Goal: Task Accomplishment & Management: Use online tool/utility

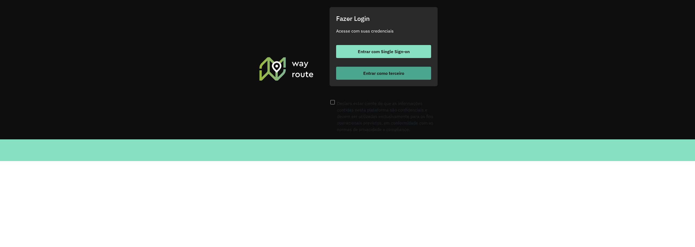
click at [363, 80] on button "Entrar como terceiro" at bounding box center [383, 73] width 95 height 13
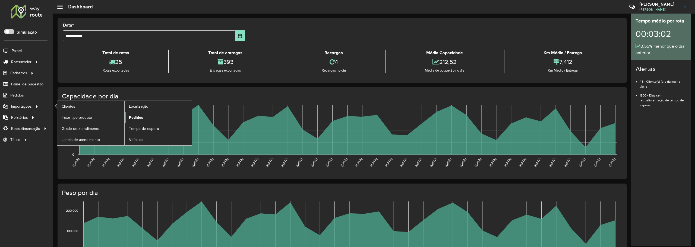
click at [135, 119] on span "Pedidos" at bounding box center [136, 118] width 14 height 6
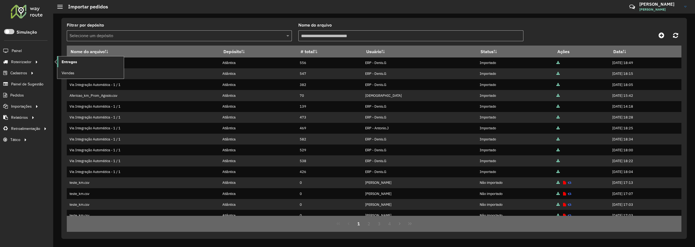
click at [64, 62] on span "Entregas" at bounding box center [69, 62] width 15 height 6
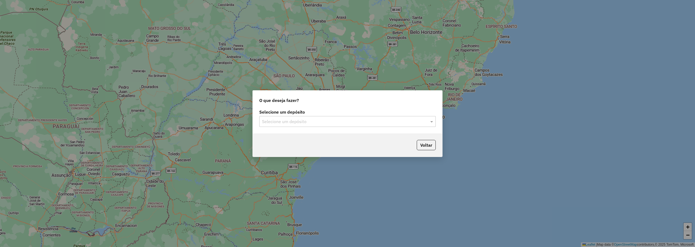
drag, startPoint x: 383, startPoint y: 129, endPoint x: 382, endPoint y: 124, distance: 5.2
click at [382, 129] on div "Selecione um depósito Selecione um depósito" at bounding box center [348, 121] width 190 height 26
click at [382, 124] on input "text" at bounding box center [342, 122] width 160 height 7
click at [265, 140] on div "Atlântica" at bounding box center [348, 137] width 176 height 9
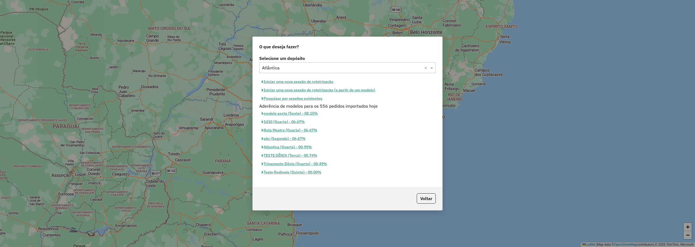
click at [312, 82] on button "Iniciar uma nova sessão de roteirização" at bounding box center [297, 82] width 77 height 8
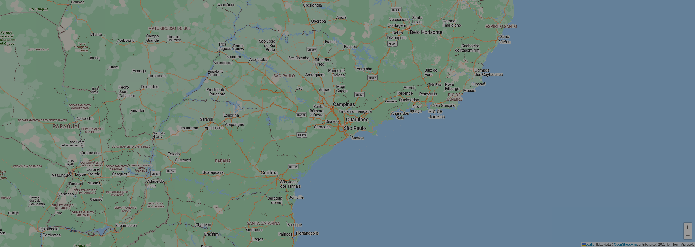
select select "*"
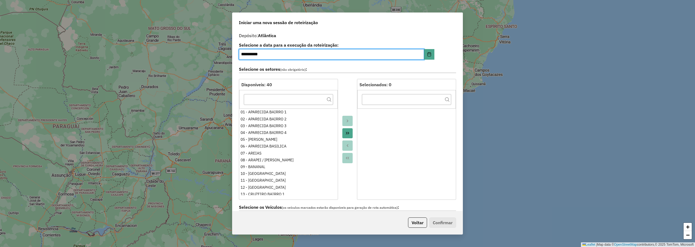
drag, startPoint x: 347, startPoint y: 134, endPoint x: 349, endPoint y: 131, distance: 4.3
click at [349, 131] on button "Move All to Target" at bounding box center [348, 133] width 10 height 10
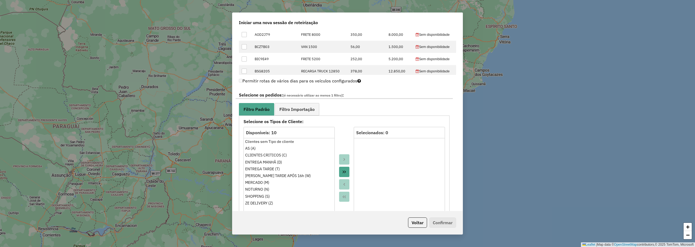
scroll to position [326, 0]
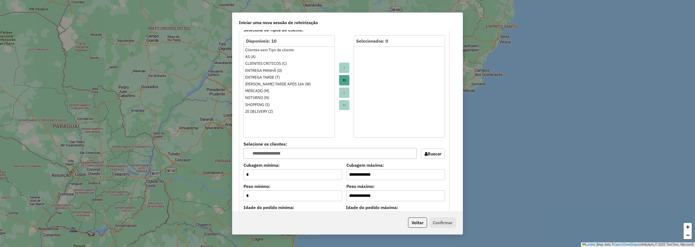
click at [341, 78] on button "Move All to Target" at bounding box center [344, 80] width 10 height 10
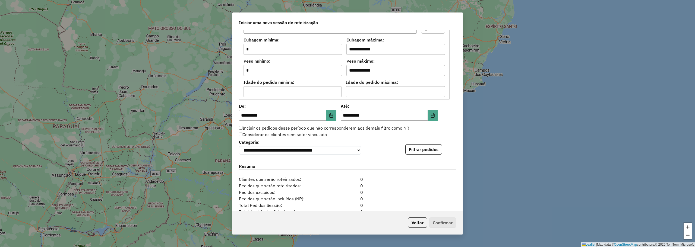
scroll to position [507, 0]
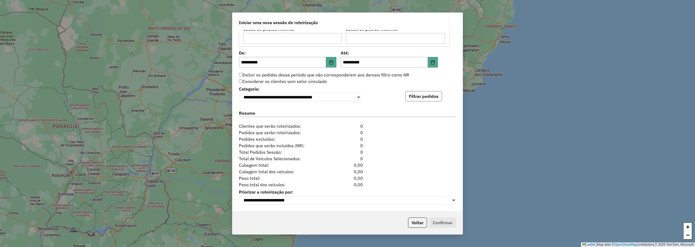
click at [413, 93] on button "Filtrar pedidos" at bounding box center [424, 96] width 37 height 10
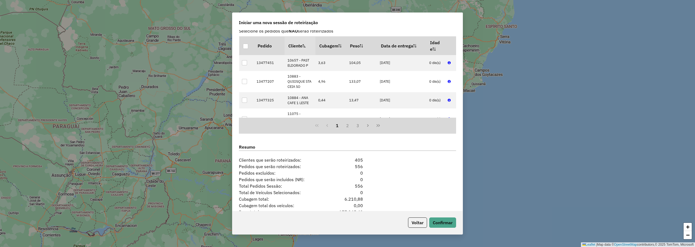
scroll to position [620, 0]
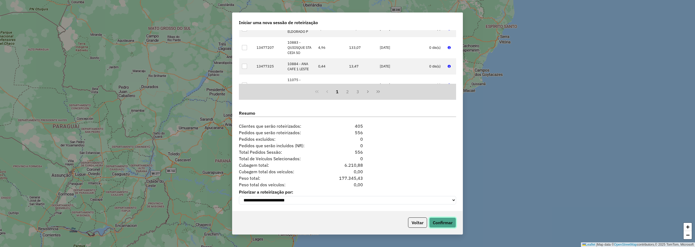
drag, startPoint x: 442, startPoint y: 221, endPoint x: 426, endPoint y: 207, distance: 21.3
click at [442, 220] on button "Confirmar" at bounding box center [442, 223] width 27 height 10
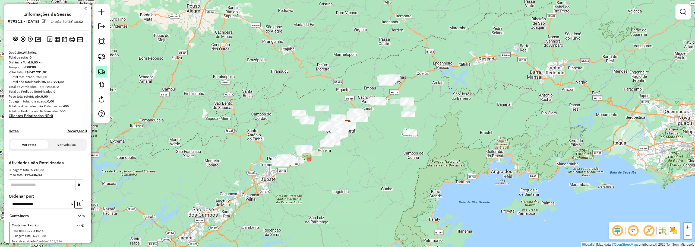
click at [105, 73] on img at bounding box center [102, 72] width 8 height 8
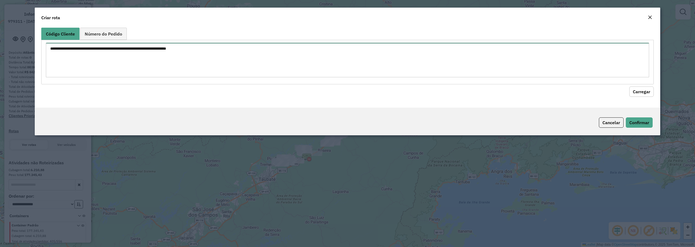
click at [250, 70] on textarea at bounding box center [348, 60] width 604 height 34
paste textarea "*****"
type textarea "*****"
click at [644, 86] on hb-field-button "Carregar" at bounding box center [347, 90] width 613 height 12
click at [639, 94] on button "Carregar" at bounding box center [642, 92] width 24 height 10
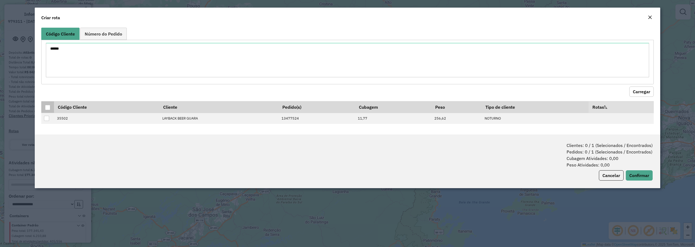
click at [48, 107] on div at bounding box center [47, 107] width 5 height 5
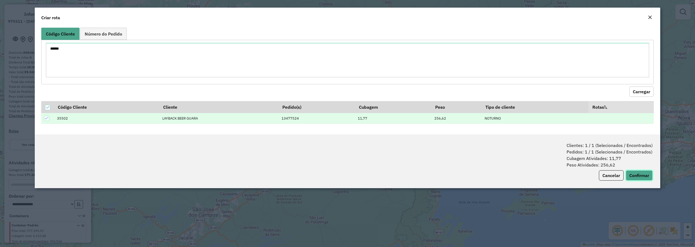
click at [651, 173] on button "Confirmar" at bounding box center [639, 176] width 27 height 10
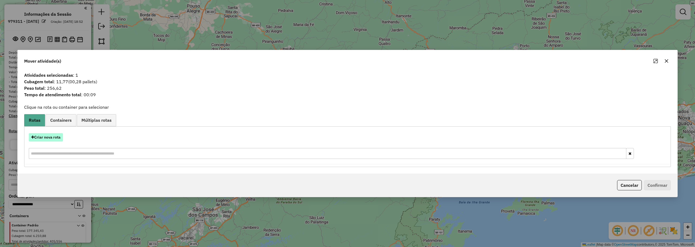
click at [46, 138] on button "Criar nova rota" at bounding box center [46, 137] width 34 height 8
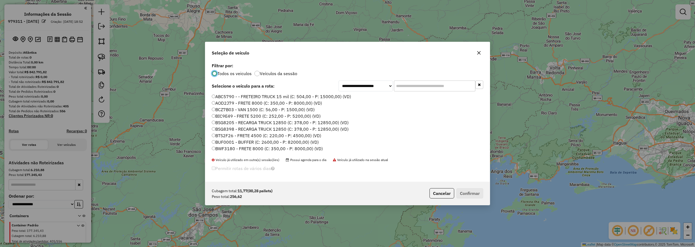
scroll to position [3, 2]
click at [422, 83] on input "text" at bounding box center [434, 86] width 81 height 11
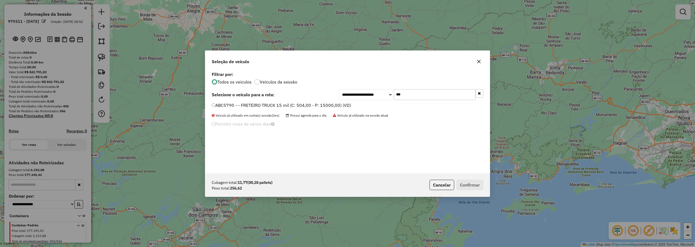
type input "***"
click at [233, 106] on label "ABC5790 - - FRETEIRO TRUCK 15 mil (C: 504,00 - P: 15000,00) (VD)" at bounding box center [281, 105] width 139 height 7
click at [478, 183] on button "Confirmar" at bounding box center [470, 185] width 27 height 10
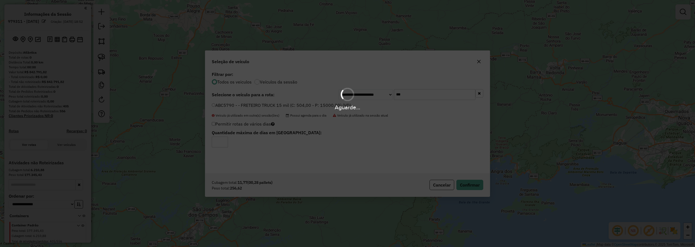
click at [295, 142] on div "Aguarde..." at bounding box center [347, 123] width 695 height 247
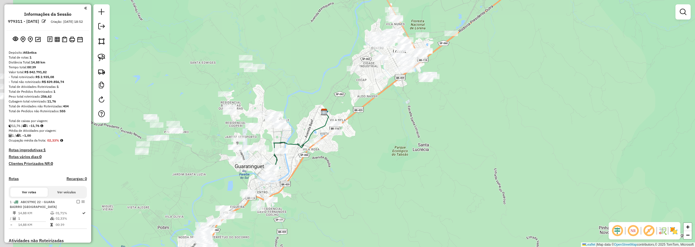
drag, startPoint x: 273, startPoint y: 172, endPoint x: 393, endPoint y: 154, distance: 121.4
click at [395, 155] on div "Janela de atendimento Grade de atendimento Capacidade Transportadoras Veículos …" at bounding box center [347, 123] width 695 height 247
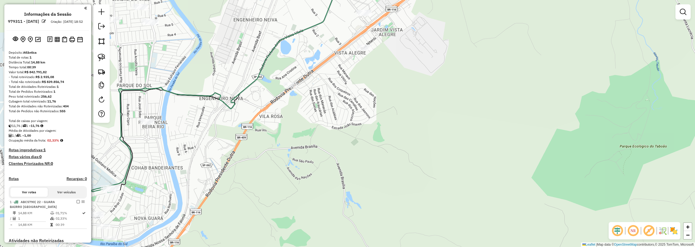
drag, startPoint x: 211, startPoint y: 160, endPoint x: 394, endPoint y: 127, distance: 186.0
click at [394, 127] on div "Janela de atendimento Grade de atendimento Capacidade Transportadoras Veículos …" at bounding box center [347, 123] width 695 height 247
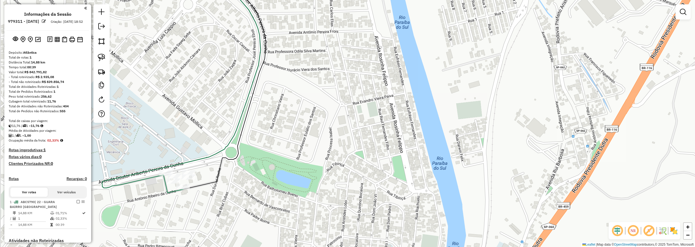
drag, startPoint x: 192, startPoint y: 186, endPoint x: 246, endPoint y: 185, distance: 53.8
click at [246, 185] on icon at bounding box center [225, 82] width 82 height 214
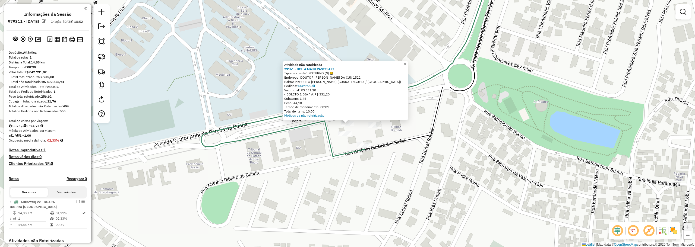
click at [405, 65] on div "Atividade não roteirizada" at bounding box center [345, 65] width 123 height 4
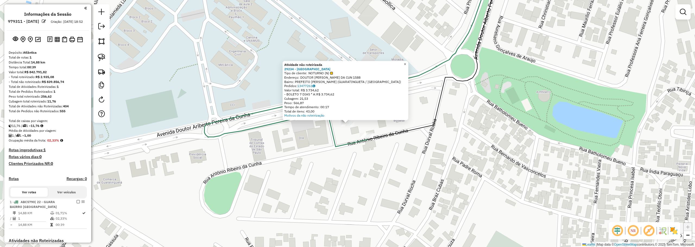
click at [406, 62] on span "×" at bounding box center [405, 64] width 2 height 5
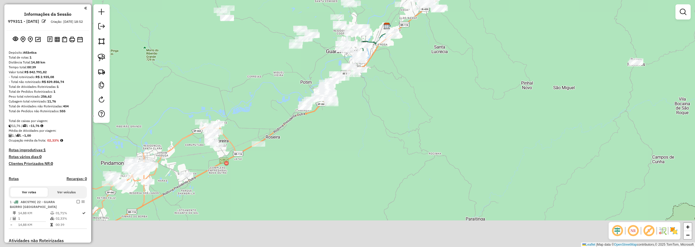
drag, startPoint x: 260, startPoint y: 150, endPoint x: 382, endPoint y: 81, distance: 140.0
click at [382, 81] on div "Janela de atendimento Grade de atendimento Capacidade Transportadoras Veículos …" at bounding box center [347, 123] width 695 height 247
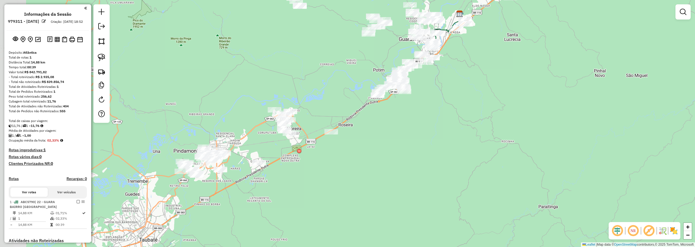
drag, startPoint x: 208, startPoint y: 161, endPoint x: 319, endPoint y: 133, distance: 115.1
click at [281, 148] on div "Janela de atendimento Grade de atendimento Capacidade Transportadoras Veículos …" at bounding box center [347, 123] width 695 height 247
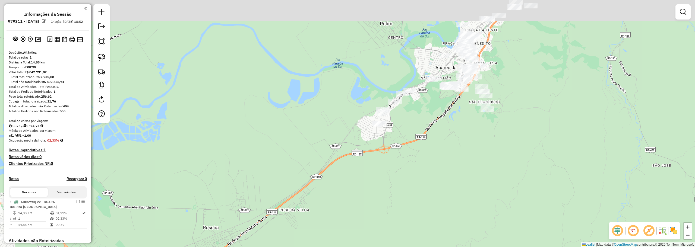
drag, startPoint x: 537, startPoint y: 79, endPoint x: 487, endPoint y: 138, distance: 77.5
click at [487, 138] on div "Janela de atendimento Grade de atendimento Capacidade Transportadoras Veículos …" at bounding box center [347, 123] width 695 height 247
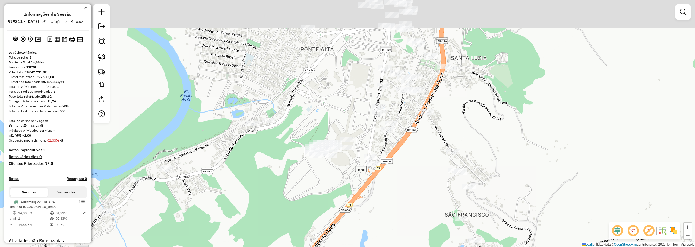
drag, startPoint x: 460, startPoint y: 55, endPoint x: 394, endPoint y: 145, distance: 111.6
click at [394, 145] on div "Janela de atendimento Grade de atendimento Capacidade Transportadoras Veículos …" at bounding box center [347, 123] width 695 height 247
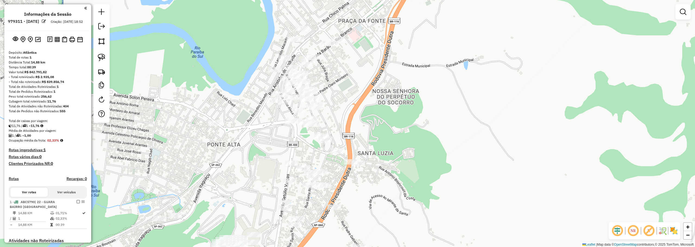
drag, startPoint x: 344, startPoint y: 128, endPoint x: 301, endPoint y: 157, distance: 51.7
click at [301, 157] on div "Janela de atendimento Grade de atendimento Capacidade Transportadoras Veículos …" at bounding box center [347, 123] width 695 height 247
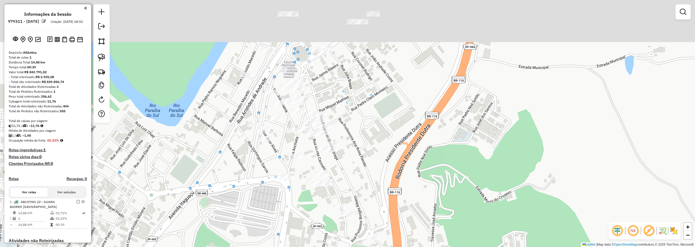
drag, startPoint x: 356, startPoint y: 78, endPoint x: 363, endPoint y: 152, distance: 74.2
click at [363, 152] on div "Janela de atendimento Grade de atendimento Capacidade Transportadoras Veículos …" at bounding box center [347, 123] width 695 height 247
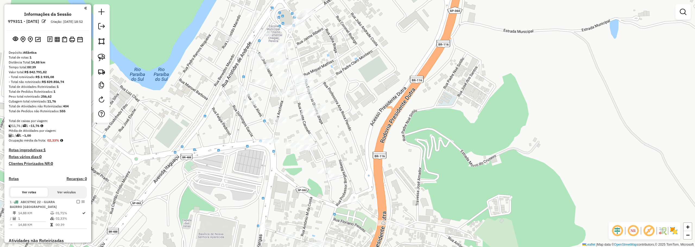
drag, startPoint x: 365, startPoint y: 157, endPoint x: 349, endPoint y: 120, distance: 40.2
click at [349, 120] on div "Janela de atendimento Grade de atendimento Capacidade Transportadoras Veículos …" at bounding box center [347, 123] width 695 height 247
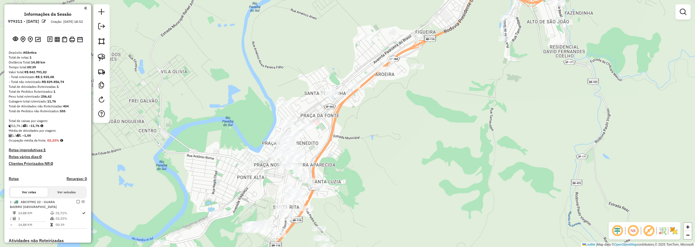
drag, startPoint x: 415, startPoint y: 129, endPoint x: 320, endPoint y: 148, distance: 97.1
click at [374, 130] on div "Janela de atendimento Grade de atendimento Capacidade Transportadoras Veículos …" at bounding box center [347, 123] width 695 height 247
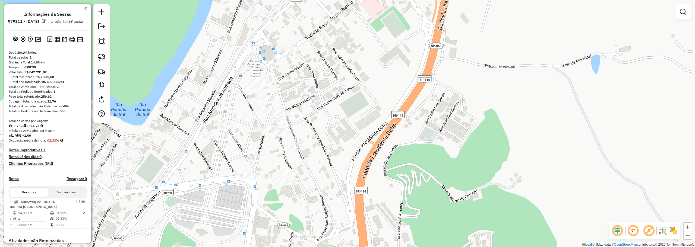
drag, startPoint x: 336, startPoint y: 132, endPoint x: 369, endPoint y: 110, distance: 39.3
click at [369, 110] on div "Janela de atendimento Grade de atendimento Capacidade Transportadoras Veículos …" at bounding box center [347, 123] width 695 height 247
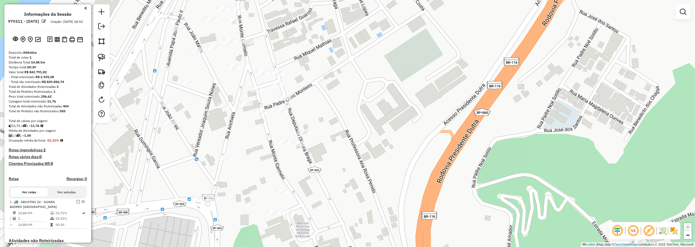
drag, startPoint x: 352, startPoint y: 115, endPoint x: 361, endPoint y: 124, distance: 12.9
click at [361, 124] on div "Janela de atendimento Grade de atendimento Capacidade Transportadoras Veículos …" at bounding box center [347, 123] width 695 height 247
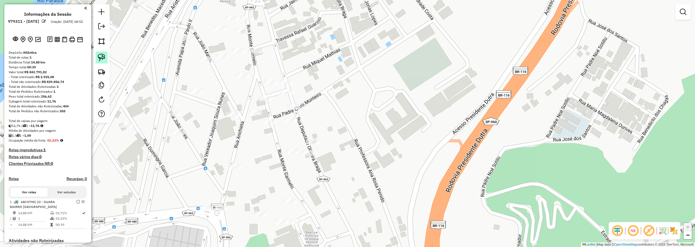
click at [101, 53] on link at bounding box center [102, 58] width 12 height 12
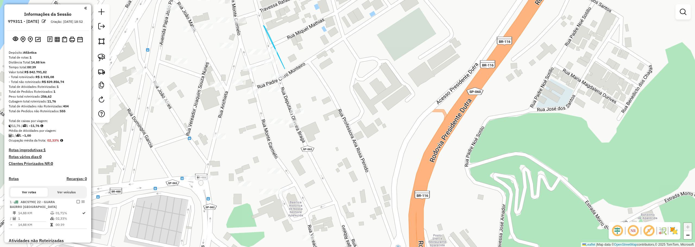
drag, startPoint x: 263, startPoint y: 26, endPoint x: 284, endPoint y: 66, distance: 45.4
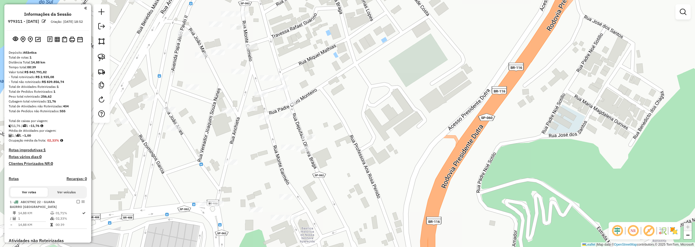
drag, startPoint x: 276, startPoint y: 43, endPoint x: 287, endPoint y: 69, distance: 28.6
click at [287, 69] on div "Janela de atendimento Grade de atendimento Capacidade Transportadoras Veículos …" at bounding box center [347, 123] width 695 height 247
click at [101, 55] on img at bounding box center [102, 58] width 8 height 8
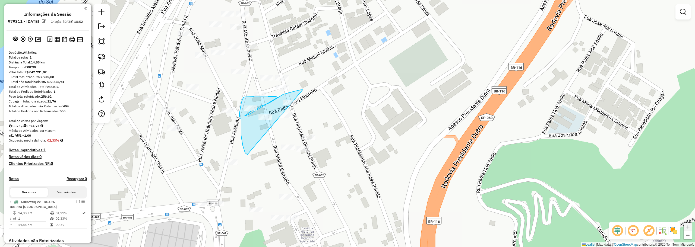
drag, startPoint x: 303, startPoint y: 90, endPoint x: 250, endPoint y: 159, distance: 87.3
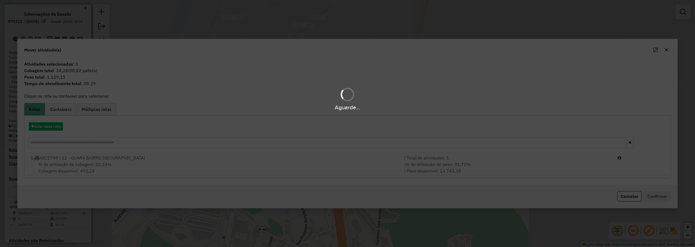
click at [252, 161] on div "Aguarde..." at bounding box center [347, 123] width 695 height 247
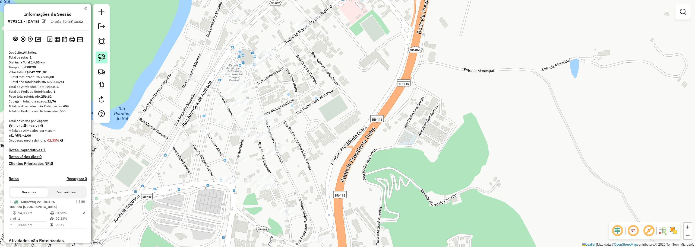
click at [102, 58] on img at bounding box center [102, 58] width 8 height 8
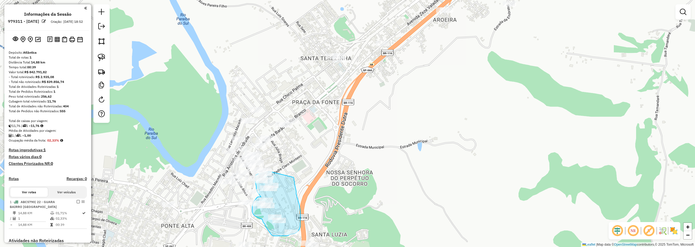
drag, startPoint x: 278, startPoint y: 120, endPoint x: 293, endPoint y: 177, distance: 59.6
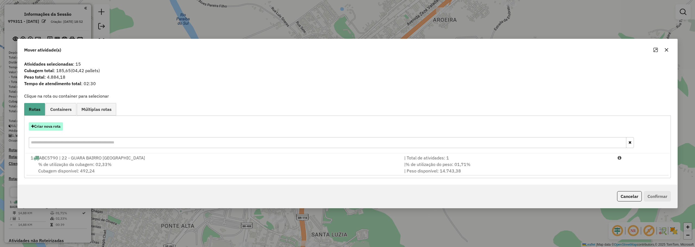
click at [59, 125] on button "Criar nova rota" at bounding box center [46, 127] width 34 height 8
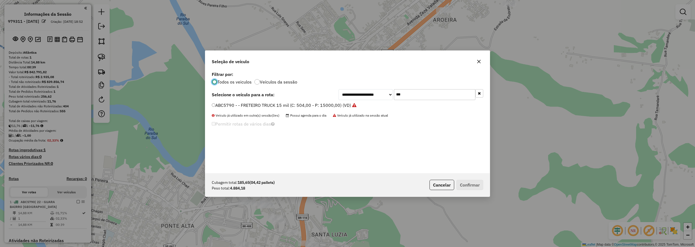
click at [406, 98] on input "***" at bounding box center [434, 94] width 81 height 11
type input "***"
click at [256, 102] on div "**********" at bounding box center [347, 121] width 285 height 103
click at [262, 108] on label "FVB2191 - TRUCK - CARGA SECA 7800 kg (C: 252,00 - P: 7800,00) (VD)" at bounding box center [285, 105] width 146 height 7
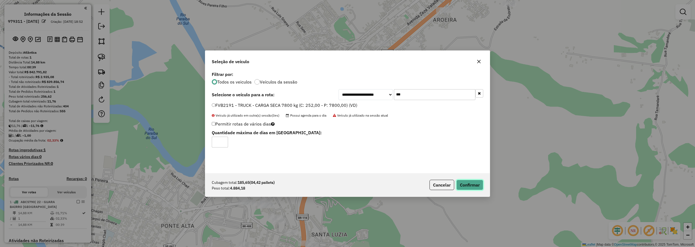
click at [462, 184] on button "Confirmar" at bounding box center [470, 185] width 27 height 10
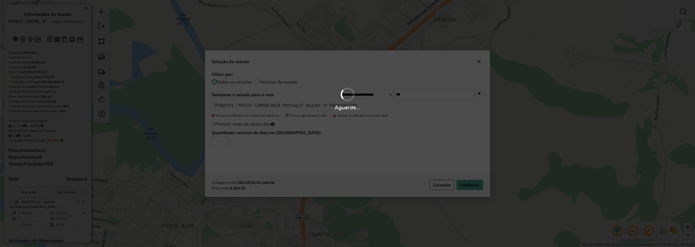
click at [302, 138] on div "Aguarde..." at bounding box center [347, 123] width 695 height 247
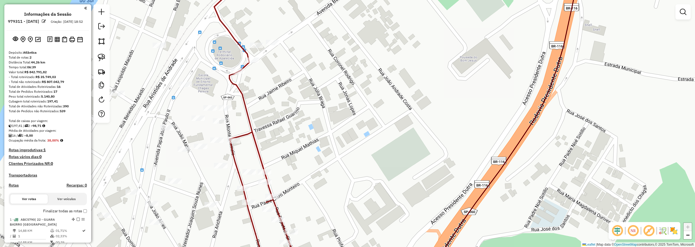
drag, startPoint x: 271, startPoint y: 152, endPoint x: 372, endPoint y: 152, distance: 100.2
click at [372, 152] on div "Janela de atendimento Grade de atendimento Capacidade Transportadoras Veículos …" at bounding box center [347, 123] width 695 height 247
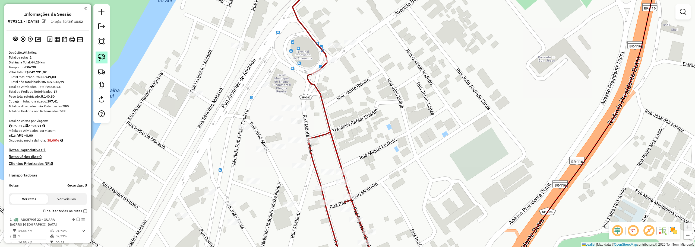
click at [102, 58] on img at bounding box center [102, 58] width 8 height 8
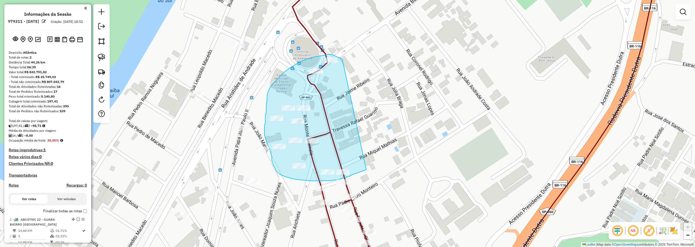
drag, startPoint x: 342, startPoint y: 59, endPoint x: 389, endPoint y: 157, distance: 108.6
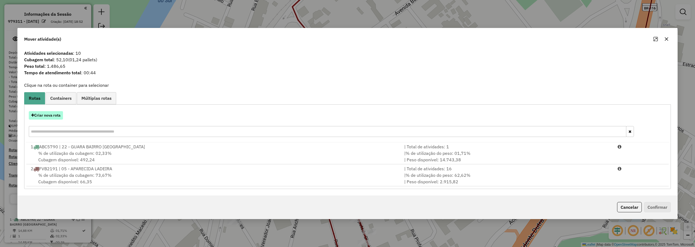
click at [57, 114] on button "Criar nova rota" at bounding box center [46, 115] width 34 height 8
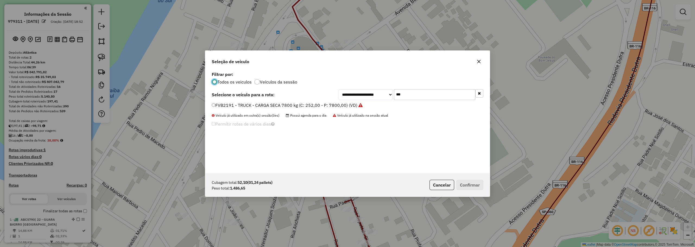
click at [409, 93] on input "***" at bounding box center [434, 94] width 81 height 11
type input "***"
click at [225, 105] on label "FPW7717 - BAÚ 7090 (C: 252,00 - P: 7090,00) (VD)" at bounding box center [265, 105] width 107 height 7
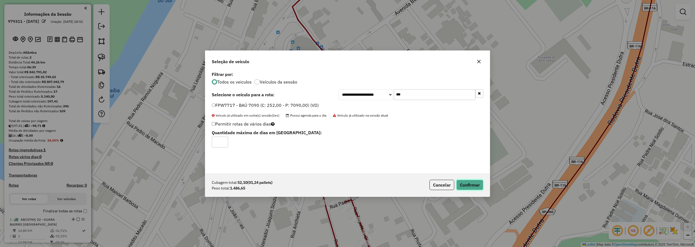
click at [463, 186] on button "Confirmar" at bounding box center [470, 185] width 27 height 10
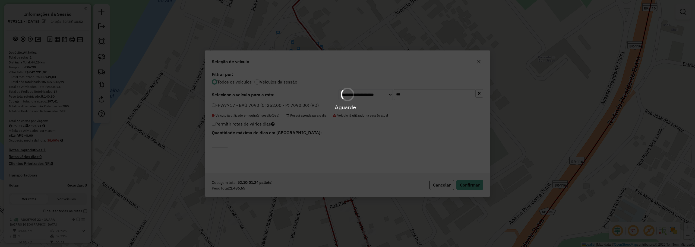
click at [364, 134] on div "Aguarde..." at bounding box center [347, 123] width 695 height 247
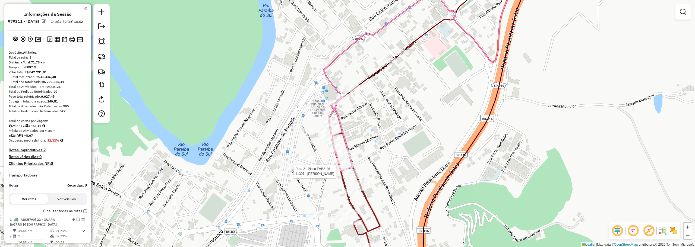
select select "**********"
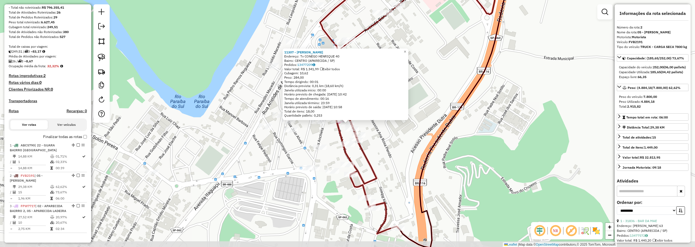
scroll to position [181, 0]
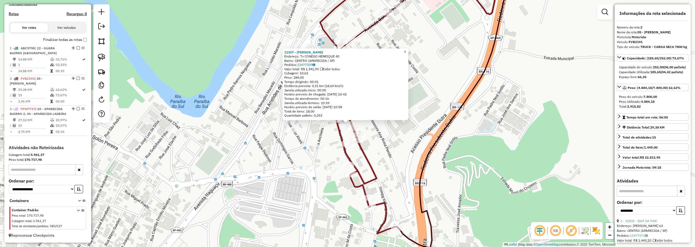
click at [409, 49] on link "×" at bounding box center [405, 52] width 7 height 7
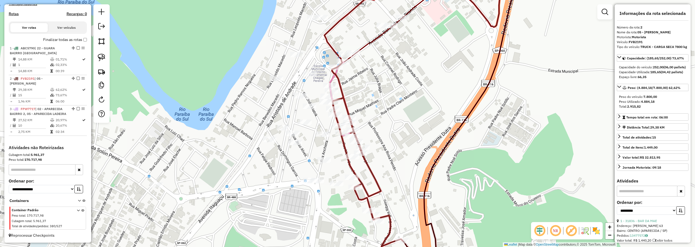
drag, startPoint x: 398, startPoint y: 134, endPoint x: 304, endPoint y: 103, distance: 99.2
click at [402, 148] on div "Janela de atendimento Grade de atendimento Capacidade Transportadoras Veículos …" at bounding box center [347, 123] width 695 height 247
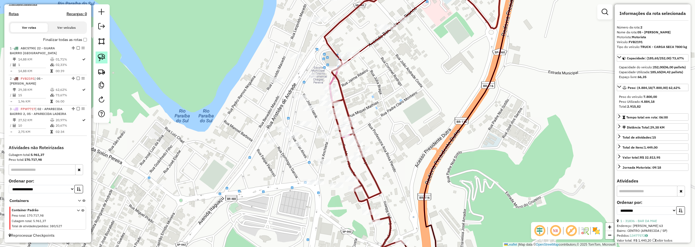
click at [105, 56] on link at bounding box center [102, 58] width 12 height 12
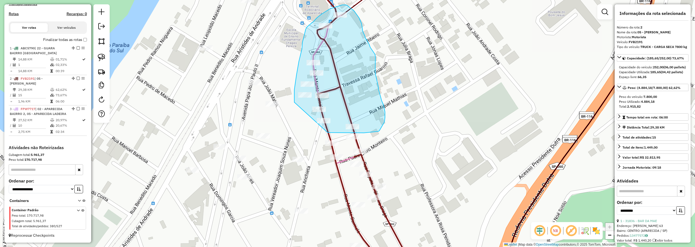
drag, startPoint x: 328, startPoint y: 133, endPoint x: 295, endPoint y: 105, distance: 43.2
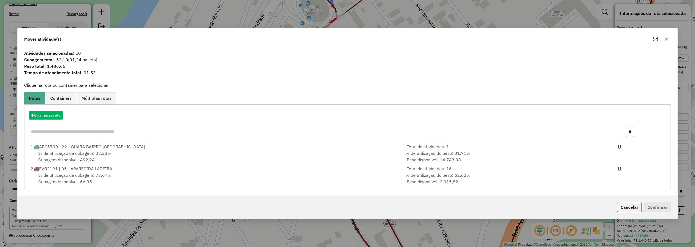
drag, startPoint x: 106, startPoint y: 178, endPoint x: 161, endPoint y: 171, distance: 54.8
click at [107, 178] on span "% de utilização da cubagem: 73,67%" at bounding box center [74, 175] width 73 height 5
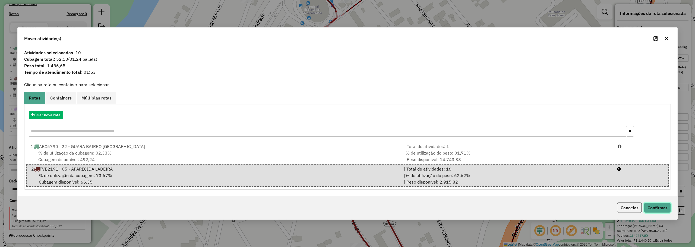
click at [655, 206] on button "Confirmar" at bounding box center [657, 208] width 27 height 10
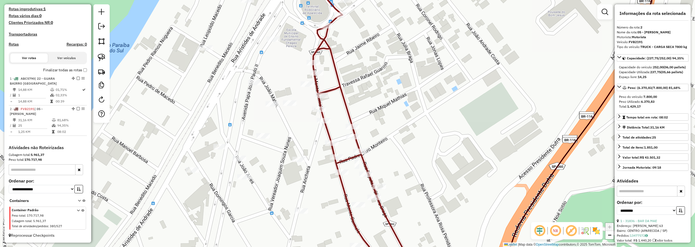
scroll to position [146, 0]
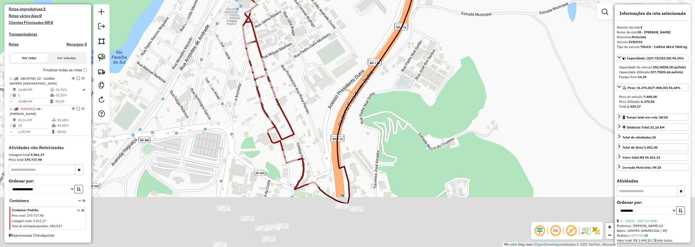
drag, startPoint x: 321, startPoint y: 105, endPoint x: 335, endPoint y: 73, distance: 35.0
click at [335, 73] on div "Janela de atendimento Grade de atendimento Capacidade Transportadoras Veículos …" at bounding box center [347, 123] width 695 height 247
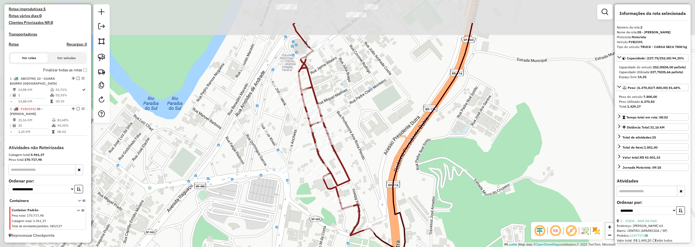
drag, startPoint x: 329, startPoint y: 50, endPoint x: 377, endPoint y: 96, distance: 66.1
click at [377, 96] on div "Janela de atendimento Grade de atendimento Capacidade Transportadoras Veículos …" at bounding box center [347, 123] width 695 height 247
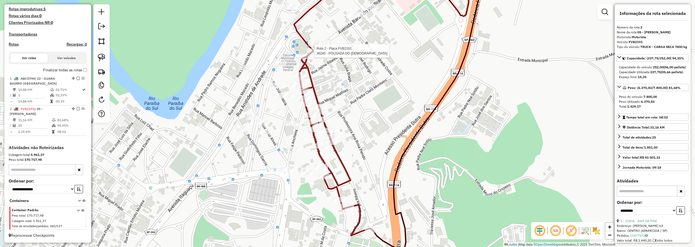
click at [313, 54] on div at bounding box center [313, 50] width 14 height 5
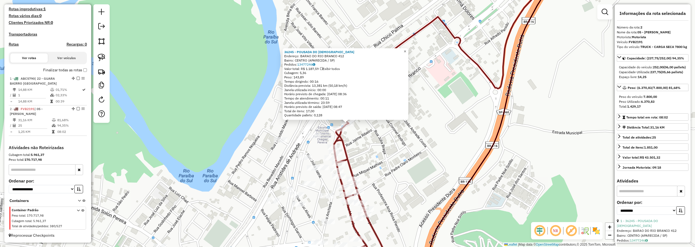
click at [406, 50] on span "×" at bounding box center [405, 51] width 2 height 5
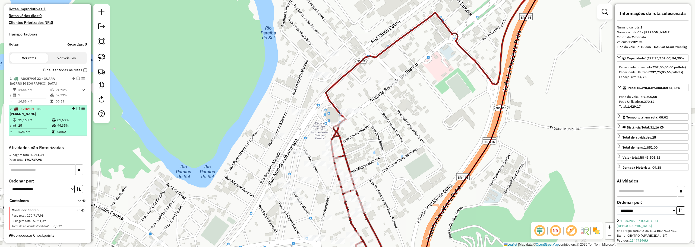
click at [74, 108] on div at bounding box center [76, 108] width 16 height 3
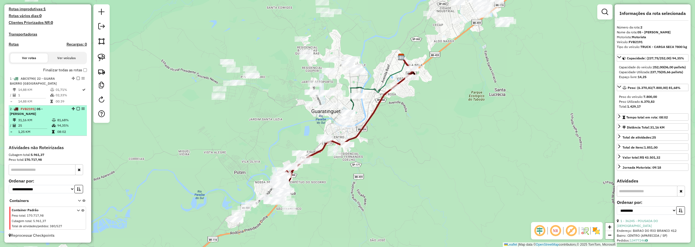
click at [77, 109] on em at bounding box center [78, 108] width 3 height 3
click at [77, 108] on em at bounding box center [78, 108] width 3 height 3
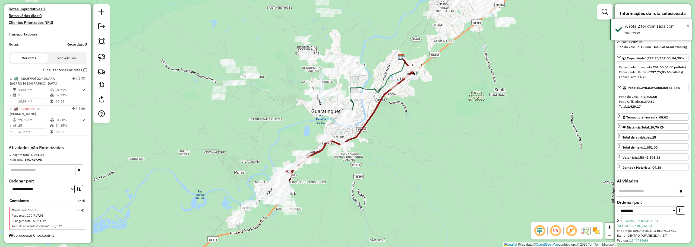
scroll to position [123, 0]
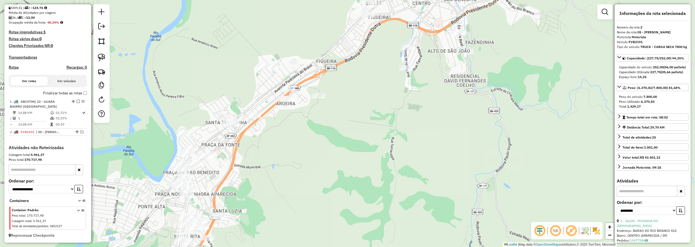
drag, startPoint x: 247, startPoint y: 184, endPoint x: 422, endPoint y: 131, distance: 182.8
click at [422, 132] on div "Janela de atendimento Grade de atendimento Capacidade Transportadoras Veículos …" at bounding box center [347, 123] width 695 height 247
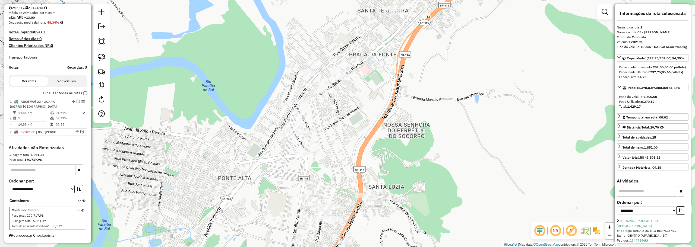
drag, startPoint x: 291, startPoint y: 138, endPoint x: 332, endPoint y: 125, distance: 43.6
click at [335, 128] on div "Janela de atendimento Grade de atendimento Capacidade Transportadoras Veículos …" at bounding box center [347, 123] width 695 height 247
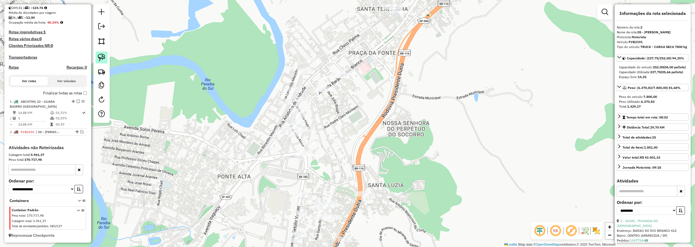
click at [102, 56] on img at bounding box center [102, 58] width 8 height 8
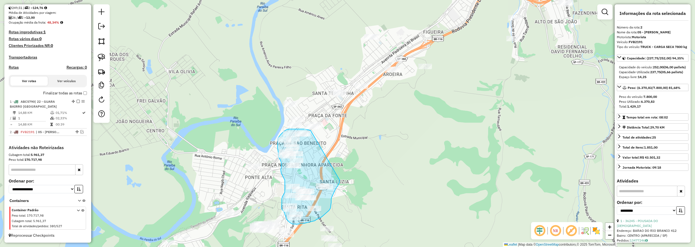
drag, startPoint x: 337, startPoint y: 83, endPoint x: 340, endPoint y: 180, distance: 97.6
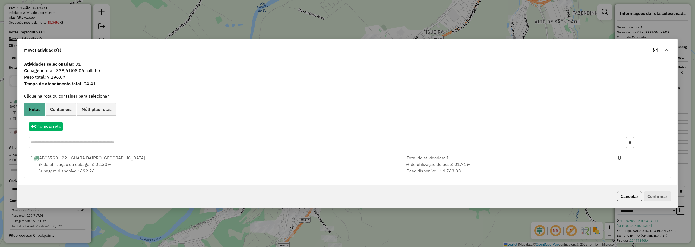
click at [665, 50] on icon "button" at bounding box center [667, 50] width 4 height 4
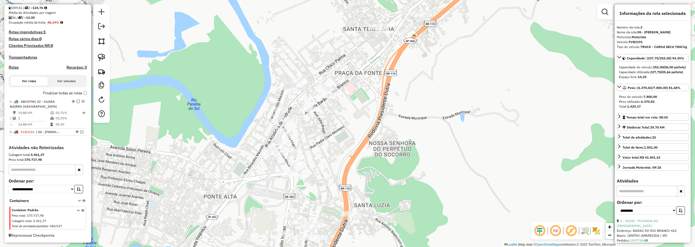
drag, startPoint x: 105, startPoint y: 58, endPoint x: 200, endPoint y: 87, distance: 99.3
click at [105, 58] on link at bounding box center [102, 58] width 12 height 12
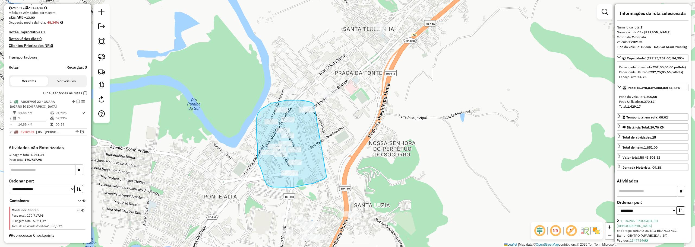
drag, startPoint x: 314, startPoint y: 104, endPoint x: 327, endPoint y: 177, distance: 74.2
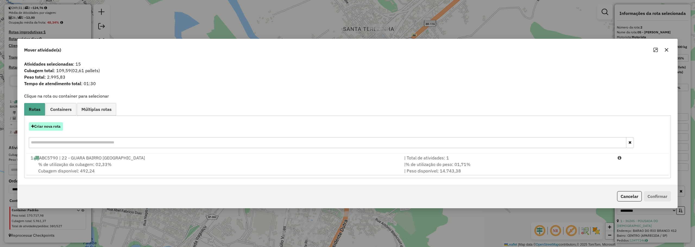
click at [45, 127] on button "Criar nova rota" at bounding box center [46, 127] width 34 height 8
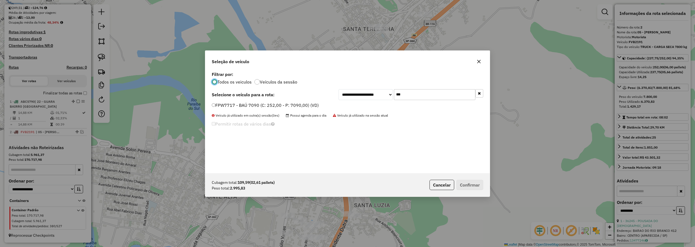
scroll to position [3, 2]
click at [230, 108] on label "FPW7717 - BAÚ 7090 (C: 252,00 - P: 7090,00) (VD)" at bounding box center [265, 105] width 107 height 7
click at [463, 184] on button "Confirmar" at bounding box center [470, 185] width 27 height 10
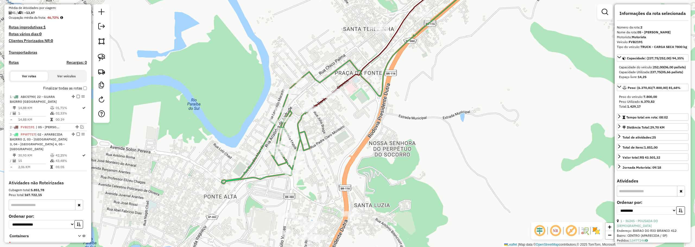
scroll to position [163, 0]
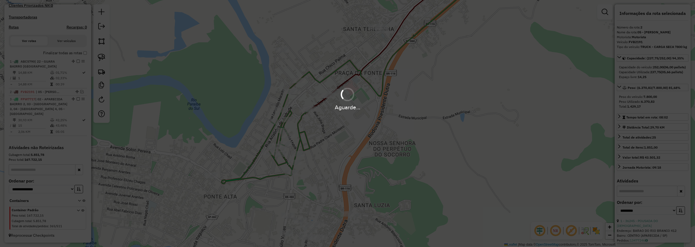
click at [127, 141] on div "Aguarde..." at bounding box center [347, 123] width 695 height 247
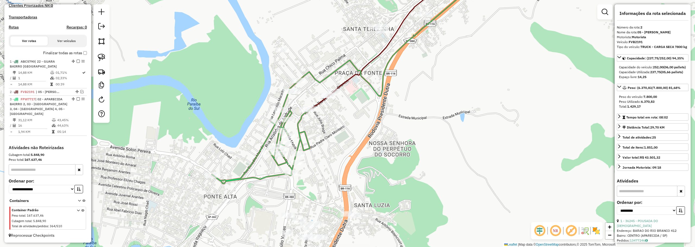
drag, startPoint x: 103, startPoint y: 55, endPoint x: 131, endPoint y: 64, distance: 28.8
click at [103, 55] on img at bounding box center [102, 58] width 8 height 8
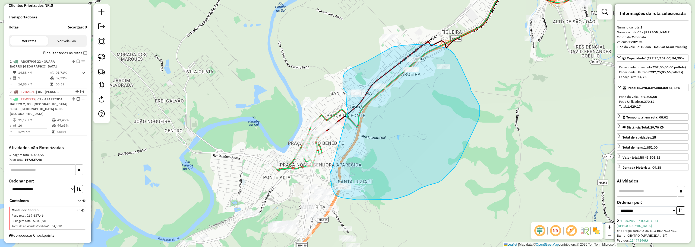
drag, startPoint x: 331, startPoint y: 172, endPoint x: 349, endPoint y: 113, distance: 61.7
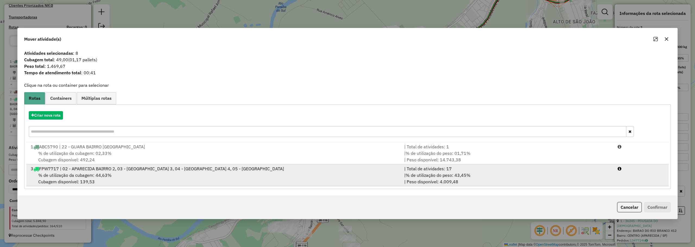
click at [165, 178] on div "% de utilização da cubagem: 44,63% Cubagem disponível: 139,53" at bounding box center [214, 178] width 374 height 13
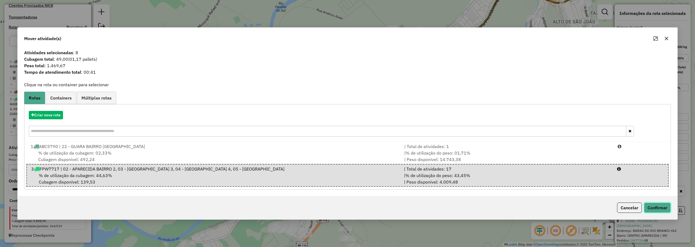
click at [668, 207] on button "Confirmar" at bounding box center [657, 208] width 27 height 10
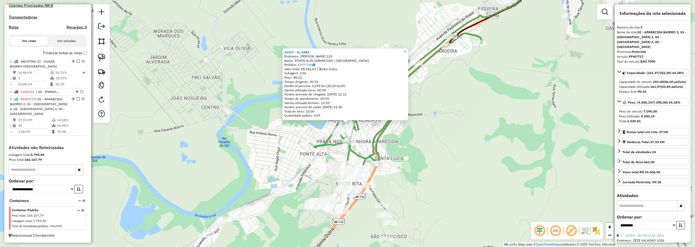
click at [406, 49] on span "×" at bounding box center [405, 51] width 2 height 5
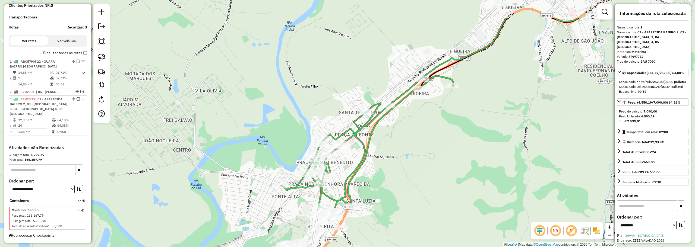
drag, startPoint x: 497, startPoint y: 76, endPoint x: 470, endPoint y: 111, distance: 44.5
click at [470, 111] on div "Janela de atendimento Grade de atendimento Capacidade Transportadoras Veículos …" at bounding box center [347, 123] width 695 height 247
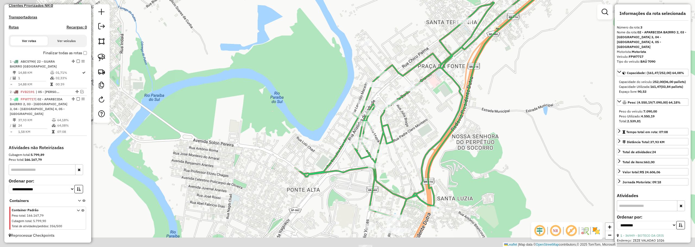
drag, startPoint x: 399, startPoint y: 136, endPoint x: 402, endPoint y: 135, distance: 3.2
click at [402, 135] on div "Janela de atendimento Grade de atendimento Capacidade Transportadoras Veículos …" at bounding box center [347, 123] width 695 height 247
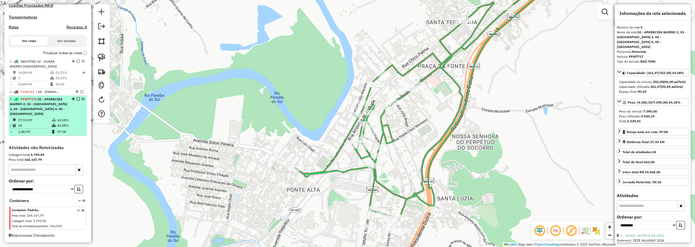
click at [77, 99] on em at bounding box center [78, 99] width 3 height 3
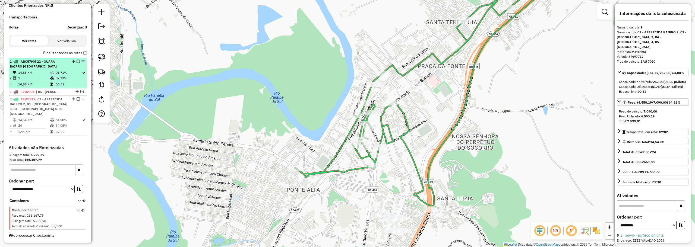
drag, startPoint x: 77, startPoint y: 100, endPoint x: 81, endPoint y: 103, distance: 5.4
click at [77, 100] on em at bounding box center [78, 99] width 3 height 3
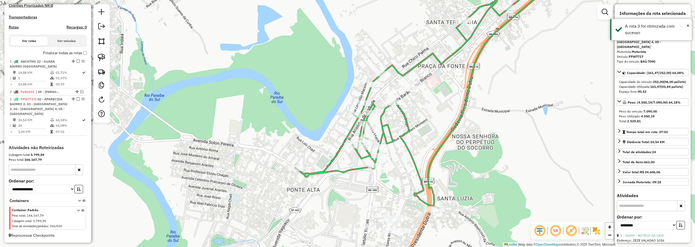
scroll to position [130, 0]
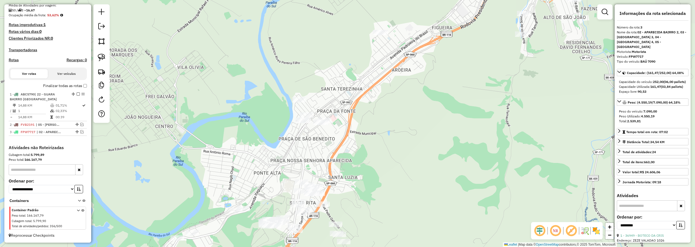
drag, startPoint x: 320, startPoint y: 162, endPoint x: 269, endPoint y: 171, distance: 52.5
click at [269, 171] on div "Janela de atendimento Grade de atendimento Capacidade Transportadoras Veículos …" at bounding box center [347, 123] width 695 height 247
click at [80, 133] on em at bounding box center [81, 131] width 3 height 3
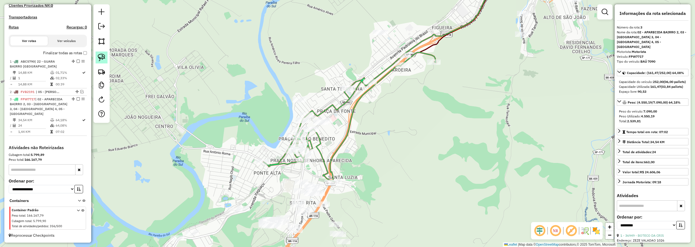
drag, startPoint x: 99, startPoint y: 59, endPoint x: 374, endPoint y: 0, distance: 280.3
click at [100, 59] on img at bounding box center [102, 58] width 8 height 8
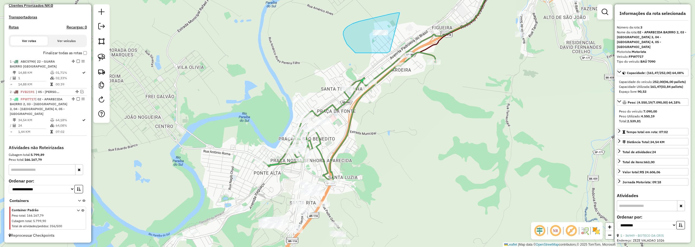
drag, startPoint x: 390, startPoint y: 14, endPoint x: 412, endPoint y: 31, distance: 27.5
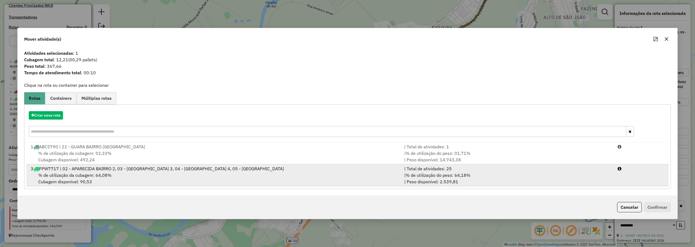
drag, startPoint x: 333, startPoint y: 170, endPoint x: 340, endPoint y: 170, distance: 6.8
click at [335, 170] on div "3 FPW7717 | 02 - APARECIDA BAIRRO 2, 03 - APARECIDA BAIRRO 3, 04 - APARECIDA BA…" at bounding box center [214, 169] width 374 height 7
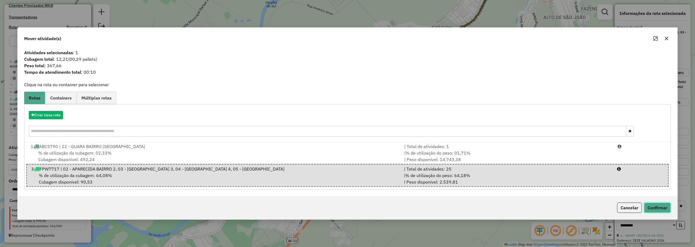
drag, startPoint x: 659, startPoint y: 205, endPoint x: 541, endPoint y: 171, distance: 122.7
click at [659, 205] on button "Confirmar" at bounding box center [657, 208] width 27 height 10
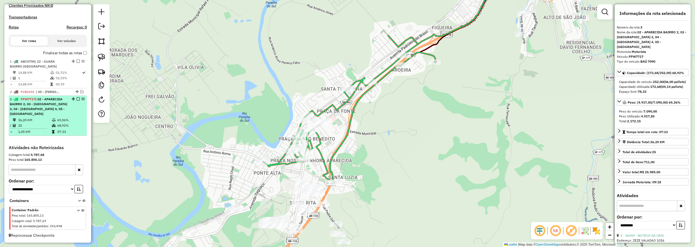
click at [75, 99] on div at bounding box center [76, 99] width 16 height 3
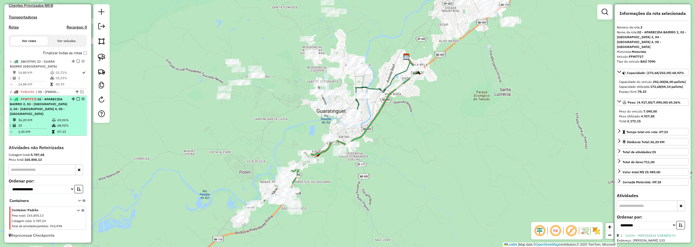
click at [77, 99] on em at bounding box center [78, 99] width 3 height 3
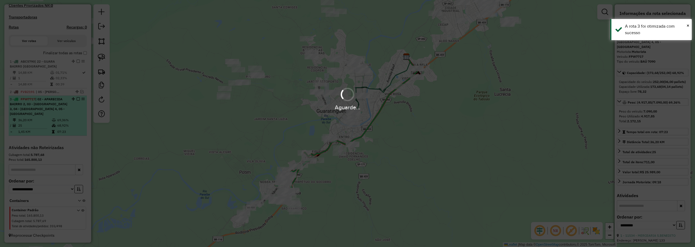
click at [75, 99] on div "Aguarde..." at bounding box center [347, 99] width 695 height 26
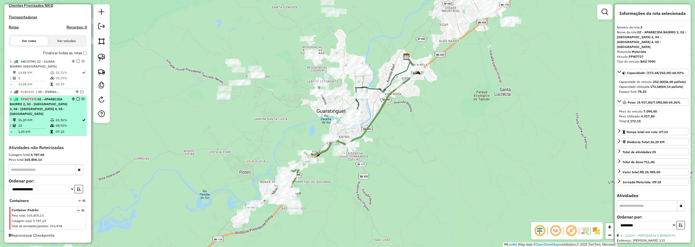
click at [77, 100] on em at bounding box center [78, 99] width 3 height 3
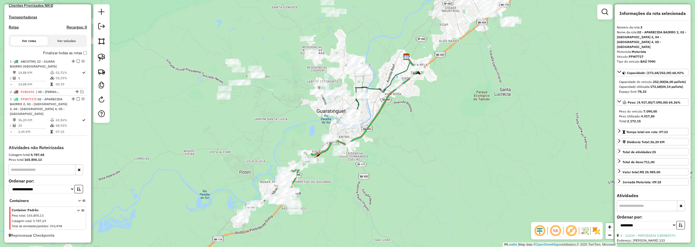
scroll to position [130, 0]
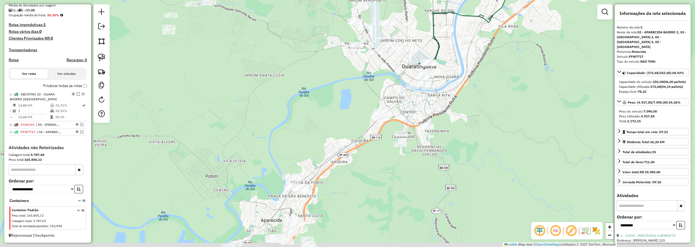
drag, startPoint x: 281, startPoint y: 156, endPoint x: 318, endPoint y: 84, distance: 80.3
click at [318, 85] on div "Janela de atendimento Grade de atendimento Capacidade Transportadoras Veículos …" at bounding box center [347, 123] width 695 height 247
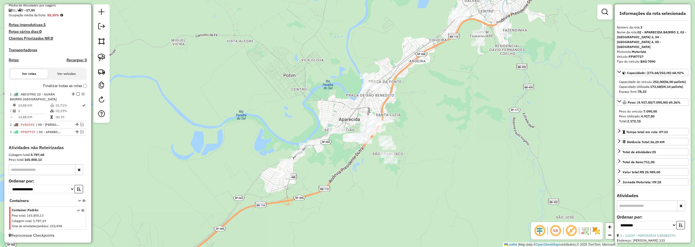
drag, startPoint x: 268, startPoint y: 164, endPoint x: 310, endPoint y: 134, distance: 51.3
click at [310, 134] on div "Janela de atendimento Grade de atendimento Capacidade Transportadoras Veículos …" at bounding box center [347, 123] width 695 height 247
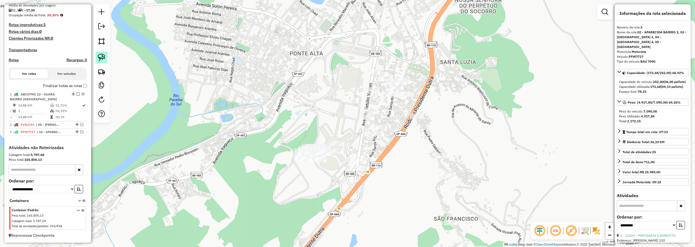
drag, startPoint x: 103, startPoint y: 58, endPoint x: 209, endPoint y: 114, distance: 120.5
click at [103, 58] on img at bounding box center [102, 58] width 8 height 8
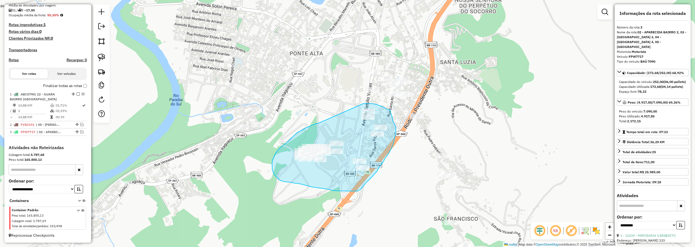
drag, startPoint x: 318, startPoint y: 124, endPoint x: 361, endPoint y: 105, distance: 46.7
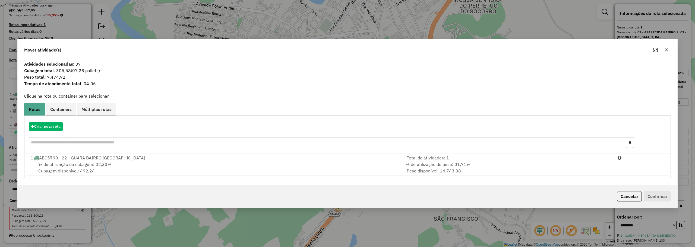
click at [668, 49] on icon "button" at bounding box center [667, 50] width 4 height 4
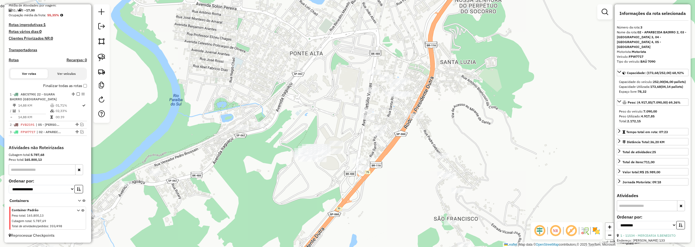
click at [106, 58] on link at bounding box center [102, 58] width 12 height 12
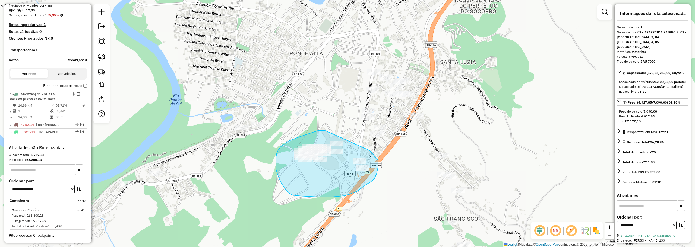
drag, startPoint x: 326, startPoint y: 131, endPoint x: 370, endPoint y: 151, distance: 47.7
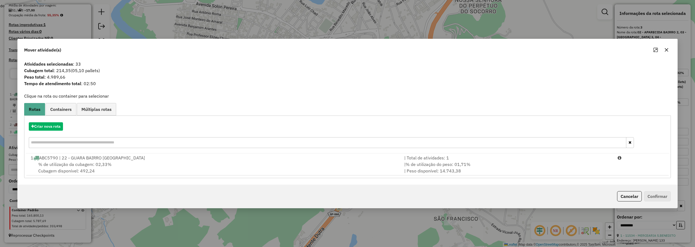
click at [666, 48] on icon "button" at bounding box center [667, 50] width 4 height 4
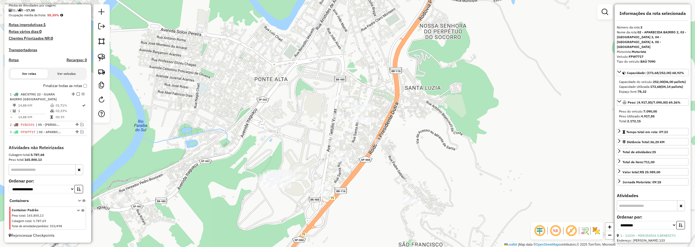
drag, startPoint x: 313, startPoint y: 123, endPoint x: 301, endPoint y: 117, distance: 12.8
click at [301, 118] on div "Janela de atendimento Grade de atendimento Capacidade Transportadoras Veículos …" at bounding box center [347, 123] width 695 height 247
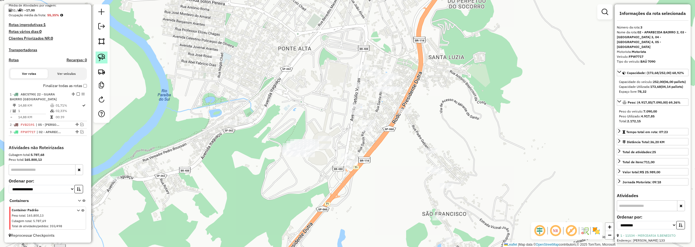
click at [101, 56] on img at bounding box center [102, 58] width 8 height 8
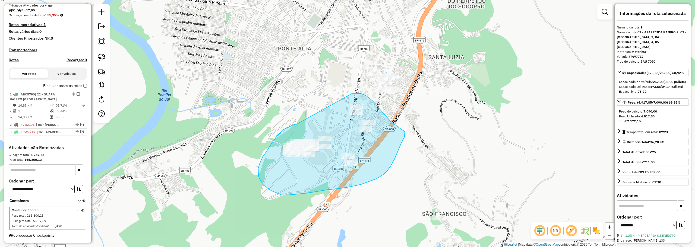
drag, startPoint x: 297, startPoint y: 124, endPoint x: 353, endPoint y: 93, distance: 63.7
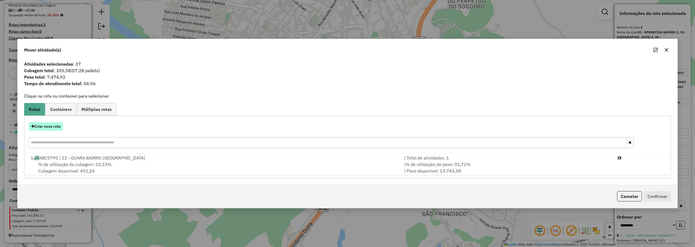
click at [53, 124] on button "Criar nova rota" at bounding box center [46, 127] width 34 height 8
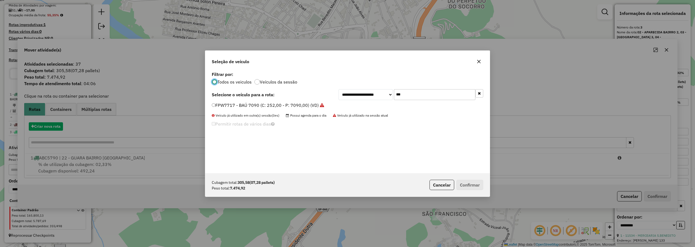
scroll to position [3, 2]
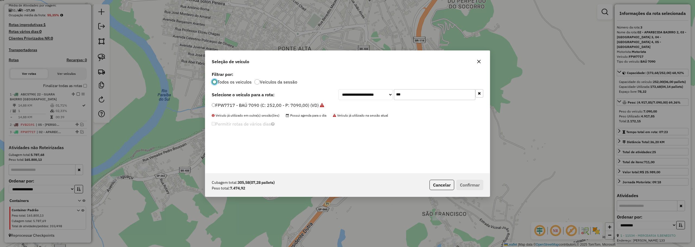
click at [425, 93] on input "***" at bounding box center [434, 94] width 81 height 11
click at [406, 94] on input "***" at bounding box center [434, 94] width 81 height 11
type input "**"
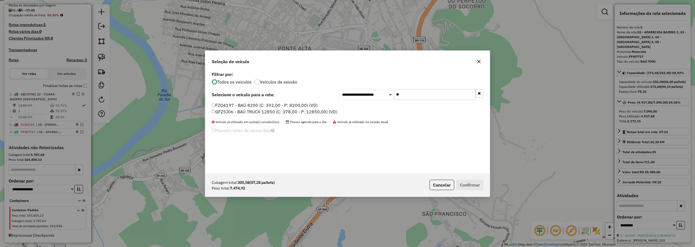
click at [229, 104] on label "FZO4197 - BAÚ 8200 (C: 392,00 - P: 8200,00) (VD)" at bounding box center [265, 105] width 106 height 7
click at [472, 184] on button "Confirmar" at bounding box center [470, 185] width 27 height 10
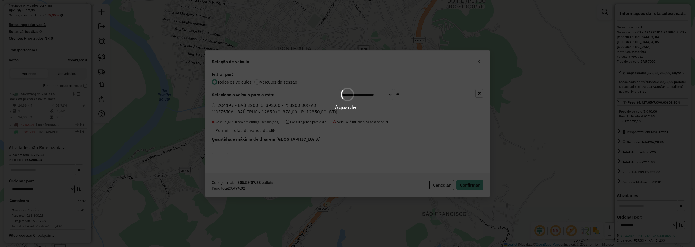
click at [553, 108] on div "Aguarde..." at bounding box center [347, 107] width 695 height 8
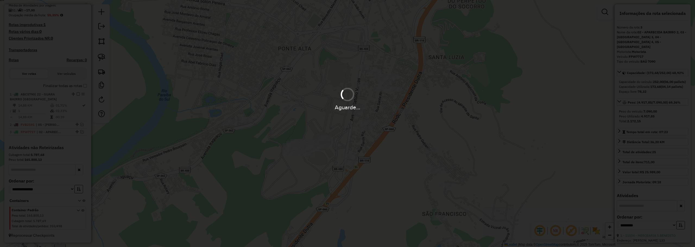
scroll to position [166, 0]
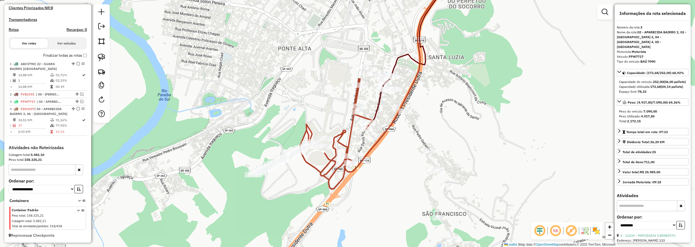
click at [316, 138] on div "Rota 4 - Placa FZO4197 21088 - EDIVALDO PEREIRA DE Janela de atendimento Grade …" at bounding box center [347, 123] width 695 height 247
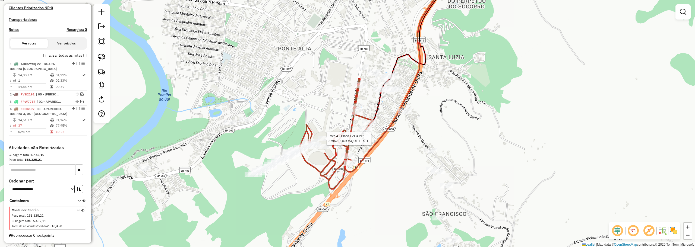
select select "**********"
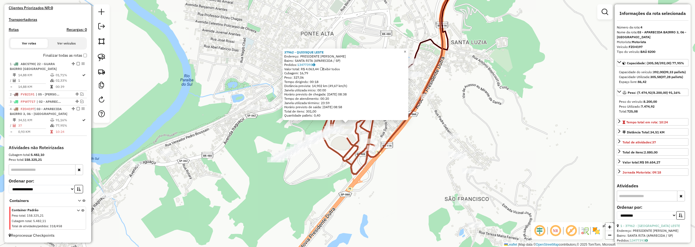
click at [406, 49] on span "×" at bounding box center [405, 51] width 2 height 5
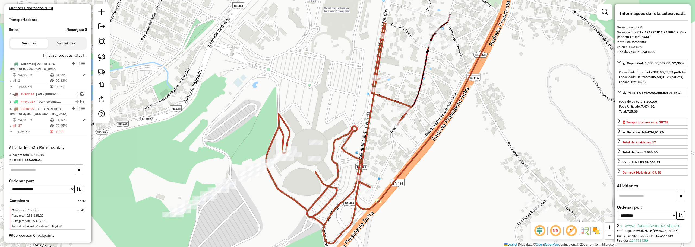
drag, startPoint x: 335, startPoint y: 108, endPoint x: 344, endPoint y: 85, distance: 24.4
click at [335, 114] on div "Janela de atendimento Grade de atendimento Capacidade Transportadoras Veículos …" at bounding box center [347, 123] width 695 height 247
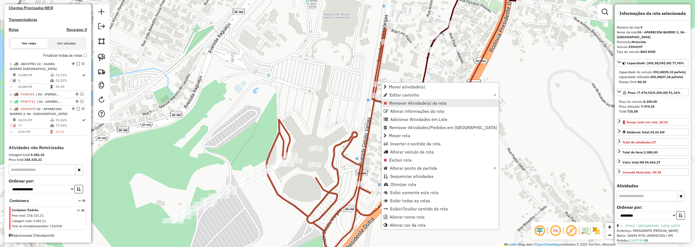
click at [394, 103] on span "Remover Atividade(s) da rota" at bounding box center [418, 103] width 57 height 4
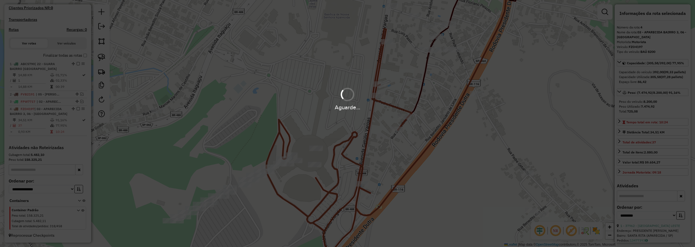
click at [340, 90] on div "Aguarde..." at bounding box center [347, 99] width 695 height 26
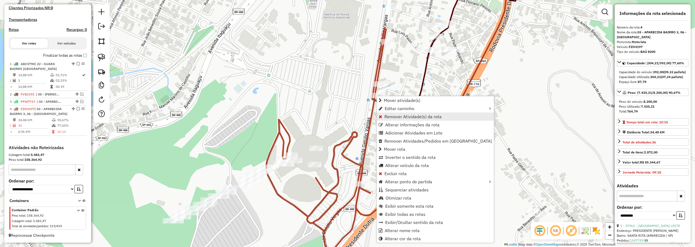
click at [392, 115] on span "Remover Atividade(s) da rota" at bounding box center [413, 117] width 57 height 4
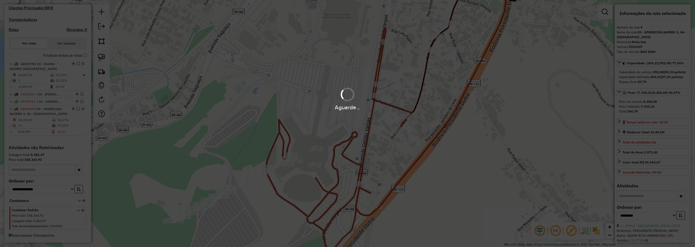
click at [325, 108] on div "Aguarde..." at bounding box center [347, 107] width 695 height 8
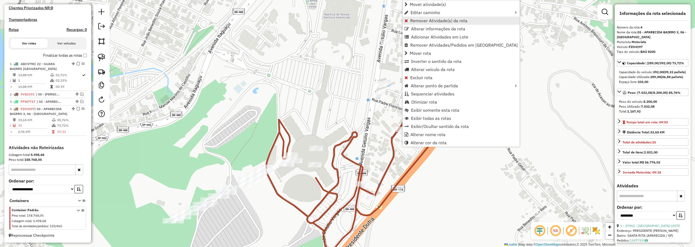
click at [409, 20] on link "Remover Atividade(s) da rota" at bounding box center [461, 21] width 117 height 8
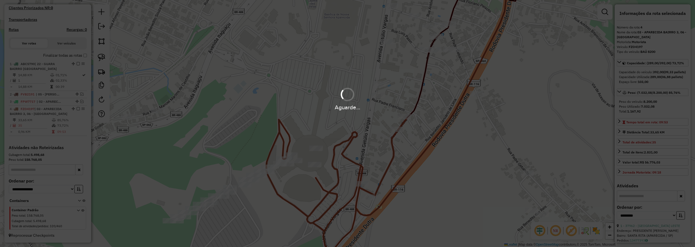
click at [333, 91] on div "Aguarde..." at bounding box center [347, 99] width 695 height 26
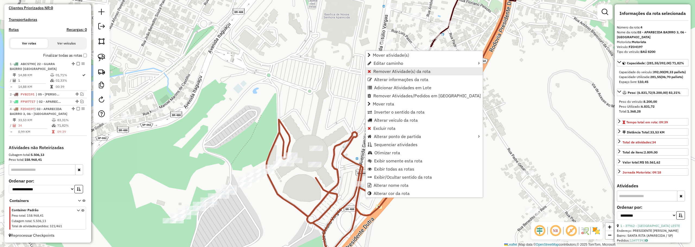
click at [379, 74] on span "Remover Atividade(s) da rota" at bounding box center [402, 71] width 57 height 4
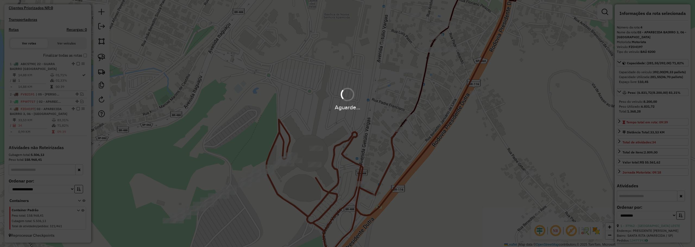
click at [339, 87] on div "Aguarde..." at bounding box center [347, 99] width 695 height 26
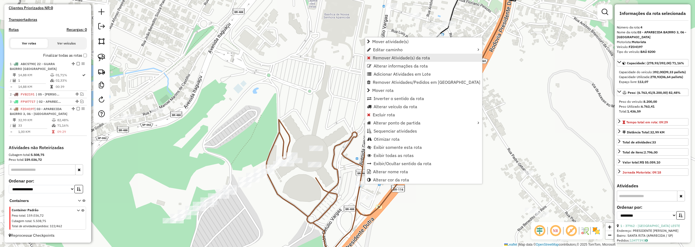
click at [391, 57] on span "Remover Atividade(s) da rota" at bounding box center [401, 58] width 57 height 4
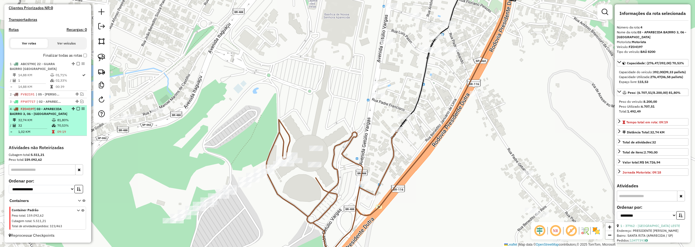
click at [77, 107] on em at bounding box center [78, 108] width 3 height 3
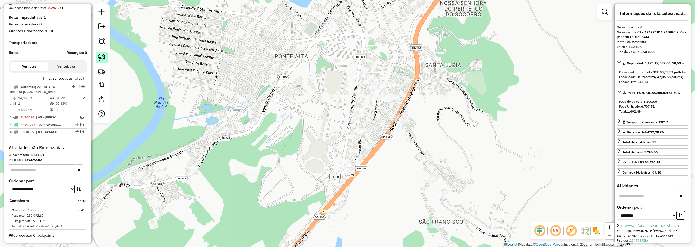
click at [102, 53] on link at bounding box center [102, 58] width 12 height 12
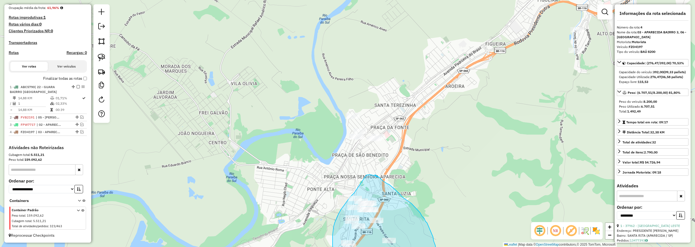
drag, startPoint x: 357, startPoint y: 64, endPoint x: 366, endPoint y: 175, distance: 112.3
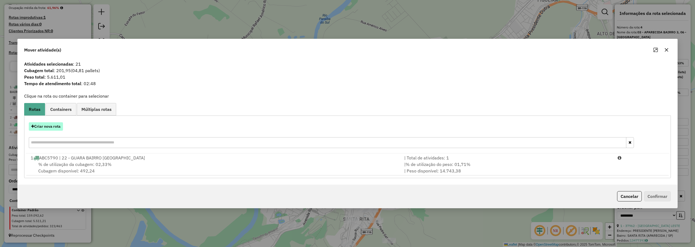
click at [47, 127] on button "Criar nova rota" at bounding box center [46, 127] width 34 height 8
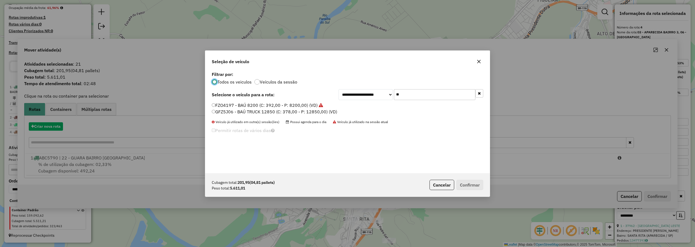
scroll to position [3, 2]
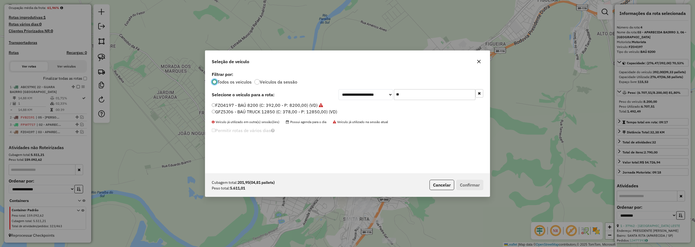
click at [399, 95] on input "**" at bounding box center [434, 94] width 81 height 11
type input "***"
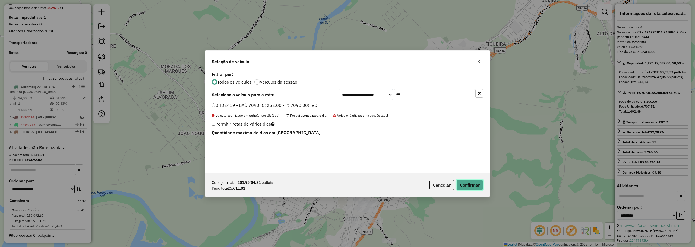
click at [477, 187] on button "Confirmar" at bounding box center [470, 185] width 27 height 10
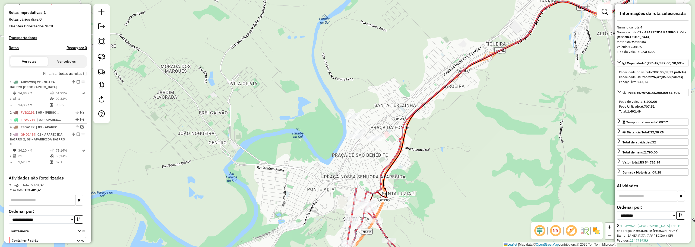
scroll to position [173, 0]
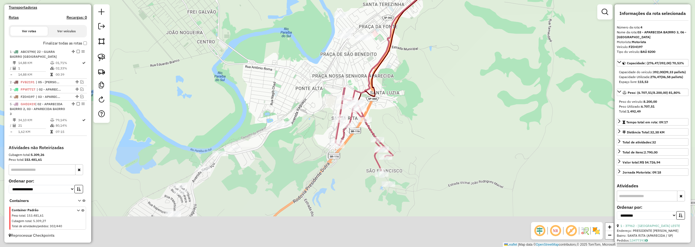
drag, startPoint x: 291, startPoint y: 96, endPoint x: 291, endPoint y: 50, distance: 45.9
click at [291, 50] on div "Janela de atendimento Grade de atendimento Capacidade Transportadoras Veículos …" at bounding box center [347, 123] width 695 height 247
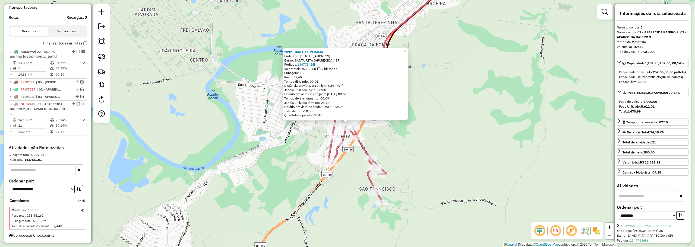
click at [414, 49] on div "2092 - BAR E FLIPERAMA Endereço: SANTA RITA 262 Bairro: SANTA RITA (APARECIDA /…" at bounding box center [347, 123] width 695 height 247
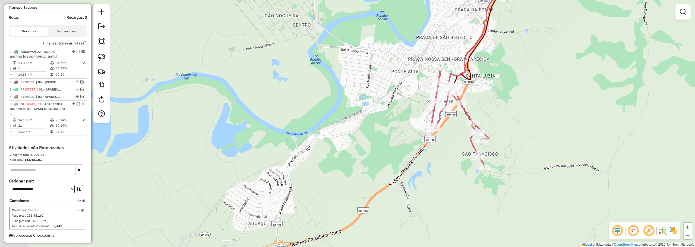
drag, startPoint x: 233, startPoint y: 95, endPoint x: 313, endPoint y: 68, distance: 83.8
click at [313, 68] on div "Janela de atendimento Grade de atendimento Capacidade Transportadoras Veículos …" at bounding box center [347, 123] width 695 height 247
click at [103, 58] on img at bounding box center [102, 58] width 8 height 8
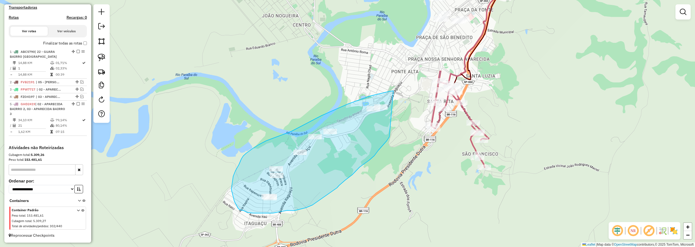
drag, startPoint x: 390, startPoint y: 92, endPoint x: 388, endPoint y: 142, distance: 50.0
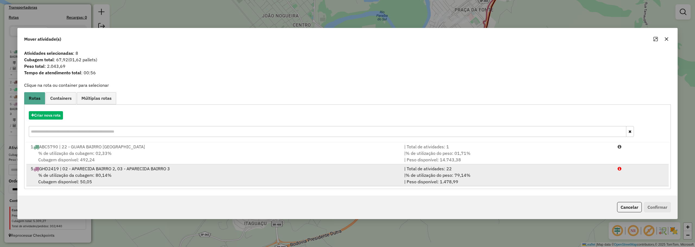
click at [309, 178] on div "% de utilização da cubagem: 80,14% Cubagem disponível: 50,05" at bounding box center [214, 178] width 374 height 13
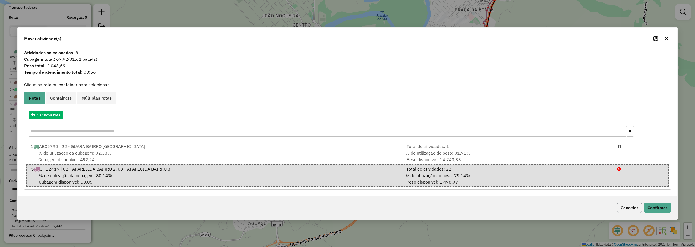
click at [626, 209] on button "Cancelar" at bounding box center [629, 208] width 25 height 10
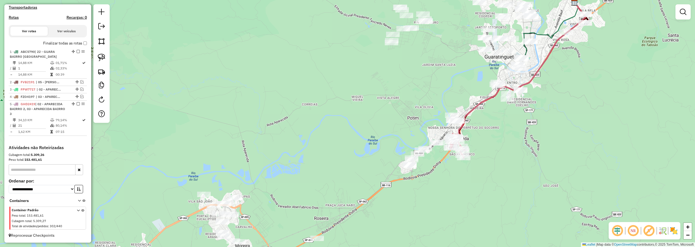
drag, startPoint x: 316, startPoint y: 187, endPoint x: 418, endPoint y: 177, distance: 103.2
click at [418, 177] on div "Janela de atendimento Grade de atendimento Capacidade Transportadoras Veículos …" at bounding box center [347, 123] width 695 height 247
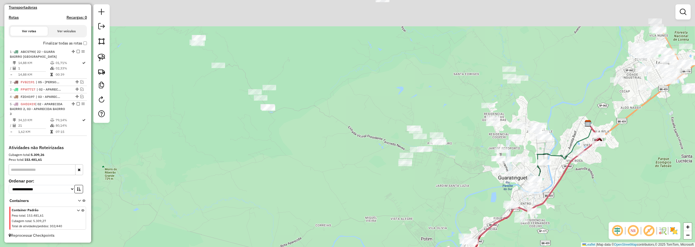
drag, startPoint x: 314, startPoint y: 121, endPoint x: 371, endPoint y: 136, distance: 59.2
click at [377, 142] on div "Janela de atendimento Grade de atendimento Capacidade Transportadoras Veículos …" at bounding box center [347, 123] width 695 height 247
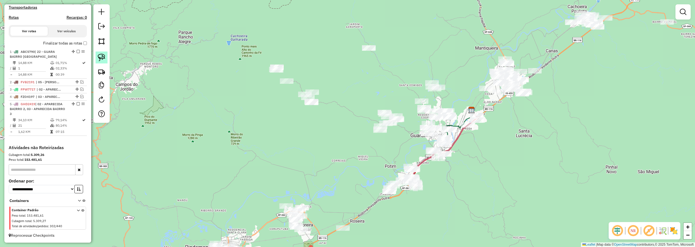
click at [101, 57] on img at bounding box center [102, 58] width 8 height 8
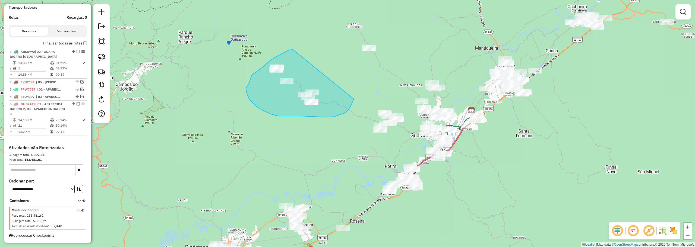
drag, startPoint x: 293, startPoint y: 50, endPoint x: 354, endPoint y: 99, distance: 78.4
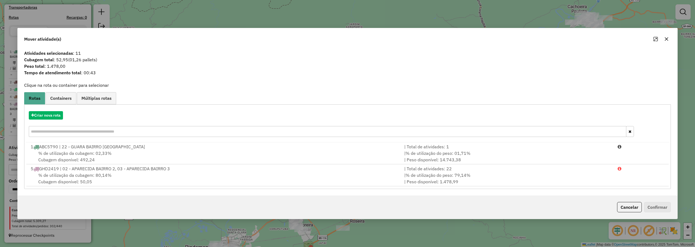
click at [667, 40] on icon "button" at bounding box center [667, 39] width 4 height 4
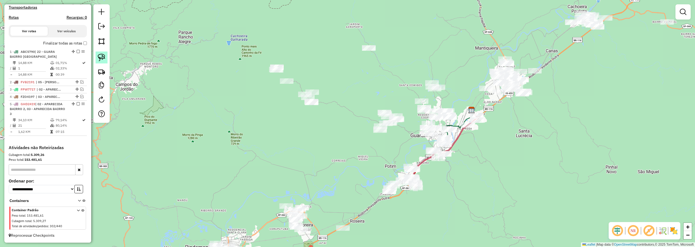
click at [102, 60] on img at bounding box center [102, 58] width 8 height 8
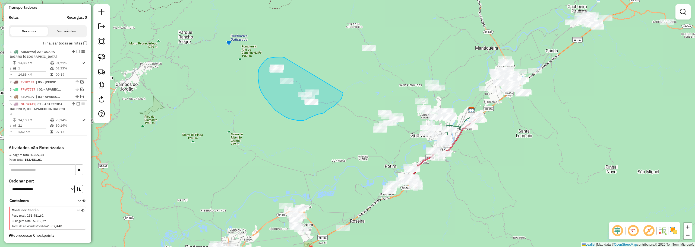
drag, startPoint x: 285, startPoint y: 58, endPoint x: 343, endPoint y: 93, distance: 68.1
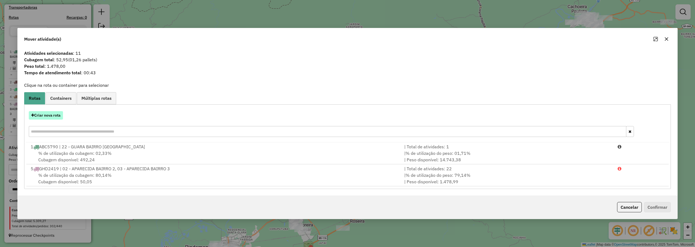
click at [51, 114] on button "Criar nova rota" at bounding box center [46, 115] width 34 height 8
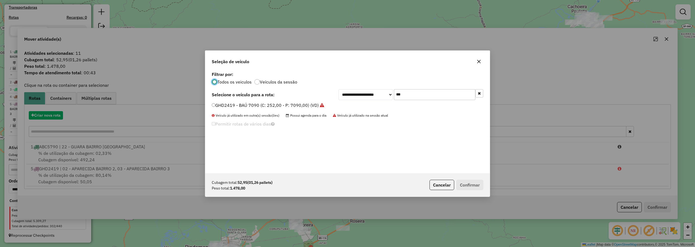
scroll to position [3, 2]
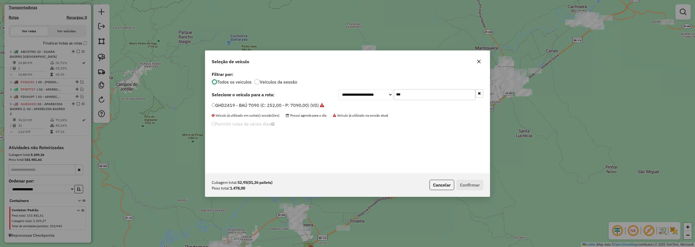
click at [425, 98] on input "***" at bounding box center [434, 94] width 81 height 11
type input "***"
click at [219, 104] on label "CSU8H80 - VAN 2000 (C: 70,00 - P: 2000,00) (VD)" at bounding box center [263, 105] width 103 height 7
click at [470, 184] on button "Confirmar" at bounding box center [470, 185] width 27 height 10
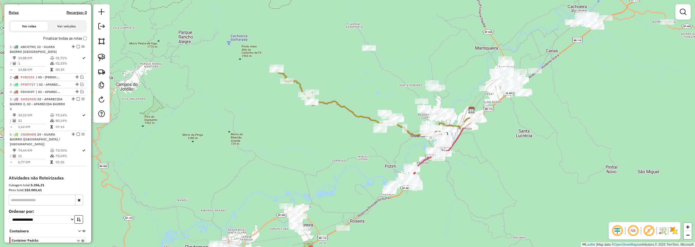
scroll to position [181, 0]
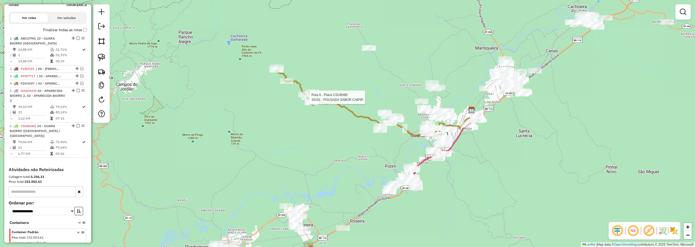
select select "**********"
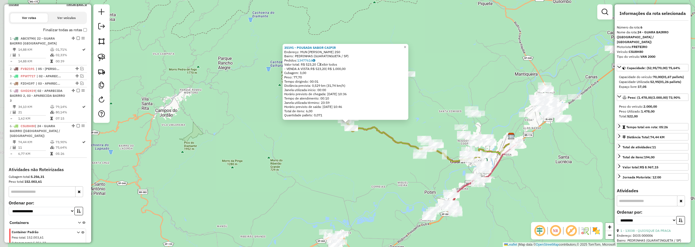
scroll to position [208, 0]
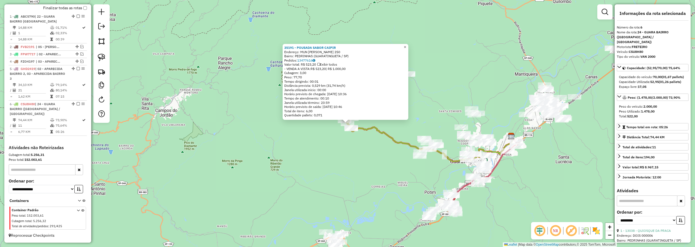
click at [409, 45] on link "×" at bounding box center [405, 47] width 7 height 7
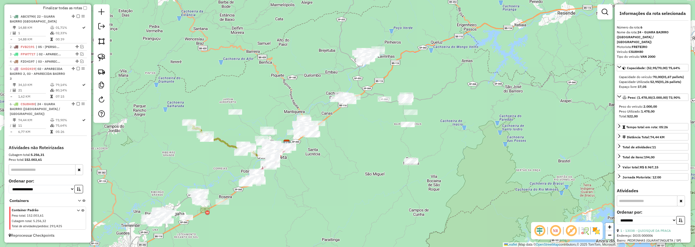
drag, startPoint x: 453, startPoint y: 46, endPoint x: 292, endPoint y: 77, distance: 164.3
click at [292, 77] on div "Janela de atendimento Grade de atendimento Capacidade Transportadoras Veículos …" at bounding box center [347, 123] width 695 height 247
click at [105, 58] on img at bounding box center [102, 58] width 8 height 8
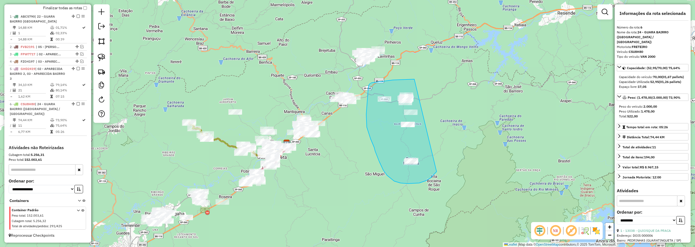
drag, startPoint x: 379, startPoint y: 82, endPoint x: 450, endPoint y: 147, distance: 95.7
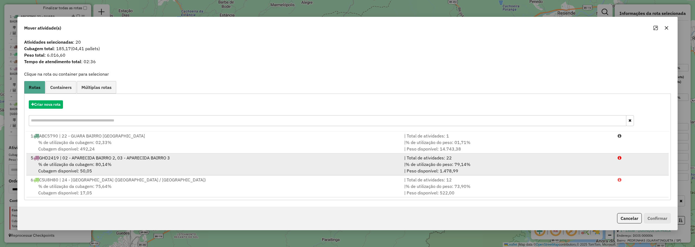
click at [74, 167] on span "% de utilização da cubagem: 80,14%" at bounding box center [74, 164] width 73 height 5
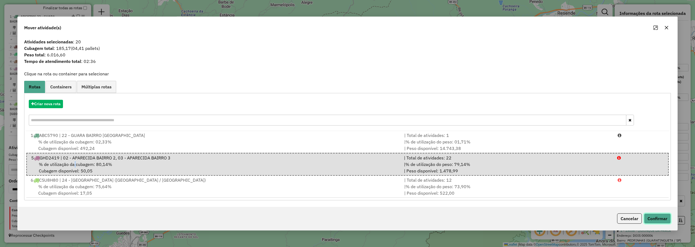
click at [667, 215] on button "Confirmar" at bounding box center [657, 219] width 27 height 10
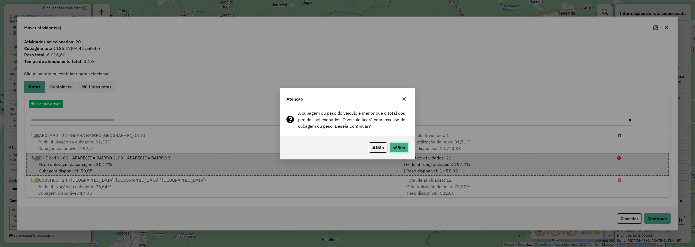
click at [393, 146] on icon "button" at bounding box center [395, 148] width 4 height 4
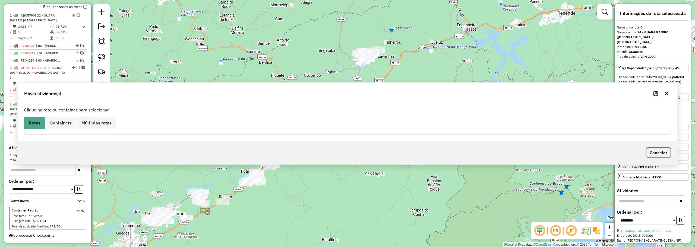
scroll to position [209, 0]
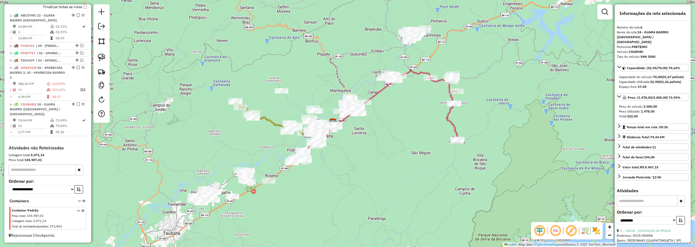
drag, startPoint x: 363, startPoint y: 181, endPoint x: 304, endPoint y: 162, distance: 61.6
click at [427, 151] on div "Janela de atendimento Grade de atendimento Capacidade Transportadoras Veículos …" at bounding box center [347, 123] width 695 height 247
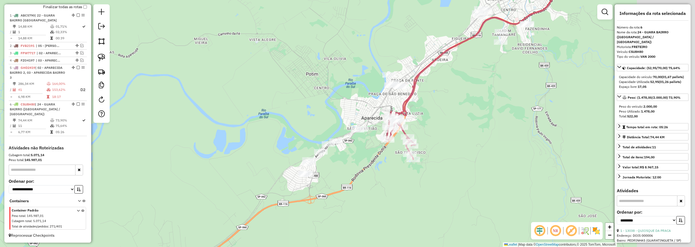
drag, startPoint x: 447, startPoint y: 159, endPoint x: 359, endPoint y: 154, distance: 87.6
click at [359, 154] on div "Janela de atendimento Grade de atendimento Capacidade Transportadoras Veículos …" at bounding box center [347, 123] width 695 height 247
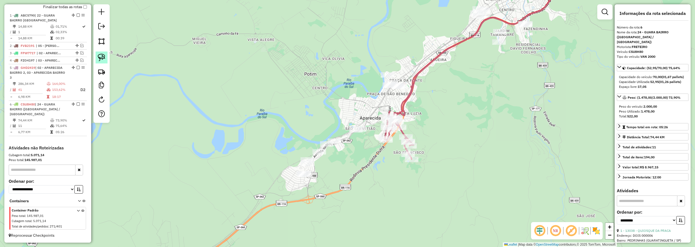
click at [102, 57] on img at bounding box center [102, 58] width 8 height 8
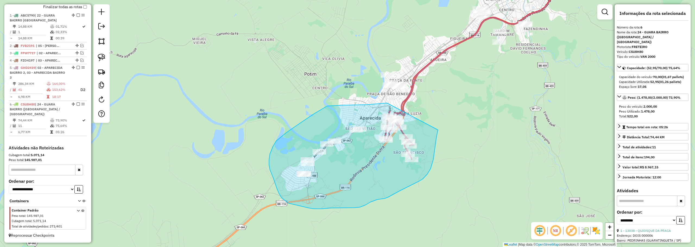
drag, startPoint x: 327, startPoint y: 106, endPoint x: 438, endPoint y: 131, distance: 114.2
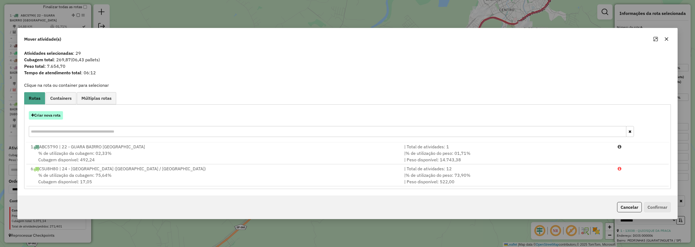
click at [60, 117] on button "Criar nova rota" at bounding box center [46, 115] width 34 height 8
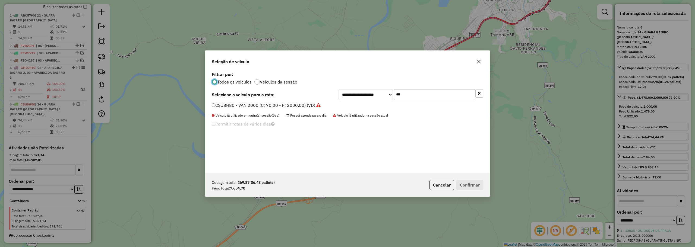
scroll to position [3, 2]
click at [409, 94] on input "***" at bounding box center [434, 94] width 81 height 11
type input "***"
click at [222, 102] on div "**********" at bounding box center [347, 121] width 285 height 103
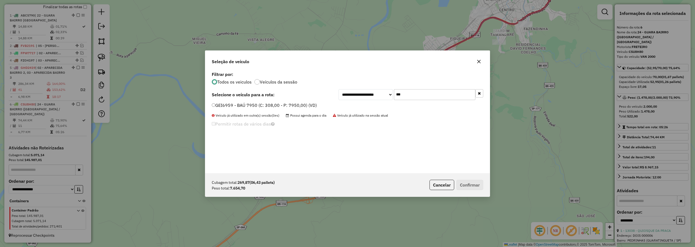
click at [223, 106] on label "GEI6959 - BAÚ 7950 (C: 308,00 - P: 7950,00) (VD)" at bounding box center [264, 105] width 105 height 7
click at [478, 184] on button "Confirmar" at bounding box center [470, 185] width 27 height 10
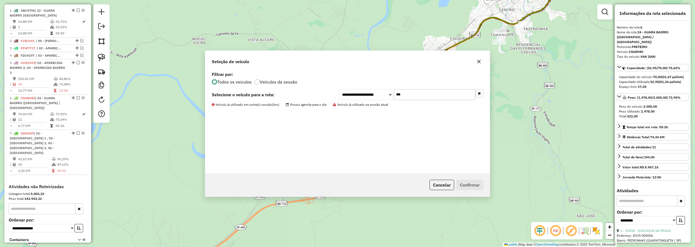
scroll to position [249, 0]
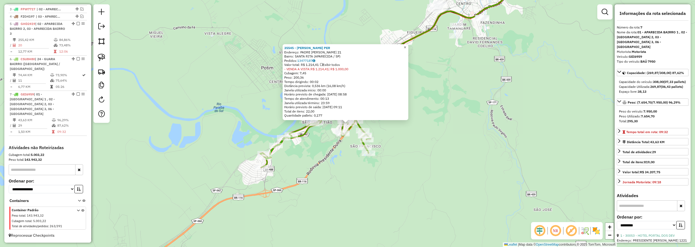
drag, startPoint x: 409, startPoint y: 46, endPoint x: 407, endPoint y: 60, distance: 14.2
click at [406, 46] on span "×" at bounding box center [405, 47] width 2 height 5
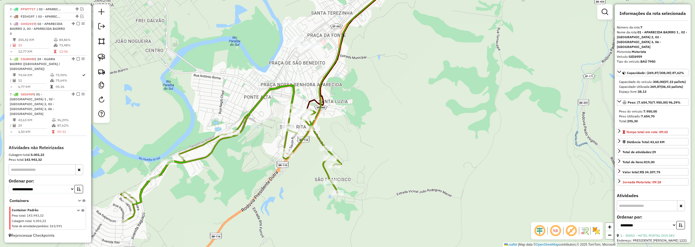
drag, startPoint x: 370, startPoint y: 83, endPoint x: 499, endPoint y: 51, distance: 132.8
click at [499, 51] on div "Janela de atendimento Grade de atendimento Capacidade Transportadoras Veículos …" at bounding box center [347, 123] width 695 height 247
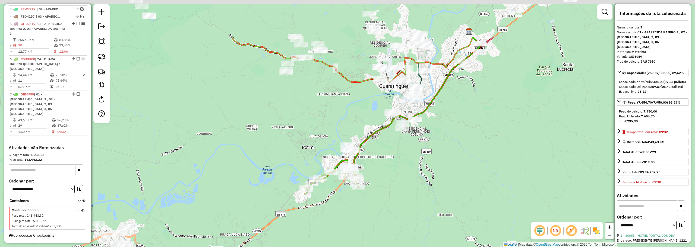
drag, startPoint x: 289, startPoint y: 100, endPoint x: 291, endPoint y: 162, distance: 61.4
click at [291, 162] on div "Janela de atendimento Grade de atendimento Capacidade Transportadoras Veículos …" at bounding box center [347, 123] width 695 height 247
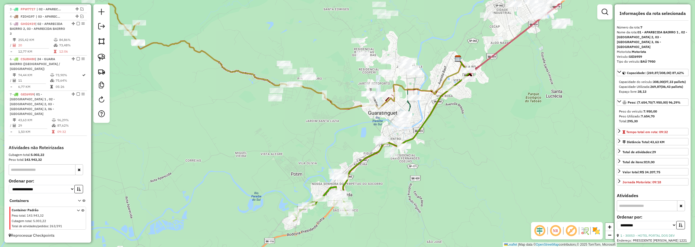
drag, startPoint x: 303, startPoint y: 139, endPoint x: 300, endPoint y: 139, distance: 3.1
click at [301, 141] on div "Janela de atendimento Grade de atendimento Capacidade Transportadoras Veículos …" at bounding box center [347, 123] width 695 height 247
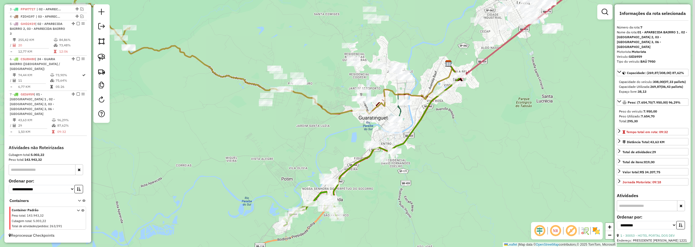
drag, startPoint x: 498, startPoint y: 124, endPoint x: 283, endPoint y: 182, distance: 222.1
click at [284, 184] on div "Janela de atendimento Grade de atendimento Capacidade Transportadoras Veículos …" at bounding box center [347, 123] width 695 height 247
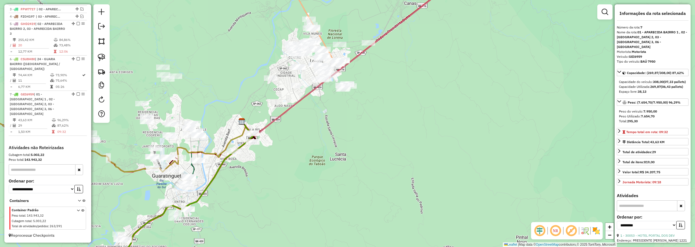
drag, startPoint x: 414, startPoint y: 126, endPoint x: 285, endPoint y: 183, distance: 140.5
click at [277, 205] on div "Janela de atendimento Grade de atendimento Capacidade Transportadoras Veículos …" at bounding box center [347, 123] width 695 height 247
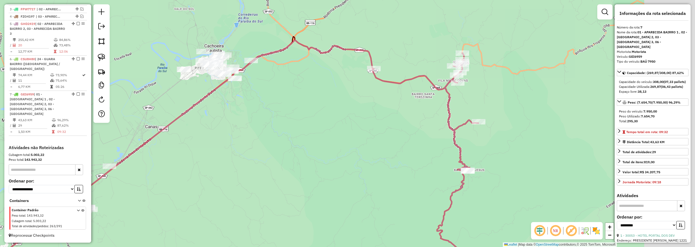
drag, startPoint x: 438, startPoint y: 115, endPoint x: 353, endPoint y: 104, distance: 85.5
click at [353, 104] on div "Janela de atendimento Grade de atendimento Capacidade Transportadoras Veículos …" at bounding box center [347, 123] width 695 height 247
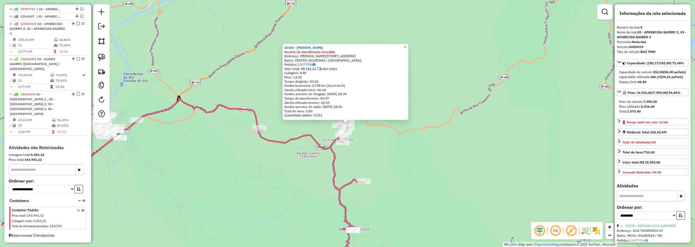
click at [406, 46] on span "×" at bounding box center [405, 47] width 2 height 5
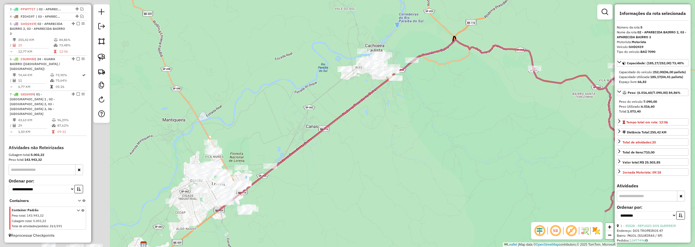
drag, startPoint x: 200, startPoint y: 93, endPoint x: 447, endPoint y: 80, distance: 247.0
click at [483, 28] on div "Janela de atendimento Grade de atendimento Capacidade Transportadoras Veículos …" at bounding box center [347, 123] width 695 height 247
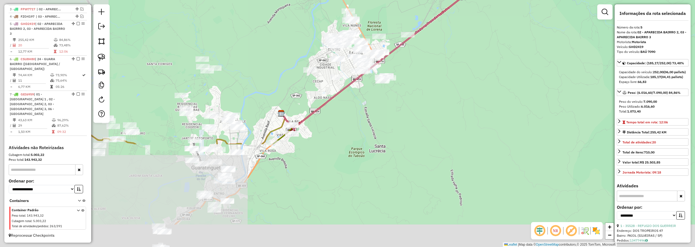
drag, startPoint x: 397, startPoint y: 117, endPoint x: 489, endPoint y: 41, distance: 120.2
click at [494, 36] on div "Janela de atendimento Grade de atendimento Capacidade Transportadoras Veículos …" at bounding box center [347, 123] width 695 height 247
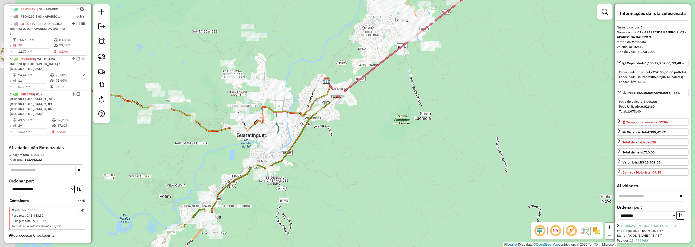
drag, startPoint x: 288, startPoint y: 160, endPoint x: 326, endPoint y: 130, distance: 48.4
click at [326, 130] on div "Janela de atendimento Grade de atendimento Capacidade Transportadoras Veículos …" at bounding box center [347, 123] width 695 height 247
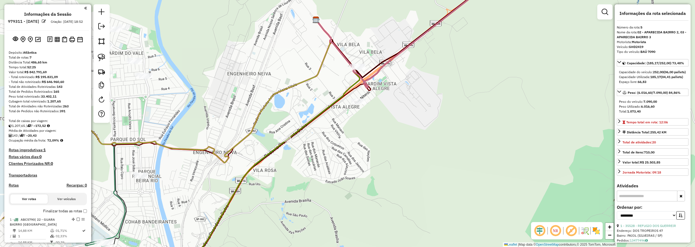
select select "**********"
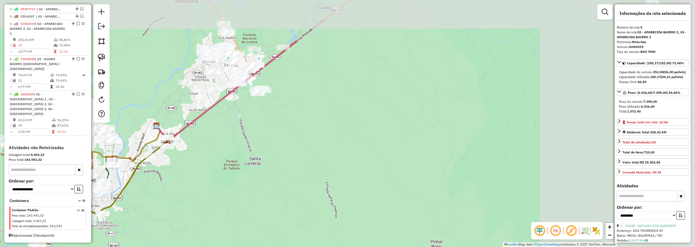
drag, startPoint x: 461, startPoint y: 85, endPoint x: 383, endPoint y: 107, distance: 81.5
click at [248, 150] on div "Janela de atendimento Grade de atendimento Capacidade Transportadoras Veículos …" at bounding box center [347, 123] width 695 height 247
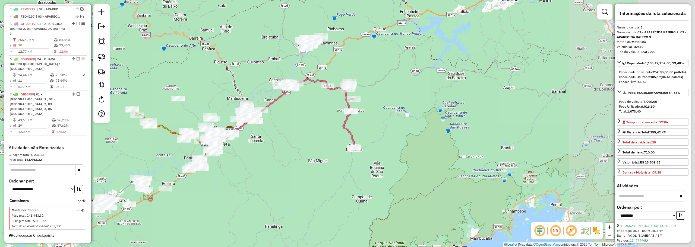
drag, startPoint x: 465, startPoint y: 80, endPoint x: 326, endPoint y: 111, distance: 142.2
click at [319, 115] on div "Janela de atendimento Grade de atendimento Capacidade Transportadoras Veículos …" at bounding box center [347, 123] width 695 height 247
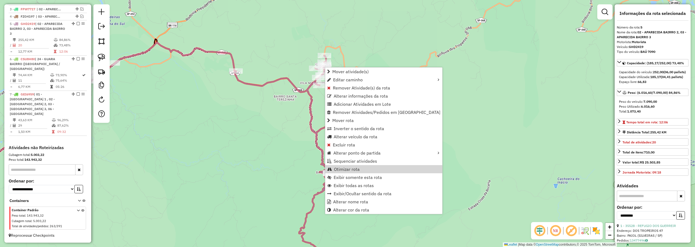
click at [340, 170] on span "Otimizar rota" at bounding box center [347, 169] width 26 height 4
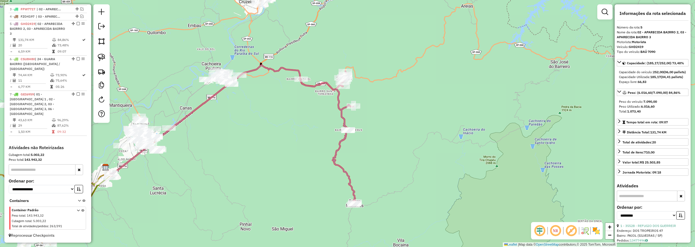
drag, startPoint x: 393, startPoint y: 125, endPoint x: 399, endPoint y: 100, distance: 25.8
click at [399, 100] on div "Janela de atendimento Grade de atendimento Capacidade Transportadoras Veículos …" at bounding box center [347, 123] width 695 height 247
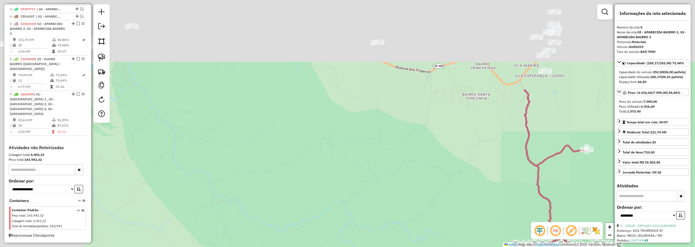
drag, startPoint x: 350, startPoint y: 124, endPoint x: 343, endPoint y: 108, distance: 17.4
click at [407, 193] on div "Janela de atendimento Grade de atendimento Capacidade Transportadoras Veículos …" at bounding box center [347, 123] width 695 height 247
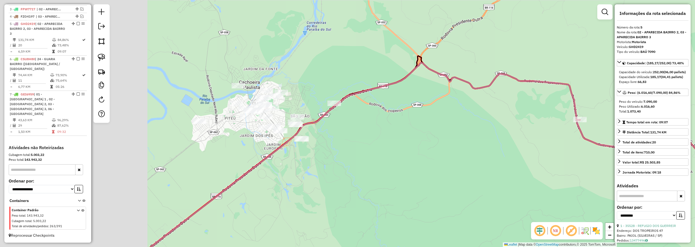
drag, startPoint x: 372, startPoint y: 141, endPoint x: 351, endPoint y: 121, distance: 29.8
click at [491, 164] on div "Janela de atendimento Grade de atendimento Capacidade Transportadoras Veículos …" at bounding box center [347, 123] width 695 height 247
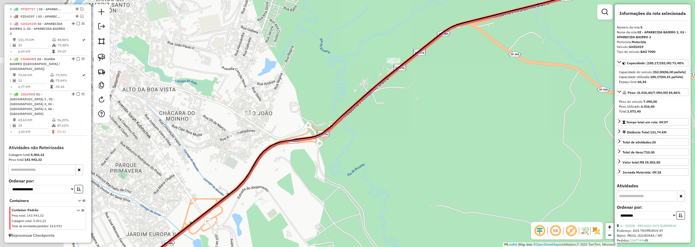
drag, startPoint x: 285, startPoint y: 106, endPoint x: 319, endPoint y: 98, distance: 34.7
click at [319, 98] on div "Janela de atendimento Grade de atendimento Capacidade Transportadoras Veículos …" at bounding box center [347, 123] width 695 height 247
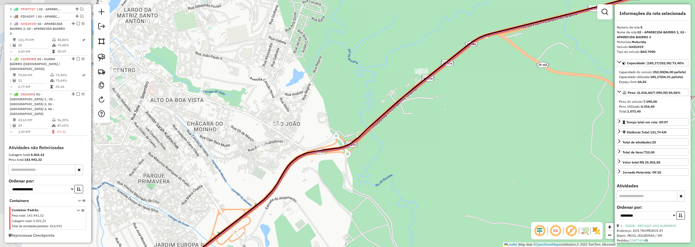
drag, startPoint x: 382, startPoint y: 41, endPoint x: 410, endPoint y: 51, distance: 29.9
click at [410, 51] on div "Janela de atendimento Grade de atendimento Capacidade Transportadoras Veículos …" at bounding box center [347, 123] width 695 height 247
drag, startPoint x: 103, startPoint y: 56, endPoint x: 106, endPoint y: 55, distance: 3.6
click at [103, 56] on img at bounding box center [102, 58] width 8 height 8
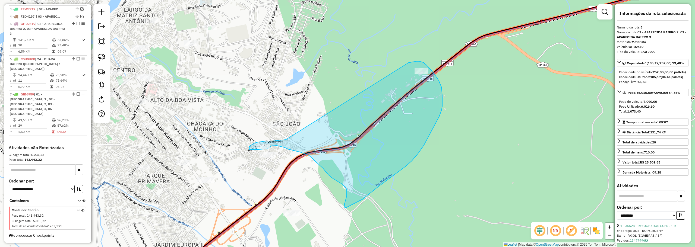
drag, startPoint x: 423, startPoint y: 62, endPoint x: 286, endPoint y: 140, distance: 157.8
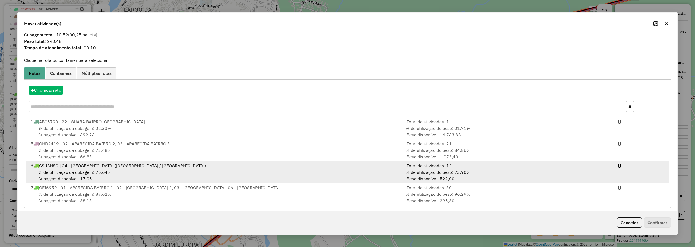
scroll to position [13, 0]
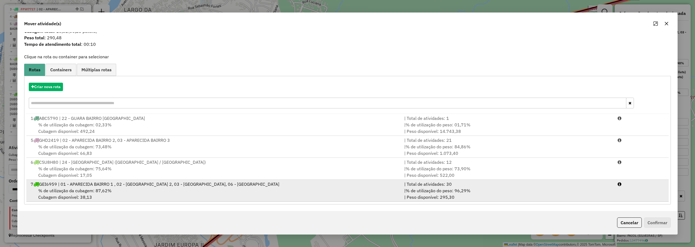
click at [119, 189] on div "% de utilização da cubagem: 87,62% Cubagem disponível: 38,13" at bounding box center [214, 194] width 374 height 13
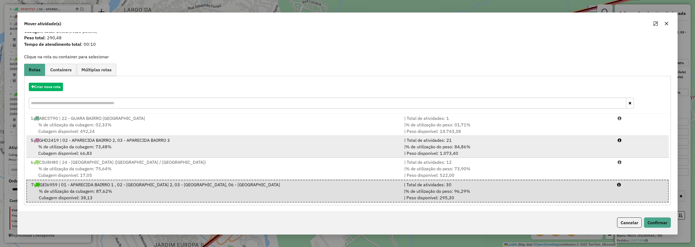
click at [121, 147] on div "% de utilização da cubagem: 73,48% Cubagem disponível: 66,83" at bounding box center [214, 150] width 374 height 13
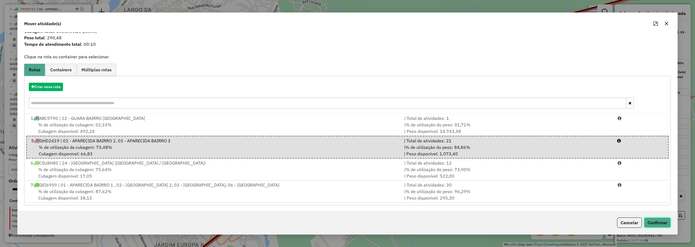
click at [648, 221] on button "Confirmar" at bounding box center [657, 223] width 27 height 10
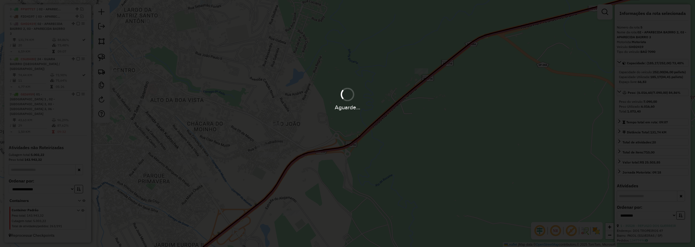
scroll to position [0, 0]
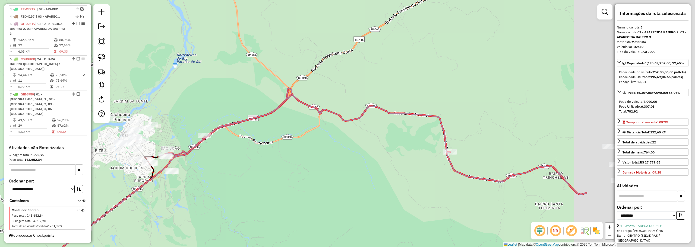
drag, startPoint x: 473, startPoint y: 138, endPoint x: 209, endPoint y: 146, distance: 263.9
click at [209, 146] on div "Janela de atendimento Grade de atendimento Capacidade Transportadoras Veículos …" at bounding box center [347, 123] width 695 height 247
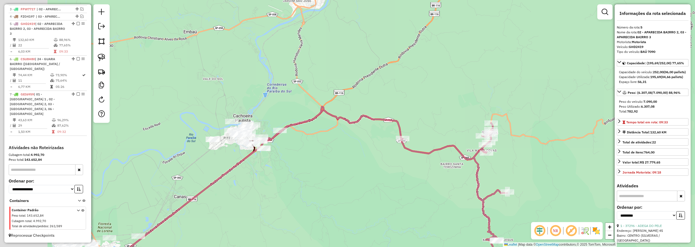
drag, startPoint x: 218, startPoint y: 144, endPoint x: 317, endPoint y: 137, distance: 99.4
click at [317, 137] on div "Janela de atendimento Grade de atendimento Capacidade Transportadoras Veículos …" at bounding box center [347, 123] width 695 height 247
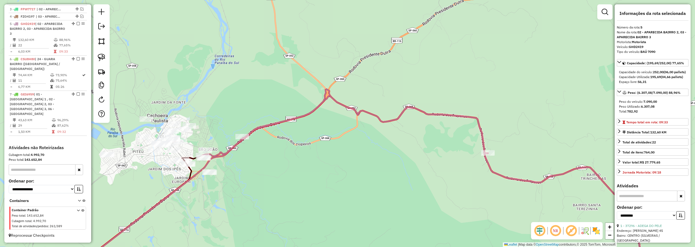
drag, startPoint x: 286, startPoint y: 142, endPoint x: 344, endPoint y: 111, distance: 65.8
click at [371, 103] on div "Janela de atendimento Grade de atendimento Capacidade Transportadoras Veículos …" at bounding box center [347, 123] width 695 height 247
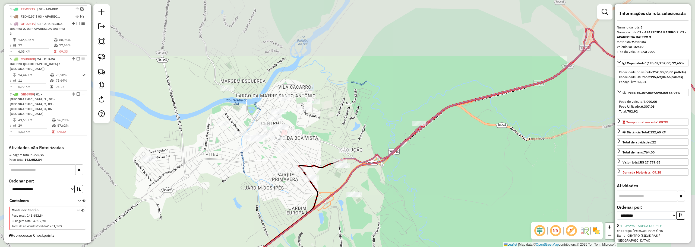
drag, startPoint x: 434, startPoint y: 60, endPoint x: 392, endPoint y: 140, distance: 90.4
click at [388, 166] on div "Janela de atendimento Grade de atendimento Capacidade Transportadoras Veículos …" at bounding box center [347, 123] width 695 height 247
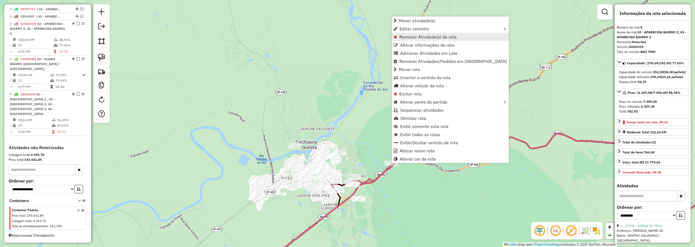
click at [405, 36] on span "Remover Atividade(s) da rota" at bounding box center [428, 37] width 57 height 4
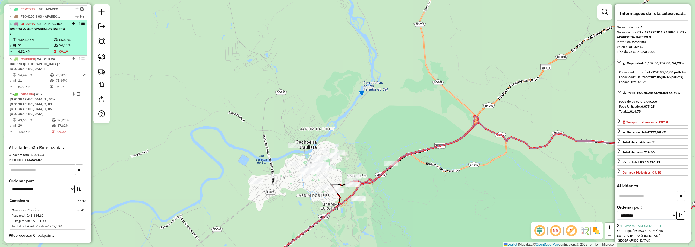
click at [77, 25] on em at bounding box center [78, 23] width 3 height 3
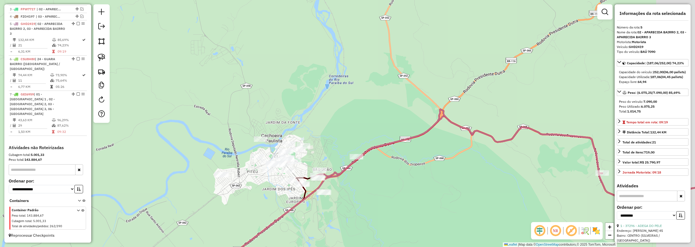
drag, startPoint x: 481, startPoint y: 175, endPoint x: 256, endPoint y: 145, distance: 227.5
click at [256, 145] on div "Janela de atendimento Grade de atendimento Capacidade Transportadoras Veículos …" at bounding box center [347, 123] width 695 height 247
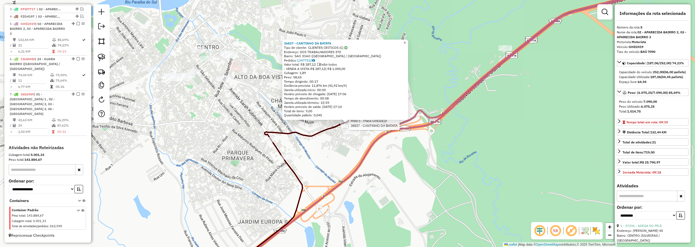
drag, startPoint x: 409, startPoint y: 40, endPoint x: 448, endPoint y: 84, distance: 57.9
click at [406, 40] on span "×" at bounding box center [405, 42] width 2 height 5
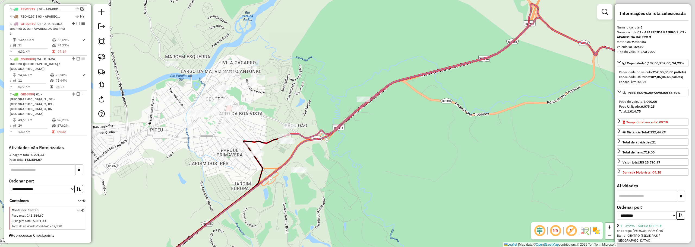
drag, startPoint x: 525, startPoint y: 133, endPoint x: 235, endPoint y: 129, distance: 290.1
click at [189, 141] on div "Janela de atendimento Grade de atendimento Capacidade Transportadoras Veículos …" at bounding box center [347, 123] width 695 height 247
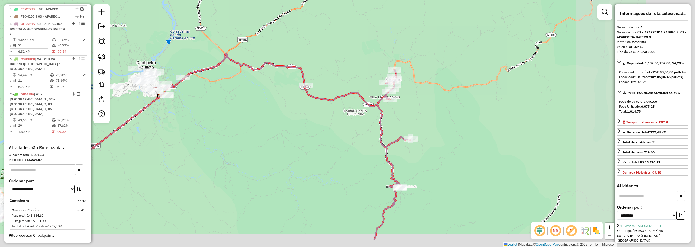
drag, startPoint x: 367, startPoint y: 75, endPoint x: 347, endPoint y: 68, distance: 21.2
click at [347, 68] on div "Janela de atendimento Grade de atendimento Capacidade Transportadoras Veículos …" at bounding box center [347, 123] width 695 height 247
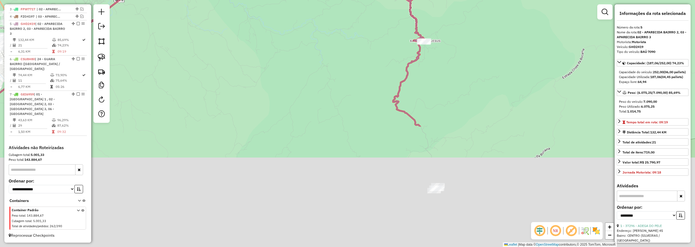
drag, startPoint x: 336, startPoint y: 124, endPoint x: 362, endPoint y: 23, distance: 103.8
click at [362, 23] on div "Janela de atendimento Grade de atendimento Capacidade Transportadoras Veículos …" at bounding box center [347, 123] width 695 height 247
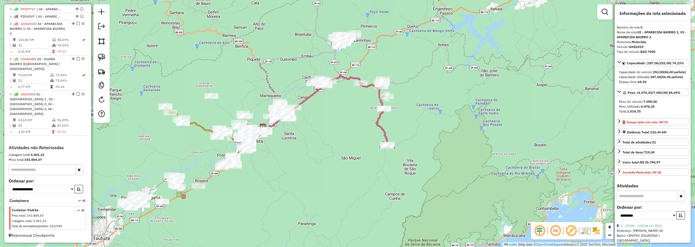
drag, startPoint x: 353, startPoint y: 106, endPoint x: 354, endPoint y: 148, distance: 42.4
click at [354, 148] on div "Janela de atendimento Grade de atendimento Capacidade Transportadoras Veículos …" at bounding box center [347, 123] width 695 height 247
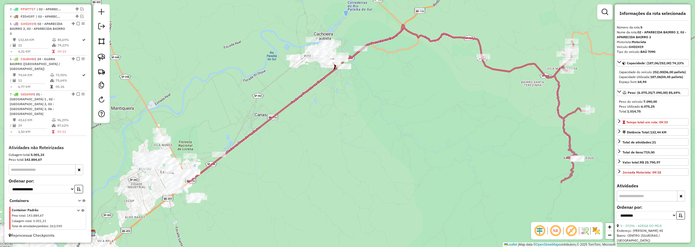
drag, startPoint x: 294, startPoint y: 139, endPoint x: 399, endPoint y: 90, distance: 115.5
click at [399, 90] on div "Janela de atendimento Grade de atendimento Capacidade Transportadoras Veículos …" at bounding box center [347, 123] width 695 height 247
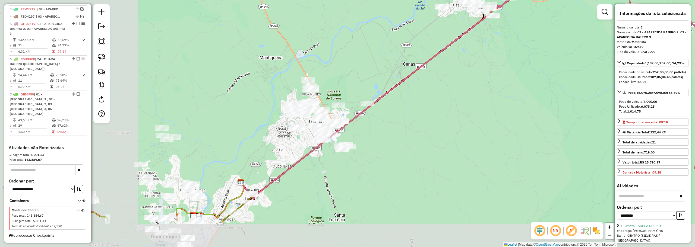
drag, startPoint x: 244, startPoint y: 164, endPoint x: 390, endPoint y: 113, distance: 154.1
click at [389, 114] on div "Janela de atendimento Grade de atendimento Capacidade Transportadoras Veículos …" at bounding box center [347, 123] width 695 height 247
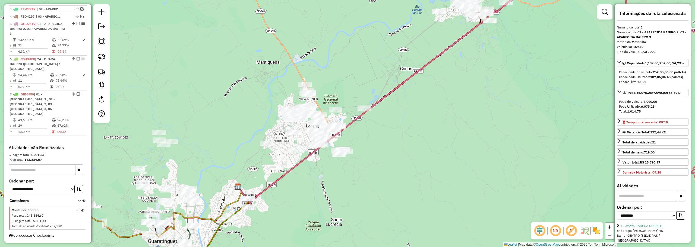
drag, startPoint x: 475, startPoint y: 53, endPoint x: 303, endPoint y: 182, distance: 215.4
click at [303, 183] on div "Janela de atendimento Grade de atendimento Capacidade Transportadoras Veículos …" at bounding box center [347, 123] width 695 height 247
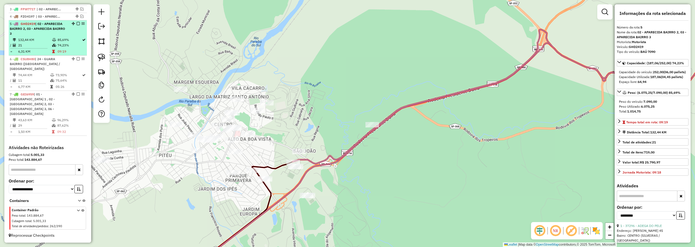
click at [77, 25] on em at bounding box center [78, 23] width 3 height 3
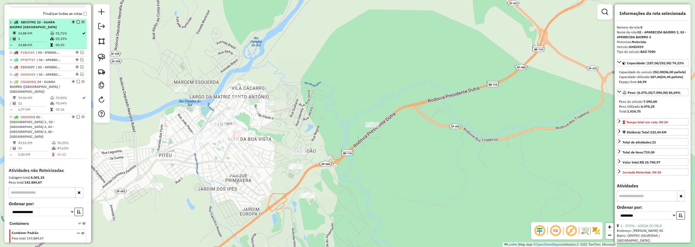
scroll to position [193, 0]
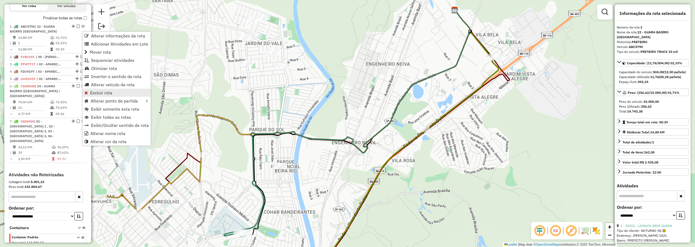
click at [98, 90] on link "Excluir rota" at bounding box center [117, 93] width 68 height 8
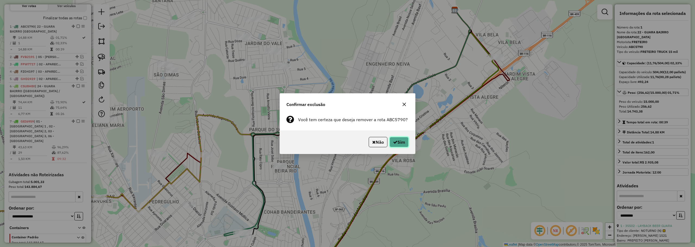
click at [405, 142] on button "Sim" at bounding box center [399, 142] width 19 height 10
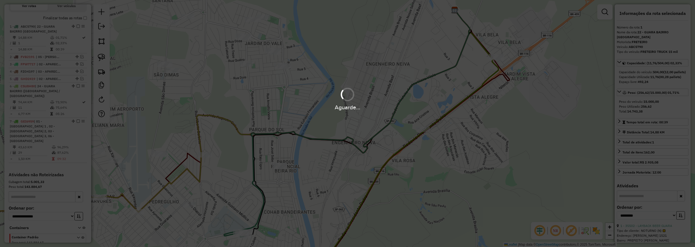
click at [55, 96] on div "Aguarde..." at bounding box center [347, 99] width 695 height 26
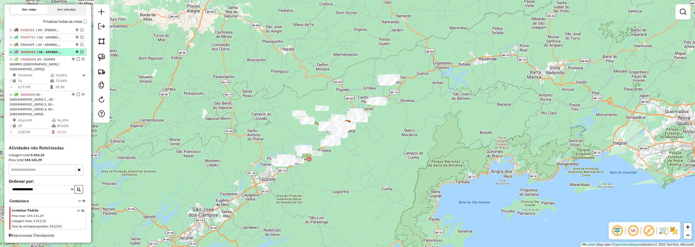
click at [82, 54] on div at bounding box center [76, 51] width 16 height 3
select select "**********"
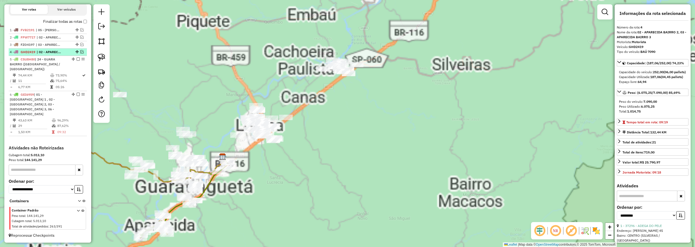
click at [80, 54] on em at bounding box center [81, 51] width 3 height 3
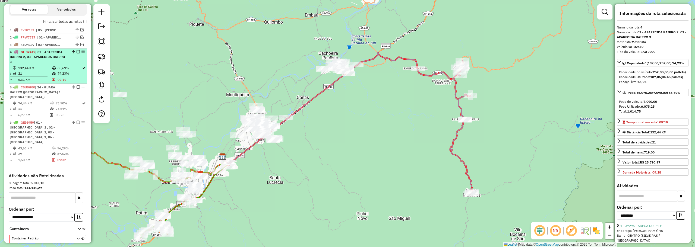
scroll to position [180, 0]
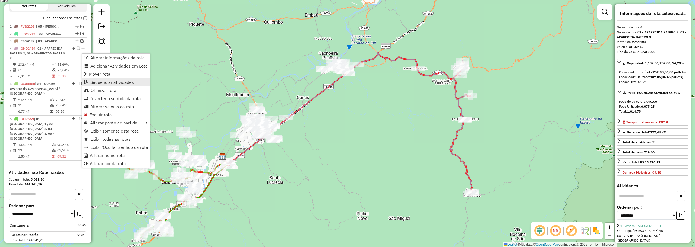
click at [100, 81] on span "Sequenciar atividades" at bounding box center [111, 82] width 43 height 4
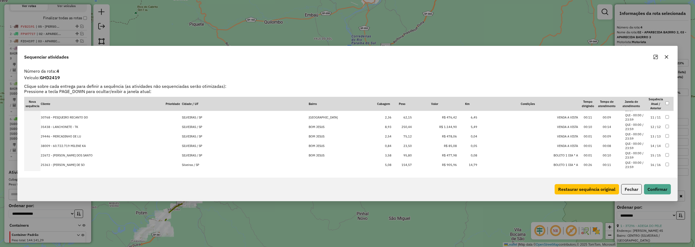
scroll to position [144, 0]
click at [247, 161] on td "CACHOEIRA PAULISTA / SP" at bounding box center [245, 162] width 127 height 10
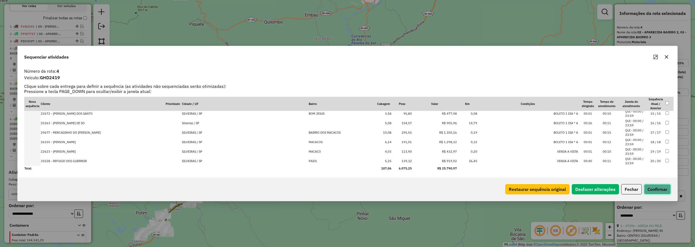
click at [661, 189] on button "Confirmar" at bounding box center [657, 189] width 27 height 10
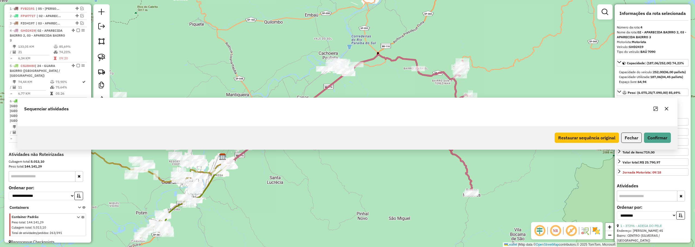
scroll to position [205, 0]
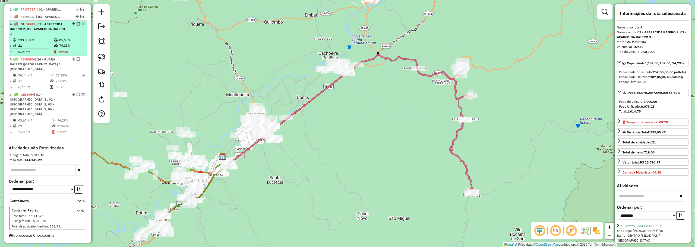
click at [74, 26] on div at bounding box center [76, 23] width 16 height 3
click at [77, 26] on em at bounding box center [78, 23] width 3 height 3
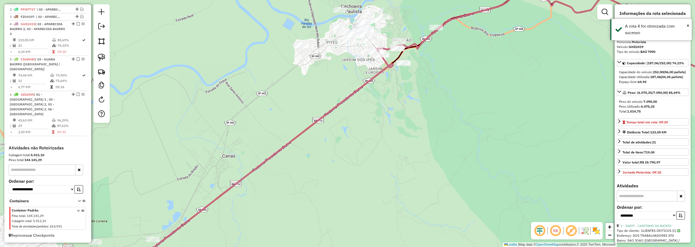
drag, startPoint x: 427, startPoint y: 75, endPoint x: 403, endPoint y: 97, distance: 32.9
click at [407, 106] on div "Janela de atendimento Grade de atendimento Capacidade Transportadoras Veículos …" at bounding box center [347, 123] width 695 height 247
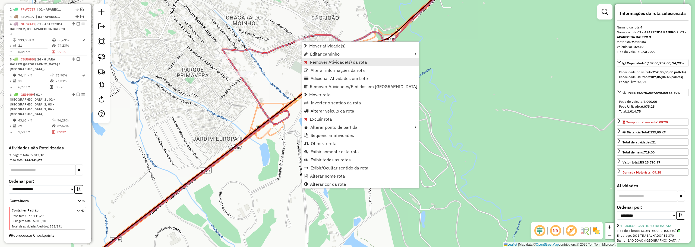
click at [330, 62] on span "Remover Atividade(s) da rota" at bounding box center [338, 62] width 57 height 4
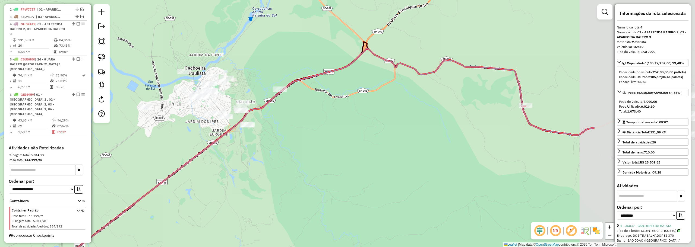
drag, startPoint x: 474, startPoint y: 85, endPoint x: 304, endPoint y: 122, distance: 174.4
click at [304, 123] on div "Janela de atendimento Grade de atendimento Capacidade Transportadoras Veículos …" at bounding box center [347, 123] width 695 height 247
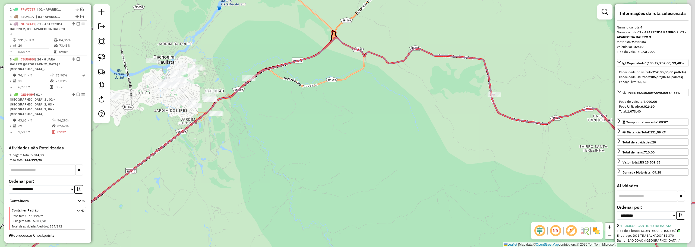
drag, startPoint x: 456, startPoint y: 121, endPoint x: 323, endPoint y: 80, distance: 139.4
click at [325, 81] on div "Janela de atendimento Grade de atendimento Capacidade Transportadoras Veículos …" at bounding box center [347, 123] width 695 height 247
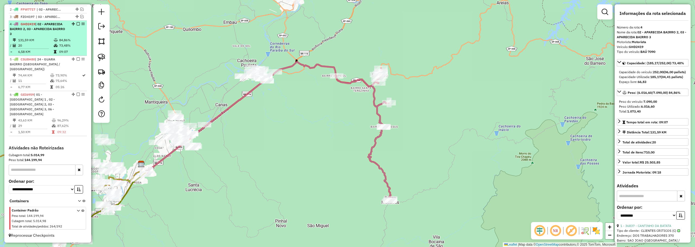
click at [77, 26] on em at bounding box center [78, 23] width 3 height 3
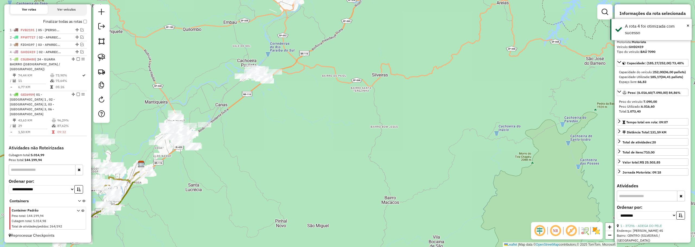
scroll to position [177, 0]
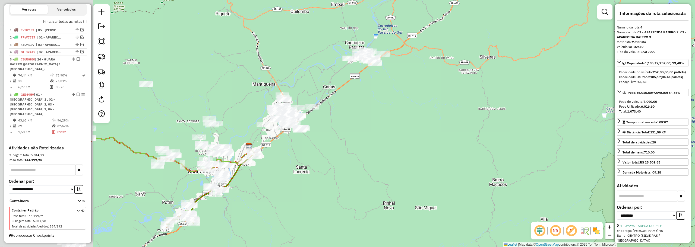
drag, startPoint x: 373, startPoint y: 118, endPoint x: 481, endPoint y: 100, distance: 109.3
click at [481, 100] on div "Janela de atendimento Grade de atendimento Capacidade Transportadoras Veículos …" at bounding box center [347, 123] width 695 height 247
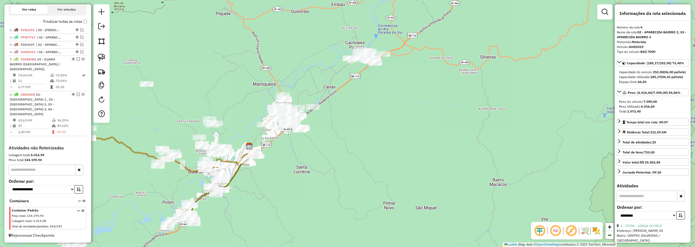
drag, startPoint x: 352, startPoint y: 156, endPoint x: 452, endPoint y: 114, distance: 108.5
click at [452, 114] on div "Janela de atendimento Grade de atendimento Capacidade Transportadoras Veículos …" at bounding box center [347, 123] width 695 height 247
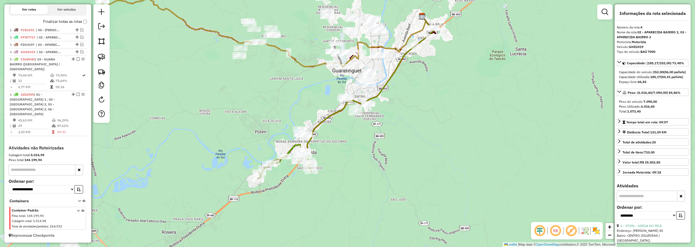
drag, startPoint x: 323, startPoint y: 151, endPoint x: 399, endPoint y: 134, distance: 78.0
click at [399, 134] on div "Janela de atendimento Grade de atendimento Capacidade Transportadoras Veículos …" at bounding box center [347, 123] width 695 height 247
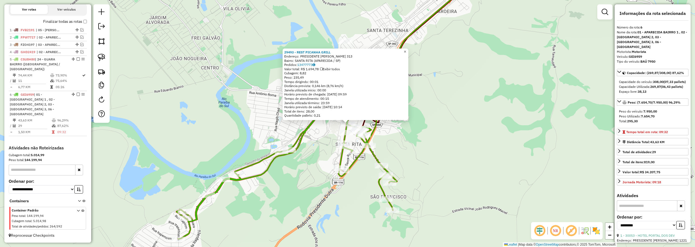
click at [406, 50] on span "×" at bounding box center [405, 51] width 2 height 5
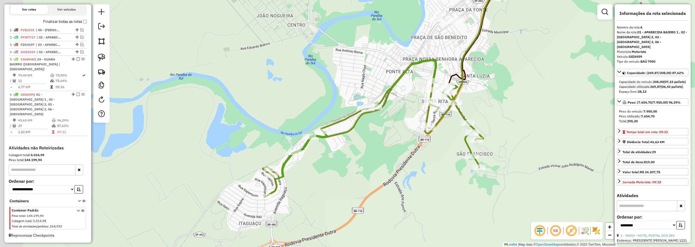
drag, startPoint x: 301, startPoint y: 117, endPoint x: 343, endPoint y: 83, distance: 53.5
click at [343, 83] on div "Janela de atendimento Grade de atendimento Capacidade Transportadoras Veículos …" at bounding box center [347, 123] width 695 height 247
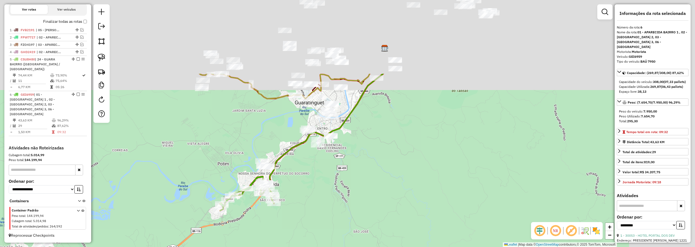
drag, startPoint x: 187, startPoint y: 130, endPoint x: 139, endPoint y: 155, distance: 54.6
click at [138, 159] on div "Janela de atendimento Grade de atendimento Capacidade Transportadoras Veículos …" at bounding box center [347, 123] width 695 height 247
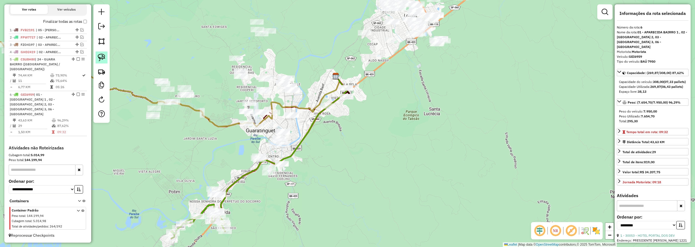
click at [103, 57] on img at bounding box center [102, 58] width 8 height 8
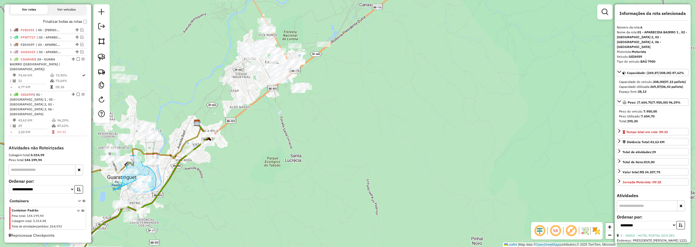
drag, startPoint x: 260, startPoint y: 123, endPoint x: 119, endPoint y: 188, distance: 155.1
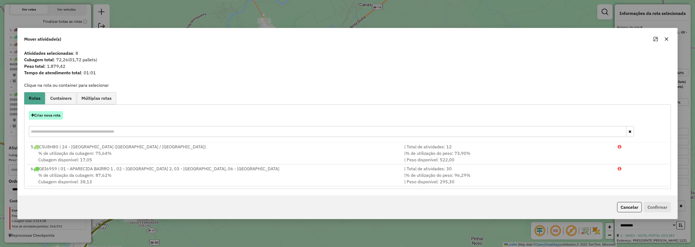
click at [53, 112] on button "Criar nova rota" at bounding box center [46, 115] width 34 height 8
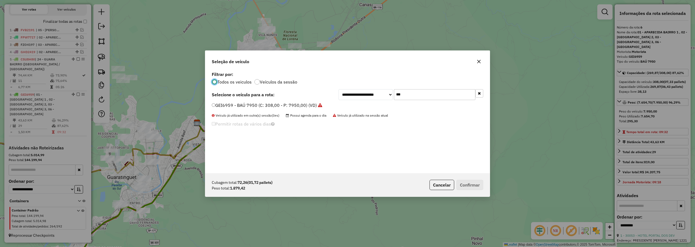
scroll to position [3, 2]
click at [393, 95] on select "**********" at bounding box center [366, 94] width 54 height 11
click at [404, 95] on input "***" at bounding box center [434, 94] width 81 height 11
type input "***"
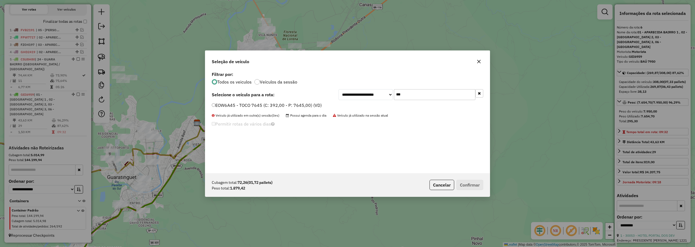
click at [246, 105] on label "EOW6A45 - TOCO 7645 (C: 392,00 - P: 7645,00) (VD)" at bounding box center [267, 105] width 110 height 7
click at [471, 183] on button "Confirmar" at bounding box center [470, 185] width 27 height 10
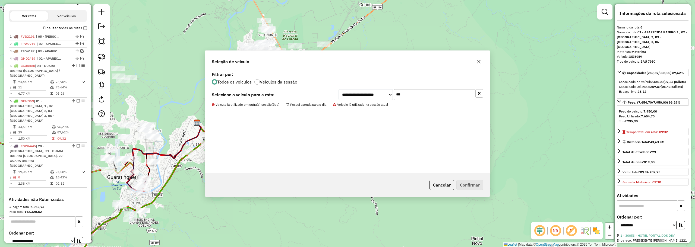
scroll to position [224, 0]
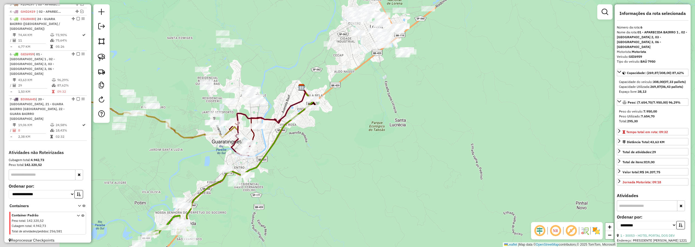
drag, startPoint x: 172, startPoint y: 139, endPoint x: 276, endPoint y: 103, distance: 110.5
click at [276, 103] on div "Janela de atendimento Grade de atendimento Capacidade Transportadoras Veículos …" at bounding box center [347, 123] width 695 height 247
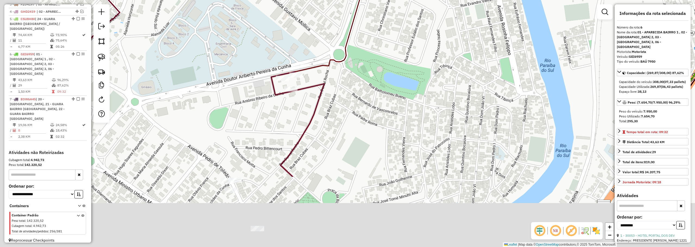
drag, startPoint x: 220, startPoint y: 159, endPoint x: 294, endPoint y: 29, distance: 150.4
click at [288, 33] on div "Janela de atendimento Grade de atendimento Capacidade Transportadoras Veículos …" at bounding box center [347, 123] width 695 height 247
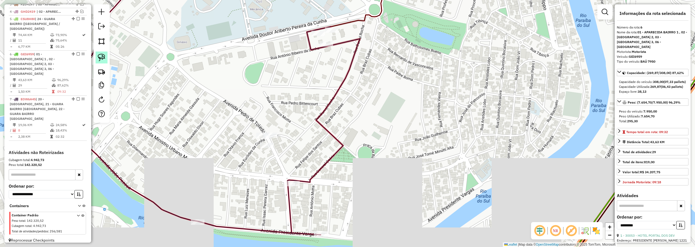
click at [100, 58] on img at bounding box center [102, 58] width 8 height 8
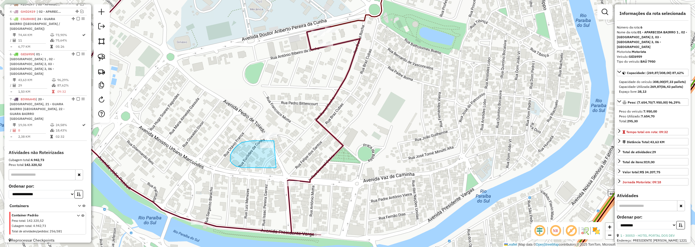
drag, startPoint x: 274, startPoint y: 141, endPoint x: 279, endPoint y: 167, distance: 26.3
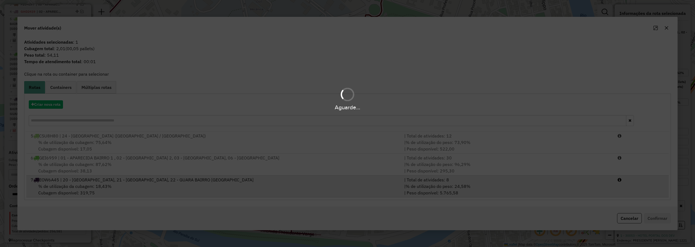
click at [216, 183] on div "7 EOW6A45 | 20 - GUARA CENTRO, 21 - GUARA BAIRRO JD DO VALE, 22 - GUARA BAIRRO …" at bounding box center [214, 180] width 374 height 7
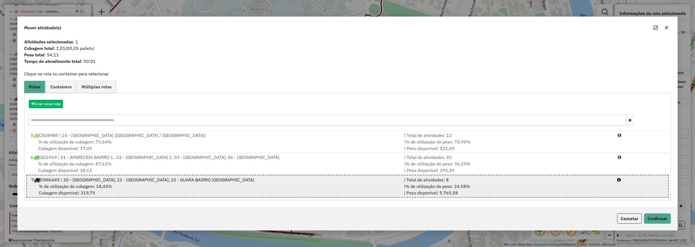
click at [269, 186] on div "% de utilização da cubagem: 18,43% Cubagem disponível: 319,75" at bounding box center [214, 189] width 373 height 13
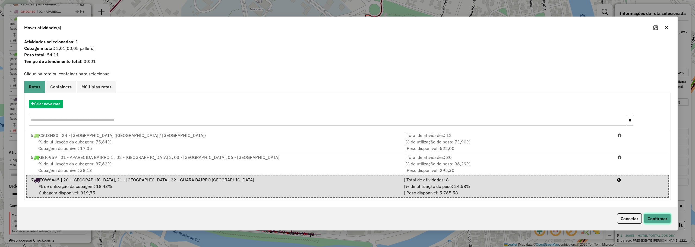
click at [659, 216] on button "Confirmar" at bounding box center [657, 219] width 27 height 10
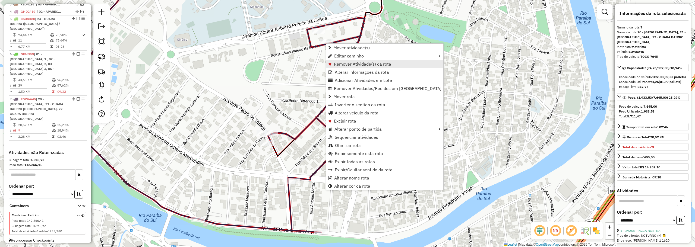
click at [342, 64] on span "Remover Atividade(s) da rota" at bounding box center [362, 64] width 57 height 4
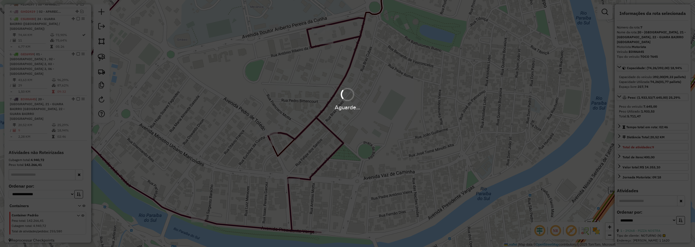
click at [273, 58] on div "Aguarde..." at bounding box center [347, 123] width 695 height 247
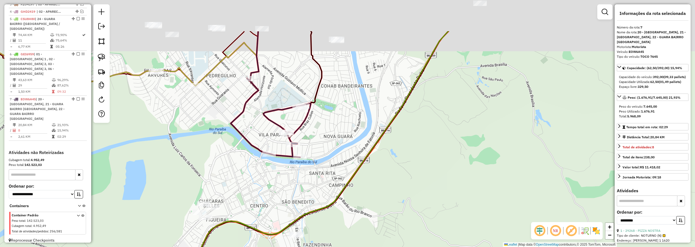
drag, startPoint x: 271, startPoint y: 107, endPoint x: 274, endPoint y: 113, distance: 6.7
click at [274, 113] on icon at bounding box center [271, 94] width 80 height 126
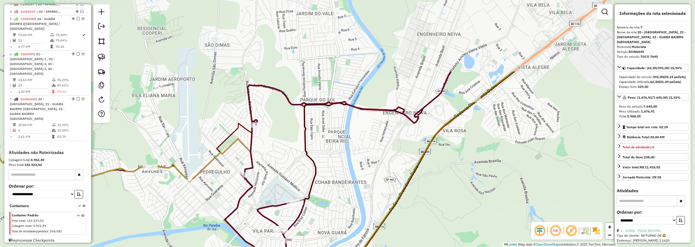
drag, startPoint x: 287, startPoint y: 65, endPoint x: 281, endPoint y: 149, distance: 84.7
click at [281, 149] on div "Janela de atendimento Grade de atendimento Capacidade Transportadoras Veículos …" at bounding box center [347, 123] width 695 height 247
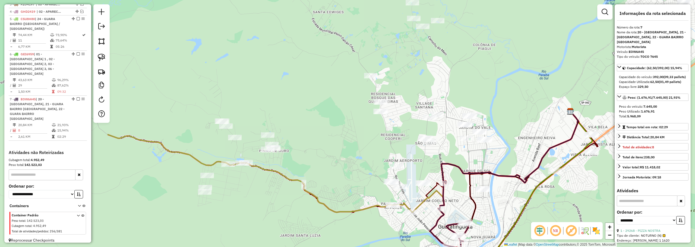
drag, startPoint x: 266, startPoint y: 140, endPoint x: 433, endPoint y: 120, distance: 168.3
click at [433, 120] on div "Janela de atendimento Grade de atendimento Capacidade Transportadoras Veículos …" at bounding box center [347, 123] width 695 height 247
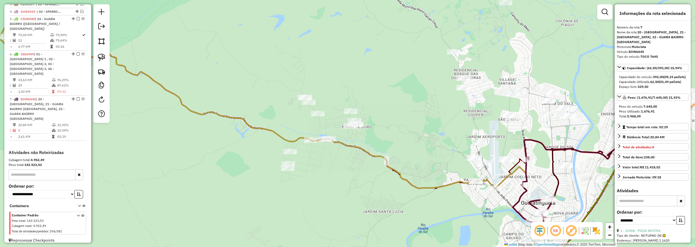
drag, startPoint x: 314, startPoint y: 33, endPoint x: 449, endPoint y: 65, distance: 139.2
click at [449, 65] on div "Janela de atendimento Grade de atendimento Capacidade Transportadoras Veículos …" at bounding box center [347, 123] width 695 height 247
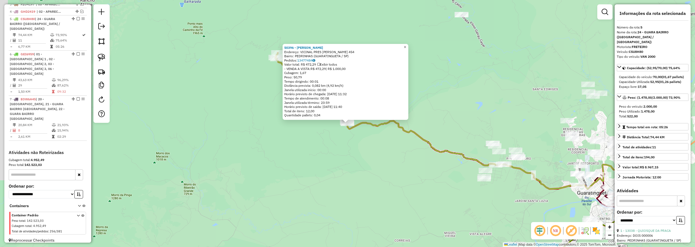
click at [406, 46] on span "×" at bounding box center [405, 47] width 2 height 5
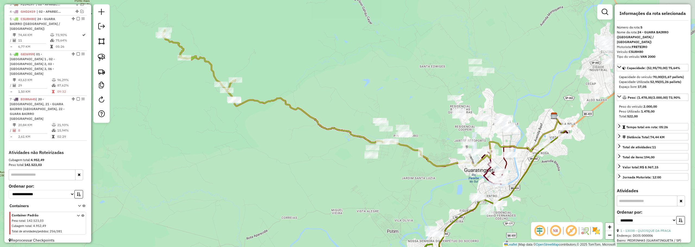
drag, startPoint x: 363, startPoint y: 114, endPoint x: 326, endPoint y: 24, distance: 96.9
click at [320, 11] on div "Janela de atendimento Grade de atendimento Capacidade Transportadoras Veículos …" at bounding box center [347, 123] width 695 height 247
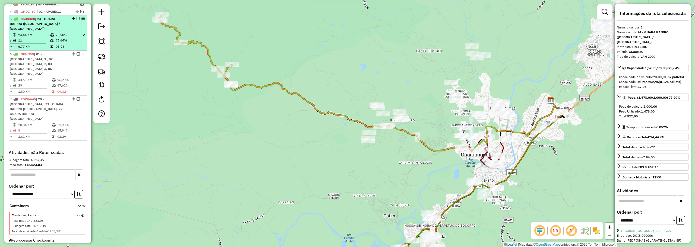
click at [77, 20] on em at bounding box center [78, 18] width 3 height 3
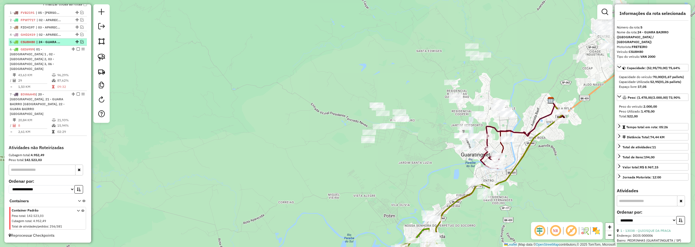
scroll to position [196, 0]
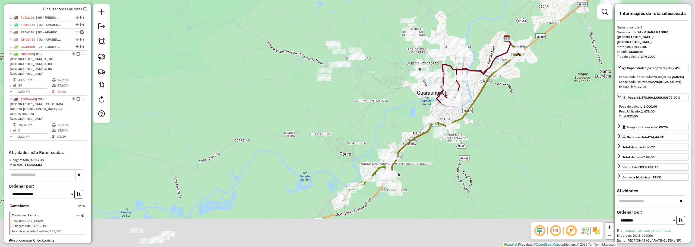
drag, startPoint x: 385, startPoint y: 110, endPoint x: 384, endPoint y: 104, distance: 5.7
click at [378, 99] on div "Janela de atendimento Grade de atendimento Capacidade Transportadoras Veículos …" at bounding box center [347, 123] width 695 height 247
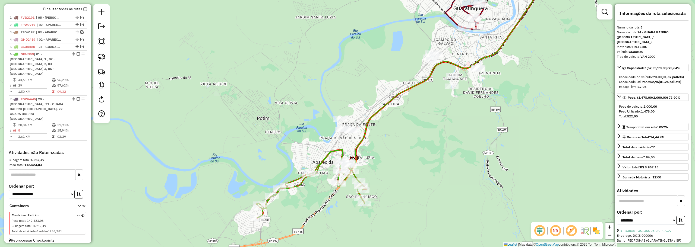
drag, startPoint x: 386, startPoint y: 137, endPoint x: 366, endPoint y: 87, distance: 53.5
click at [366, 87] on div "Janela de atendimento Grade de atendimento Capacidade Transportadoras Veículos …" at bounding box center [347, 123] width 695 height 247
click at [103, 56] on img at bounding box center [102, 58] width 8 height 8
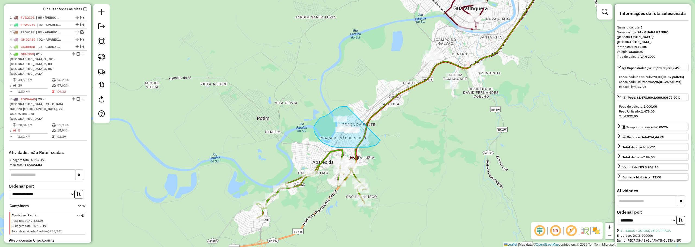
drag, startPoint x: 338, startPoint y: 108, endPoint x: 381, endPoint y: 140, distance: 53.6
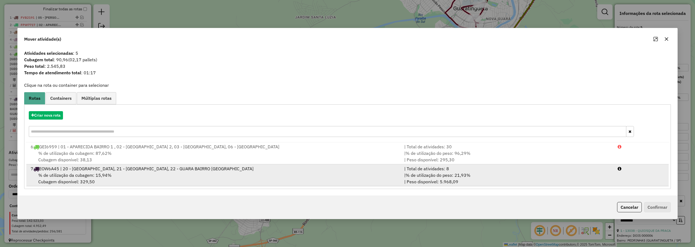
drag, startPoint x: 217, startPoint y: 177, endPoint x: 331, endPoint y: 177, distance: 114.4
click at [218, 177] on div "% de utilização da cubagem: 15,94% Cubagem disponível: 329,50" at bounding box center [214, 178] width 374 height 13
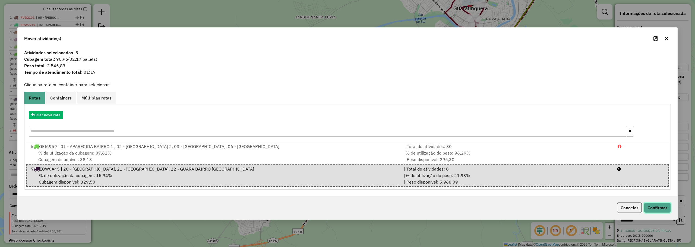
click at [651, 210] on button "Confirmar" at bounding box center [657, 208] width 27 height 10
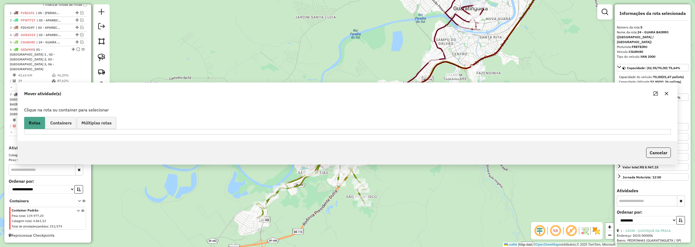
scroll to position [189, 0]
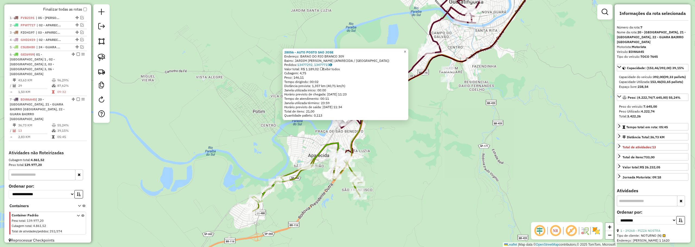
click at [409, 51] on link "×" at bounding box center [405, 52] width 7 height 7
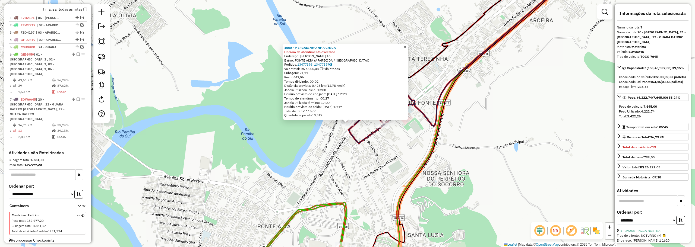
click at [406, 45] on span "×" at bounding box center [405, 47] width 2 height 5
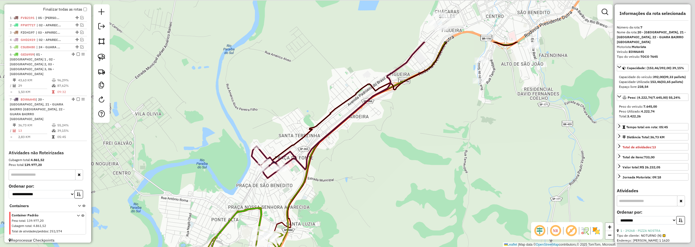
drag, startPoint x: 381, startPoint y: 54, endPoint x: 281, endPoint y: 116, distance: 117.6
click at [280, 124] on div "Janela de atendimento Grade de atendimento Capacidade Transportadoras Veículos …" at bounding box center [347, 123] width 695 height 247
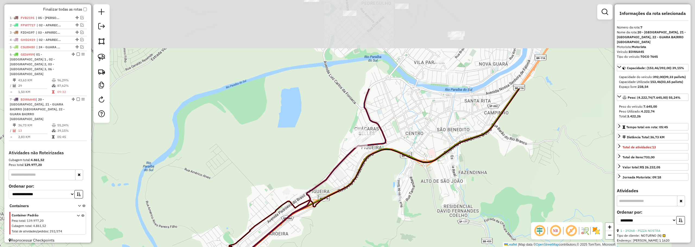
drag, startPoint x: 480, startPoint y: 19, endPoint x: 406, endPoint y: 127, distance: 130.6
click at [405, 132] on div "Janela de atendimento Grade de atendimento Capacidade Transportadoras Veículos …" at bounding box center [347, 123] width 695 height 247
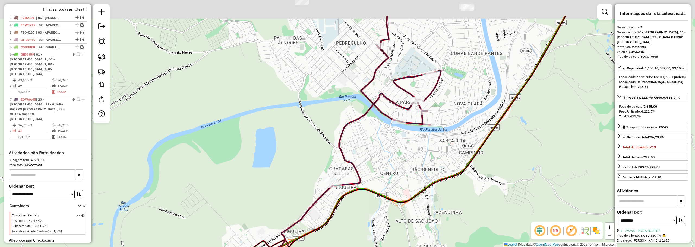
drag, startPoint x: 385, startPoint y: 112, endPoint x: 375, endPoint y: 126, distance: 17.4
click at [375, 126] on div "Janela de atendimento Grade de atendimento Capacidade Transportadoras Veículos …" at bounding box center [347, 123] width 695 height 247
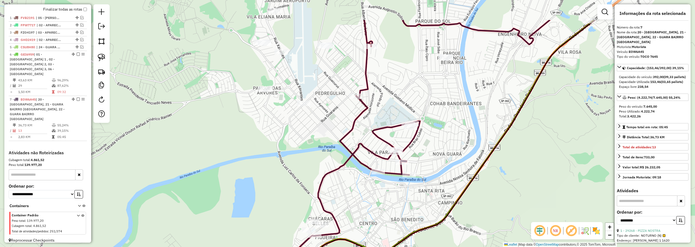
drag, startPoint x: 415, startPoint y: 44, endPoint x: 398, endPoint y: 89, distance: 47.8
click at [398, 89] on div "Janela de atendimento Grade de atendimento Capacidade Transportadoras Veículos …" at bounding box center [347, 123] width 695 height 247
drag, startPoint x: 319, startPoint y: 68, endPoint x: 348, endPoint y: 42, distance: 39.0
click at [348, 42] on div "Rota 7 - Placa EOW6A45 26849 - REPUBLICA DO BARAO Janela de atendimento Grade d…" at bounding box center [347, 123] width 695 height 247
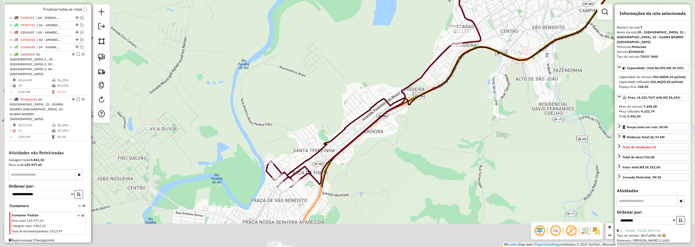
drag, startPoint x: 328, startPoint y: 93, endPoint x: 376, endPoint y: 34, distance: 74.9
click at [376, 35] on div "Janela de atendimento Grade de atendimento Capacidade Transportadoras Veículos …" at bounding box center [347, 123] width 695 height 247
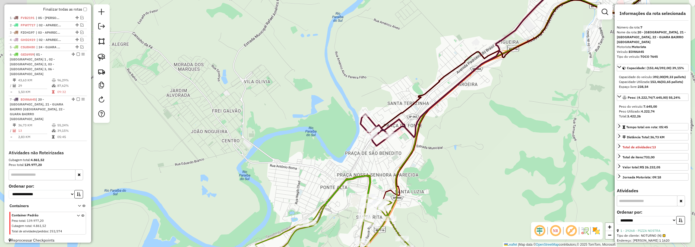
drag, startPoint x: 277, startPoint y: 129, endPoint x: 347, endPoint y: 110, distance: 72.6
click at [347, 110] on div "Janela de atendimento Grade de atendimento Capacidade Transportadoras Veículos …" at bounding box center [347, 123] width 695 height 247
drag, startPoint x: 311, startPoint y: 137, endPoint x: 332, endPoint y: 58, distance: 82.1
click at [332, 58] on div "Janela de atendimento Grade de atendimento Capacidade Transportadoras Veículos …" at bounding box center [347, 123] width 695 height 247
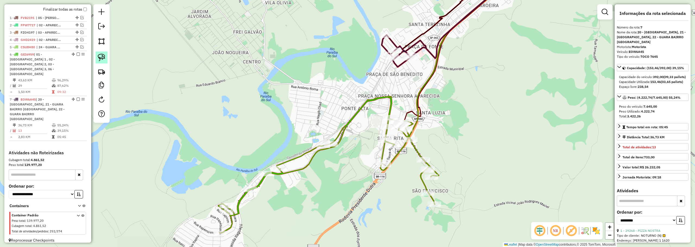
click at [103, 57] on img at bounding box center [102, 58] width 8 height 8
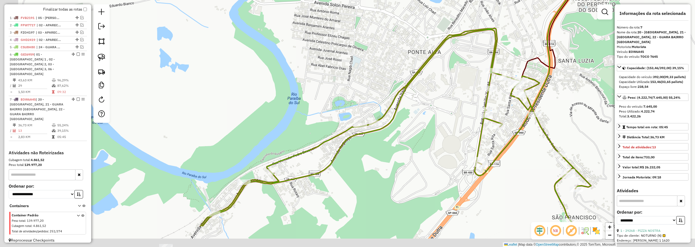
drag, startPoint x: 372, startPoint y: 139, endPoint x: 459, endPoint y: 94, distance: 98.1
click at [459, 94] on div "Janela de atendimento Grade de atendimento Capacidade Transportadoras Veículos …" at bounding box center [347, 123] width 695 height 247
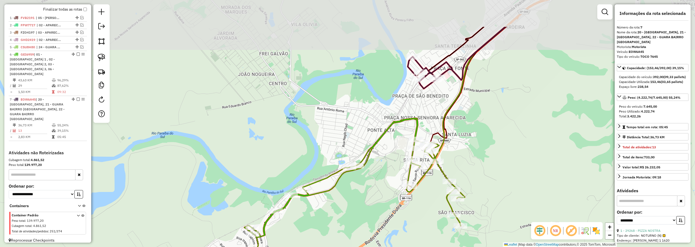
drag, startPoint x: 407, startPoint y: 68, endPoint x: 357, endPoint y: 123, distance: 74.0
click at [357, 123] on div "Janela de atendimento Grade de atendimento Capacidade Transportadoras Veículos …" at bounding box center [347, 123] width 695 height 247
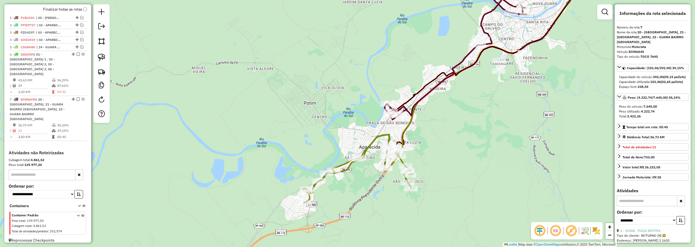
drag, startPoint x: 425, startPoint y: 59, endPoint x: 353, endPoint y: 106, distance: 86.0
click at [353, 106] on div "Janela de atendimento Grade de atendimento Capacidade Transportadoras Veículos …" at bounding box center [347, 123] width 695 height 247
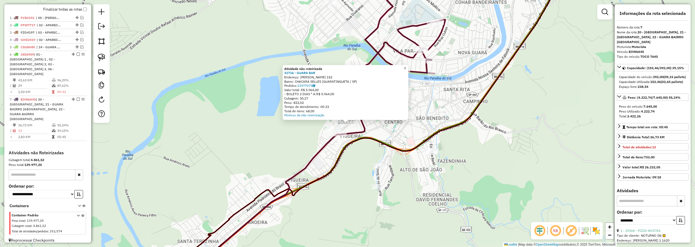
click at [409, 68] on link "×" at bounding box center [405, 68] width 7 height 7
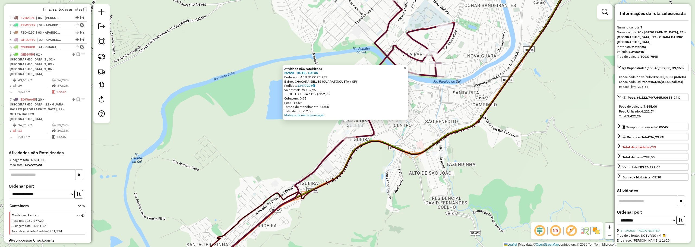
click at [406, 68] on span "×" at bounding box center [405, 68] width 2 height 5
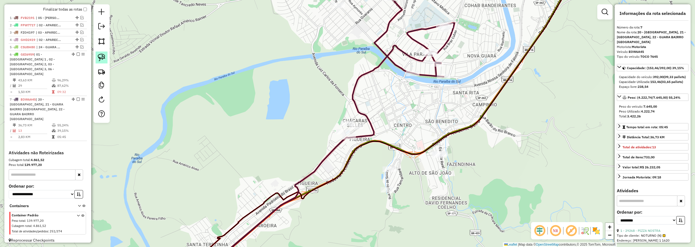
click at [98, 53] on link at bounding box center [102, 58] width 12 height 12
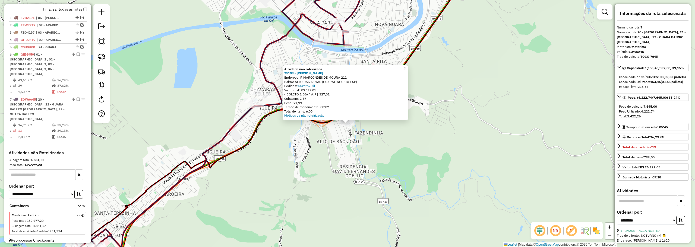
click at [407, 66] on link "×" at bounding box center [405, 68] width 7 height 7
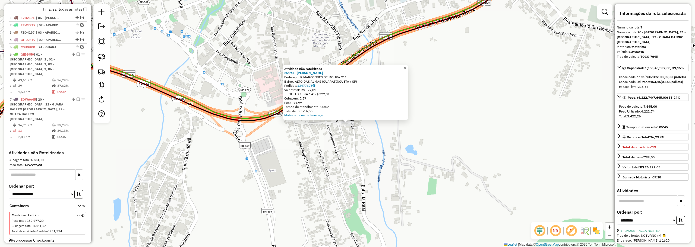
click at [409, 68] on link "×" at bounding box center [405, 68] width 7 height 7
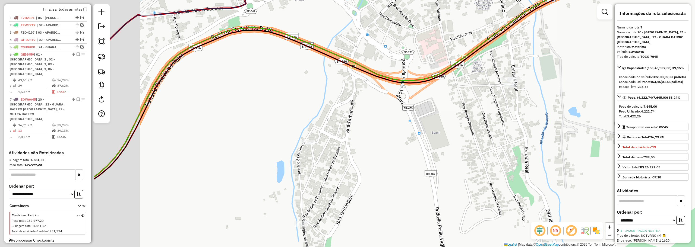
drag, startPoint x: 428, startPoint y: 113, endPoint x: 411, endPoint y: 131, distance: 24.4
click at [436, 110] on div "Janela de atendimento Grade de atendimento Capacidade Transportadoras Veículos …" at bounding box center [347, 123] width 695 height 247
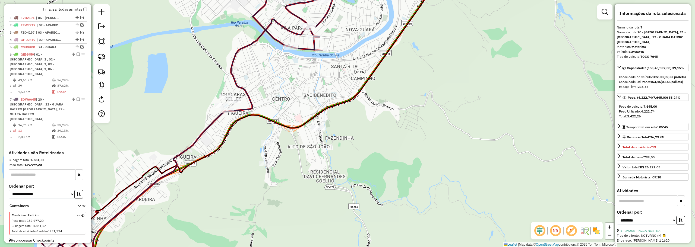
drag, startPoint x: 310, startPoint y: 110, endPoint x: 313, endPoint y: 108, distance: 3.7
click at [313, 108] on div "Janela de atendimento Grade de atendimento Capacidade Transportadoras Veículos …" at bounding box center [347, 123] width 695 height 247
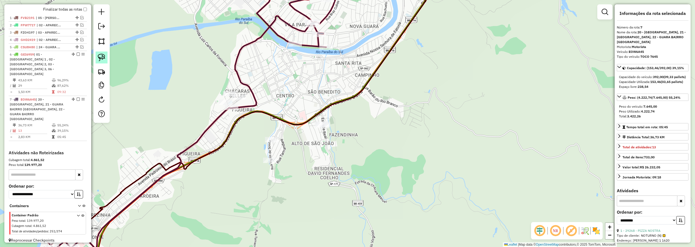
click at [99, 55] on img at bounding box center [102, 58] width 8 height 8
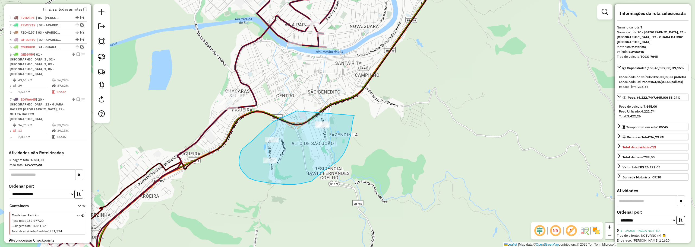
drag, startPoint x: 297, startPoint y: 111, endPoint x: 354, endPoint y: 116, distance: 57.8
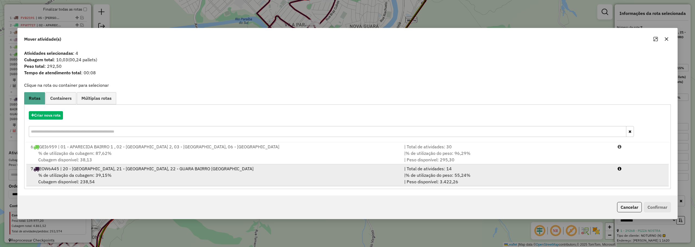
click at [285, 174] on div "% de utilização da cubagem: 39,15% Cubagem disponível: 238,54" at bounding box center [214, 178] width 374 height 13
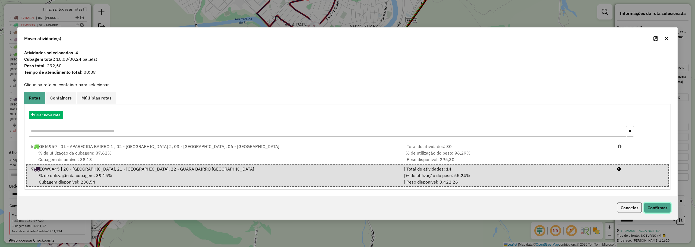
click at [651, 208] on button "Confirmar" at bounding box center [657, 208] width 27 height 10
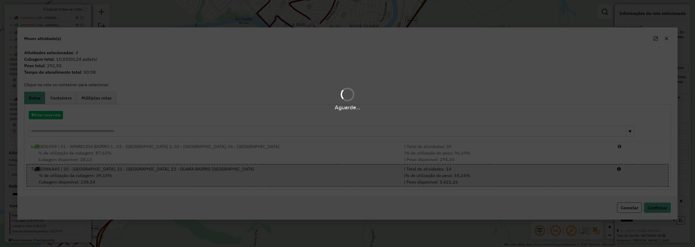
click at [373, 155] on div "Aguarde..." at bounding box center [347, 123] width 695 height 247
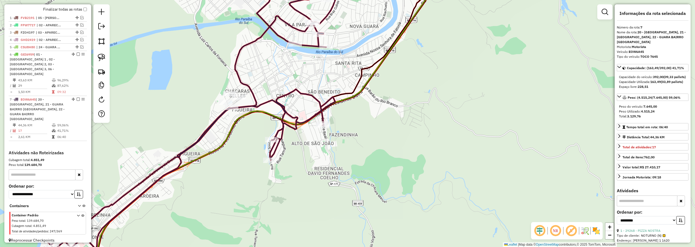
drag, startPoint x: 297, startPoint y: 150, endPoint x: 414, endPoint y: 128, distance: 119.7
click at [414, 128] on div "Janela de atendimento Grade de atendimento Capacidade Transportadoras Veículos …" at bounding box center [347, 123] width 695 height 247
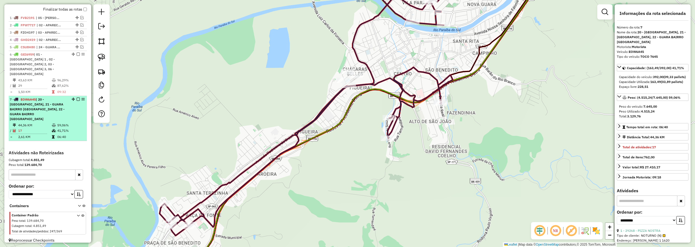
click at [77, 99] on em at bounding box center [78, 99] width 3 height 3
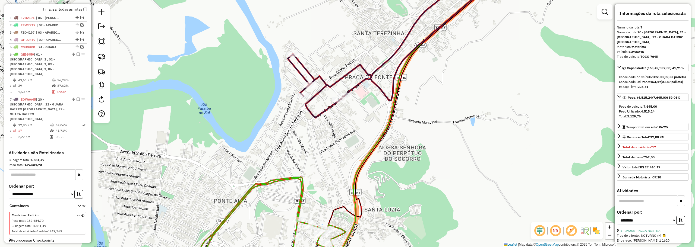
drag, startPoint x: 309, startPoint y: 170, endPoint x: 304, endPoint y: 136, distance: 34.9
click at [304, 136] on div "Janela de atendimento Grade de atendimento Capacidade Transportadoras Veículos …" at bounding box center [347, 123] width 695 height 247
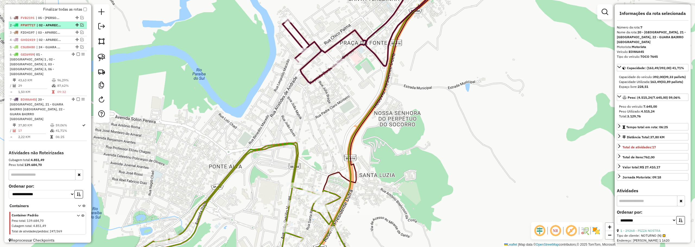
click at [80, 27] on em at bounding box center [81, 24] width 3 height 3
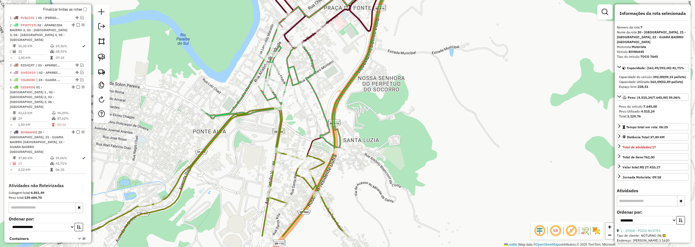
drag, startPoint x: 218, startPoint y: 96, endPoint x: 215, endPoint y: 89, distance: 7.5
click at [215, 89] on div "Janela de atendimento Grade de atendimento Capacidade Transportadoras Veículos …" at bounding box center [347, 123] width 695 height 247
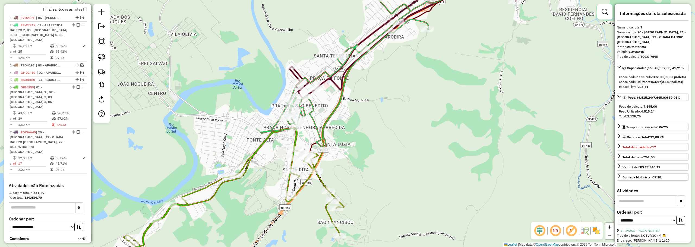
drag, startPoint x: 328, startPoint y: 103, endPoint x: 327, endPoint y: 116, distance: 12.2
click at [327, 118] on div "Janela de atendimento Grade de atendimento Capacidade Transportadoras Veículos …" at bounding box center [347, 123] width 695 height 247
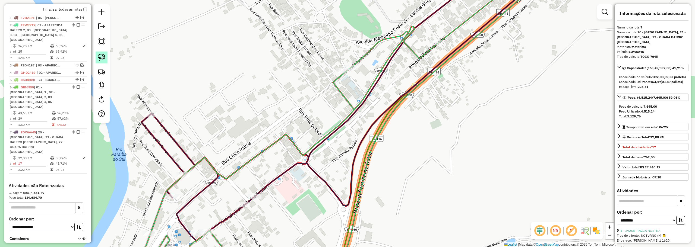
click at [101, 53] on link at bounding box center [102, 58] width 12 height 12
drag, startPoint x: 344, startPoint y: 57, endPoint x: 365, endPoint y: 65, distance: 22.7
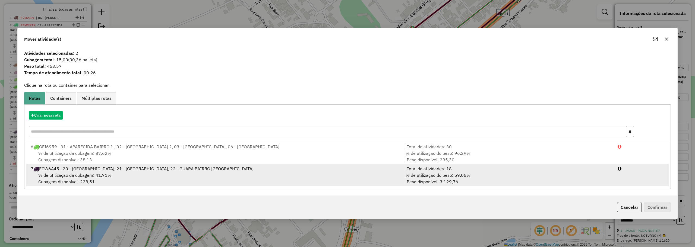
drag, startPoint x: 365, startPoint y: 168, endPoint x: 418, endPoint y: 168, distance: 53.8
click at [365, 168] on div "7 EOW6A45 | 20 - GUARA CENTRO, 21 - GUARA BAIRRO JD DO VALE, 22 - GUARA BAIRRO …" at bounding box center [214, 169] width 374 height 7
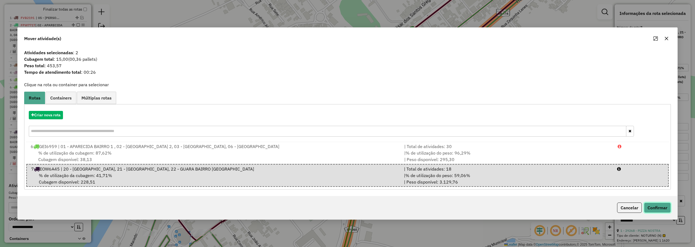
click at [658, 205] on button "Confirmar" at bounding box center [657, 208] width 27 height 10
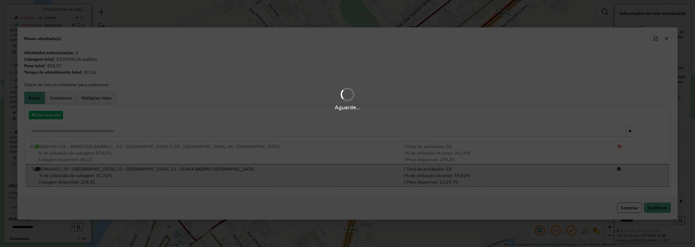
click at [390, 184] on div "Aguarde..." at bounding box center [347, 123] width 695 height 247
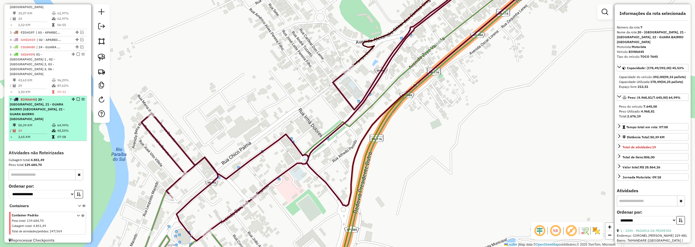
click at [77, 99] on em at bounding box center [78, 99] width 3 height 3
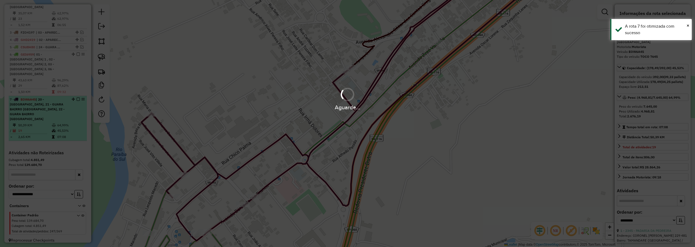
click at [77, 99] on div "Aguarde..." at bounding box center [347, 99] width 695 height 26
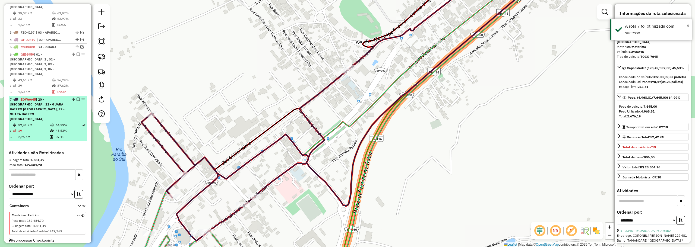
click at [77, 99] on em at bounding box center [78, 99] width 3 height 3
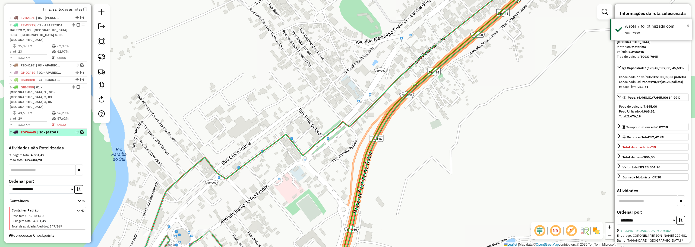
scroll to position [189, 0]
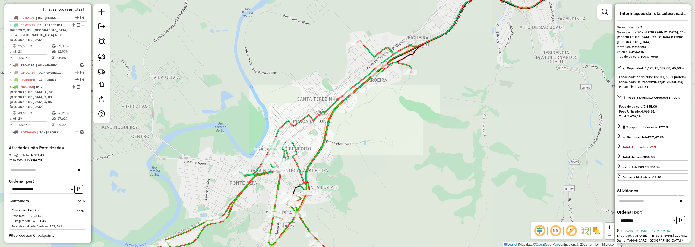
drag, startPoint x: 285, startPoint y: 105, endPoint x: 378, endPoint y: 41, distance: 112.3
click at [378, 41] on div "Janela de atendimento Grade de atendimento Capacidade Transportadoras Veículos …" at bounding box center [347, 123] width 695 height 247
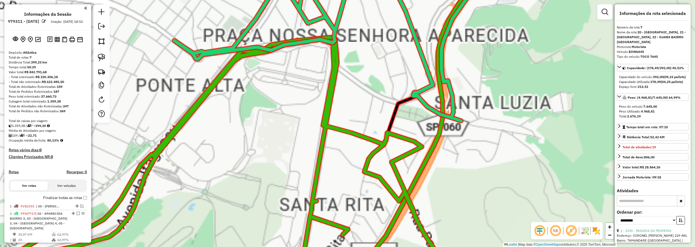
select select "**********"
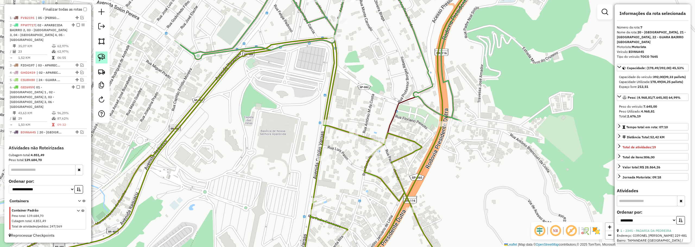
drag, startPoint x: 96, startPoint y: 54, endPoint x: 123, endPoint y: 57, distance: 27.6
click at [96, 54] on link at bounding box center [102, 58] width 12 height 12
drag, startPoint x: 332, startPoint y: 107, endPoint x: 363, endPoint y: 131, distance: 38.7
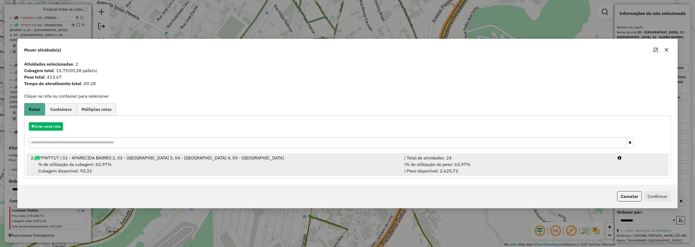
drag, startPoint x: 271, startPoint y: 157, endPoint x: 325, endPoint y: 156, distance: 54.6
click at [271, 156] on div "2 FPW7717 | 02 - APARECIDA BAIRRO 2, 03 - APARECIDA BAIRRO 3, 04 - APARECIDA BA…" at bounding box center [214, 158] width 374 height 7
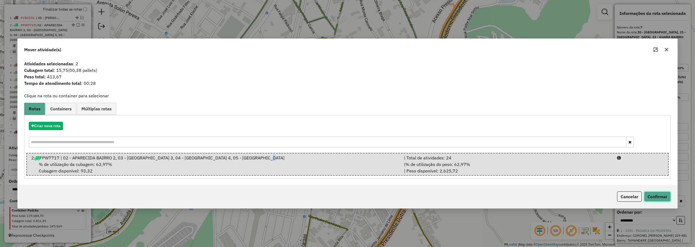
click at [653, 197] on button "Confirmar" at bounding box center [657, 197] width 27 height 10
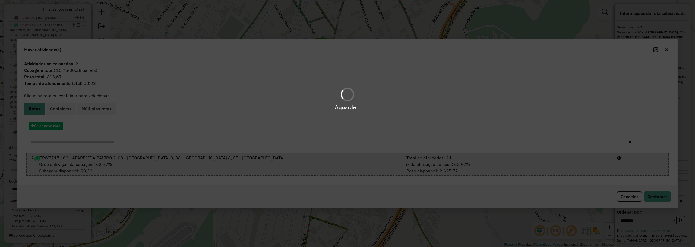
click at [293, 139] on div "Aguarde..." at bounding box center [347, 123] width 695 height 247
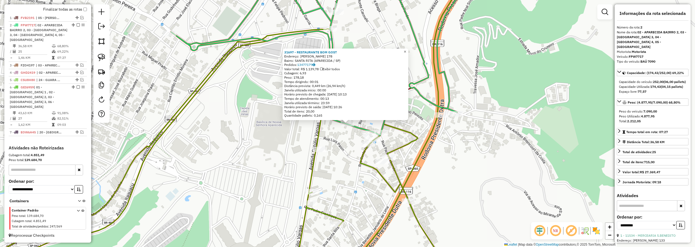
click at [406, 49] on span "×" at bounding box center [405, 51] width 2 height 5
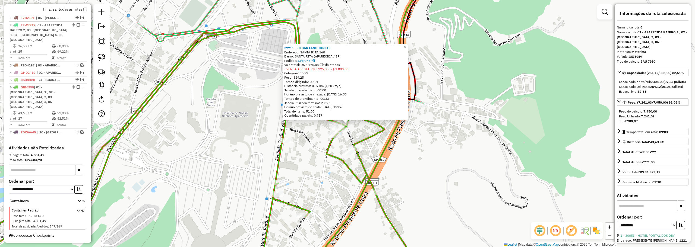
click at [406, 45] on span "×" at bounding box center [405, 47] width 2 height 5
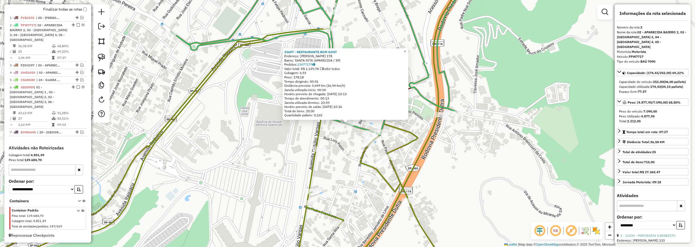
click at [404, 50] on div "31697 - RESTAURANTE BOM GOST" at bounding box center [345, 52] width 123 height 4
click at [406, 51] on span "×" at bounding box center [405, 51] width 2 height 5
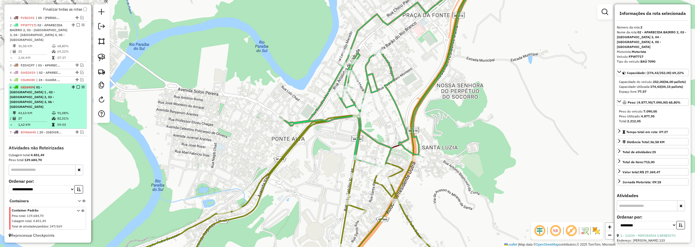
click at [77, 89] on em at bounding box center [78, 87] width 3 height 3
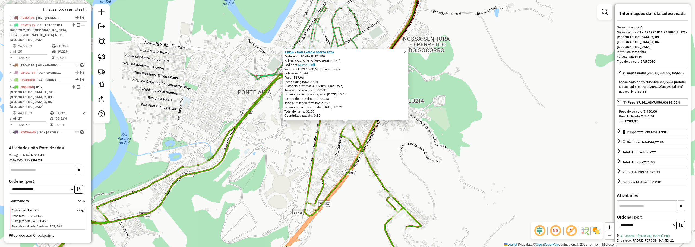
drag, startPoint x: 407, startPoint y: 49, endPoint x: 402, endPoint y: 51, distance: 5.8
click at [406, 49] on span "×" at bounding box center [405, 51] width 2 height 5
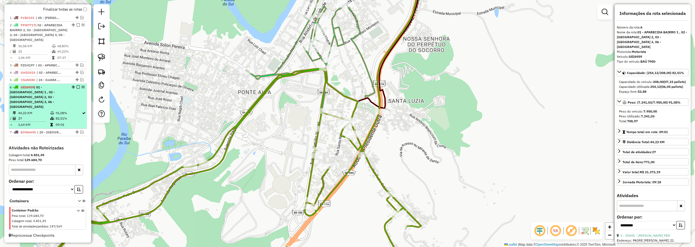
click at [77, 89] on em at bounding box center [78, 87] width 3 height 3
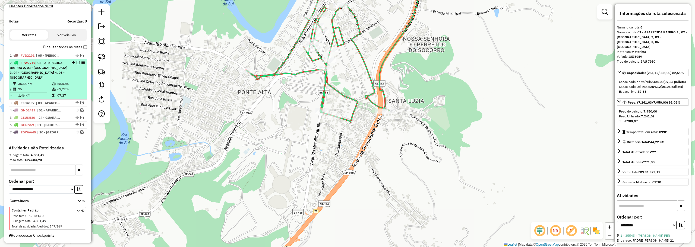
click at [77, 63] on em at bounding box center [78, 62] width 3 height 3
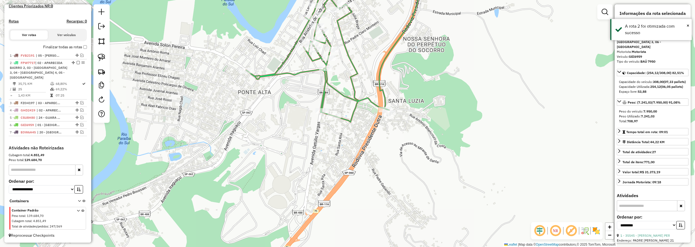
click at [77, 63] on em at bounding box center [78, 62] width 3 height 3
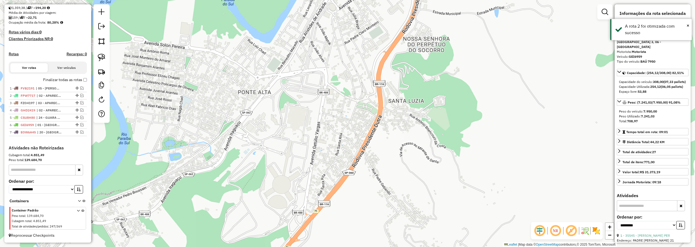
scroll to position [123, 0]
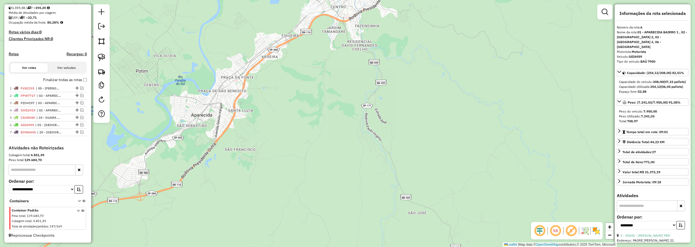
drag, startPoint x: 189, startPoint y: 107, endPoint x: 194, endPoint y: 112, distance: 7.5
click at [192, 114] on div "Janela de atendimento Grade de atendimento Capacidade Transportadoras Veículos …" at bounding box center [347, 123] width 695 height 247
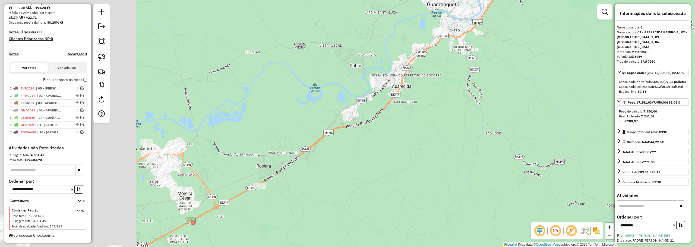
drag, startPoint x: 194, startPoint y: 108, endPoint x: 381, endPoint y: 80, distance: 189.0
click at [393, 71] on div "Janela de atendimento Grade de atendimento Capacidade Transportadoras Veículos …" at bounding box center [347, 123] width 695 height 247
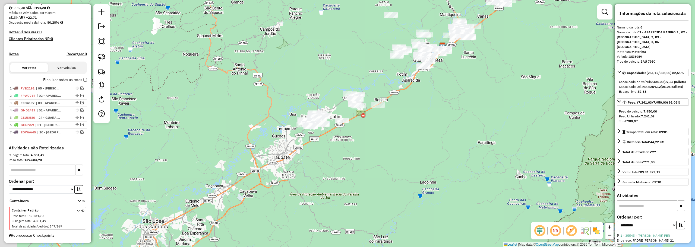
drag, startPoint x: 326, startPoint y: 95, endPoint x: 365, endPoint y: 87, distance: 40.6
click at [365, 87] on div "Janela de atendimento Grade de atendimento Capacidade Transportadoras Veículos …" at bounding box center [347, 123] width 695 height 247
click at [97, 66] on link at bounding box center [102, 72] width 12 height 12
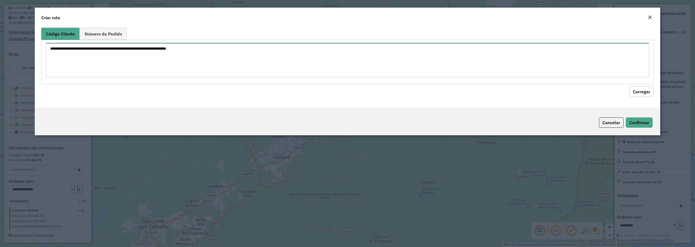
click at [160, 58] on textarea at bounding box center [348, 60] width 604 height 34
paste textarea "*****"
type textarea "*****"
click at [643, 94] on button "Carregar" at bounding box center [642, 92] width 24 height 10
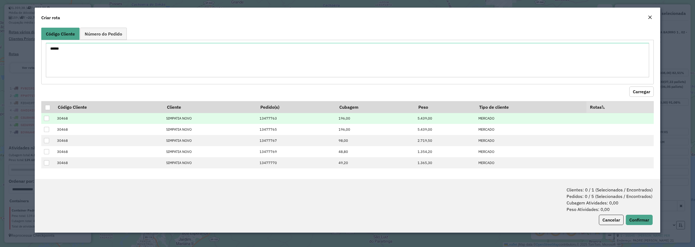
click at [46, 118] on div at bounding box center [46, 118] width 5 height 5
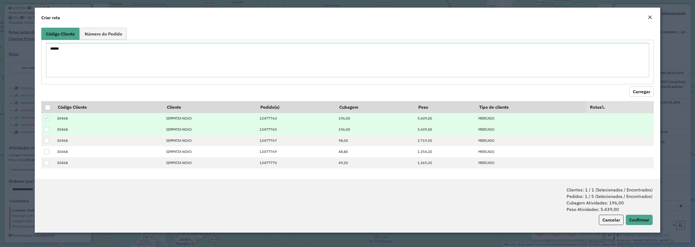
click at [48, 130] on div at bounding box center [46, 129] width 5 height 5
click at [50, 129] on td at bounding box center [47, 129] width 13 height 11
click at [46, 128] on icon at bounding box center [47, 130] width 4 height 4
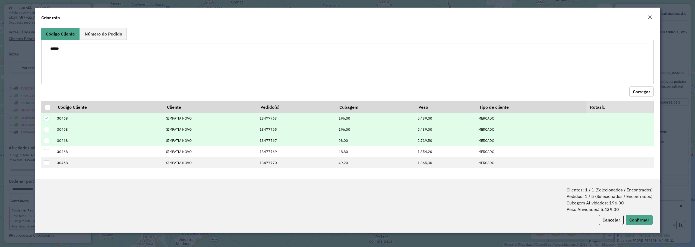
click at [45, 140] on div at bounding box center [46, 140] width 5 height 5
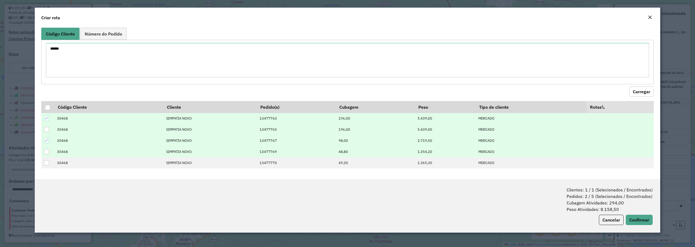
click at [47, 154] on div at bounding box center [46, 151] width 5 height 5
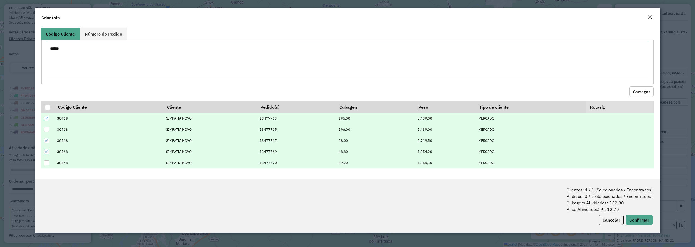
click at [46, 162] on div at bounding box center [46, 163] width 5 height 5
click at [46, 163] on icon at bounding box center [47, 163] width 4 height 4
click at [636, 219] on button "Confirmar" at bounding box center [639, 220] width 27 height 10
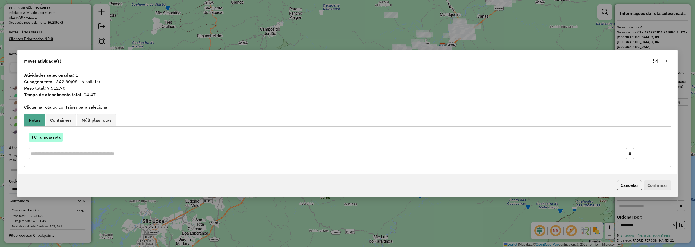
click at [54, 136] on button "Criar nova rota" at bounding box center [46, 137] width 34 height 8
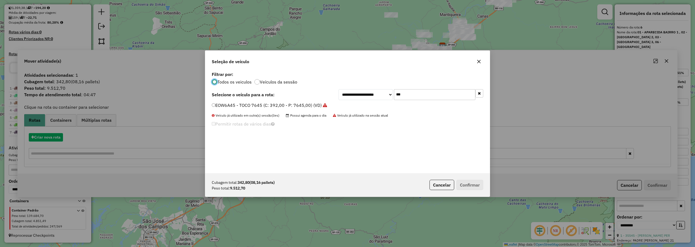
scroll to position [3, 2]
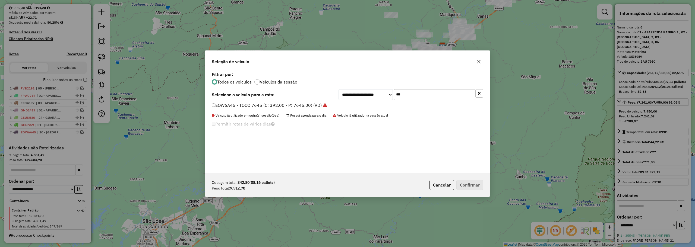
click at [401, 95] on input "***" at bounding box center [434, 94] width 81 height 11
type input "***"
click at [269, 104] on label "GEP6D56 - BAÚ TRUCK 12850 (C: 378,00 - P: 12850,00) (VD)" at bounding box center [275, 105] width 127 height 7
click at [477, 186] on button "Confirmar" at bounding box center [470, 185] width 27 height 10
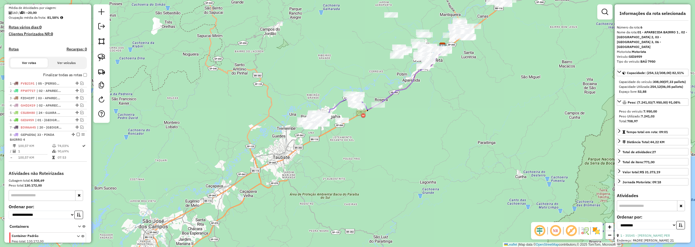
scroll to position [153, 0]
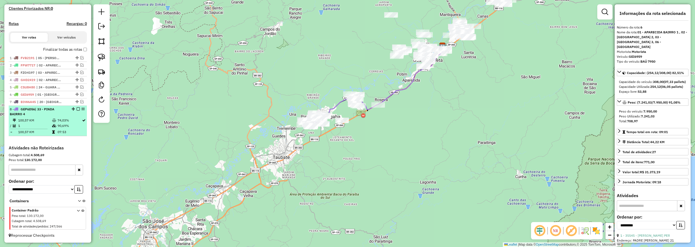
click at [63, 111] on div "8 - GEP6D56 | 33 - PINDA BAIRRO 4" at bounding box center [39, 112] width 58 height 10
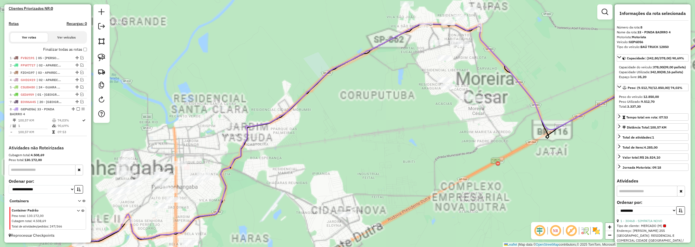
drag, startPoint x: 256, startPoint y: 193, endPoint x: 440, endPoint y: 76, distance: 218.4
click at [440, 76] on div "Janela de atendimento Grade de atendimento Capacidade Transportadoras Veículos …" at bounding box center [347, 123] width 695 height 247
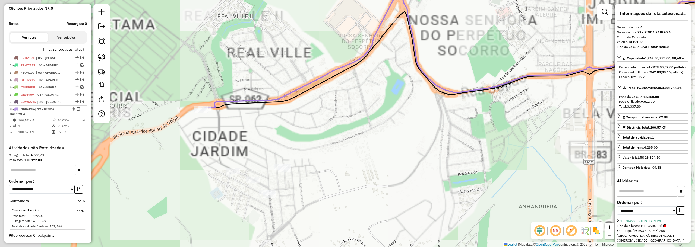
drag, startPoint x: 265, startPoint y: 121, endPoint x: 406, endPoint y: 119, distance: 141.5
click at [406, 119] on div "Janela de atendimento Grade de atendimento Capacidade Transportadoras Veículos …" at bounding box center [347, 123] width 695 height 247
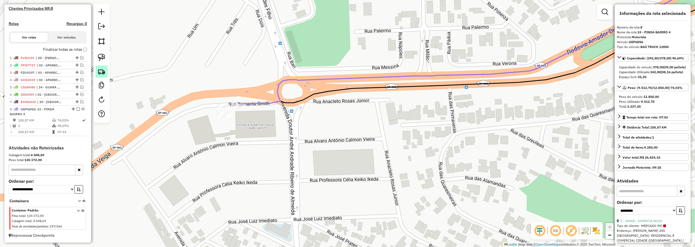
click at [104, 72] on img at bounding box center [102, 72] width 8 height 8
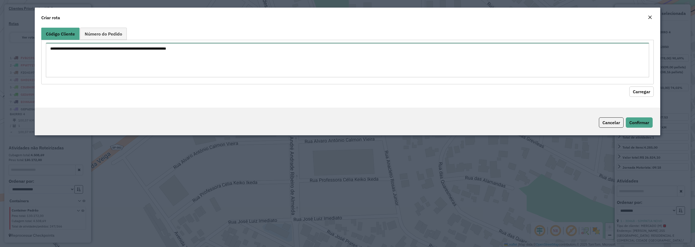
click at [271, 61] on textarea at bounding box center [348, 60] width 604 height 34
paste textarea "*****"
click at [638, 90] on button "Carregar" at bounding box center [642, 92] width 24 height 10
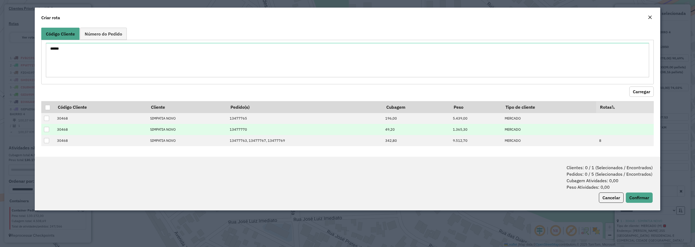
click at [45, 128] on div at bounding box center [46, 129] width 5 height 5
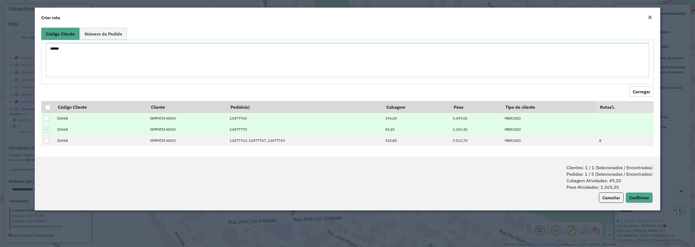
click at [48, 116] on div at bounding box center [46, 118] width 5 height 5
click at [114, 59] on textarea "*****" at bounding box center [348, 60] width 604 height 34
paste textarea "******"
click at [62, 54] on textarea "***** ******" at bounding box center [348, 60] width 604 height 34
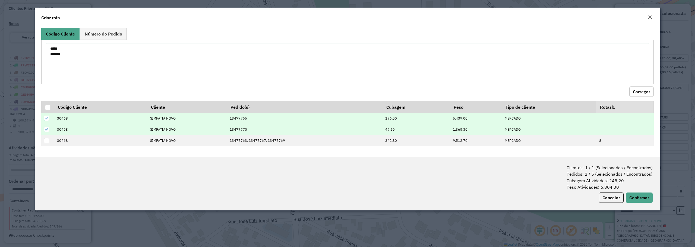
click at [62, 54] on textarea "***** ******" at bounding box center [348, 60] width 604 height 34
paste textarea
type textarea "***** *****"
click at [642, 92] on button "Carregar" at bounding box center [642, 92] width 24 height 10
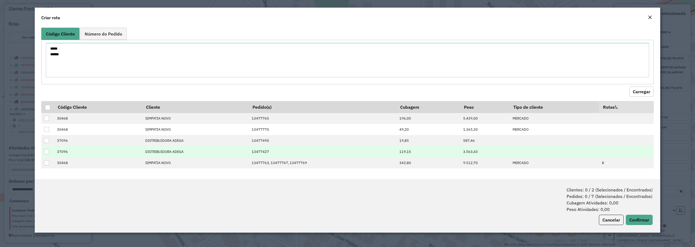
click at [45, 151] on div at bounding box center [46, 151] width 5 height 5
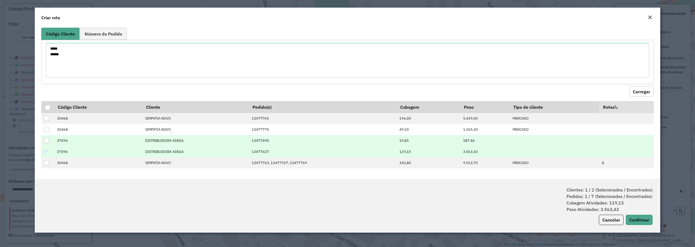
click at [46, 142] on div at bounding box center [46, 140] width 5 height 5
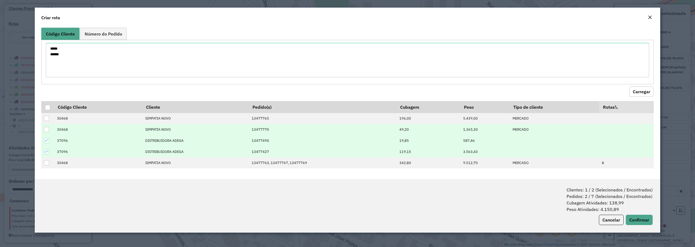
click at [46, 129] on div at bounding box center [46, 129] width 5 height 5
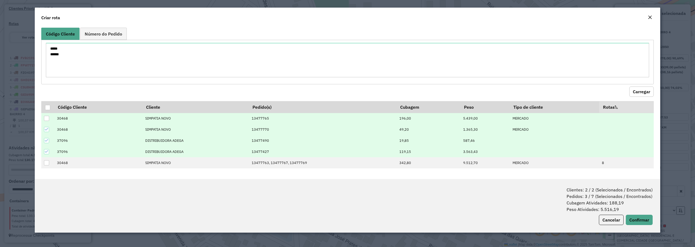
click at [46, 118] on div at bounding box center [46, 118] width 5 height 5
click at [69, 56] on textarea "***** *****" at bounding box center [348, 60] width 604 height 34
click at [649, 15] on em "Close" at bounding box center [650, 17] width 4 height 4
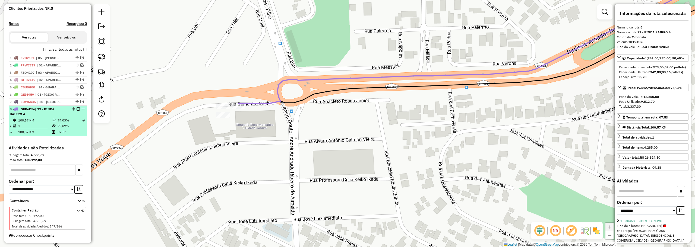
click at [45, 115] on div "8 - GEP6D56 | 33 - PINDA BAIRRO 4" at bounding box center [39, 112] width 58 height 10
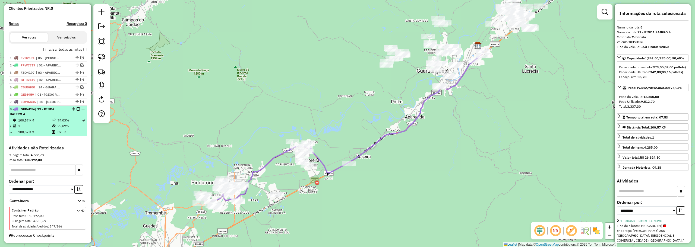
click at [77, 113] on div "8 - GEP6D56 | 33 - PINDA BAIRRO 4" at bounding box center [48, 112] width 76 height 10
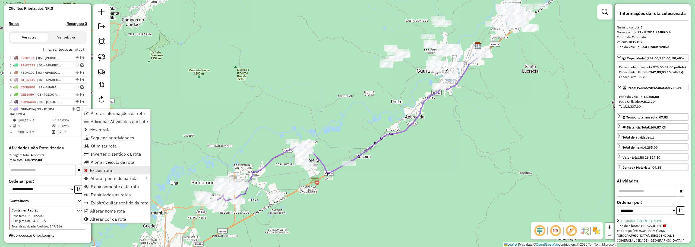
click at [95, 168] on link "Excluir rota" at bounding box center [116, 171] width 68 height 8
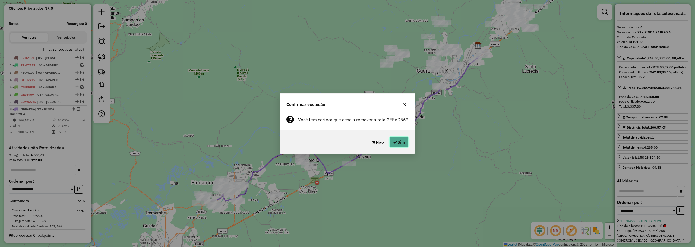
click at [404, 143] on button "Sim" at bounding box center [399, 142] width 19 height 10
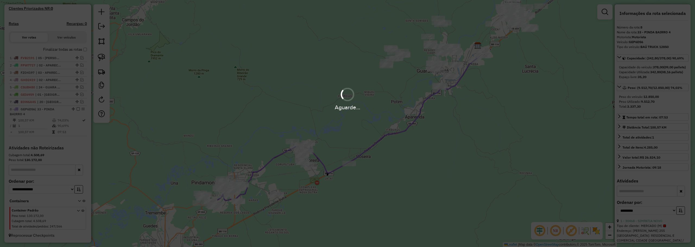
click at [225, 97] on div "Aguarde..." at bounding box center [347, 99] width 695 height 26
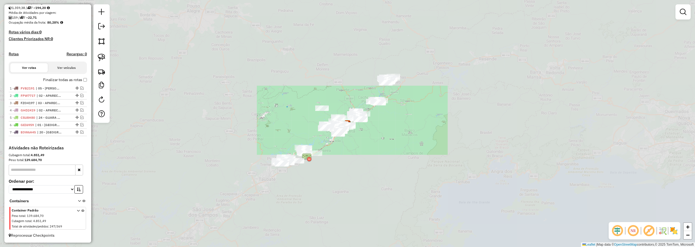
click at [98, 73] on img at bounding box center [102, 72] width 8 height 8
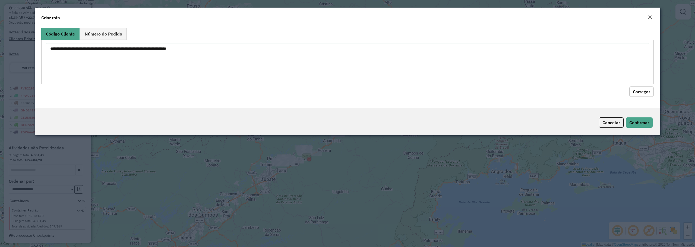
click at [202, 61] on textarea at bounding box center [348, 60] width 604 height 34
click at [144, 65] on textarea at bounding box center [348, 60] width 604 height 34
paste textarea "***** *****"
type textarea "***** *****"
click at [646, 92] on button "Carregar" at bounding box center [642, 92] width 24 height 10
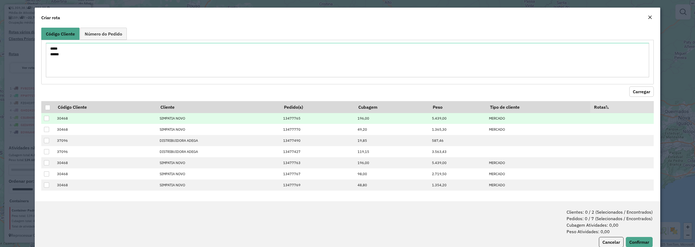
click at [46, 118] on div at bounding box center [46, 118] width 5 height 5
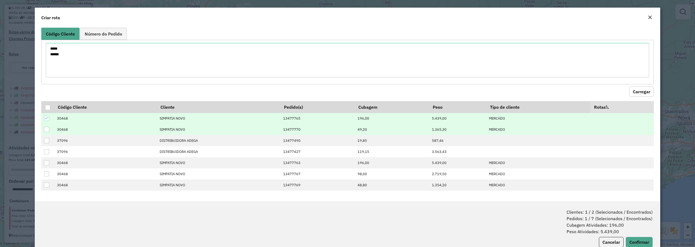
click at [47, 129] on div at bounding box center [46, 129] width 5 height 5
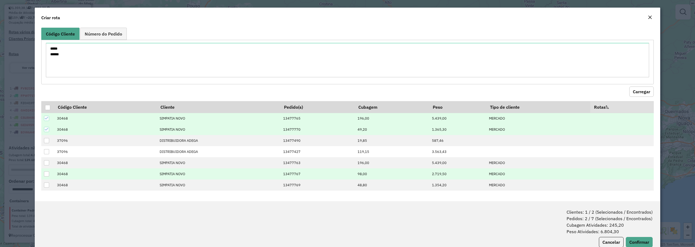
click at [49, 173] on div at bounding box center [46, 174] width 5 height 5
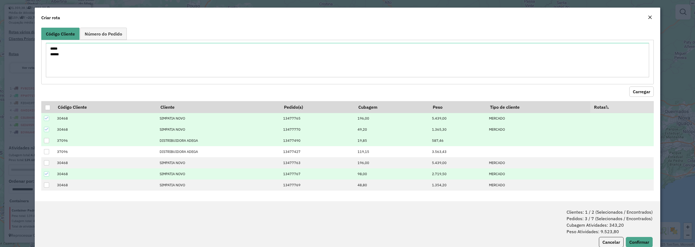
click at [48, 141] on div at bounding box center [46, 140] width 5 height 5
click at [46, 142] on icon at bounding box center [47, 141] width 4 height 2
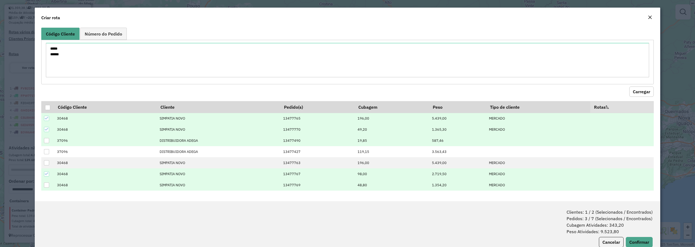
click at [48, 184] on div at bounding box center [46, 185] width 5 height 5
click at [48, 184] on icon at bounding box center [47, 185] width 4 height 4
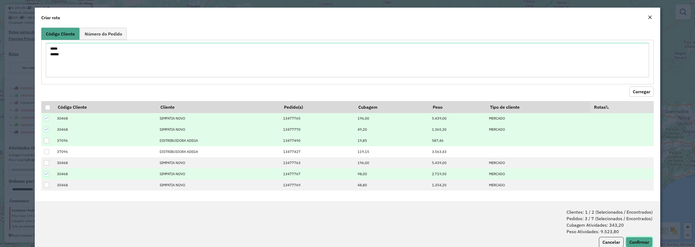
click at [631, 239] on button "Confirmar" at bounding box center [639, 242] width 27 height 10
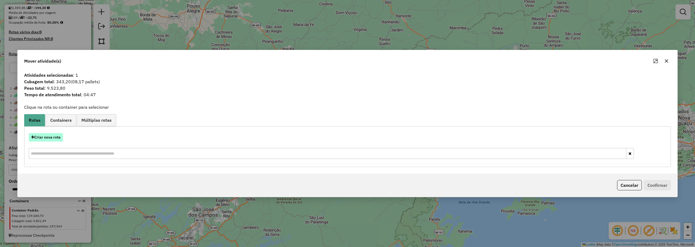
click at [50, 139] on button "Criar nova rota" at bounding box center [46, 137] width 34 height 8
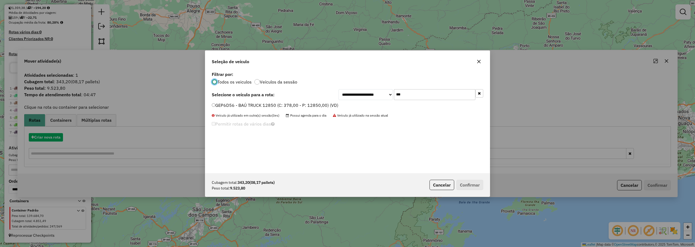
scroll to position [3, 2]
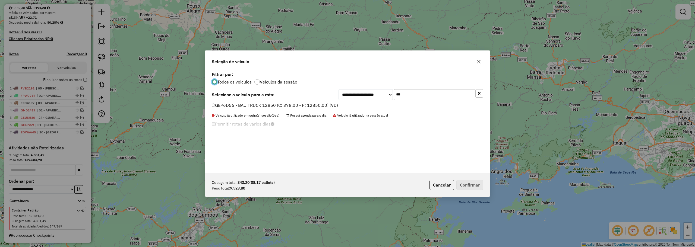
drag, startPoint x: 225, startPoint y: 105, endPoint x: 264, endPoint y: 119, distance: 40.5
click at [226, 105] on label "GEP6D56 - BAÚ TRUCK 12850 (C: 378,00 - P: 12850,00) (VD)" at bounding box center [275, 105] width 126 height 7
click at [483, 184] on button "Confirmar" at bounding box center [470, 185] width 27 height 10
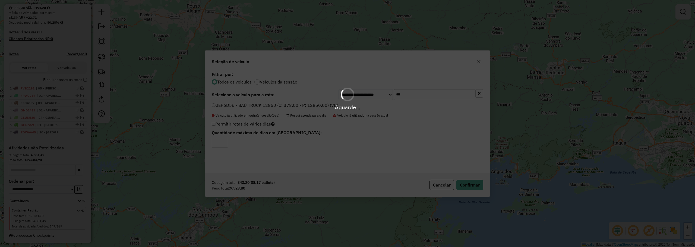
scroll to position [153, 0]
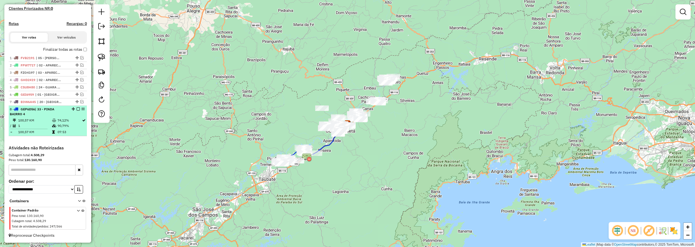
click at [77, 108] on em at bounding box center [78, 109] width 3 height 3
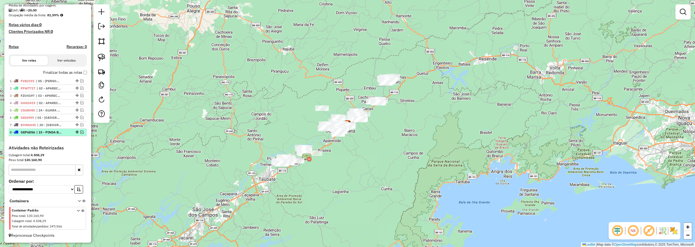
scroll to position [130, 0]
click at [103, 75] on img at bounding box center [102, 72] width 8 height 8
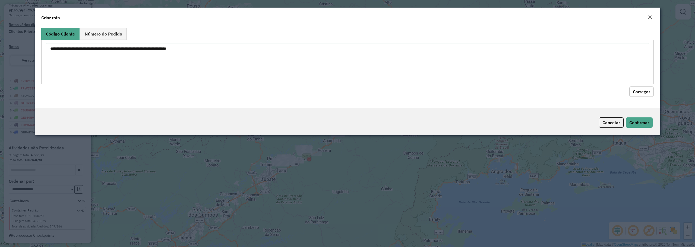
click at [252, 66] on textarea at bounding box center [348, 60] width 604 height 34
paste textarea "***** *****"
type textarea "***** *****"
click at [647, 92] on button "Carregar" at bounding box center [642, 92] width 24 height 10
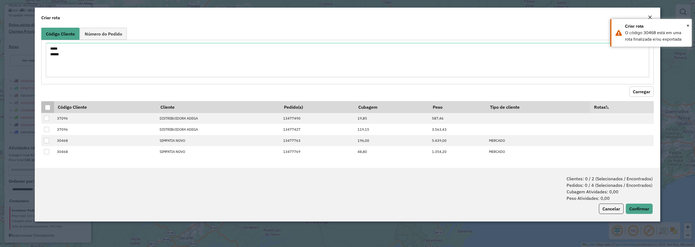
click at [48, 106] on div at bounding box center [47, 107] width 5 height 5
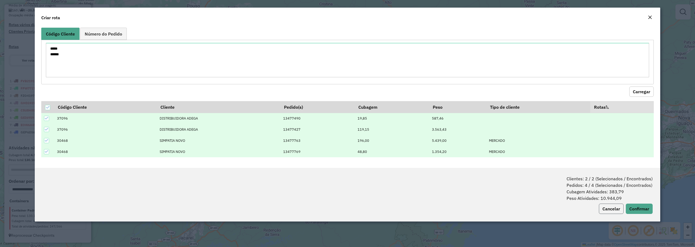
click at [612, 209] on button "Cancelar" at bounding box center [611, 209] width 25 height 10
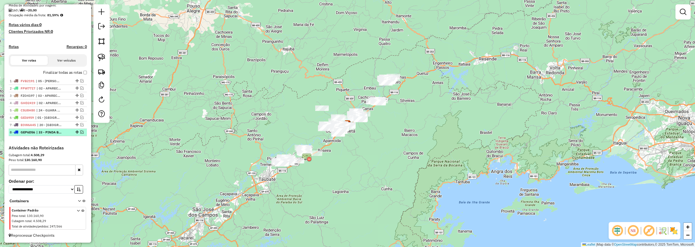
click at [80, 131] on em at bounding box center [81, 132] width 3 height 3
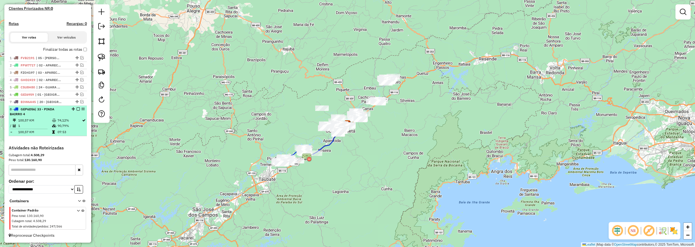
select select "**********"
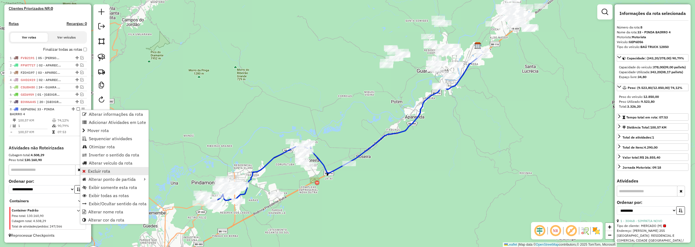
click at [118, 170] on link "Excluir rota" at bounding box center [114, 171] width 68 height 8
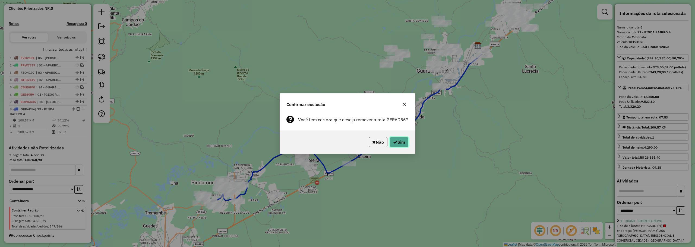
click at [403, 144] on button "Sim" at bounding box center [399, 142] width 19 height 10
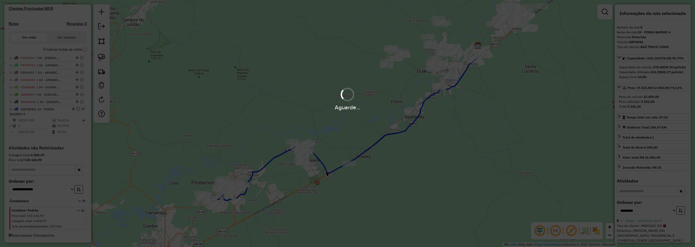
click at [352, 80] on div "Aguarde..." at bounding box center [347, 123] width 695 height 247
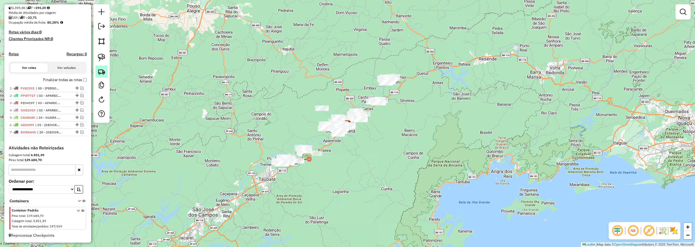
click at [102, 75] on img at bounding box center [102, 72] width 8 height 8
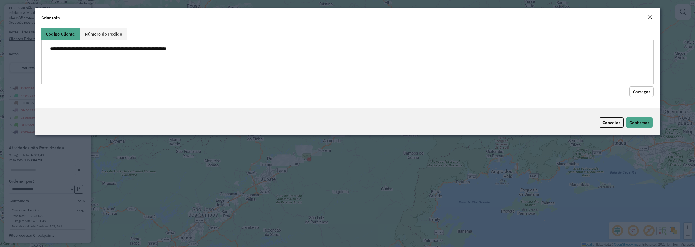
click at [150, 58] on textarea at bounding box center [348, 60] width 604 height 34
paste textarea "***** *****"
click at [642, 95] on button "Carregar" at bounding box center [642, 92] width 24 height 10
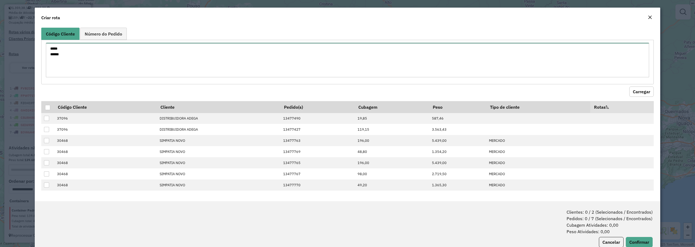
drag, startPoint x: 61, startPoint y: 55, endPoint x: 4, endPoint y: 63, distance: 57.6
click at [4, 63] on modal-container "Criar rota Código Cliente Número do Pedido ***** ***** Carregar Código Cliente …" at bounding box center [347, 123] width 695 height 247
click at [57, 52] on textarea "**" at bounding box center [348, 60] width 604 height 34
click at [56, 50] on textarea "**" at bounding box center [348, 60] width 604 height 34
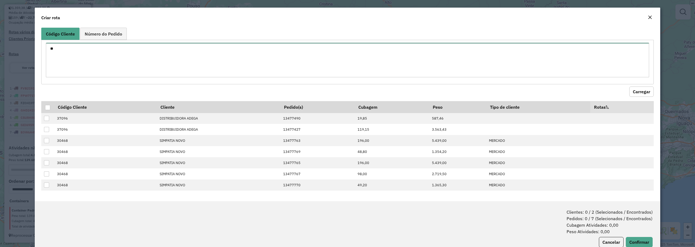
paste textarea "*** *****"
click at [9, 56] on modal-container "Criar rota Código Cliente Número do Pedido ***** ***** Carregar Código Cliente …" at bounding box center [347, 123] width 695 height 247
type textarea "*****"
click at [638, 91] on button "Carregar" at bounding box center [642, 92] width 24 height 10
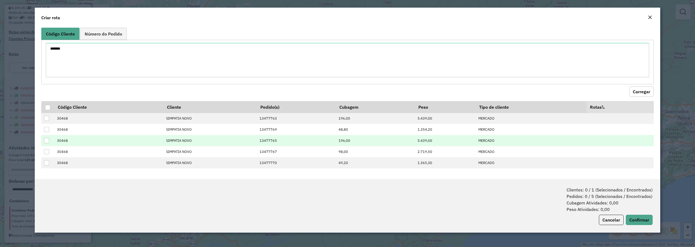
click at [48, 142] on div at bounding box center [46, 140] width 5 height 5
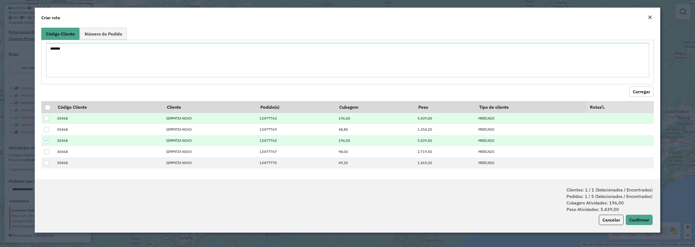
click at [46, 120] on div at bounding box center [46, 118] width 5 height 5
click at [46, 120] on icon at bounding box center [47, 119] width 4 height 4
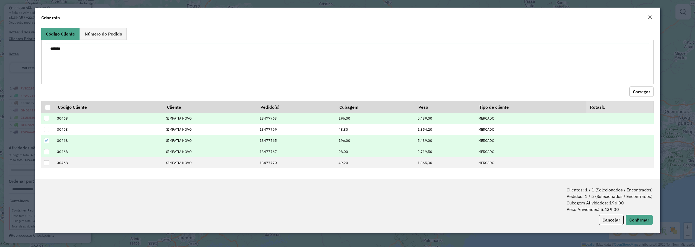
click at [46, 152] on div at bounding box center [46, 151] width 5 height 5
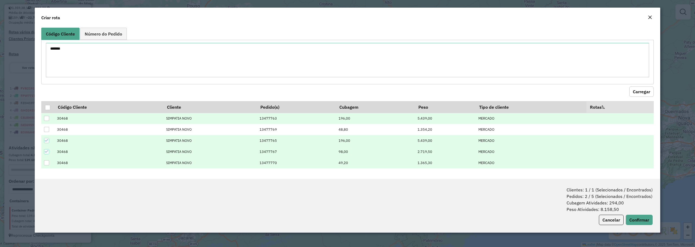
click at [45, 163] on div at bounding box center [46, 163] width 5 height 5
click at [641, 221] on button "Confirmar" at bounding box center [639, 220] width 27 height 10
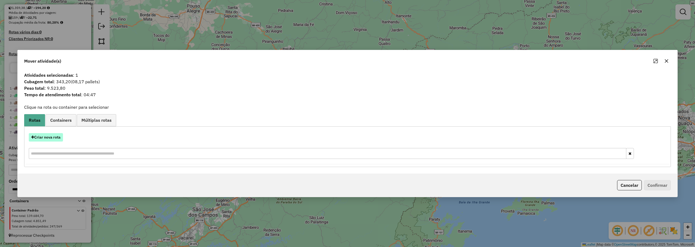
click at [49, 137] on button "Criar nova rota" at bounding box center [46, 137] width 34 height 8
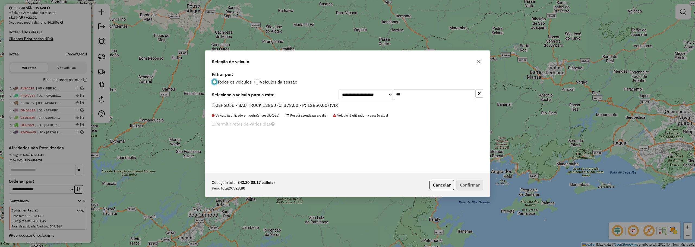
scroll to position [3, 2]
click at [399, 96] on input "***" at bounding box center [434, 94] width 81 height 11
click at [265, 105] on label "GEP6D56 - BAÚ TRUCK 12850 (C: 378,00 - P: 12850,00) (VD)" at bounding box center [275, 105] width 127 height 7
click at [471, 184] on button "Confirmar" at bounding box center [470, 185] width 27 height 10
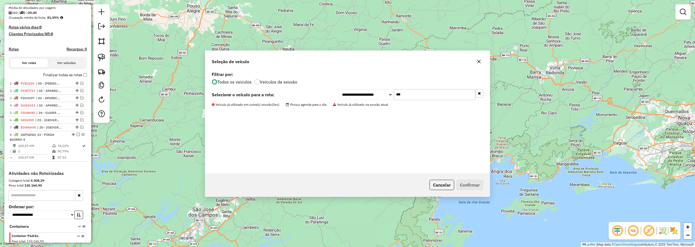
scroll to position [153, 0]
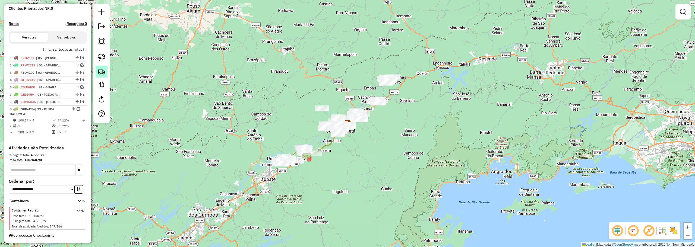
click at [103, 74] on img at bounding box center [102, 72] width 8 height 8
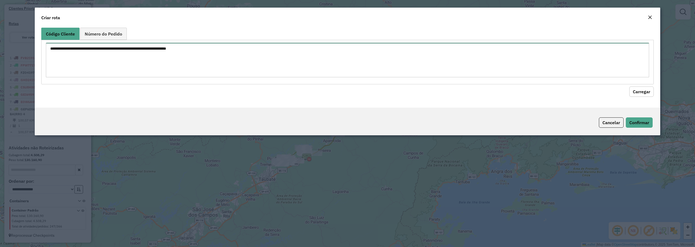
click at [147, 60] on textarea at bounding box center [348, 60] width 604 height 34
paste textarea "***** *****"
drag, startPoint x: 29, startPoint y: 54, endPoint x: 0, endPoint y: 57, distance: 29.5
click at [0, 55] on modal-container "Criar rota Código Cliente Número do Pedido ***** ***** Carregar Cancelar Confir…" at bounding box center [347, 123] width 695 height 247
type textarea "*****"
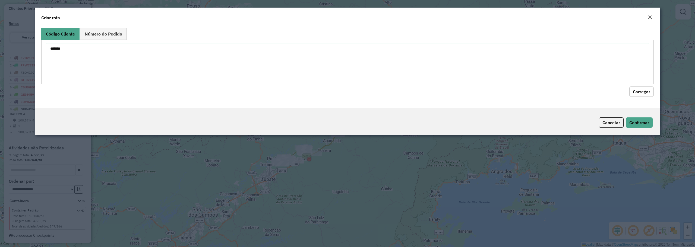
click at [640, 91] on button "Carregar" at bounding box center [642, 92] width 24 height 10
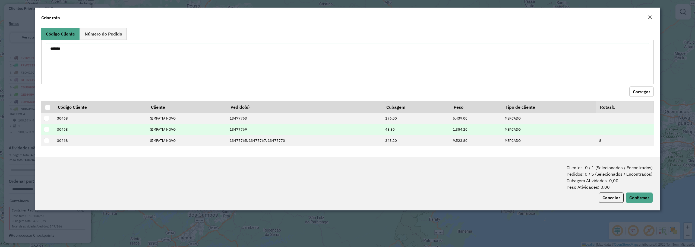
click at [44, 128] on div at bounding box center [46, 129] width 5 height 5
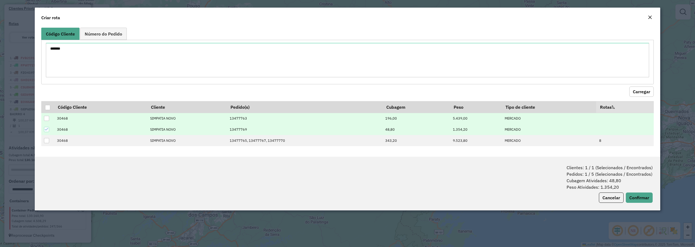
click at [46, 119] on div at bounding box center [46, 118] width 5 height 5
click at [641, 200] on button "Confirmar" at bounding box center [639, 198] width 27 height 10
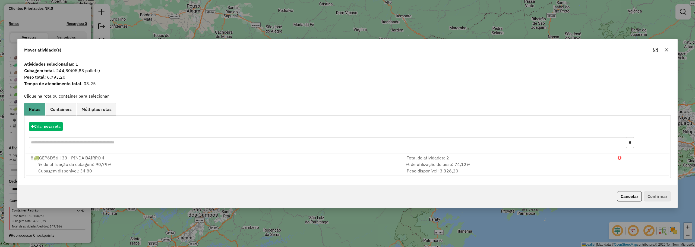
click at [667, 51] on icon "button" at bounding box center [667, 50] width 4 height 4
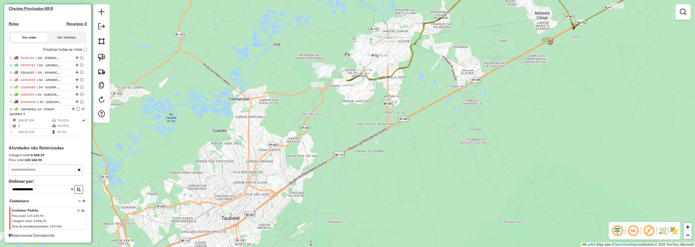
drag, startPoint x: 354, startPoint y: 127, endPoint x: 341, endPoint y: 142, distance: 19.2
click at [338, 147] on div "Janela de atendimento Grade de atendimento Capacidade Transportadoras Veículos …" at bounding box center [347, 123] width 695 height 247
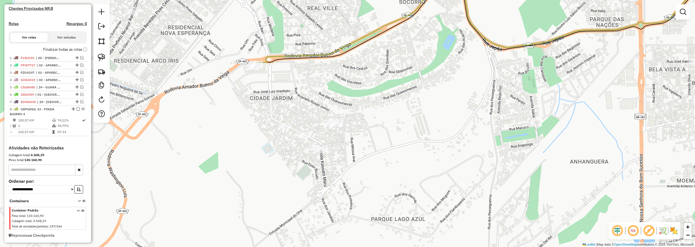
drag, startPoint x: 283, startPoint y: 77, endPoint x: 315, endPoint y: 114, distance: 48.3
click at [315, 114] on div "Janela de atendimento Grade de atendimento Capacidade Transportadoras Veículos …" at bounding box center [347, 123] width 695 height 247
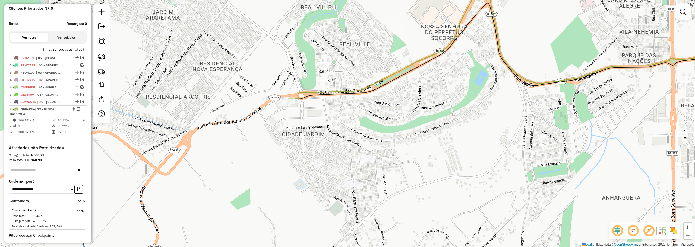
drag, startPoint x: 106, startPoint y: 57, endPoint x: 183, endPoint y: 102, distance: 88.9
click at [106, 57] on link at bounding box center [102, 58] width 12 height 12
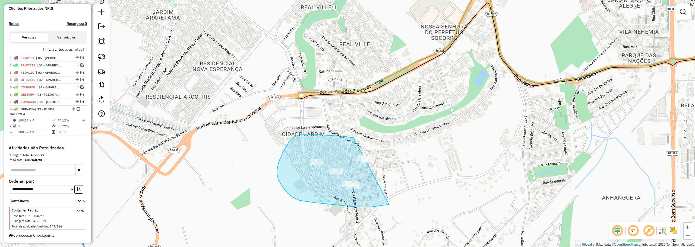
drag, startPoint x: 335, startPoint y: 136, endPoint x: 420, endPoint y: 141, distance: 84.6
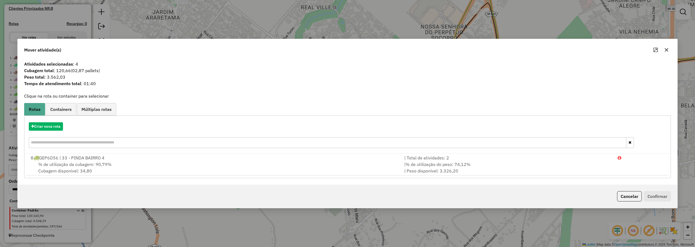
click at [667, 49] on icon "button" at bounding box center [667, 50] width 4 height 4
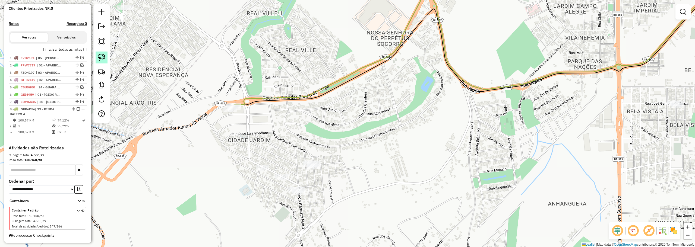
drag, startPoint x: 103, startPoint y: 62, endPoint x: 221, endPoint y: 114, distance: 128.4
click at [103, 62] on link at bounding box center [102, 58] width 12 height 12
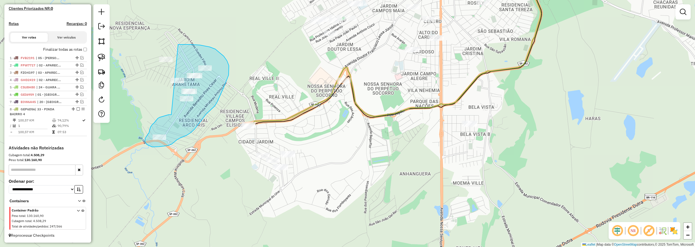
drag, startPoint x: 170, startPoint y: 115, endPoint x: 150, endPoint y: 55, distance: 62.9
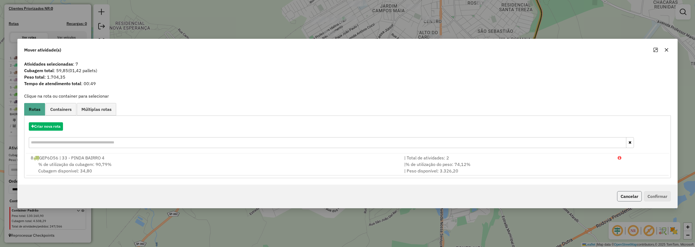
click at [626, 198] on button "Cancelar" at bounding box center [629, 197] width 25 height 10
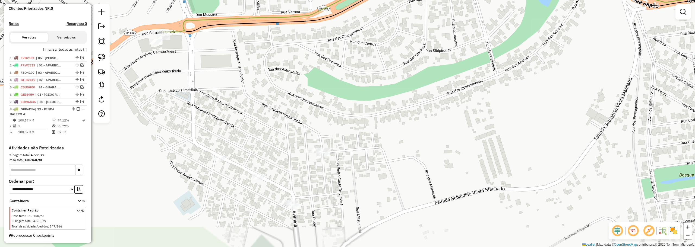
drag, startPoint x: 219, startPoint y: 123, endPoint x: 288, endPoint y: 125, distance: 68.5
click at [325, 158] on div "Janela de atendimento Grade de atendimento Capacidade Transportadoras Veículos …" at bounding box center [347, 123] width 695 height 247
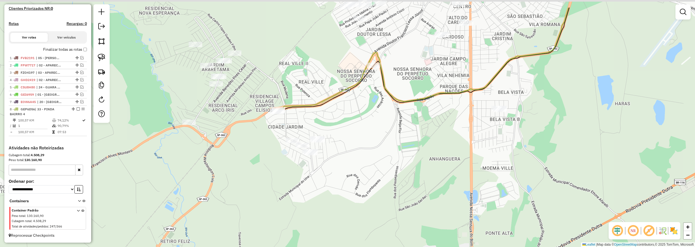
drag, startPoint x: 378, startPoint y: 105, endPoint x: 374, endPoint y: 118, distance: 13.6
click at [374, 118] on div "Janela de atendimento Grade de atendimento Capacidade Transportadoras Veículos …" at bounding box center [347, 123] width 695 height 247
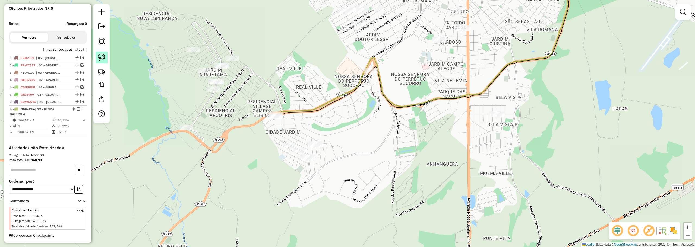
click at [105, 56] on img at bounding box center [102, 58] width 8 height 8
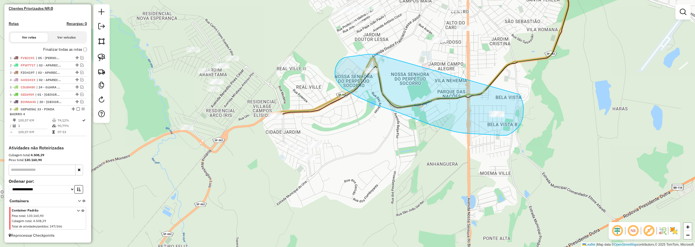
drag, startPoint x: 346, startPoint y: 57, endPoint x: 519, endPoint y: 95, distance: 177.0
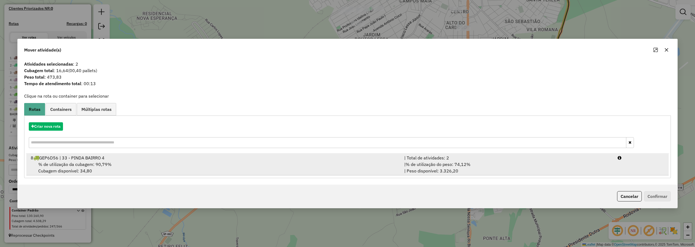
click at [473, 167] on div "| % de utilização do peso: 74,12% | Peso disponível: 3.326,20" at bounding box center [508, 167] width 214 height 13
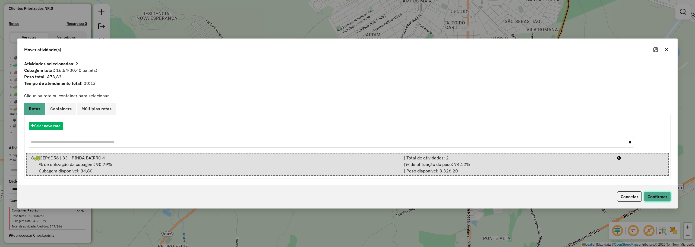
click at [653, 198] on button "Confirmar" at bounding box center [657, 197] width 27 height 10
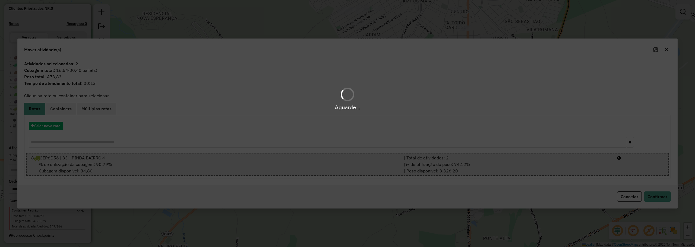
click at [356, 142] on div "Aguarde..." at bounding box center [347, 123] width 695 height 247
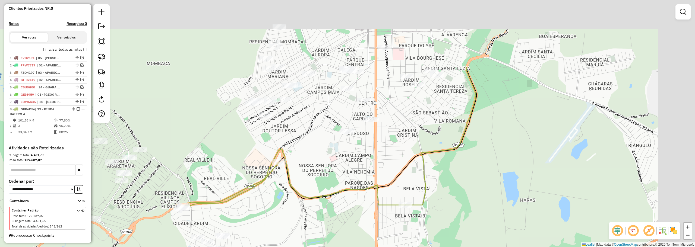
drag, startPoint x: 520, startPoint y: 66, endPoint x: 412, endPoint y: 165, distance: 146.3
click at [412, 167] on div "Janela de atendimento Grade de atendimento Capacidade Transportadoras Veículos …" at bounding box center [347, 123] width 695 height 247
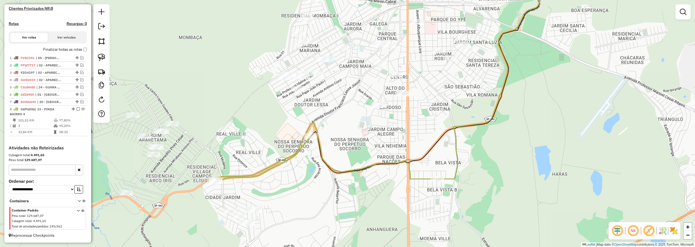
drag, startPoint x: 102, startPoint y: 59, endPoint x: 109, endPoint y: 81, distance: 23.4
click at [102, 59] on img at bounding box center [102, 58] width 8 height 8
drag, startPoint x: 117, startPoint y: 181, endPoint x: 154, endPoint y: 192, distance: 38.9
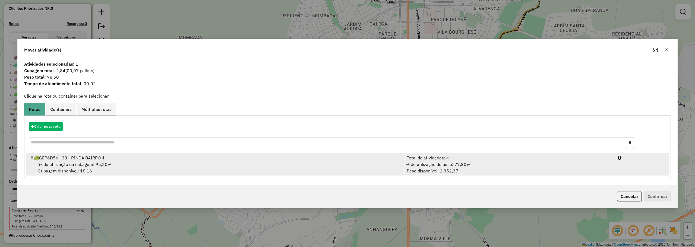
click at [385, 162] on div "% de utilização da cubagem: 95,20% Cubagem disponível: 18,16" at bounding box center [214, 167] width 374 height 13
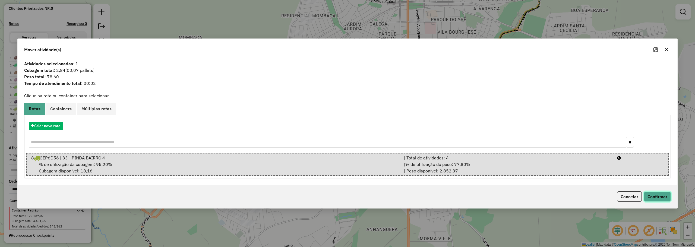
click at [654, 193] on button "Confirmar" at bounding box center [657, 197] width 27 height 10
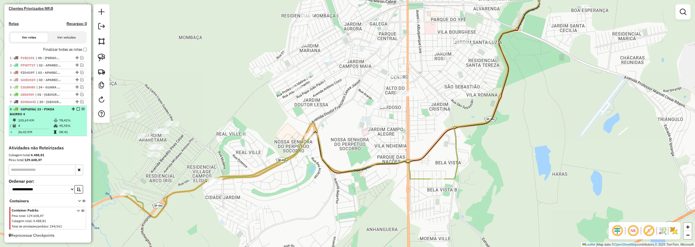
click at [54, 120] on icon at bounding box center [56, 120] width 4 height 3
select select "**********"
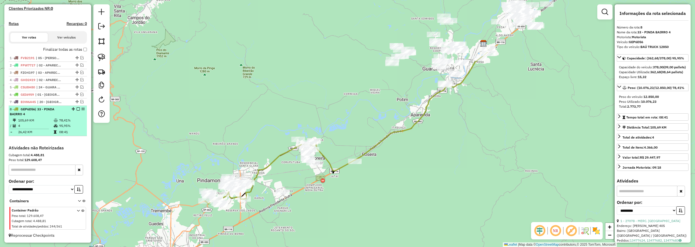
click at [77, 109] on em at bounding box center [78, 109] width 3 height 3
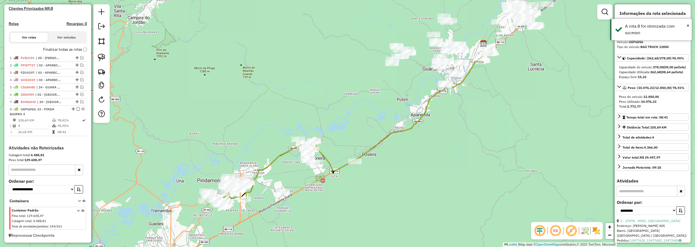
click at [77, 109] on em at bounding box center [78, 109] width 3 height 3
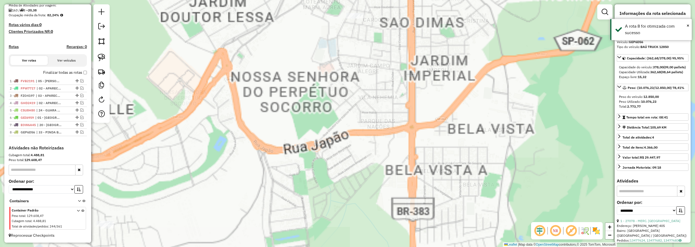
drag, startPoint x: 161, startPoint y: 184, endPoint x: 404, endPoint y: 158, distance: 245.1
click at [404, 158] on div "Janela de atendimento Grade de atendimento Capacidade Transportadoras Veículos …" at bounding box center [347, 123] width 695 height 247
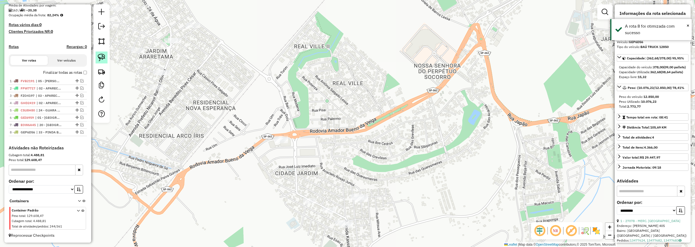
click at [102, 59] on img at bounding box center [102, 58] width 8 height 8
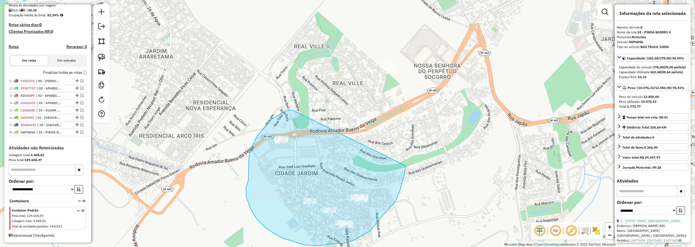
drag, startPoint x: 292, startPoint y: 110, endPoint x: 405, endPoint y: 165, distance: 125.6
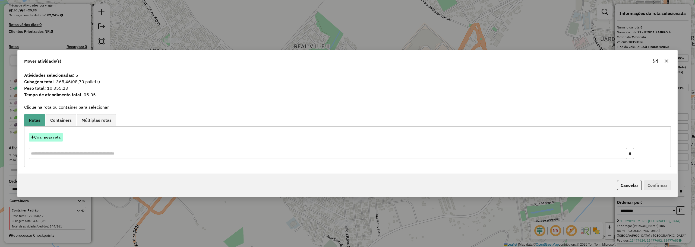
click at [63, 136] on button "Criar nova rota" at bounding box center [46, 137] width 34 height 8
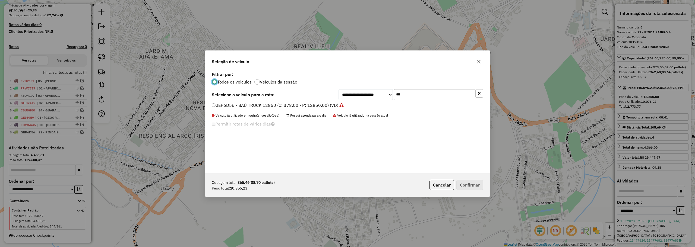
scroll to position [3, 2]
click at [426, 96] on input "***" at bounding box center [434, 94] width 81 height 11
type input "***"
click at [235, 104] on label "FTZ8168 - BAÚ TRUCK 12850 (C: 378,00 - P: 12850,00) (VD)" at bounding box center [274, 105] width 125 height 7
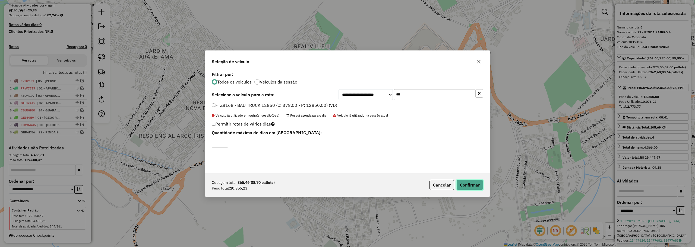
click at [475, 185] on button "Confirmar" at bounding box center [470, 185] width 27 height 10
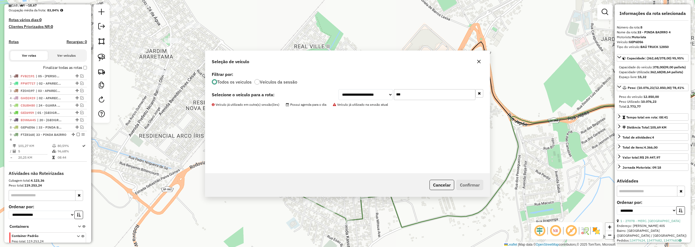
scroll to position [161, 0]
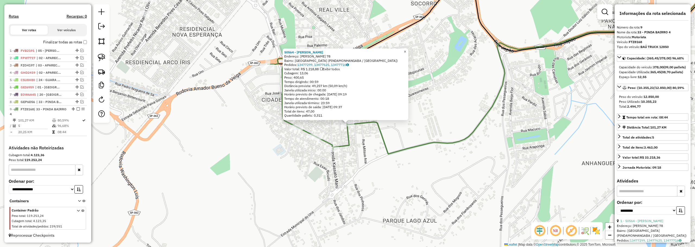
click at [407, 50] on link "×" at bounding box center [405, 52] width 7 height 7
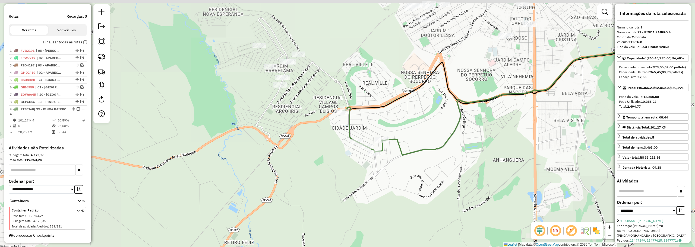
drag, startPoint x: 417, startPoint y: 83, endPoint x: 419, endPoint y: 133, distance: 49.7
click at [419, 133] on div "Janela de atendimento Grade de atendimento Capacidade Transportadoras Veículos …" at bounding box center [347, 123] width 695 height 247
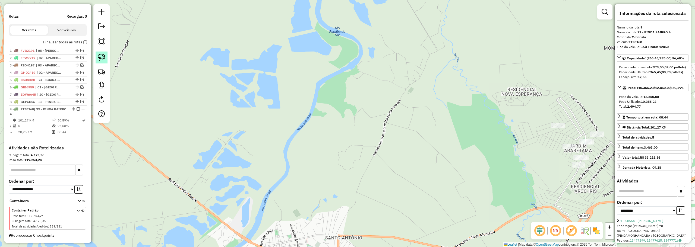
click at [104, 56] on img at bounding box center [102, 58] width 8 height 8
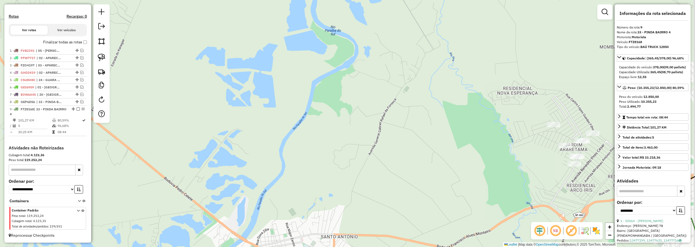
drag, startPoint x: 542, startPoint y: 180, endPoint x: 300, endPoint y: 145, distance: 245.1
click at [301, 146] on div "Janela de atendimento Grade de atendimento Capacidade Transportadoras Veículos …" at bounding box center [347, 123] width 695 height 247
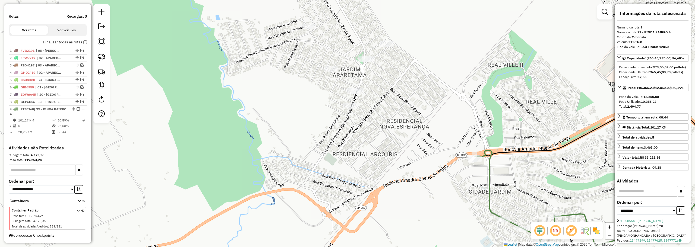
drag, startPoint x: 357, startPoint y: 17, endPoint x: 312, endPoint y: 26, distance: 46.2
click at [312, 26] on div "Janela de atendimento Grade de atendimento Capacidade Transportadoras Veículos …" at bounding box center [347, 123] width 695 height 247
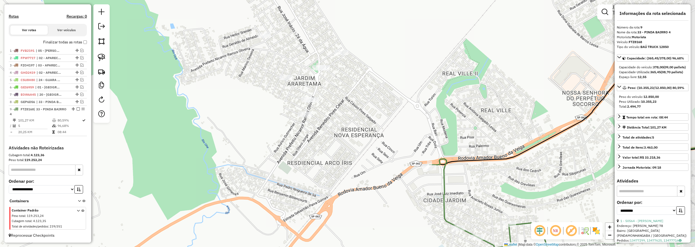
click at [302, 43] on div "Janela de atendimento Grade de atendimento Capacidade Transportadoras Veículos …" at bounding box center [347, 123] width 695 height 247
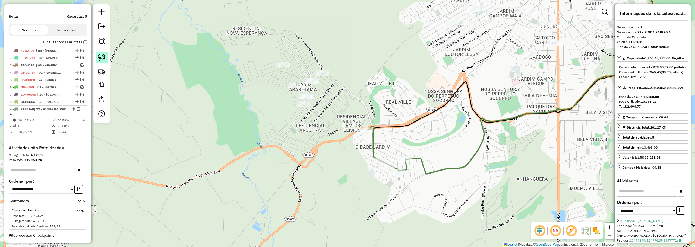
click at [106, 56] on link at bounding box center [102, 58] width 12 height 12
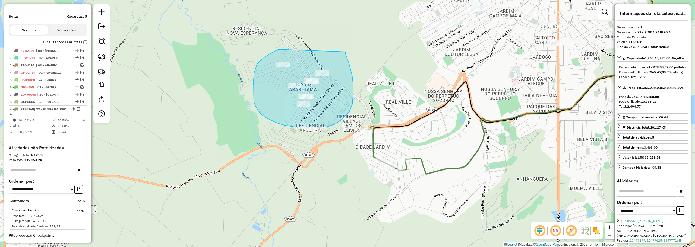
drag, startPoint x: 279, startPoint y: 49, endPoint x: 346, endPoint y: 52, distance: 66.3
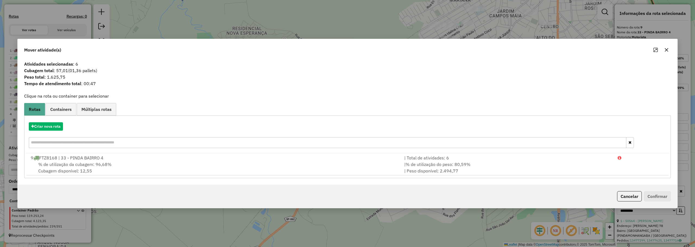
drag, startPoint x: 664, startPoint y: 51, endPoint x: 580, endPoint y: 81, distance: 88.8
click at [664, 51] on button "button" at bounding box center [667, 50] width 9 height 9
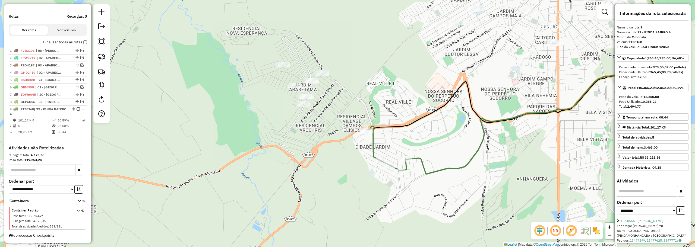
drag, startPoint x: 419, startPoint y: 140, endPoint x: 299, endPoint y: 164, distance: 121.8
click at [299, 164] on div "Janela de atendimento Grade de atendimento Capacidade Transportadoras Veículos …" at bounding box center [347, 123] width 695 height 247
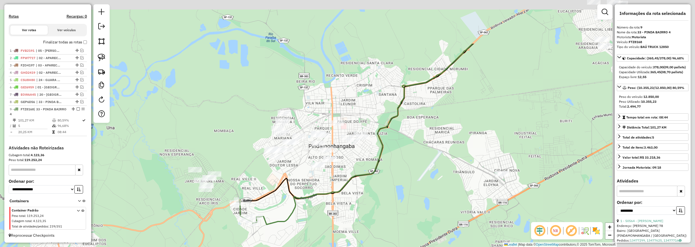
drag, startPoint x: 359, startPoint y: 158, endPoint x: 348, endPoint y: 171, distance: 16.5
click at [348, 171] on div "Janela de atendimento Grade de atendimento Capacidade Transportadoras Veículos …" at bounding box center [347, 123] width 695 height 247
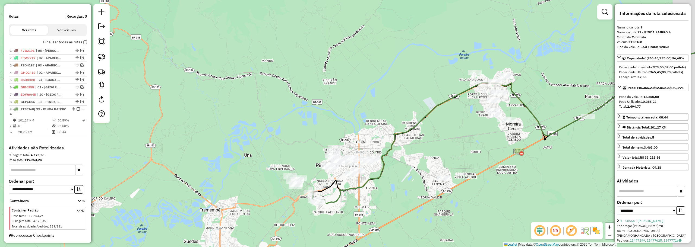
drag, startPoint x: 476, startPoint y: 96, endPoint x: 312, endPoint y: 163, distance: 177.1
click at [314, 165] on div "Janela de atendimento Grade de atendimento Capacidade Transportadoras Veículos …" at bounding box center [347, 123] width 695 height 247
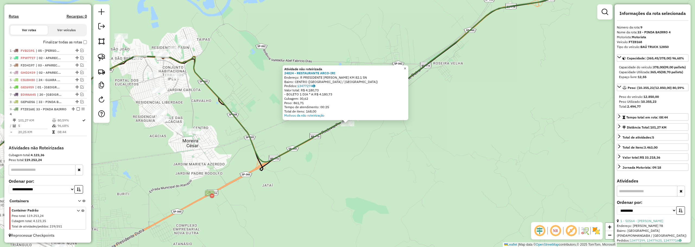
click at [406, 66] on span "×" at bounding box center [405, 68] width 2 height 5
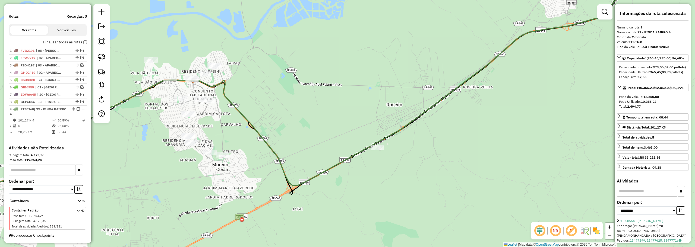
drag, startPoint x: 253, startPoint y: 86, endPoint x: 292, endPoint y: 116, distance: 49.8
click at [292, 116] on div "Janela de atendimento Grade de atendimento Capacidade Transportadoras Veículos …" at bounding box center [347, 123] width 695 height 247
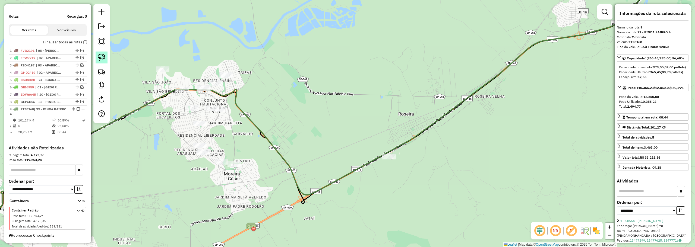
click at [102, 55] on img at bounding box center [102, 58] width 8 height 8
drag, startPoint x: 376, startPoint y: 144, endPoint x: 416, endPoint y: 152, distance: 40.8
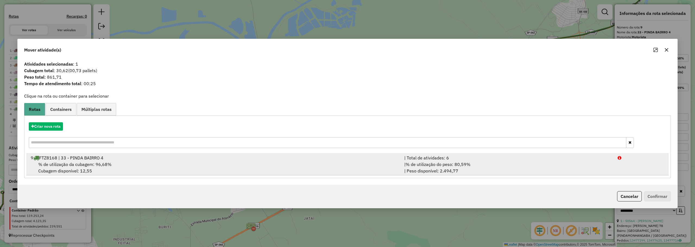
drag, startPoint x: 519, startPoint y: 157, endPoint x: 527, endPoint y: 159, distance: 8.1
click at [519, 157] on div "| Total de atividades: 6" at bounding box center [508, 158] width 214 height 7
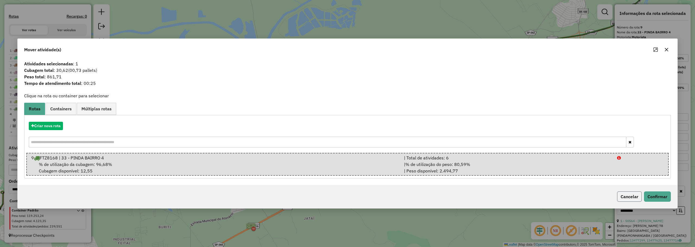
click at [622, 196] on button "Cancelar" at bounding box center [629, 197] width 25 height 10
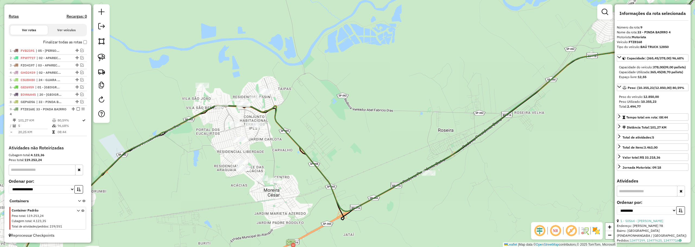
drag, startPoint x: 379, startPoint y: 159, endPoint x: 443, endPoint y: 172, distance: 65.7
click at [443, 172] on div "Janela de atendimento Grade de atendimento Capacidade Transportadoras Veículos …" at bounding box center [347, 123] width 695 height 247
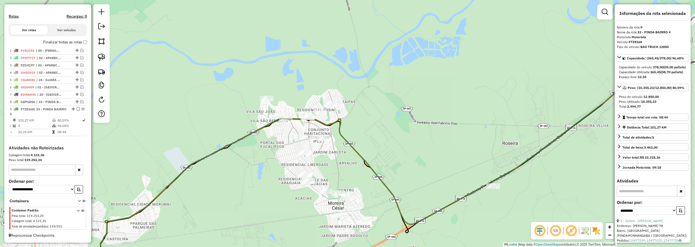
drag, startPoint x: 101, startPoint y: 59, endPoint x: 125, endPoint y: 63, distance: 24.8
click at [102, 59] on img at bounding box center [102, 58] width 8 height 8
drag, startPoint x: 264, startPoint y: 90, endPoint x: 350, endPoint y: 90, distance: 85.6
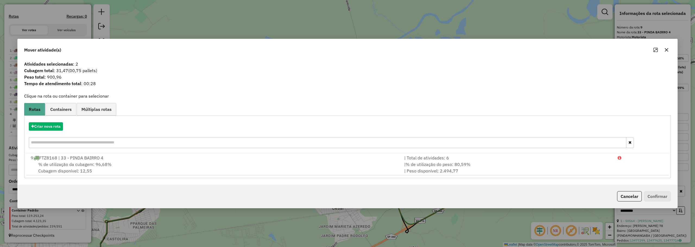
click at [663, 49] on button "button" at bounding box center [667, 50] width 9 height 9
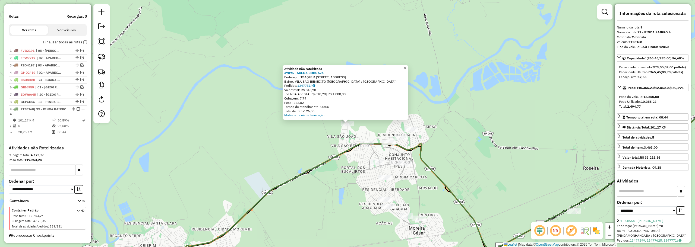
click at [406, 66] on span "×" at bounding box center [405, 68] width 2 height 5
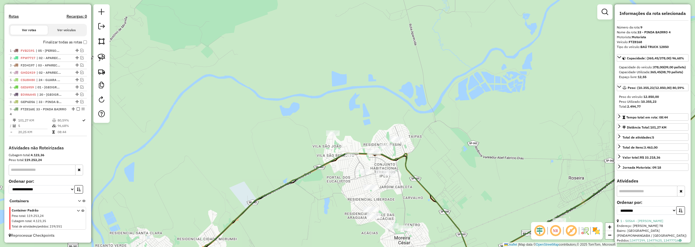
drag, startPoint x: 406, startPoint y: 118, endPoint x: 247, endPoint y: 84, distance: 162.8
click at [385, 120] on div "Janela de atendimento Grade de atendimento Capacidade Transportadoras Veículos …" at bounding box center [347, 123] width 695 height 247
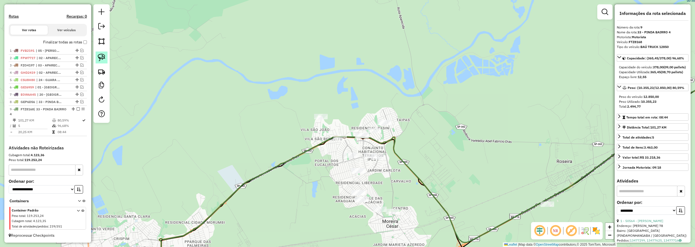
drag, startPoint x: 101, startPoint y: 58, endPoint x: 240, endPoint y: 70, distance: 139.9
click at [101, 58] on img at bounding box center [102, 58] width 8 height 8
drag, startPoint x: 379, startPoint y: 112, endPoint x: 403, endPoint y: 118, distance: 24.5
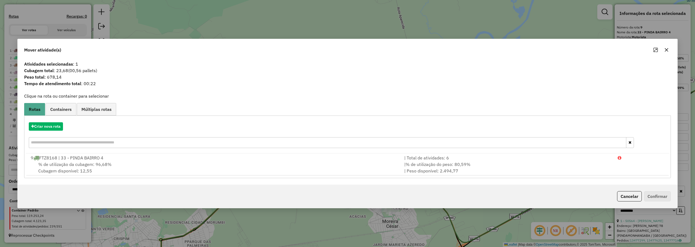
click at [667, 50] on icon "button" at bounding box center [667, 50] width 4 height 4
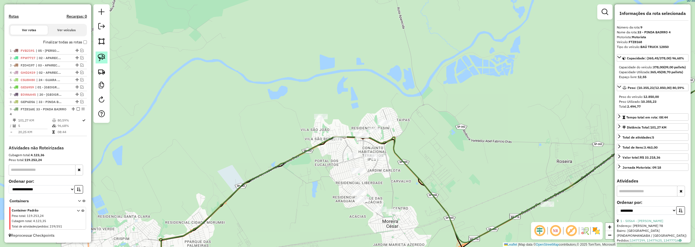
drag, startPoint x: 108, startPoint y: 56, endPoint x: 104, endPoint y: 56, distance: 3.3
click at [107, 56] on div at bounding box center [101, 63] width 16 height 119
click at [104, 56] on img at bounding box center [102, 58] width 8 height 8
drag, startPoint x: 315, startPoint y: 105, endPoint x: 347, endPoint y: 107, distance: 31.8
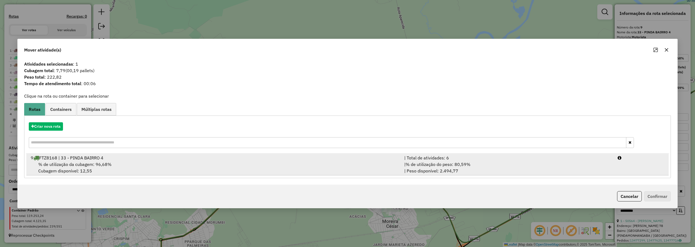
click at [302, 165] on div "% de utilização da cubagem: 96,68% Cubagem disponível: 12,55" at bounding box center [214, 167] width 374 height 13
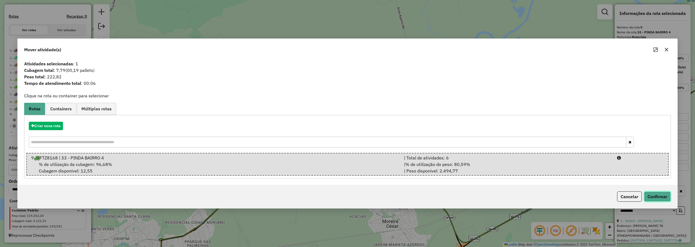
click at [666, 198] on button "Confirmar" at bounding box center [657, 197] width 27 height 10
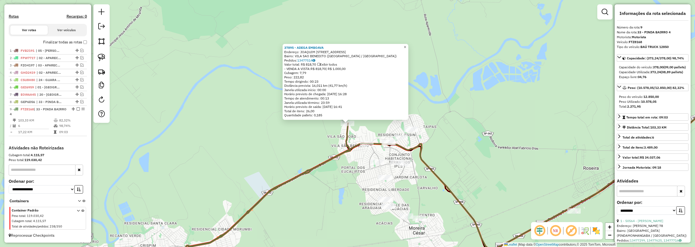
click at [409, 45] on link "×" at bounding box center [405, 47] width 7 height 7
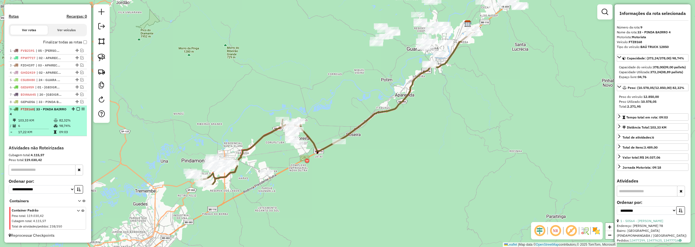
click at [77, 109] on em at bounding box center [78, 109] width 3 height 3
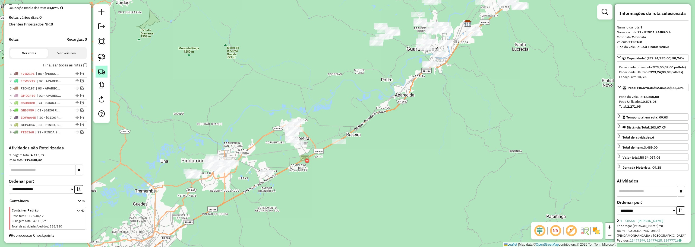
click at [104, 69] on img at bounding box center [102, 72] width 8 height 8
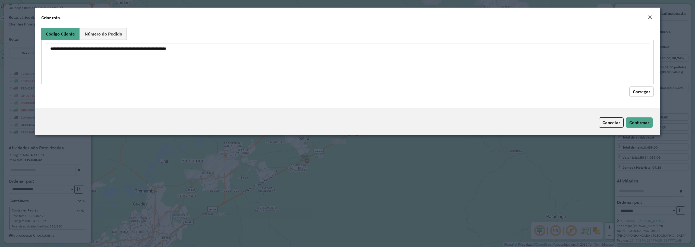
click at [172, 59] on textarea at bounding box center [348, 60] width 604 height 34
paste textarea "*****"
type textarea "*****"
click at [635, 94] on button "Carregar" at bounding box center [642, 92] width 24 height 10
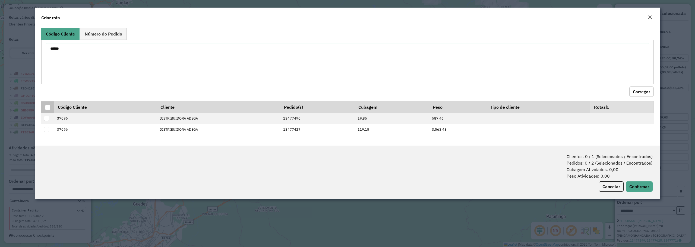
drag, startPoint x: 47, startPoint y: 106, endPoint x: 252, endPoint y: 107, distance: 204.8
click at [47, 107] on div at bounding box center [47, 107] width 5 height 5
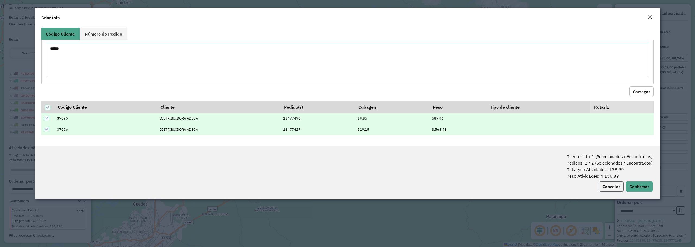
click at [620, 185] on button "Cancelar" at bounding box center [611, 187] width 25 height 10
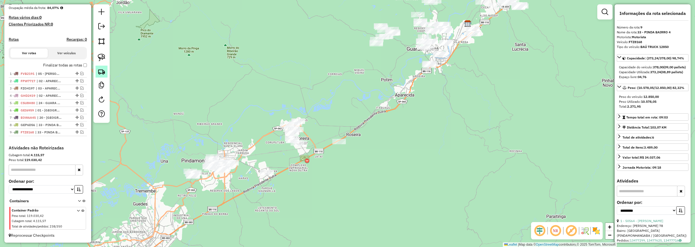
click at [98, 70] on img at bounding box center [102, 72] width 8 height 8
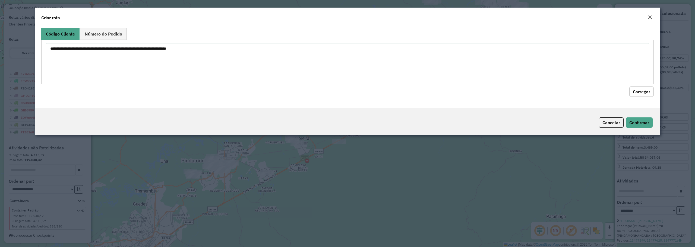
click at [207, 66] on textarea at bounding box center [348, 60] width 604 height 34
paste textarea "*****"
type textarea "*****"
click at [641, 89] on button "Carregar" at bounding box center [642, 92] width 24 height 10
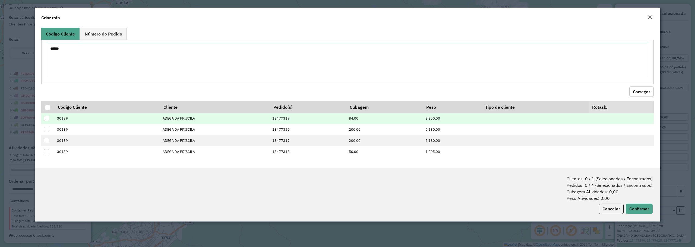
click at [47, 117] on div at bounding box center [46, 118] width 5 height 5
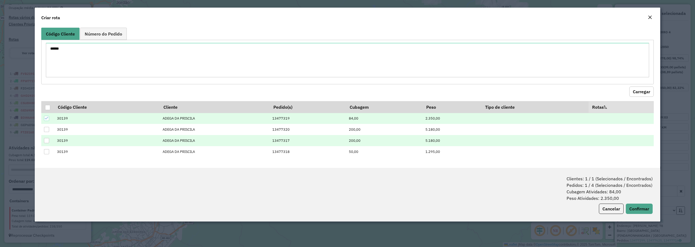
click at [46, 140] on div at bounding box center [46, 140] width 5 height 5
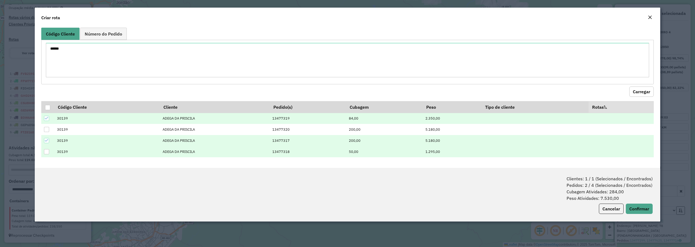
click at [49, 152] on div at bounding box center [46, 151] width 5 height 5
click at [48, 151] on div at bounding box center [46, 151] width 5 height 5
click at [641, 206] on button "Confirmar" at bounding box center [639, 209] width 27 height 10
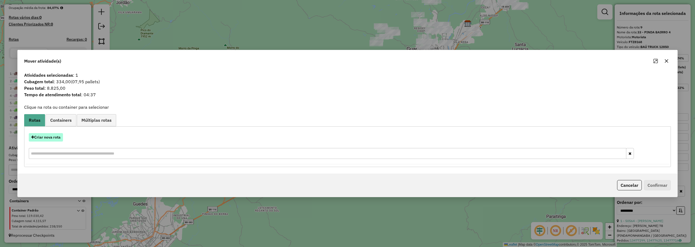
click at [58, 137] on button "Criar nova rota" at bounding box center [46, 137] width 34 height 8
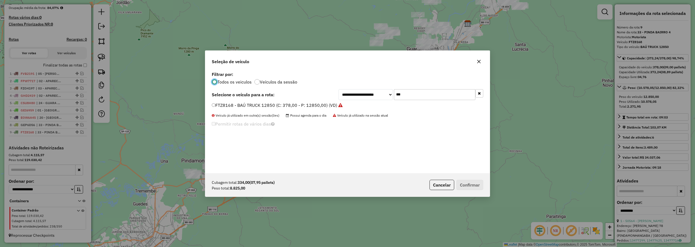
scroll to position [3, 2]
click at [397, 96] on input "***" at bounding box center [434, 94] width 81 height 11
type input "**"
drag, startPoint x: 272, startPoint y: 104, endPoint x: 289, endPoint y: 108, distance: 17.3
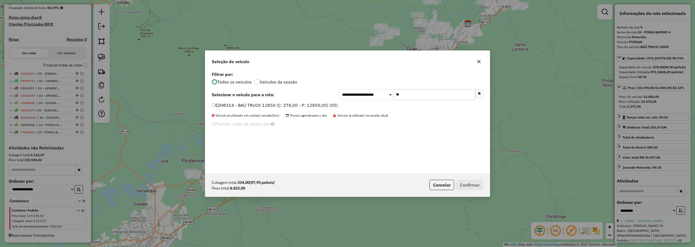
click at [272, 104] on label "EZH8314 - BAÚ TRUCK 12850 (C: 378,00 - P: 12850,00) (VD)" at bounding box center [275, 105] width 126 height 7
click at [408, 90] on input "**" at bounding box center [434, 94] width 81 height 11
click at [409, 90] on input "**" at bounding box center [434, 94] width 81 height 11
type input "***"
click at [249, 105] on label "GFZ5J06 - BAÚ TRUCK 12850 (C: 378,00 - P: 12850,00) (VD)" at bounding box center [274, 105] width 125 height 7
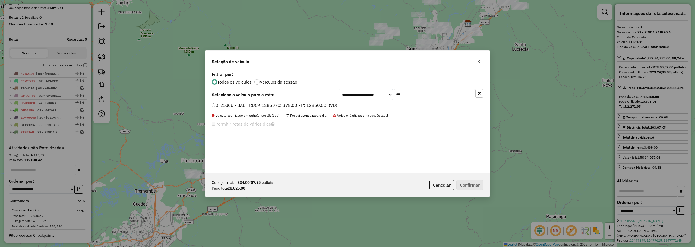
click at [217, 102] on label "GFZ5J06 - BAÚ TRUCK 12850 (C: 378,00 - P: 12850,00) (VD)" at bounding box center [274, 105] width 125 height 7
click at [467, 184] on button "Confirmar" at bounding box center [470, 185] width 27 height 10
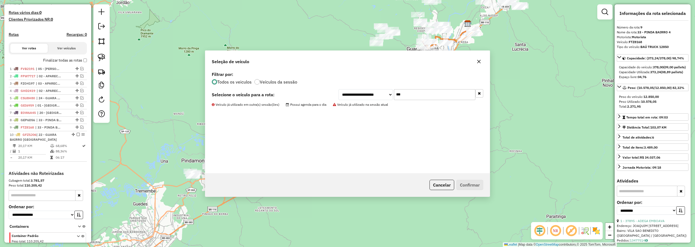
scroll to position [168, 0]
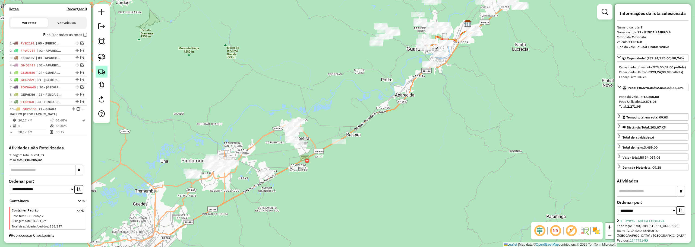
click at [102, 74] on img at bounding box center [102, 72] width 8 height 8
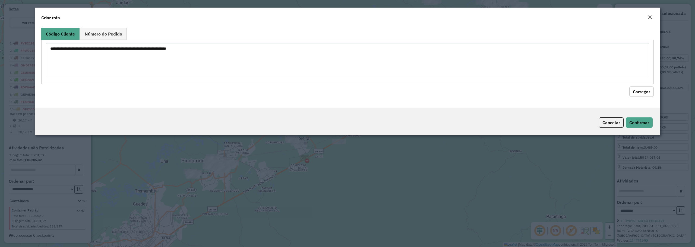
click at [278, 58] on textarea at bounding box center [348, 60] width 604 height 34
click at [648, 17] on em "Close" at bounding box center [650, 17] width 4 height 4
click at [200, 65] on textarea at bounding box center [348, 60] width 604 height 34
click at [610, 118] on button "Cancelar" at bounding box center [611, 123] width 25 height 10
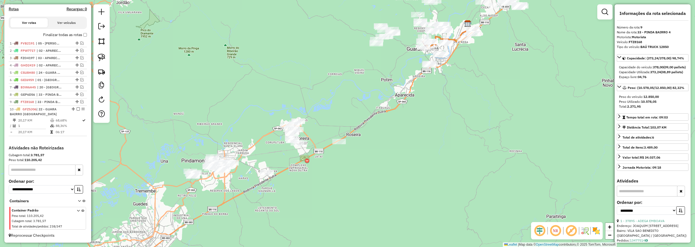
click at [261, 79] on div "Janela de atendimento Grade de atendimento Capacidade Transportadoras Veículos …" at bounding box center [347, 123] width 695 height 247
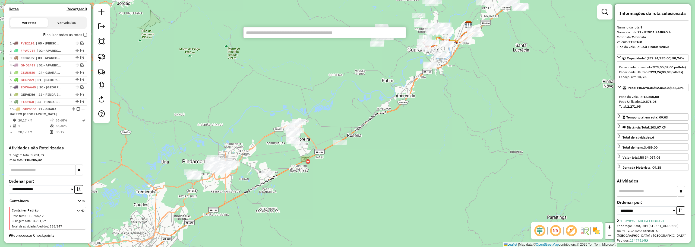
click at [270, 35] on input "text" at bounding box center [324, 32] width 163 height 11
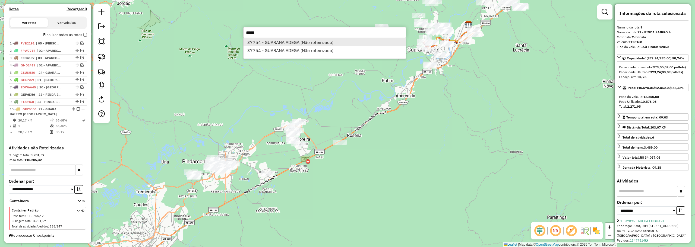
type input "*****"
click at [293, 41] on li "37754 - GUARANA ADEGA (Não roteirizado)" at bounding box center [325, 42] width 162 height 8
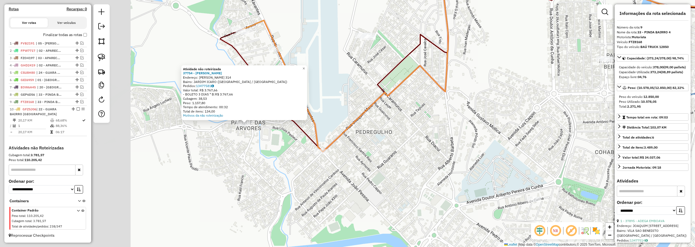
drag, startPoint x: 273, startPoint y: 121, endPoint x: 405, endPoint y: 122, distance: 132.0
click at [405, 122] on div "Atividade não roteirizada 37754 - GUARANA ADEGA Endereço: ALEXANDRE FLEMING 314…" at bounding box center [347, 123] width 695 height 247
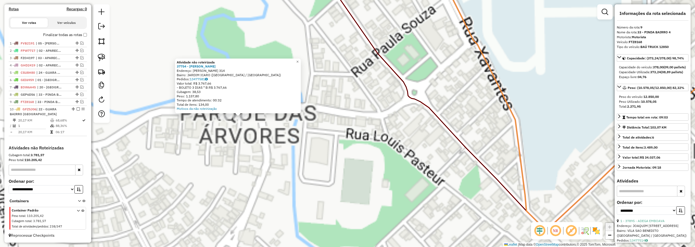
drag, startPoint x: 220, startPoint y: 137, endPoint x: 299, endPoint y: 127, distance: 79.7
click at [307, 137] on div "Atividade não roteirizada 37754 - GUARANA ADEGA Endereço: ALEXANDRE FLEMING 314…" at bounding box center [347, 123] width 695 height 247
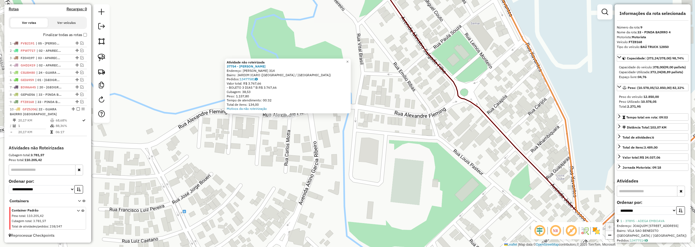
drag, startPoint x: 101, startPoint y: 54, endPoint x: 116, endPoint y: 54, distance: 14.9
click at [101, 54] on img at bounding box center [102, 58] width 8 height 8
click at [349, 61] on span "×" at bounding box center [347, 61] width 2 height 5
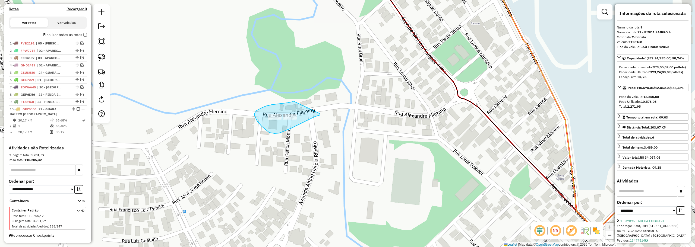
drag, startPoint x: 291, startPoint y: 102, endPoint x: 319, endPoint y: 109, distance: 28.7
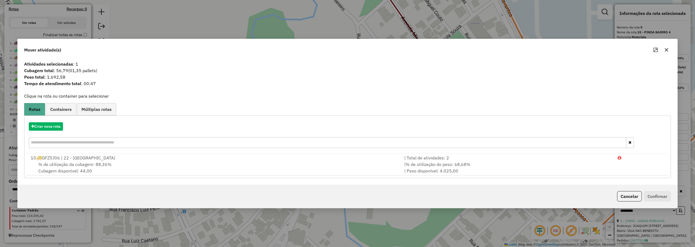
drag, startPoint x: 549, startPoint y: 165, endPoint x: 614, endPoint y: 180, distance: 66.6
click at [550, 165] on div "| % de utilização do peso: 68,68% | Peso disponível: 4.025,00" at bounding box center [508, 167] width 214 height 13
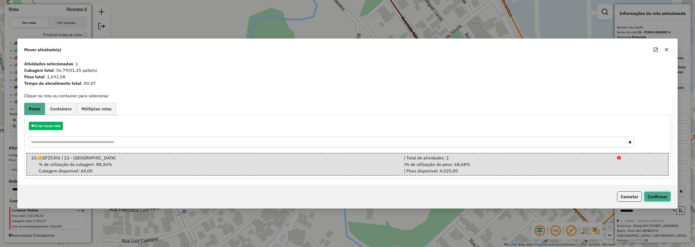
click at [657, 198] on button "Confirmar" at bounding box center [657, 197] width 27 height 10
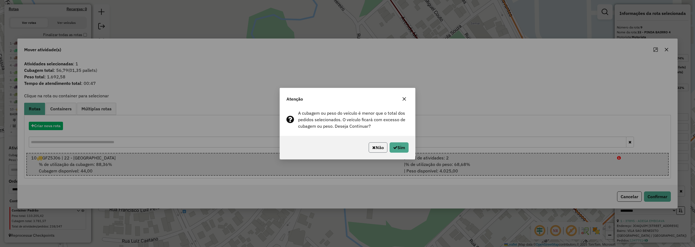
click at [369, 150] on button "Não" at bounding box center [378, 148] width 19 height 10
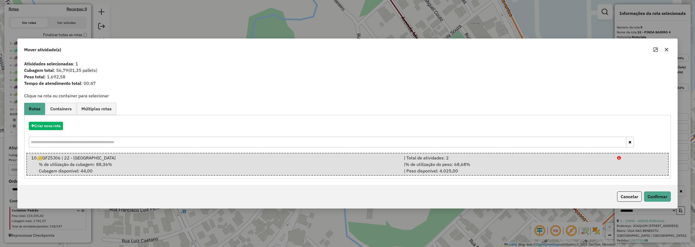
click at [673, 49] on div "Mover atividade(s)" at bounding box center [348, 49] width 660 height 20
click at [668, 48] on icon "button" at bounding box center [667, 50] width 4 height 4
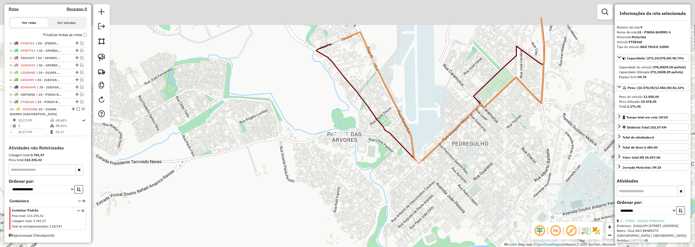
drag, startPoint x: 388, startPoint y: 88, endPoint x: 389, endPoint y: 136, distance: 47.3
click at [389, 136] on icon at bounding box center [541, 91] width 450 height 146
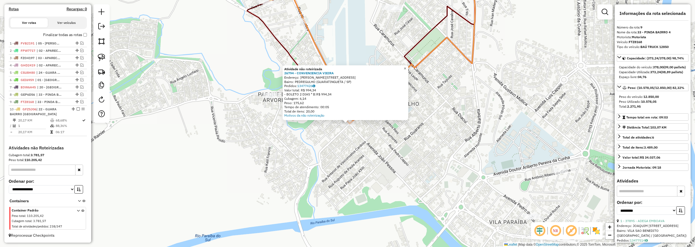
click at [409, 65] on link "×" at bounding box center [405, 68] width 7 height 7
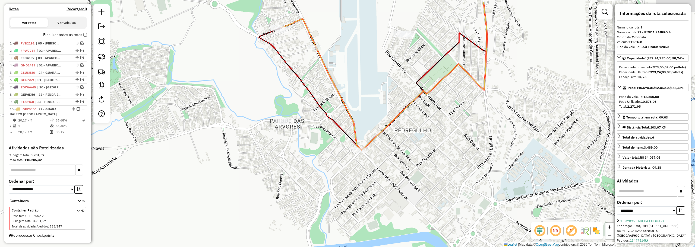
drag, startPoint x: 365, startPoint y: 64, endPoint x: 384, endPoint y: 105, distance: 44.9
click at [384, 105] on div "Janela de atendimento Grade de atendimento Capacidade Transportadoras Veículos …" at bounding box center [347, 123] width 695 height 247
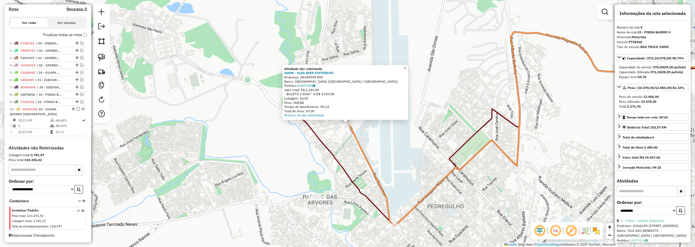
click at [406, 67] on span "×" at bounding box center [405, 68] width 2 height 5
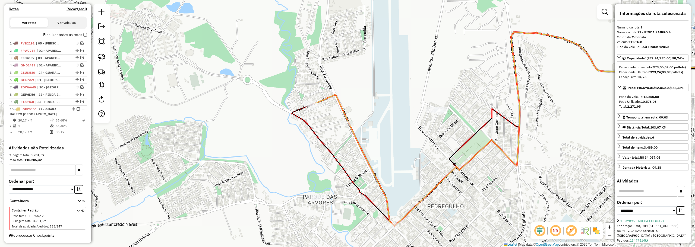
drag, startPoint x: 102, startPoint y: 58, endPoint x: 280, endPoint y: 94, distance: 181.4
click at [103, 58] on img at bounding box center [102, 58] width 8 height 8
drag, startPoint x: 424, startPoint y: 105, endPoint x: 468, endPoint y: 96, distance: 45.3
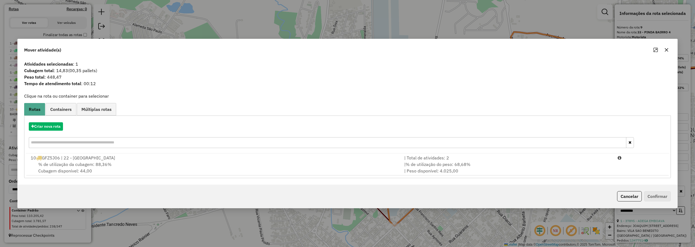
click at [664, 49] on button "button" at bounding box center [667, 50] width 9 height 9
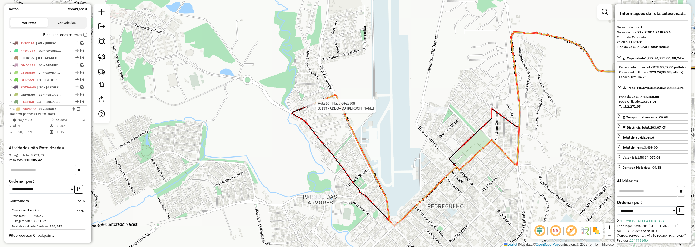
click at [316, 109] on div at bounding box center [315, 105] width 14 height 5
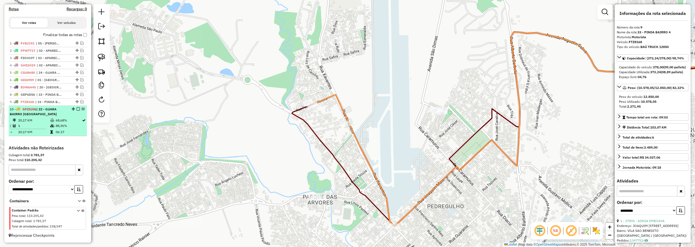
click at [67, 119] on td "68,68%" at bounding box center [68, 120] width 26 height 5
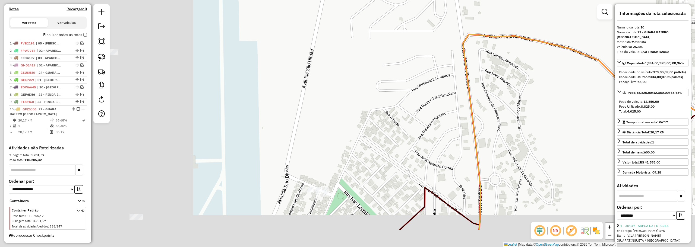
drag, startPoint x: 267, startPoint y: 111, endPoint x: 401, endPoint y: 88, distance: 136.7
click at [403, 87] on div "Janela de atendimento Grade de atendimento Capacidade Transportadoras Veículos …" at bounding box center [347, 123] width 695 height 247
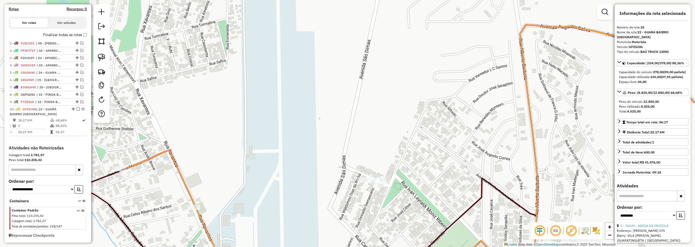
drag, startPoint x: 332, startPoint y: 110, endPoint x: 373, endPoint y: 100, distance: 42.8
click at [373, 100] on div "Janela de atendimento Grade de atendimento Capacidade Transportadoras Veículos …" at bounding box center [347, 123] width 695 height 247
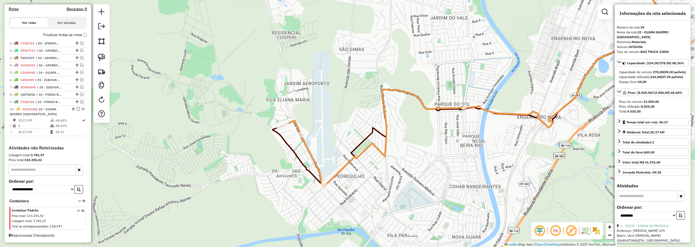
drag, startPoint x: 275, startPoint y: 107, endPoint x: 321, endPoint y: 108, distance: 46.2
click at [321, 108] on div "Janela de atendimento Grade de atendimento Capacidade Transportadoras Veículos …" at bounding box center [347, 123] width 695 height 247
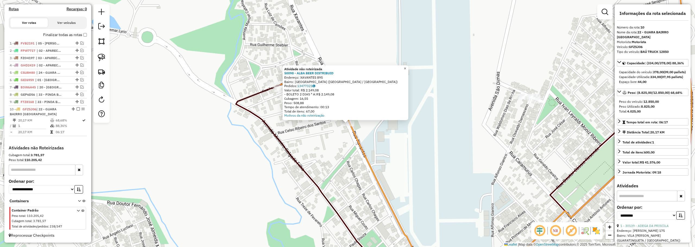
drag, startPoint x: 409, startPoint y: 68, endPoint x: 400, endPoint y: 75, distance: 11.6
click at [406, 68] on span "×" at bounding box center [405, 68] width 2 height 5
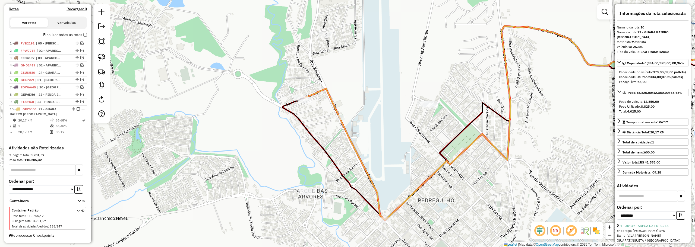
drag, startPoint x: 308, startPoint y: 144, endPoint x: 315, endPoint y: 138, distance: 9.3
click at [315, 139] on icon at bounding box center [527, 123] width 489 height 194
click at [104, 59] on img at bounding box center [102, 58] width 8 height 8
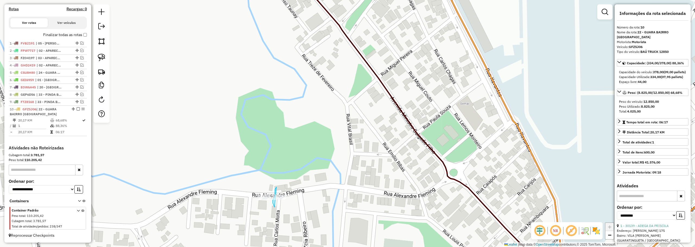
drag, startPoint x: 277, startPoint y: 187, endPoint x: 275, endPoint y: 207, distance: 19.9
click at [283, 203] on span "Mover atividade(s)" at bounding box center [283, 204] width 3 height 4
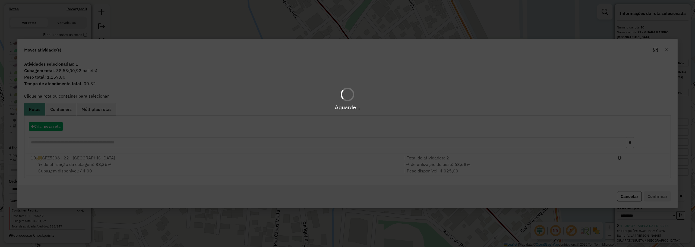
click at [226, 157] on div "Aguarde..." at bounding box center [347, 123] width 695 height 247
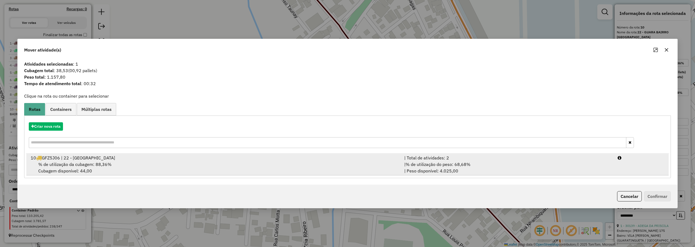
drag, startPoint x: 317, startPoint y: 163, endPoint x: 392, endPoint y: 163, distance: 75.0
click at [324, 162] on div "% de utilização da cubagem: 88,36% Cubagem disponível: 44,00" at bounding box center [214, 167] width 374 height 13
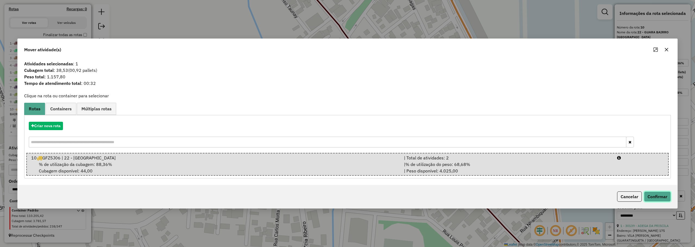
click at [656, 193] on button "Confirmar" at bounding box center [657, 197] width 27 height 10
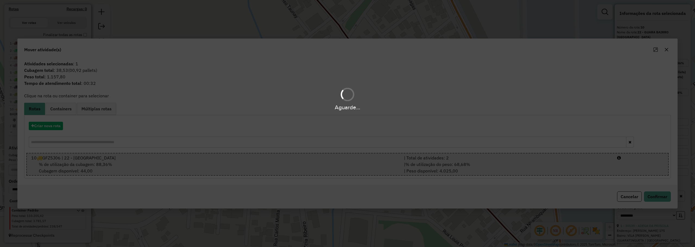
click at [421, 142] on div "Aguarde..." at bounding box center [347, 123] width 695 height 247
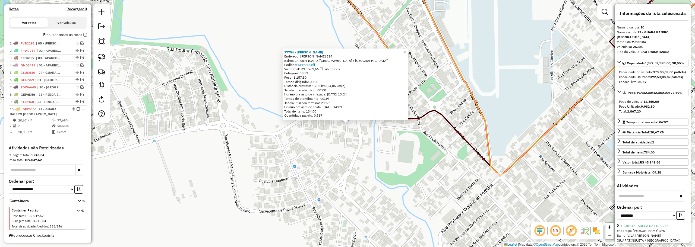
click at [406, 49] on span "×" at bounding box center [405, 51] width 2 height 5
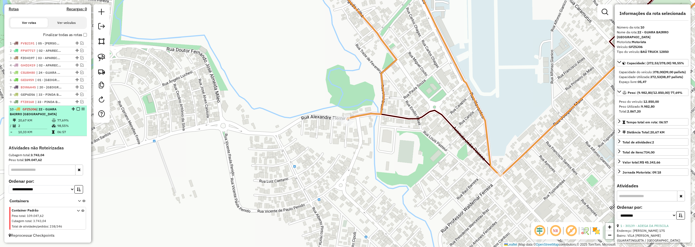
click at [77, 108] on em at bounding box center [78, 109] width 3 height 3
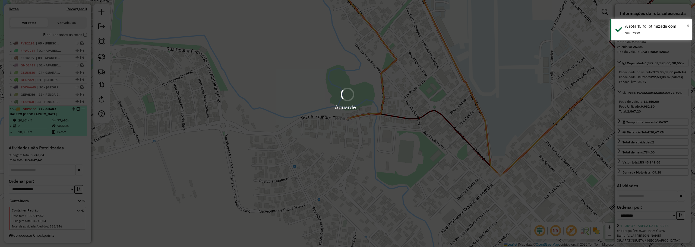
click at [77, 108] on div "Aguarde..." at bounding box center [347, 107] width 695 height 8
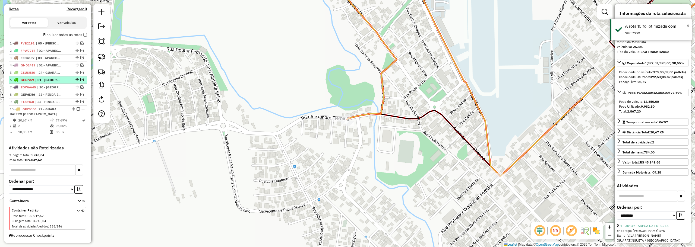
click at [77, 108] on em at bounding box center [78, 109] width 3 height 3
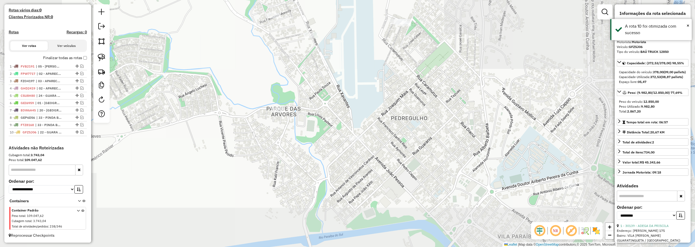
drag, startPoint x: 217, startPoint y: 81, endPoint x: 224, endPoint y: 123, distance: 42.4
click at [224, 123] on div "Janela de atendimento Grade de atendimento Capacidade Transportadoras Veículos …" at bounding box center [347, 123] width 695 height 247
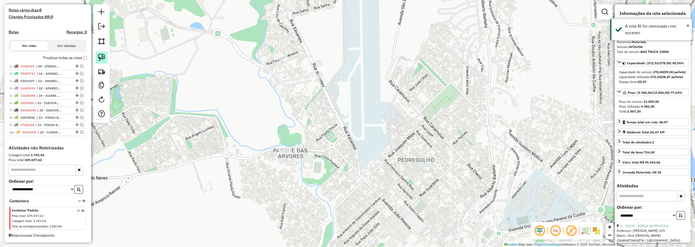
click at [105, 56] on link at bounding box center [102, 58] width 12 height 12
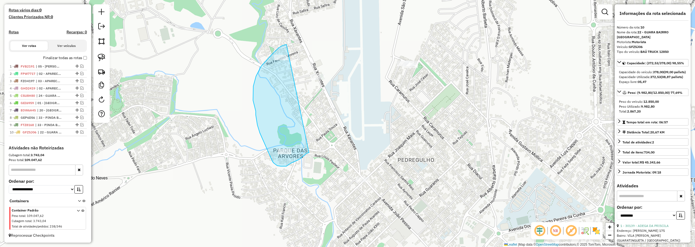
drag, startPoint x: 287, startPoint y: 45, endPoint x: 309, endPoint y: 153, distance: 110.7
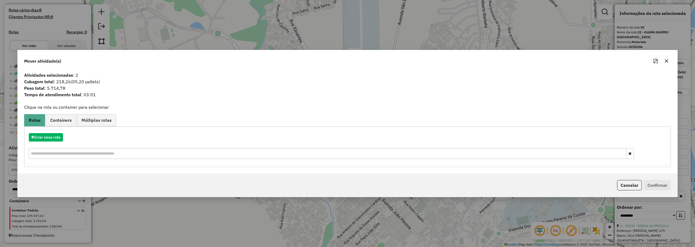
click at [666, 60] on icon "button" at bounding box center [667, 61] width 4 height 4
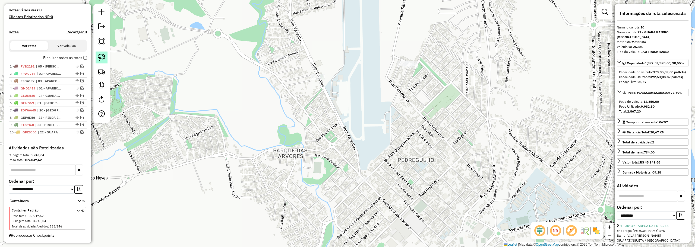
click at [99, 54] on img at bounding box center [102, 58] width 8 height 8
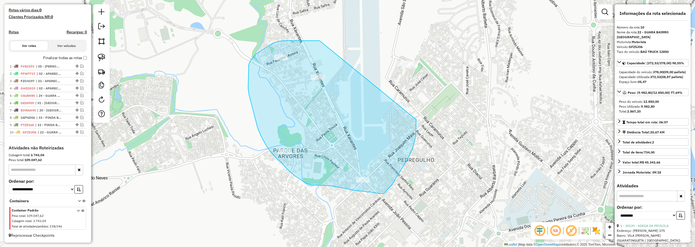
drag, startPoint x: 314, startPoint y: 41, endPoint x: 416, endPoint y: 120, distance: 129.2
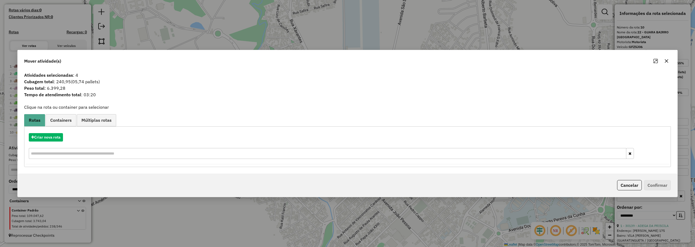
click at [669, 60] on button "button" at bounding box center [667, 61] width 9 height 9
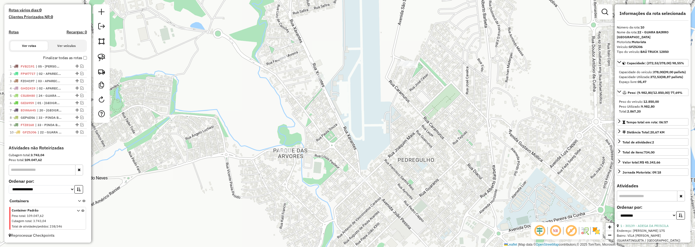
drag, startPoint x: 100, startPoint y: 58, endPoint x: 245, endPoint y: 39, distance: 146.3
click at [101, 57] on img at bounding box center [102, 58] width 8 height 8
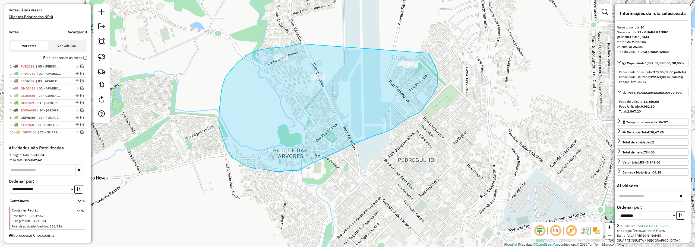
drag, startPoint x: 293, startPoint y: 45, endPoint x: 427, endPoint y: 48, distance: 133.7
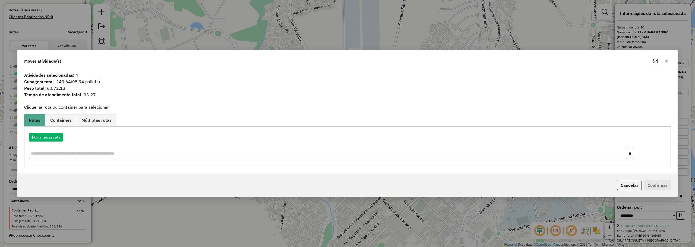
click at [665, 61] on icon "button" at bounding box center [667, 61] width 4 height 4
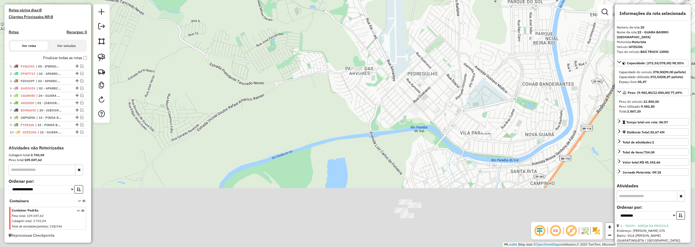
drag, startPoint x: 404, startPoint y: 133, endPoint x: 386, endPoint y: 48, distance: 87.6
click at [386, 48] on div "Janela de atendimento Grade de atendimento Capacidade Transportadoras Veículos …" at bounding box center [347, 123] width 695 height 247
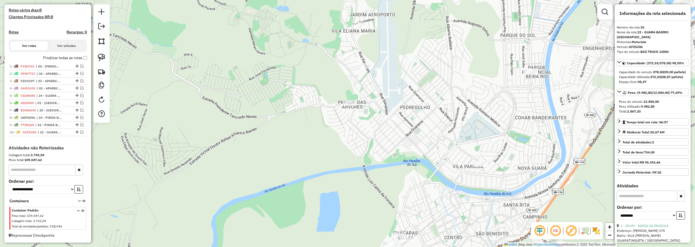
drag, startPoint x: 384, startPoint y: 52, endPoint x: 378, endPoint y: 88, distance: 36.1
click at [378, 91] on div "Janela de atendimento Grade de atendimento Capacidade Transportadoras Veículos …" at bounding box center [347, 123] width 695 height 247
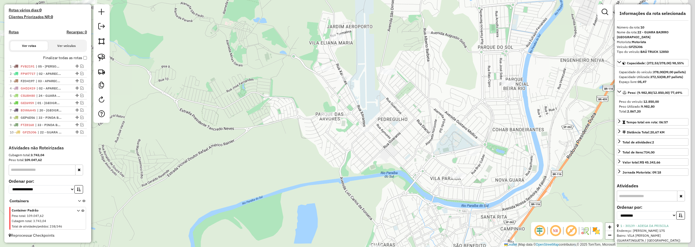
drag, startPoint x: 513, startPoint y: 63, endPoint x: 495, endPoint y: 74, distance: 20.9
click at [495, 75] on div "Janela de atendimento Grade de atendimento Capacidade Transportadoras Veículos …" at bounding box center [347, 123] width 695 height 247
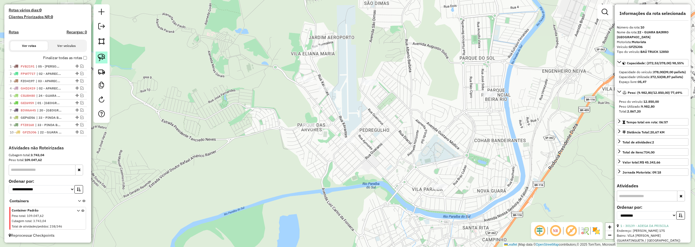
drag, startPoint x: 103, startPoint y: 58, endPoint x: 297, endPoint y: 97, distance: 197.8
click at [103, 58] on img at bounding box center [102, 58] width 8 height 8
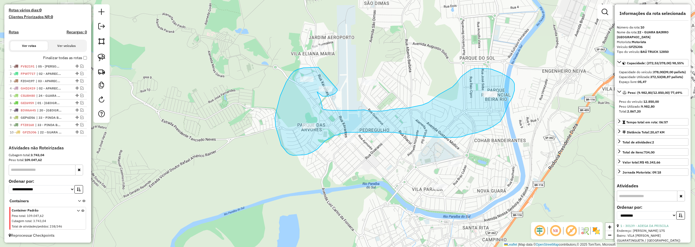
drag, startPoint x: 316, startPoint y: 67, endPoint x: 337, endPoint y: 89, distance: 30.2
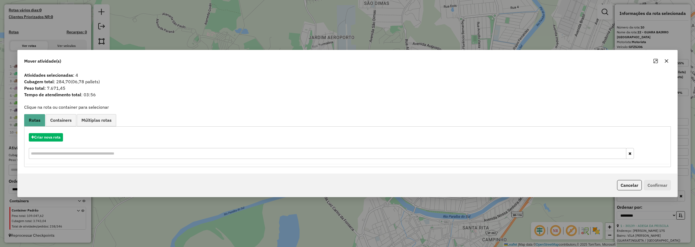
click at [665, 61] on icon "button" at bounding box center [667, 61] width 4 height 4
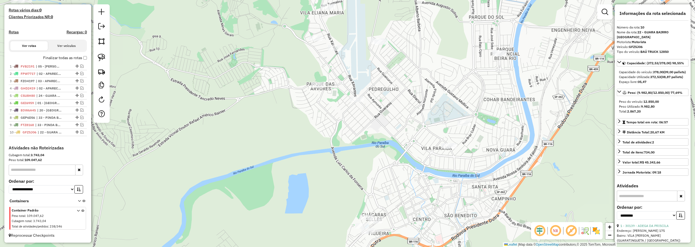
drag, startPoint x: 391, startPoint y: 185, endPoint x: 421, endPoint y: 110, distance: 80.4
click at [421, 110] on div "Janela de atendimento Grade de atendimento Capacidade Transportadoras Veículos …" at bounding box center [347, 123] width 695 height 247
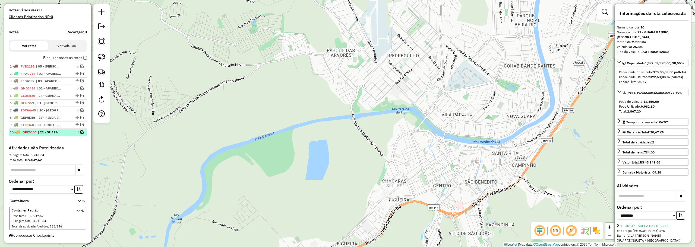
click at [80, 131] on em at bounding box center [81, 132] width 3 height 3
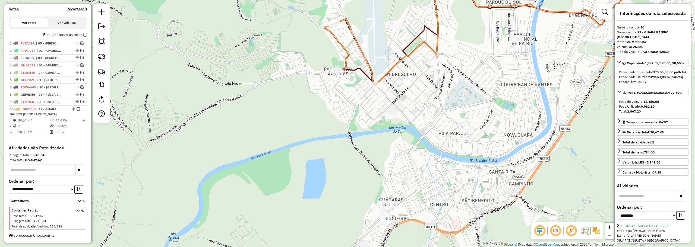
drag, startPoint x: 346, startPoint y: 68, endPoint x: 343, endPoint y: 86, distance: 19.0
click at [343, 86] on div "Janela de atendimento Grade de atendimento Capacidade Transportadoras Veículos …" at bounding box center [347, 123] width 695 height 247
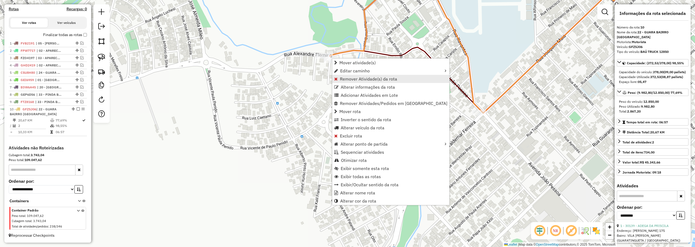
click at [351, 79] on span "Remover Atividade(s) da rota" at bounding box center [368, 79] width 57 height 4
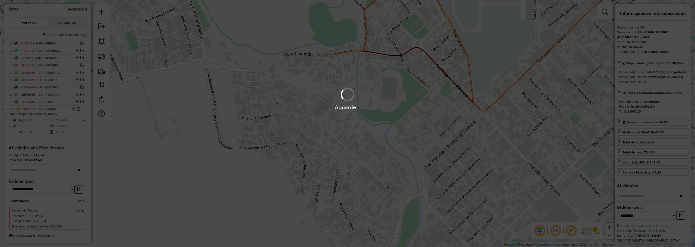
click at [449, 78] on div "Aguarde..." at bounding box center [347, 123] width 695 height 247
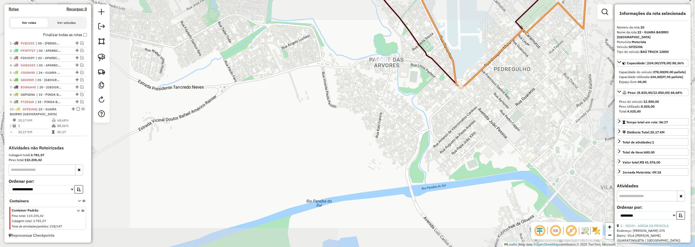
drag, startPoint x: 425, startPoint y: 46, endPoint x: 409, endPoint y: 130, distance: 85.5
click at [409, 130] on div "Janela de atendimento Grade de atendimento Capacidade Transportadoras Veículos …" at bounding box center [347, 123] width 695 height 247
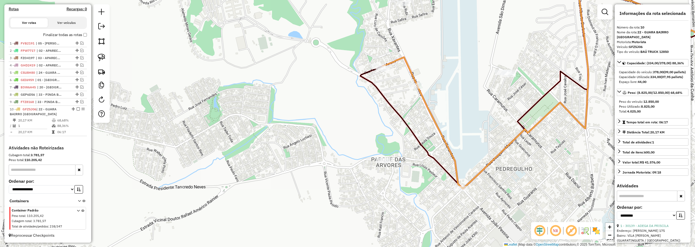
drag, startPoint x: 103, startPoint y: 58, endPoint x: 142, endPoint y: 65, distance: 38.7
click at [103, 58] on img at bounding box center [102, 58] width 8 height 8
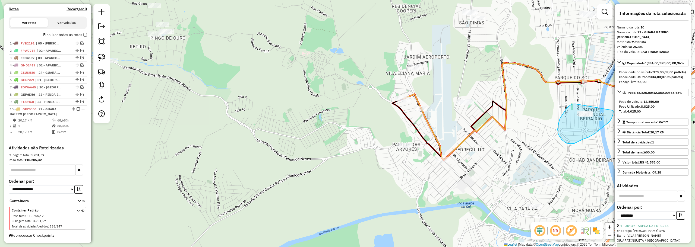
drag, startPoint x: 573, startPoint y: 104, endPoint x: 605, endPoint y: 111, distance: 33.3
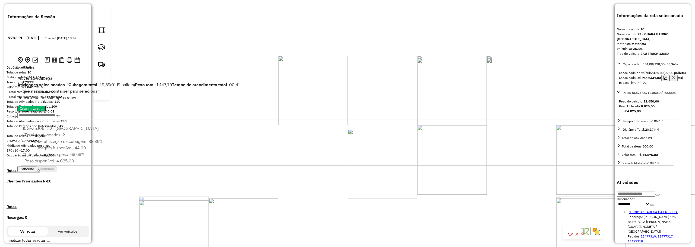
select select "**********"
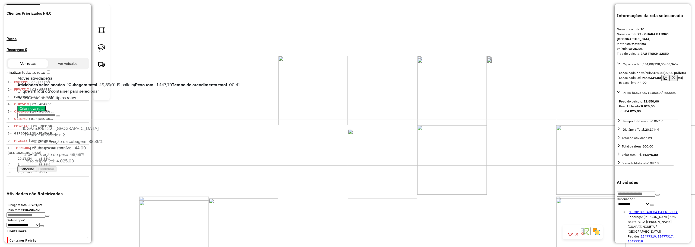
click at [673, 77] on icon "button" at bounding box center [674, 78] width 3 height 3
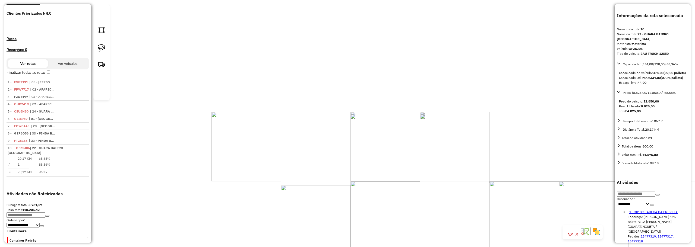
click at [100, 52] on img at bounding box center [102, 48] width 8 height 8
drag, startPoint x: 400, startPoint y: 148, endPoint x: 429, endPoint y: 146, distance: 29.1
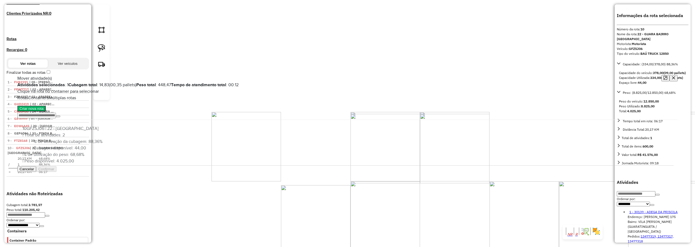
click at [36, 172] on button "Cancelar" at bounding box center [26, 170] width 19 height 6
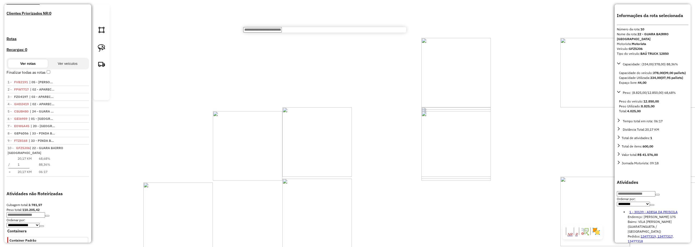
click at [263, 33] on input "text" at bounding box center [262, 29] width 39 height 5
click at [282, 33] on input "text" at bounding box center [262, 29] width 39 height 5
type input "*****"
click at [295, 42] on li "26681 - [PERSON_NAME] EXPRESS (Não roteirizado)" at bounding box center [324, 40] width 163 height 4
click at [369, 118] on span "Mover atividade(s)" at bounding box center [377, 115] width 34 height 4
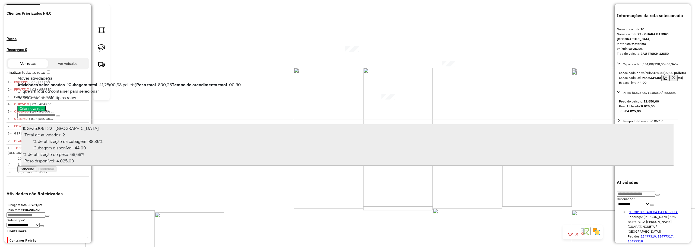
drag, startPoint x: 160, startPoint y: 165, endPoint x: 291, endPoint y: 162, distance: 130.7
click at [160, 152] on div "% de utilização da cubagem: 88,36% Cubagem disponível: 44,00" at bounding box center [348, 145] width 650 height 13
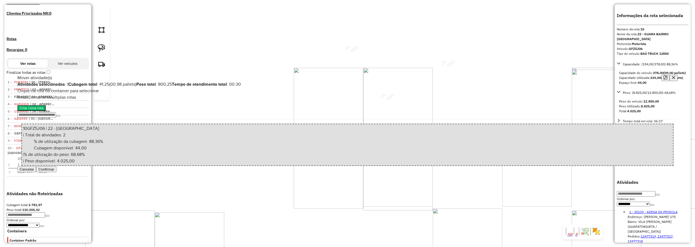
drag, startPoint x: 661, startPoint y: 199, endPoint x: 617, endPoint y: 188, distance: 45.2
click at [57, 172] on button "Confirmar" at bounding box center [46, 170] width 20 height 6
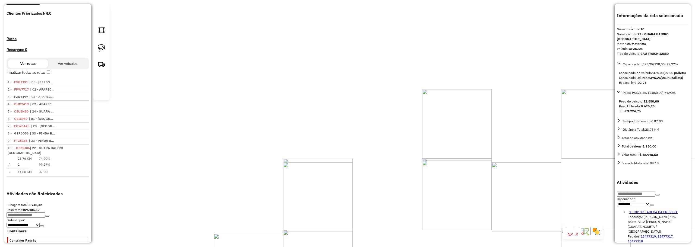
drag, startPoint x: 328, startPoint y: 98, endPoint x: 335, endPoint y: 144, distance: 46.1
click at [337, 153] on div "Janela de atendimento Grade de atendimento Capacidade Transportadoras Veículos …" at bounding box center [347, 123] width 695 height 247
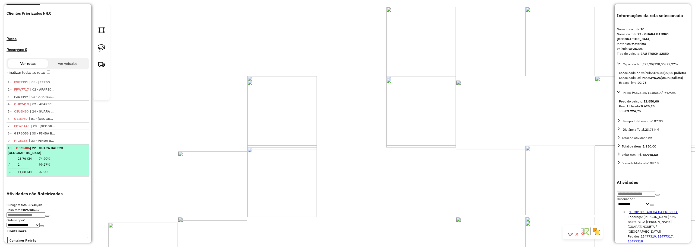
click at [86, 146] on em at bounding box center [86, 146] width 0 height 0
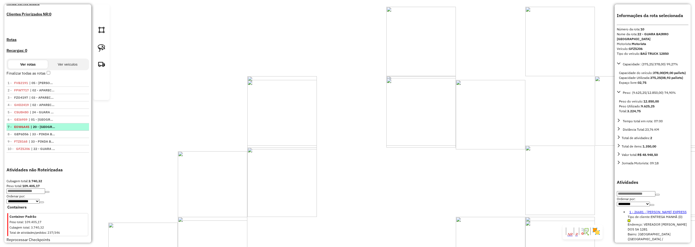
scroll to position [145, 0]
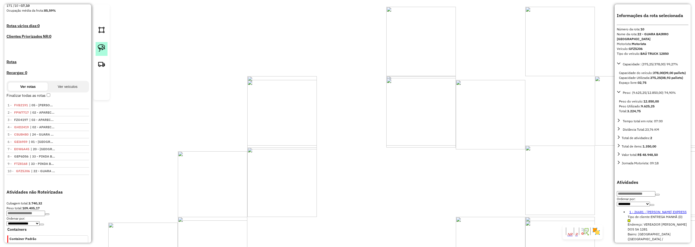
click at [101, 52] on img at bounding box center [102, 48] width 8 height 8
drag, startPoint x: 407, startPoint y: 65, endPoint x: 402, endPoint y: 92, distance: 27.9
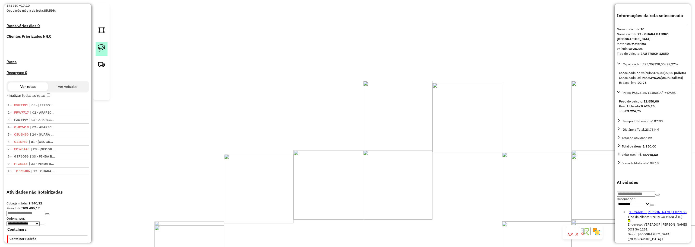
click at [104, 53] on link at bounding box center [102, 49] width 12 height 14
drag, startPoint x: 356, startPoint y: 117, endPoint x: 355, endPoint y: 143, distance: 25.8
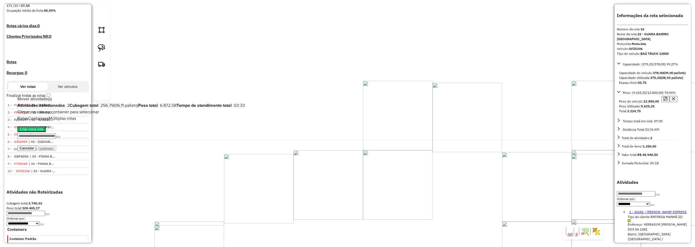
click at [672, 97] on icon "button" at bounding box center [674, 99] width 4 height 4
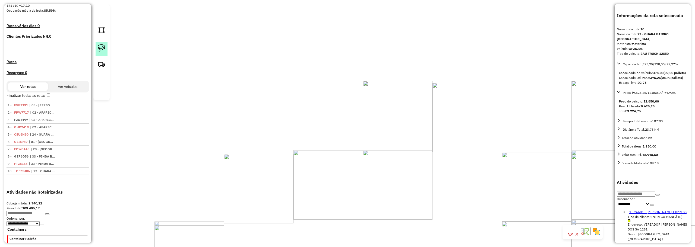
click at [96, 56] on link at bounding box center [102, 49] width 12 height 14
drag, startPoint x: 359, startPoint y: 115, endPoint x: 387, endPoint y: 133, distance: 33.0
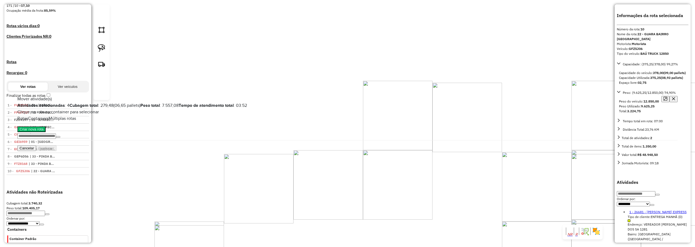
click at [670, 96] on button "button" at bounding box center [674, 99] width 8 height 6
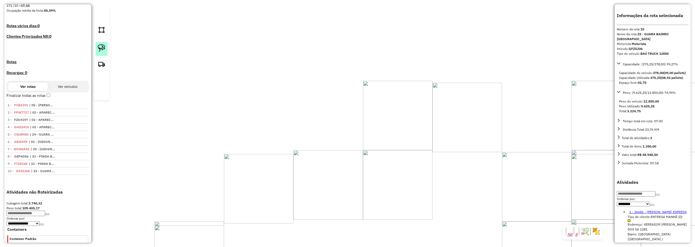
click at [105, 52] on img at bounding box center [102, 48] width 8 height 8
drag, startPoint x: 369, startPoint y: 79, endPoint x: 383, endPoint y: 127, distance: 50.3
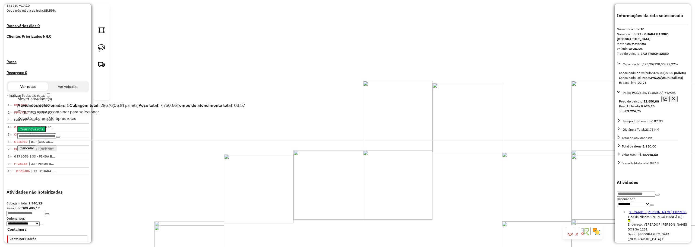
click at [673, 97] on icon "button" at bounding box center [674, 98] width 3 height 3
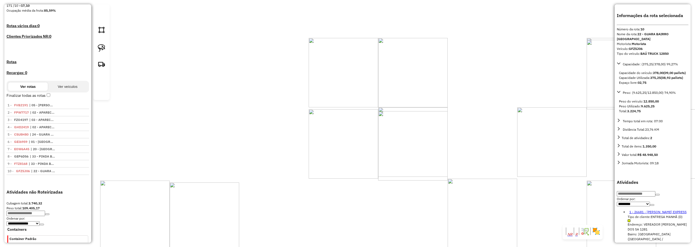
click at [104, 52] on img at bounding box center [102, 48] width 8 height 8
drag, startPoint x: 525, startPoint y: 80, endPoint x: 461, endPoint y: 108, distance: 69.3
click at [465, 112] on div "Janela de atendimento Grade de atendimento Capacidade Transportadoras Veículos …" at bounding box center [347, 123] width 695 height 247
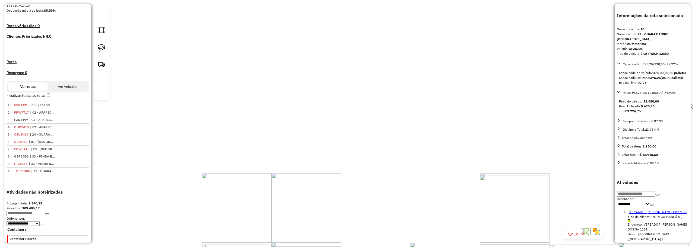
click at [329, 100] on div "Janela de atendimento Grade de atendimento Capacidade Transportadoras Veículos …" at bounding box center [347, 123] width 695 height 247
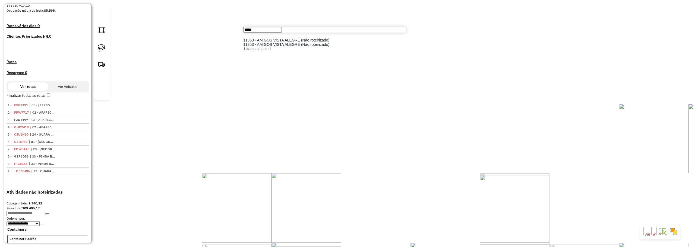
type input "*****"
click at [309, 42] on li "11353 - AMIGOS VISTA ALEGRE (Não roteirizado)" at bounding box center [324, 40] width 163 height 4
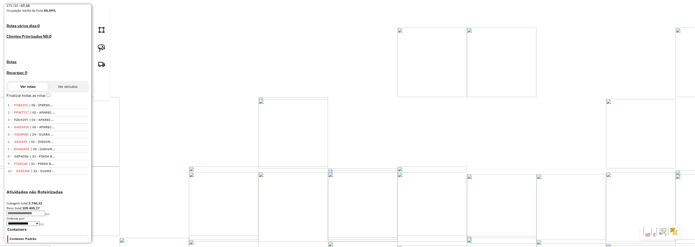
click at [104, 52] on img at bounding box center [102, 48] width 8 height 8
drag, startPoint x: 340, startPoint y: 117, endPoint x: 365, endPoint y: 127, distance: 26.4
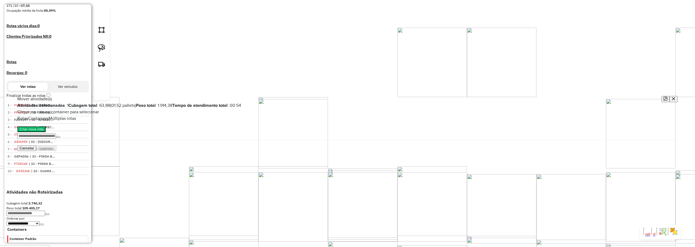
click at [673, 97] on icon "button" at bounding box center [674, 98] width 3 height 3
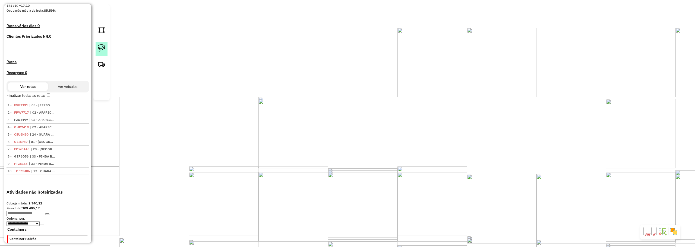
click at [102, 52] on img at bounding box center [102, 48] width 8 height 8
drag, startPoint x: 353, startPoint y: 92, endPoint x: 360, endPoint y: 128, distance: 35.9
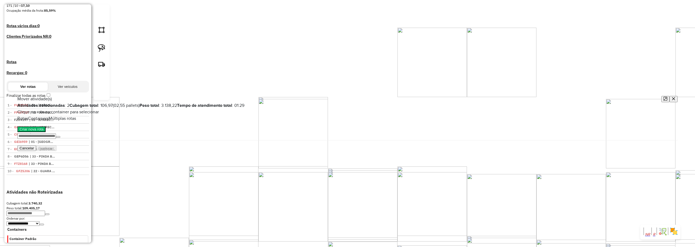
click at [672, 97] on icon "button" at bounding box center [674, 99] width 4 height 4
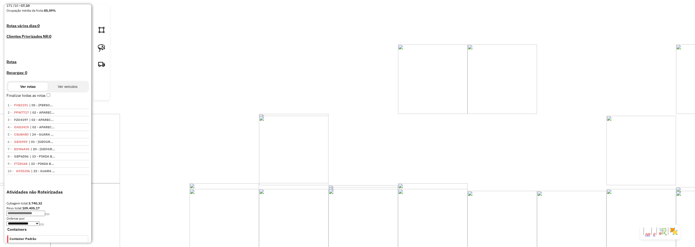
drag, startPoint x: 325, startPoint y: 149, endPoint x: 350, endPoint y: 136, distance: 28.7
click at [350, 136] on div "Janela de atendimento Grade de atendimento Capacidade Transportadoras Veículos …" at bounding box center [347, 123] width 695 height 247
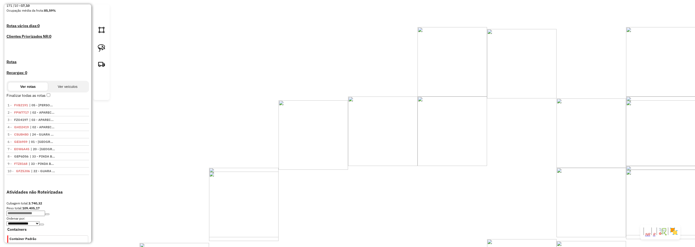
drag, startPoint x: 296, startPoint y: 153, endPoint x: 346, endPoint y: 149, distance: 50.7
click at [346, 149] on div "Janela de atendimento Grade de atendimento Capacidade Transportadoras Veículos …" at bounding box center [347, 123] width 695 height 247
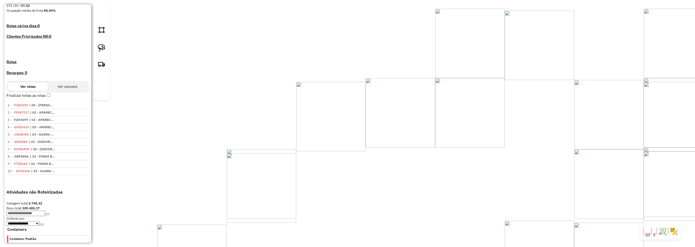
drag, startPoint x: 404, startPoint y: 62, endPoint x: 386, endPoint y: 109, distance: 49.4
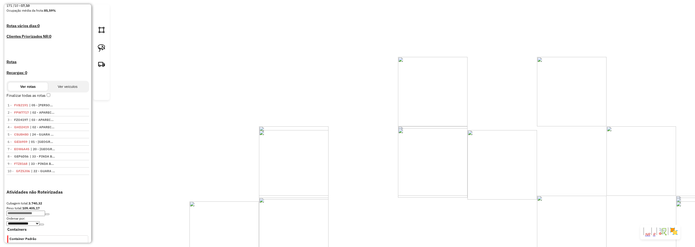
click at [386, 118] on div "Janela de atendimento Grade de atendimento Capacidade Transportadoras Veículos …" at bounding box center [347, 123] width 695 height 247
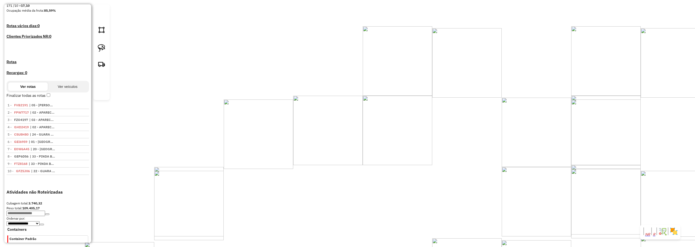
drag, startPoint x: 99, startPoint y: 57, endPoint x: 127, endPoint y: 83, distance: 39.0
click at [100, 52] on img at bounding box center [102, 48] width 8 height 8
drag, startPoint x: 216, startPoint y: 128, endPoint x: 219, endPoint y: 162, distance: 34.2
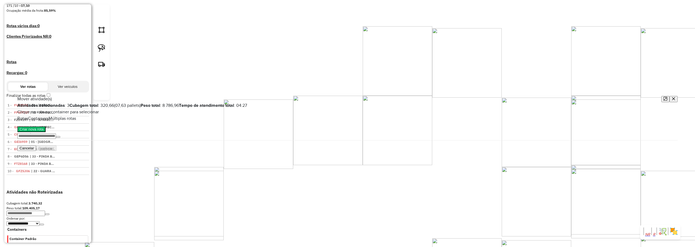
click at [670, 96] on button "button" at bounding box center [674, 99] width 8 height 6
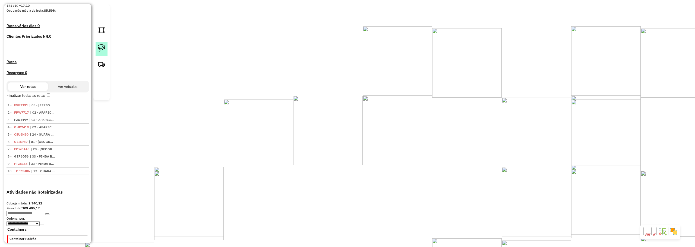
click at [97, 56] on link at bounding box center [102, 49] width 12 height 14
drag, startPoint x: 214, startPoint y: 134, endPoint x: 216, endPoint y: 137, distance: 3.2
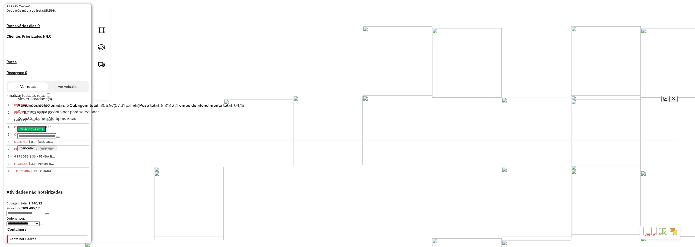
click at [672, 97] on icon "button" at bounding box center [674, 99] width 4 height 4
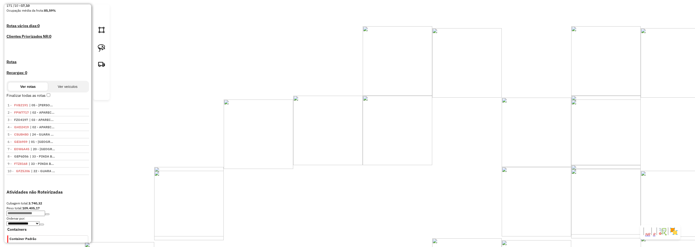
drag, startPoint x: 97, startPoint y: 56, endPoint x: 133, endPoint y: 57, distance: 36.1
click at [98, 56] on link at bounding box center [102, 49] width 12 height 14
drag, startPoint x: 590, startPoint y: 39, endPoint x: 649, endPoint y: 66, distance: 65.3
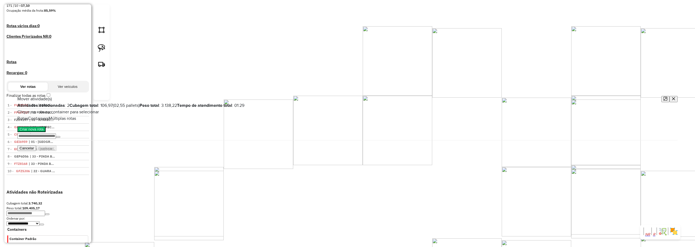
click at [672, 97] on icon "button" at bounding box center [674, 99] width 4 height 4
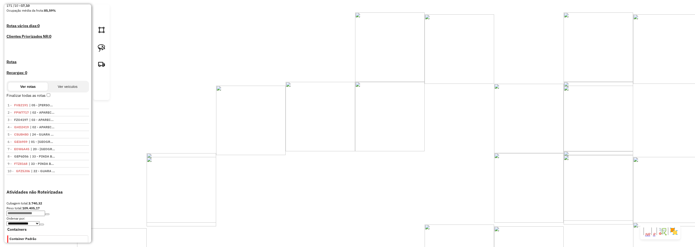
drag, startPoint x: 324, startPoint y: 127, endPoint x: 316, endPoint y: 112, distance: 17.1
click at [316, 112] on div "Janela de atendimento Grade de atendimento Capacidade Transportadoras Veículos …" at bounding box center [347, 123] width 695 height 247
click at [106, 56] on link at bounding box center [102, 49] width 12 height 14
drag, startPoint x: 203, startPoint y: 113, endPoint x: 277, endPoint y: 116, distance: 74.5
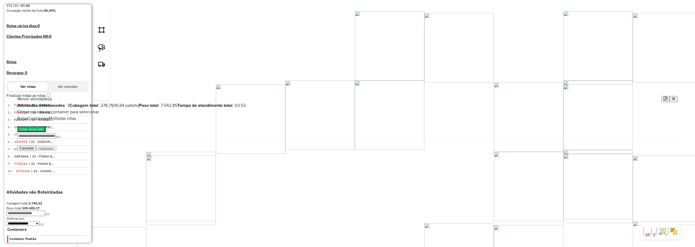
click at [672, 97] on icon "button" at bounding box center [674, 99] width 4 height 4
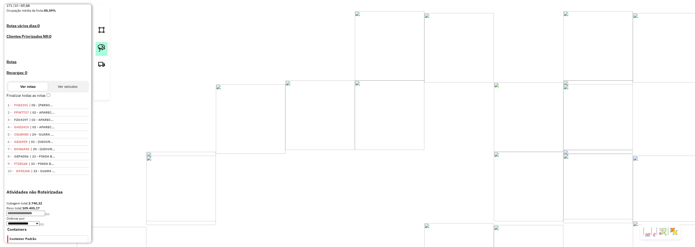
click at [100, 52] on img at bounding box center [102, 48] width 8 height 8
drag, startPoint x: 197, startPoint y: 112, endPoint x: 212, endPoint y: 115, distance: 14.8
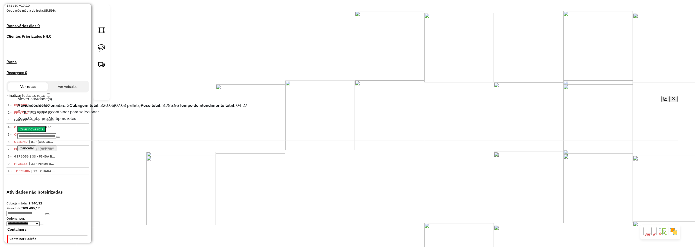
click at [672, 97] on icon "button" at bounding box center [674, 99] width 4 height 4
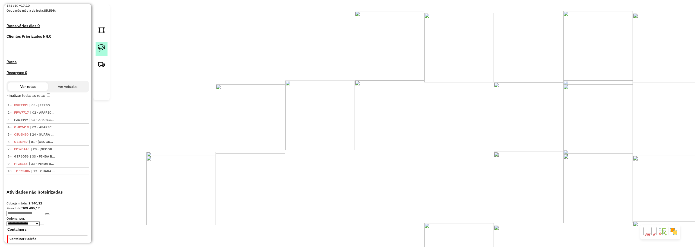
click at [103, 53] on link at bounding box center [102, 49] width 12 height 14
drag, startPoint x: 202, startPoint y: 110, endPoint x: 210, endPoint y: 116, distance: 10.1
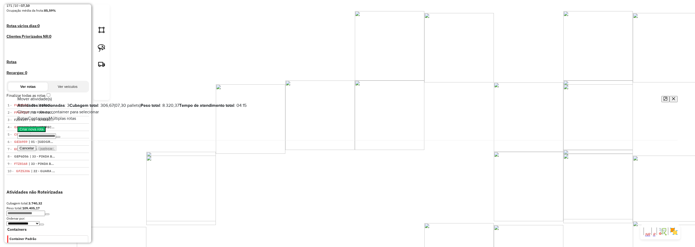
click at [670, 96] on button "button" at bounding box center [674, 99] width 8 height 6
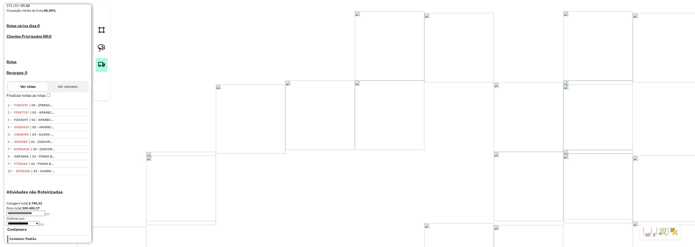
click at [103, 68] on img at bounding box center [102, 64] width 8 height 8
paste textarea "***** ***** *****"
type textarea "***** ***** *****"
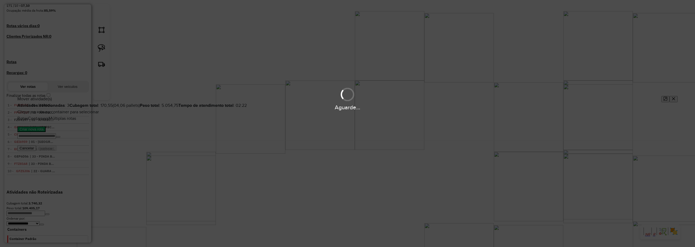
click at [48, 142] on div "Aguarde..." at bounding box center [347, 123] width 695 height 247
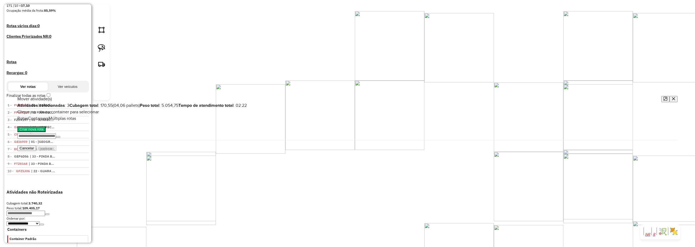
click at [46, 132] on button "Criar nova rota" at bounding box center [31, 130] width 28 height 6
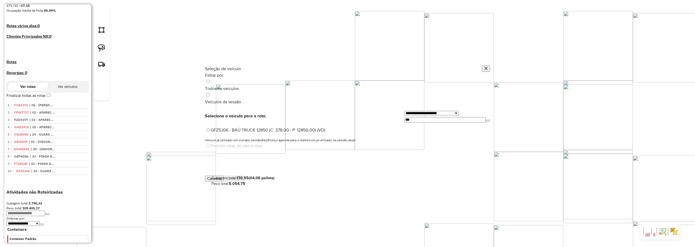
scroll to position [3, 2]
click at [417, 117] on input "***" at bounding box center [444, 119] width 81 height 5
type input "**"
click at [223, 128] on label "CDL4187 - RECARGA TRUCK 12850 (C: 378,00 - P: 12850,00) (VD)" at bounding box center [270, 130] width 130 height 5
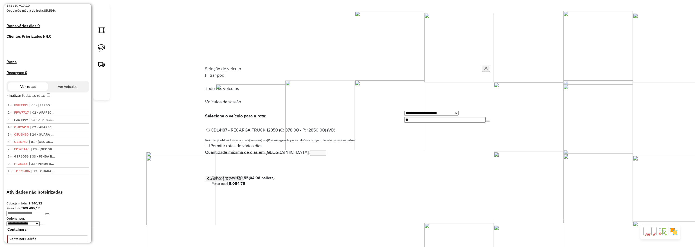
drag, startPoint x: 480, startPoint y: 186, endPoint x: 479, endPoint y: 183, distance: 3.8
click at [244, 182] on button "Confirmar" at bounding box center [234, 179] width 20 height 6
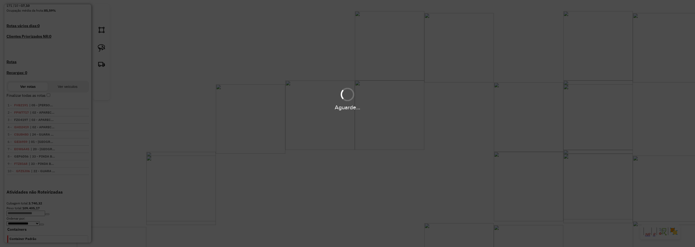
scroll to position [192, 0]
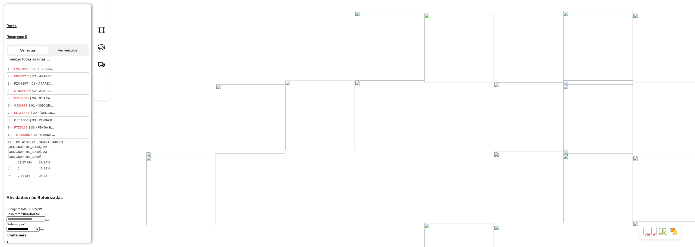
select select "**********"
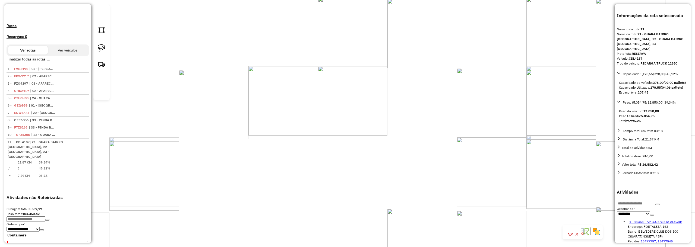
click at [102, 52] on img at bounding box center [102, 48] width 8 height 8
drag, startPoint x: 159, startPoint y: 99, endPoint x: 173, endPoint y: 105, distance: 15.4
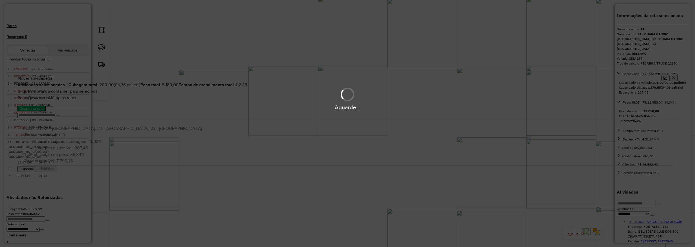
click at [432, 159] on div "Aguarde..." at bounding box center [347, 123] width 695 height 247
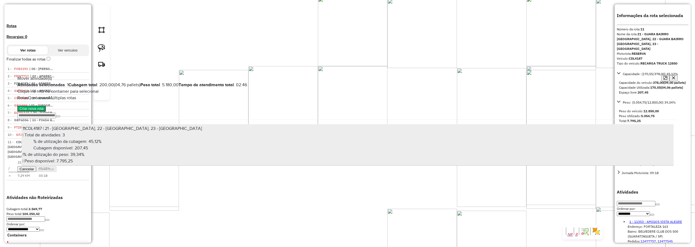
drag, startPoint x: 484, startPoint y: 159, endPoint x: 487, endPoint y: 158, distance: 2.8
click at [486, 139] on div "| Total de atividades: 3" at bounding box center [348, 135] width 650 height 7
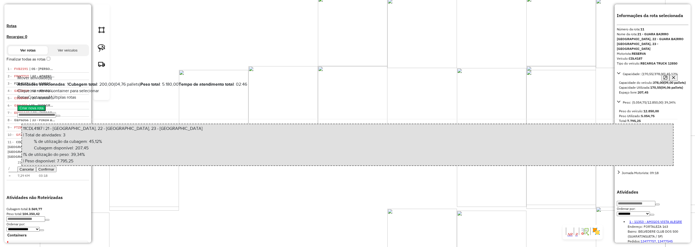
click at [57, 172] on button "Confirmar" at bounding box center [46, 170] width 20 height 6
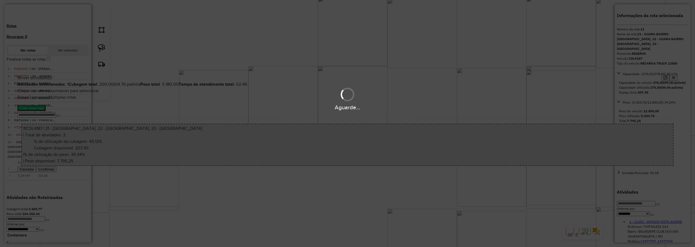
click at [212, 150] on div "Aguarde..." at bounding box center [347, 123] width 695 height 247
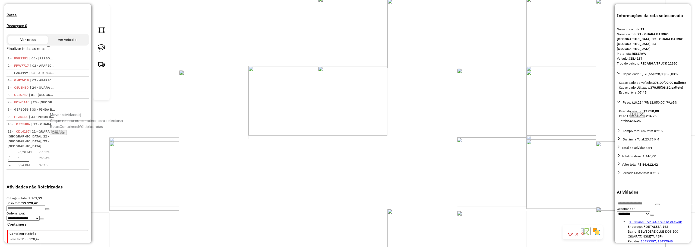
scroll to position [185, 0]
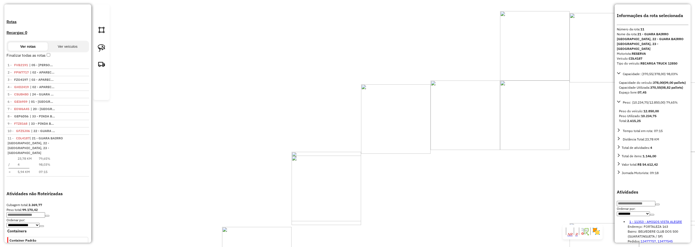
click at [87, 129] on em at bounding box center [87, 129] width 0 height 0
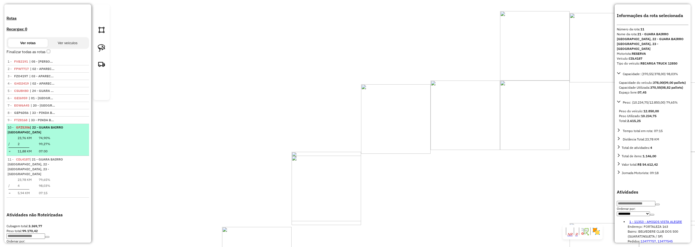
click at [51, 136] on td "74,90%" at bounding box center [45, 138] width 12 height 5
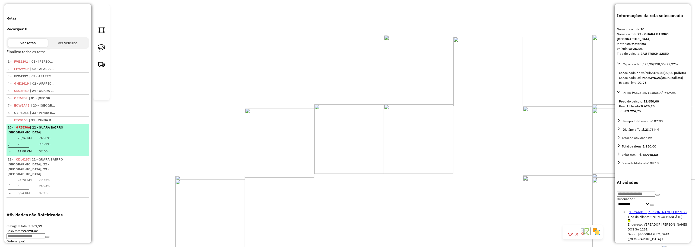
click at [86, 126] on em at bounding box center [86, 126] width 0 height 0
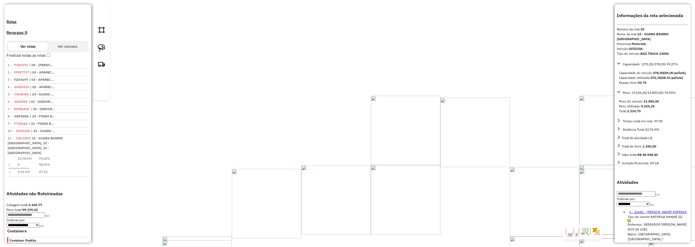
drag, startPoint x: 349, startPoint y: 116, endPoint x: 331, endPoint y: 139, distance: 29.5
click at [331, 139] on div "Janela de atendimento Grade de atendimento Capacidade Transportadoras Veículos …" at bounding box center [347, 123] width 695 height 247
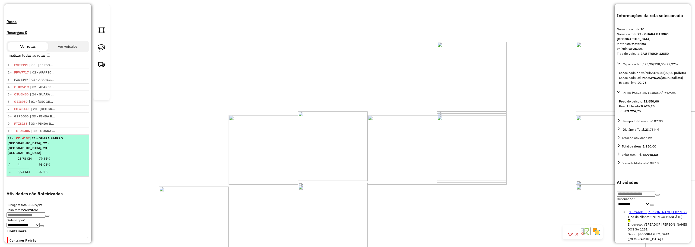
click at [86, 137] on em at bounding box center [86, 137] width 0 height 0
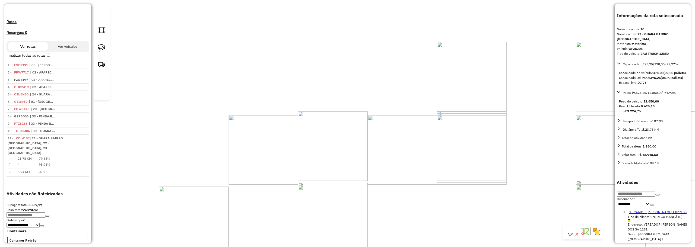
click at [661, 160] on div "Valor total: R$ 48.948,50" at bounding box center [653, 156] width 72 height 8
click at [105, 68] on img at bounding box center [102, 64] width 8 height 8
paste textarea "***** ***** ***** *****"
type textarea "***** ***** ***** *****"
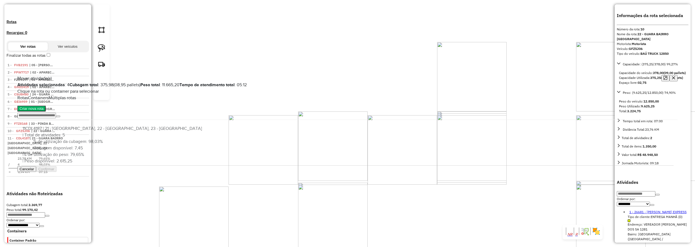
click at [46, 112] on button "Criar nova rota" at bounding box center [31, 109] width 28 height 6
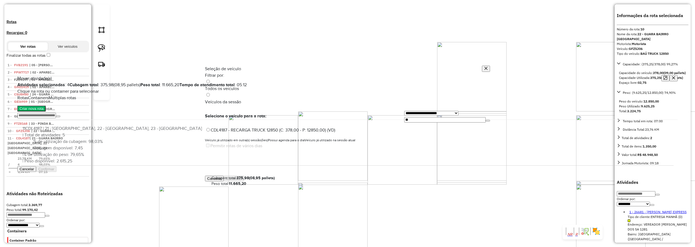
scroll to position [3, 2]
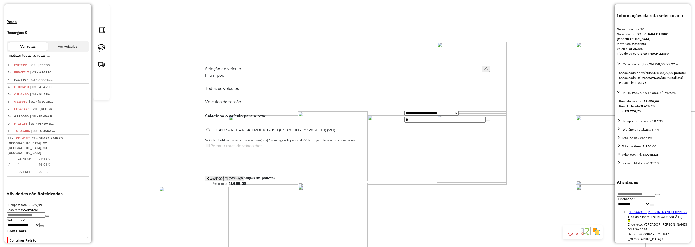
click at [413, 117] on input "**" at bounding box center [444, 119] width 81 height 5
type input "***"
click at [244, 182] on button "Confirmar" at bounding box center [234, 179] width 20 height 6
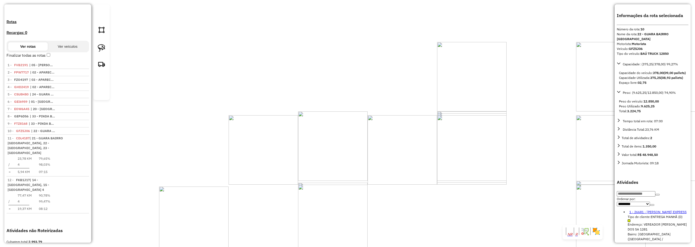
scroll to position [216, 0]
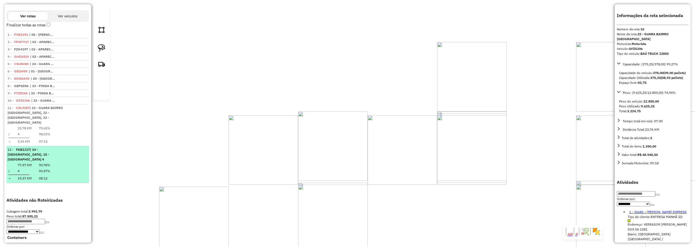
click at [51, 169] on td "99,47%" at bounding box center [45, 171] width 12 height 5
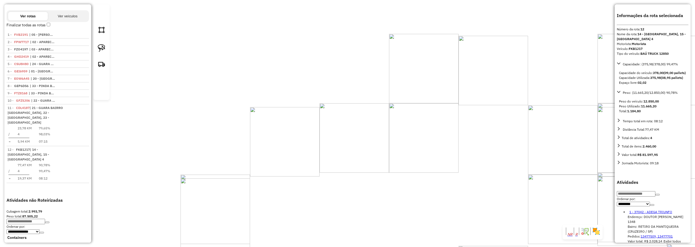
click at [440, 68] on div "Janela de atendimento Grade de atendimento Capacidade Transportadoras Veículos …" at bounding box center [347, 123] width 695 height 247
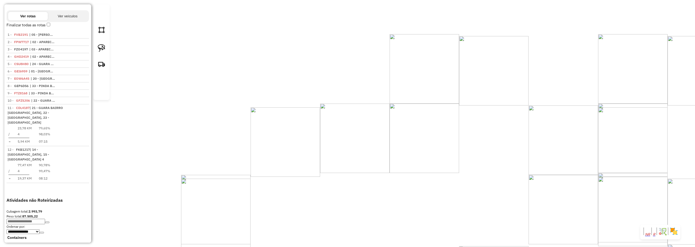
click at [440, 69] on div "Janela de atendimento Grade de atendimento Capacidade Transportadoras Veículos …" at bounding box center [347, 123] width 695 height 247
drag, startPoint x: 457, startPoint y: 45, endPoint x: 374, endPoint y: 120, distance: 112.2
click at [375, 140] on div "Janela de atendimento Grade de atendimento Capacidade Transportadoras Veículos …" at bounding box center [347, 123] width 695 height 247
drag, startPoint x: 342, startPoint y: 74, endPoint x: 337, endPoint y: 83, distance: 9.8
click at [337, 83] on div "Janela de atendimento Grade de atendimento Capacidade Transportadoras Veículos …" at bounding box center [347, 123] width 695 height 247
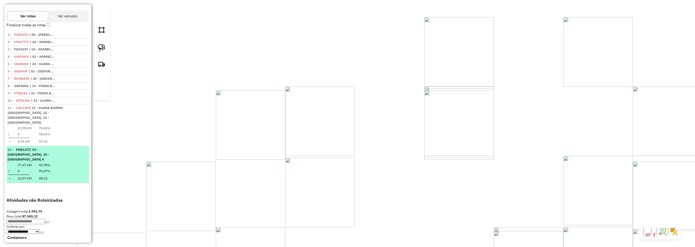
click at [86, 148] on em at bounding box center [86, 148] width 0 height 0
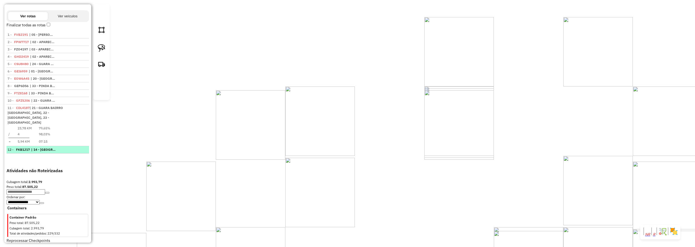
scroll to position [193, 0]
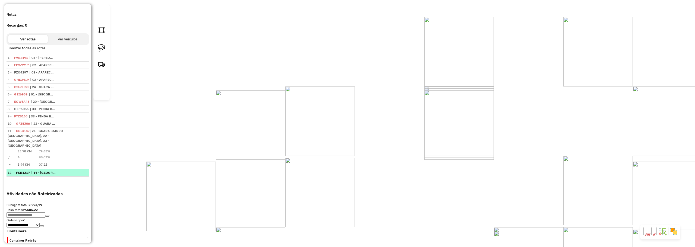
click at [87, 171] on em at bounding box center [87, 171] width 0 height 0
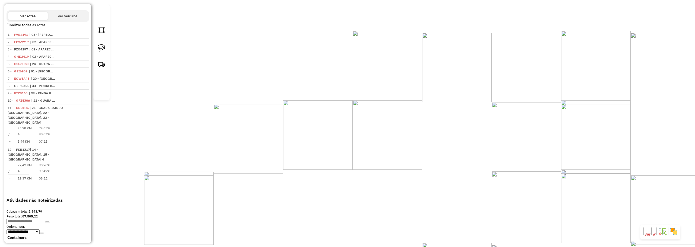
select select "**********"
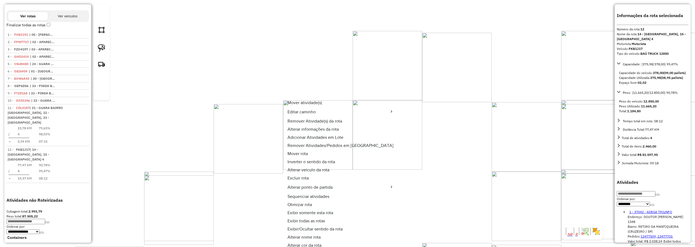
click at [304, 119] on span "Remover Atividade(s) da rota" at bounding box center [315, 121] width 55 height 4
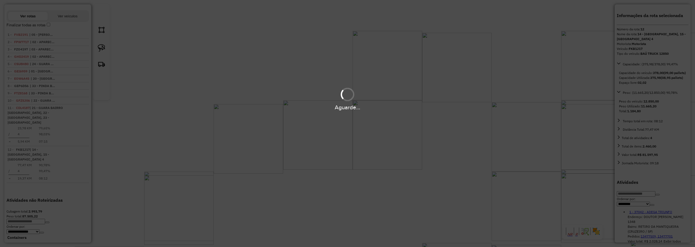
click at [264, 136] on div "Aguarde..." at bounding box center [347, 123] width 695 height 247
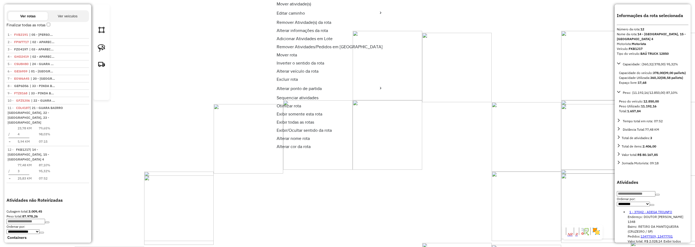
drag, startPoint x: 286, startPoint y: 22, endPoint x: 300, endPoint y: 45, distance: 27.2
click at [286, 22] on span "Remover Atividade(s) da rota" at bounding box center [304, 22] width 55 height 4
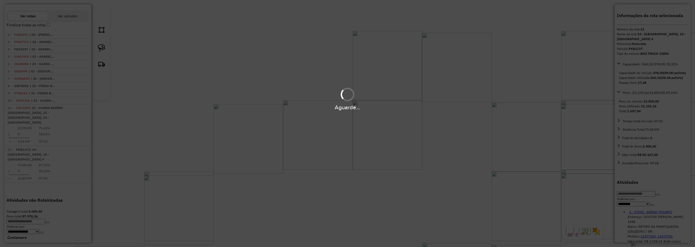
click at [357, 73] on div "Aguarde..." at bounding box center [347, 123] width 695 height 247
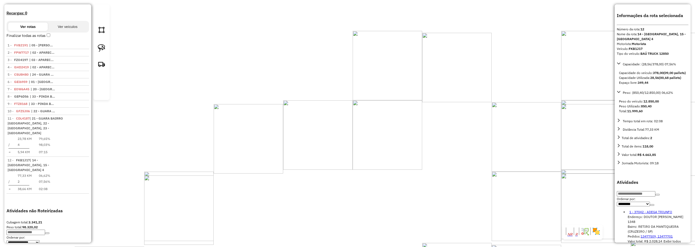
scroll to position [222, 0]
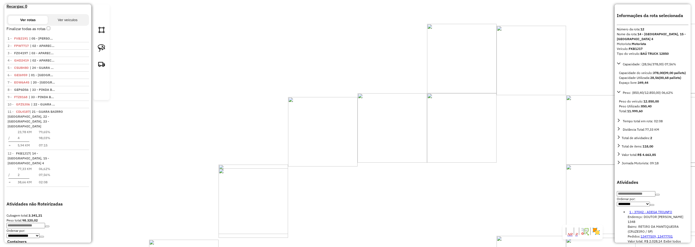
drag, startPoint x: 407, startPoint y: 61, endPoint x: 385, endPoint y: 97, distance: 41.8
drag, startPoint x: 396, startPoint y: 62, endPoint x: 377, endPoint y: 144, distance: 84.4
click at [377, 144] on div "Janela de atendimento Grade de atendimento Capacidade Transportadoras Veículos …" at bounding box center [347, 123] width 695 height 247
click at [359, 203] on span "Mover atividade(s)" at bounding box center [370, 200] width 34 height 4
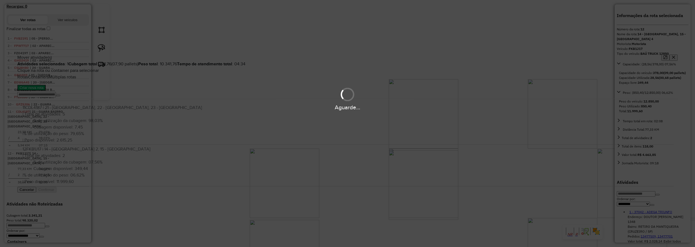
click at [163, 178] on div "Aguarde..." at bounding box center [347, 123] width 695 height 247
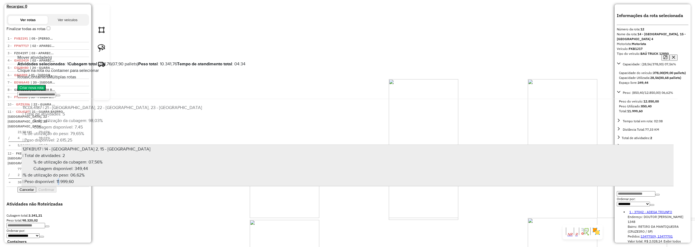
drag, startPoint x: 441, startPoint y: 189, endPoint x: 481, endPoint y: 187, distance: 40.0
click at [443, 187] on div "Criar nova rota 11 CDL4187 | 21 - GUARA BAIRRO [GEOGRAPHIC_DATA], 22 - [GEOGRAP…" at bounding box center [347, 133] width 661 height 106
click at [505, 181] on div "| % de utilização do peso: 06,62% | Peso disponível: 11.999,60" at bounding box center [348, 178] width 650 height 13
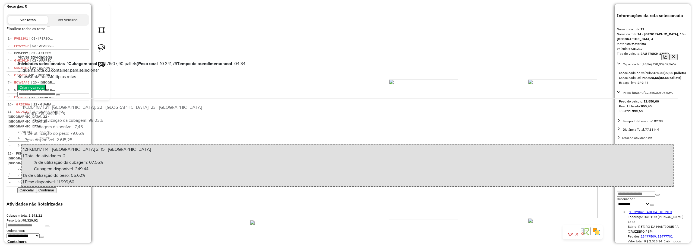
click at [57, 193] on button "Confirmar" at bounding box center [46, 191] width 20 height 6
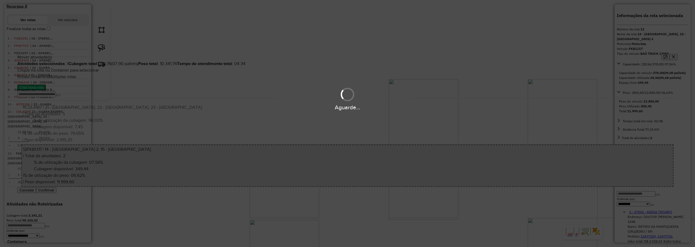
click at [419, 172] on div "Aguarde..." at bounding box center [347, 123] width 695 height 247
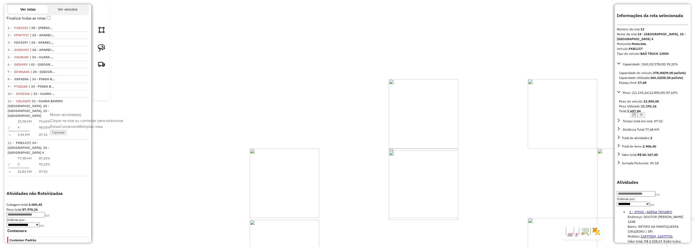
scroll to position [216, 0]
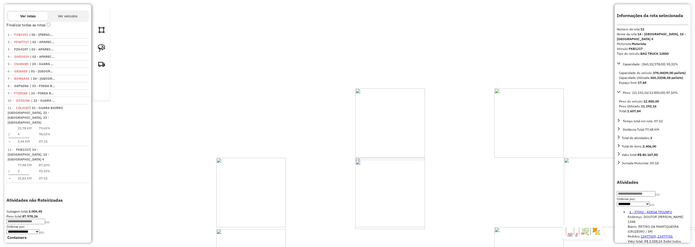
drag, startPoint x: 294, startPoint y: 46, endPoint x: 303, endPoint y: 64, distance: 20.9
click at [287, 22] on div "Janela de atendimento Grade de atendimento Capacidade Transportadoras Veículos …" at bounding box center [347, 123] width 695 height 247
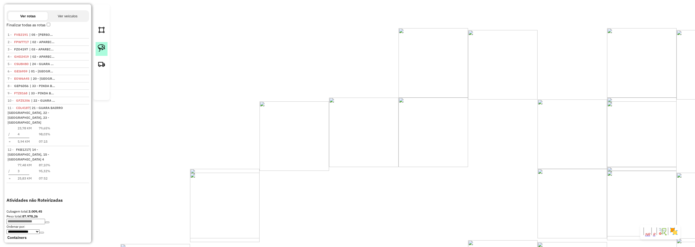
click at [105, 55] on link at bounding box center [102, 49] width 12 height 14
drag, startPoint x: 293, startPoint y: 23, endPoint x: 318, endPoint y: 31, distance: 26.3
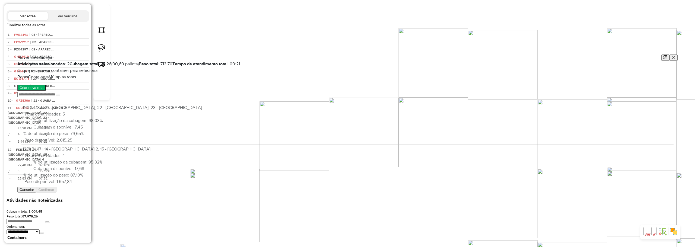
drag, startPoint x: 634, startPoint y: 208, endPoint x: 599, endPoint y: 187, distance: 40.7
click at [36, 193] on button "Cancelar" at bounding box center [26, 190] width 19 height 6
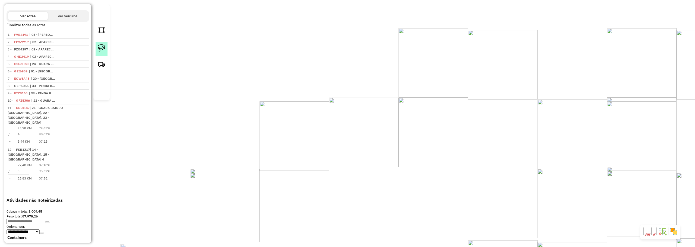
click at [101, 52] on img at bounding box center [102, 48] width 8 height 8
drag, startPoint x: 304, startPoint y: 65, endPoint x: 358, endPoint y: 85, distance: 57.7
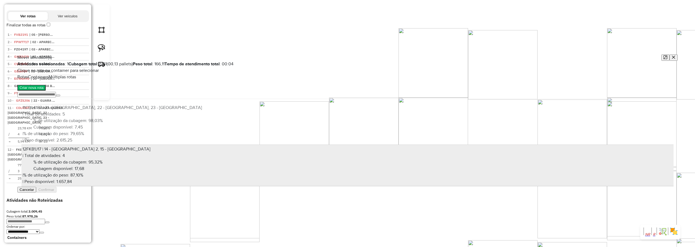
click at [559, 172] on div "| % de utilização do peso: 87,10% | Peso disponível: 1.657,84" at bounding box center [348, 178] width 650 height 13
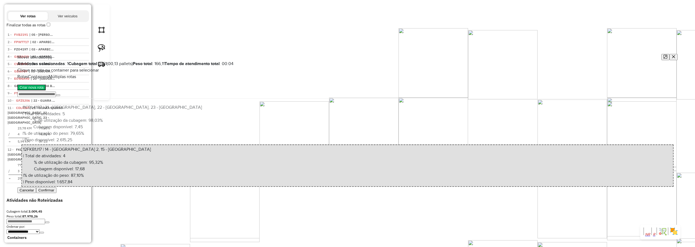
click at [57, 193] on button "Confirmar" at bounding box center [46, 191] width 20 height 6
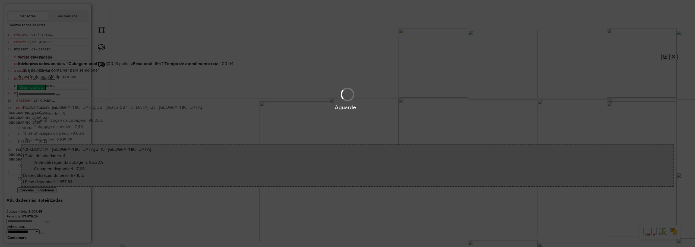
click at [352, 172] on div "Aguarde..." at bounding box center [347, 123] width 695 height 247
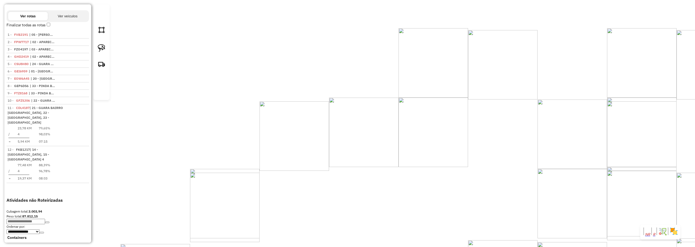
select select "**********"
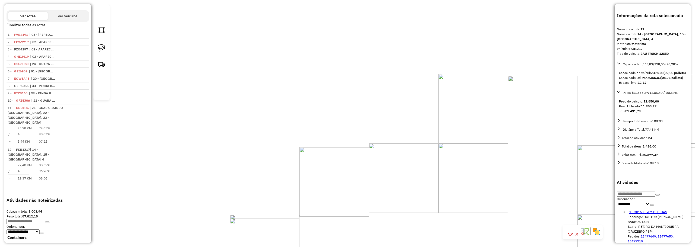
click at [102, 68] on img at bounding box center [102, 64] width 8 height 8
paste textarea "***** ***** ***** ***** ***** *****"
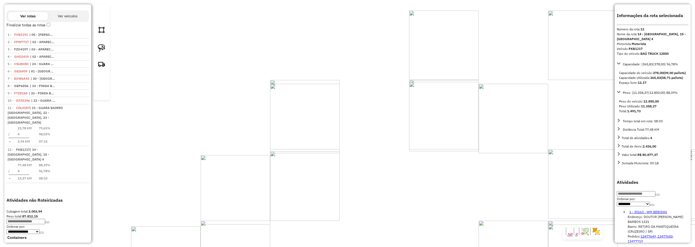
type textarea "***** ***** ***** ***** ***** *****"
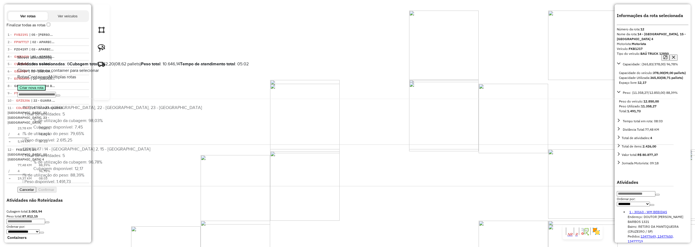
click at [46, 91] on button "Criar nova rota" at bounding box center [31, 88] width 28 height 6
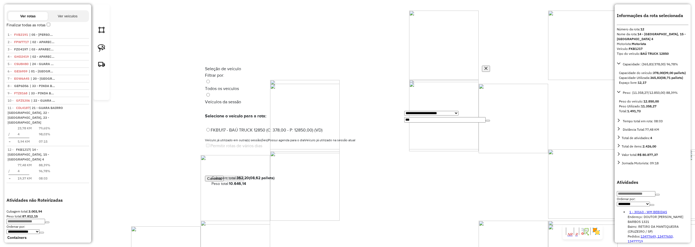
scroll to position [3, 2]
click at [416, 117] on input "***" at bounding box center [444, 119] width 81 height 5
type input "***"
click at [219, 128] on label "EZH8314 - BAÚ TRUCK 12850 (C: 378,00 - P: 12850,00) (VD)" at bounding box center [264, 130] width 119 height 5
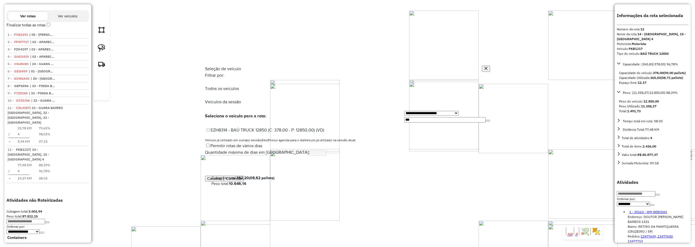
click at [244, 182] on button "Confirmar" at bounding box center [234, 179] width 20 height 6
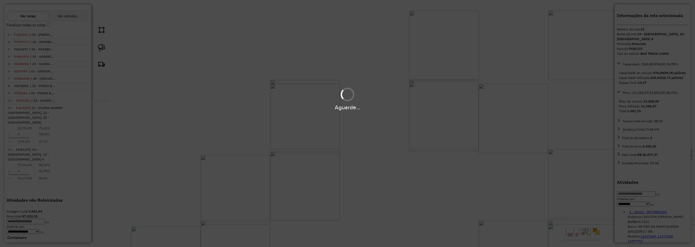
scroll to position [246, 0]
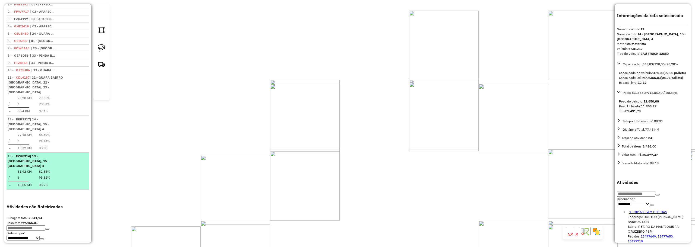
click at [47, 154] on span "| 13 - [GEOGRAPHIC_DATA], 15 - [GEOGRAPHIC_DATA] 4" at bounding box center [29, 161] width 42 height 14
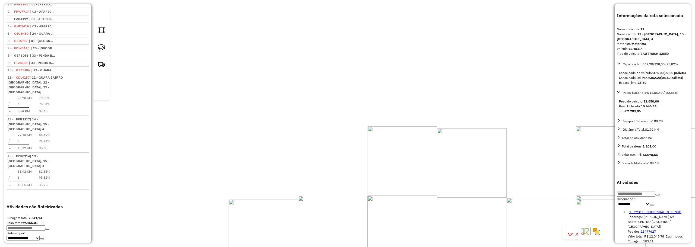
drag, startPoint x: 440, startPoint y: 59, endPoint x: 434, endPoint y: 156, distance: 97.7
click at [434, 156] on div "Janela de atendimento Grade de atendimento Capacidade Transportadoras Veículos …" at bounding box center [347, 123] width 695 height 247
drag, startPoint x: 436, startPoint y: 77, endPoint x: 409, endPoint y: 166, distance: 92.6
click at [409, 166] on div "Janela de atendimento Grade de atendimento Capacidade Transportadoras Veículos …" at bounding box center [347, 123] width 695 height 247
drag, startPoint x: 420, startPoint y: 123, endPoint x: 384, endPoint y: 197, distance: 82.1
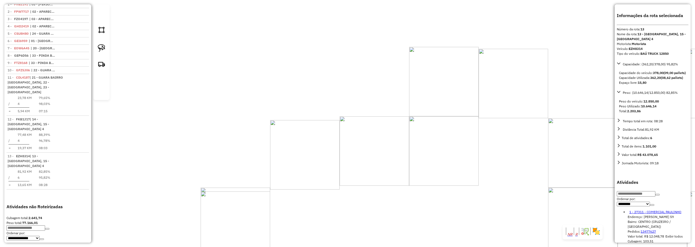
click at [384, 197] on div "Janela de atendimento Grade de atendimento Capacidade Transportadoras Veículos …" at bounding box center [347, 123] width 695 height 247
click at [398, 162] on div "Janela de atendimento Grade de atendimento Capacidade Transportadoras Veículos …" at bounding box center [347, 123] width 695 height 247
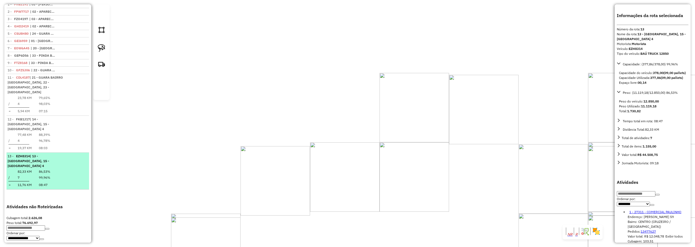
click at [86, 155] on em at bounding box center [86, 155] width 0 height 0
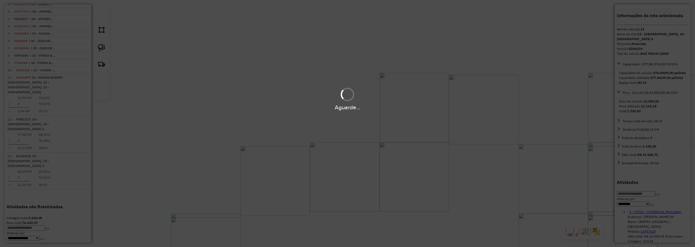
click at [77, 108] on div "Aguarde..." at bounding box center [347, 107] width 695 height 8
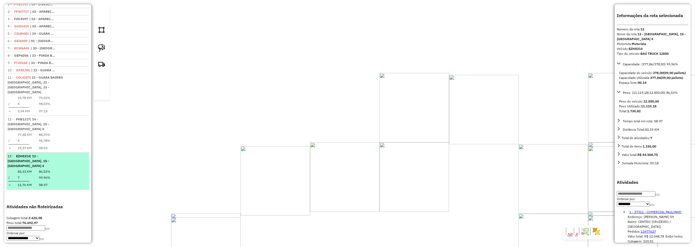
click at [86, 155] on em at bounding box center [86, 155] width 0 height 0
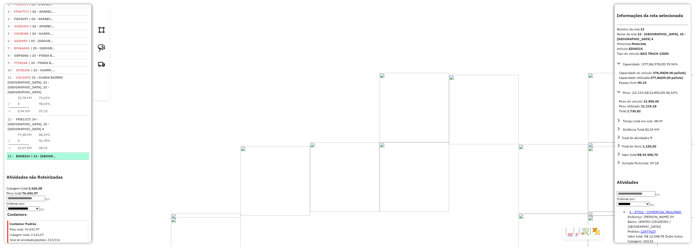
scroll to position [223, 0]
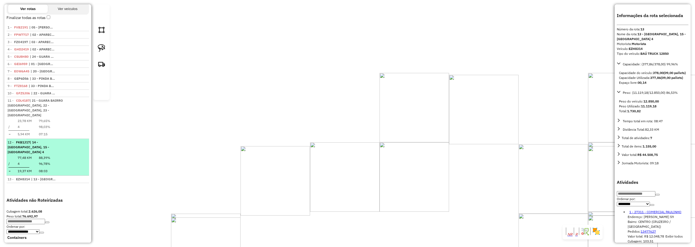
click at [86, 141] on em at bounding box center [86, 141] width 0 height 0
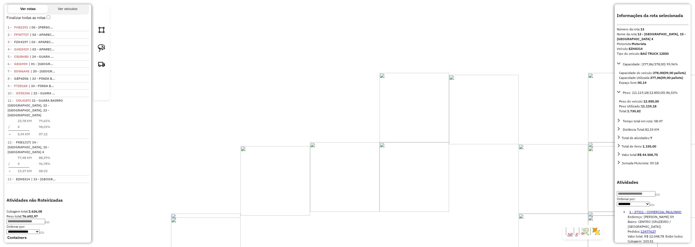
click at [86, 141] on em at bounding box center [86, 141] width 0 height 0
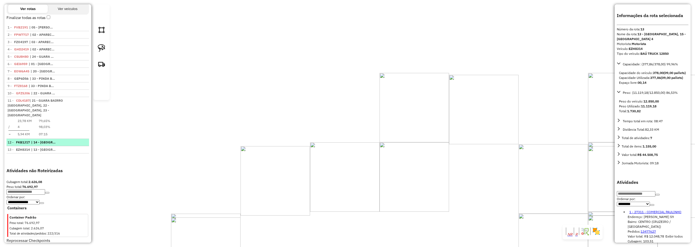
scroll to position [200, 0]
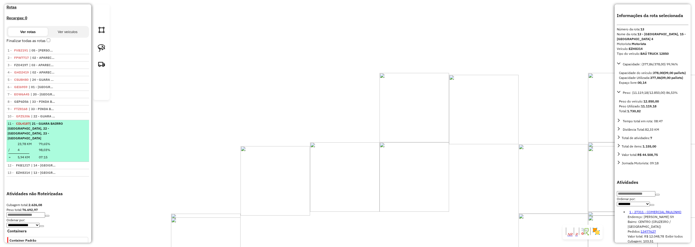
click at [75, 121] on div "11 - CDL4187 | 21 - [GEOGRAPHIC_DATA], 22 - [GEOGRAPHIC_DATA], 23 - [GEOGRAPHIC…" at bounding box center [48, 131] width 80 height 20
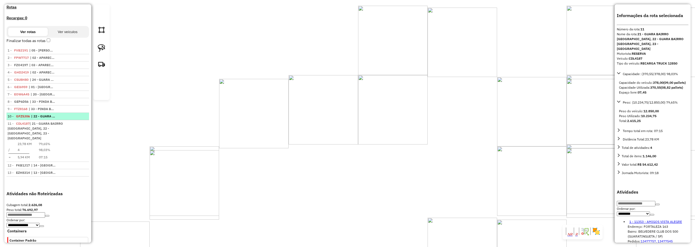
click at [87, 115] on em at bounding box center [87, 115] width 0 height 0
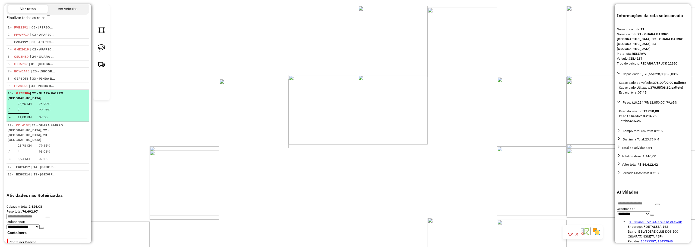
click at [48, 91] on div "10 - GFZ5J06 | 22 - [GEOGRAPHIC_DATA]" at bounding box center [39, 96] width 62 height 10
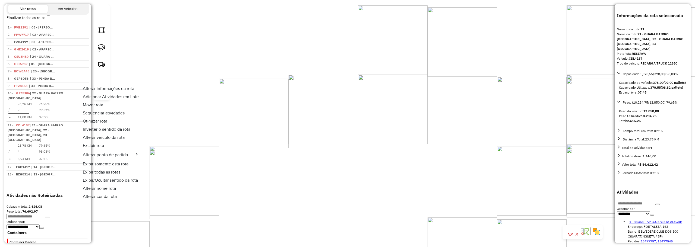
click at [103, 144] on span "Excluir rota" at bounding box center [93, 146] width 21 height 4
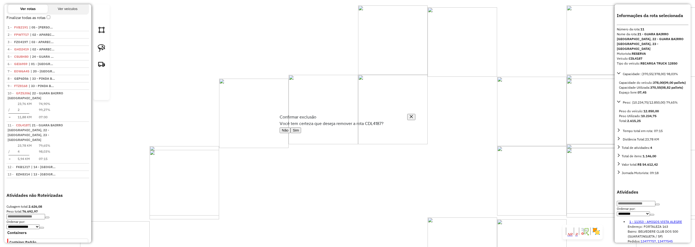
click at [301, 133] on button "Sim" at bounding box center [296, 131] width 11 height 6
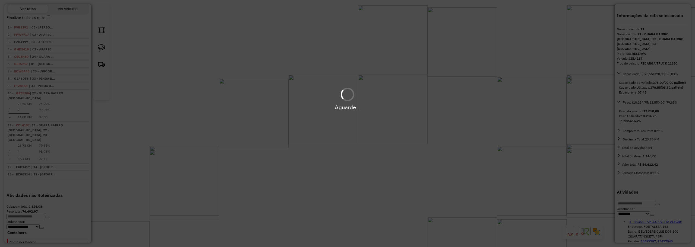
click at [49, 96] on div "Aguarde..." at bounding box center [347, 99] width 695 height 26
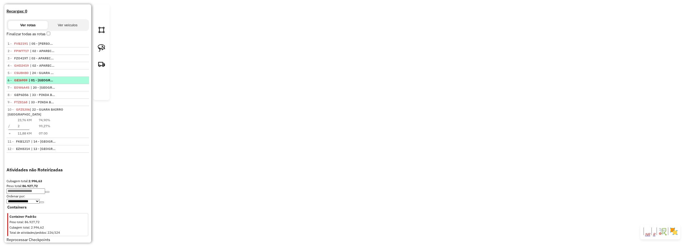
scroll to position [183, 0]
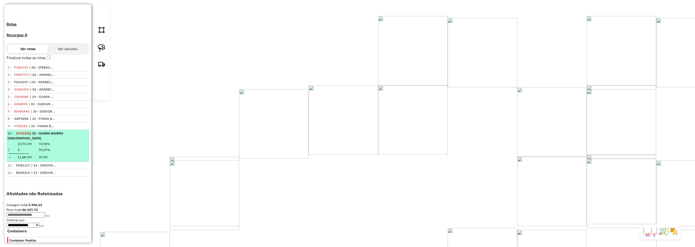
click at [74, 131] on div "10 - GFZ5J06 | 22 - [GEOGRAPHIC_DATA]" at bounding box center [48, 136] width 80 height 10
select select "**********"
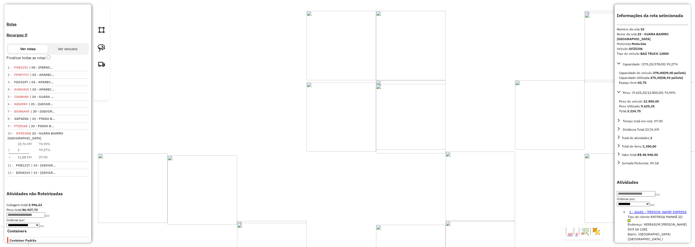
click at [305, 156] on div "Janela de atendimento Grade de atendimento Capacidade Transportadoras Veículos …" at bounding box center [347, 123] width 695 height 247
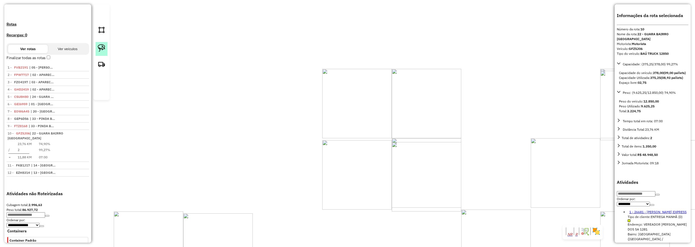
click at [96, 56] on link at bounding box center [102, 49] width 12 height 14
drag, startPoint x: 376, startPoint y: 147, endPoint x: 390, endPoint y: 155, distance: 15.1
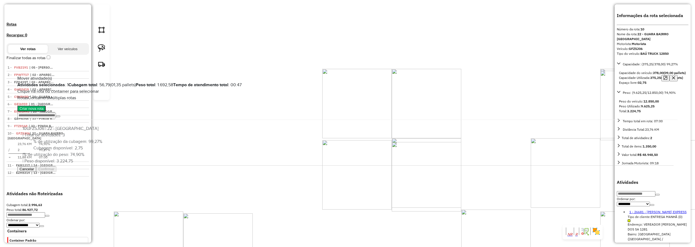
click at [36, 172] on button "Cancelar" at bounding box center [26, 170] width 19 height 6
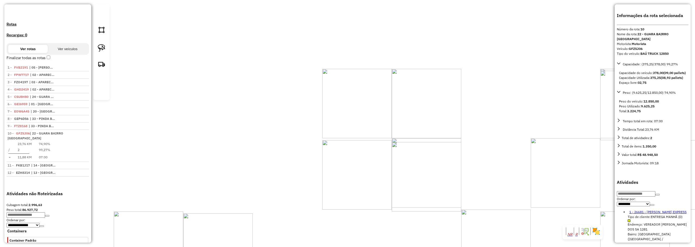
drag, startPoint x: 451, startPoint y: 203, endPoint x: 332, endPoint y: 99, distance: 157.1
click at [332, 99] on div "Janela de atendimento Grade de atendimento Capacidade Transportadoras Veículos …" at bounding box center [347, 123] width 695 height 247
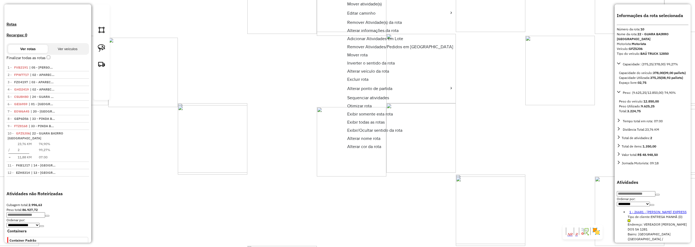
click at [367, 22] on span "Remover Atividade(s) da rota" at bounding box center [374, 22] width 55 height 4
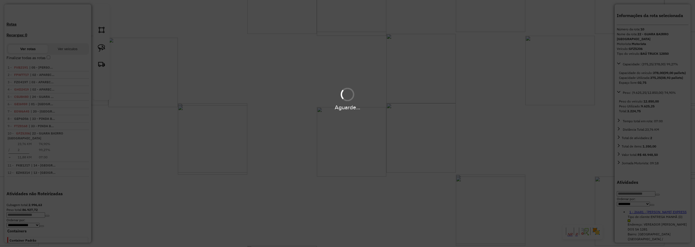
click at [248, 76] on div "Aguarde..." at bounding box center [347, 123] width 695 height 247
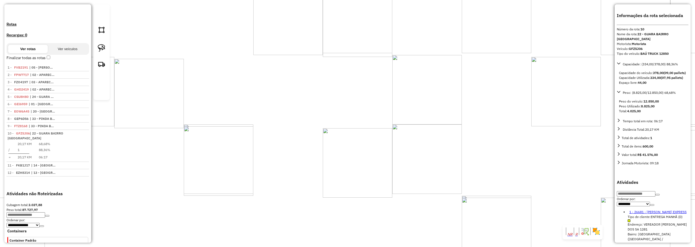
drag, startPoint x: 245, startPoint y: 58, endPoint x: 282, endPoint y: 142, distance: 91.8
click at [280, 199] on div "Janela de atendimento Grade de atendimento Capacidade Transportadoras Veículos …" at bounding box center [347, 123] width 695 height 247
click at [102, 52] on img at bounding box center [102, 48] width 8 height 8
drag, startPoint x: 344, startPoint y: 125, endPoint x: 369, endPoint y: 136, distance: 28.0
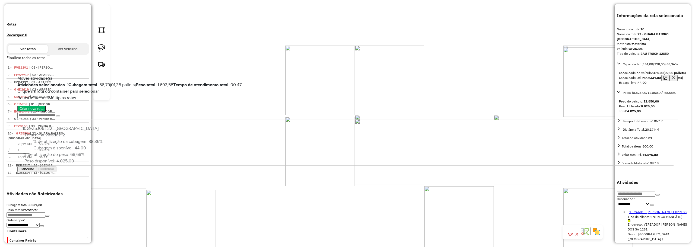
click at [36, 172] on button "Cancelar" at bounding box center [26, 170] width 19 height 6
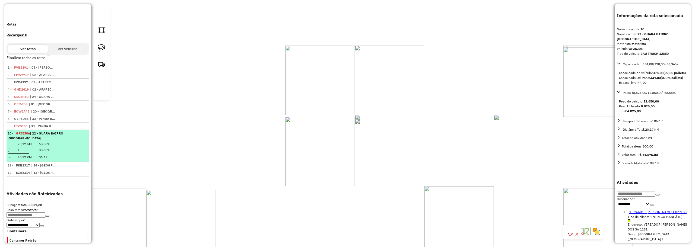
click at [19, 148] on td "1" at bounding box center [24, 150] width 15 height 5
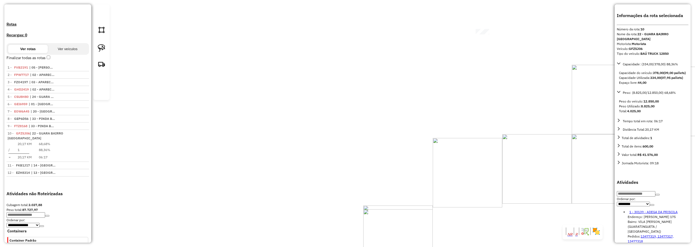
drag, startPoint x: 190, startPoint y: 163, endPoint x: 428, endPoint y: 143, distance: 238.2
click at [428, 143] on div "Janela de atendimento Grade de atendimento Capacidade Transportadoras Veículos …" at bounding box center [347, 123] width 695 height 247
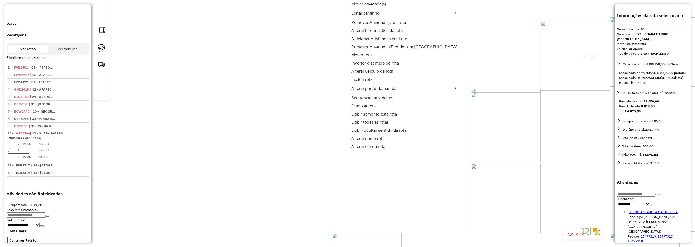
click at [359, 77] on span "Excluir rota" at bounding box center [362, 79] width 21 height 4
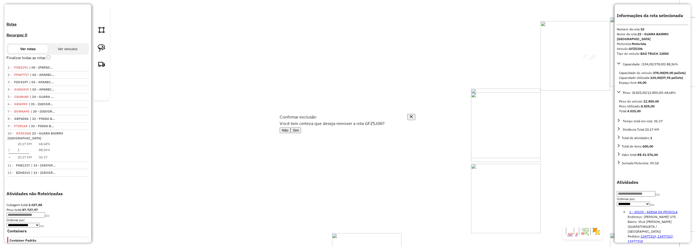
click at [301, 133] on button "Sim" at bounding box center [296, 131] width 11 height 6
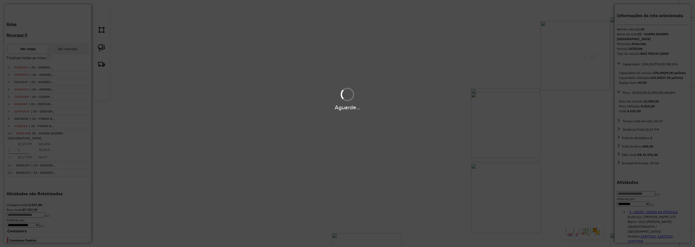
scroll to position [152, 0]
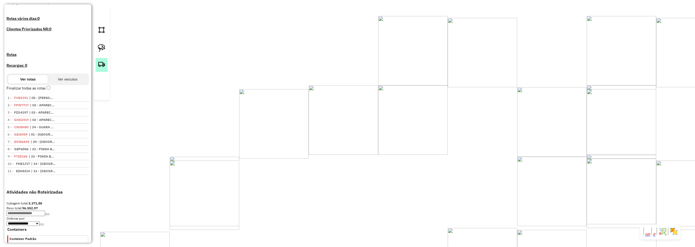
click at [100, 68] on img at bounding box center [102, 64] width 8 height 8
paste textarea "*****"
type textarea "*****"
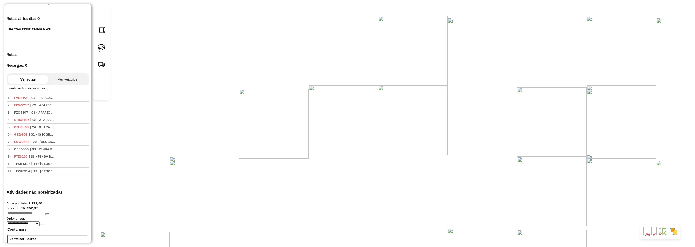
drag, startPoint x: 47, startPoint y: 142, endPoint x: 48, endPoint y: 135, distance: 7.4
drag, startPoint x: 45, startPoint y: 150, endPoint x: 45, endPoint y: 147, distance: 2.8
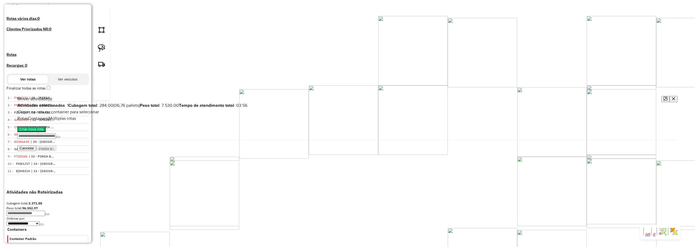
click at [46, 132] on button "Criar nova rota" at bounding box center [31, 130] width 28 height 6
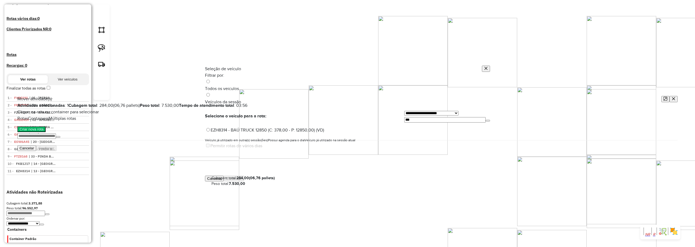
scroll to position [3, 2]
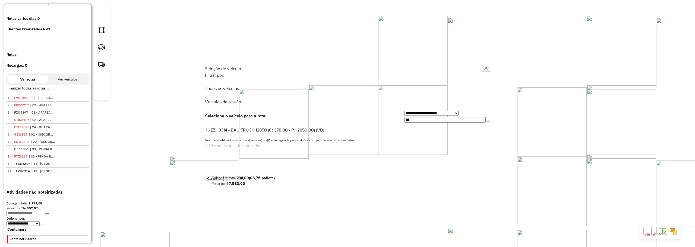
click at [404, 117] on input "***" at bounding box center [444, 119] width 81 height 5
type input "***"
click at [266, 128] on label "GFZ5J06 - BAÚ TRUCK 12850 (C: 378,00 - P: 12850,00) (VD)" at bounding box center [265, 130] width 120 height 5
click at [244, 182] on button "Confirmar" at bounding box center [234, 179] width 20 height 6
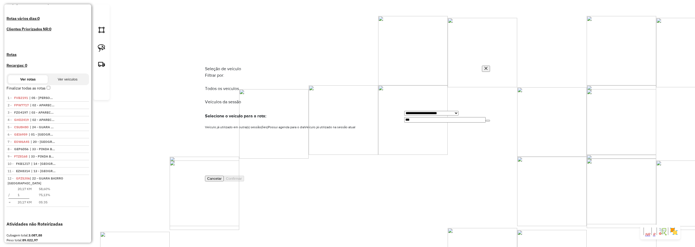
scroll to position [183, 0]
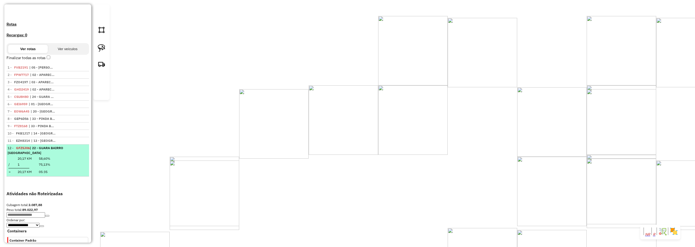
click at [51, 156] on td "58,60%" at bounding box center [45, 158] width 12 height 5
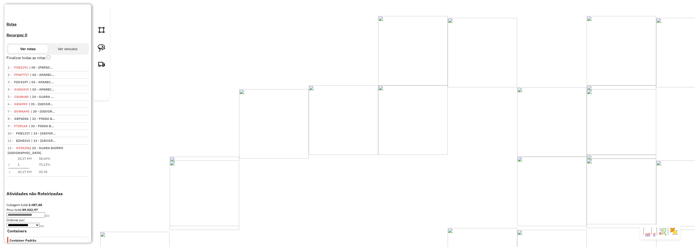
select select "**********"
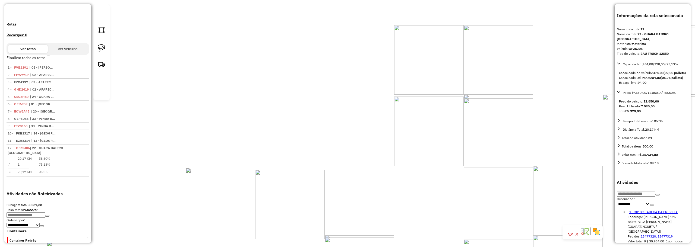
drag, startPoint x: 199, startPoint y: 186, endPoint x: 274, endPoint y: 160, distance: 79.3
click at [274, 160] on div "Janela de atendimento Grade de atendimento Capacidade Transportadoras Veículos …" at bounding box center [347, 123] width 695 height 247
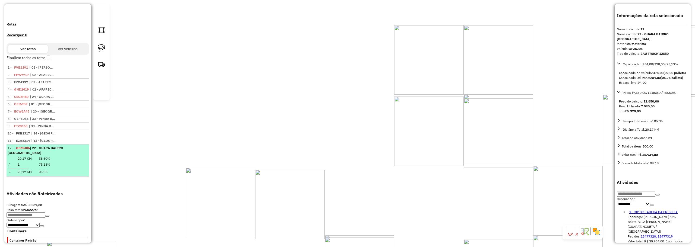
click at [86, 146] on em at bounding box center [86, 146] width 0 height 0
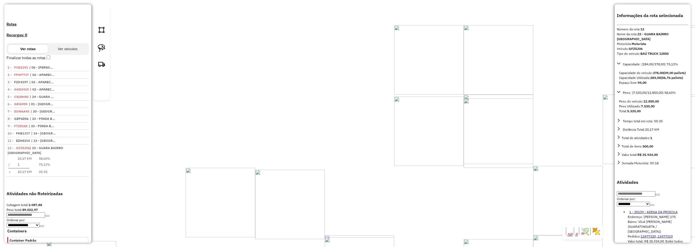
scroll to position [160, 0]
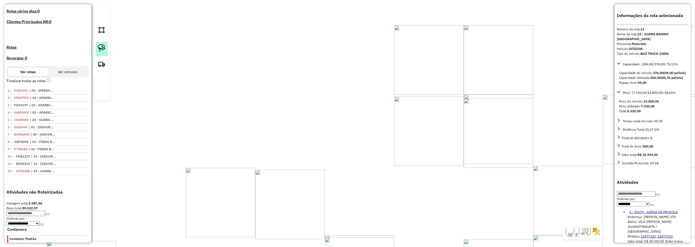
click at [102, 52] on img at bounding box center [102, 48] width 8 height 8
drag, startPoint x: 236, startPoint y: 126, endPoint x: 258, endPoint y: 138, distance: 24.2
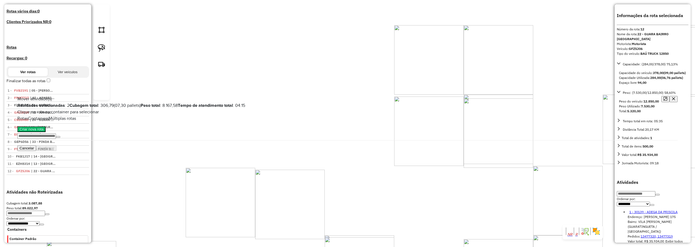
click at [672, 97] on icon "button" at bounding box center [674, 99] width 4 height 4
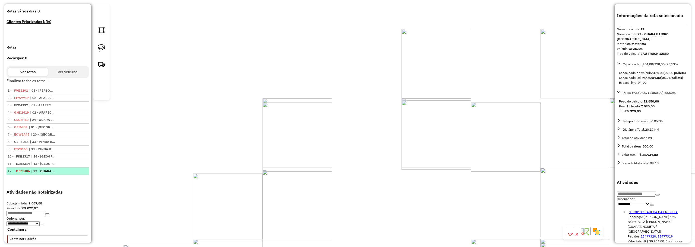
click at [87, 170] on em at bounding box center [87, 170] width 0 height 0
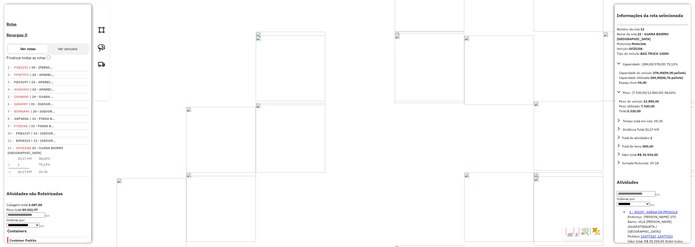
drag, startPoint x: 291, startPoint y: 199, endPoint x: 284, endPoint y: 133, distance: 67.2
drag, startPoint x: 328, startPoint y: 221, endPoint x: 302, endPoint y: 135, distance: 90.0
click at [303, 131] on div "Janela de atendimento Grade de atendimento Capacidade Transportadoras Veículos …" at bounding box center [347, 123] width 695 height 247
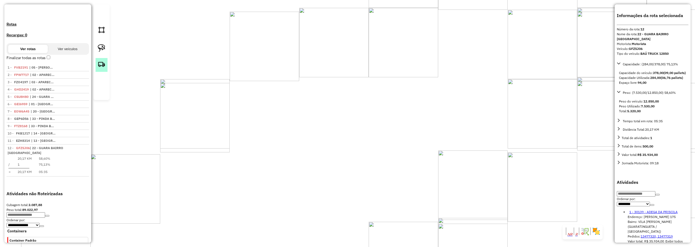
click at [104, 68] on img at bounding box center [102, 64] width 8 height 8
click at [106, 56] on link at bounding box center [102, 49] width 12 height 14
drag, startPoint x: 294, startPoint y: 149, endPoint x: 302, endPoint y: 163, distance: 15.8
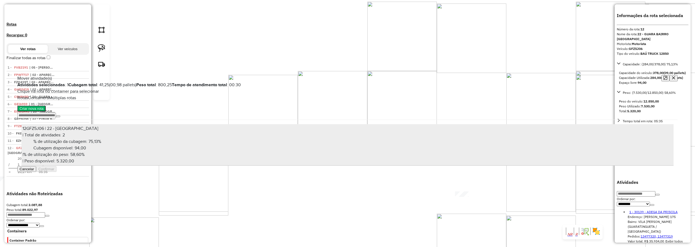
drag, startPoint x: 481, startPoint y: 162, endPoint x: 614, endPoint y: 168, distance: 133.0
click at [482, 162] on div "| % de utilização do peso: 58,60% | Peso disponível: 5.320,00" at bounding box center [348, 158] width 650 height 13
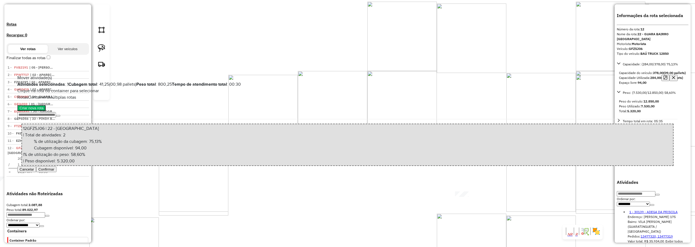
click at [57, 172] on button "Confirmar" at bounding box center [46, 170] width 20 height 6
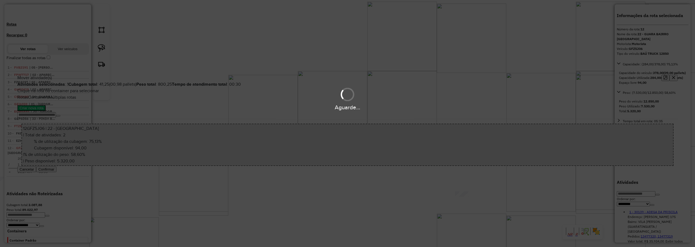
click at [386, 122] on div "Aguarde..." at bounding box center [347, 123] width 695 height 247
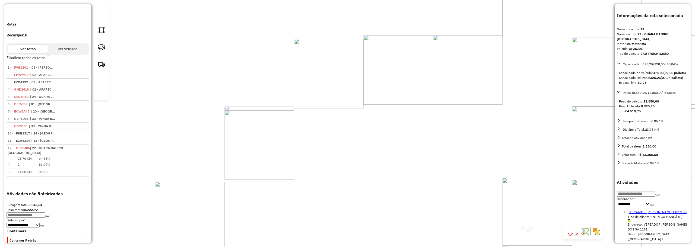
drag, startPoint x: 440, startPoint y: 67, endPoint x: 341, endPoint y: 150, distance: 128.8
click at [341, 150] on div "Janela de atendimento Grade de atendimento Capacidade Transportadoras Veículos …" at bounding box center [347, 123] width 695 height 247
drag, startPoint x: 401, startPoint y: 133, endPoint x: 245, endPoint y: 186, distance: 164.9
click at [245, 189] on div "Janela de atendimento Grade de atendimento Capacidade Transportadoras Veículos …" at bounding box center [347, 123] width 695 height 247
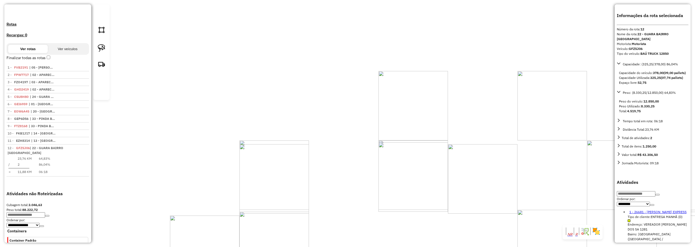
drag, startPoint x: 389, startPoint y: 128, endPoint x: 384, endPoint y: 132, distance: 6.6
click at [384, 132] on div "Janela de atendimento Grade de atendimento Capacidade Transportadoras Veículos …" at bounding box center [347, 123] width 695 height 247
click at [109, 58] on div at bounding box center [101, 52] width 16 height 96
click at [99, 52] on img at bounding box center [102, 48] width 8 height 8
drag, startPoint x: 393, startPoint y: 89, endPoint x: 416, endPoint y: 98, distance: 24.8
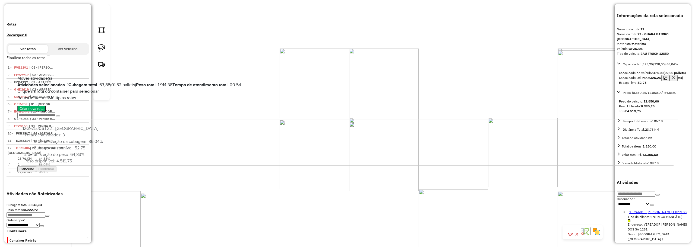
click at [36, 172] on button "Cancelar" at bounding box center [26, 170] width 19 height 6
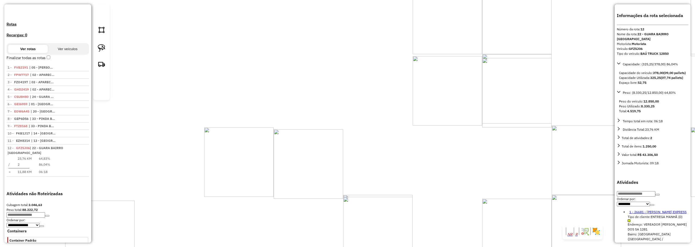
drag, startPoint x: 293, startPoint y: 159, endPoint x: 449, endPoint y: 96, distance: 167.6
click at [461, 85] on div "Janela de atendimento Grade de atendimento Capacidade Transportadoras Veículos …" at bounding box center [347, 123] width 695 height 247
click at [306, 133] on div "Janela de atendimento Grade de atendimento Capacidade Transportadoras Veículos …" at bounding box center [347, 123] width 695 height 247
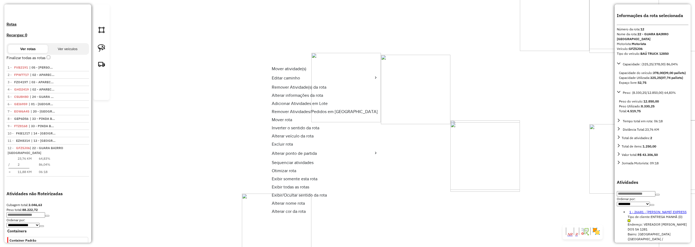
click at [287, 85] on span "Remover Atividade(s) da rota" at bounding box center [299, 87] width 55 height 4
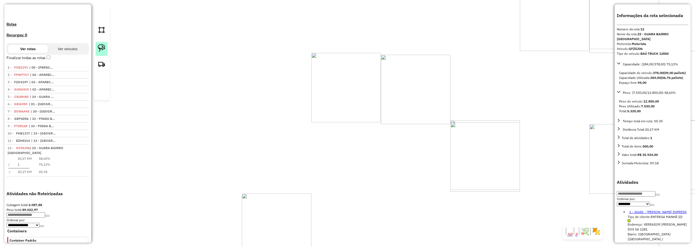
click at [105, 52] on img at bounding box center [102, 48] width 8 height 8
drag, startPoint x: 238, startPoint y: 58, endPoint x: 266, endPoint y: 65, distance: 29.6
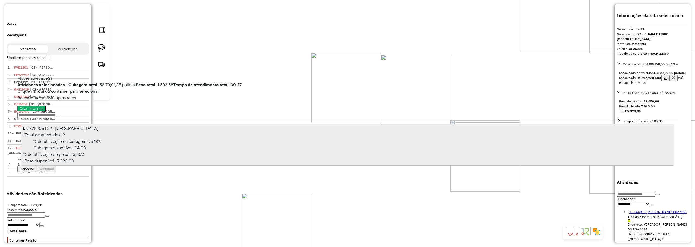
click at [85, 157] on span "% de utilização do peso: 58,60%" at bounding box center [53, 154] width 61 height 5
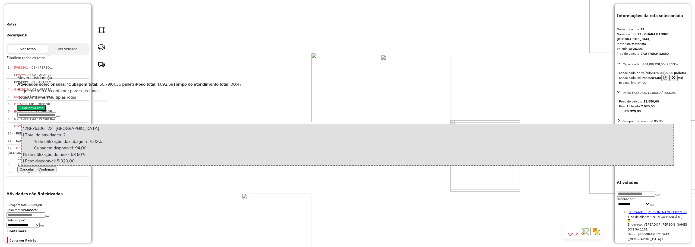
click at [57, 172] on button "Confirmar" at bounding box center [46, 170] width 20 height 6
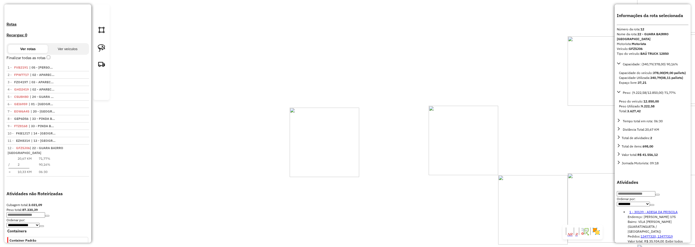
drag, startPoint x: 409, startPoint y: 50, endPoint x: 403, endPoint y: 63, distance: 14.3
drag, startPoint x: 437, startPoint y: 153, endPoint x: 387, endPoint y: 130, distance: 54.7
click at [387, 130] on div "Janela de atendimento Grade de atendimento Capacidade Transportadoras Veículos …" at bounding box center [347, 123] width 695 height 247
drag, startPoint x: 101, startPoint y: 55, endPoint x: 181, endPoint y: 57, distance: 80.2
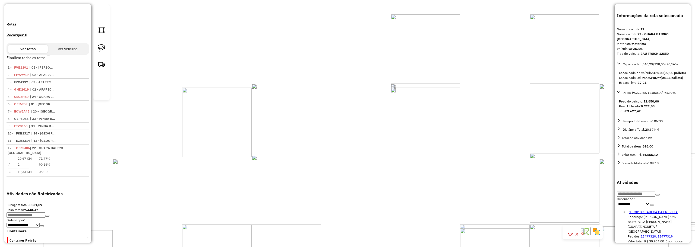
click at [102, 52] on img at bounding box center [102, 48] width 8 height 8
drag, startPoint x: 485, startPoint y: 62, endPoint x: 505, endPoint y: 68, distance: 21.2
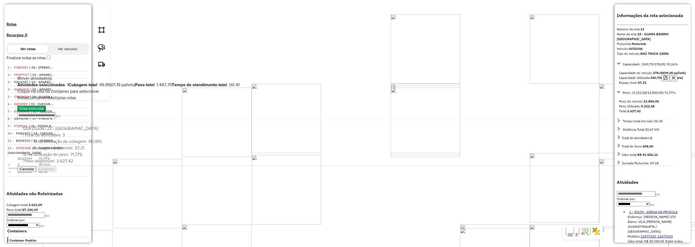
drag, startPoint x: 634, startPoint y: 193, endPoint x: 561, endPoint y: 172, distance: 76.0
click at [36, 172] on button "Cancelar" at bounding box center [26, 170] width 19 height 6
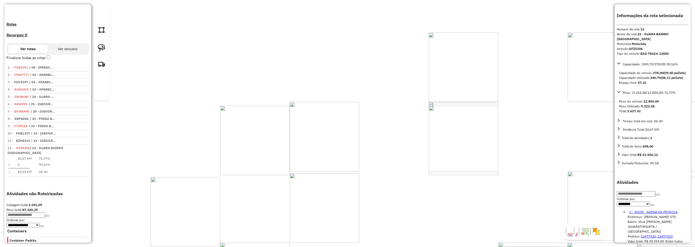
click at [101, 52] on img at bounding box center [102, 48] width 8 height 8
drag, startPoint x: 367, startPoint y: 76, endPoint x: 408, endPoint y: 132, distance: 69.5
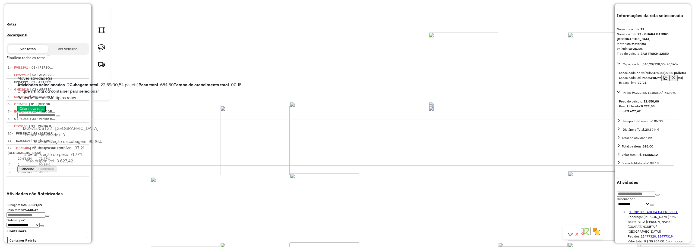
click at [673, 77] on icon "button" at bounding box center [674, 78] width 3 height 3
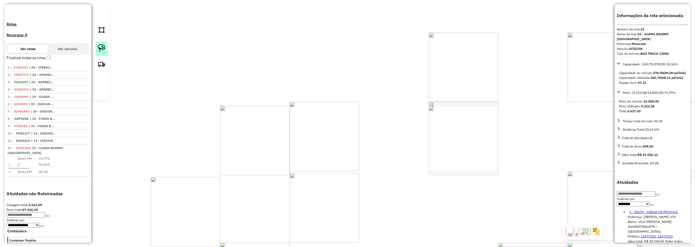
click at [98, 52] on img at bounding box center [102, 48] width 8 height 8
drag, startPoint x: 391, startPoint y: 69, endPoint x: 429, endPoint y: 70, distance: 38.3
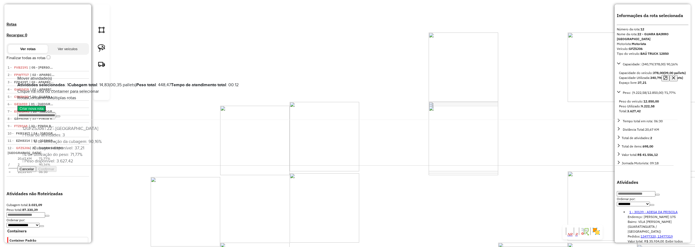
click at [670, 75] on button "button" at bounding box center [674, 78] width 8 height 6
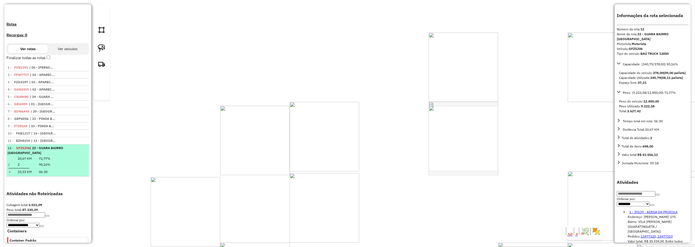
click at [86, 146] on em at bounding box center [86, 146] width 0 height 0
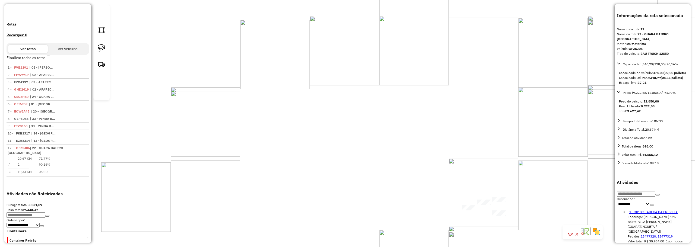
click at [357, 129] on span "Mover atividade(s)" at bounding box center [368, 128] width 34 height 4
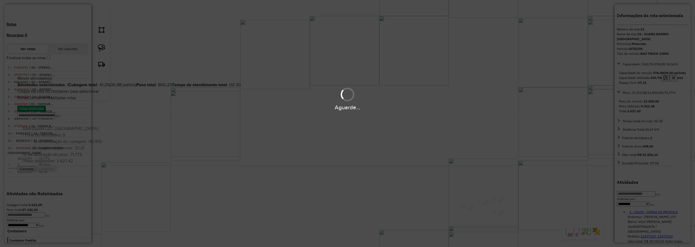
click at [549, 161] on div "Aguarde..." at bounding box center [347, 123] width 695 height 247
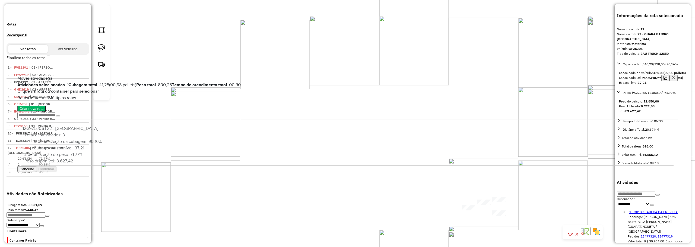
click at [587, 166] on div "Criar nova rota 12 GFZ5J06 | 22 - GUARA BAIRRO PEDREGULHO | Total de atividades…" at bounding box center [347, 133] width 661 height 65
click at [591, 120] on div "Criar nova rota" at bounding box center [347, 110] width 661 height 19
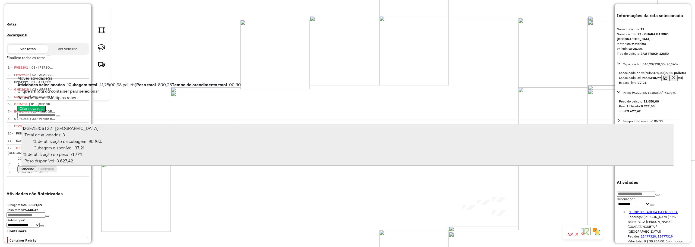
click at [634, 166] on li "12 GFZ5J06 | 22 - GUARA BAIRRO PEDREGULHO | Total de atividades: 3 % de utiliza…" at bounding box center [347, 145] width 652 height 42
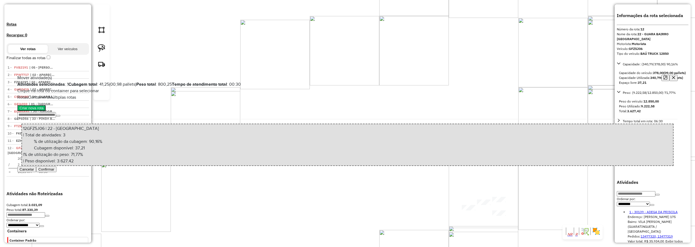
click at [57, 172] on button "Confirmar" at bounding box center [46, 170] width 20 height 6
click at [293, 139] on icon "button" at bounding box center [293, 137] width 0 height 4
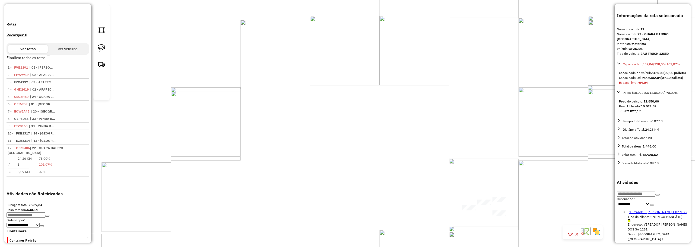
drag, startPoint x: 411, startPoint y: 45, endPoint x: 401, endPoint y: 50, distance: 11.0
drag, startPoint x: 334, startPoint y: 88, endPoint x: 352, endPoint y: 186, distance: 99.5
click at [351, 191] on div "Janela de atendimento Grade de atendimento Capacidade Transportadoras Veículos …" at bounding box center [347, 123] width 695 height 247
drag, startPoint x: 343, startPoint y: 41, endPoint x: 362, endPoint y: 177, distance: 137.5
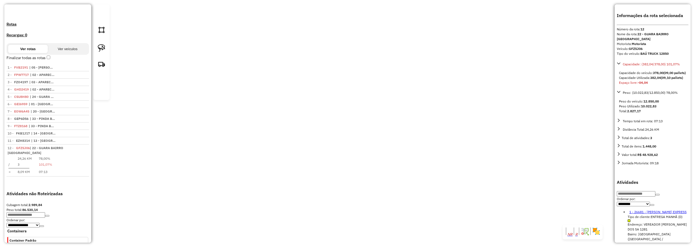
click at [362, 177] on div "Janela de atendimento Grade de atendimento Capacidade Transportadoras Veículos …" at bounding box center [347, 123] width 695 height 247
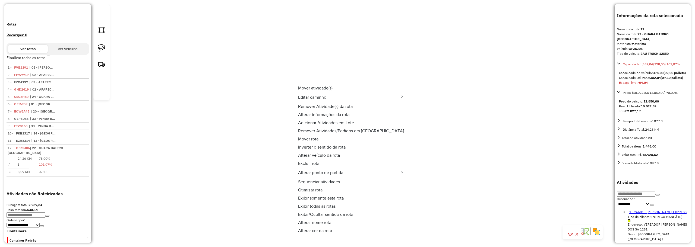
click at [347, 105] on span "Remover Atividade(s) da rota" at bounding box center [325, 107] width 55 height 4
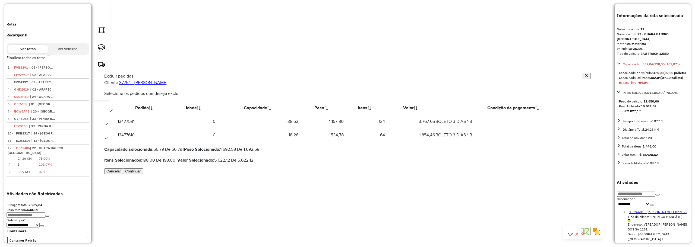
scroll to position [0, 0]
click at [108, 136] on icon at bounding box center [107, 138] width 4 height 4
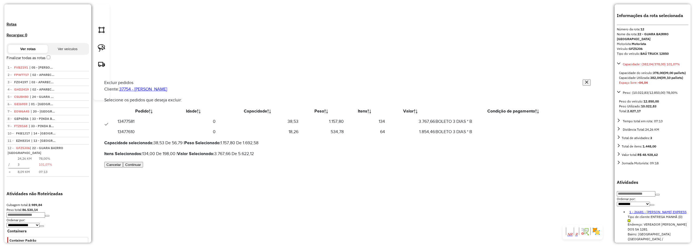
click at [141, 167] on span "Continuar" at bounding box center [133, 165] width 16 height 4
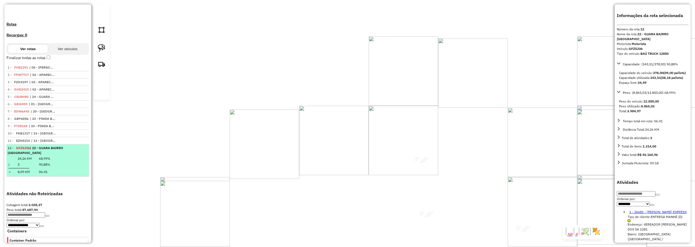
click at [86, 146] on em at bounding box center [86, 146] width 0 height 0
click at [74, 146] on div at bounding box center [79, 146] width 16 height 0
click at [86, 146] on em at bounding box center [86, 146] width 0 height 0
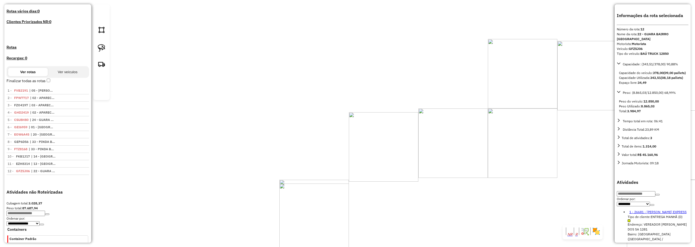
drag, startPoint x: 304, startPoint y: 145, endPoint x: 335, endPoint y: 149, distance: 31.2
click at [335, 149] on div "Janela de atendimento Grade de atendimento Capacidade Transportadoras Veículos …" at bounding box center [347, 123] width 695 height 247
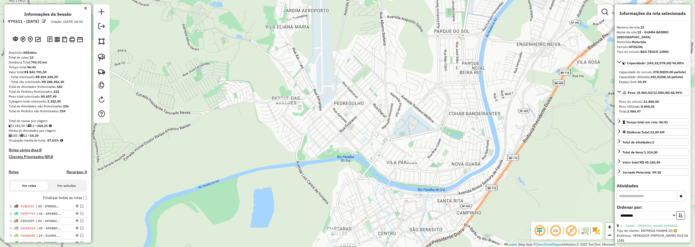
select select "**********"
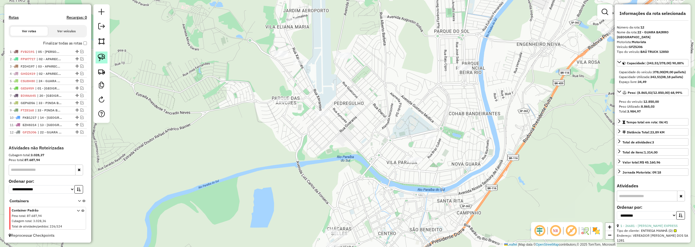
click at [102, 57] on img at bounding box center [102, 58] width 8 height 8
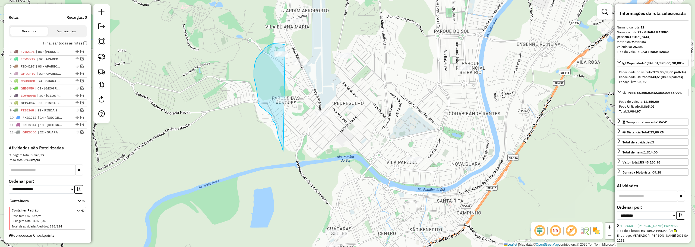
drag, startPoint x: 278, startPoint y: 44, endPoint x: 306, endPoint y: 185, distance: 144.1
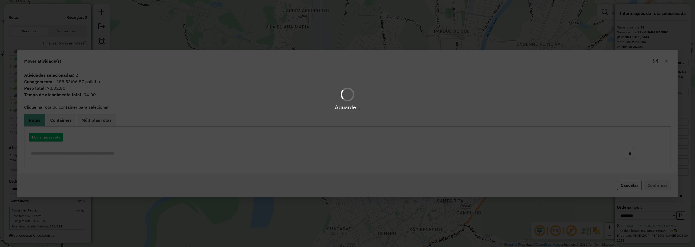
click at [322, 196] on div "Aguarde..." at bounding box center [347, 123] width 695 height 247
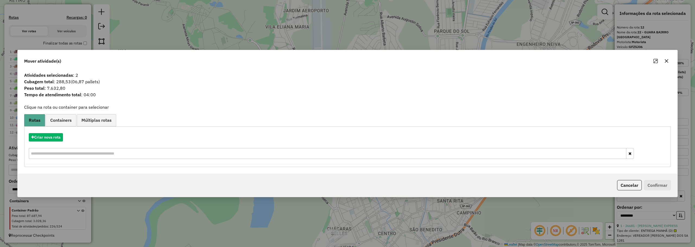
click at [671, 57] on div at bounding box center [662, 61] width 20 height 9
click at [667, 61] on icon "button" at bounding box center [667, 61] width 4 height 4
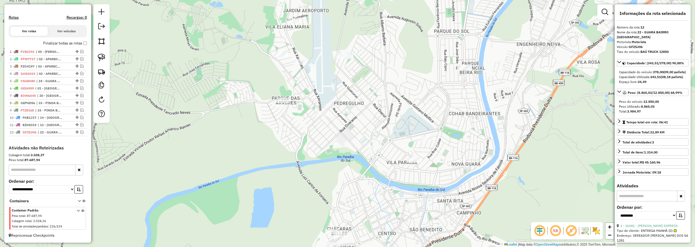
click at [103, 59] on img at bounding box center [102, 58] width 8 height 8
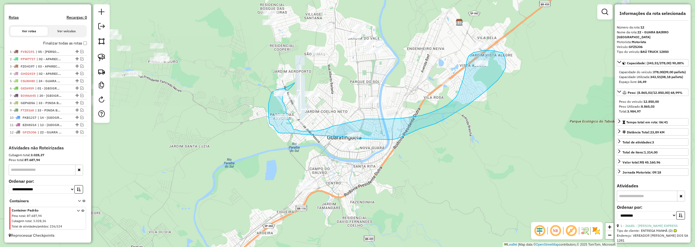
drag, startPoint x: 288, startPoint y: 45, endPoint x: 295, endPoint y: 83, distance: 38.9
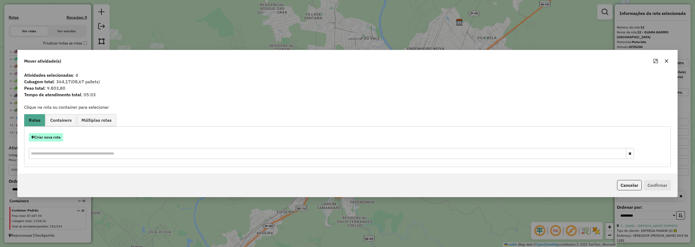
click at [51, 137] on button "Criar nova rota" at bounding box center [46, 137] width 34 height 8
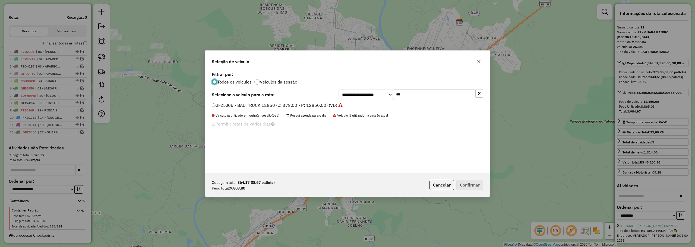
scroll to position [3, 2]
click at [421, 94] on input "***" at bounding box center [434, 94] width 81 height 11
type input "**"
click at [279, 105] on label "CDL4187 - RECARGA TRUCK 12850 (C: 378,00 - P: 12850,00) (VD)" at bounding box center [280, 105] width 137 height 7
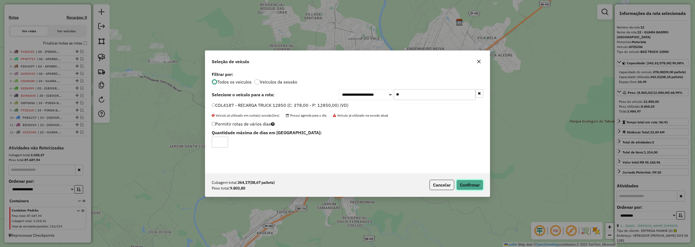
click at [474, 186] on button "Confirmar" at bounding box center [470, 185] width 27 height 10
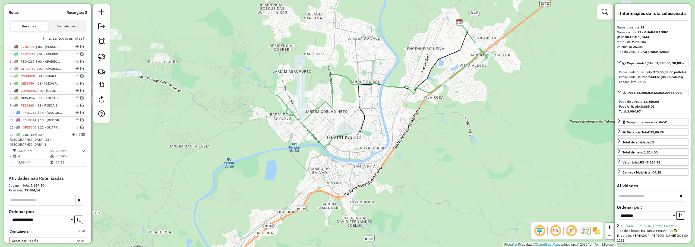
scroll to position [195, 0]
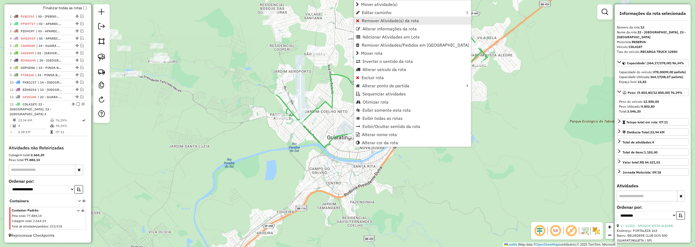
click at [386, 20] on span "Remover Atividade(s) da rota" at bounding box center [390, 20] width 57 height 4
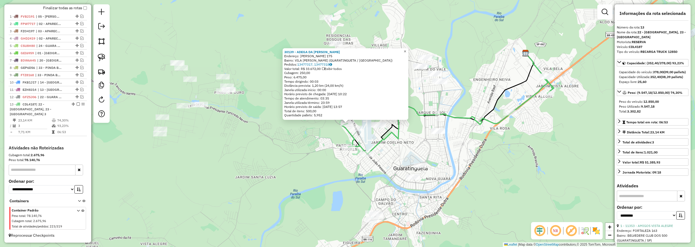
drag, startPoint x: 410, startPoint y: 48, endPoint x: 404, endPoint y: 53, distance: 8.1
click at [406, 49] on span "×" at bounding box center [405, 51] width 2 height 5
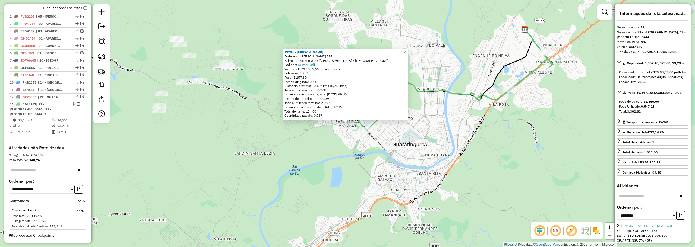
click at [406, 49] on span "×" at bounding box center [405, 51] width 2 height 5
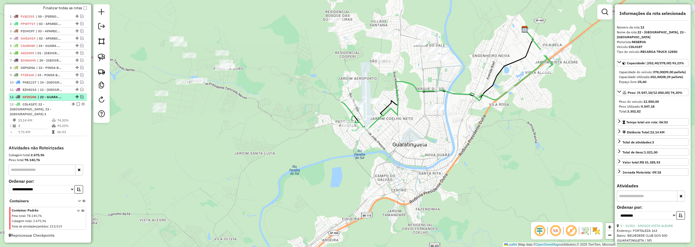
click at [82, 97] on em at bounding box center [81, 96] width 3 height 3
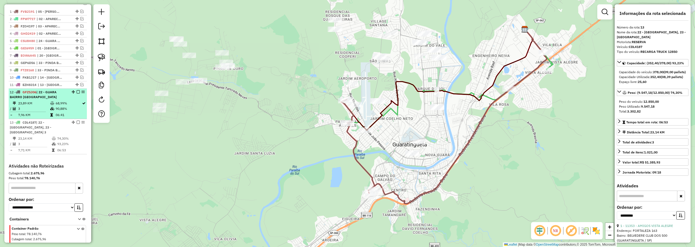
scroll to position [218, 0]
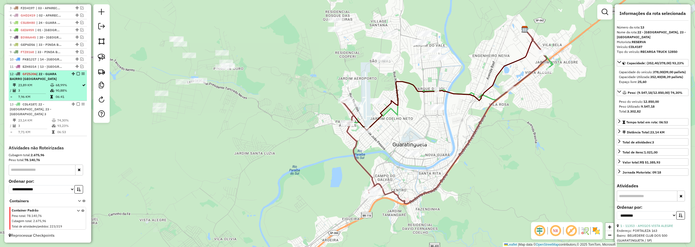
click at [40, 93] on td at bounding box center [30, 93] width 40 height 1
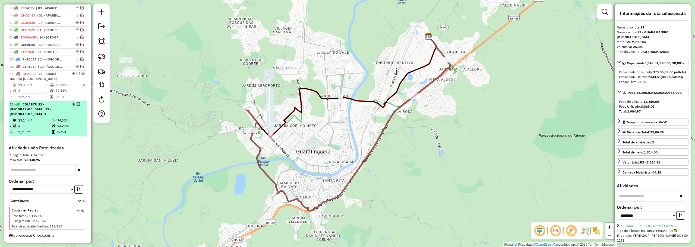
click at [43, 116] on div "13 - CDL4187 | 22 - [GEOGRAPHIC_DATA], 23 - [GEOGRAPHIC_DATA]" at bounding box center [39, 109] width 58 height 15
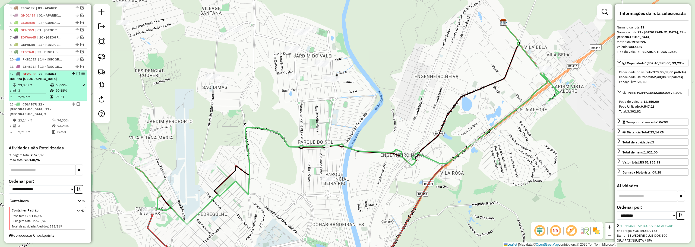
click at [78, 75] on em at bounding box center [78, 73] width 3 height 3
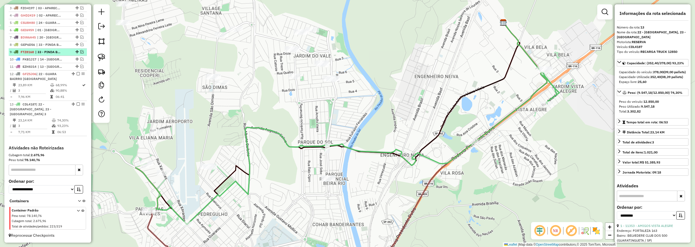
scroll to position [195, 0]
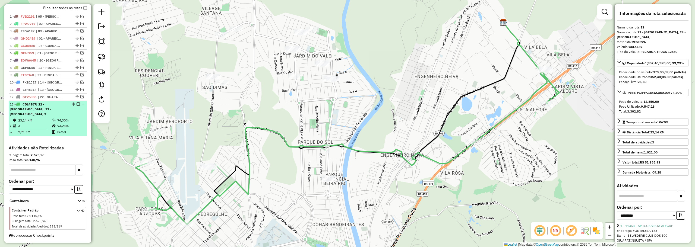
drag, startPoint x: 79, startPoint y: 103, endPoint x: 69, endPoint y: 109, distance: 11.6
click at [66, 111] on div "13 - CDL4187 | 22 - [GEOGRAPHIC_DATA], 23 - [GEOGRAPHIC_DATA]" at bounding box center [48, 109] width 76 height 15
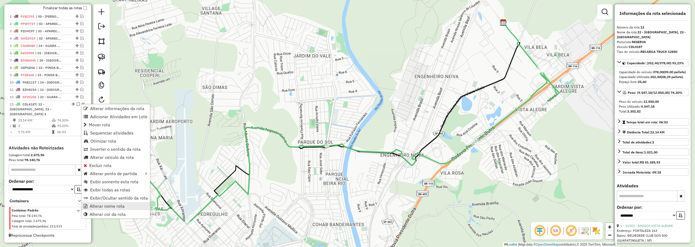
click at [108, 204] on span "Alterar nome rota" at bounding box center [107, 206] width 35 height 4
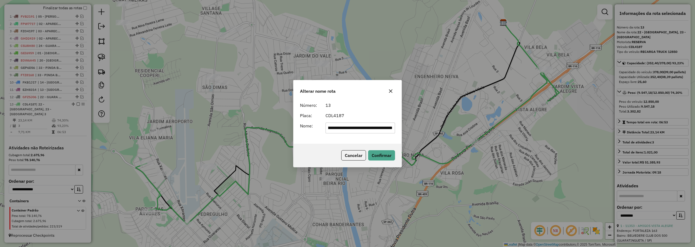
scroll to position [0, 0]
drag, startPoint x: 354, startPoint y: 128, endPoint x: 271, endPoint y: 132, distance: 83.5
click at [271, 132] on div "**********" at bounding box center [347, 123] width 695 height 247
click at [376, 133] on input "**********" at bounding box center [361, 128] width 70 height 11
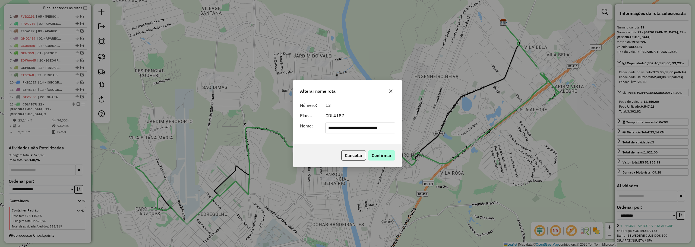
type input "**********"
click at [386, 150] on button "Confirmar" at bounding box center [381, 155] width 27 height 10
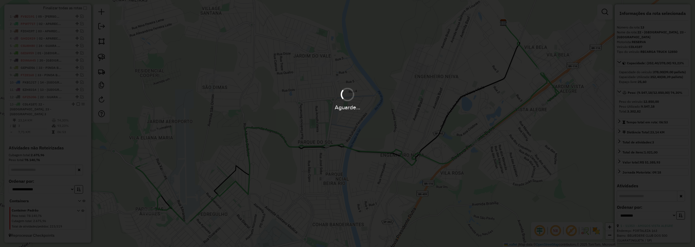
scroll to position [190, 0]
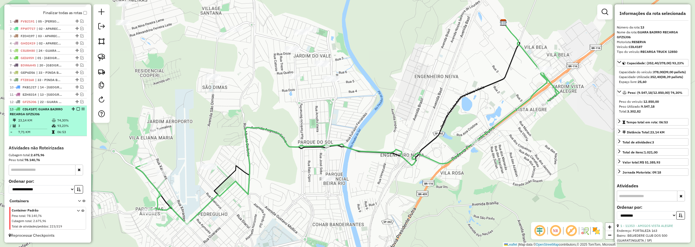
click at [77, 109] on em at bounding box center [78, 109] width 3 height 3
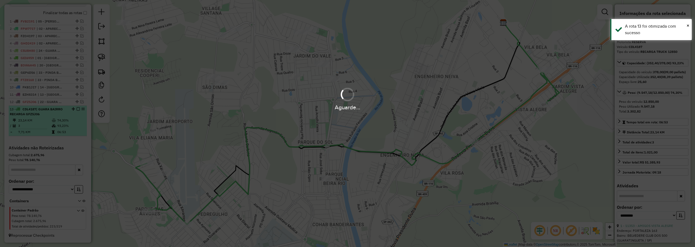
click at [76, 109] on div "Aguarde..." at bounding box center [347, 107] width 695 height 8
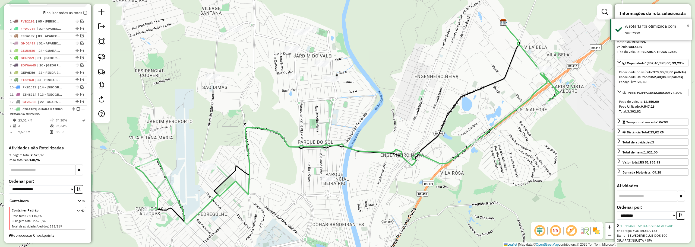
click at [77, 110] on em at bounding box center [78, 109] width 3 height 3
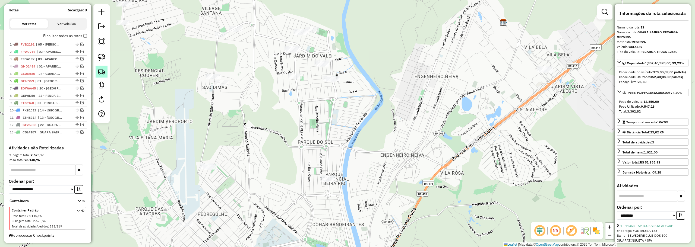
click at [99, 70] on img at bounding box center [102, 72] width 8 height 8
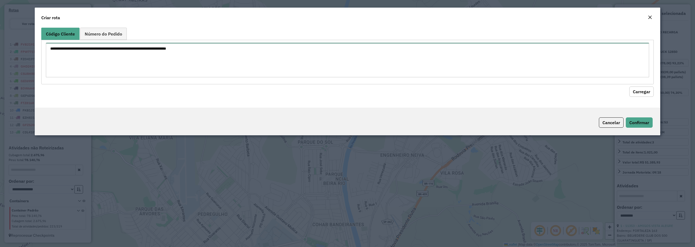
click at [258, 49] on textarea at bounding box center [348, 60] width 604 height 34
paste textarea "***** ***** ***** ***** ***** *****"
type textarea "***** ***** ***** ***** ***** *****"
click at [647, 89] on button "Carregar" at bounding box center [642, 92] width 24 height 10
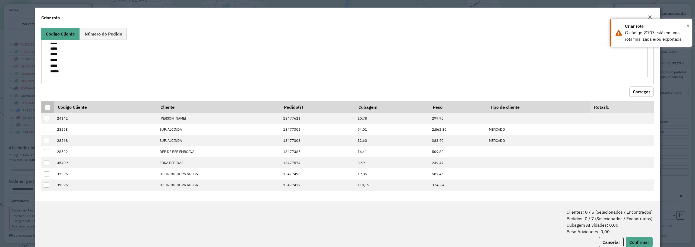
click at [46, 108] on div at bounding box center [47, 107] width 5 height 5
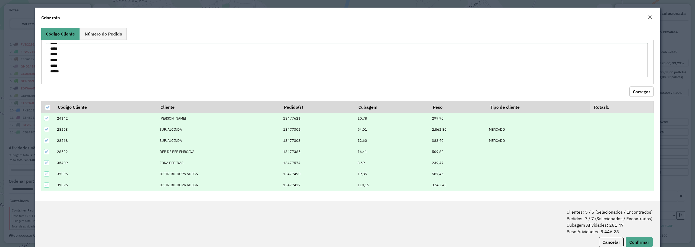
scroll to position [0, 0]
drag, startPoint x: 60, startPoint y: 67, endPoint x: 51, endPoint y: 30, distance: 38.1
click at [51, 30] on div "Código Cliente Número do Pedido ***** ***** ***** ***** ***** *****" at bounding box center [347, 56] width 613 height 57
paste textarea "***** ***** ***** ***** ***** *****"
type textarea "***** ***** ***** ***** ***** *****"
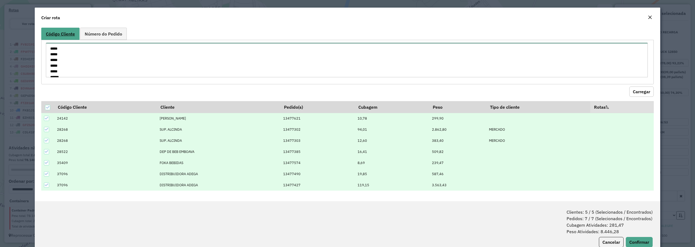
scroll to position [8, 0]
click at [633, 87] on button "Carregar" at bounding box center [642, 92] width 24 height 10
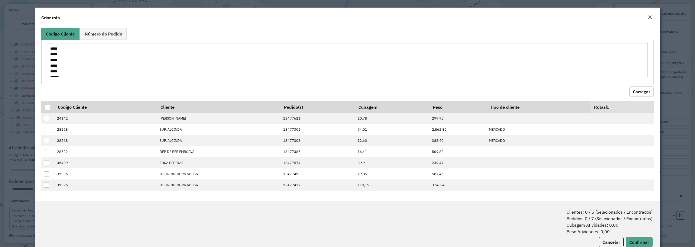
scroll to position [11, 0]
click at [66, 73] on textarea "***** ***** ***** ***** ***** *****" at bounding box center [347, 60] width 602 height 34
click at [77, 64] on textarea "***** ***** ***** ***** ***** *****" at bounding box center [347, 60] width 602 height 34
click at [68, 66] on textarea "***** ***** ***** ***** ***** *****" at bounding box center [347, 60] width 602 height 34
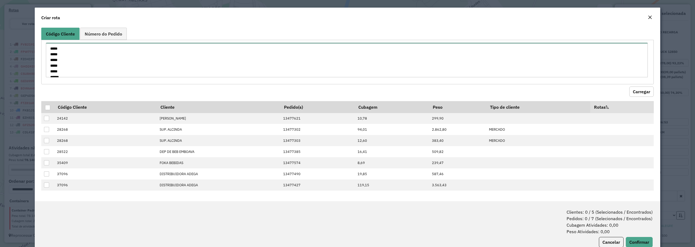
drag, startPoint x: 60, startPoint y: 64, endPoint x: 43, endPoint y: 21, distance: 45.8
click at [43, 21] on form "Criar rota Código Cliente Número do Pedido ***** ***** ***** ***** ***** ***** …" at bounding box center [348, 132] width 626 height 248
paste textarea "***** ***** ***** ***** ***** ***** *****"
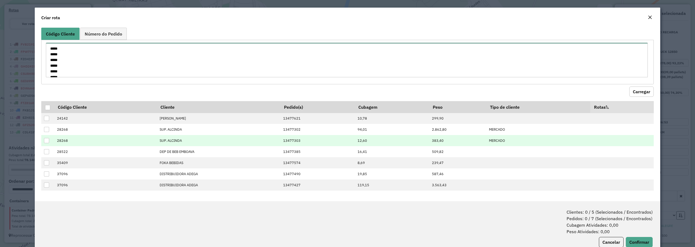
click at [73, 62] on textarea "***** ***** ***** ***** ***** ***** *****" at bounding box center [347, 60] width 602 height 34
type textarea "***** ***** ***** ***** ***** ***** *****"
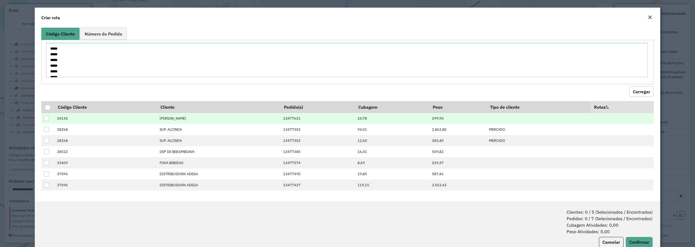
scroll to position [14, 0]
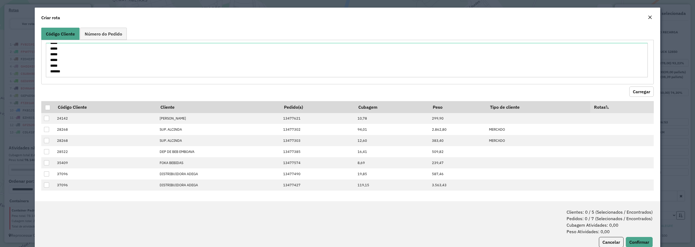
click at [645, 84] on hb-field-button "Carregar" at bounding box center [347, 90] width 613 height 12
click at [642, 90] on button "Carregar" at bounding box center [642, 92] width 24 height 10
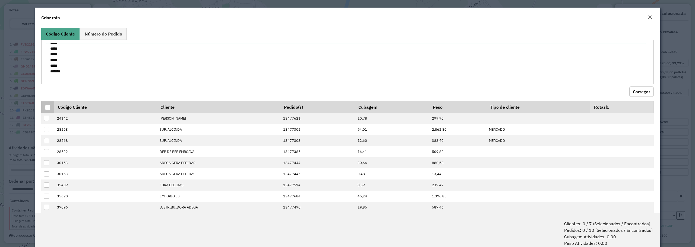
click at [46, 107] on div at bounding box center [47, 107] width 5 height 5
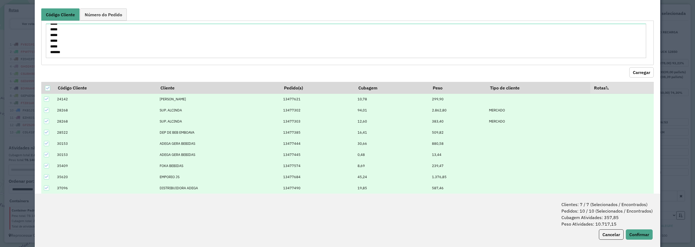
scroll to position [27, 0]
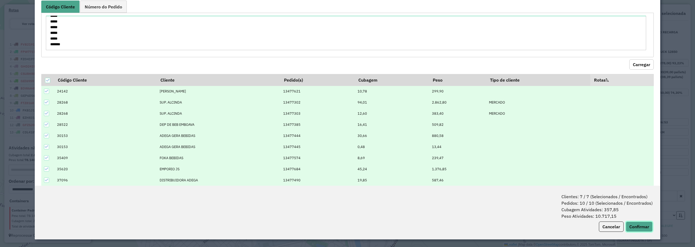
click at [643, 228] on button "Confirmar" at bounding box center [639, 227] width 27 height 10
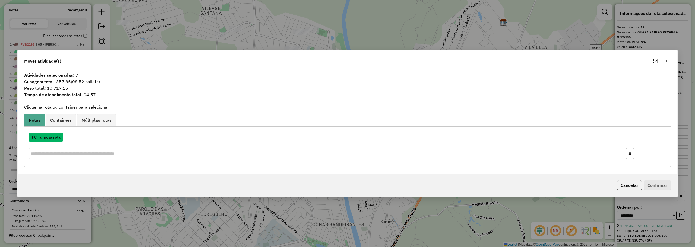
click at [58, 135] on button "Criar nova rota" at bounding box center [46, 137] width 34 height 8
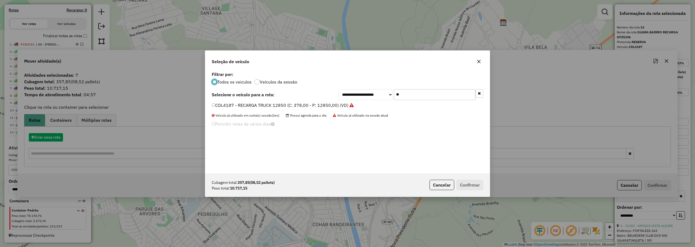
scroll to position [3, 2]
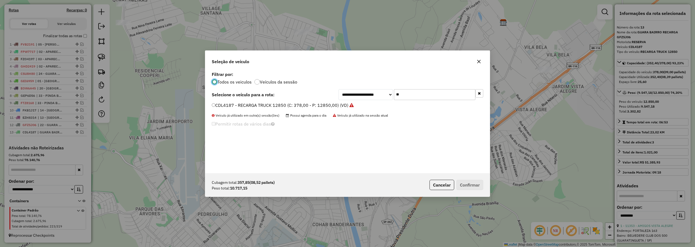
click at [429, 95] on input "**" at bounding box center [434, 94] width 81 height 11
type input "***"
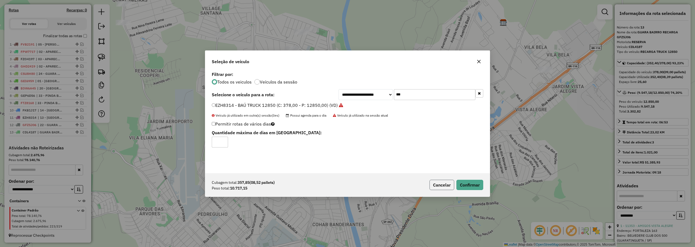
click at [443, 186] on button "Cancelar" at bounding box center [442, 185] width 25 height 10
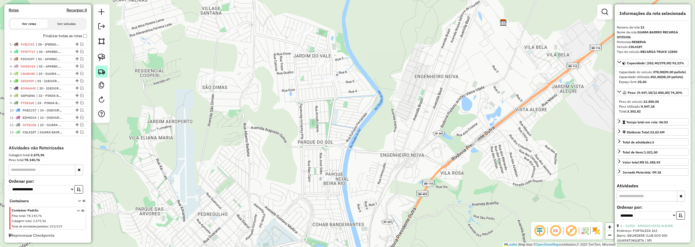
click at [102, 71] on img at bounding box center [102, 72] width 8 height 8
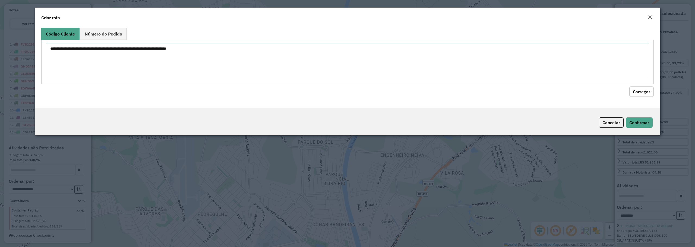
click at [240, 65] on textarea at bounding box center [348, 60] width 604 height 34
paste textarea "***** ***** ***** ***** ***** ***** *****"
type textarea "***** ***** ***** ***** ***** ***** *****"
click at [639, 94] on button "Carregar" at bounding box center [642, 92] width 24 height 10
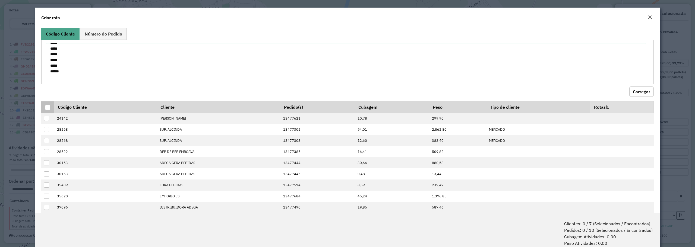
click at [46, 108] on div at bounding box center [47, 107] width 5 height 5
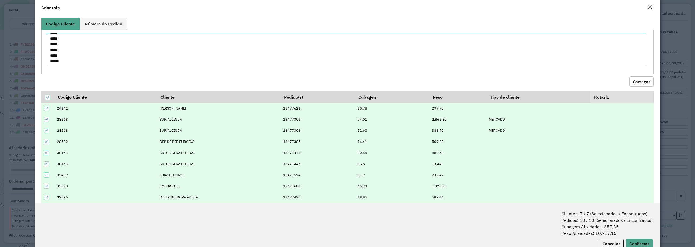
scroll to position [27, 0]
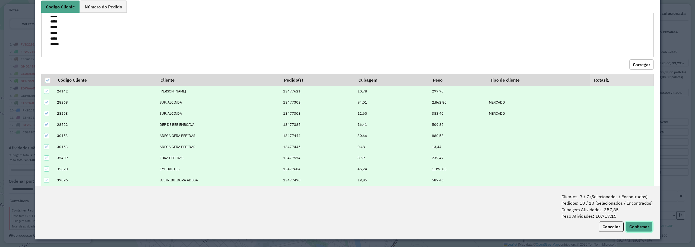
click at [643, 225] on button "Confirmar" at bounding box center [639, 227] width 27 height 10
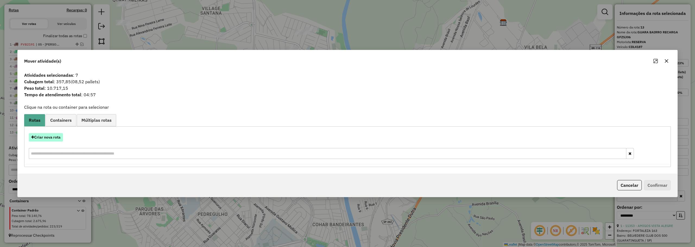
click at [39, 136] on button "Criar nova rota" at bounding box center [46, 137] width 34 height 8
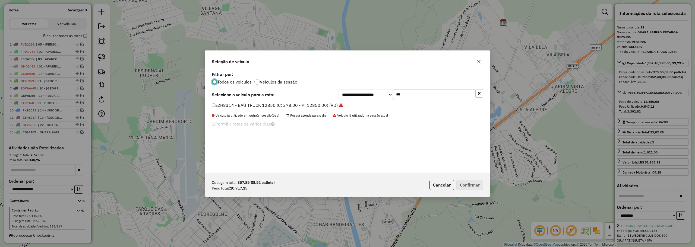
scroll to position [3, 2]
click at [408, 98] on input "***" at bounding box center [434, 94] width 81 height 11
click at [408, 97] on input "***" at bounding box center [434, 94] width 81 height 11
type input "***"
click at [221, 107] on label "GEJ3361 - BAÚ TRUCK 12850 (C: 378,00 - P: 12850,00) (VD)" at bounding box center [275, 105] width 126 height 7
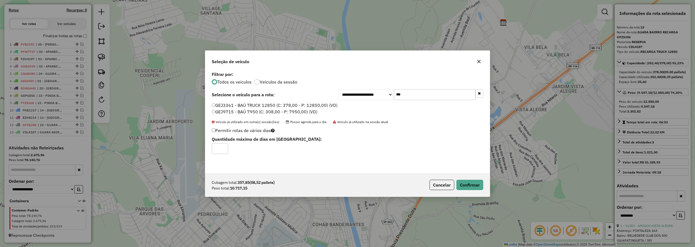
click at [478, 179] on div "Cubagem total: 357,85 (08,52 pallets) Peso total: 10.717,15 Cancelar Confirmar" at bounding box center [347, 185] width 285 height 23
click at [476, 180] on button "Confirmar" at bounding box center [470, 185] width 27 height 10
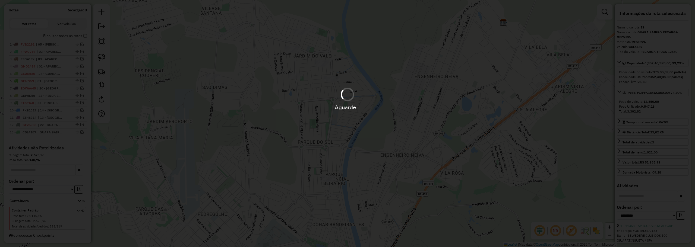
scroll to position [202, 0]
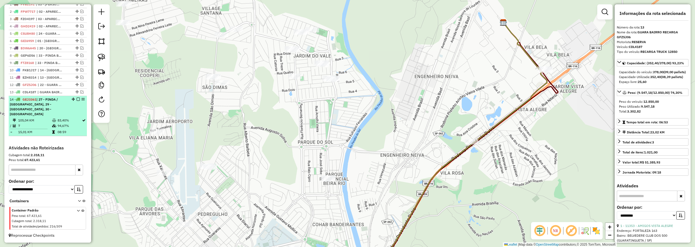
drag, startPoint x: 52, startPoint y: 124, endPoint x: 77, endPoint y: 117, distance: 26.9
click at [53, 123] on td at bounding box center [54, 125] width 5 height 5
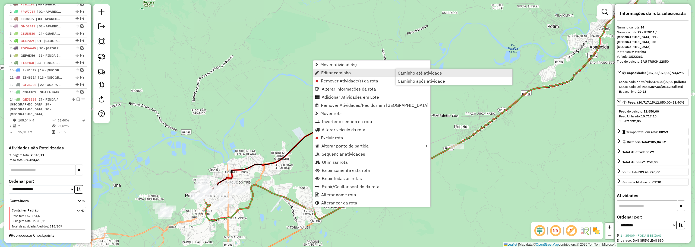
click at [417, 73] on span "Caminho até atividade" at bounding box center [420, 73] width 44 height 4
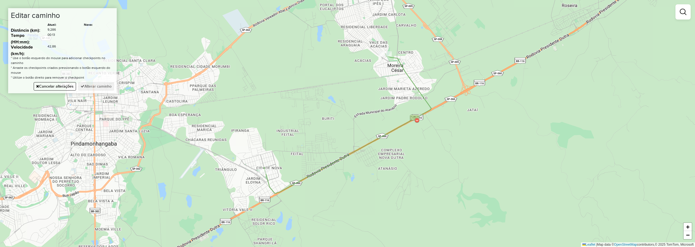
click at [236, 39] on div "Janela de atendimento Grade de atendimento Capacidade Transportadoras Veículos …" at bounding box center [347, 123] width 695 height 247
click at [96, 86] on button "Alterar caminho" at bounding box center [96, 86] width 36 height 8
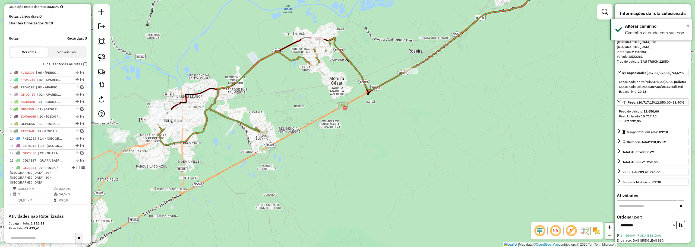
scroll to position [163, 0]
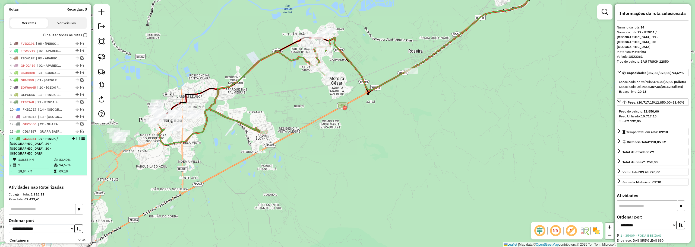
click at [79, 140] on div at bounding box center [76, 138] width 16 height 3
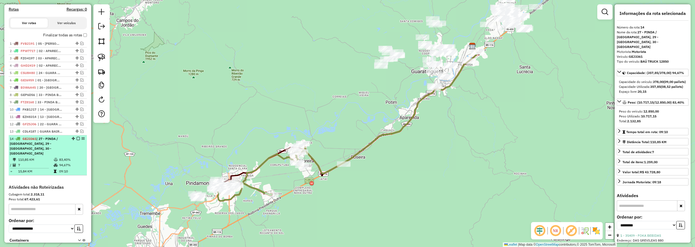
click at [78, 140] on em at bounding box center [78, 138] width 3 height 3
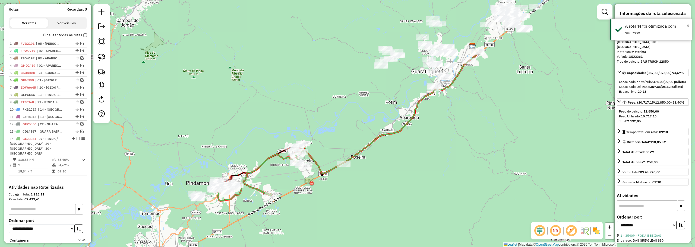
scroll to position [202, 0]
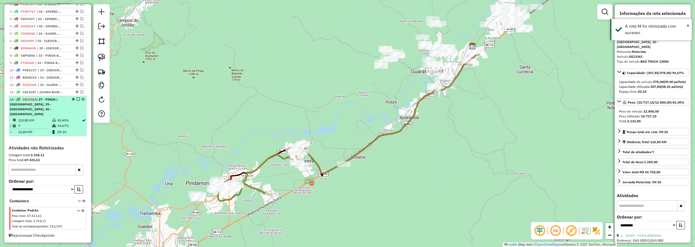
click at [77, 101] on em at bounding box center [78, 99] width 3 height 3
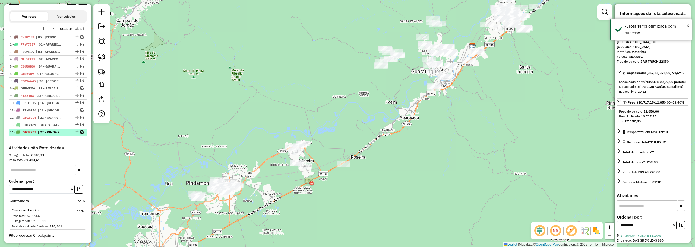
scroll to position [174, 0]
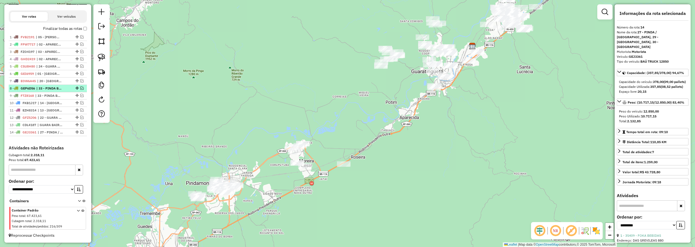
click at [81, 88] on em at bounding box center [81, 88] width 3 height 3
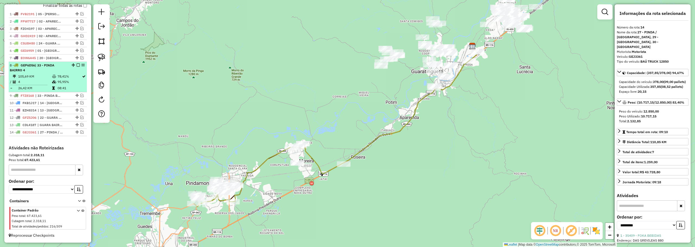
click at [77, 64] on em at bounding box center [78, 65] width 3 height 3
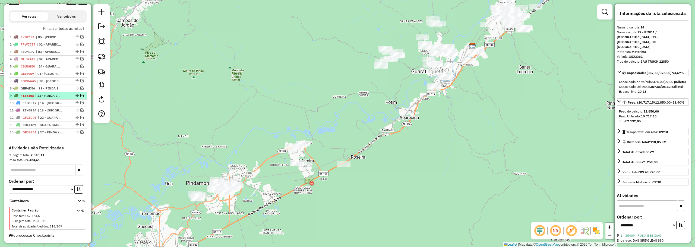
click at [81, 95] on em at bounding box center [81, 95] width 3 height 3
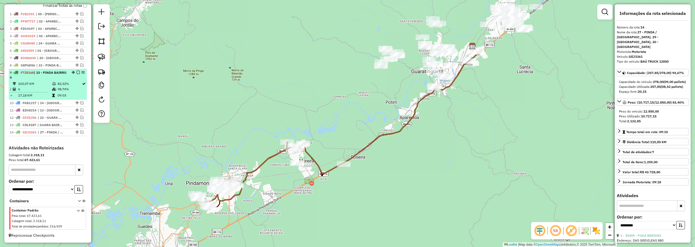
click at [77, 72] on em at bounding box center [78, 72] width 3 height 3
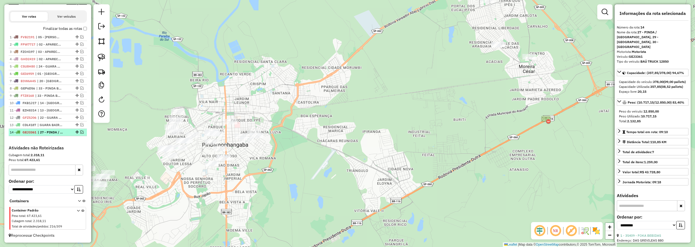
click at [80, 130] on div "14 - GEJ3361 | 27 - PINDA / [GEOGRAPHIC_DATA], 29 - [GEOGRAPHIC_DATA], 30 - [GE…" at bounding box center [48, 132] width 76 height 5
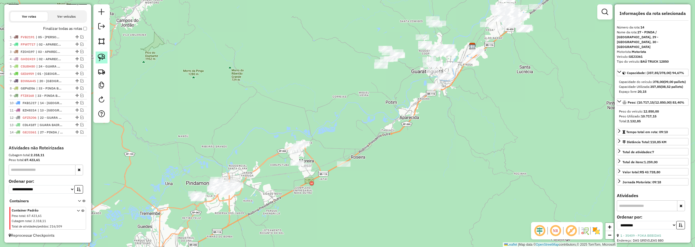
click at [106, 54] on link at bounding box center [102, 58] width 12 height 12
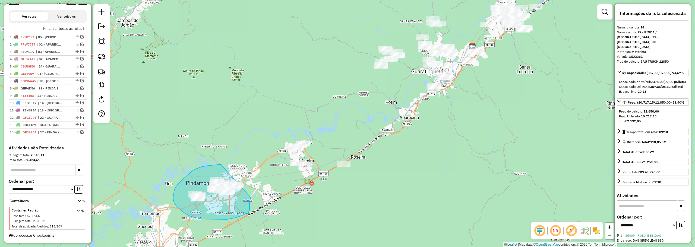
drag, startPoint x: 221, startPoint y: 165, endPoint x: 257, endPoint y: 177, distance: 38.6
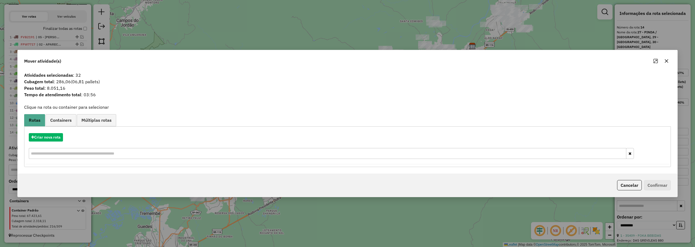
click at [668, 58] on button "button" at bounding box center [667, 61] width 9 height 9
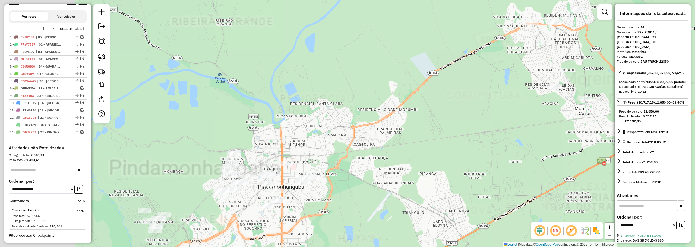
drag, startPoint x: 356, startPoint y: 117, endPoint x: 376, endPoint y: 113, distance: 20.0
click at [376, 113] on div "Janela de atendimento Grade de atendimento Capacidade Transportadoras Veículos …" at bounding box center [347, 123] width 695 height 247
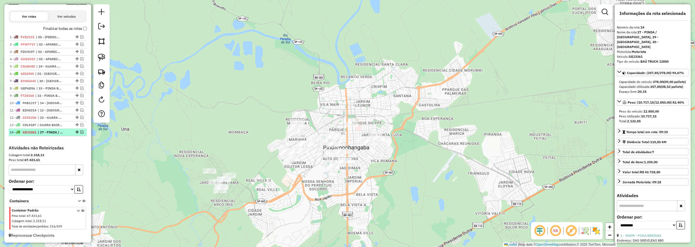
click at [82, 131] on em at bounding box center [81, 132] width 3 height 3
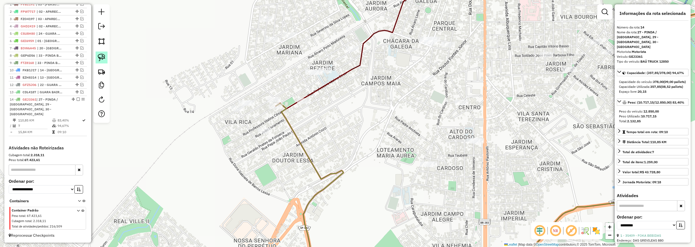
drag, startPoint x: 103, startPoint y: 55, endPoint x: 201, endPoint y: 65, distance: 98.0
click at [103, 55] on img at bounding box center [102, 58] width 8 height 8
drag, startPoint x: 268, startPoint y: 89, endPoint x: 318, endPoint y: 104, distance: 51.7
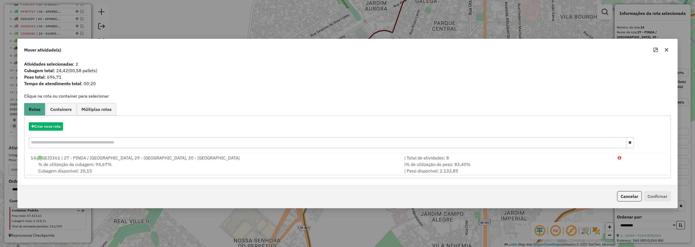
click at [633, 195] on button "Cancelar" at bounding box center [629, 197] width 25 height 10
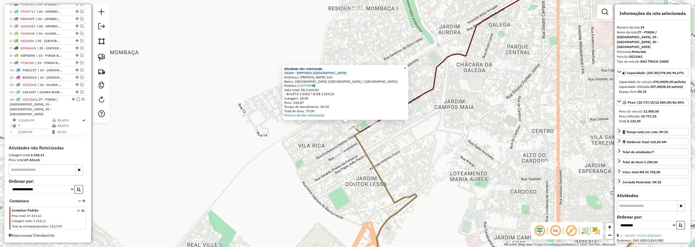
click at [406, 67] on span "×" at bounding box center [405, 68] width 2 height 5
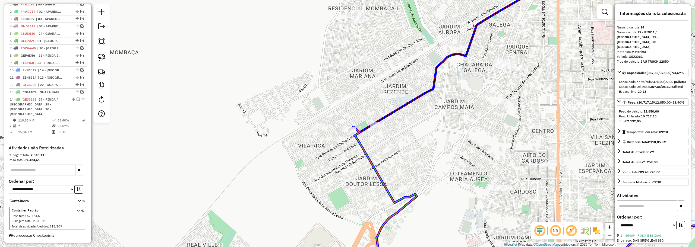
click at [535, 59] on div at bounding box center [535, 59] width 0 height 0
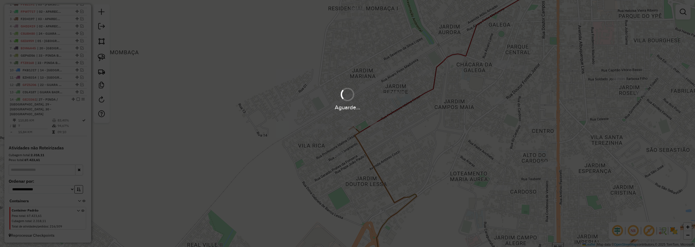
click at [348, 118] on div "Aguarde..." at bounding box center [347, 123] width 695 height 247
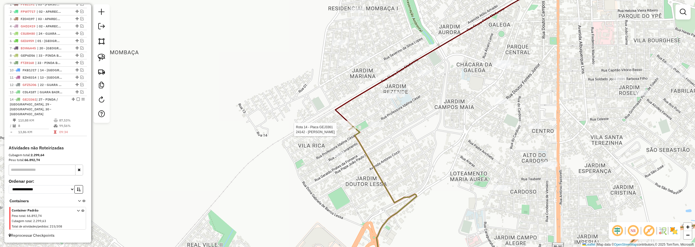
select select "**********"
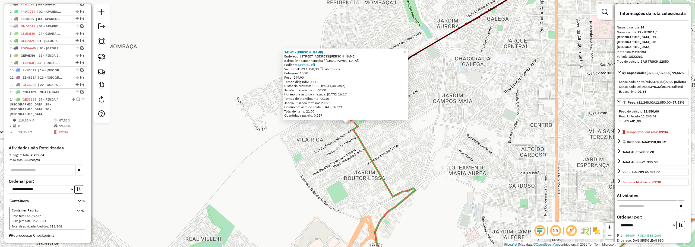
click at [406, 49] on span "×" at bounding box center [405, 51] width 2 height 5
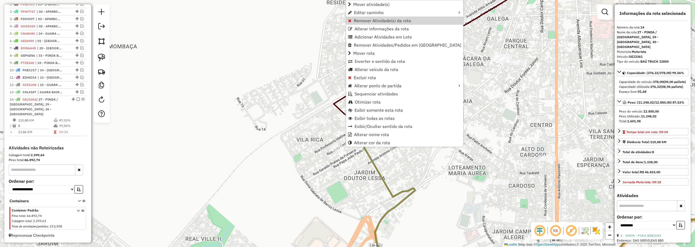
click at [370, 17] on link "Remover Atividade(s) da rota" at bounding box center [404, 21] width 117 height 8
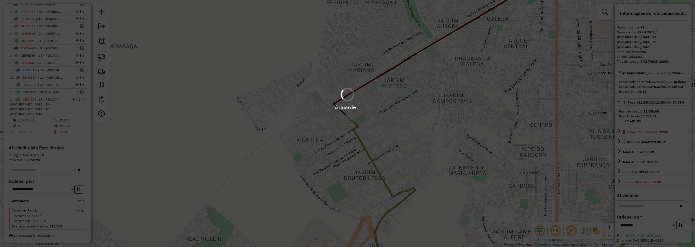
click at [403, 89] on div "Aguarde..." at bounding box center [347, 99] width 695 height 26
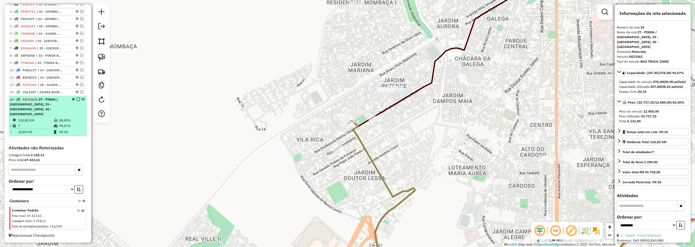
click at [77, 101] on em at bounding box center [78, 99] width 3 height 3
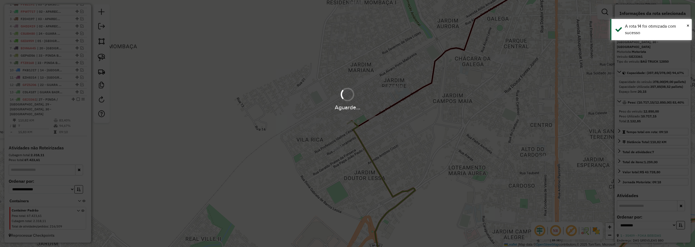
click at [74, 103] on div "Aguarde..." at bounding box center [347, 107] width 695 height 8
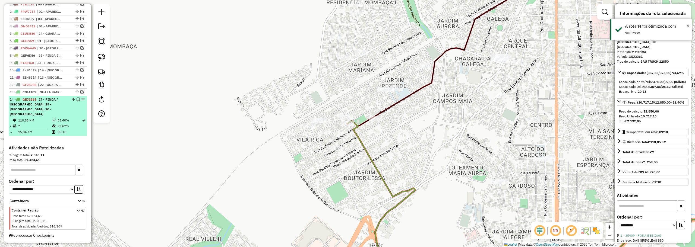
click at [77, 101] on em at bounding box center [78, 99] width 3 height 3
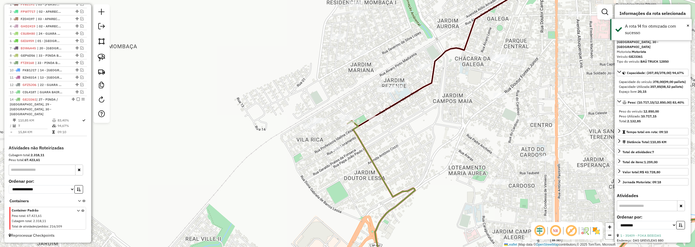
scroll to position [174, 0]
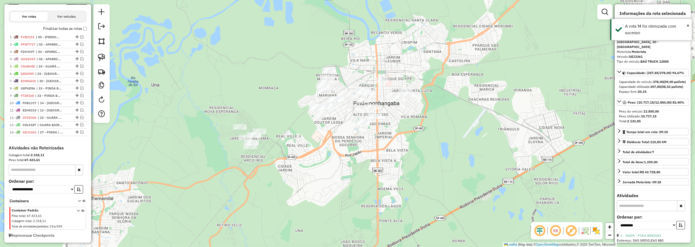
drag, startPoint x: 263, startPoint y: 113, endPoint x: 266, endPoint y: 128, distance: 15.7
click at [266, 128] on div "Janela de atendimento Grade de atendimento Capacidade Transportadoras Veículos …" at bounding box center [347, 123] width 695 height 247
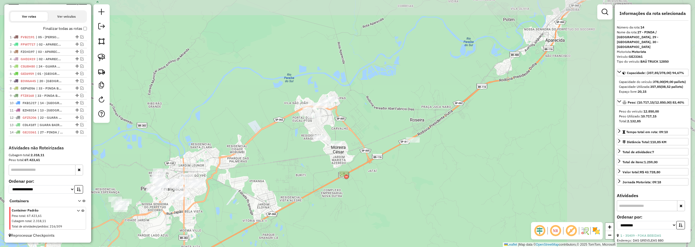
drag, startPoint x: 437, startPoint y: 59, endPoint x: 298, endPoint y: 125, distance: 154.2
click at [298, 127] on div "Janela de atendimento Grade de atendimento Capacidade Transportadoras Veículos …" at bounding box center [347, 123] width 695 height 247
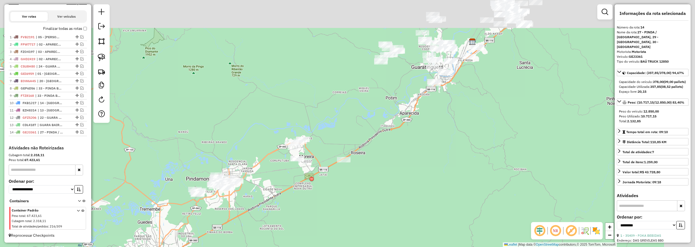
drag, startPoint x: 381, startPoint y: 37, endPoint x: 315, endPoint y: 114, distance: 101.3
click at [314, 118] on div "Janela de atendimento Grade de atendimento Capacidade Transportadoras Veículos …" at bounding box center [347, 123] width 695 height 247
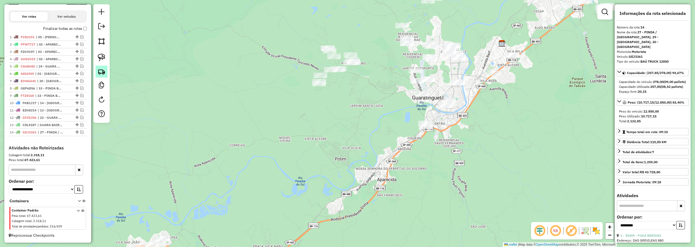
click at [99, 70] on img at bounding box center [102, 72] width 8 height 8
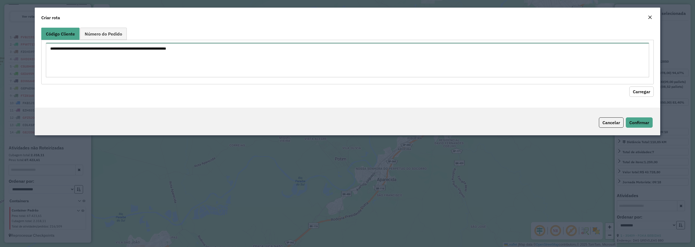
click at [207, 52] on textarea at bounding box center [348, 60] width 604 height 34
paste textarea "*****"
click at [643, 93] on button "Carregar" at bounding box center [642, 92] width 24 height 10
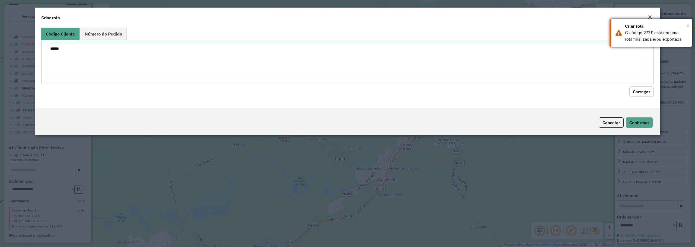
click at [688, 24] on span "×" at bounding box center [688, 26] width 3 height 6
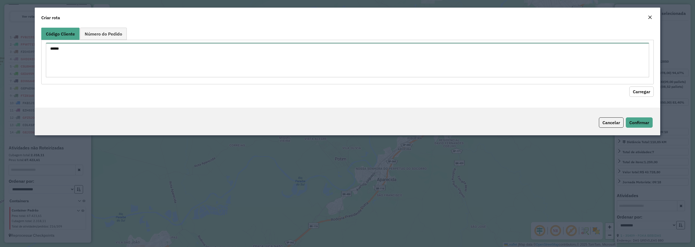
click at [65, 51] on textarea "*****" at bounding box center [348, 60] width 604 height 34
type textarea "*****"
click at [57, 49] on textarea "*****" at bounding box center [348, 60] width 604 height 34
drag, startPoint x: 650, startPoint y: 18, endPoint x: 593, endPoint y: 76, distance: 80.9
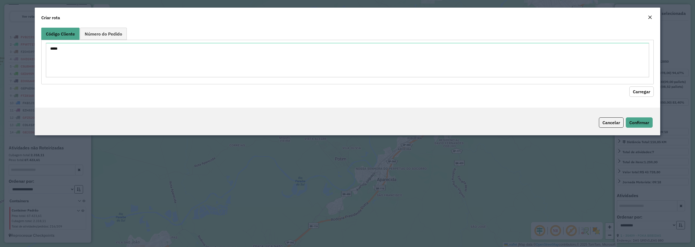
click at [650, 18] on em "Close" at bounding box center [650, 17] width 4 height 4
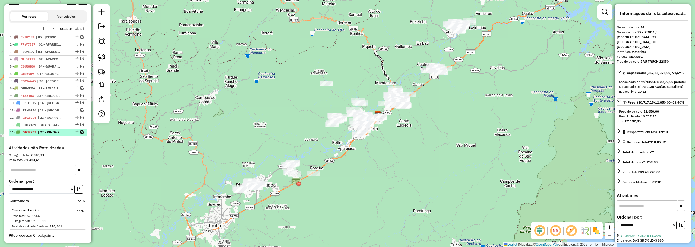
click at [51, 130] on span "| 27 - PINDA / [GEOGRAPHIC_DATA], 29 - [GEOGRAPHIC_DATA], 30 - [GEOGRAPHIC_DATA]" at bounding box center [50, 132] width 25 height 5
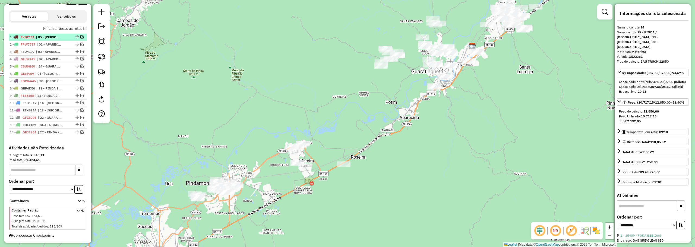
click at [46, 34] on li "1 - FVB2191 | 05 - APARECIDA LADEIRA" at bounding box center [48, 37] width 78 height 7
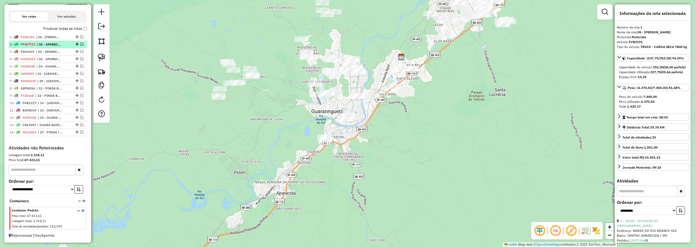
click at [49, 45] on span "| 02 - APARECIDA BAIRRO 2, 03 - [GEOGRAPHIC_DATA] 3, 04 - [GEOGRAPHIC_DATA] 4, …" at bounding box center [49, 44] width 25 height 5
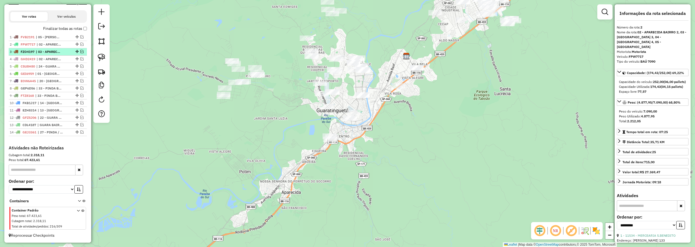
click at [49, 51] on span "| 03 - APARECIDA BAIRRO 3, 06 - [GEOGRAPHIC_DATA]" at bounding box center [48, 51] width 25 height 5
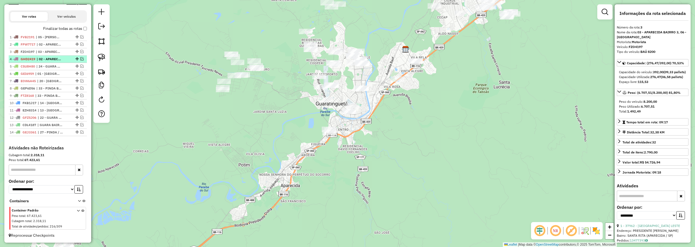
click at [49, 58] on span "| 02 - APARECIDA BAIRRO 2, 03 - APARECIDA BAIRRO 3" at bounding box center [49, 59] width 25 height 5
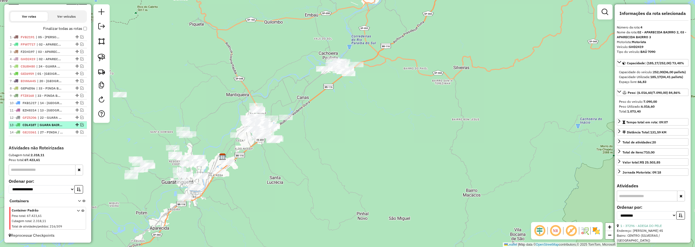
click at [61, 126] on span "| GUARA BAIRRO RECARGA GFZ5J06" at bounding box center [49, 125] width 25 height 5
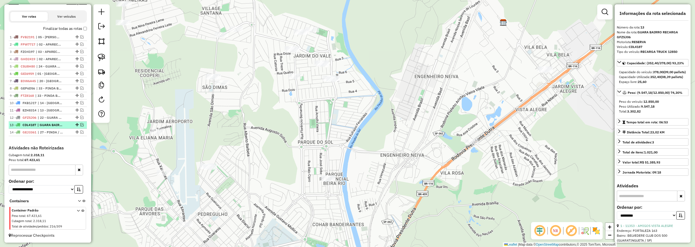
click at [81, 125] on em at bounding box center [81, 124] width 3 height 3
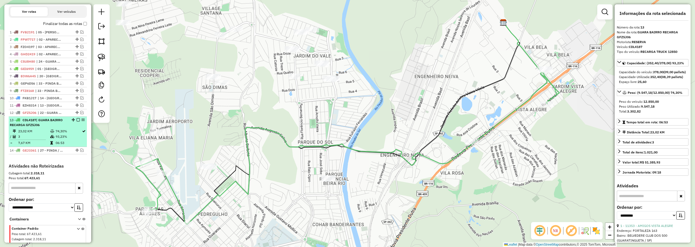
scroll to position [197, 0]
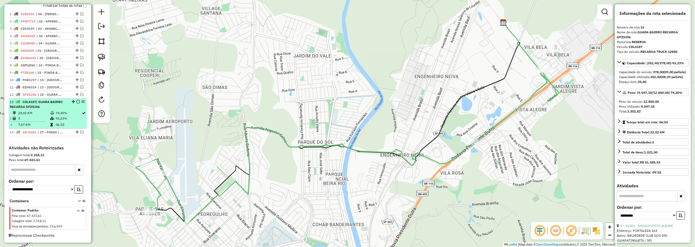
click at [77, 102] on em at bounding box center [78, 101] width 3 height 3
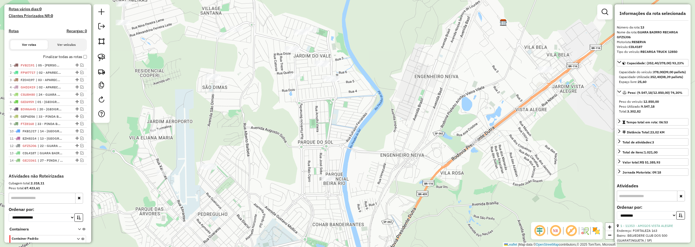
scroll to position [147, 0]
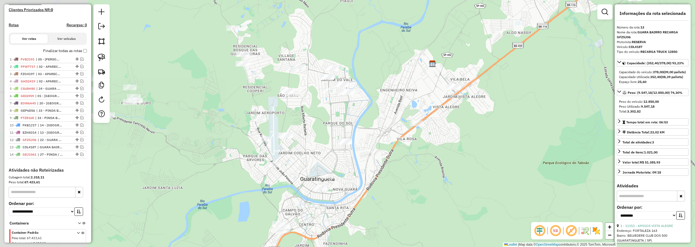
drag, startPoint x: 125, startPoint y: 133, endPoint x: 246, endPoint y: 121, distance: 121.5
click at [246, 121] on div "Janela de atendimento Grade de atendimento Capacidade Transportadoras Veículos …" at bounding box center [347, 123] width 695 height 247
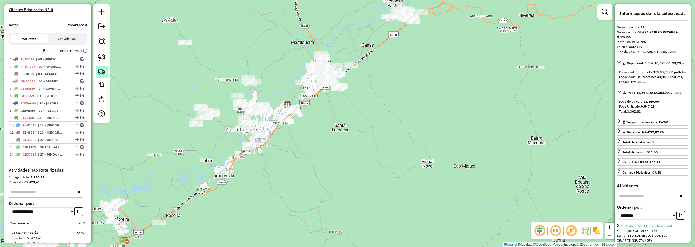
click at [103, 72] on img at bounding box center [102, 72] width 8 height 8
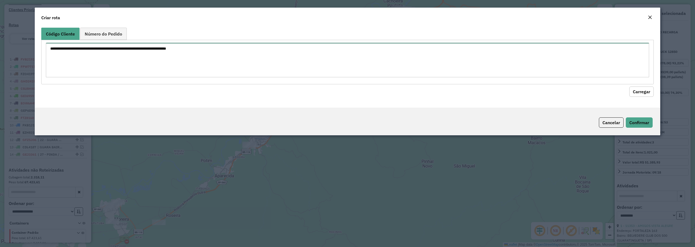
click at [170, 58] on textarea at bounding box center [348, 60] width 604 height 34
paste textarea "***** ***** ***** ***** ***** ***** ***** ***** ***** ***** *****"
click at [261, 59] on textarea "***** ***** ***** ***** ***** ***** ***** ***** ***** ***** *****" at bounding box center [348, 60] width 604 height 34
type textarea "***** ***** ***** ***** ***** ***** ***** ***** ***** ***** *****"
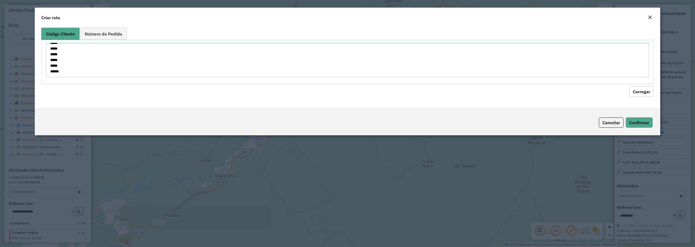
click at [651, 92] on button "Carregar" at bounding box center [642, 92] width 24 height 10
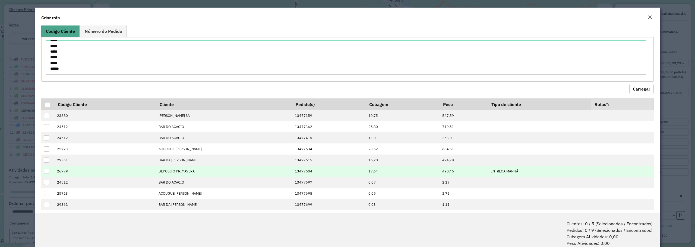
scroll to position [11, 0]
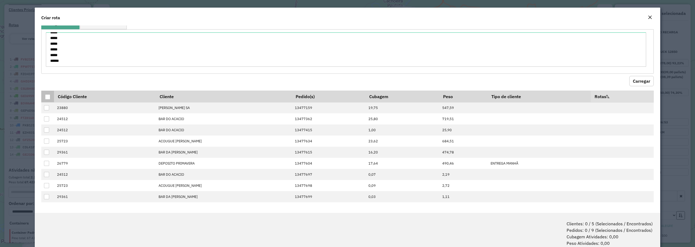
click at [47, 98] on div at bounding box center [47, 97] width 5 height 5
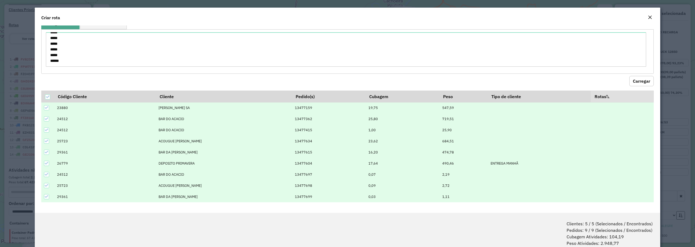
click at [649, 15] on em "Close" at bounding box center [650, 17] width 4 height 4
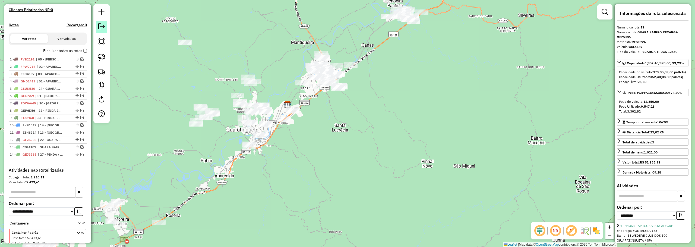
click at [99, 28] on em at bounding box center [101, 26] width 7 height 7
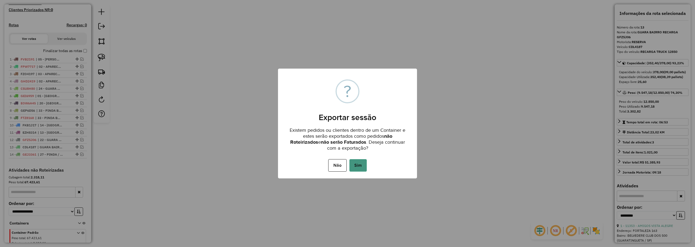
click at [364, 166] on button "Sim" at bounding box center [358, 165] width 17 height 12
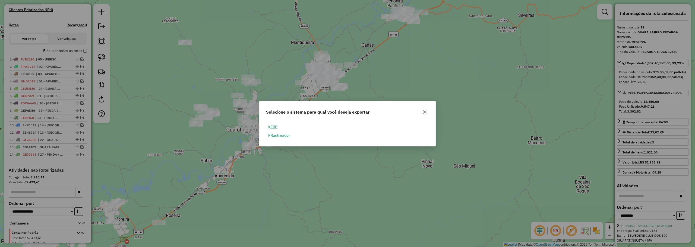
click at [278, 127] on button "ERP" at bounding box center [273, 127] width 14 height 8
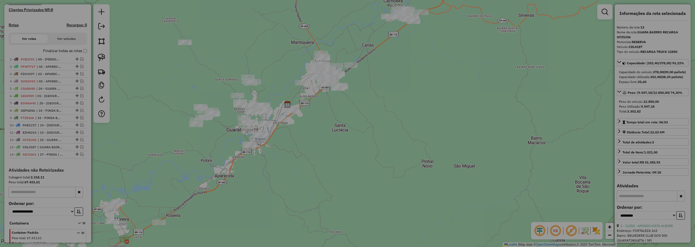
select select "**"
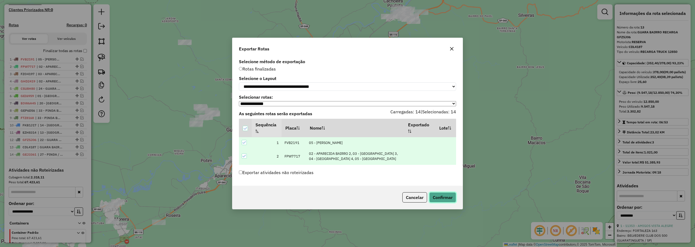
click at [446, 200] on button "Confirmar" at bounding box center [442, 198] width 27 height 10
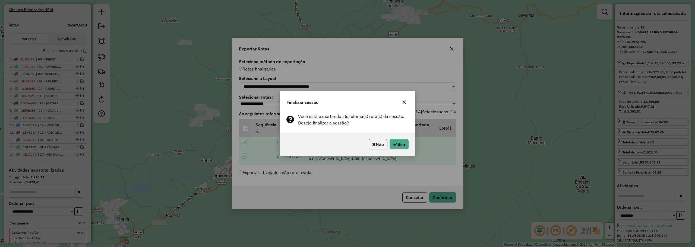
click at [380, 146] on button "Não" at bounding box center [378, 144] width 19 height 10
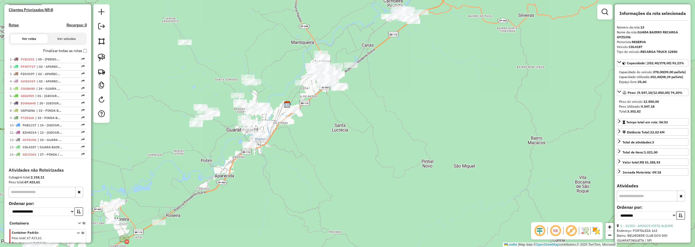
scroll to position [174, 0]
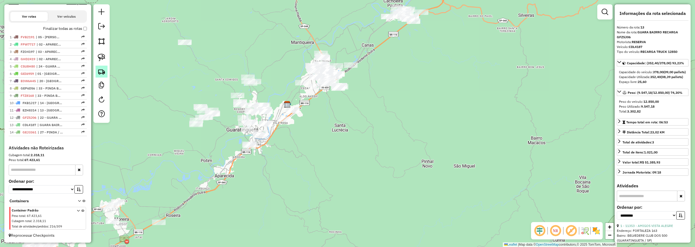
click at [104, 73] on img at bounding box center [102, 72] width 8 height 8
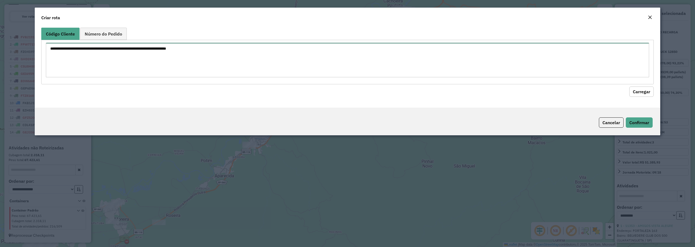
click at [272, 57] on textarea at bounding box center [348, 60] width 604 height 34
paste textarea "***** ***** ***** ***** ***** ***** ***** ***** ***** ***** ***** ***** ***** *…"
click at [196, 65] on textarea "***** ***** ***** ***** ***** ***** ***** ***** ***** ***** ***** ***** ***** *…" at bounding box center [348, 60] width 604 height 34
type textarea "***** ***** ***** ***** ***** ***** ***** ***** ***** ***** ***** ***** ***** *…"
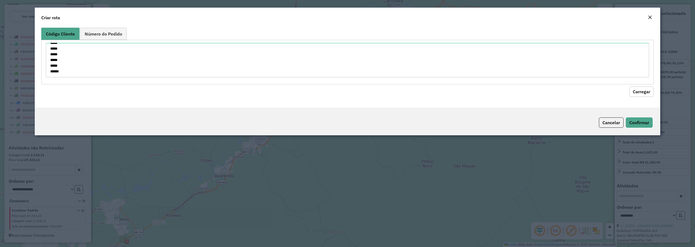
click at [641, 93] on button "Carregar" at bounding box center [642, 92] width 24 height 10
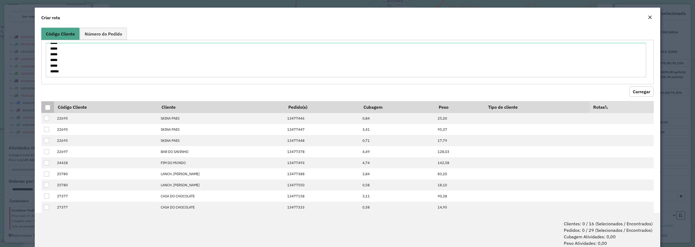
click at [46, 107] on div at bounding box center [47, 107] width 5 height 5
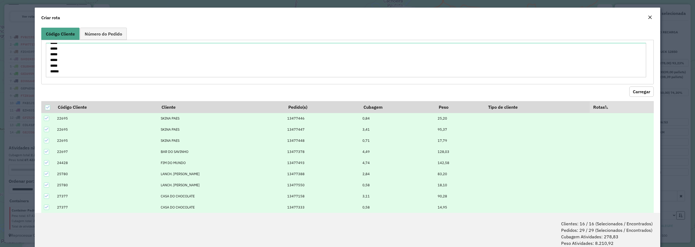
scroll to position [27, 0]
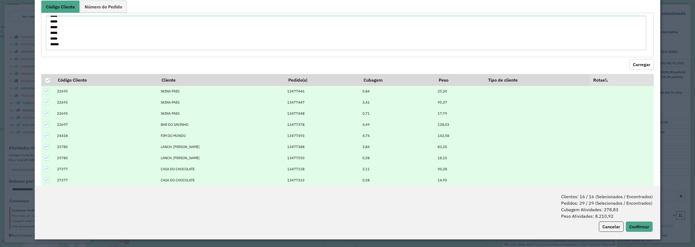
click at [47, 179] on icon at bounding box center [47, 180] width 4 height 4
click at [47, 170] on icon at bounding box center [47, 169] width 4 height 4
click at [638, 227] on button "Confirmar" at bounding box center [639, 227] width 27 height 10
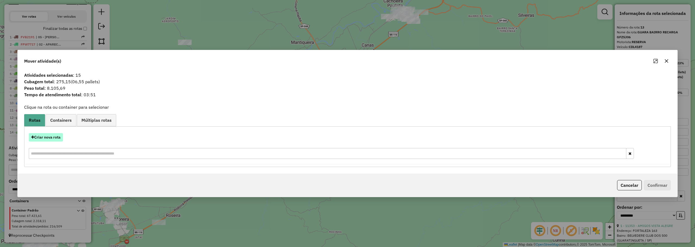
click at [50, 138] on button "Criar nova rota" at bounding box center [46, 137] width 34 height 8
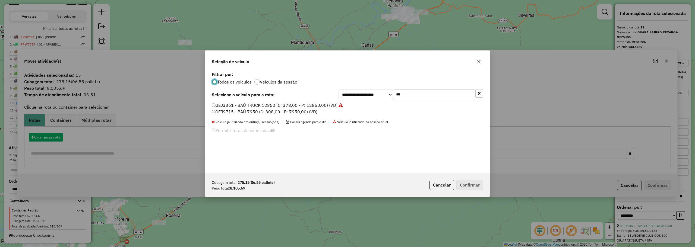
scroll to position [3, 2]
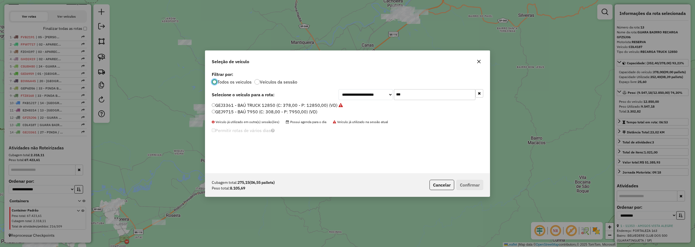
click at [408, 93] on input "***" at bounding box center [434, 94] width 81 height 11
type input "***"
click at [231, 105] on label "FKG8026 - BAÚ 8200 (C: 392,00 - P: 8200,00) (VD)" at bounding box center [265, 105] width 106 height 7
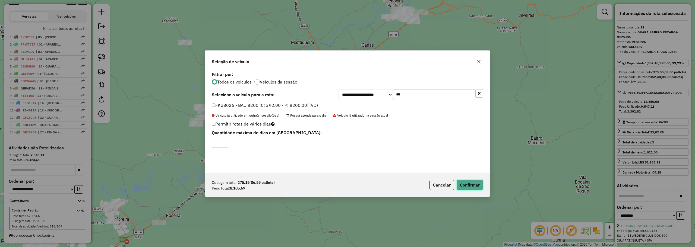
click at [467, 182] on button "Confirmar" at bounding box center [470, 185] width 27 height 10
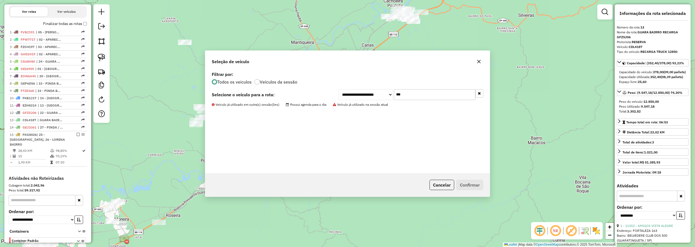
scroll to position [205, 0]
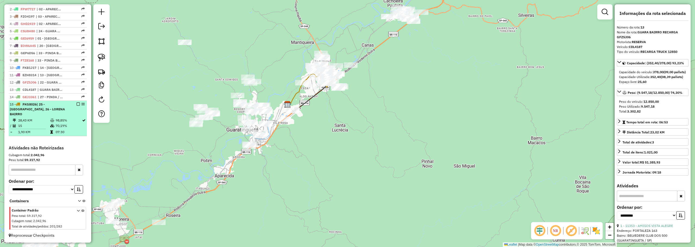
click at [45, 118] on td "28,43 KM" at bounding box center [34, 120] width 32 height 5
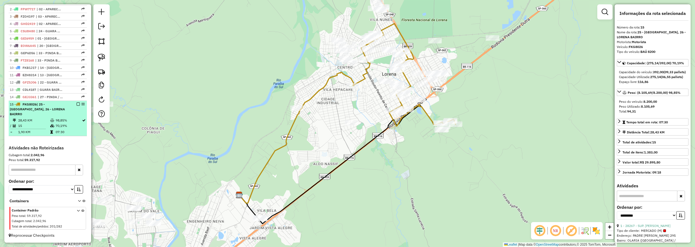
click at [77, 106] on em at bounding box center [78, 104] width 3 height 3
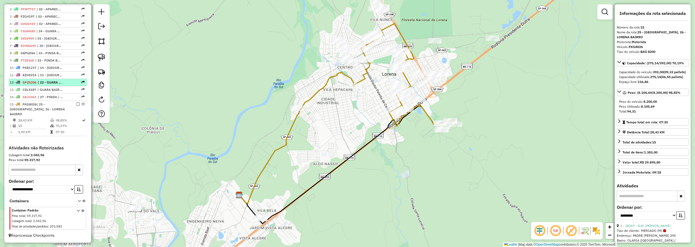
scroll to position [182, 0]
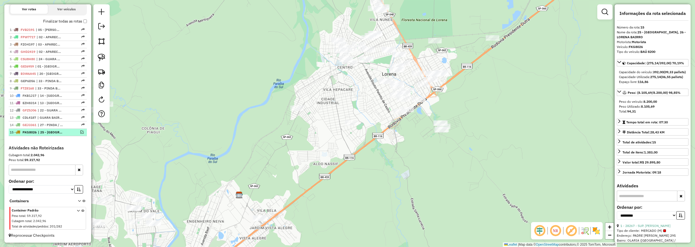
click at [65, 134] on div "15 - FKG8026 | 25 - LORENA CENTRO, 26 - LORENA BAIRRO" at bounding box center [39, 132] width 58 height 5
click at [83, 131] on div at bounding box center [76, 132] width 16 height 3
click at [81, 132] on em at bounding box center [81, 132] width 3 height 3
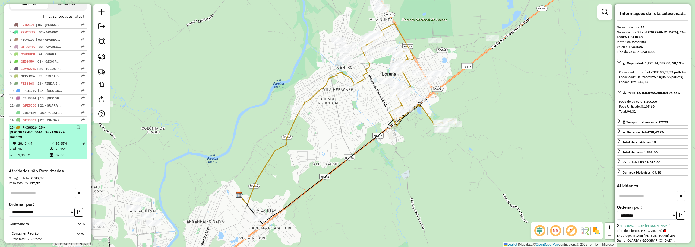
scroll to position [205, 0]
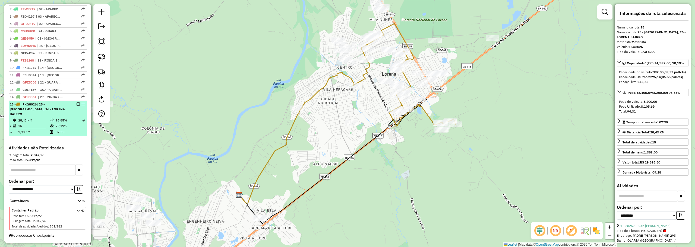
click at [73, 128] on td "70,19%" at bounding box center [68, 125] width 26 height 5
click at [77, 106] on em at bounding box center [78, 104] width 3 height 3
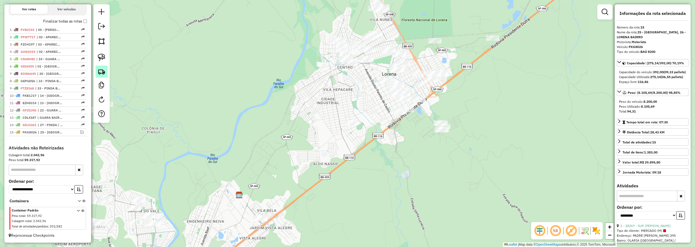
click at [98, 71] on img at bounding box center [102, 72] width 8 height 8
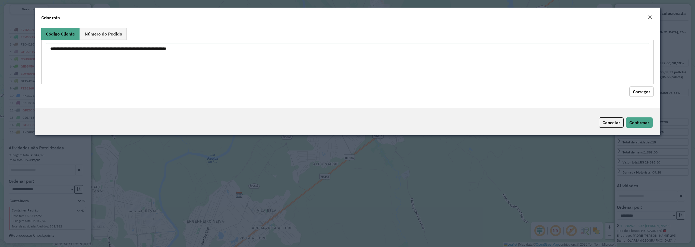
click at [203, 63] on textarea at bounding box center [348, 60] width 604 height 34
paste textarea "***** ***** ***** ***** ***** ***** ***** ***** ***** ***** *****"
type textarea "***** ***** ***** ***** ***** ***** ***** ***** ***** ***** *****"
click at [641, 93] on button "Carregar" at bounding box center [642, 92] width 24 height 10
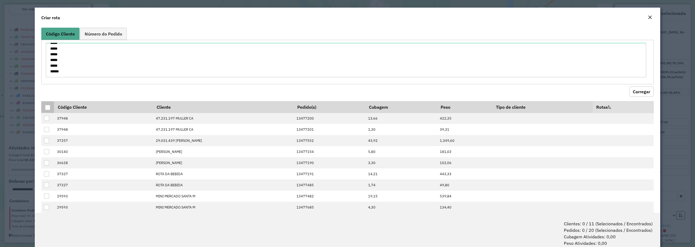
click at [44, 109] on th at bounding box center [47, 107] width 13 height 12
click at [47, 109] on div at bounding box center [47, 107] width 5 height 5
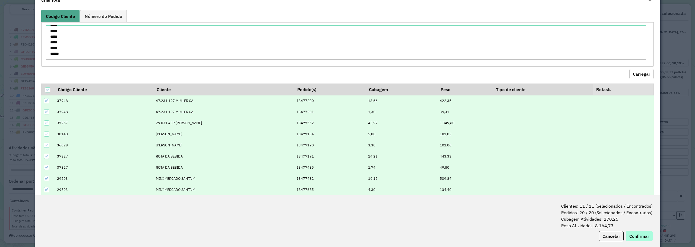
scroll to position [27, 0]
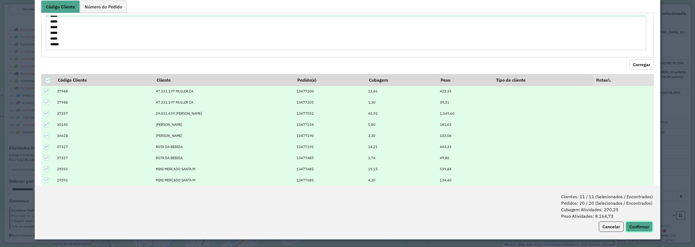
click at [644, 228] on button "Confirmar" at bounding box center [639, 227] width 27 height 10
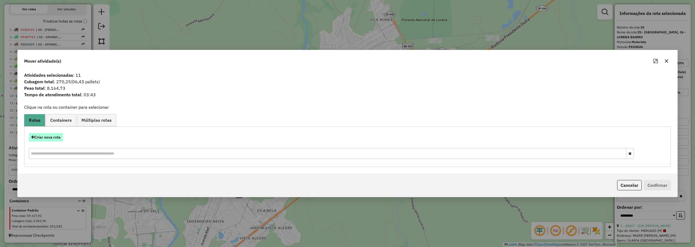
click at [52, 136] on button "Criar nova rota" at bounding box center [46, 137] width 34 height 8
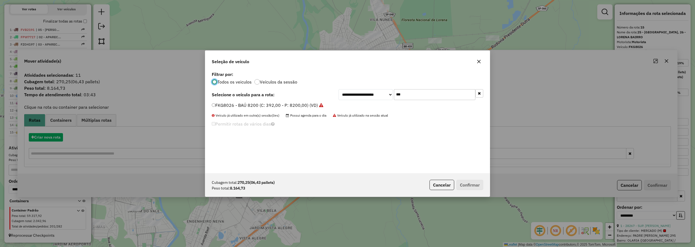
scroll to position [3, 2]
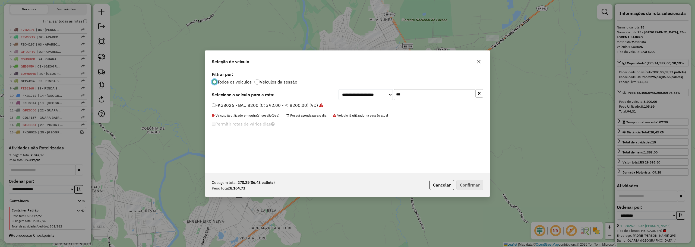
click at [408, 95] on input "***" at bounding box center [434, 94] width 81 height 11
click at [408, 96] on input "***" at bounding box center [434, 94] width 81 height 11
type input "***"
click at [236, 108] on label "FKH1055 - BAÚ 8200 (C: 392,00 - P: 8200,00) (VD)" at bounding box center [265, 105] width 106 height 7
click at [474, 183] on button "Confirmar" at bounding box center [470, 185] width 27 height 10
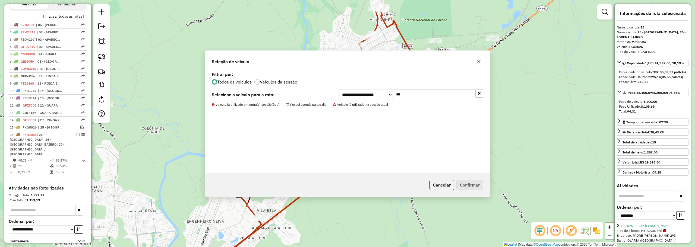
scroll to position [217, 0]
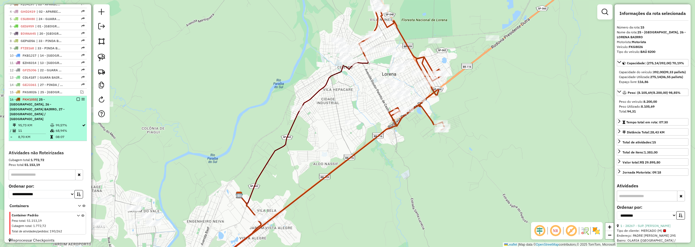
click at [67, 123] on td "99,57%" at bounding box center [68, 125] width 26 height 5
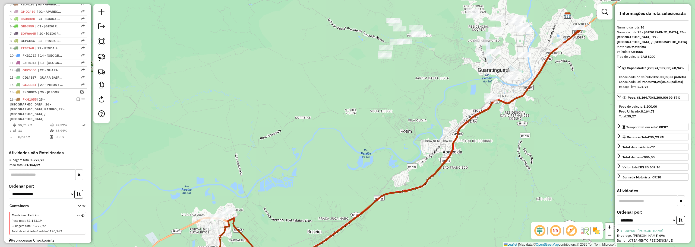
drag, startPoint x: 349, startPoint y: 112, endPoint x: 526, endPoint y: 64, distance: 183.8
click at [527, 63] on div "Janela de atendimento Grade de atendimento Capacidade Transportadoras Veículos …" at bounding box center [347, 123] width 695 height 247
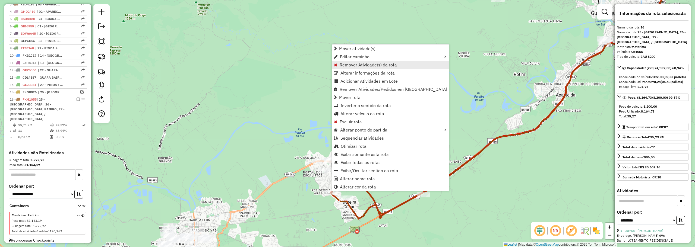
click at [349, 67] on span "Remover Atividade(s) da rota" at bounding box center [368, 65] width 57 height 4
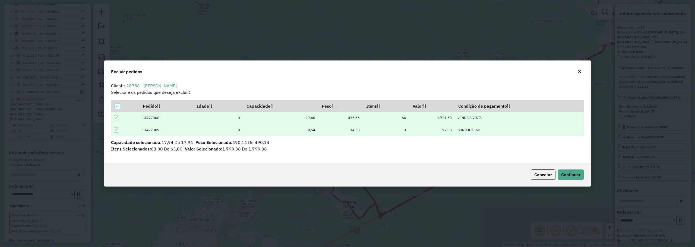
scroll to position [0, 0]
click at [564, 175] on span "Continuar" at bounding box center [570, 174] width 19 height 5
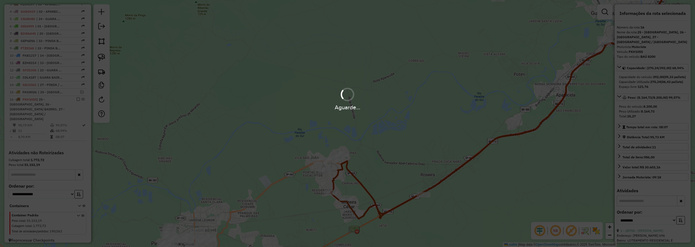
click at [241, 71] on div "Aguarde..." at bounding box center [347, 123] width 695 height 247
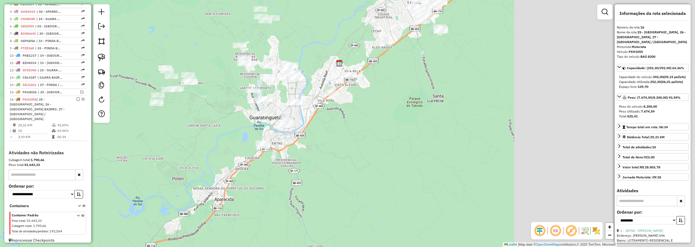
drag, startPoint x: 97, startPoint y: 155, endPoint x: 67, endPoint y: 152, distance: 30.1
click at [60, 157] on hb-router-mapa "Informações da Sessão 979311 - 14/08/2025 Criação: 13/08/2025 18:52 Depósito: A…" at bounding box center [347, 123] width 695 height 247
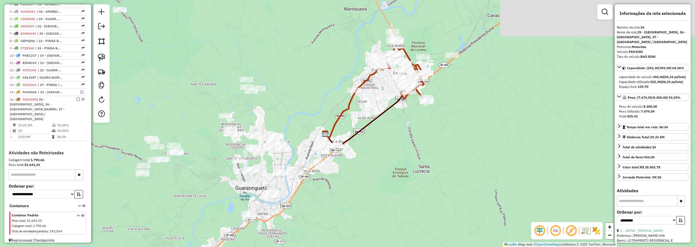
drag, startPoint x: 405, startPoint y: 114, endPoint x: 404, endPoint y: 125, distance: 11.7
click at [404, 126] on div "Janela de atendimento Grade de atendimento Capacidade Transportadoras Veículos …" at bounding box center [347, 123] width 695 height 247
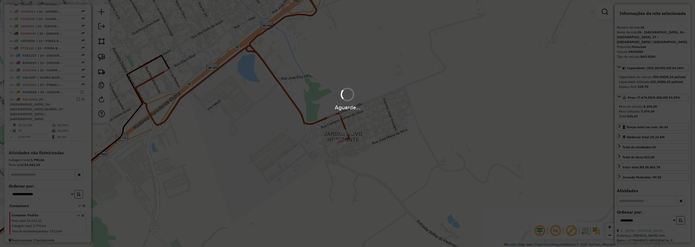
click at [344, 92] on div at bounding box center [347, 94] width 15 height 15
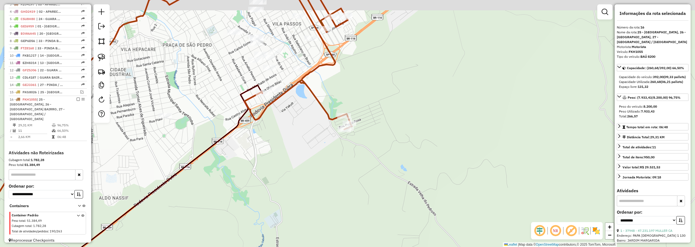
drag, startPoint x: 284, startPoint y: 117, endPoint x: 293, endPoint y: 129, distance: 15.5
click at [296, 136] on div "Janela de atendimento Grade de atendimento Capacidade Transportadoras Veículos …" at bounding box center [347, 123] width 695 height 247
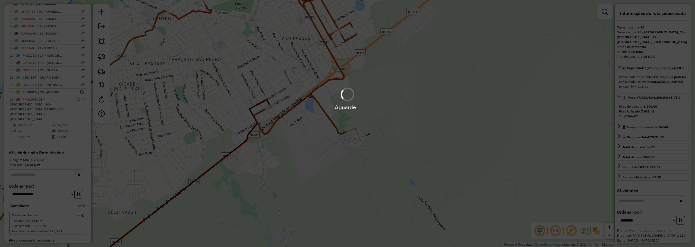
click at [276, 100] on div "Aguarde..." at bounding box center [347, 99] width 695 height 26
click at [280, 100] on div "Aguarde..." at bounding box center [347, 99] width 695 height 26
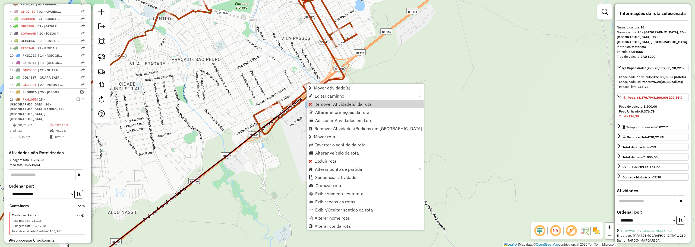
drag, startPoint x: 321, startPoint y: 102, endPoint x: 323, endPoint y: 75, distance: 26.9
click at [321, 101] on link "Remover Atividade(s) da rota" at bounding box center [365, 104] width 117 height 8
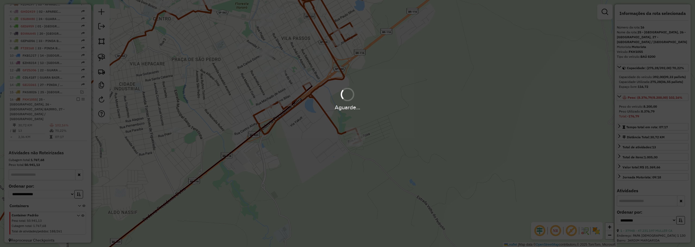
drag, startPoint x: 365, startPoint y: 35, endPoint x: 375, endPoint y: 40, distance: 10.9
click at [365, 35] on div "Aguarde..." at bounding box center [347, 123] width 695 height 247
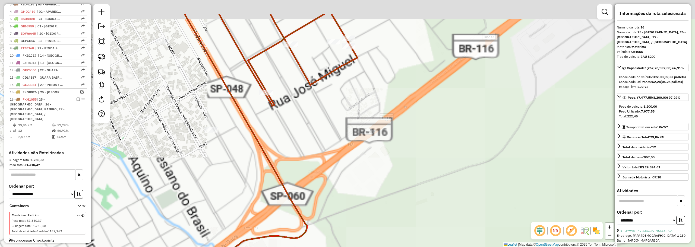
drag, startPoint x: 372, startPoint y: 70, endPoint x: 366, endPoint y: 75, distance: 8.5
click at [376, 96] on div "Janela de atendimento Grade de atendimento Capacidade Transportadoras Veículos …" at bounding box center [347, 123] width 695 height 247
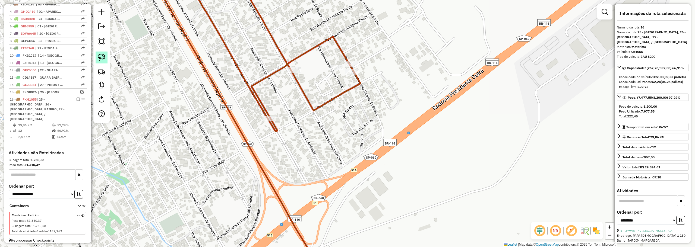
drag, startPoint x: 98, startPoint y: 61, endPoint x: 102, endPoint y: 58, distance: 5.0
click at [98, 61] on img at bounding box center [102, 58] width 8 height 8
drag, startPoint x: 334, startPoint y: 59, endPoint x: 341, endPoint y: 64, distance: 9.1
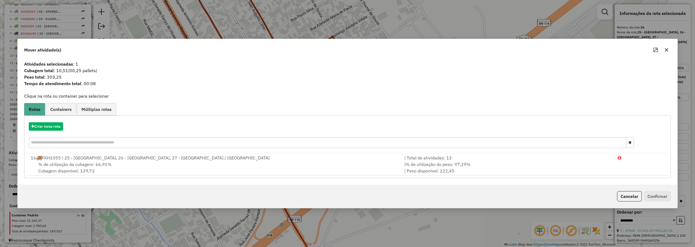
click at [668, 49] on icon "button" at bounding box center [667, 50] width 4 height 4
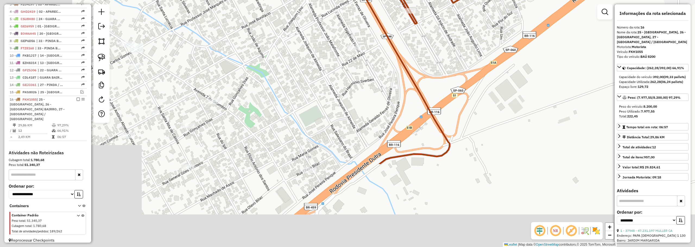
drag, startPoint x: 345, startPoint y: 124, endPoint x: 406, endPoint y: 106, distance: 63.7
click at [496, 7] on div "Janela de atendimento Grade de atendimento Capacidade Transportadoras Veículos …" at bounding box center [347, 123] width 695 height 247
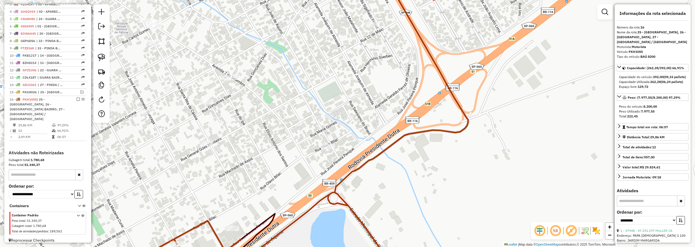
drag, startPoint x: 269, startPoint y: 194, endPoint x: 345, endPoint y: 102, distance: 119.3
click at [345, 102] on div "Janela de atendimento Grade de atendimento Capacidade Transportadoras Veículos …" at bounding box center [347, 123] width 695 height 247
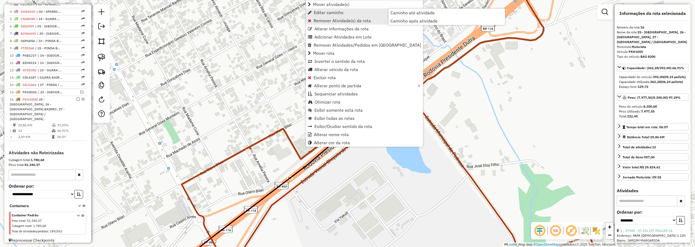
click at [335, 17] on ul "Mover atividade(s) Editar caminho Caminho até atividade Caminho após atividade …" at bounding box center [364, 73] width 117 height 147
click at [336, 17] on link "Remover Atividade(s) da rota" at bounding box center [364, 21] width 117 height 8
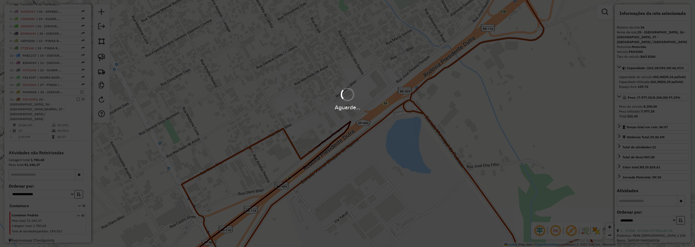
click at [518, 84] on div "Aguarde..." at bounding box center [347, 123] width 695 height 247
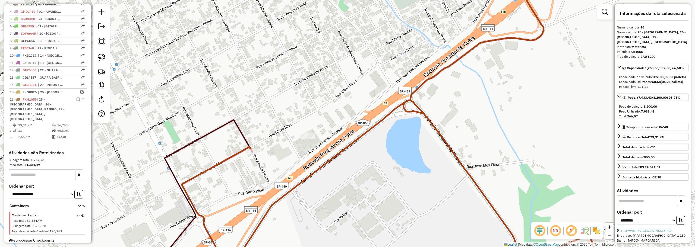
drag, startPoint x: 504, startPoint y: 58, endPoint x: 436, endPoint y: 159, distance: 122.1
click at [437, 161] on div "Janela de atendimento Grade de atendimento Capacidade Transportadoras Veículos …" at bounding box center [347, 123] width 695 height 247
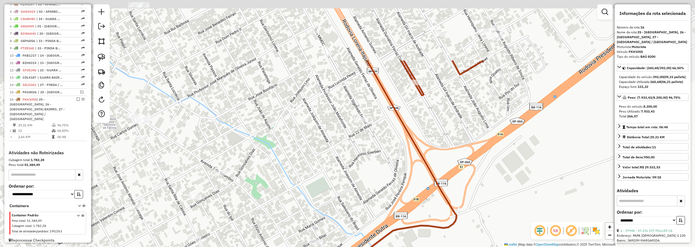
drag, startPoint x: 442, startPoint y: 46, endPoint x: 411, endPoint y: 115, distance: 76.1
click at [417, 134] on div "Janela de atendimento Grade de atendimento Capacidade Transportadoras Veículos …" at bounding box center [347, 123] width 695 height 247
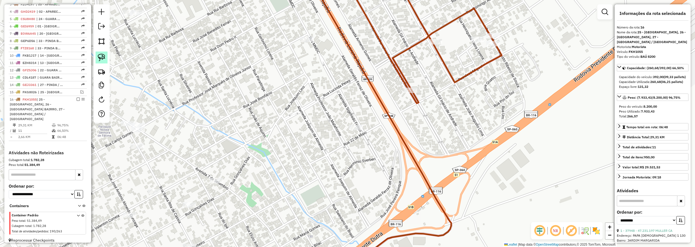
click at [105, 57] on img at bounding box center [102, 58] width 8 height 8
drag, startPoint x: 467, startPoint y: 43, endPoint x: 484, endPoint y: 34, distance: 19.4
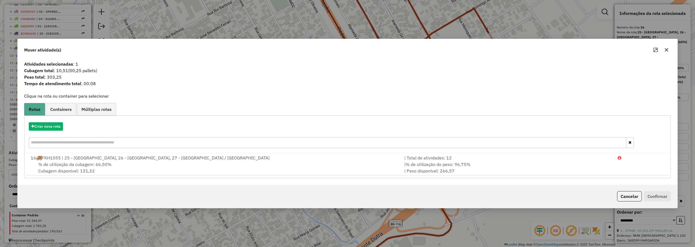
drag, startPoint x: 624, startPoint y: 201, endPoint x: 606, endPoint y: 140, distance: 63.6
click at [624, 199] on button "Cancelar" at bounding box center [629, 197] width 25 height 10
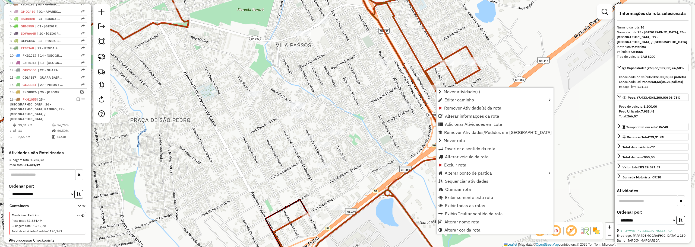
click at [435, 77] on div "Janela de atendimento Grade de atendimento Capacidade Transportadoras Veículos …" at bounding box center [347, 123] width 695 height 247
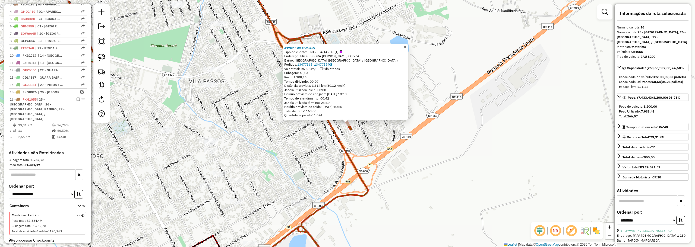
click at [406, 45] on span "×" at bounding box center [405, 47] width 2 height 5
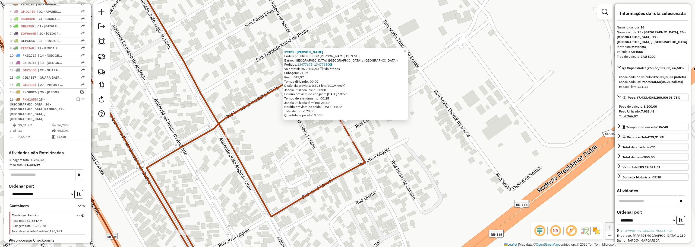
click at [406, 50] on span "×" at bounding box center [405, 51] width 2 height 5
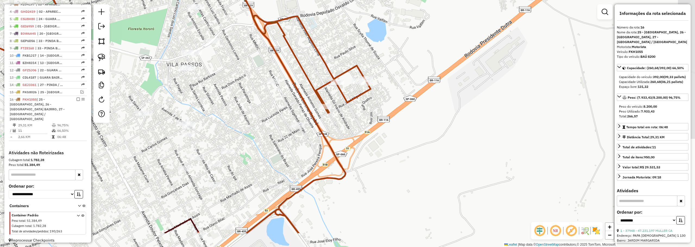
drag, startPoint x: 384, startPoint y: 128, endPoint x: 418, endPoint y: 93, distance: 48.4
click at [423, 85] on div "Janela de atendimento Grade de atendimento Capacidade Transportadoras Veículos …" at bounding box center [347, 123] width 695 height 247
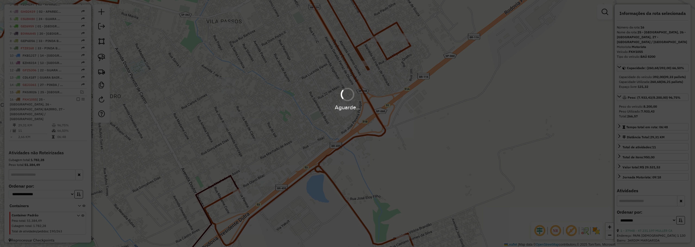
click at [243, 172] on div "Aguarde..." at bounding box center [347, 123] width 695 height 247
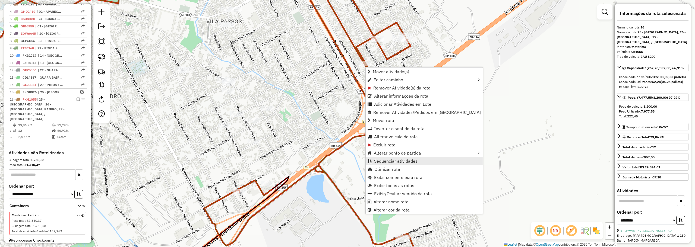
click at [386, 162] on span "Sequenciar atividades" at bounding box center [395, 161] width 43 height 4
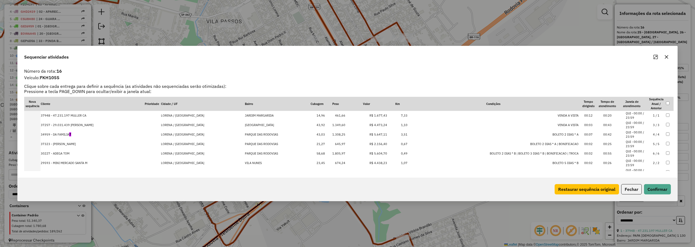
drag, startPoint x: 209, startPoint y: 191, endPoint x: 208, endPoint y: 196, distance: 5.2
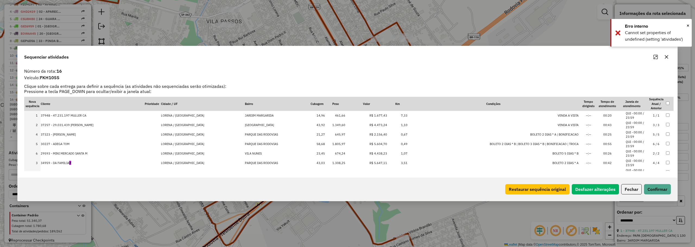
drag, startPoint x: 203, startPoint y: 133, endPoint x: 206, endPoint y: 146, distance: 13.0
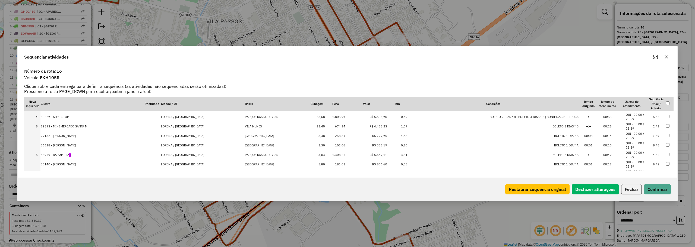
drag, startPoint x: 217, startPoint y: 134, endPoint x: 217, endPoint y: 169, distance: 35.0
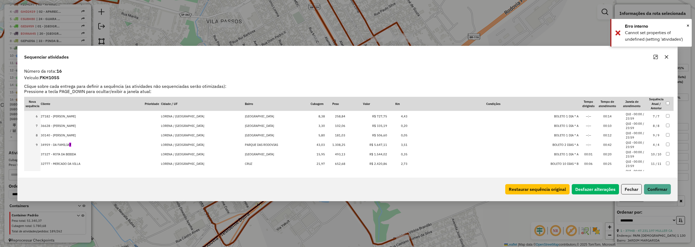
scroll to position [54, 0]
drag, startPoint x: 225, startPoint y: 138, endPoint x: 224, endPoint y: 170, distance: 32.3
click at [662, 188] on button "Confirmar" at bounding box center [657, 189] width 27 height 10
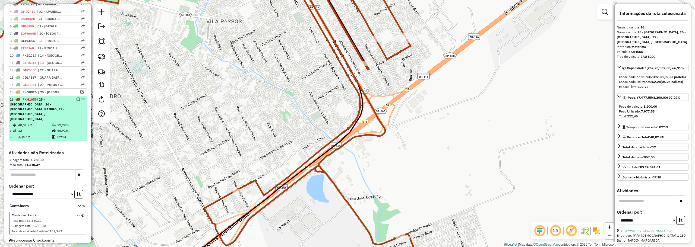
click at [65, 108] on div "16 - FKH1055 | 25 - LORENA CENTRO, 26 - LORENA BAIRRO, 27 - PINDA / MOREIRA" at bounding box center [39, 109] width 58 height 24
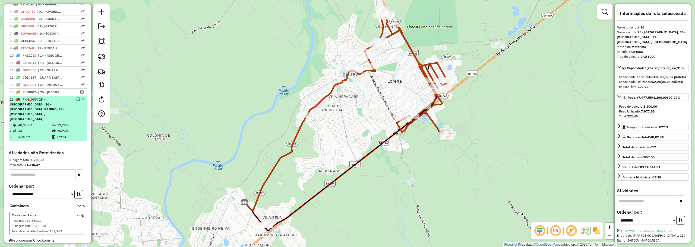
click at [77, 101] on em at bounding box center [78, 99] width 3 height 3
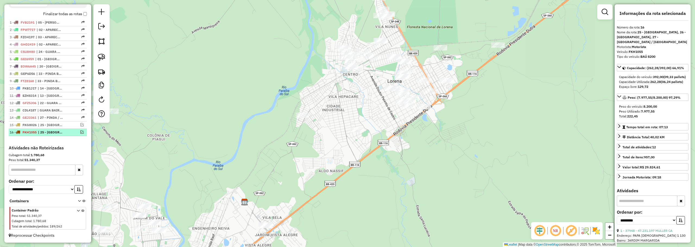
scroll to position [189, 0]
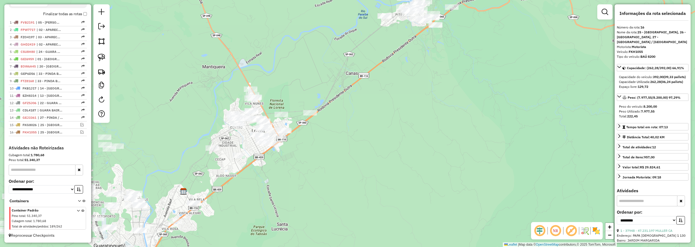
drag, startPoint x: 473, startPoint y: 65, endPoint x: 416, endPoint y: 145, distance: 98.5
click at [413, 157] on div "Janela de atendimento Grade de atendimento Capacidade Transportadoras Veículos …" at bounding box center [347, 123] width 695 height 247
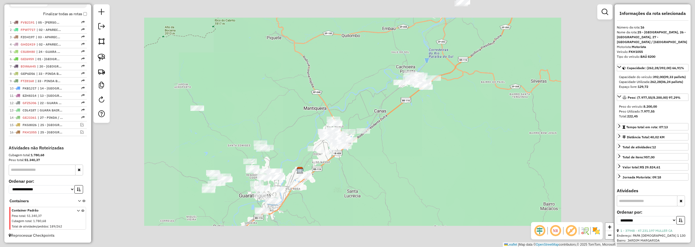
drag, startPoint x: 401, startPoint y: 174, endPoint x: 401, endPoint y: 169, distance: 5.2
click at [401, 173] on div "Janela de atendimento Grade de atendimento Capacidade Transportadoras Veículos …" at bounding box center [347, 123] width 695 height 247
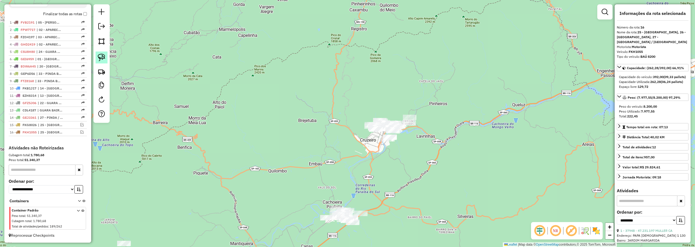
click at [104, 58] on img at bounding box center [102, 58] width 8 height 8
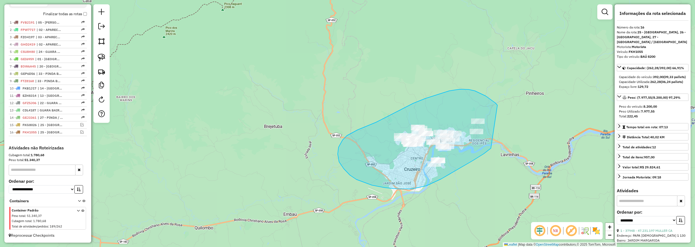
drag, startPoint x: 496, startPoint y: 103, endPoint x: 508, endPoint y: 131, distance: 30.3
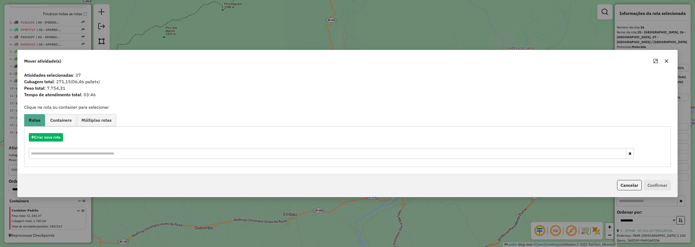
click at [667, 61] on icon "button" at bounding box center [667, 61] width 4 height 4
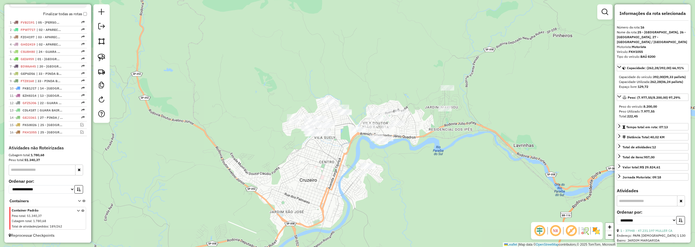
drag, startPoint x: 101, startPoint y: 54, endPoint x: 361, endPoint y: 56, distance: 260.8
click at [101, 54] on img at bounding box center [102, 58] width 8 height 8
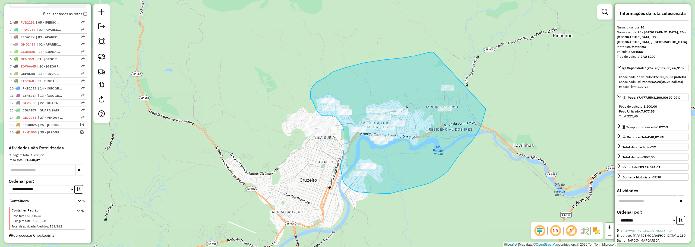
drag, startPoint x: 431, startPoint y: 52, endPoint x: 487, endPoint y: 100, distance: 73.0
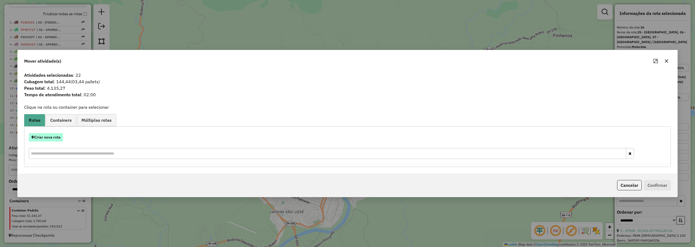
click at [59, 139] on button "Criar nova rota" at bounding box center [46, 137] width 34 height 8
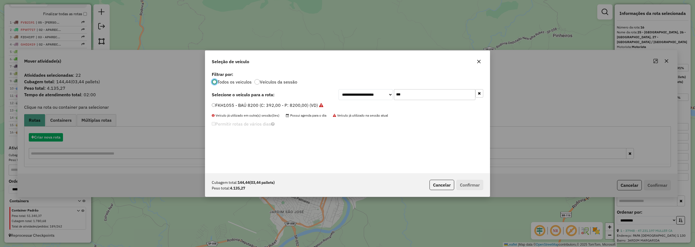
scroll to position [3, 2]
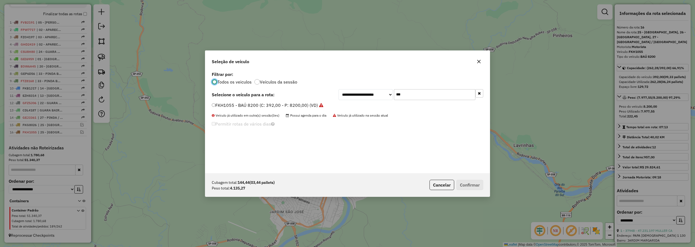
click at [409, 95] on input "***" at bounding box center [434, 94] width 81 height 11
type input "***"
click at [272, 106] on label "GBU4G23 - TOCO 7645 (C: 392,00 - P: 7645,00) (VD)" at bounding box center [267, 105] width 110 height 7
click at [470, 181] on button "Confirmar" at bounding box center [470, 185] width 27 height 10
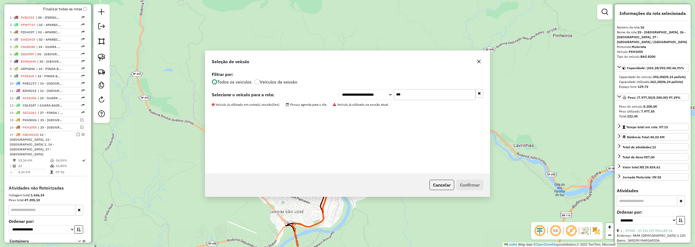
scroll to position [229, 0]
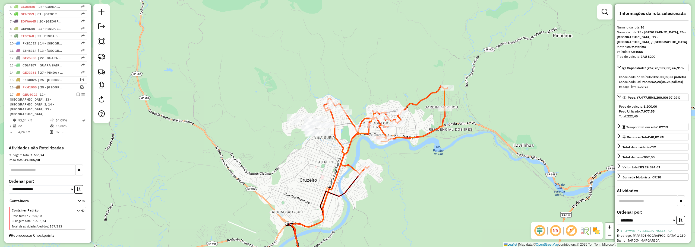
drag, startPoint x: 418, startPoint y: 188, endPoint x: 423, endPoint y: 72, distance: 115.6
click at [423, 72] on div "Janela de atendimento Grade de atendimento Capacidade Transportadoras Veículos …" at bounding box center [347, 123] width 695 height 247
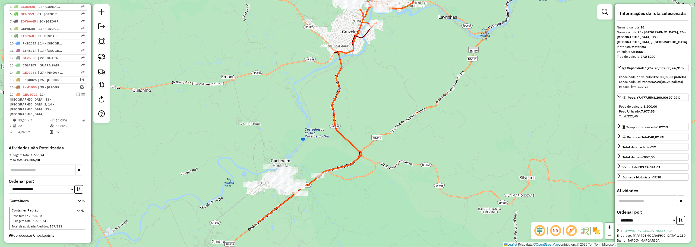
drag, startPoint x: 403, startPoint y: 64, endPoint x: 398, endPoint y: 70, distance: 8.0
click at [403, 61] on div "Janela de atendimento Grade de atendimento Capacidade Transportadoras Veículos …" at bounding box center [347, 123] width 695 height 247
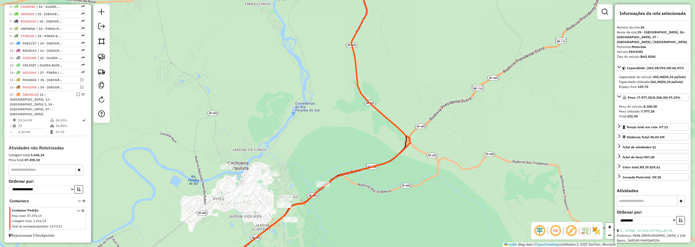
drag, startPoint x: 105, startPoint y: 57, endPoint x: 114, endPoint y: 66, distance: 12.3
click at [105, 57] on link at bounding box center [102, 58] width 12 height 12
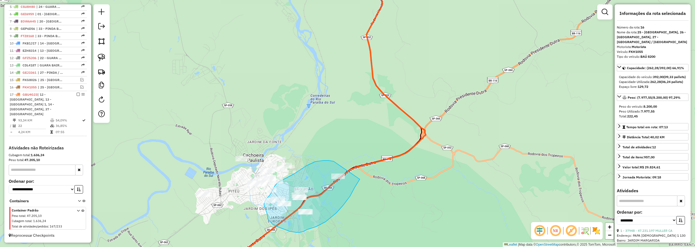
drag, startPoint x: 331, startPoint y: 161, endPoint x: 366, endPoint y: 169, distance: 35.7
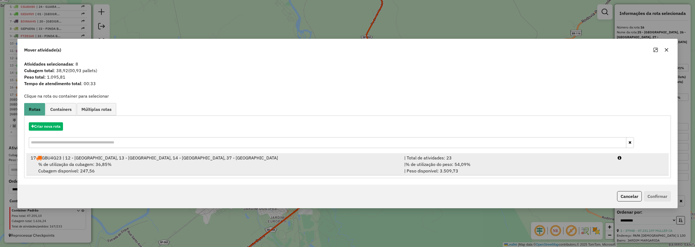
drag, startPoint x: 223, startPoint y: 162, endPoint x: 357, endPoint y: 158, distance: 134.0
click at [227, 161] on div "% de utilização da cubagem: 36,85% Cubagem disponível: 247,56" at bounding box center [214, 167] width 374 height 13
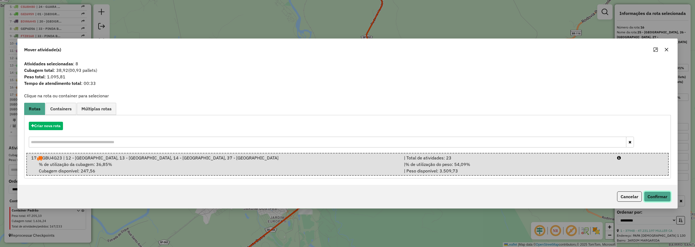
click at [660, 197] on button "Confirmar" at bounding box center [657, 197] width 27 height 10
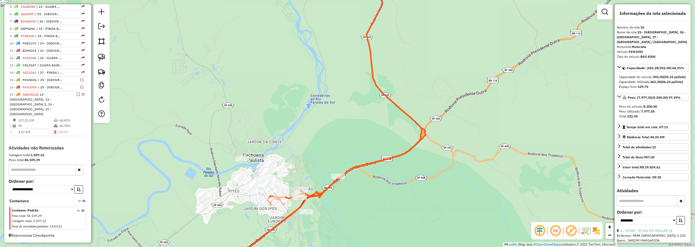
click at [339, 173] on div "Rota 17 - Placa GBU4G23 26576 - RESTAURANTE E LANCHO Janela de atendimento Grad…" at bounding box center [347, 123] width 695 height 247
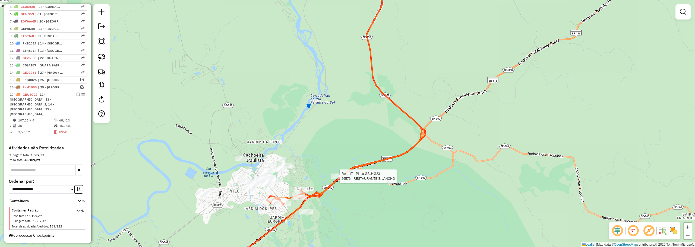
select select "**********"
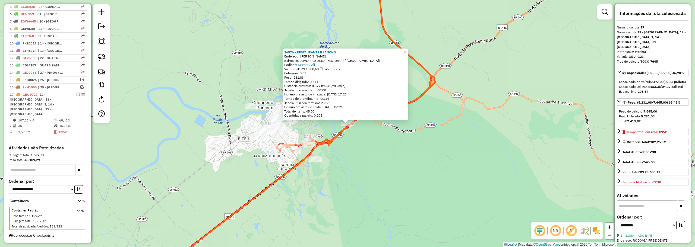
click at [406, 49] on span "×" at bounding box center [405, 51] width 2 height 5
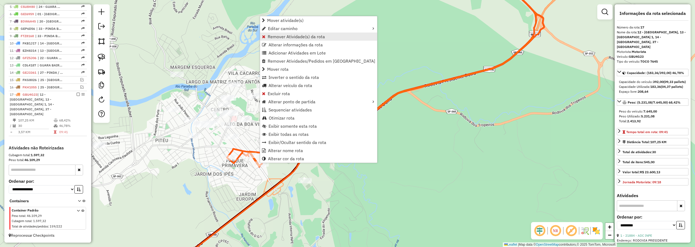
click at [271, 35] on span "Remover Atividade(s) da rota" at bounding box center [296, 36] width 57 height 4
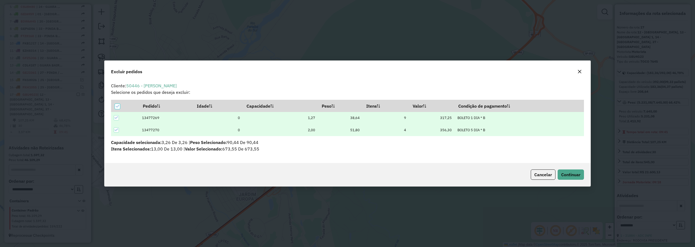
scroll to position [0, 0]
click at [568, 172] on span "Continuar" at bounding box center [570, 174] width 19 height 5
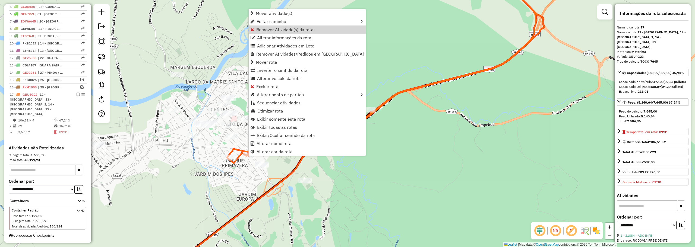
drag, startPoint x: 269, startPoint y: 29, endPoint x: 274, endPoint y: 34, distance: 8.1
click at [269, 29] on span "Remover Atividade(s) da rota" at bounding box center [284, 29] width 57 height 4
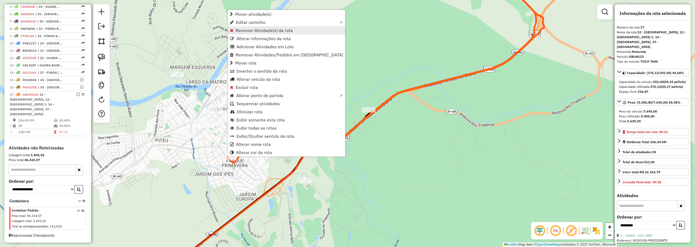
click at [246, 31] on span "Remover Atividade(s) da rota" at bounding box center [264, 30] width 57 height 4
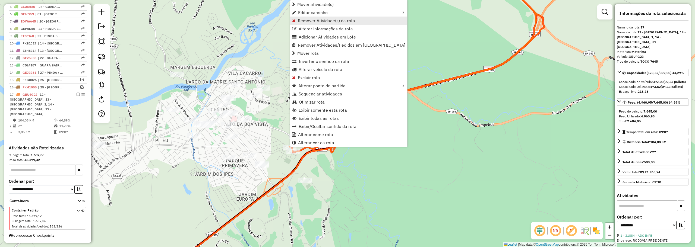
click at [301, 22] on span "Remover Atividade(s) da rota" at bounding box center [326, 20] width 57 height 4
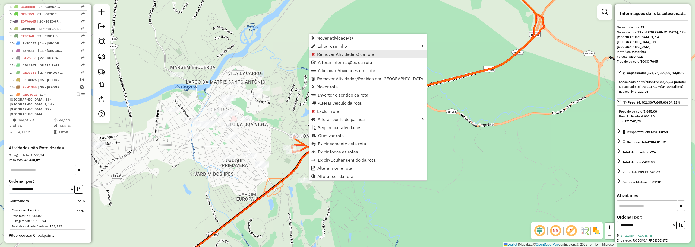
click at [328, 55] on span "Remover Atividade(s) da rota" at bounding box center [345, 54] width 57 height 4
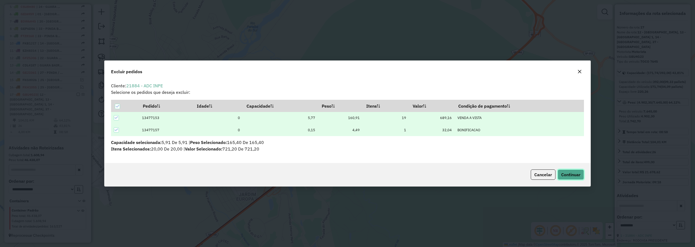
click at [575, 176] on span "Continuar" at bounding box center [570, 174] width 19 height 5
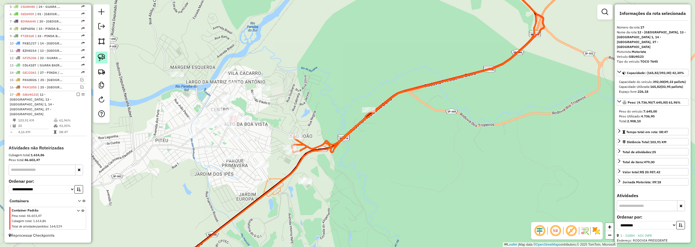
click at [102, 56] on img at bounding box center [102, 58] width 8 height 8
drag, startPoint x: 267, startPoint y: 155, endPoint x: 270, endPoint y: 171, distance: 16.6
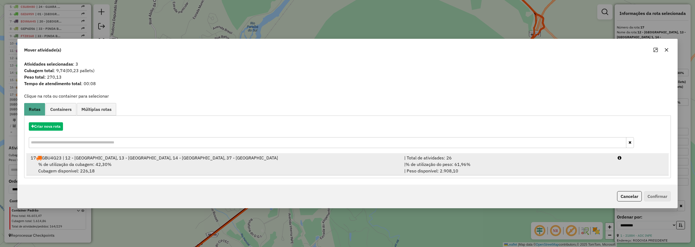
click at [198, 170] on div "% de utilização da cubagem: 42,30% Cubagem disponível: 226,18" at bounding box center [214, 167] width 374 height 13
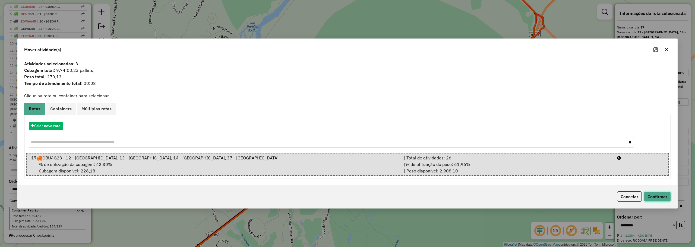
click at [654, 194] on button "Confirmar" at bounding box center [657, 197] width 27 height 10
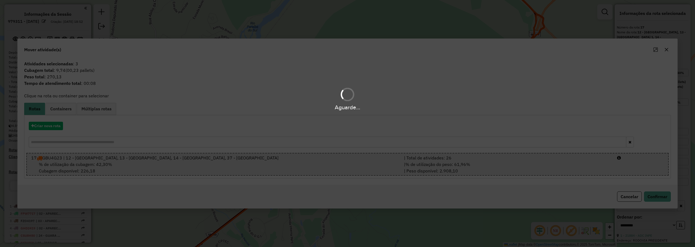
select select "**********"
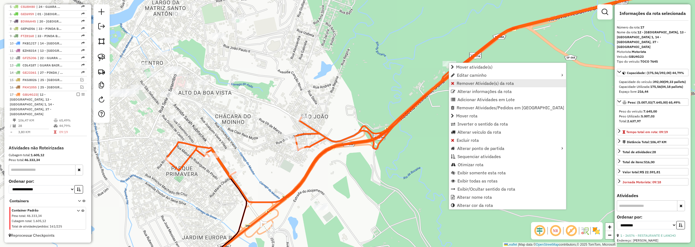
click at [472, 84] on span "Remover Atividade(s) da rota" at bounding box center [485, 83] width 57 height 4
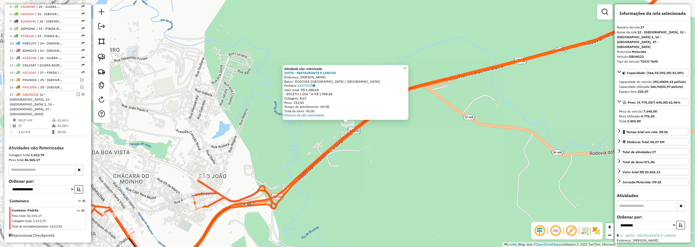
click at [406, 68] on span "×" at bounding box center [405, 68] width 2 height 5
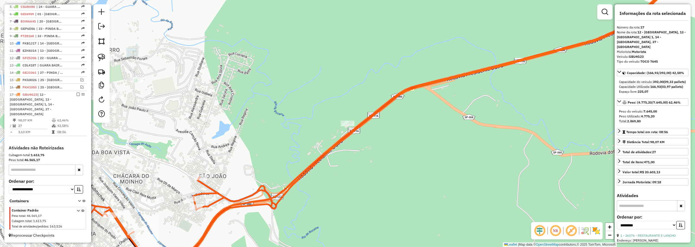
drag, startPoint x: 284, startPoint y: 105, endPoint x: 427, endPoint y: 53, distance: 152.2
click at [427, 53] on div "Janela de atendimento Grade de atendimento Capacidade Transportadoras Veículos …" at bounding box center [347, 123] width 695 height 247
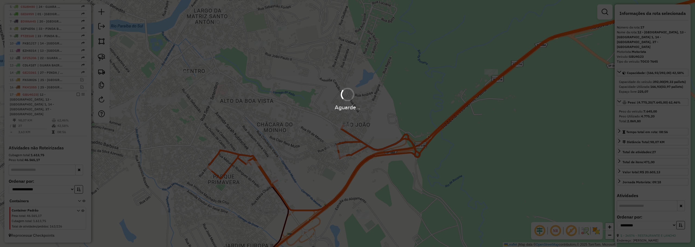
click at [295, 108] on div "Aguarde..." at bounding box center [347, 107] width 695 height 8
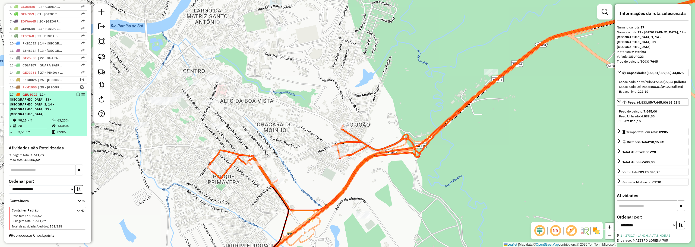
click at [77, 96] on em at bounding box center [78, 94] width 3 height 3
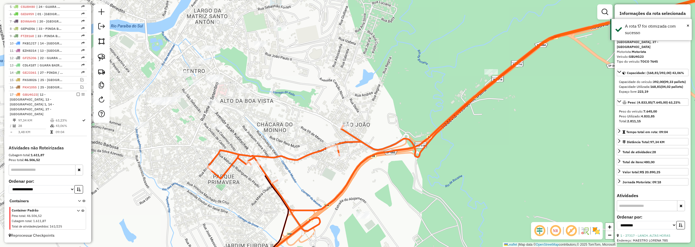
click at [77, 96] on em at bounding box center [78, 94] width 3 height 3
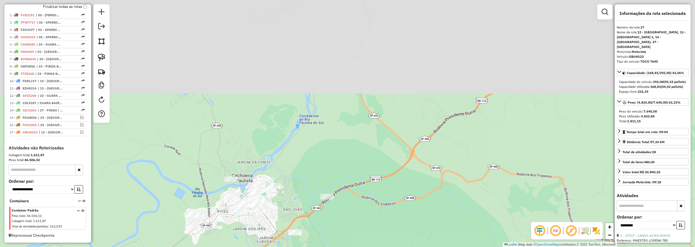
drag, startPoint x: 332, startPoint y: 135, endPoint x: 328, endPoint y: 163, distance: 28.3
click at [328, 163] on div "Janela de atendimento Grade de atendimento Capacidade Transportadoras Veículos …" at bounding box center [347, 123] width 695 height 247
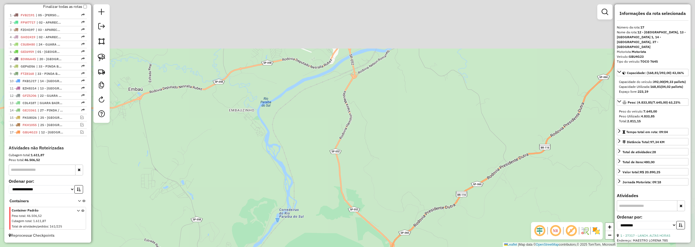
drag, startPoint x: 334, startPoint y: 164, endPoint x: 316, endPoint y: 181, distance: 25.0
click at [325, 215] on div "Janela de atendimento Grade de atendimento Capacidade Transportadoras Veículos …" at bounding box center [347, 123] width 695 height 247
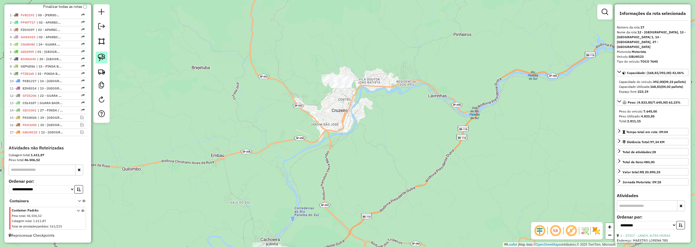
click at [107, 53] on link at bounding box center [102, 58] width 12 height 12
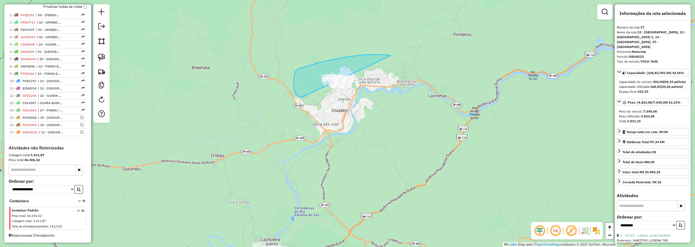
drag, startPoint x: 386, startPoint y: 55, endPoint x: 372, endPoint y: 86, distance: 33.9
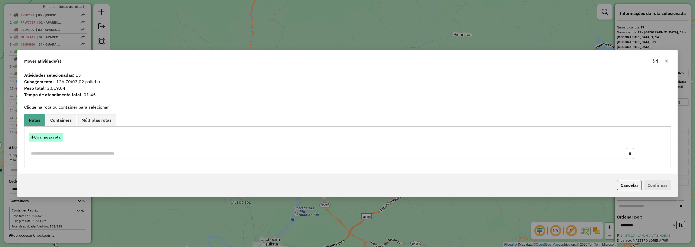
click at [49, 139] on button "Criar nova rota" at bounding box center [46, 137] width 34 height 8
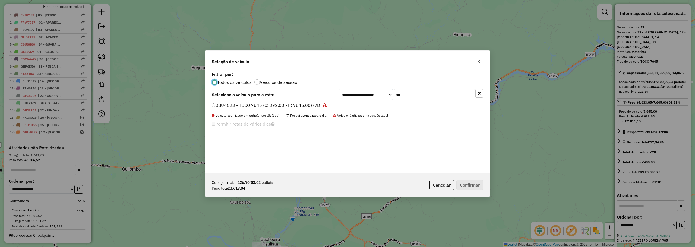
scroll to position [3, 2]
click at [431, 89] on input "***" at bounding box center [434, 94] width 81 height 11
type input "***"
drag, startPoint x: 279, startPoint y: 107, endPoint x: 302, endPoint y: 105, distance: 22.6
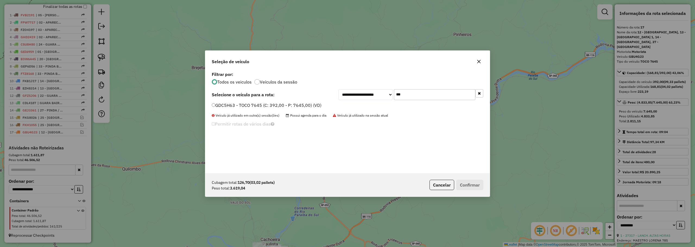
click at [279, 107] on label "GDC5H63 - TOCO 7645 (C: 392,00 - P: 7645,00) (VD)" at bounding box center [267, 105] width 110 height 7
click at [475, 185] on button "Confirmar" at bounding box center [470, 185] width 27 height 10
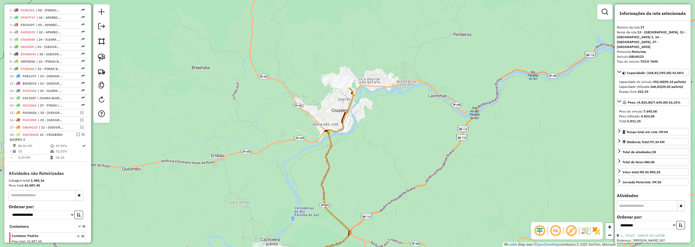
scroll to position [227, 0]
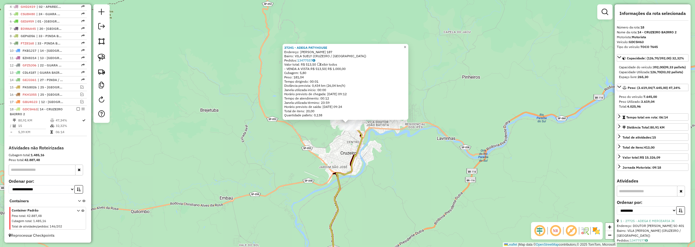
click at [406, 45] on span "×" at bounding box center [405, 47] width 2 height 5
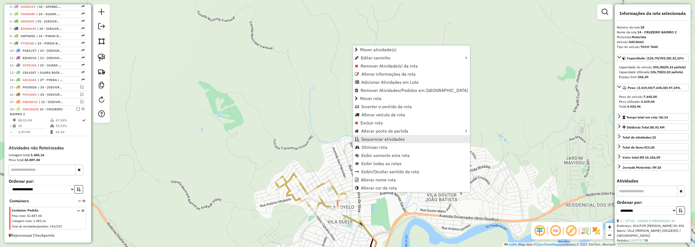
click at [368, 140] on span "Sequenciar atividades" at bounding box center [383, 139] width 43 height 4
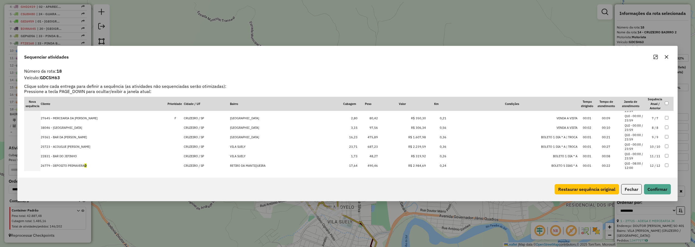
click at [73, 165] on td "26779 - DEPOSITO PRIMAVERA D" at bounding box center [103, 166] width 127 height 10
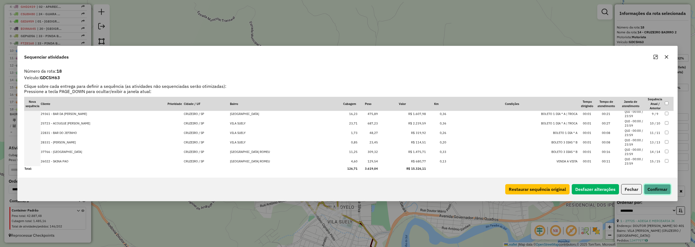
click at [649, 186] on button "Confirmar" at bounding box center [657, 189] width 27 height 10
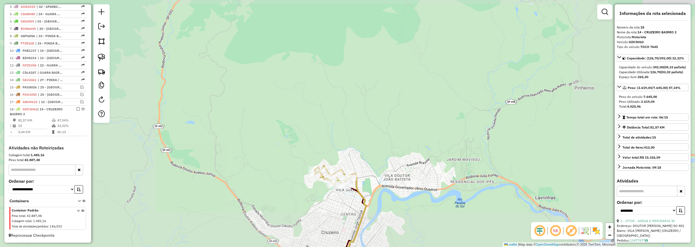
drag, startPoint x: 385, startPoint y: 136, endPoint x: 378, endPoint y: 40, distance: 95.3
click at [378, 41] on div "Janela de atendimento Grade de atendimento Capacidade Transportadoras Veículos …" at bounding box center [347, 123] width 695 height 247
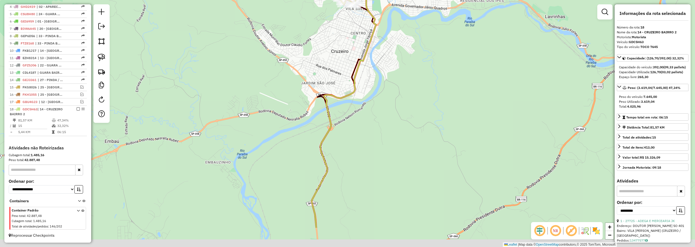
drag, startPoint x: 369, startPoint y: 131, endPoint x: 413, endPoint y: 35, distance: 105.9
click at [413, 36] on div "Janela de atendimento Grade de atendimento Capacidade Transportadoras Veículos …" at bounding box center [347, 123] width 695 height 247
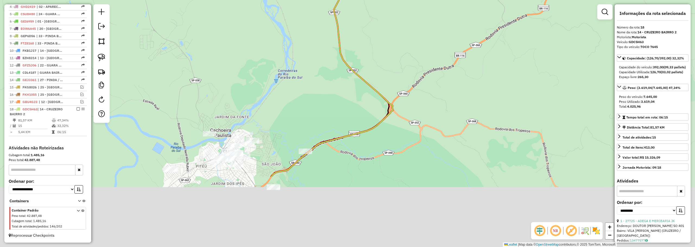
drag, startPoint x: 314, startPoint y: 104, endPoint x: 309, endPoint y: 80, distance: 24.2
click at [309, 81] on div "Janela de atendimento Grade de atendimento Capacidade Transportadoras Veículos …" at bounding box center [347, 123] width 695 height 247
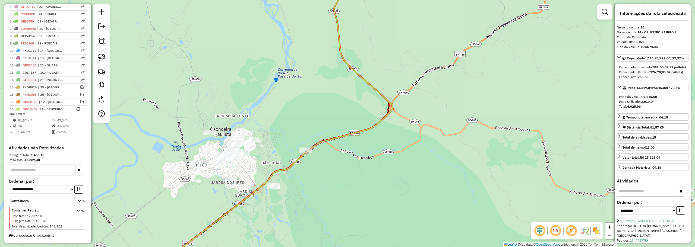
drag, startPoint x: 103, startPoint y: 58, endPoint x: 109, endPoint y: 66, distance: 10.4
click at [103, 58] on img at bounding box center [102, 58] width 8 height 8
drag, startPoint x: 319, startPoint y: 126, endPoint x: 282, endPoint y: 148, distance: 43.7
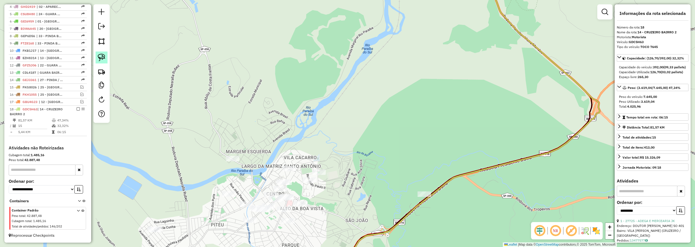
click at [101, 56] on img at bounding box center [102, 58] width 8 height 8
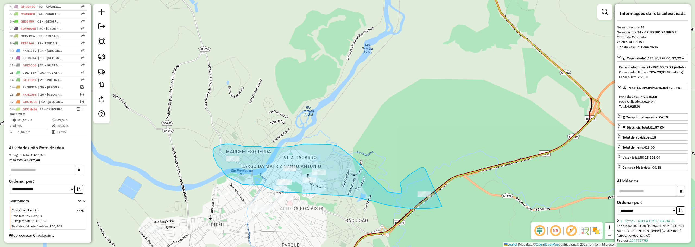
drag, startPoint x: 425, startPoint y: 169, endPoint x: 452, endPoint y: 199, distance: 40.8
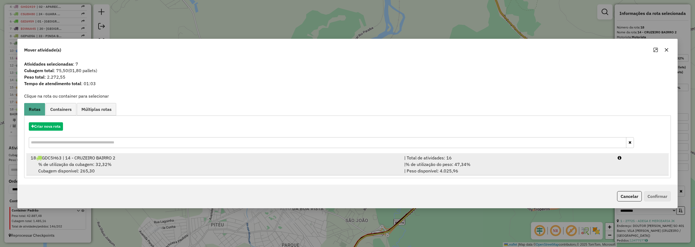
drag, startPoint x: 367, startPoint y: 161, endPoint x: 356, endPoint y: 158, distance: 11.3
click at [370, 156] on div "18 GDC5H63 | 14 - CRUZEIRO BAIRRO 2" at bounding box center [214, 158] width 374 height 7
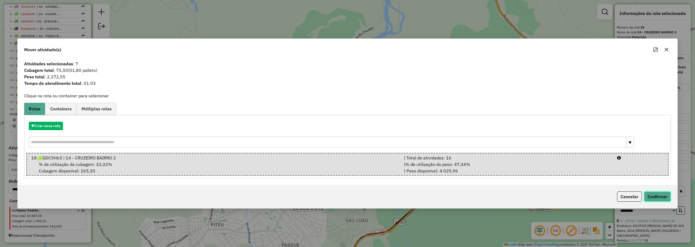
click at [658, 193] on button "Confirmar" at bounding box center [657, 197] width 27 height 10
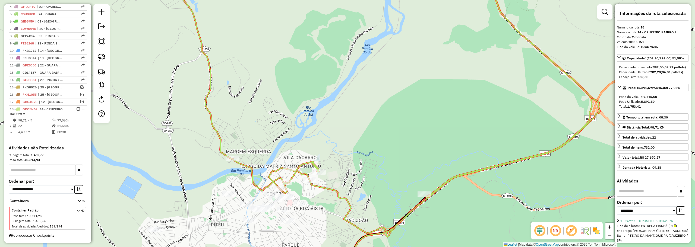
click at [309, 176] on icon at bounding box center [380, 106] width 440 height 262
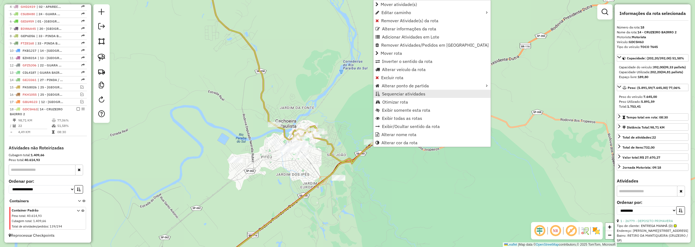
click at [399, 90] on link "Sequenciar atividades" at bounding box center [432, 94] width 117 height 8
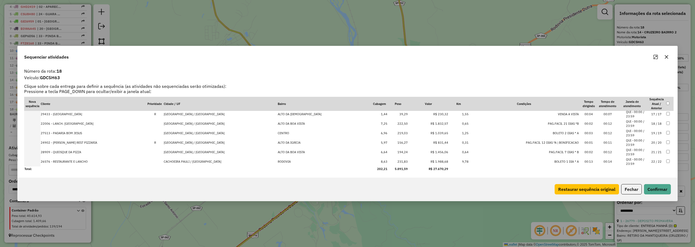
scroll to position [154, 0]
click at [667, 159] on td at bounding box center [670, 162] width 8 height 10
click at [659, 188] on button "Confirmar" at bounding box center [657, 189] width 27 height 10
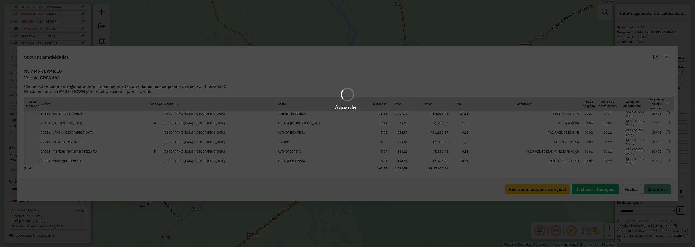
click at [368, 156] on div "Aguarde..." at bounding box center [347, 123] width 695 height 247
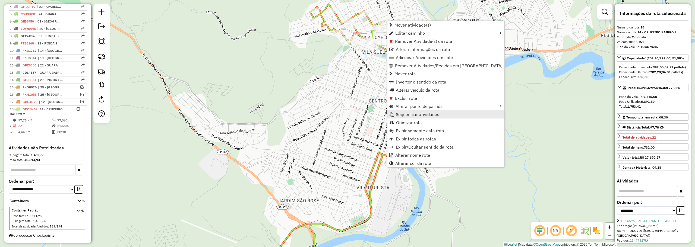
click at [400, 115] on span "Sequenciar atividades" at bounding box center [417, 114] width 43 height 4
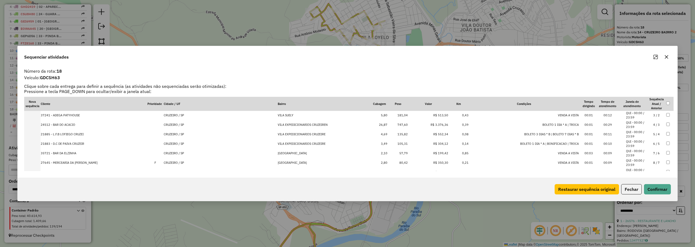
scroll to position [81, 0]
drag, startPoint x: 184, startPoint y: 150, endPoint x: 210, endPoint y: 105, distance: 52.4
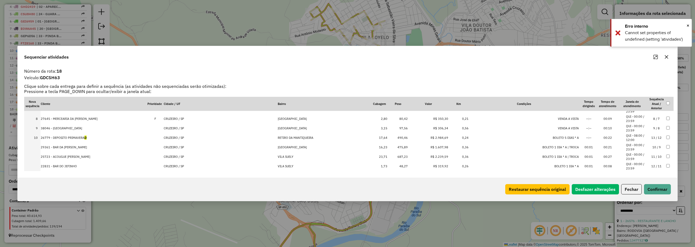
scroll to position [54, 0]
drag, startPoint x: 184, startPoint y: 146, endPoint x: 188, endPoint y: 125, distance: 21.2
drag, startPoint x: 187, startPoint y: 146, endPoint x: 200, endPoint y: 120, distance: 29.4
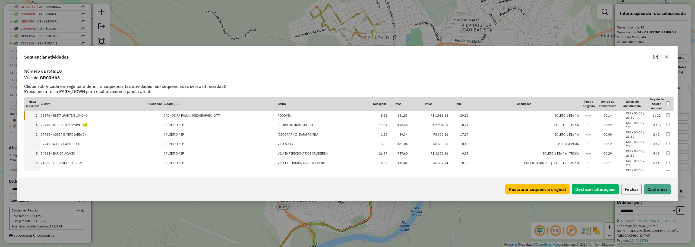
drag, startPoint x: 185, startPoint y: 144, endPoint x: 190, endPoint y: 121, distance: 23.0
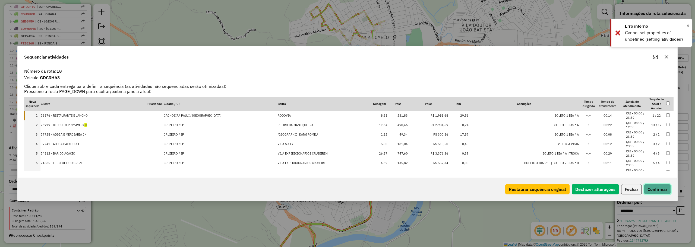
click at [659, 188] on button "Confirmar" at bounding box center [657, 189] width 27 height 10
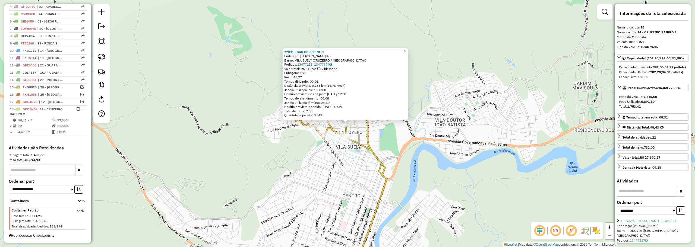
drag, startPoint x: 409, startPoint y: 50, endPoint x: 406, endPoint y: 115, distance: 65.0
click at [406, 50] on span "×" at bounding box center [405, 51] width 2 height 5
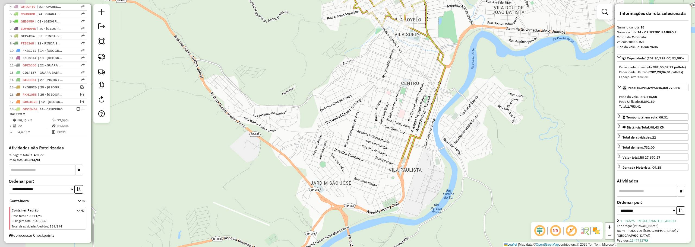
drag, startPoint x: 315, startPoint y: 141, endPoint x: 362, endPoint y: 68, distance: 86.6
click at [375, 25] on div "Rota 18 - Placa GDC5H63 37241 - ADEGA PATYHOUSE Rota 18 - Placa GDC5H63 24512 -…" at bounding box center [347, 123] width 695 height 247
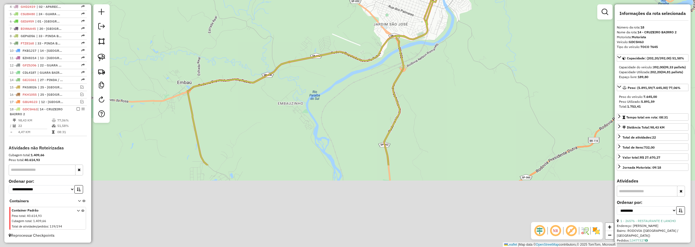
drag, startPoint x: 348, startPoint y: 215, endPoint x: 386, endPoint y: 71, distance: 148.1
click at [386, 70] on div "Rota 18 - Placa GDC5H63 24512 - BAR DO ACACIO Rota 18 - Placa GDC5H63 37241 - A…" at bounding box center [347, 123] width 695 height 247
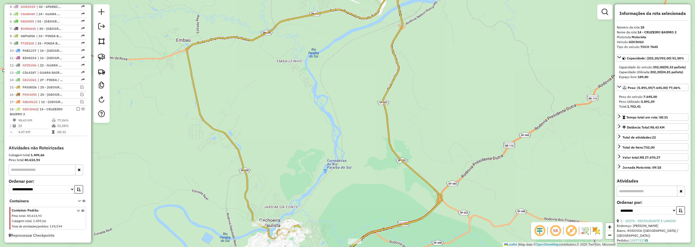
drag, startPoint x: 347, startPoint y: 207, endPoint x: 359, endPoint y: 114, distance: 94.2
click at [359, 114] on div "Rota 18 - Placa GDC5H63 24512 - BAR DO ACACIO Rota 18 - Placa GDC5H63 37241 - A…" at bounding box center [347, 123] width 695 height 247
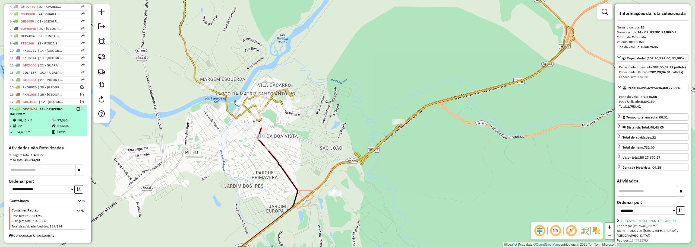
click at [77, 109] on em at bounding box center [78, 109] width 3 height 3
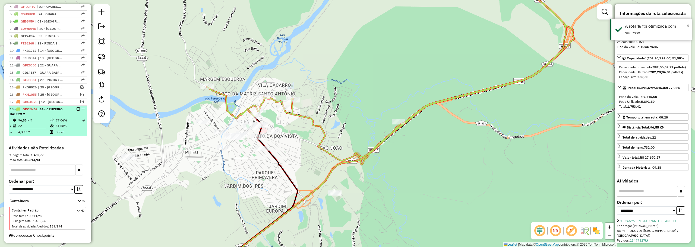
click at [78, 109] on em at bounding box center [78, 109] width 3 height 3
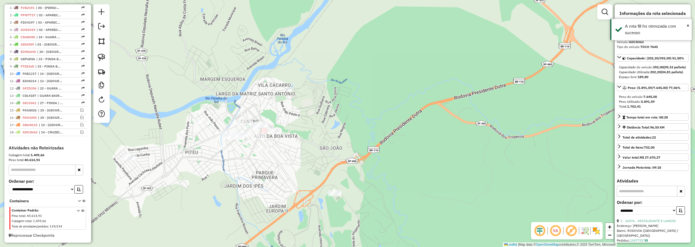
scroll to position [204, 0]
click at [104, 60] on img at bounding box center [102, 58] width 8 height 8
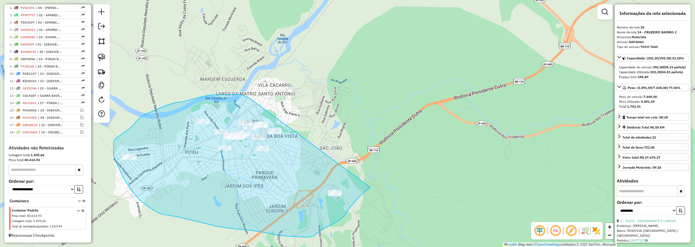
drag, startPoint x: 249, startPoint y: 98, endPoint x: 385, endPoint y: 167, distance: 152.5
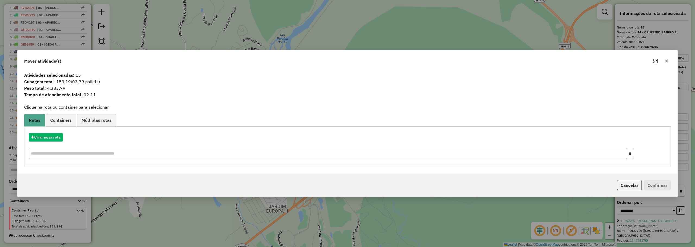
drag, startPoint x: 666, startPoint y: 62, endPoint x: 387, endPoint y: 140, distance: 290.1
click at [666, 62] on icon "button" at bounding box center [667, 61] width 4 height 4
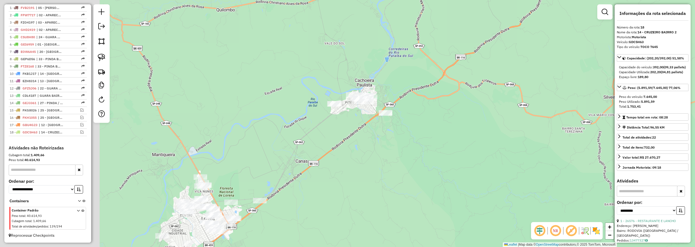
drag, startPoint x: 218, startPoint y: 171, endPoint x: 338, endPoint y: 125, distance: 128.3
click at [352, 113] on div "Janela de atendimento Grade de atendimento Capacidade Transportadoras Veículos …" at bounding box center [347, 123] width 695 height 247
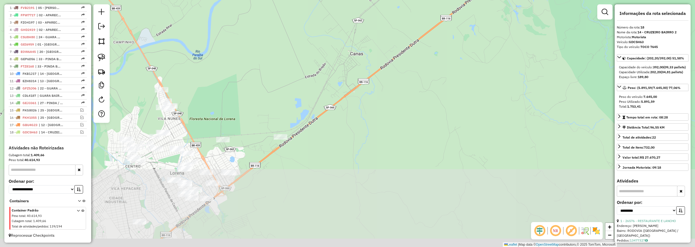
drag, startPoint x: 287, startPoint y: 184, endPoint x: 296, endPoint y: 91, distance: 94.1
click at [296, 91] on div "Janela de atendimento Grade de atendimento Capacidade Transportadoras Veículos …" at bounding box center [347, 123] width 695 height 247
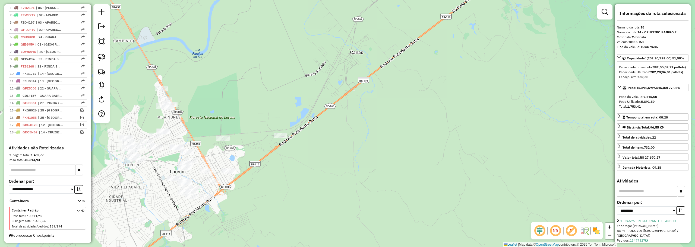
drag, startPoint x: 289, startPoint y: 64, endPoint x: 242, endPoint y: 145, distance: 93.2
click at [242, 145] on div "Janela de atendimento Grade de atendimento Capacidade Transportadoras Veículos …" at bounding box center [347, 123] width 695 height 247
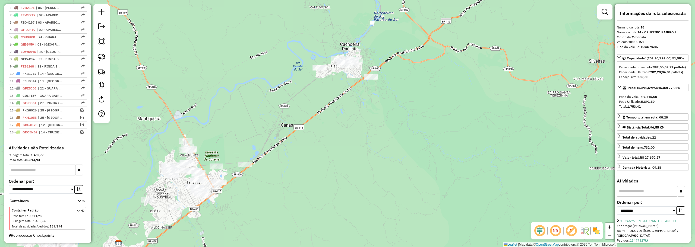
click at [356, 34] on div "Janela de atendimento Grade de atendimento Capacidade Transportadoras Veículos …" at bounding box center [347, 123] width 695 height 247
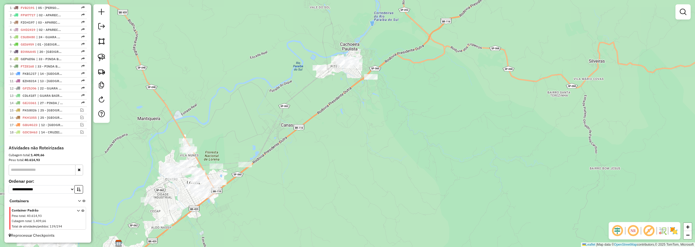
drag, startPoint x: 100, startPoint y: 54, endPoint x: 135, endPoint y: 51, distance: 34.7
click at [101, 54] on img at bounding box center [102, 58] width 8 height 8
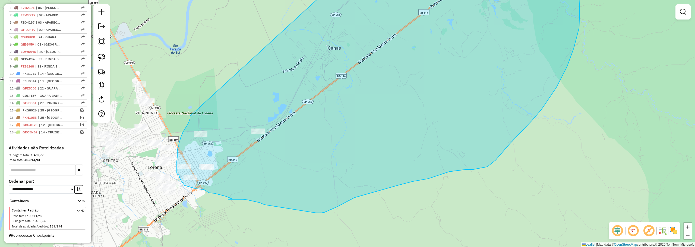
drag, startPoint x: 338, startPoint y: 41, endPoint x: 190, endPoint y: 116, distance: 165.5
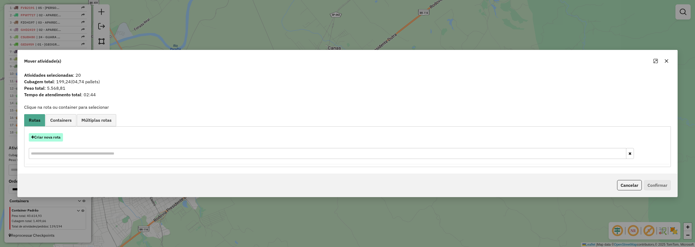
click at [53, 136] on button "Criar nova rota" at bounding box center [46, 137] width 34 height 8
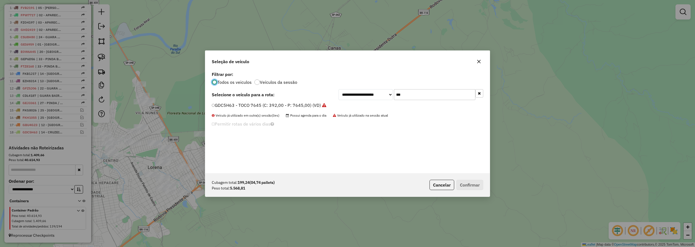
scroll to position [3, 2]
click at [431, 97] on input "***" at bounding box center [434, 94] width 81 height 11
type input "***"
click at [250, 106] on label "TLM6D76 - TOCO 7645 (C: 392,00 - P: 7645,00) (VD)" at bounding box center [266, 105] width 109 height 7
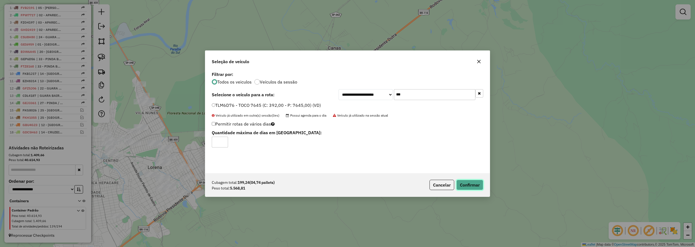
click at [480, 184] on button "Confirmar" at bounding box center [470, 185] width 27 height 10
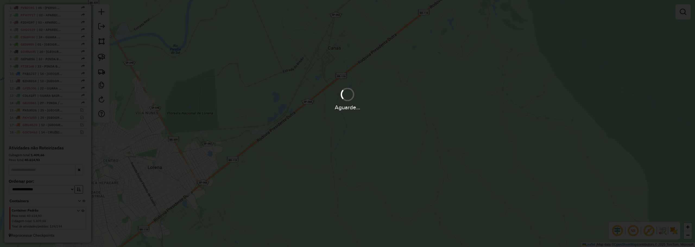
scroll to position [229, 0]
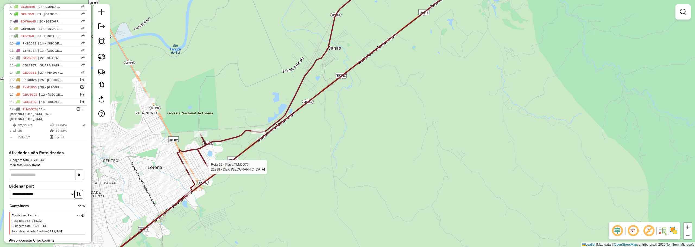
select select "**********"
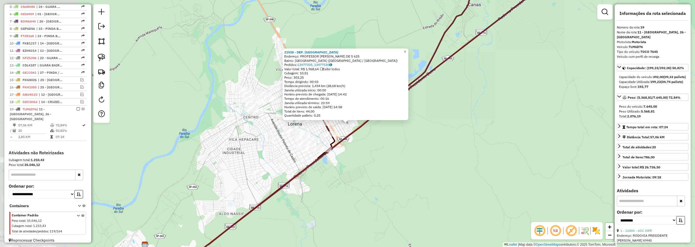
scroll to position [234, 0]
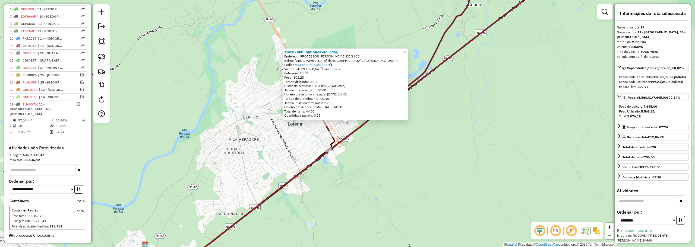
drag, startPoint x: 406, startPoint y: 50, endPoint x: 393, endPoint y: 79, distance: 31.7
click at [406, 50] on link "×" at bounding box center [405, 52] width 7 height 7
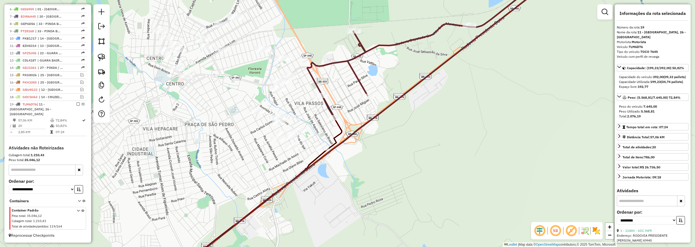
click at [115, 57] on div "Janela de atendimento Grade de atendimento Capacidade Transportadoras Veículos …" at bounding box center [347, 123] width 695 height 247
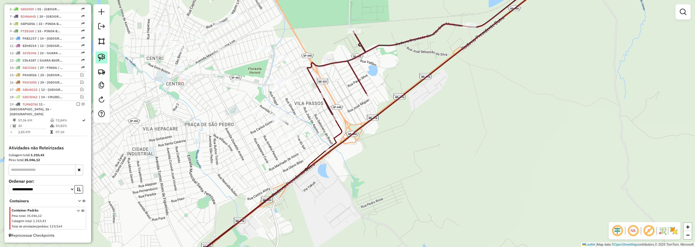
click at [97, 58] on link at bounding box center [102, 58] width 12 height 12
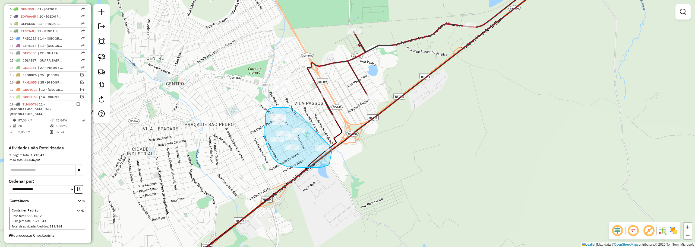
drag, startPoint x: 299, startPoint y: 114, endPoint x: 332, endPoint y: 148, distance: 47.6
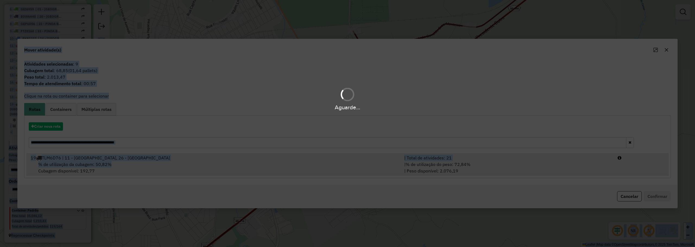
click at [400, 162] on hb-app "Aguarde... Pop-up bloqueado! Seu navegador bloqueou automáticamente a abertura …" at bounding box center [347, 123] width 695 height 247
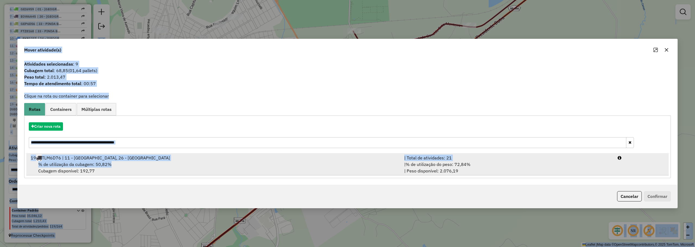
drag, startPoint x: 400, startPoint y: 165, endPoint x: 415, endPoint y: 162, distance: 15.4
click at [401, 164] on div "% de utilização da cubagem: 50,82% Cubagem disponível: 192,77" at bounding box center [214, 167] width 374 height 13
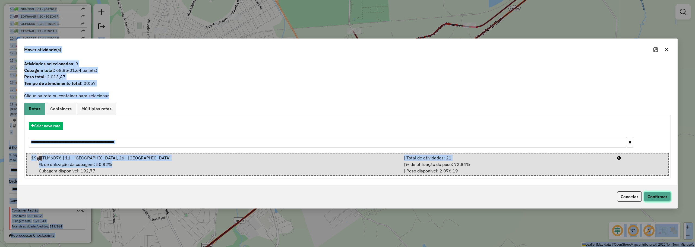
drag, startPoint x: 651, startPoint y: 196, endPoint x: 648, endPoint y: 193, distance: 4.8
click at [651, 196] on button "Confirmar" at bounding box center [657, 197] width 27 height 10
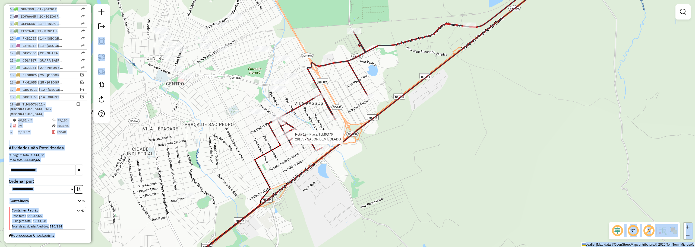
select select "**********"
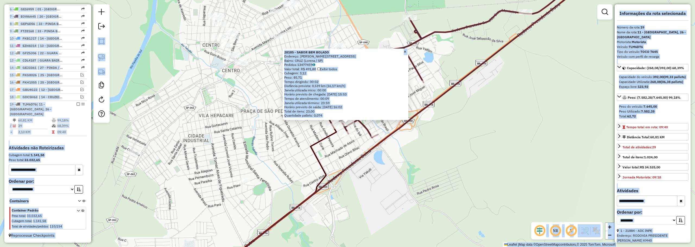
click at [557, 54] on div "28185 - SABOR BEM BOLADO Endereço: Rua Gonçalves Dias, 173 Bairro: CRUZ (Lorena…" at bounding box center [347, 123] width 695 height 247
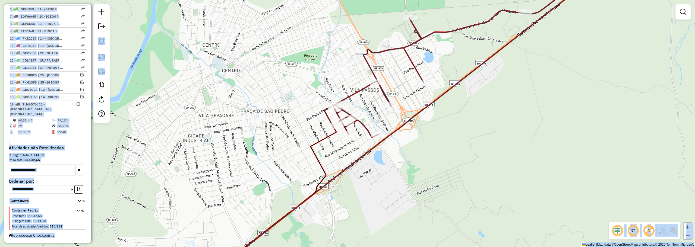
drag, startPoint x: 352, startPoint y: 106, endPoint x: 347, endPoint y: 110, distance: 6.2
click at [354, 108] on div "Janela de atendimento Grade de atendimento Capacidade Transportadoras Veículos …" at bounding box center [347, 123] width 695 height 247
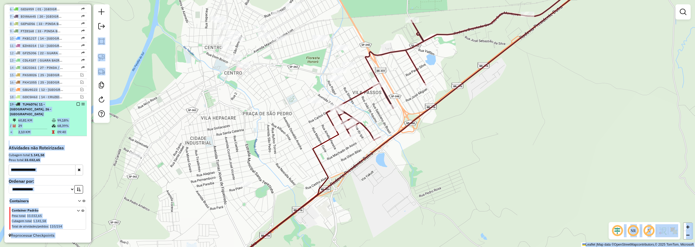
click at [71, 136] on li "19 - TLM6D76 | 11 - CACHOEIRA CENTRO, 26 - LORENA BAIRRO 60,81 KM 99,18% / 29 6…" at bounding box center [48, 118] width 78 height 35
select select "**********"
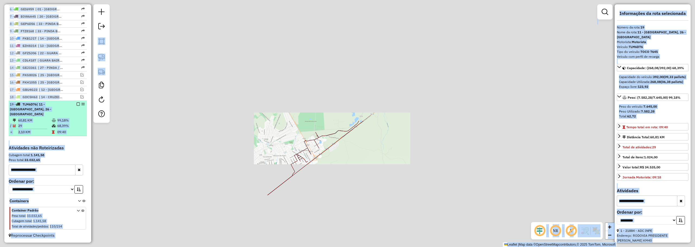
click at [71, 136] on li "19 - TLM6D76 | 11 - CACHOEIRA CENTRO, 26 - LORENA BAIRRO 60,81 KM 99,18% / 29 6…" at bounding box center [48, 118] width 78 height 35
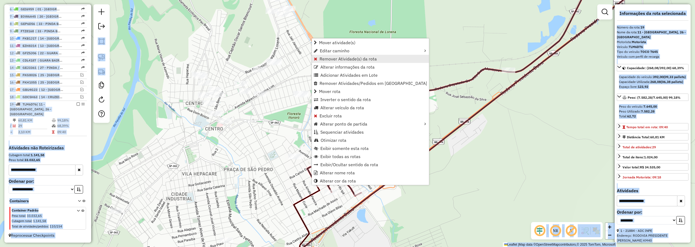
click at [342, 61] on span "Remover Atividade(s) da rota" at bounding box center [348, 59] width 57 height 4
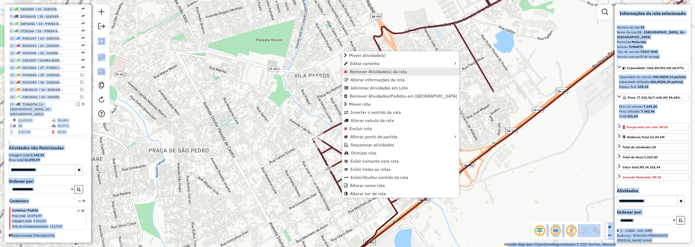
click at [352, 73] on span "Remover Atividade(s) da rota" at bounding box center [378, 72] width 57 height 4
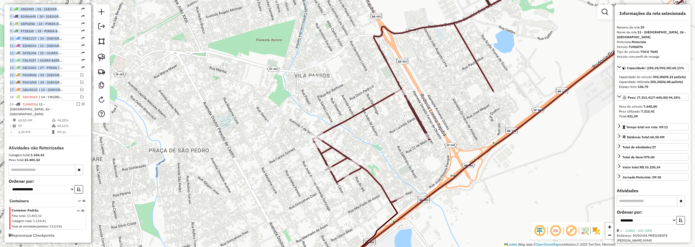
click at [121, 135] on div "Janela de atendimento Grade de atendimento Capacidade Transportadoras Veículos …" at bounding box center [347, 123] width 695 height 247
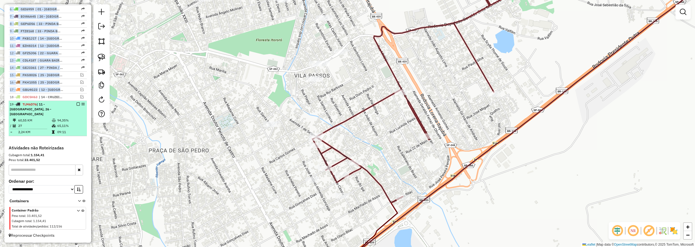
click at [77, 106] on em at bounding box center [78, 104] width 3 height 3
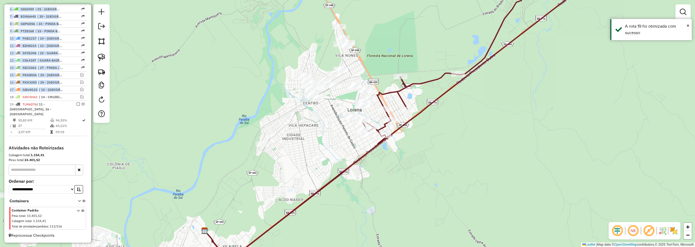
drag, startPoint x: 591, startPoint y: 82, endPoint x: 408, endPoint y: 214, distance: 224.6
click at [408, 215] on div "Janela de atendimento Grade de atendimento Capacidade Transportadoras Veículos …" at bounding box center [347, 123] width 695 height 247
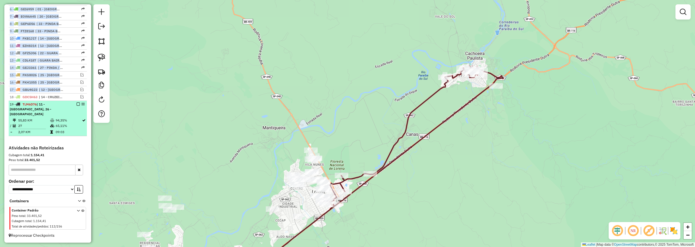
click at [77, 106] on em at bounding box center [78, 104] width 3 height 3
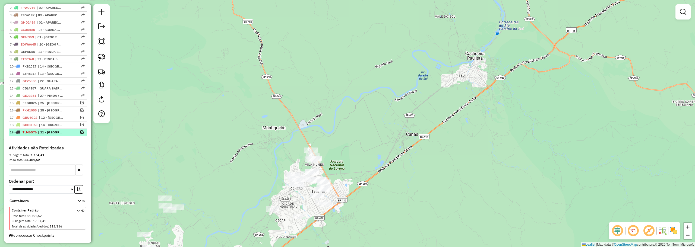
scroll to position [211, 0]
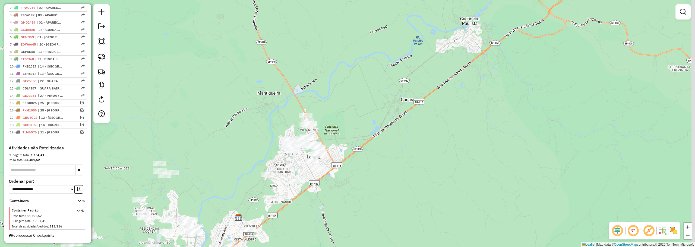
drag, startPoint x: 371, startPoint y: 148, endPoint x: 381, endPoint y: 83, distance: 66.2
click at [383, 70] on div "Janela de atendimento Grade de atendimento Capacidade Transportadoras Veículos …" at bounding box center [347, 123] width 695 height 247
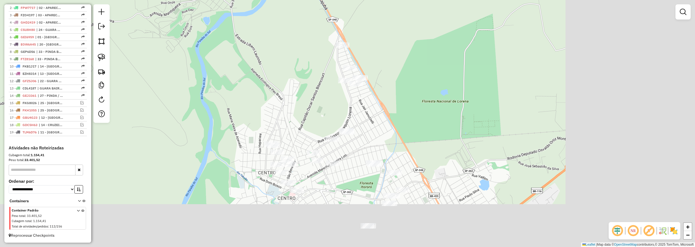
drag, startPoint x: 345, startPoint y: 82, endPoint x: 165, endPoint y: 33, distance: 186.2
click at [232, 48] on div "Janela de atendimento Grade de atendimento Capacidade Transportadoras Veículos …" at bounding box center [347, 123] width 695 height 247
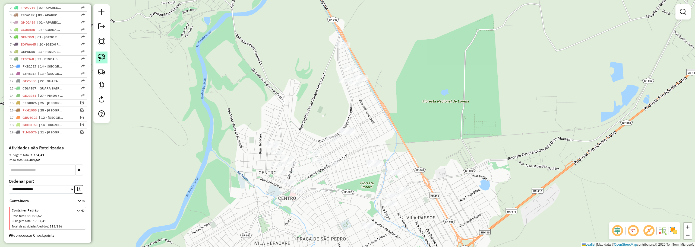
click at [101, 56] on img at bounding box center [102, 58] width 8 height 8
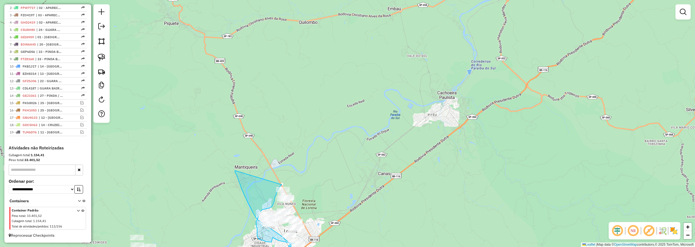
drag, startPoint x: 339, startPoint y: 26, endPoint x: 235, endPoint y: 171, distance: 178.6
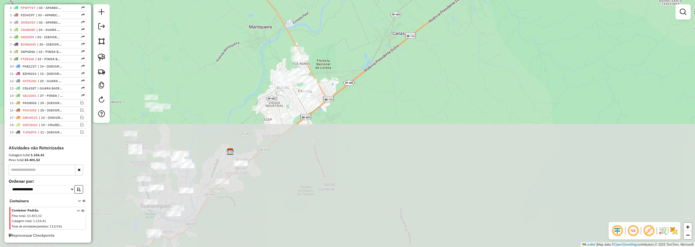
drag, startPoint x: 328, startPoint y: 187, endPoint x: 343, endPoint y: 47, distance: 140.9
click at [343, 47] on div "Janela de atendimento Grade de atendimento Capacidade Transportadoras Veículos …" at bounding box center [347, 123] width 695 height 247
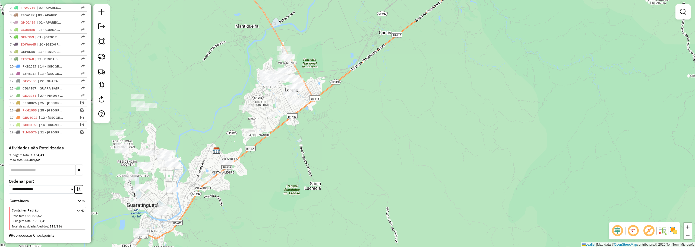
drag, startPoint x: 302, startPoint y: 32, endPoint x: 260, endPoint y: 40, distance: 43.2
click at [300, 36] on div "Janela de atendimento Grade de atendimento Capacidade Transportadoras Veículos …" at bounding box center [347, 123] width 695 height 247
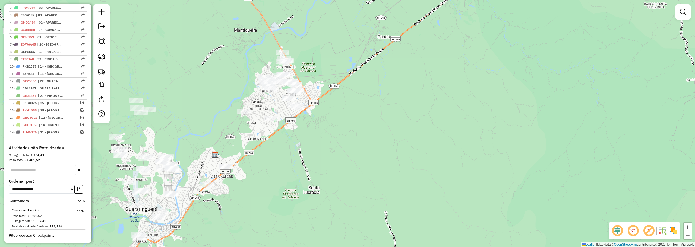
drag, startPoint x: 101, startPoint y: 58, endPoint x: 169, endPoint y: 51, distance: 69.1
click at [101, 58] on img at bounding box center [102, 58] width 8 height 8
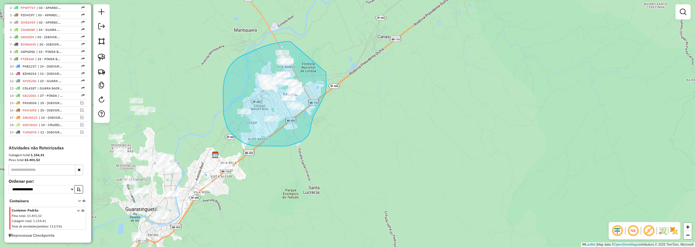
drag, startPoint x: 290, startPoint y: 42, endPoint x: 326, endPoint y: 72, distance: 47.0
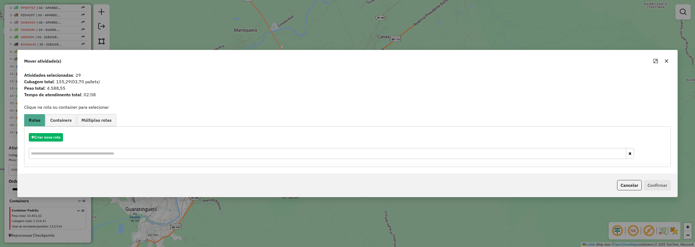
click at [667, 61] on icon "button" at bounding box center [667, 61] width 4 height 4
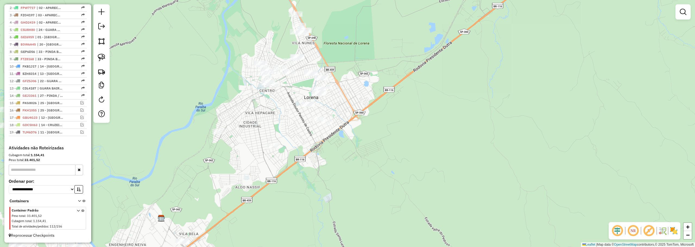
drag, startPoint x: 295, startPoint y: 95, endPoint x: 282, endPoint y: 122, distance: 30.4
click at [282, 122] on div "Janela de atendimento Grade de atendimento Capacidade Transportadoras Veículos …" at bounding box center [347, 123] width 695 height 247
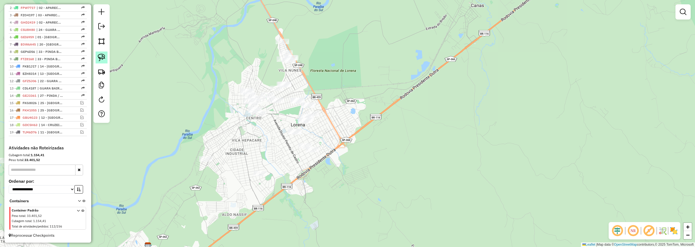
click at [107, 58] on link at bounding box center [102, 58] width 12 height 12
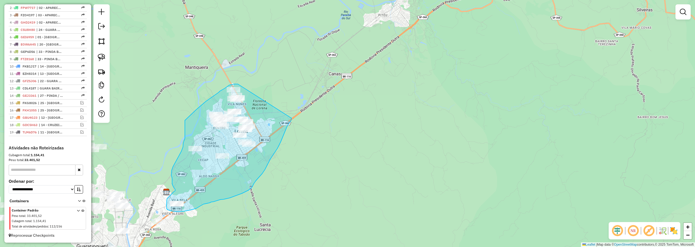
drag, startPoint x: 291, startPoint y: 30, endPoint x: 281, endPoint y: 109, distance: 80.2
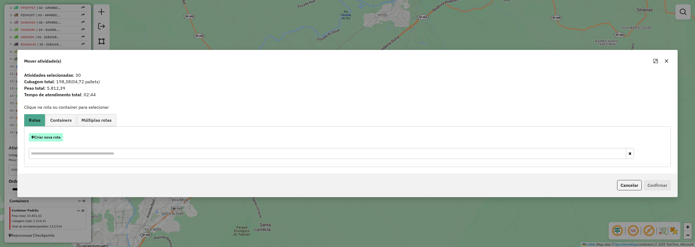
click at [48, 141] on button "Criar nova rota" at bounding box center [46, 137] width 34 height 8
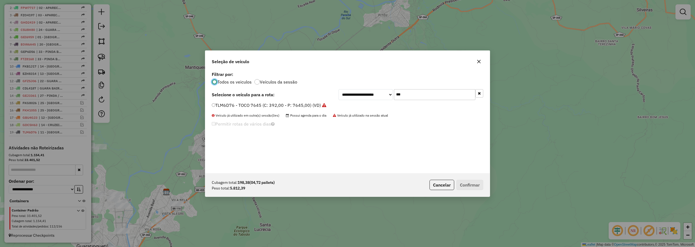
scroll to position [3, 2]
click at [403, 96] on input "***" at bounding box center [434, 94] width 81 height 11
click at [404, 96] on input "***" at bounding box center [434, 94] width 81 height 11
type input "***"
drag, startPoint x: 221, startPoint y: 104, endPoint x: 298, endPoint y: 107, distance: 77.2
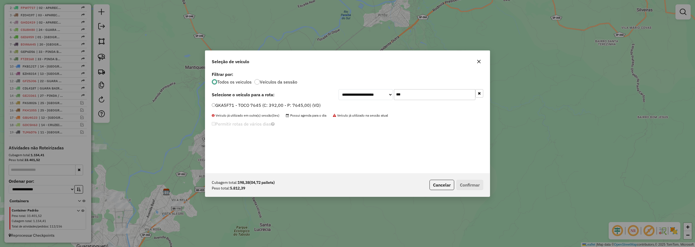
click at [222, 104] on label "GKA5F71 - TOCO 7645 (C: 392,00 - P: 7645,00) (VD)" at bounding box center [266, 105] width 109 height 7
click at [476, 190] on button "Confirmar" at bounding box center [470, 185] width 27 height 10
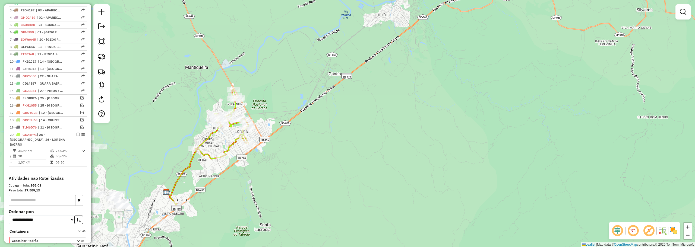
scroll to position [234, 0]
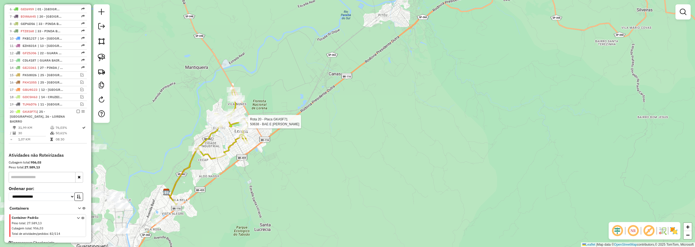
select select "**********"
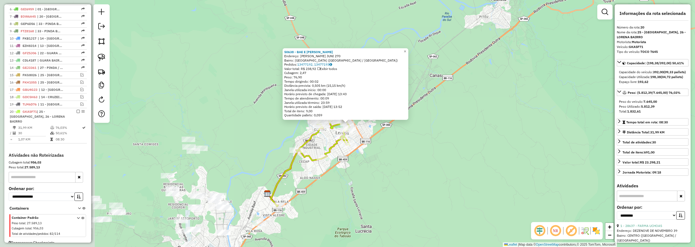
scroll to position [241, 0]
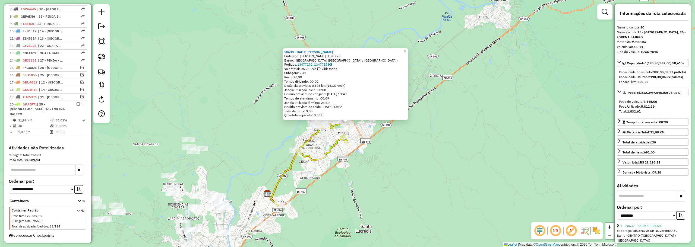
click at [406, 50] on span "×" at bounding box center [405, 51] width 2 height 5
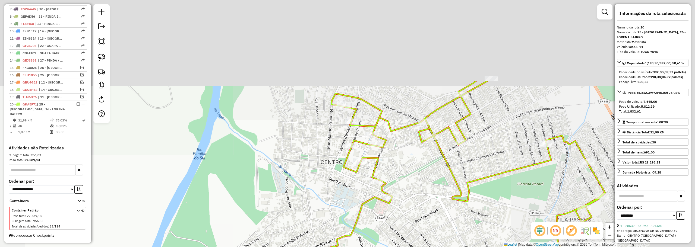
drag, startPoint x: 399, startPoint y: 148, endPoint x: 381, endPoint y: 163, distance: 24.3
click at [381, 164] on div "Janela de atendimento Grade de atendimento Capacidade Transportadoras Veículos …" at bounding box center [347, 123] width 695 height 247
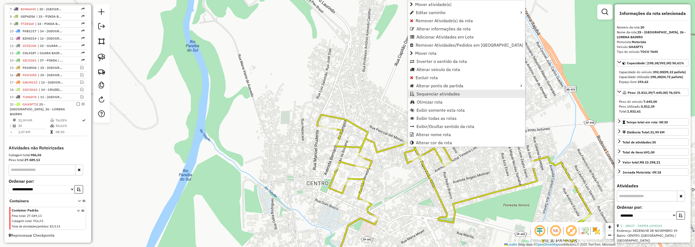
click at [424, 95] on span "Sequenciar atividades" at bounding box center [438, 94] width 43 height 4
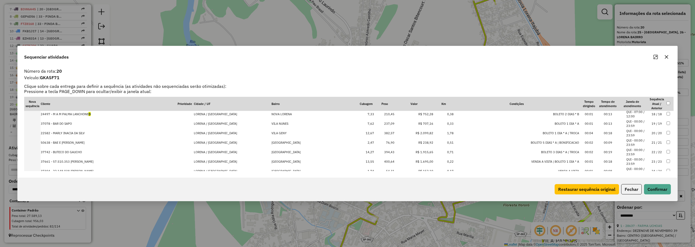
click at [92, 115] on td "24497 - M A M PALMA LANCHONE D" at bounding box center [108, 115] width 137 height 10
drag, startPoint x: 660, startPoint y: 188, endPoint x: 472, endPoint y: 161, distance: 190.1
click at [661, 187] on button "Confirmar" at bounding box center [657, 189] width 27 height 10
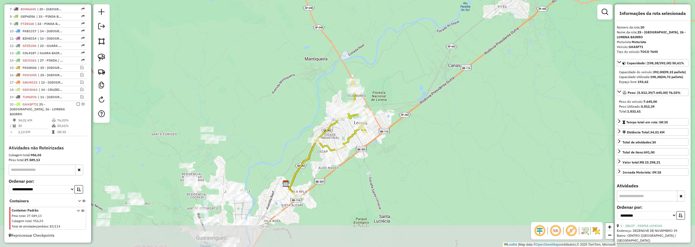
drag, startPoint x: 334, startPoint y: 193, endPoint x: 340, endPoint y: 136, distance: 57.5
click at [340, 135] on div "Janela de atendimento Grade de atendimento Capacidade Transportadoras Veículos …" at bounding box center [347, 123] width 695 height 247
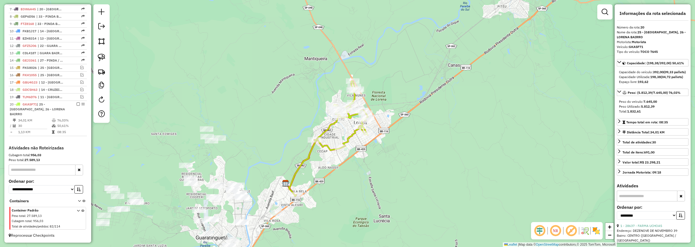
click at [77, 106] on em at bounding box center [78, 104] width 3 height 3
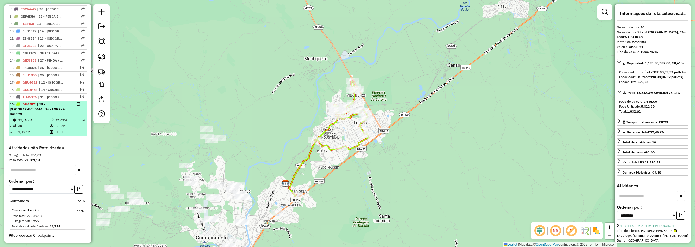
click at [77, 106] on em at bounding box center [78, 104] width 3 height 3
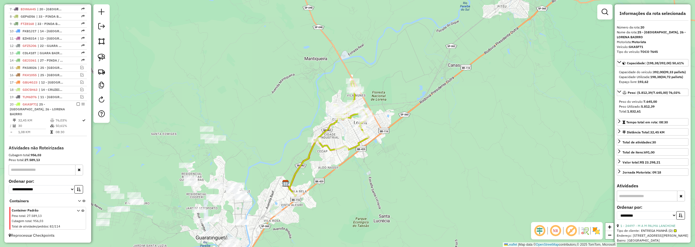
scroll to position [218, 0]
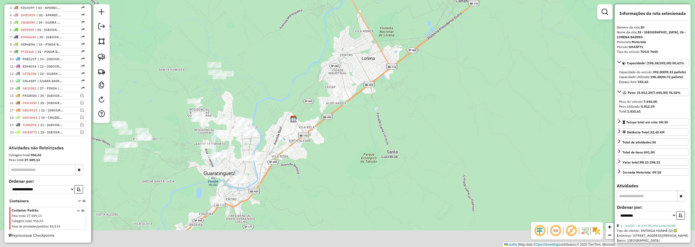
drag, startPoint x: 279, startPoint y: 93, endPoint x: 271, endPoint y: 98, distance: 9.3
click at [279, 92] on div "Janela de atendimento Grade de atendimento Capacidade Transportadoras Veículos …" at bounding box center [347, 123] width 695 height 247
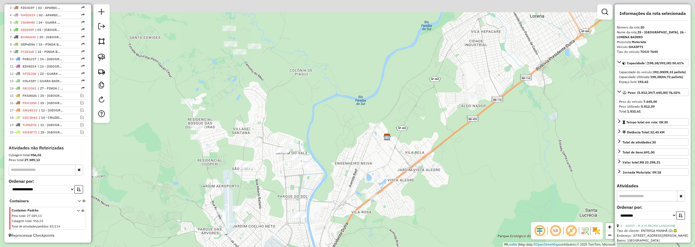
drag, startPoint x: 280, startPoint y: 94, endPoint x: 280, endPoint y: 117, distance: 23.4
click at [280, 117] on div "Janela de atendimento Grade de atendimento Capacidade Transportadoras Veículos …" at bounding box center [347, 123] width 695 height 247
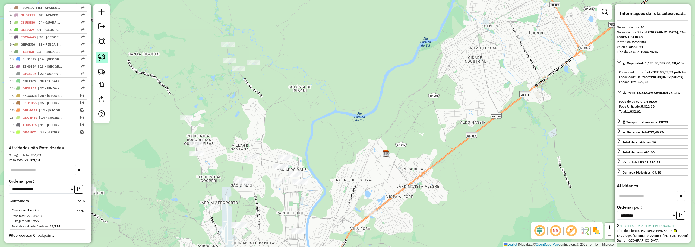
click at [101, 54] on img at bounding box center [102, 58] width 8 height 8
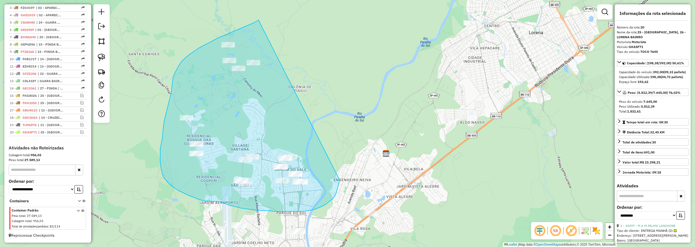
drag, startPoint x: 256, startPoint y: 21, endPoint x: 343, endPoint y: 170, distance: 171.8
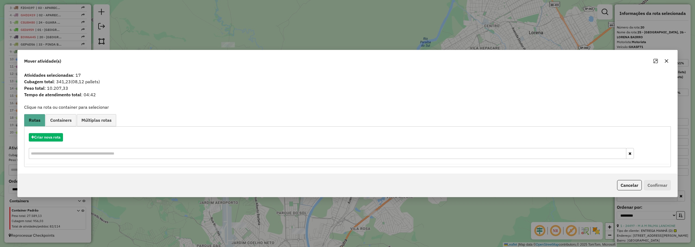
click at [667, 60] on icon "button" at bounding box center [667, 61] width 4 height 4
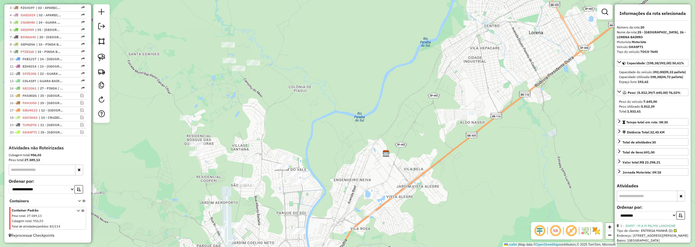
drag, startPoint x: 335, startPoint y: 92, endPoint x: 344, endPoint y: 111, distance: 21.4
click at [344, 111] on div "Janela de atendimento Grade de atendimento Capacidade Transportadoras Veículos …" at bounding box center [347, 123] width 695 height 247
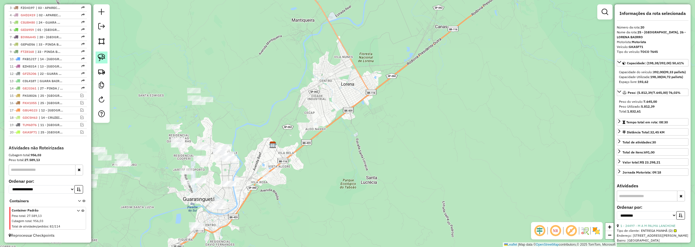
drag, startPoint x: 101, startPoint y: 58, endPoint x: 244, endPoint y: 103, distance: 150.1
click at [102, 58] on img at bounding box center [102, 58] width 8 height 8
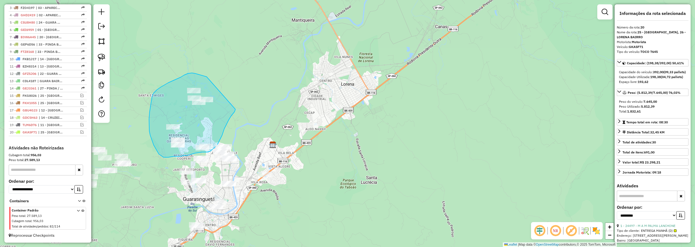
drag, startPoint x: 190, startPoint y: 73, endPoint x: 236, endPoint y: 109, distance: 58.0
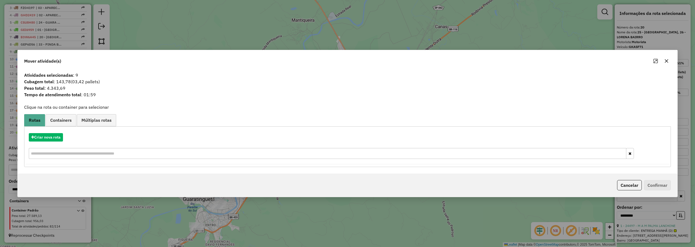
click at [668, 60] on icon "button" at bounding box center [667, 61] width 4 height 4
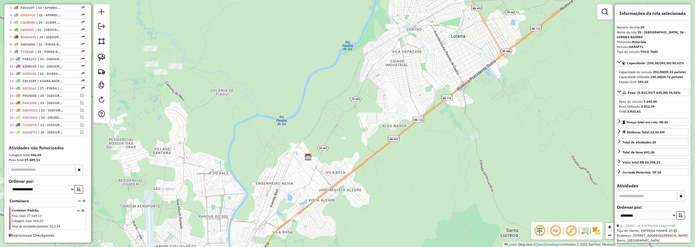
drag, startPoint x: 105, startPoint y: 53, endPoint x: 109, endPoint y: 67, distance: 14.1
click at [105, 53] on link at bounding box center [102, 58] width 12 height 12
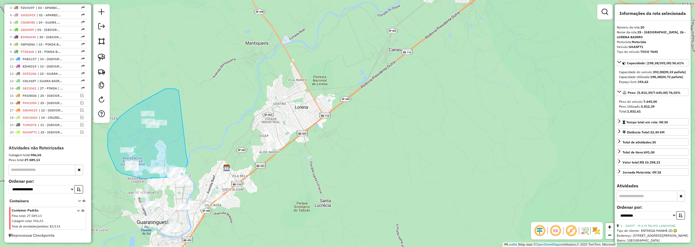
drag, startPoint x: 229, startPoint y: 137, endPoint x: 183, endPoint y: 94, distance: 62.5
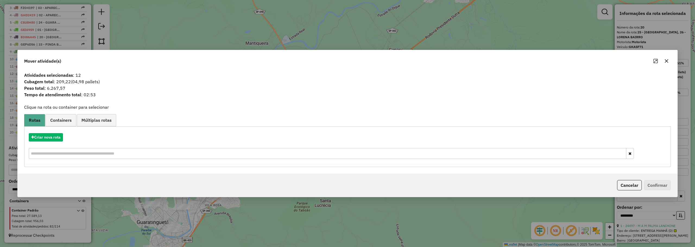
click at [665, 62] on icon "button" at bounding box center [667, 61] width 4 height 4
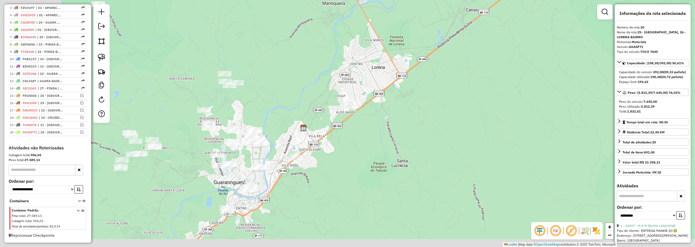
drag, startPoint x: 247, startPoint y: 149, endPoint x: 290, endPoint y: 128, distance: 47.5
click at [294, 126] on div "Janela de atendimento Grade de atendimento Capacidade Transportadoras Veículos …" at bounding box center [347, 123] width 695 height 247
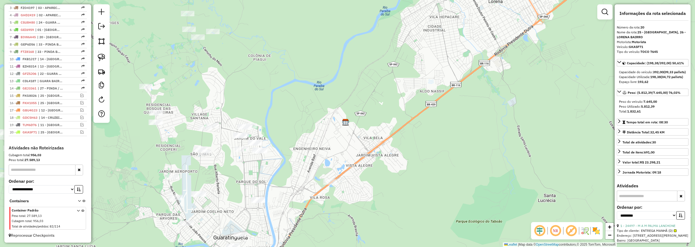
drag, startPoint x: 100, startPoint y: 59, endPoint x: 241, endPoint y: 9, distance: 149.7
click at [100, 59] on img at bounding box center [102, 58] width 8 height 8
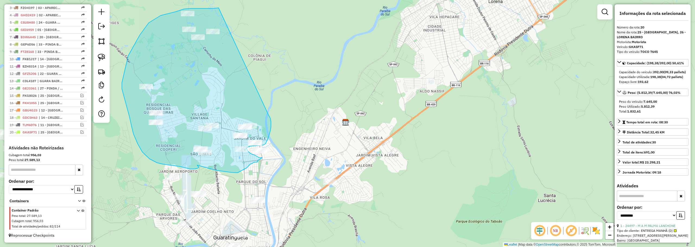
drag, startPoint x: 218, startPoint y: 8, endPoint x: 269, endPoint y: 114, distance: 117.5
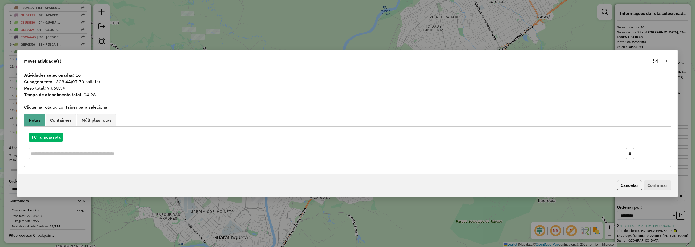
click at [666, 59] on icon "button" at bounding box center [667, 61] width 4 height 4
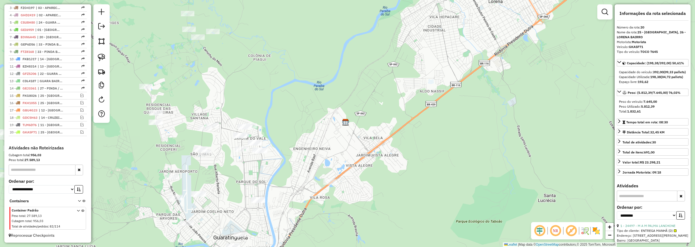
drag, startPoint x: 101, startPoint y: 55, endPoint x: 174, endPoint y: 21, distance: 80.1
click at [102, 55] on img at bounding box center [102, 58] width 8 height 8
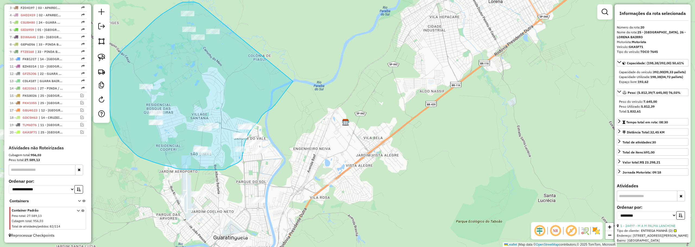
drag, startPoint x: 190, startPoint y: 2, endPoint x: 305, endPoint y: 67, distance: 131.4
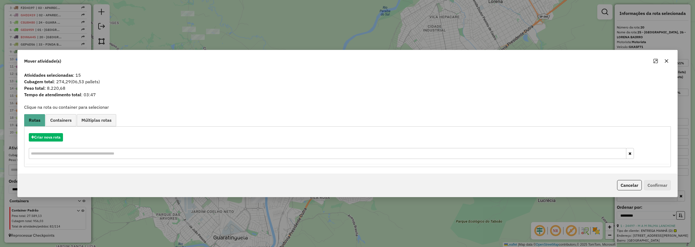
click at [667, 62] on icon "button" at bounding box center [667, 61] width 4 height 4
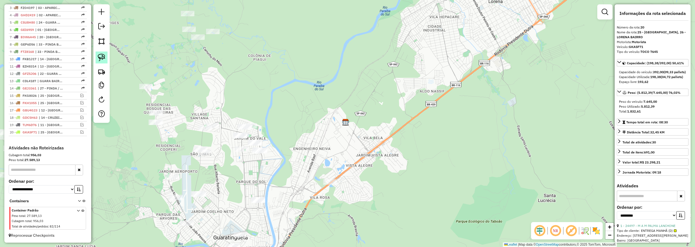
click at [105, 59] on img at bounding box center [102, 58] width 8 height 8
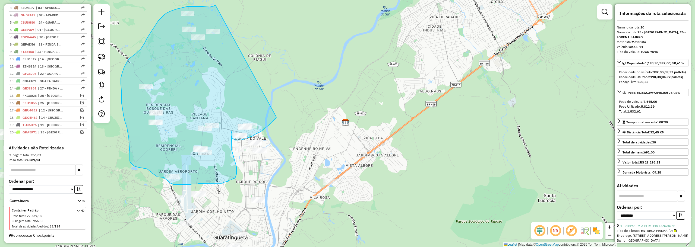
drag, startPoint x: 212, startPoint y: 7, endPoint x: 277, endPoint y: 115, distance: 126.6
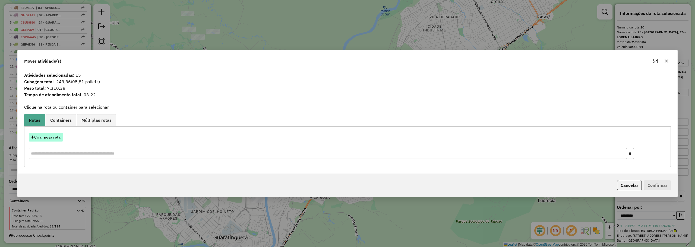
click at [58, 136] on button "Criar nova rota" at bounding box center [46, 137] width 34 height 8
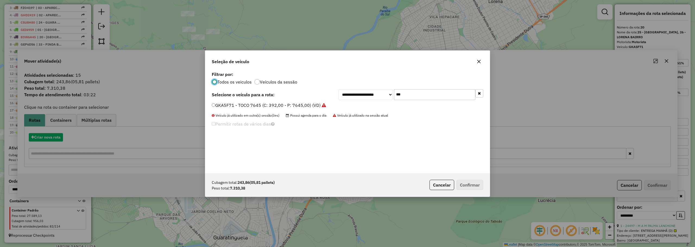
scroll to position [3, 2]
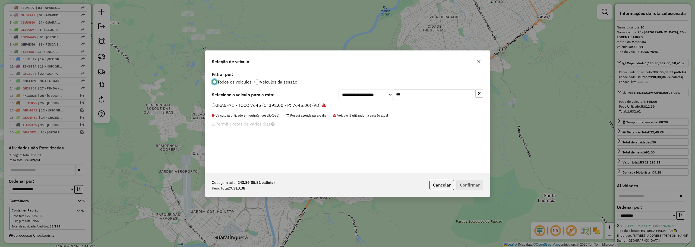
click at [402, 102] on div "**********" at bounding box center [347, 121] width 285 height 103
click at [404, 96] on input "***" at bounding box center [434, 94] width 81 height 11
type input "***"
drag, startPoint x: 225, startPoint y: 106, endPoint x: 230, endPoint y: 104, distance: 5.7
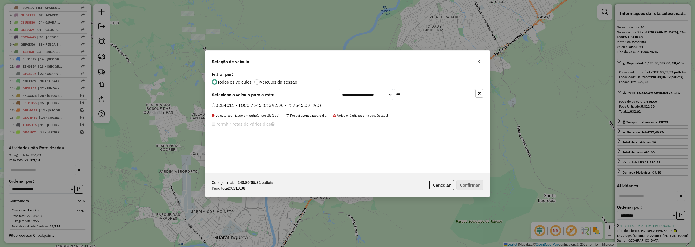
click at [227, 105] on label "GCB4C11 - TOCO 7645 (C: 392,00 - P: 7645,00) (VD)" at bounding box center [266, 105] width 109 height 7
click at [479, 181] on button "Confirmar" at bounding box center [470, 185] width 27 height 10
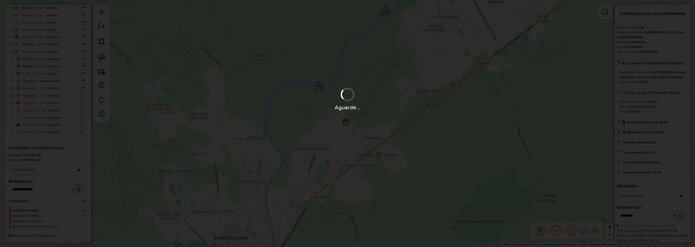
scroll to position [254, 0]
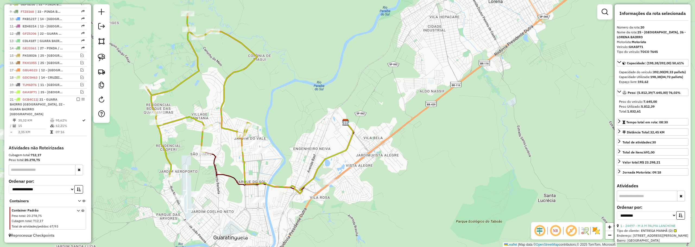
drag, startPoint x: 205, startPoint y: 80, endPoint x: 207, endPoint y: 83, distance: 3.7
click at [207, 83] on div "Janela de atendimento Grade de atendimento Capacidade Transportadoras Veículos …" at bounding box center [347, 123] width 695 height 247
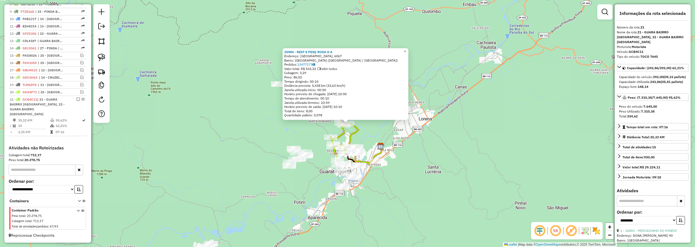
click at [412, 48] on div "25984 - REST E PESQ RODA D A Endereço: MUNICIPAL PIAGUI, 6067 Bairro: COLONIA D…" at bounding box center [347, 123] width 695 height 247
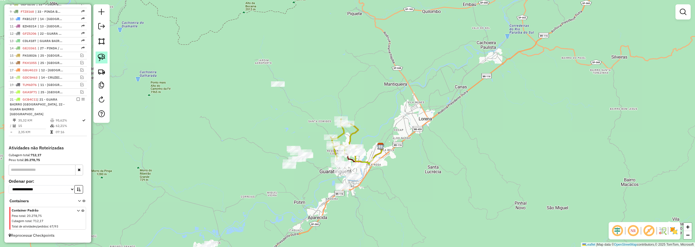
click at [102, 57] on img at bounding box center [102, 58] width 8 height 8
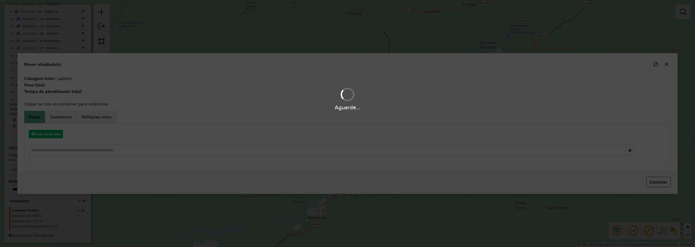
click at [329, 86] on div "Aguarde..." at bounding box center [347, 99] width 695 height 26
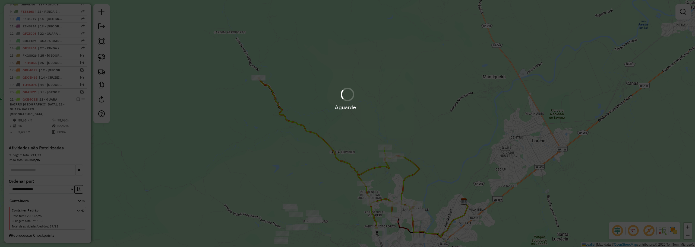
click at [327, 58] on div "Aguarde..." at bounding box center [347, 123] width 695 height 247
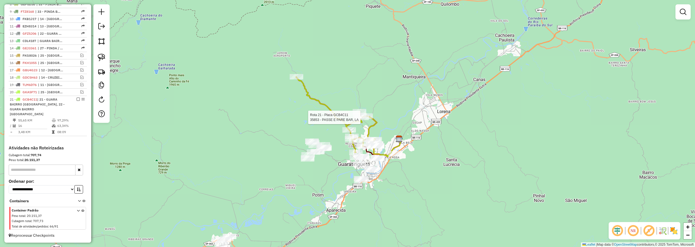
select select "**********"
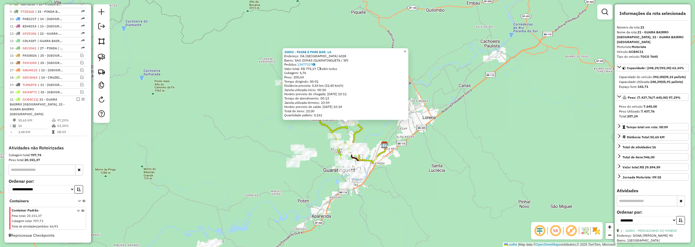
drag, startPoint x: 407, startPoint y: 49, endPoint x: 364, endPoint y: 100, distance: 66.7
click at [407, 49] on link "×" at bounding box center [405, 51] width 7 height 7
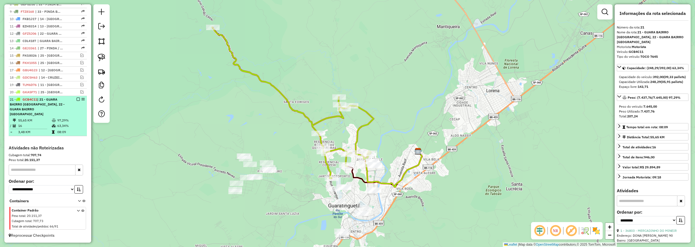
click at [77, 101] on em at bounding box center [78, 99] width 3 height 3
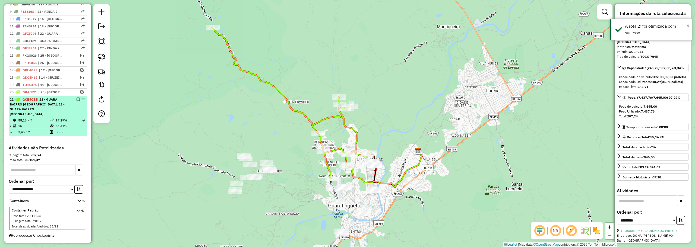
click at [77, 101] on em at bounding box center [78, 99] width 3 height 3
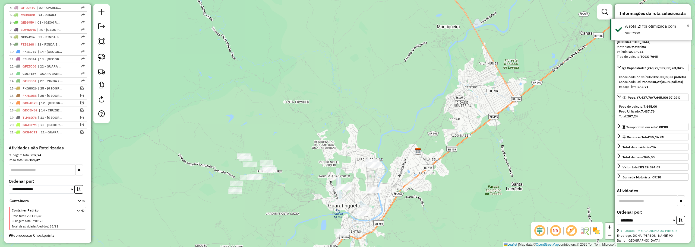
scroll to position [226, 0]
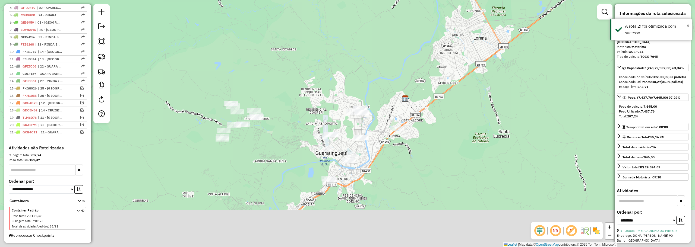
drag, startPoint x: 262, startPoint y: 117, endPoint x: 253, endPoint y: 96, distance: 23.0
click at [253, 96] on div "Janela de atendimento Grade de atendimento Capacidade Transportadoras Veículos …" at bounding box center [347, 123] width 695 height 247
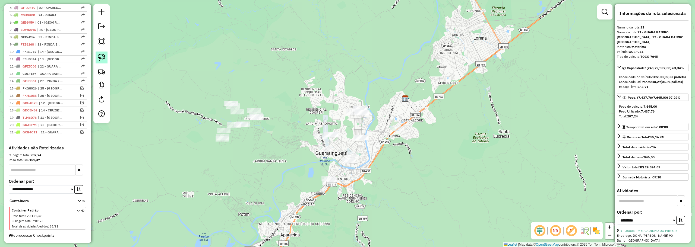
click at [101, 56] on img at bounding box center [102, 58] width 8 height 8
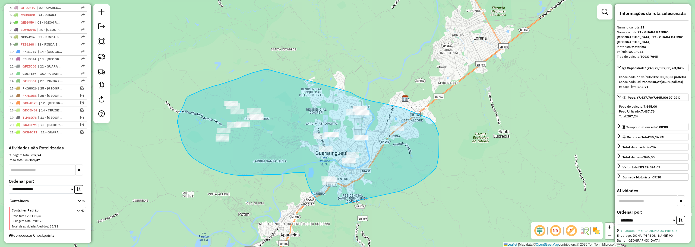
drag, startPoint x: 269, startPoint y: 70, endPoint x: 350, endPoint y: 93, distance: 84.1
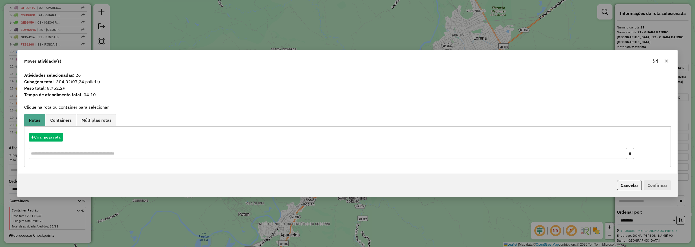
drag, startPoint x: 667, startPoint y: 59, endPoint x: 534, endPoint y: 82, distance: 135.5
click at [667, 59] on icon "button" at bounding box center [667, 61] width 4 height 4
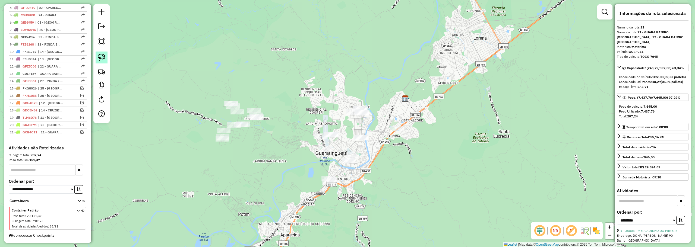
click at [105, 59] on img at bounding box center [102, 58] width 8 height 8
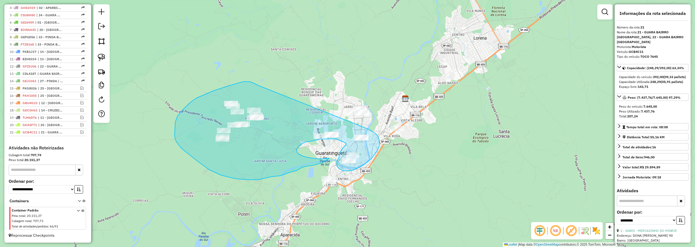
drag, startPoint x: 252, startPoint y: 83, endPoint x: 368, endPoint y: 129, distance: 124.7
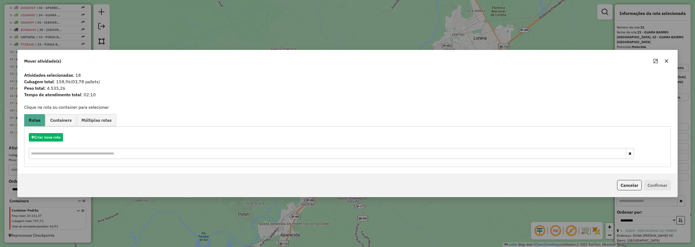
click at [663, 59] on button "button" at bounding box center [667, 61] width 9 height 9
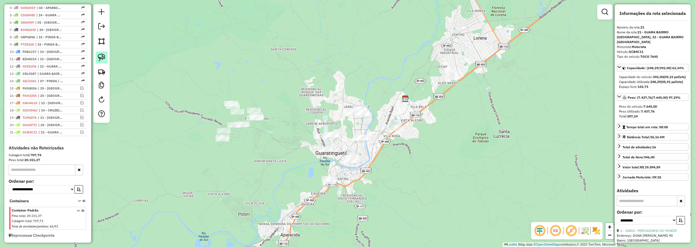
click at [102, 56] on img at bounding box center [102, 58] width 8 height 8
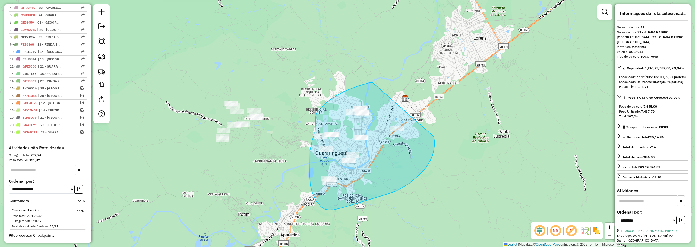
drag, startPoint x: 352, startPoint y: 89, endPoint x: 434, endPoint y: 137, distance: 95.2
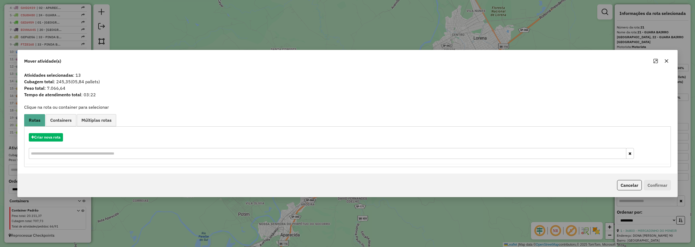
click at [667, 61] on icon "button" at bounding box center [667, 61] width 4 height 4
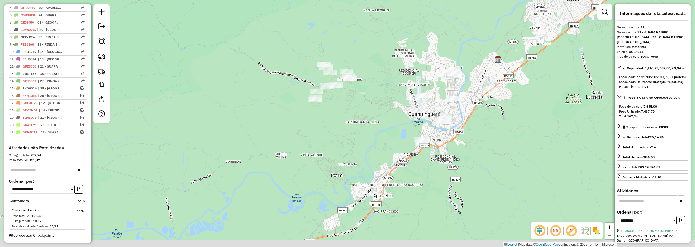
drag, startPoint x: 301, startPoint y: 128, endPoint x: 393, endPoint y: 88, distance: 100.0
click at [392, 88] on div "Janela de atendimento Grade de atendimento Capacidade Transportadoras Veículos …" at bounding box center [347, 123] width 695 height 247
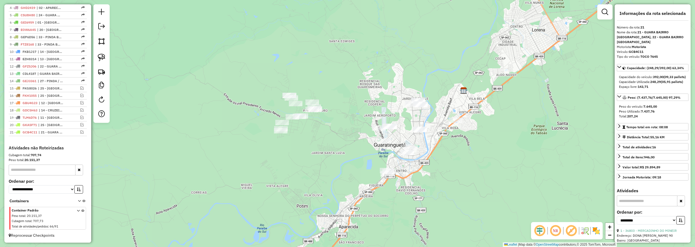
drag, startPoint x: 355, startPoint y: 119, endPoint x: 345, endPoint y: 122, distance: 10.3
click at [346, 125] on div "Janela de atendimento Grade de atendimento Capacidade Transportadoras Veículos …" at bounding box center [347, 123] width 695 height 247
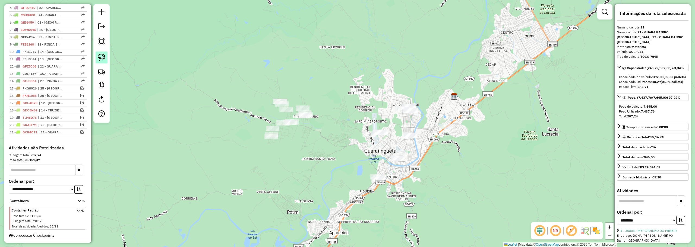
click at [105, 56] on img at bounding box center [102, 58] width 8 height 8
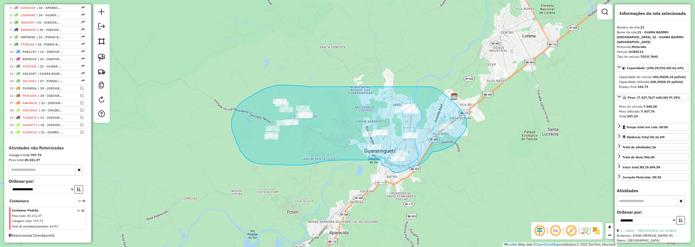
drag, startPoint x: 308, startPoint y: 87, endPoint x: 431, endPoint y: 87, distance: 123.6
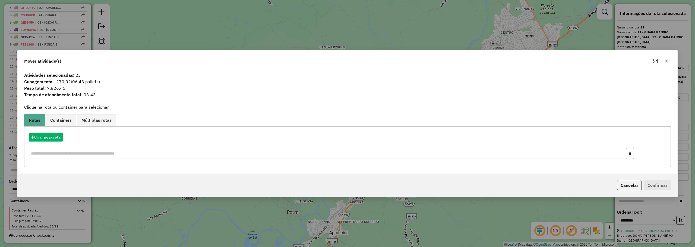
drag, startPoint x: 667, startPoint y: 60, endPoint x: 383, endPoint y: 73, distance: 284.5
click at [667, 59] on icon "button" at bounding box center [667, 61] width 4 height 4
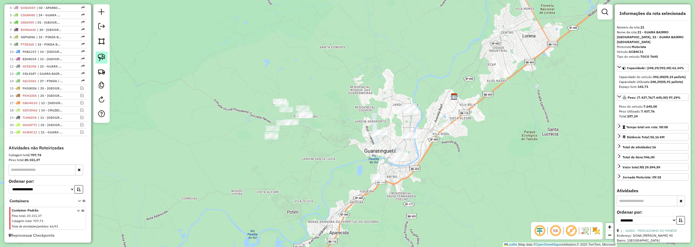
click at [99, 57] on img at bounding box center [102, 58] width 8 height 8
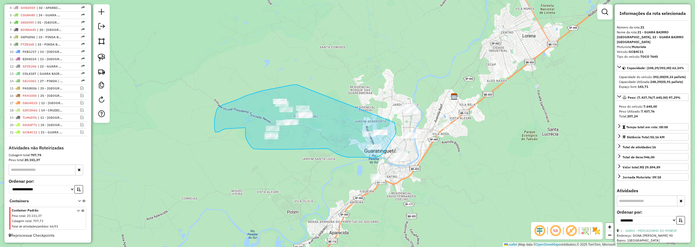
drag, startPoint x: 295, startPoint y: 85, endPoint x: 395, endPoint y: 122, distance: 106.8
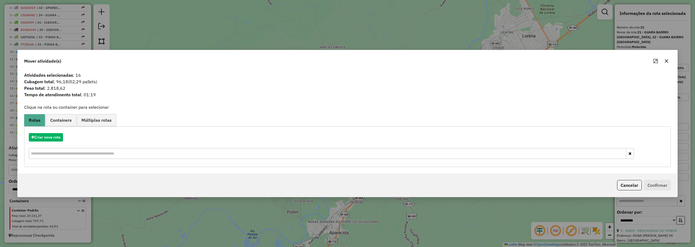
drag, startPoint x: 670, startPoint y: 58, endPoint x: 666, endPoint y: 58, distance: 4.1
click at [670, 58] on button "button" at bounding box center [667, 61] width 9 height 9
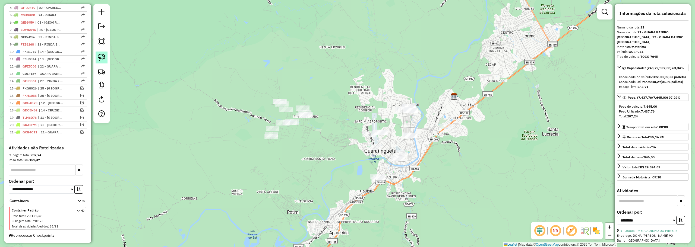
click at [99, 56] on img at bounding box center [102, 58] width 8 height 8
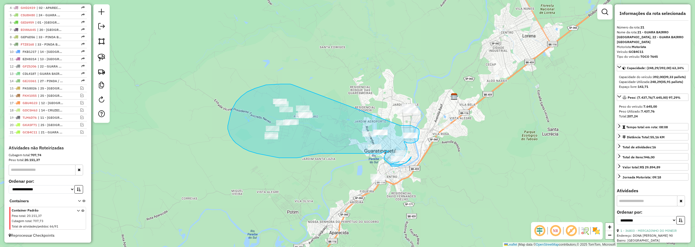
drag, startPoint x: 266, startPoint y: 85, endPoint x: 396, endPoint y: 124, distance: 135.3
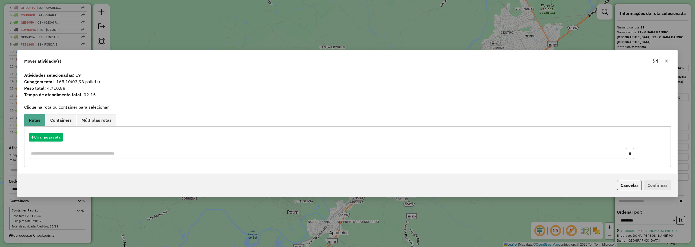
click at [664, 60] on button "button" at bounding box center [667, 61] width 9 height 9
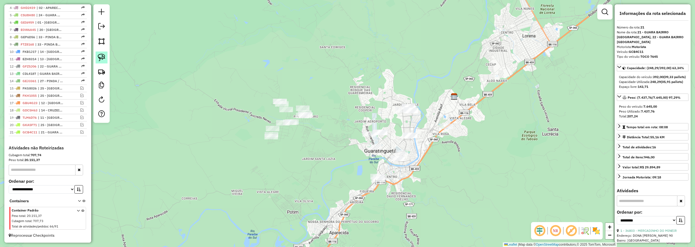
click at [99, 56] on img at bounding box center [102, 58] width 8 height 8
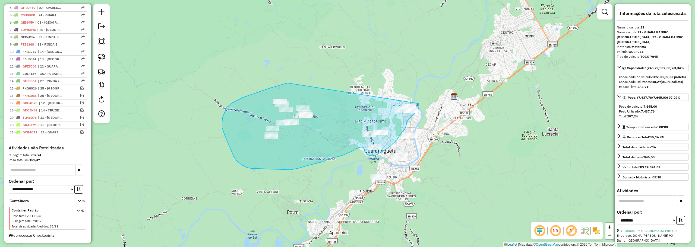
drag, startPoint x: 270, startPoint y: 88, endPoint x: 413, endPoint y: 94, distance: 143.6
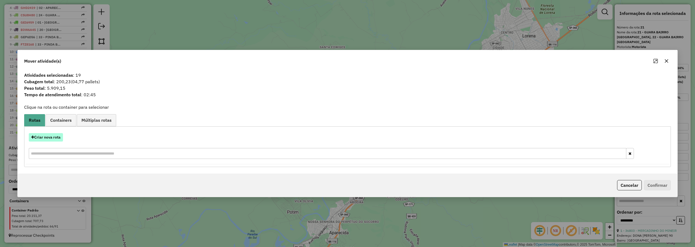
click at [59, 139] on button "Criar nova rota" at bounding box center [46, 137] width 34 height 8
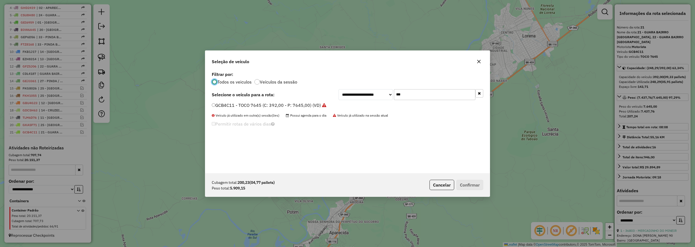
scroll to position [3, 2]
click at [412, 92] on input "***" at bounding box center [434, 94] width 81 height 11
type input "***"
drag, startPoint x: 232, startPoint y: 106, endPoint x: 235, endPoint y: 107, distance: 3.4
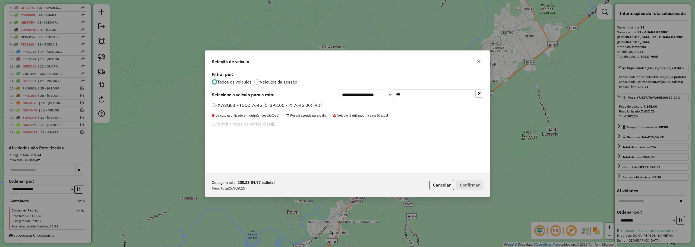
click at [232, 106] on label "FXW8G03 - TOCO 7645 (C: 392,00 - P: 7645,00) (VD)" at bounding box center [267, 105] width 110 height 7
click at [478, 185] on button "Confirmar" at bounding box center [470, 185] width 27 height 10
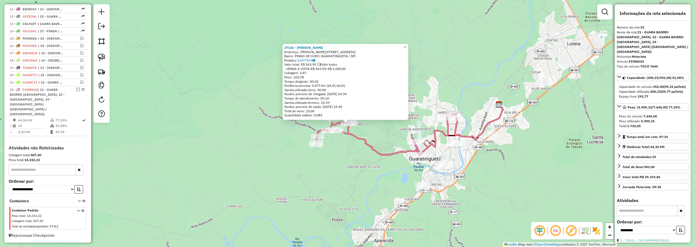
scroll to position [271, 0]
click at [409, 44] on link "×" at bounding box center [405, 47] width 7 height 7
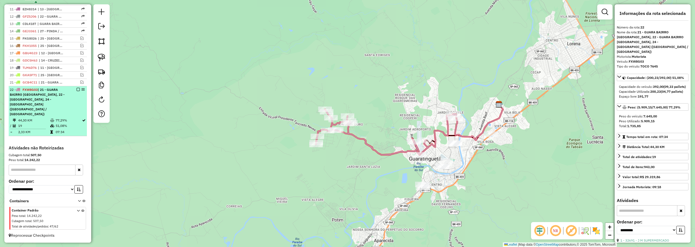
click at [77, 91] on em at bounding box center [78, 89] width 3 height 3
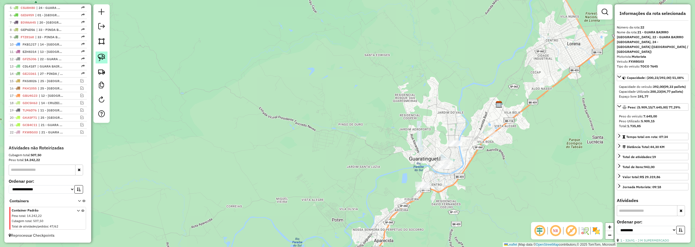
click at [105, 58] on img at bounding box center [102, 58] width 8 height 8
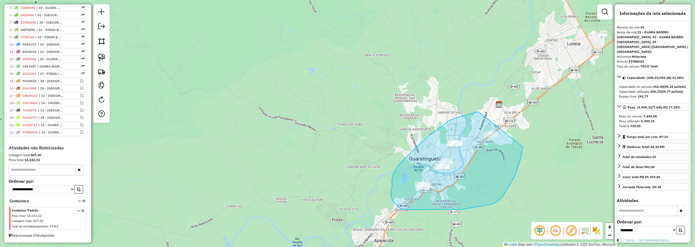
drag, startPoint x: 467, startPoint y: 115, endPoint x: 527, endPoint y: 134, distance: 62.6
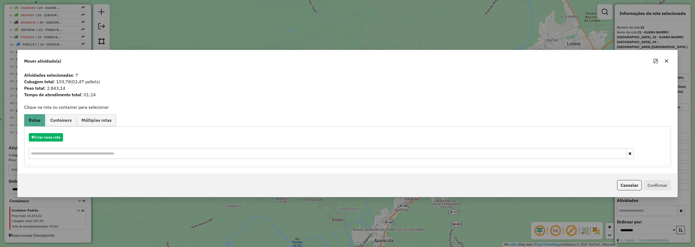
click at [666, 62] on icon "button" at bounding box center [667, 61] width 4 height 4
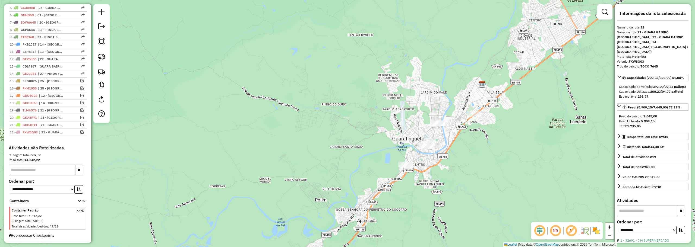
drag, startPoint x: 465, startPoint y: 145, endPoint x: 438, endPoint y: 97, distance: 55.2
click at [440, 108] on div "Janela de atendimento Grade de atendimento Capacidade Transportadoras Veículos …" at bounding box center [347, 123] width 695 height 247
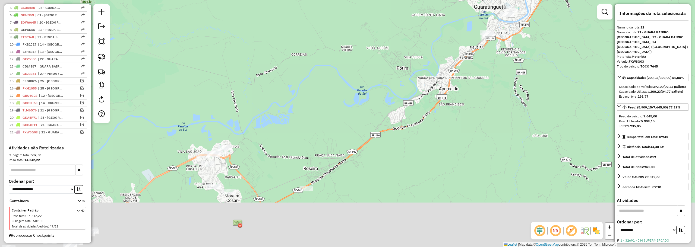
drag, startPoint x: 239, startPoint y: 187, endPoint x: 347, endPoint y: 95, distance: 142.5
click at [347, 95] on div "Janela de atendimento Grade de atendimento Capacidade Transportadoras Veículos …" at bounding box center [347, 123] width 695 height 247
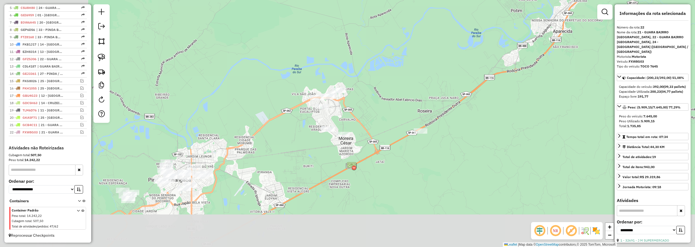
drag, startPoint x: 152, startPoint y: 114, endPoint x: 266, endPoint y: 57, distance: 127.1
click at [266, 57] on div "Janela de atendimento Grade de atendimento Capacidade Transportadoras Veículos …" at bounding box center [347, 123] width 695 height 247
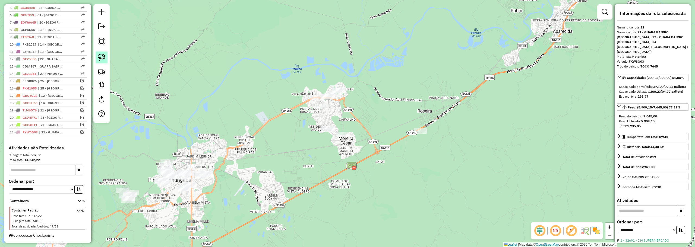
click at [103, 59] on img at bounding box center [102, 58] width 8 height 8
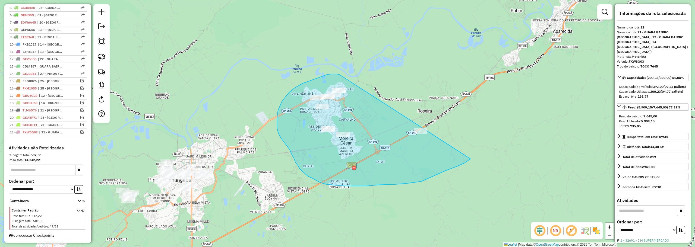
drag, startPoint x: 331, startPoint y: 74, endPoint x: 488, endPoint y: 121, distance: 164.2
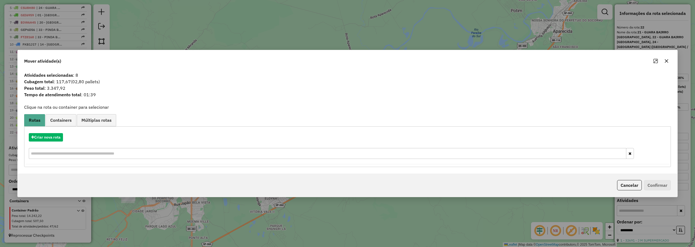
click at [669, 61] on icon "button" at bounding box center [667, 61] width 4 height 4
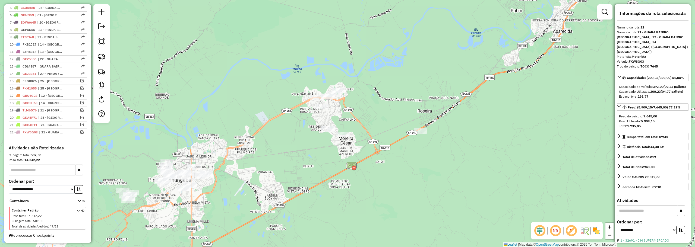
drag, startPoint x: 274, startPoint y: 129, endPoint x: 317, endPoint y: 106, distance: 49.3
click at [317, 106] on div "Janela de atendimento Grade de atendimento Capacidade Transportadoras Veículos …" at bounding box center [347, 123] width 695 height 247
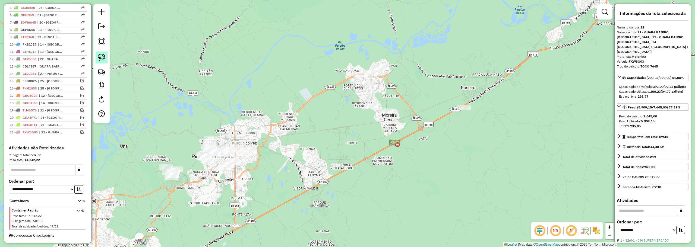
click at [100, 53] on link at bounding box center [102, 58] width 12 height 12
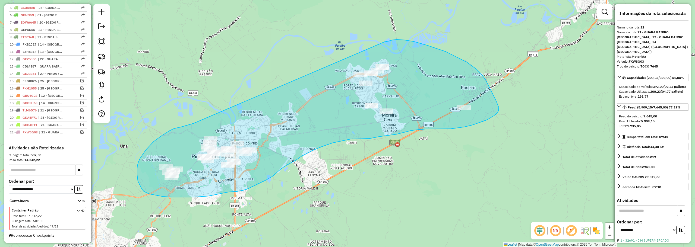
drag, startPoint x: 170, startPoint y: 131, endPoint x: 384, endPoint y: 42, distance: 232.3
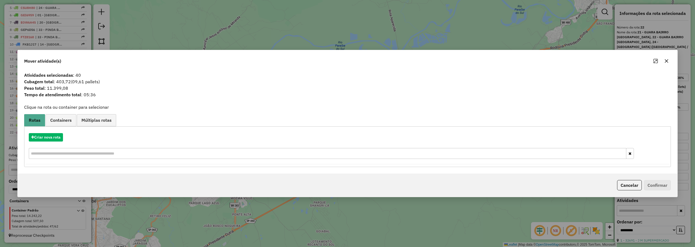
click at [669, 59] on button "button" at bounding box center [667, 61] width 9 height 9
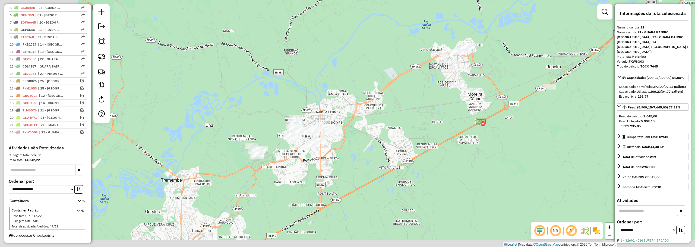
drag, startPoint x: 327, startPoint y: 95, endPoint x: 360, endPoint y: 87, distance: 34.7
click at [361, 87] on div "Janela de atendimento Grade de atendimento Capacidade Transportadoras Veículos …" at bounding box center [347, 123] width 695 height 247
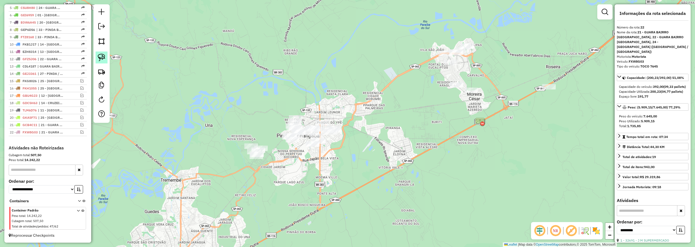
click at [98, 55] on link at bounding box center [102, 58] width 12 height 12
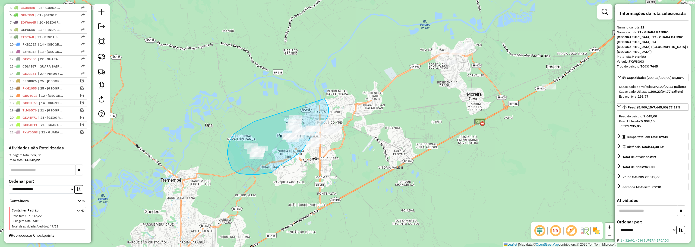
drag, startPoint x: 234, startPoint y: 135, endPoint x: 324, endPoint y: 99, distance: 97.7
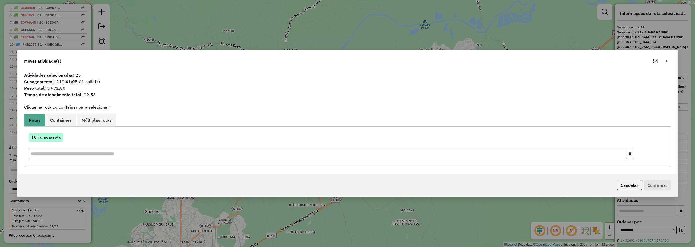
click at [53, 136] on button "Criar nova rota" at bounding box center [46, 137] width 34 height 8
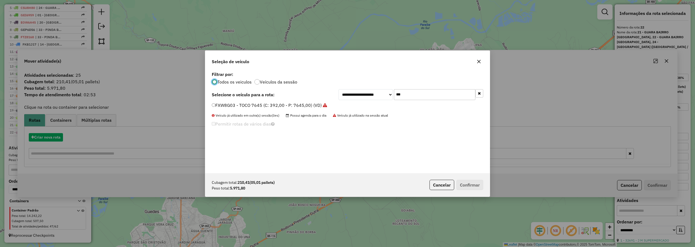
scroll to position [3, 2]
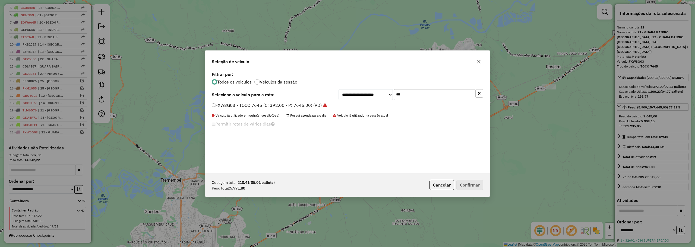
click at [416, 95] on input "***" at bounding box center [434, 94] width 81 height 11
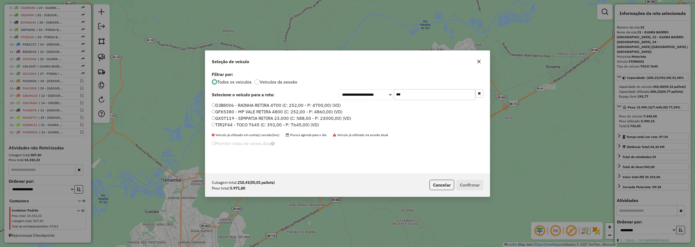
type input "***"
click at [240, 126] on label "TIR2F44 - TOCO 7645 (C: 392,00 - P: 7645,00) (VD)" at bounding box center [265, 125] width 107 height 7
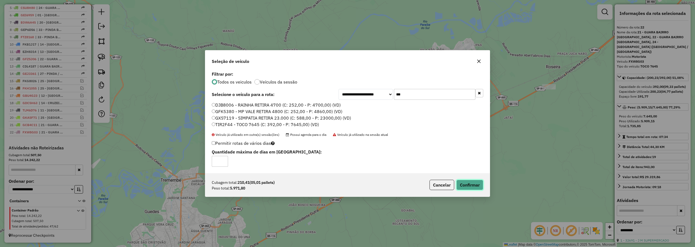
drag, startPoint x: 467, startPoint y: 184, endPoint x: 463, endPoint y: 179, distance: 7.0
click at [467, 184] on button "Confirmar" at bounding box center [470, 185] width 27 height 10
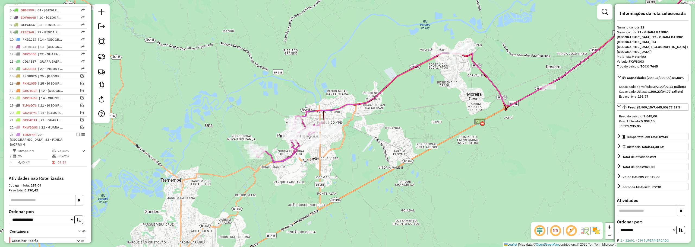
scroll to position [263, 0]
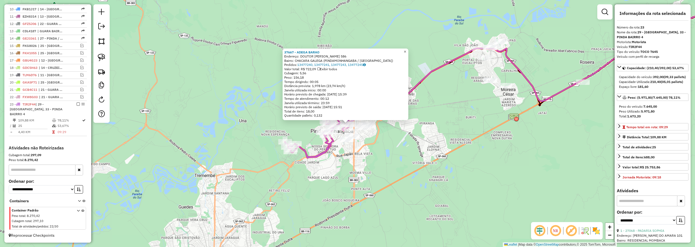
click at [406, 49] on span "×" at bounding box center [405, 51] width 2 height 5
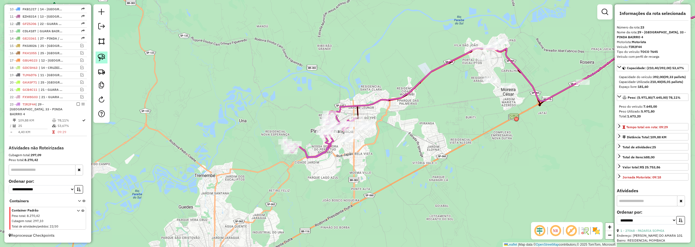
click at [99, 58] on img at bounding box center [102, 58] width 8 height 8
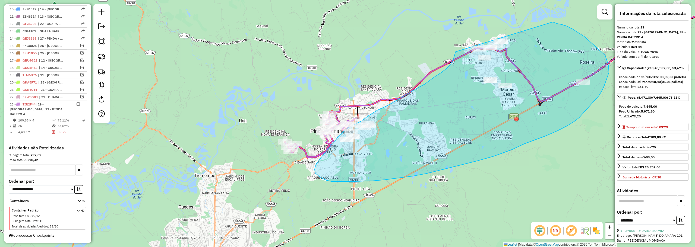
drag, startPoint x: 554, startPoint y: 22, endPoint x: 476, endPoint y: 16, distance: 77.6
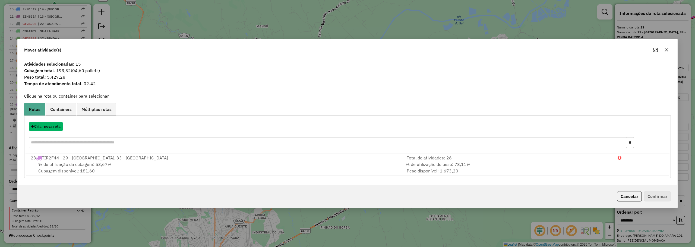
click at [48, 124] on button "Criar nova rota" at bounding box center [46, 127] width 34 height 8
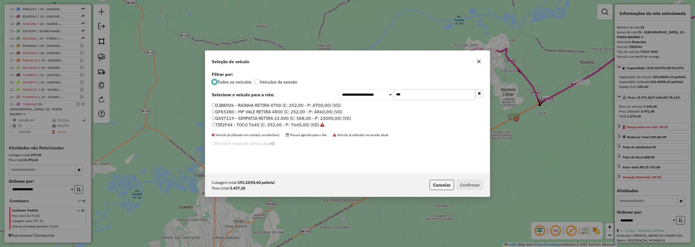
scroll to position [3, 2]
click at [402, 96] on input "***" at bounding box center [434, 94] width 81 height 11
click at [403, 96] on input "***" at bounding box center [434, 94] width 81 height 11
type input "**"
click at [246, 133] on label "TIV0H62 - TOCO 7645 (C: 392,00 - P: 7645,00) (VD)" at bounding box center [266, 131] width 108 height 7
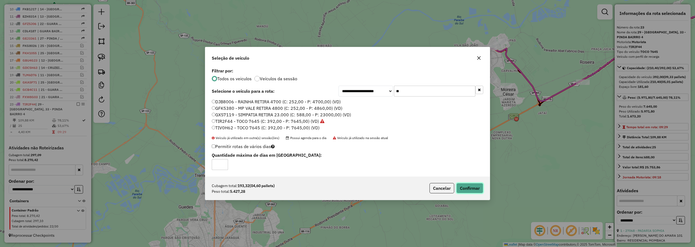
click at [470, 186] on button "Confirmar" at bounding box center [470, 188] width 27 height 10
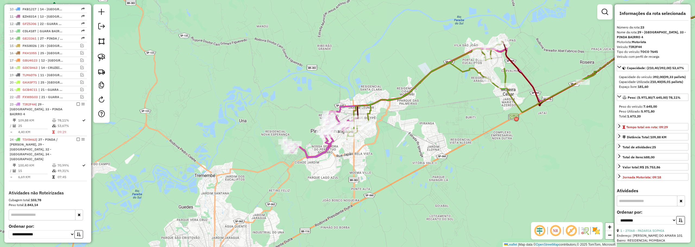
scroll to position [299, 0]
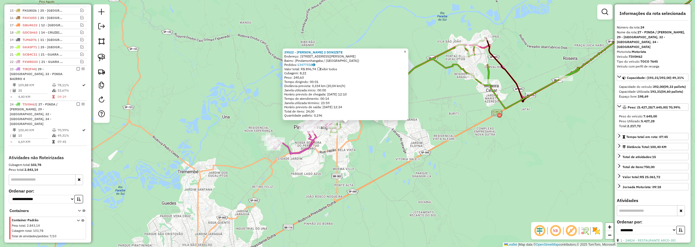
click at [409, 50] on link "×" at bounding box center [405, 52] width 7 height 7
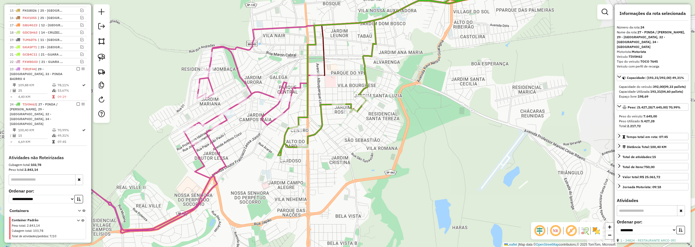
click at [109, 52] on div at bounding box center [101, 63] width 16 height 119
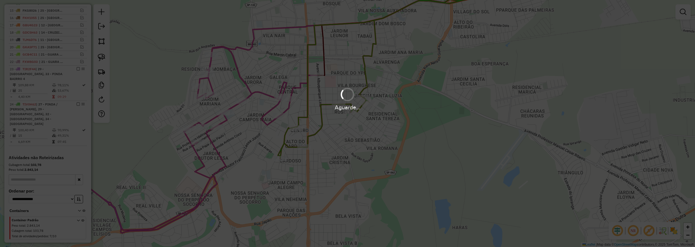
click at [345, 66] on div "Aguarde..." at bounding box center [347, 123] width 695 height 247
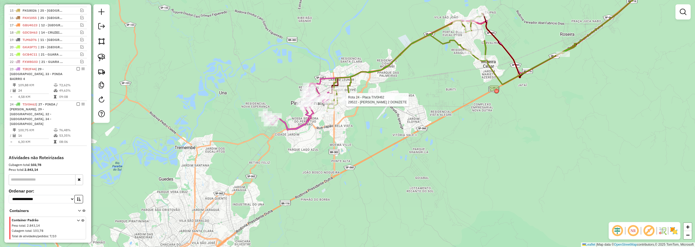
select select "**********"
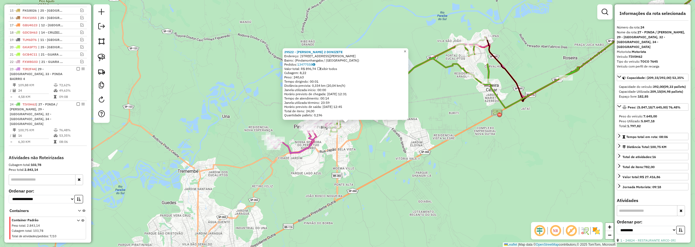
click at [406, 49] on span "×" at bounding box center [405, 51] width 2 height 5
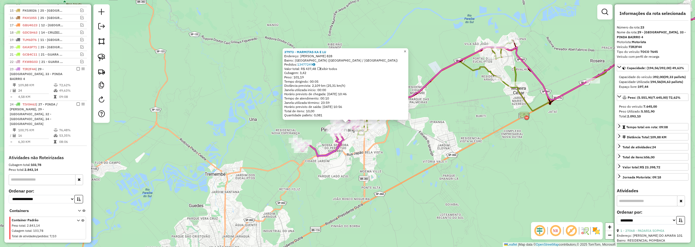
click at [406, 49] on span "×" at bounding box center [405, 51] width 2 height 5
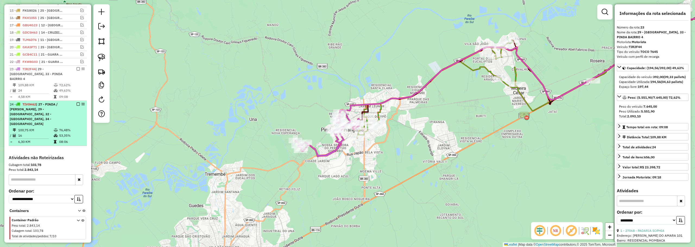
click at [77, 104] on em at bounding box center [78, 104] width 3 height 3
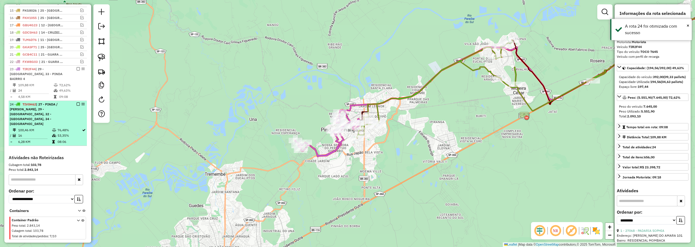
click at [77, 103] on em at bounding box center [78, 104] width 3 height 3
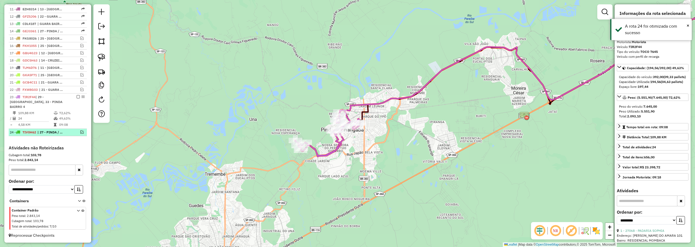
scroll to position [271, 0]
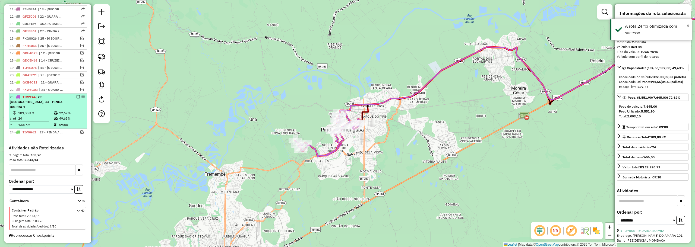
click at [72, 106] on div "23 - TIR2F44 | 29 - PINDA CENTRO, 33 - PINDA BAIRRO 4" at bounding box center [48, 102] width 76 height 15
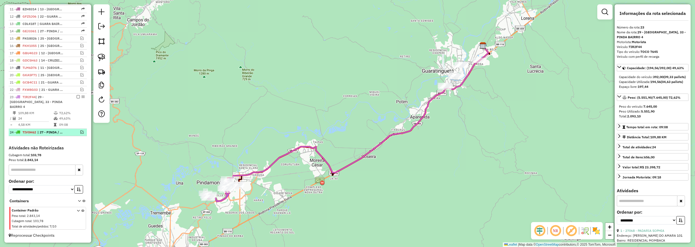
click at [80, 130] on div "24 - TIV0H62 | 27 - PINDA / MOREIRA, 29 - PINDA CENTRO, 32 - PINDA BAIRRO 3, 34…" at bounding box center [48, 132] width 76 height 5
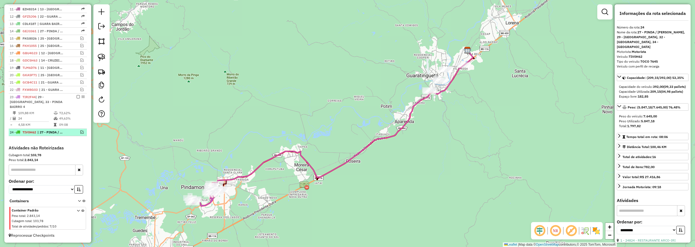
click at [72, 132] on div at bounding box center [76, 132] width 16 height 3
click at [81, 133] on em at bounding box center [81, 132] width 3 height 3
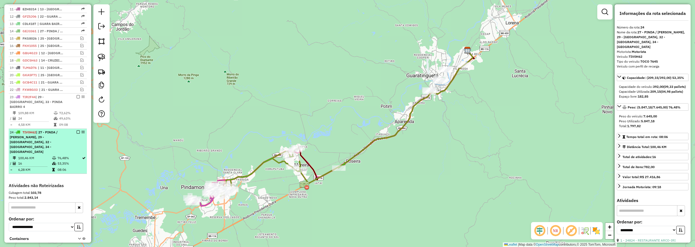
scroll to position [299, 0]
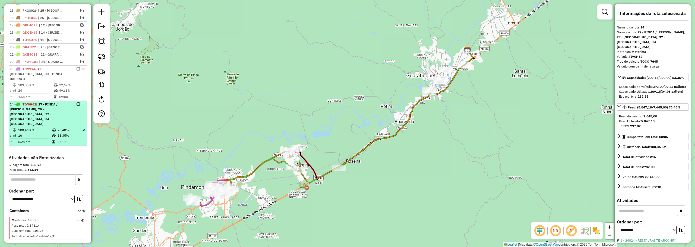
click at [62, 128] on td "76,48%" at bounding box center [69, 130] width 24 height 5
click at [77, 103] on em at bounding box center [78, 104] width 3 height 3
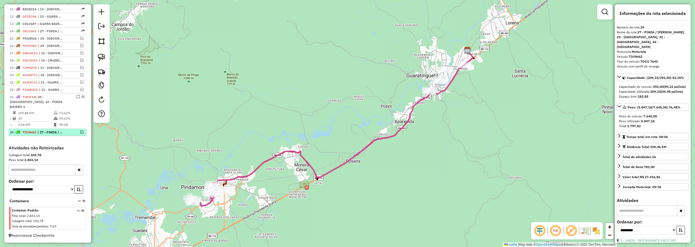
scroll to position [271, 0]
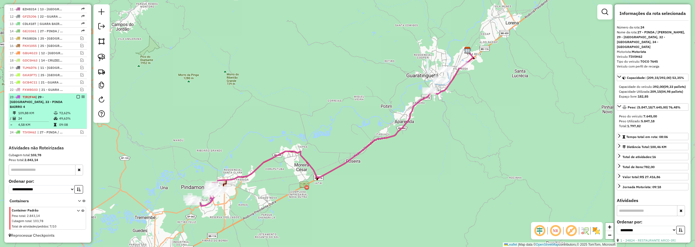
click at [77, 99] on em at bounding box center [78, 96] width 3 height 3
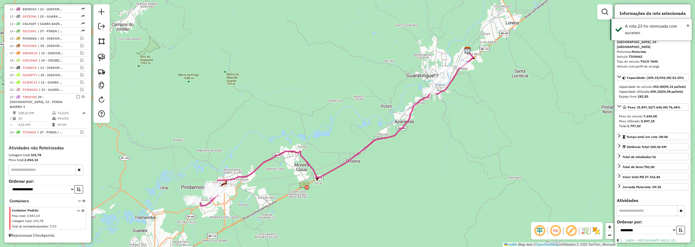
click at [77, 99] on em at bounding box center [78, 96] width 3 height 3
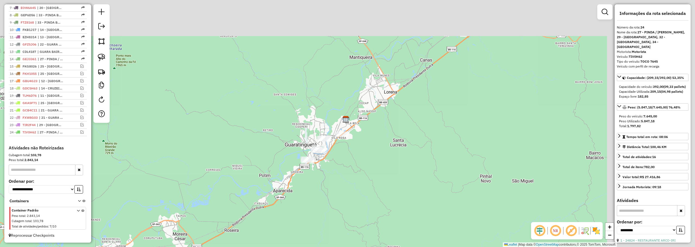
drag, startPoint x: 415, startPoint y: 91, endPoint x: 284, endPoint y: 130, distance: 136.1
click at [293, 159] on div "Janela de atendimento Grade de atendimento Capacidade Transportadoras Veículos …" at bounding box center [347, 123] width 695 height 247
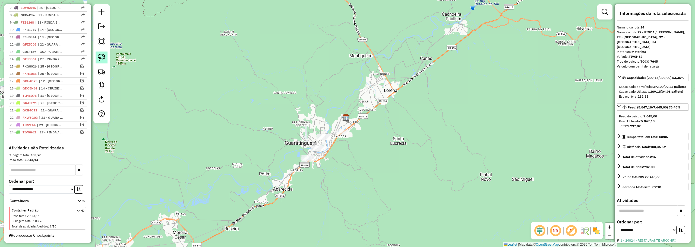
click at [105, 56] on img at bounding box center [102, 58] width 8 height 8
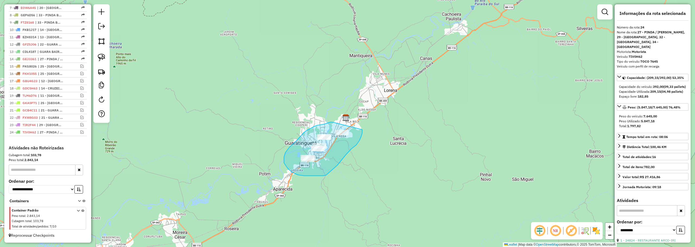
drag, startPoint x: 333, startPoint y: 123, endPoint x: 362, endPoint y: 130, distance: 30.0
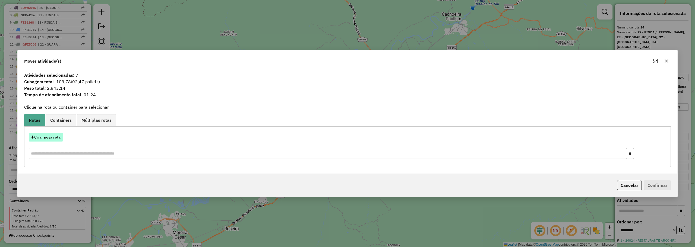
click at [59, 137] on button "Criar nova rota" at bounding box center [46, 137] width 34 height 8
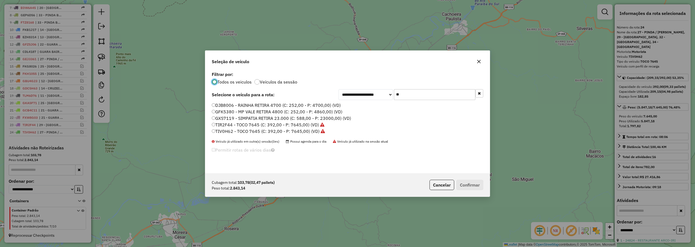
scroll to position [3, 2]
click at [422, 95] on input "**" at bounding box center [434, 94] width 81 height 11
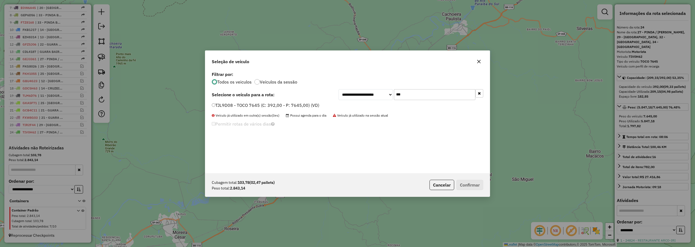
type input "***"
click at [264, 105] on label "TJL9D08 - TOCO 7645 (C: 392,00 - P: 7645,00) (VD)" at bounding box center [266, 105] width 108 height 7
click at [466, 180] on button "Confirmar" at bounding box center [470, 185] width 27 height 10
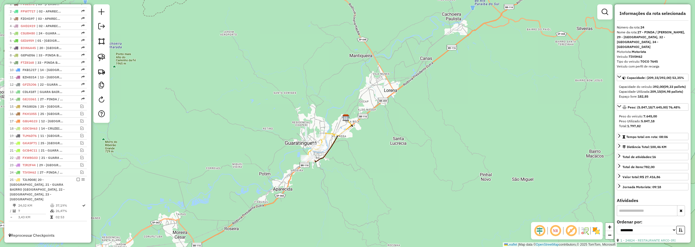
scroll to position [214, 0]
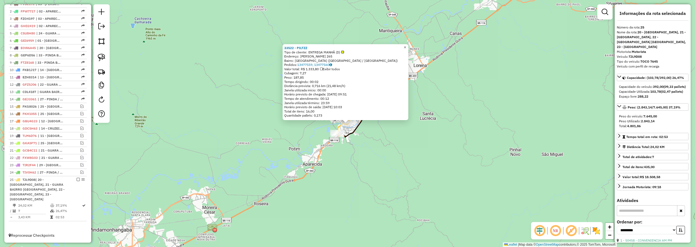
click at [406, 45] on span "×" at bounding box center [405, 47] width 2 height 5
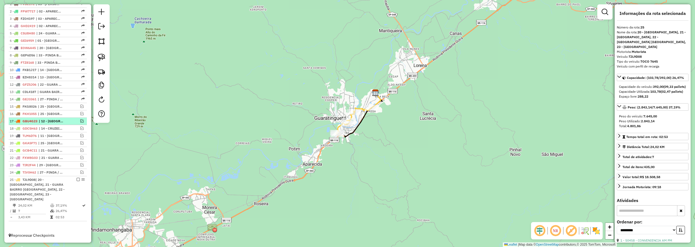
click at [81, 120] on em at bounding box center [81, 121] width 3 height 3
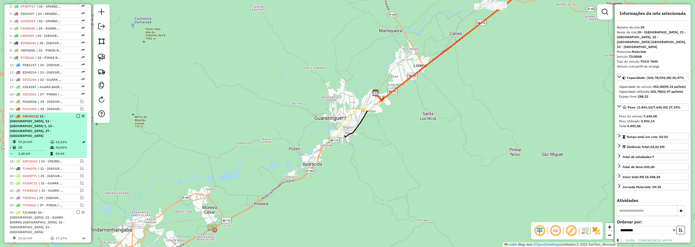
scroll to position [247, 0]
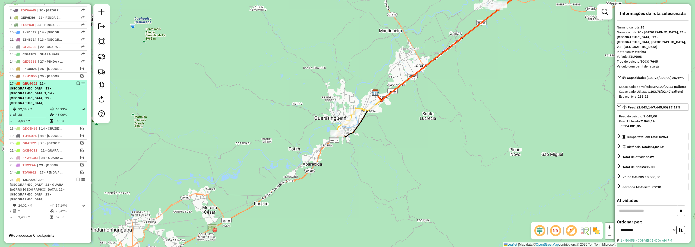
click at [77, 85] on em at bounding box center [78, 83] width 3 height 3
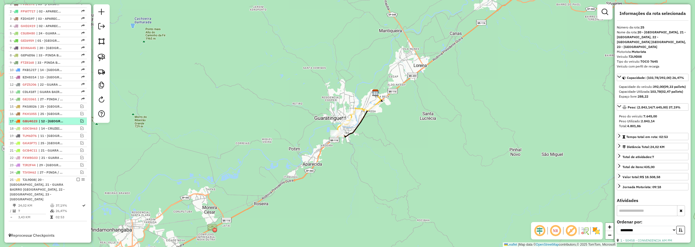
scroll to position [214, 0]
click at [81, 115] on em at bounding box center [81, 113] width 3 height 3
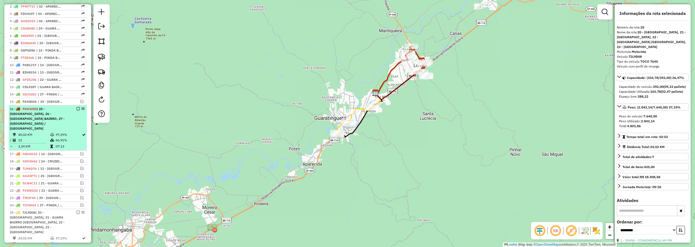
scroll to position [242, 0]
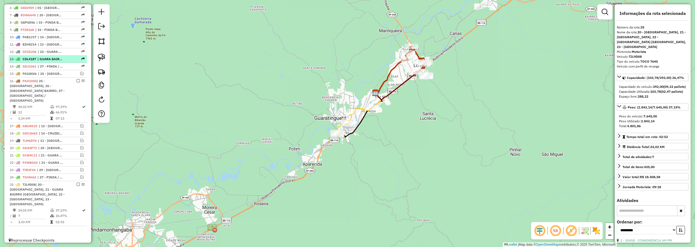
drag, startPoint x: 78, startPoint y: 87, endPoint x: 79, endPoint y: 90, distance: 3.6
click at [78, 83] on em at bounding box center [78, 80] width 3 height 3
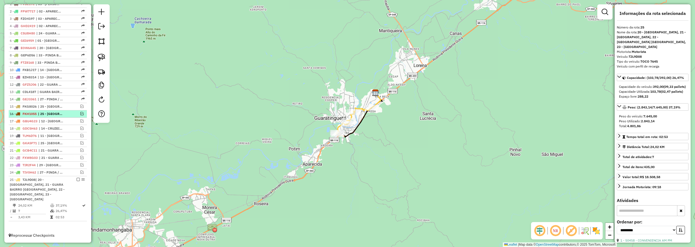
click at [80, 115] on em at bounding box center [81, 113] width 3 height 3
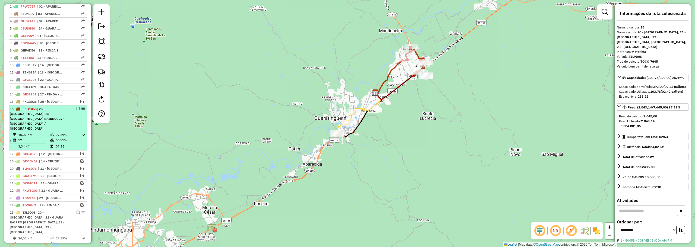
scroll to position [242, 0]
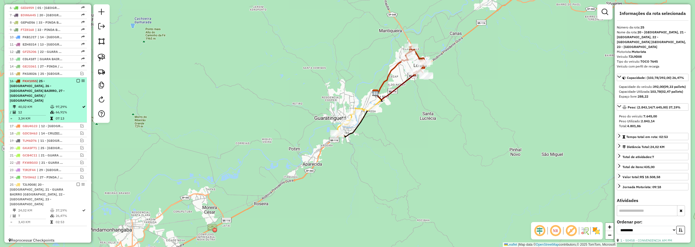
click at [75, 95] on div "16 - FKH1055 | 25 - LORENA CENTRO, 26 - LORENA BAIRRO, 27 - PINDA / MOREIRA" at bounding box center [48, 91] width 76 height 24
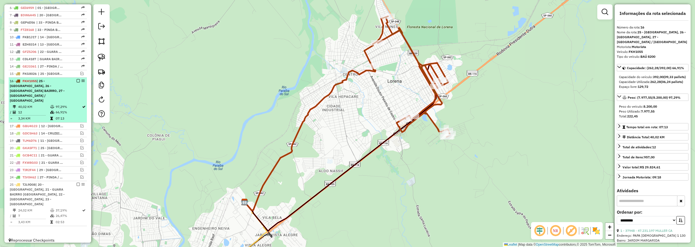
click at [77, 83] on em at bounding box center [78, 80] width 3 height 3
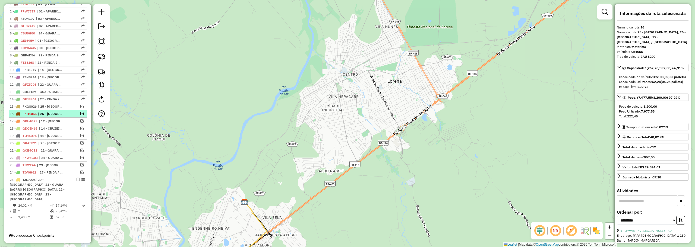
scroll to position [214, 0]
click at [81, 148] on li "21 - GCB4C11 | 21 - GUARA BAIRRO JD DO VALE, 22 - GUARA BAIRRO PEDREGULHO" at bounding box center [48, 150] width 78 height 7
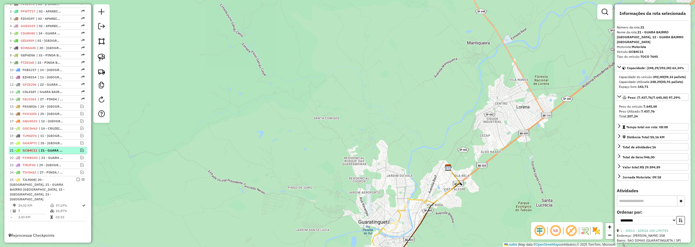
click at [80, 149] on em at bounding box center [81, 150] width 3 height 3
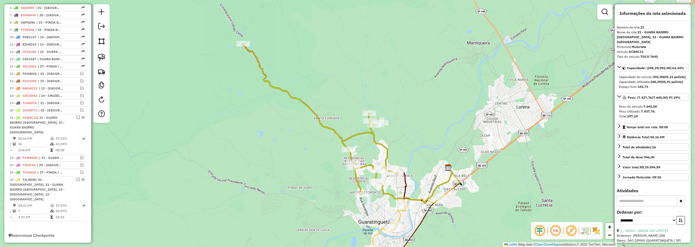
click at [437, 146] on div "Rota 21 - Placa GCB4C11 32690 - MERCADOS BAIRRISTA Rota 21 - Placa GCB4C11 3680…" at bounding box center [347, 123] width 695 height 247
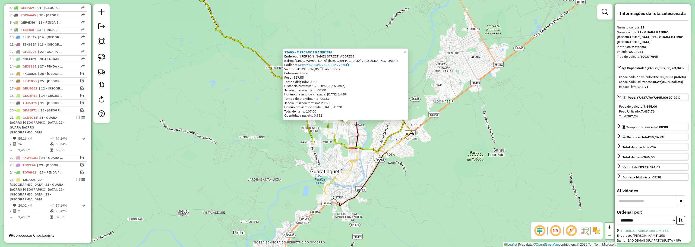
click at [406, 51] on span "×" at bounding box center [405, 51] width 2 height 5
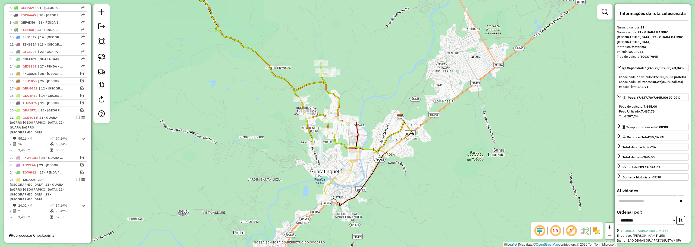
drag, startPoint x: 101, startPoint y: 58, endPoint x: 214, endPoint y: 105, distance: 122.5
click at [102, 58] on img at bounding box center [102, 58] width 8 height 8
drag, startPoint x: 345, startPoint y: 111, endPoint x: 382, endPoint y: 106, distance: 37.6
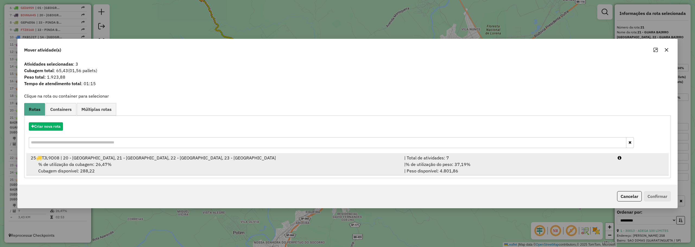
click at [430, 167] on hb-app "Aguarde... Pop-up bloqueado! Seu navegador bloqueou automáticamente a abertura …" at bounding box center [347, 123] width 695 height 247
drag, startPoint x: 440, startPoint y: 167, endPoint x: 450, endPoint y: 167, distance: 10.6
click at [440, 167] on span "% de utilização do peso: 37,19%" at bounding box center [438, 164] width 65 height 5
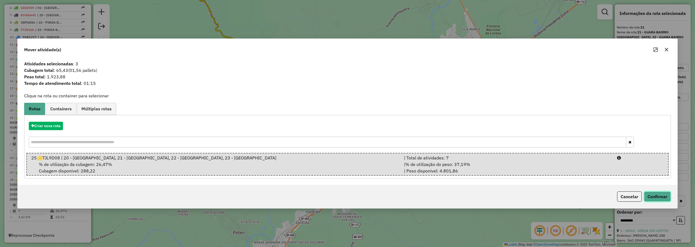
click at [667, 195] on button "Confirmar" at bounding box center [657, 197] width 27 height 10
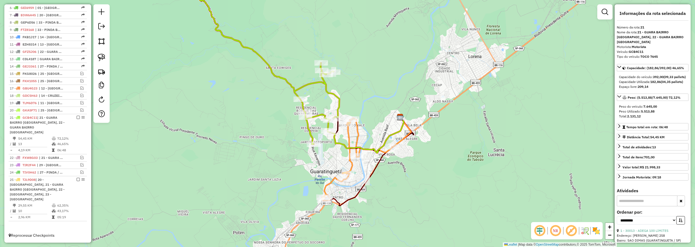
scroll to position [236, 0]
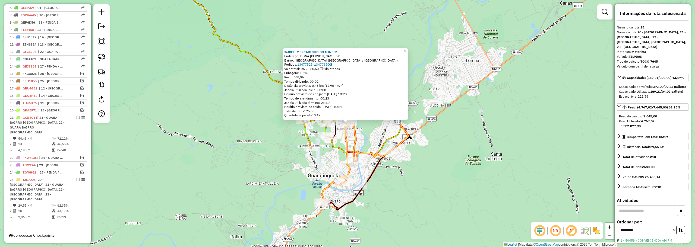
click at [406, 49] on span "×" at bounding box center [405, 51] width 2 height 5
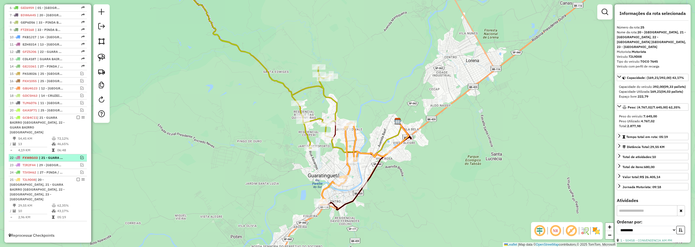
click at [80, 158] on em at bounding box center [81, 157] width 3 height 3
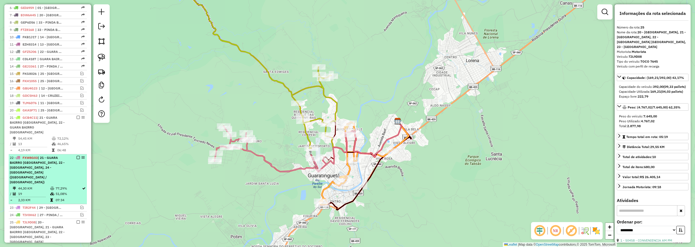
scroll to position [273, 0]
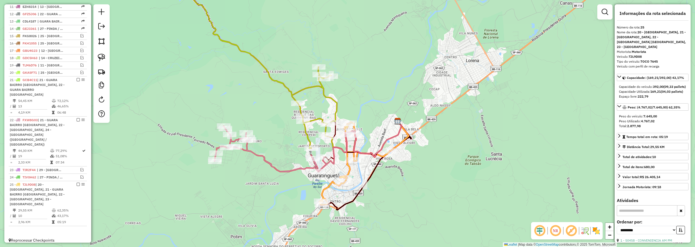
drag, startPoint x: 105, startPoint y: 60, endPoint x: 121, endPoint y: 72, distance: 19.5
click at [106, 60] on link at bounding box center [102, 58] width 12 height 12
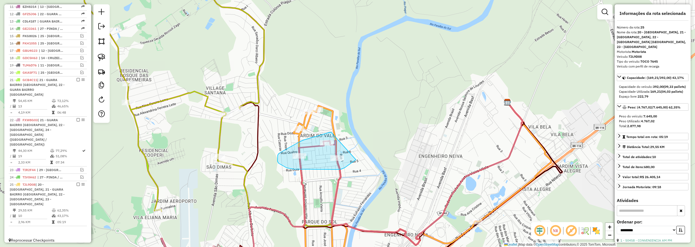
drag, startPoint x: 331, startPoint y: 133, endPoint x: 356, endPoint y: 159, distance: 36.3
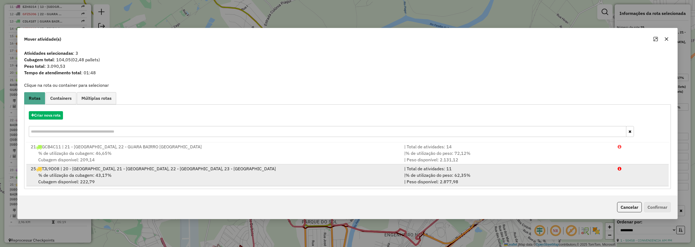
click at [218, 179] on div "% de utilização da cubagem: 43,17% Cubagem disponível: 222,79" at bounding box center [214, 178] width 374 height 13
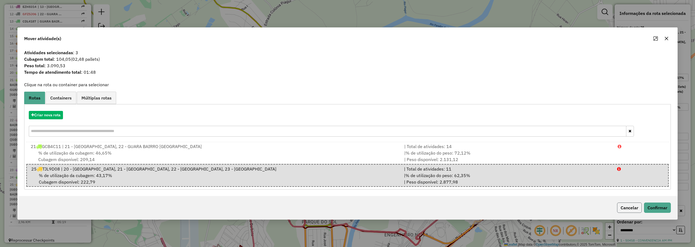
click at [639, 207] on button "Cancelar" at bounding box center [629, 208] width 25 height 10
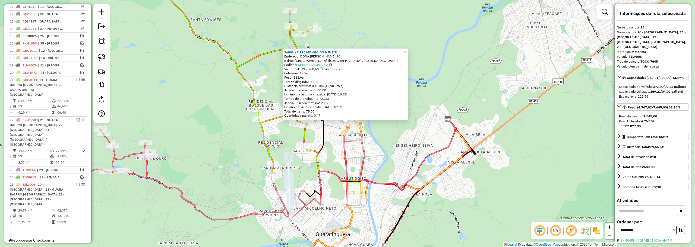
click at [407, 49] on link "×" at bounding box center [405, 52] width 7 height 7
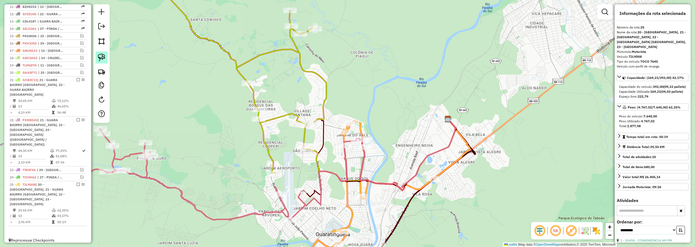
click at [101, 58] on img at bounding box center [102, 58] width 8 height 8
drag, startPoint x: 357, startPoint y: 134, endPoint x: 392, endPoint y: 144, distance: 36.0
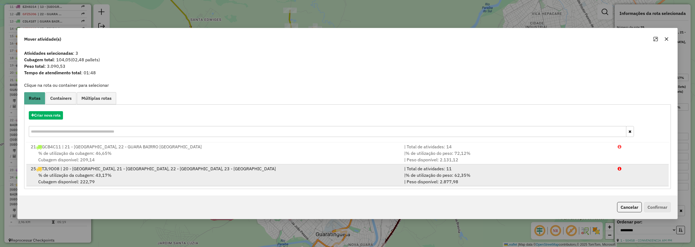
drag, startPoint x: 502, startPoint y: 172, endPoint x: 528, endPoint y: 169, distance: 25.5
click at [509, 171] on li "25 TJL9D08 | 20 - GUARA CENTRO, 21 - GUARA BAIRRO JD DO VALE, 22 - GUARA BAIRRO…" at bounding box center [347, 176] width 643 height 22
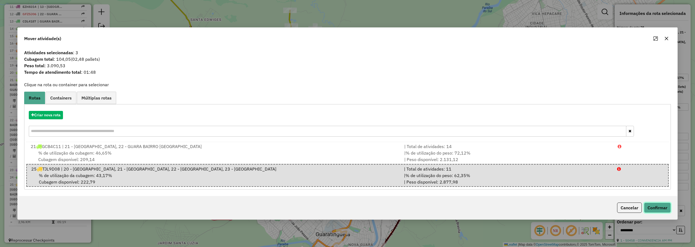
click at [654, 209] on button "Confirmar" at bounding box center [657, 208] width 27 height 10
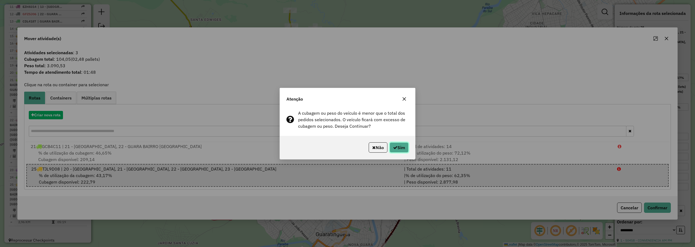
click at [401, 153] on button "Sim" at bounding box center [399, 148] width 19 height 10
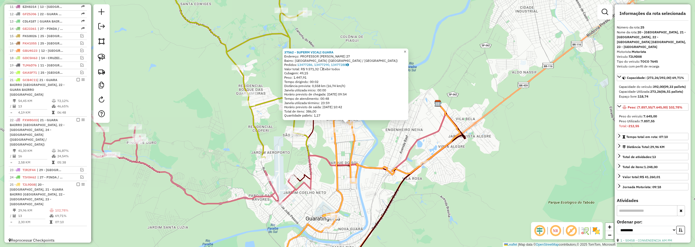
click at [407, 51] on link "×" at bounding box center [405, 52] width 7 height 7
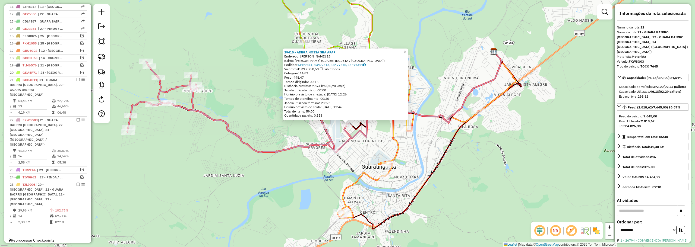
click at [407, 49] on link "×" at bounding box center [405, 52] width 7 height 7
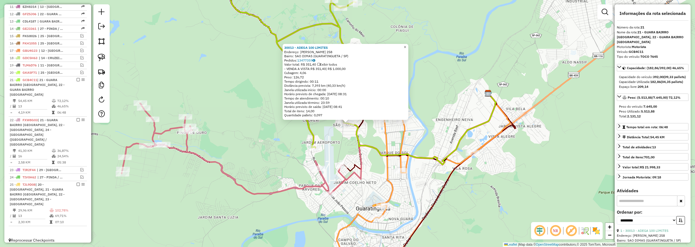
click at [406, 47] on span "×" at bounding box center [405, 47] width 2 height 5
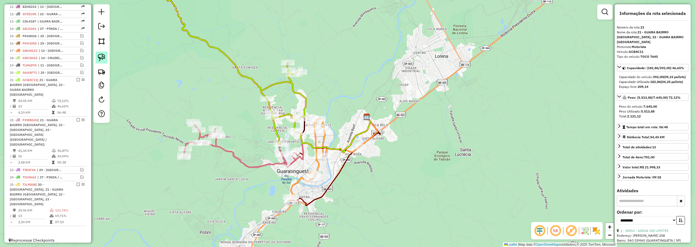
click at [102, 61] on img at bounding box center [102, 58] width 8 height 8
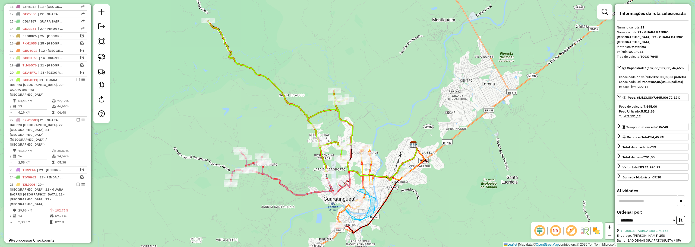
drag, startPoint x: 365, startPoint y: 190, endPoint x: 376, endPoint y: 197, distance: 13.4
click at [105, 55] on img at bounding box center [102, 58] width 8 height 8
drag, startPoint x: 341, startPoint y: 209, endPoint x: 354, endPoint y: 230, distance: 24.6
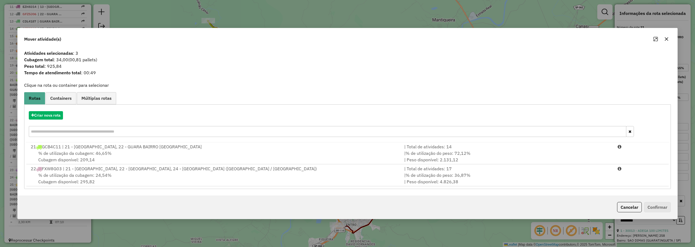
click at [158, 172] on div "22 FXW8G03 | 21 - GUARA BAIRRO JD DO VALE, 22 - GUARA BAIRRO PEDREGULHO, 24 - G…" at bounding box center [214, 169] width 374 height 7
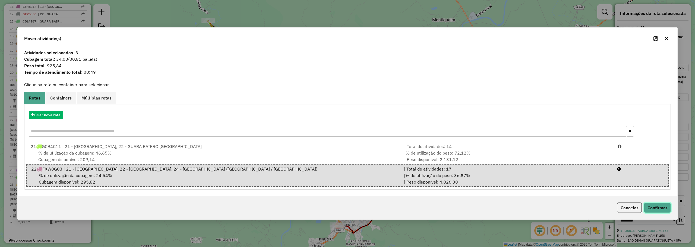
click at [662, 207] on button "Confirmar" at bounding box center [657, 208] width 27 height 10
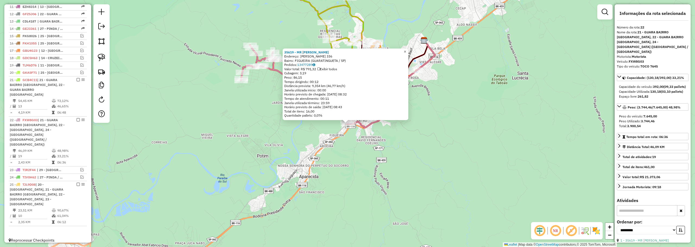
click at [407, 49] on link "×" at bounding box center [405, 52] width 7 height 7
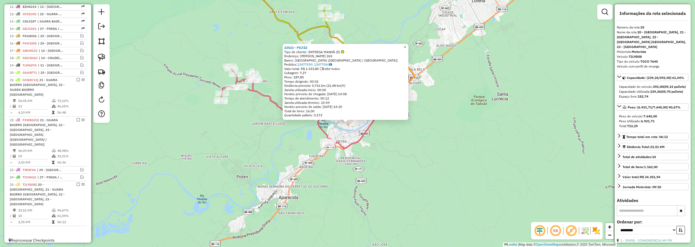
click at [406, 45] on span "×" at bounding box center [405, 47] width 2 height 5
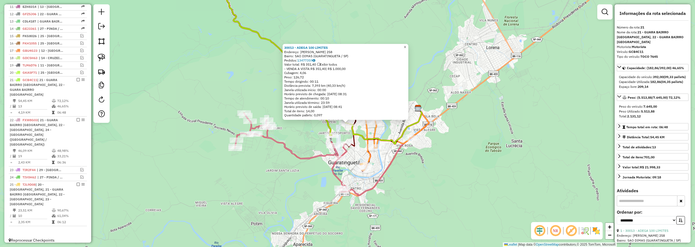
click at [406, 46] on span "×" at bounding box center [405, 47] width 2 height 5
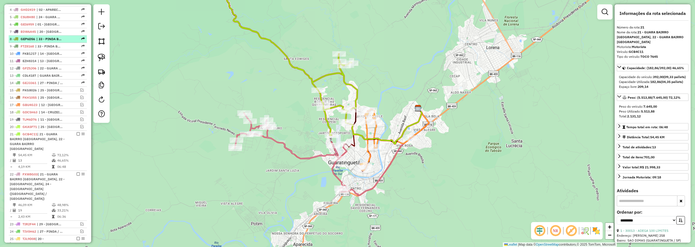
scroll to position [192, 0]
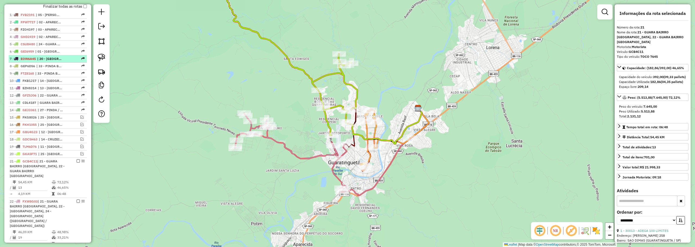
click at [43, 61] on span "| 20 - GUARA CENTRO, 21 - GUARA BAIRRO JD DO VALE, 22 - GUARA BAIRRO PEDREGULHO" at bounding box center [49, 59] width 25 height 5
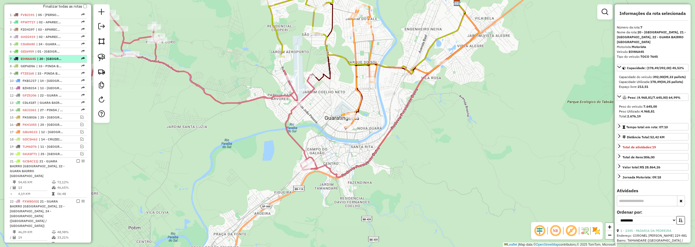
click at [43, 61] on span "| 20 - GUARA CENTRO, 21 - GUARA BAIRRO JD DO VALE, 22 - GUARA BAIRRO PEDREGULHO" at bounding box center [49, 59] width 25 height 5
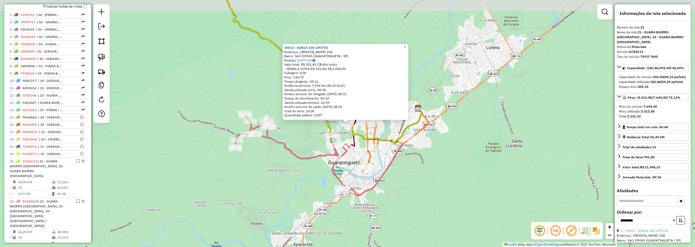
scroll to position [273, 0]
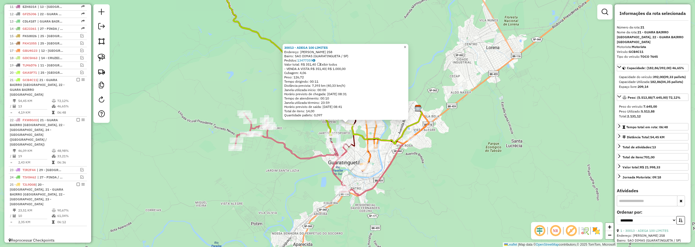
click at [406, 46] on span "×" at bounding box center [405, 47] width 2 height 5
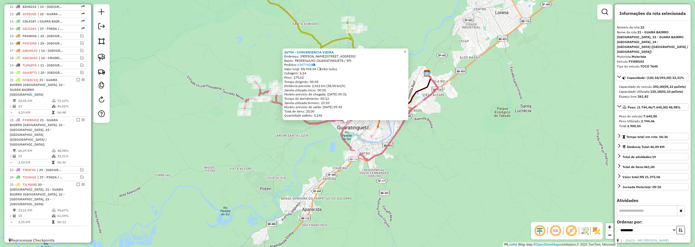
click at [406, 51] on span "×" at bounding box center [405, 51] width 2 height 5
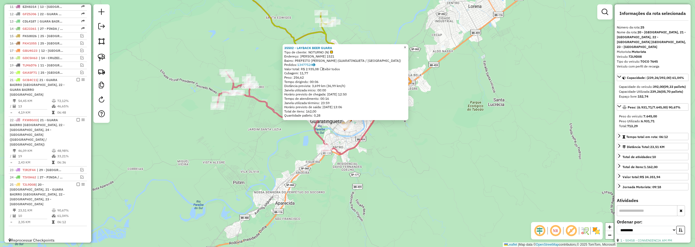
click at [406, 45] on span "×" at bounding box center [405, 47] width 2 height 5
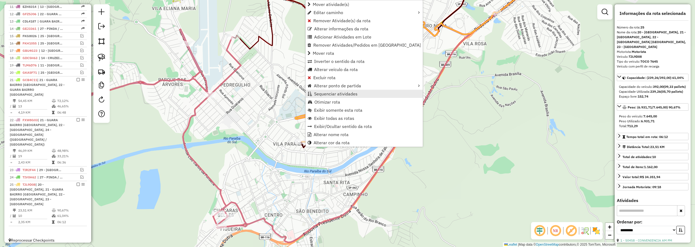
click at [319, 94] on span "Sequenciar atividades" at bounding box center [335, 94] width 43 height 4
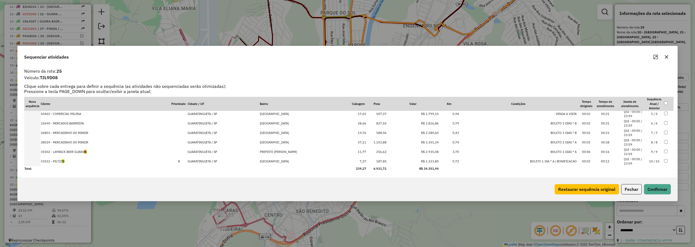
click at [107, 162] on td "33522 - PILTZZ D" at bounding box center [105, 162] width 131 height 10
click at [107, 162] on td "35502 - LAYBACK BEER GUARA N" at bounding box center [105, 162] width 131 height 10
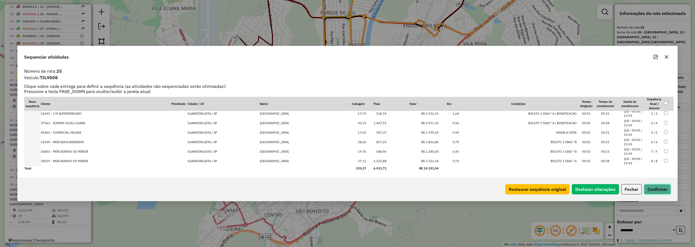
click at [656, 188] on button "Confirmar" at bounding box center [657, 189] width 27 height 10
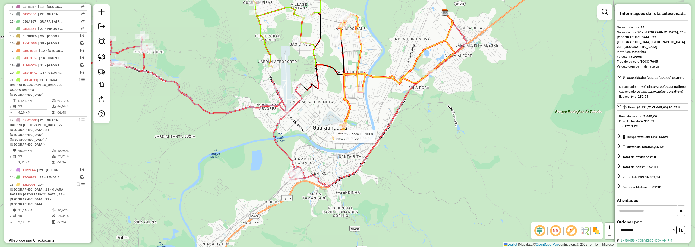
click at [335, 140] on div at bounding box center [333, 136] width 14 height 5
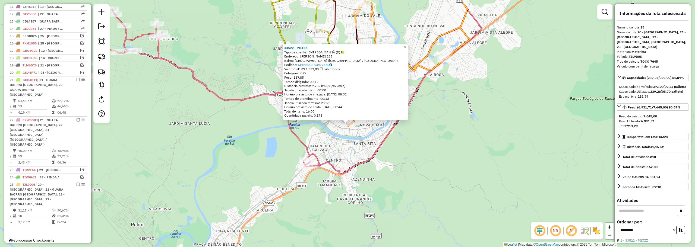
click at [406, 46] on span "×" at bounding box center [405, 47] width 2 height 5
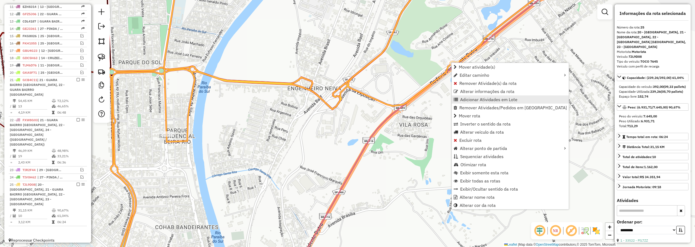
click at [462, 98] on span "Adicionar Atividades em Lote" at bounding box center [488, 100] width 57 height 4
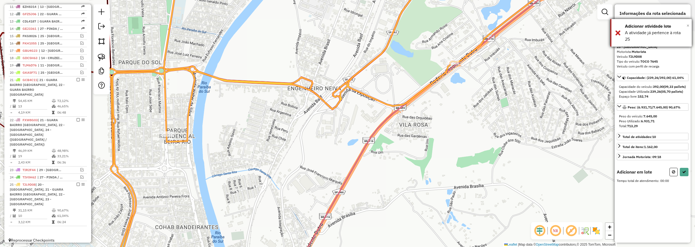
click at [688, 25] on span "×" at bounding box center [688, 26] width 3 height 6
select select "**********"
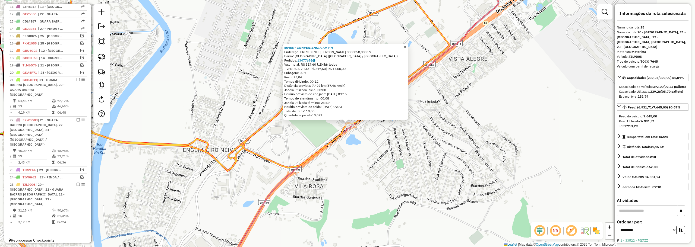
click at [406, 46] on span "×" at bounding box center [405, 47] width 2 height 5
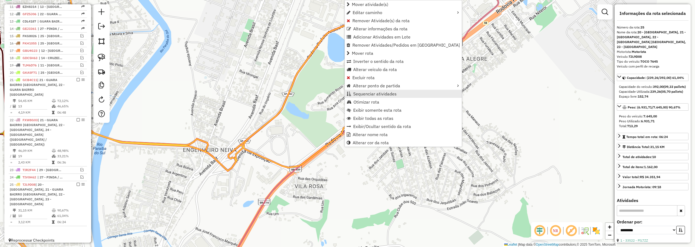
click at [361, 92] on span "Sequenciar atividades" at bounding box center [374, 94] width 43 height 4
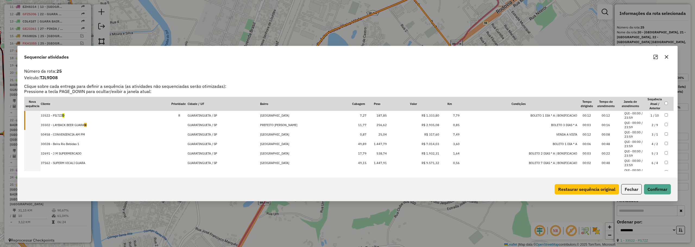
click at [68, 136] on td "50458 - CONVENIENCIA AM PM" at bounding box center [105, 135] width 131 height 10
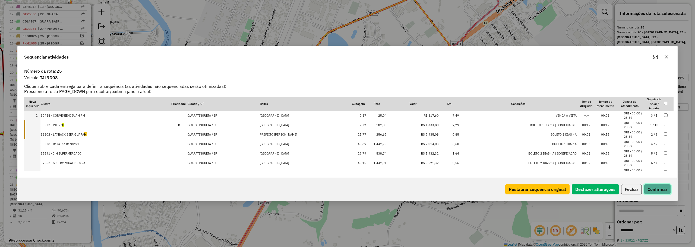
click at [666, 186] on button "Confirmar" at bounding box center [657, 189] width 27 height 10
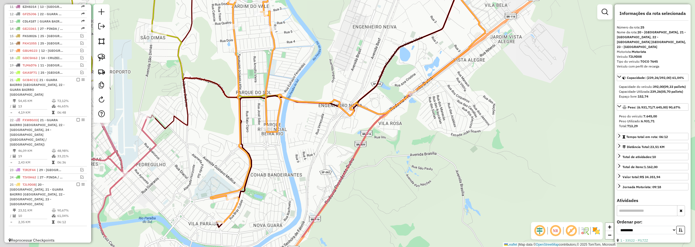
drag, startPoint x: 386, startPoint y: 99, endPoint x: 412, endPoint y: 88, distance: 28.7
click at [417, 83] on div "Janela de atendimento Grade de atendimento Capacidade Transportadoras Veículos …" at bounding box center [347, 123] width 695 height 247
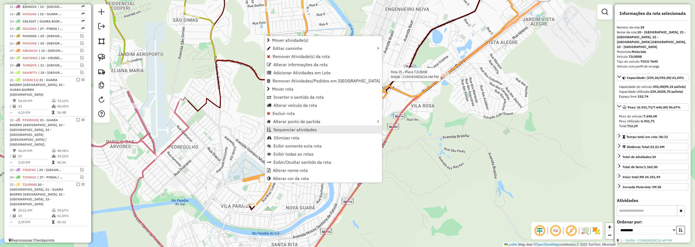
click at [280, 130] on span "Sequenciar atividades" at bounding box center [295, 130] width 43 height 4
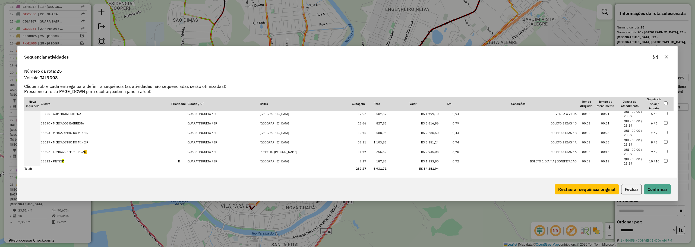
click at [86, 161] on td "33522 - PILTZZ D" at bounding box center [105, 162] width 131 height 10
click at [86, 161] on span "N" at bounding box center [85, 161] width 2 height 4
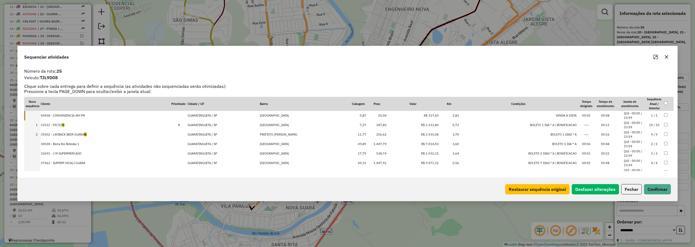
drag, startPoint x: 83, startPoint y: 134, endPoint x: 89, endPoint y: 110, distance: 24.7
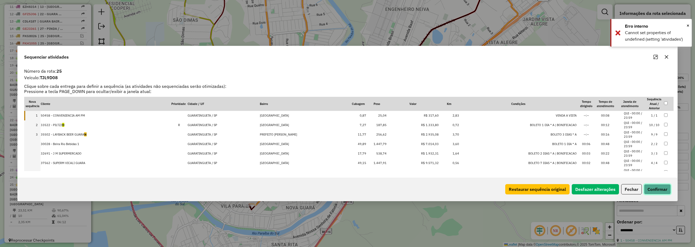
click at [658, 189] on button "Confirmar" at bounding box center [657, 189] width 27 height 10
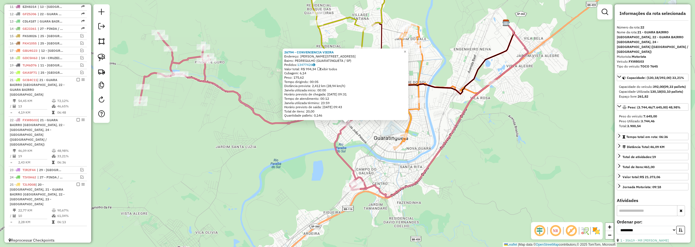
click at [405, 50] on div "26794 - CONVENIENCIA VIEIRA" at bounding box center [345, 52] width 123 height 4
click at [407, 51] on link "×" at bounding box center [405, 52] width 7 height 7
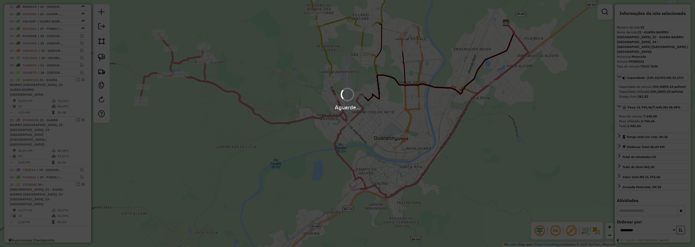
click at [332, 115] on div "Aguarde..." at bounding box center [347, 123] width 695 height 247
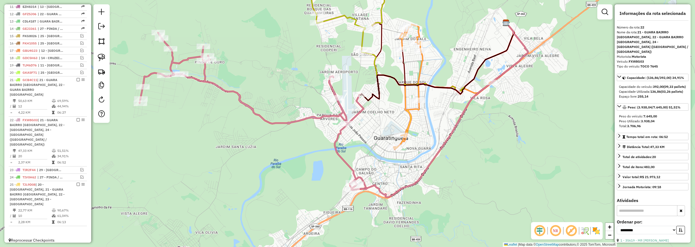
click at [335, 95] on icon at bounding box center [253, 112] width 227 height 158
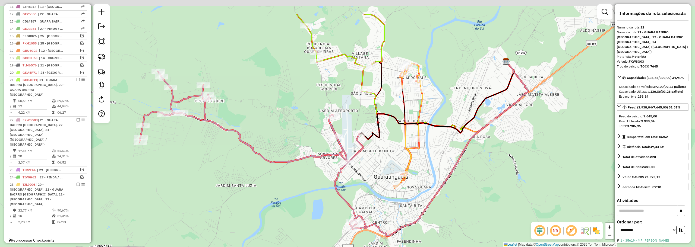
drag, startPoint x: 338, startPoint y: 79, endPoint x: 334, endPoint y: 69, distance: 11.4
click at [339, 92] on div "Janela de atendimento Grade de atendimento Capacidade Transportadoras Veículos …" at bounding box center [347, 123] width 695 height 247
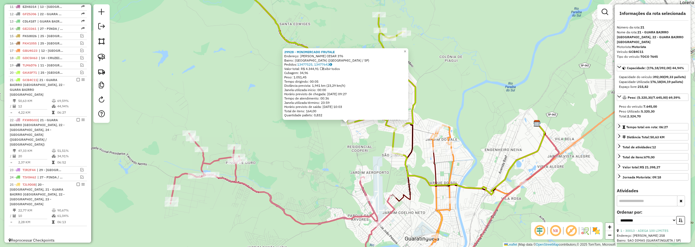
click at [405, 49] on div "29928 - MINIMERCADO FRUTALE Endereço: PLINIO GALVAO CESAR 376 Bairro: JARDIM SA…" at bounding box center [346, 84] width 126 height 72
click at [406, 49] on span "×" at bounding box center [405, 51] width 2 height 5
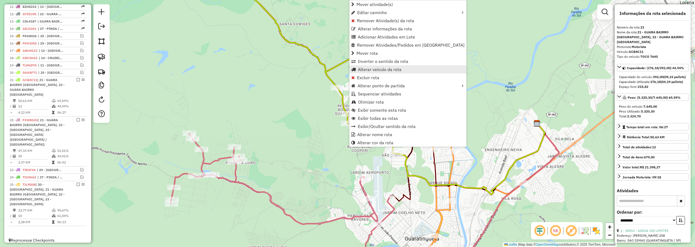
click at [366, 68] on span "Alterar veículo da rota" at bounding box center [380, 69] width 44 height 4
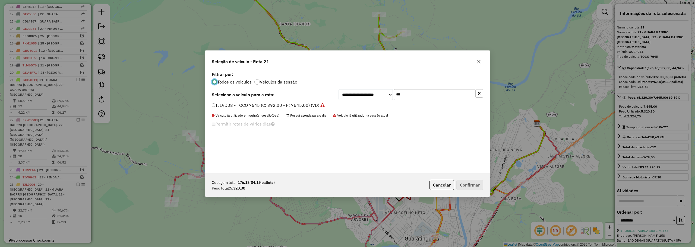
scroll to position [3, 2]
click at [406, 94] on input "***" at bounding box center [434, 94] width 81 height 11
click at [406, 95] on input "***" at bounding box center [434, 94] width 81 height 11
type input "***"
click at [235, 104] on label "FXW8G03 - TOCO 7645 (C: 392,00 - P: 7645,00) (VD)" at bounding box center [269, 105] width 115 height 7
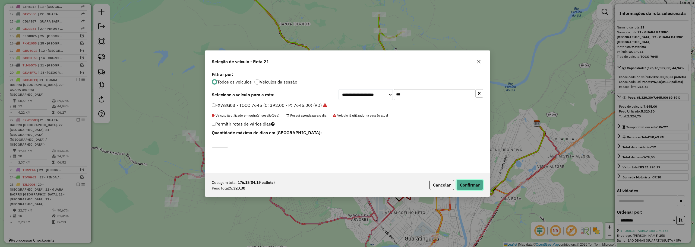
click at [472, 184] on button "Confirmar" at bounding box center [470, 185] width 27 height 10
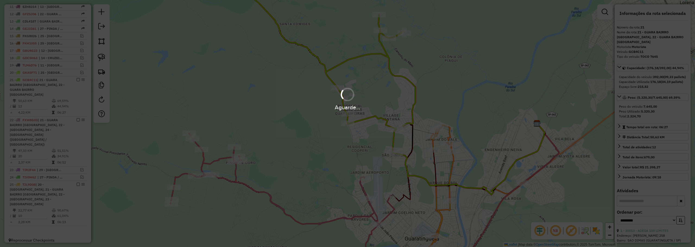
click at [235, 113] on div "Aguarde..." at bounding box center [347, 123] width 695 height 247
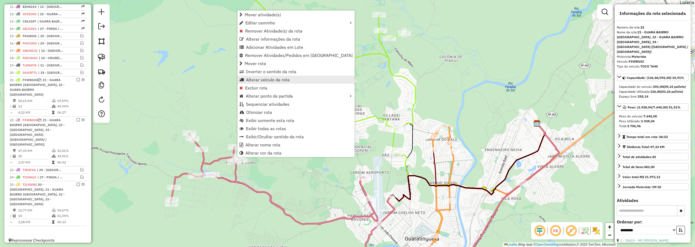
click at [266, 78] on span "Alterar veículo da rota" at bounding box center [268, 80] width 44 height 4
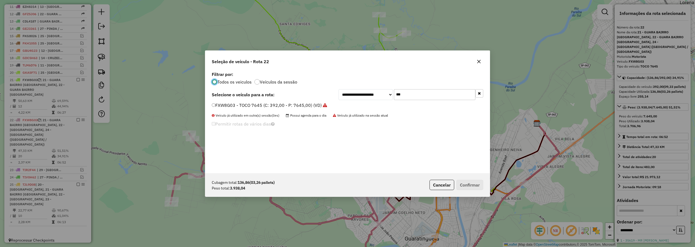
click at [425, 95] on input "***" at bounding box center [434, 94] width 81 height 11
click at [425, 96] on input "***" at bounding box center [434, 94] width 81 height 11
type input "***"
click at [264, 105] on label "GCB4C11 - TOCO 7645 (C: 392,00 - P: 7645,00) (VD)" at bounding box center [266, 105] width 109 height 7
click at [467, 186] on button "Confirmar" at bounding box center [470, 185] width 27 height 10
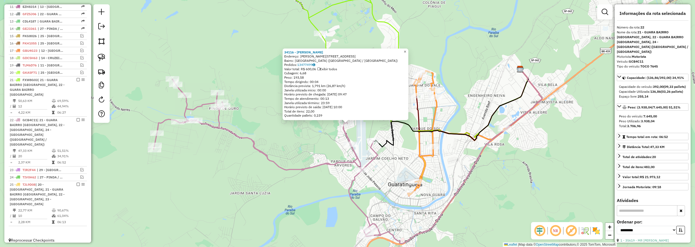
click at [406, 49] on span "×" at bounding box center [405, 51] width 2 height 5
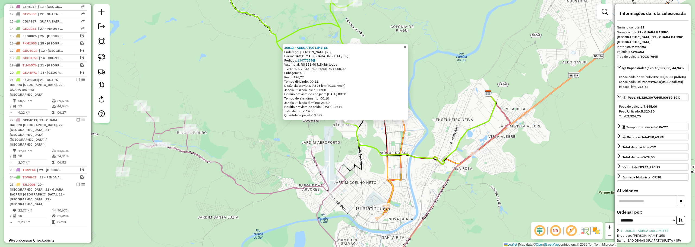
click at [406, 45] on span "×" at bounding box center [405, 47] width 2 height 5
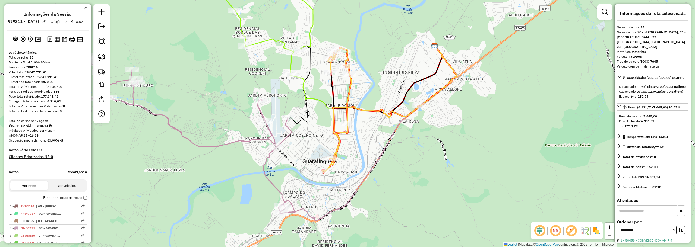
select select "**********"
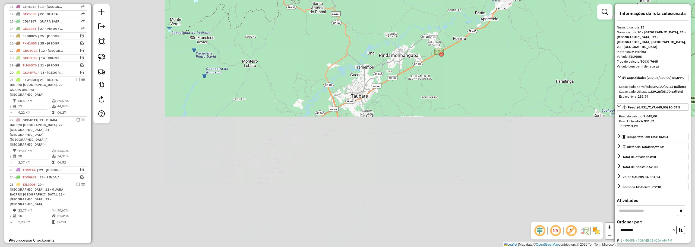
drag, startPoint x: 230, startPoint y: 211, endPoint x: 450, endPoint y: 37, distance: 280.1
click at [450, 37] on div "Janela de atendimento Grade de atendimento Capacidade Transportadoras Veículos …" at bounding box center [347, 123] width 695 height 247
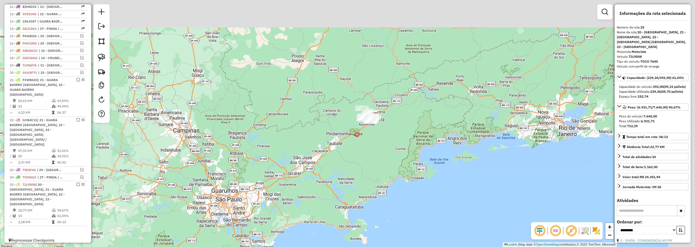
drag, startPoint x: 405, startPoint y: 149, endPoint x: 402, endPoint y: 152, distance: 4.2
click at [402, 152] on div "Janela de atendimento Grade de atendimento Capacidade Transportadoras Veículos …" at bounding box center [347, 123] width 695 height 247
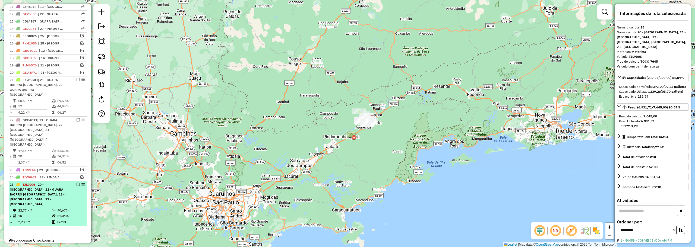
click at [77, 183] on em at bounding box center [78, 184] width 3 height 3
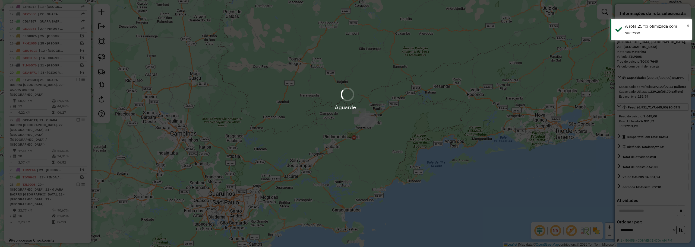
click at [76, 179] on div "Aguarde..." at bounding box center [347, 123] width 695 height 247
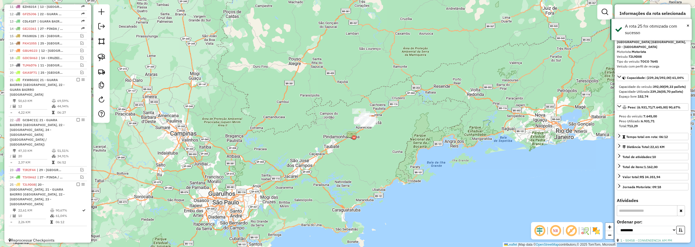
click at [75, 183] on div at bounding box center [76, 184] width 16 height 3
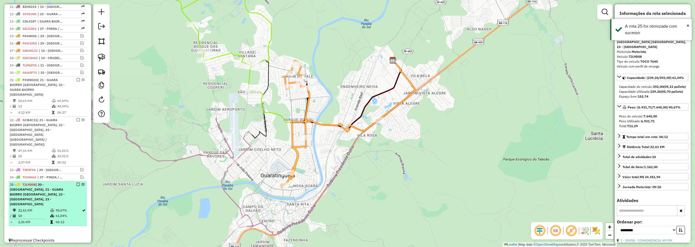
click at [78, 183] on em at bounding box center [78, 184] width 3 height 3
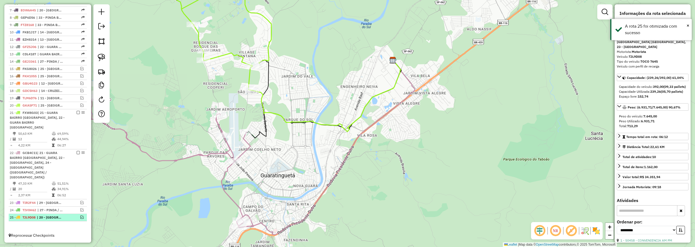
scroll to position [236, 0]
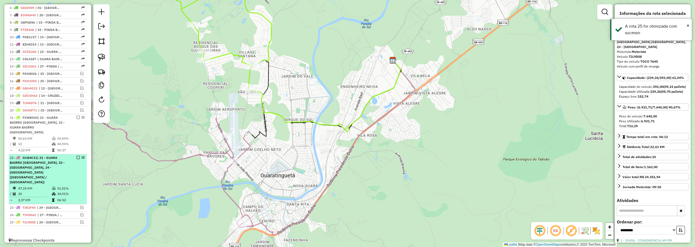
click at [77, 158] on em at bounding box center [78, 157] width 3 height 3
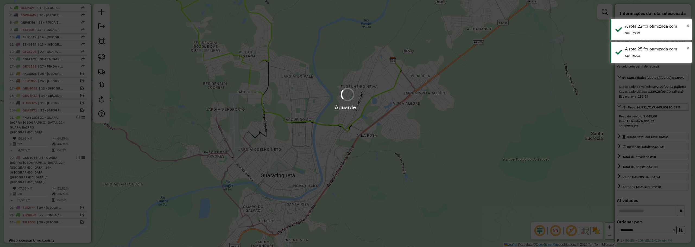
click at [77, 158] on div "Aguarde..." at bounding box center [347, 123] width 695 height 247
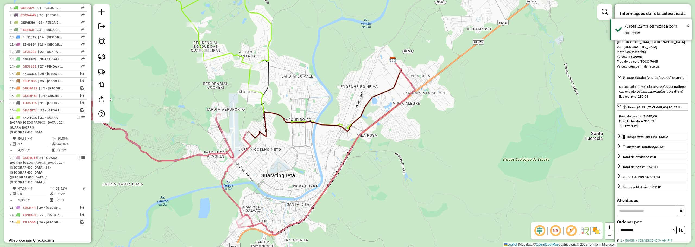
click at [77, 158] on em at bounding box center [78, 157] width 3 height 3
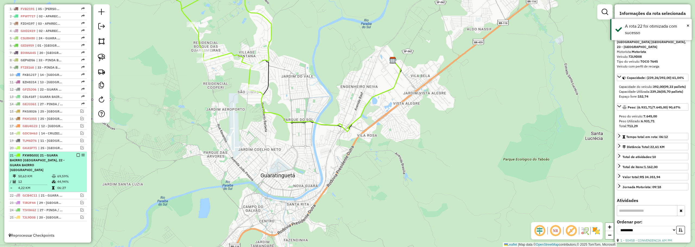
click at [77, 157] on em at bounding box center [78, 155] width 3 height 3
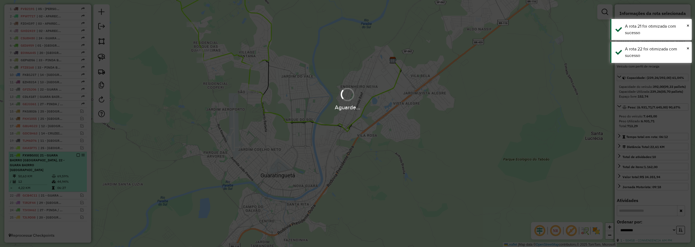
click at [77, 161] on div "Aguarde..." at bounding box center [347, 123] width 695 height 247
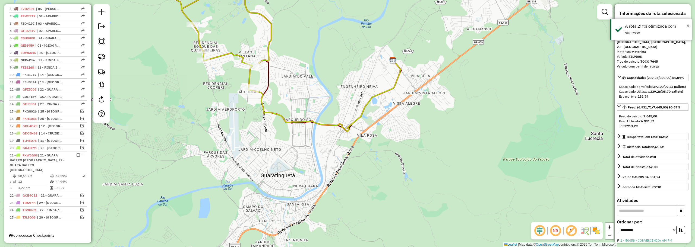
click at [77, 157] on em at bounding box center [78, 155] width 3 height 3
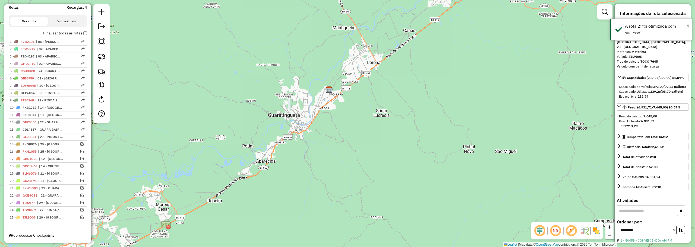
drag, startPoint x: 307, startPoint y: 159, endPoint x: 301, endPoint y: 165, distance: 8.3
click at [301, 165] on div "Janela de atendimento Grade de atendimento Capacidade Transportadoras Veículos …" at bounding box center [347, 123] width 695 height 247
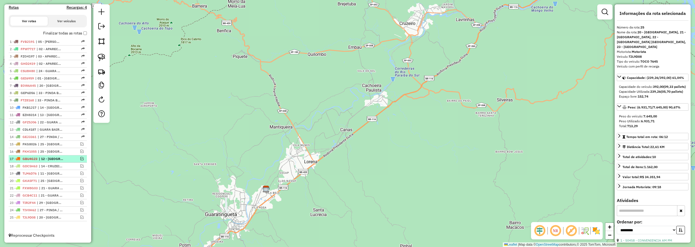
click at [82, 159] on div at bounding box center [76, 158] width 16 height 3
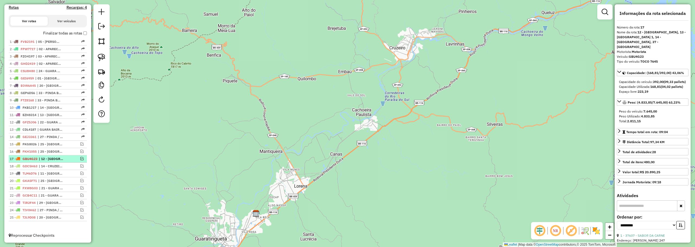
click at [81, 160] on em at bounding box center [81, 158] width 3 height 3
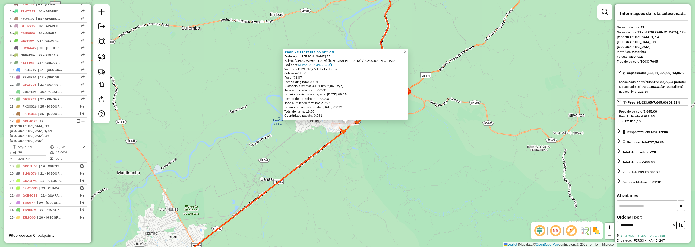
click at [406, 52] on span "×" at bounding box center [405, 51] width 2 height 5
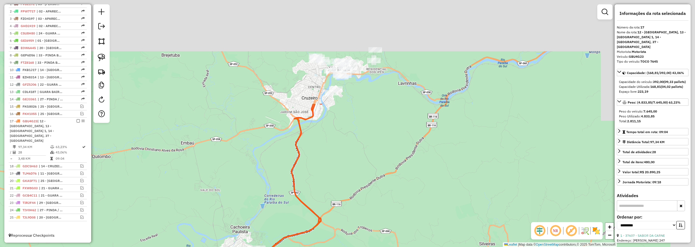
drag, startPoint x: 338, startPoint y: 172, endPoint x: 333, endPoint y: 182, distance: 11.1
click at [332, 184] on div "Janela de atendimento Grade de atendimento Capacidade Transportadoras Veículos …" at bounding box center [347, 123] width 695 height 247
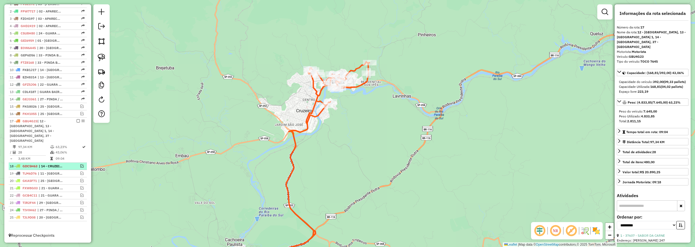
click at [80, 167] on em at bounding box center [81, 166] width 3 height 3
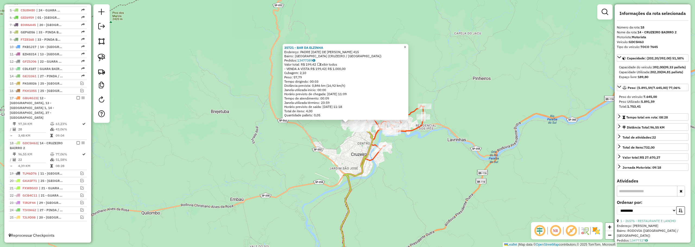
click at [406, 45] on span "×" at bounding box center [405, 47] width 2 height 5
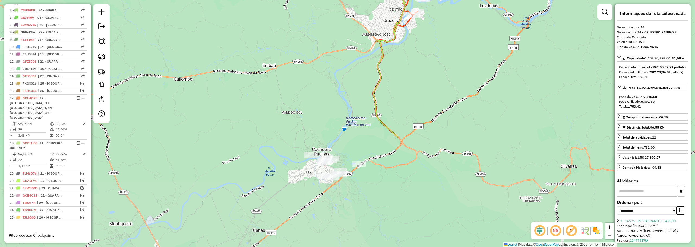
drag, startPoint x: 311, startPoint y: 175, endPoint x: 343, endPoint y: 41, distance: 138.0
click at [343, 41] on div "Janela de atendimento Grade de atendimento Capacidade Transportadoras Veículos …" at bounding box center [347, 123] width 695 height 247
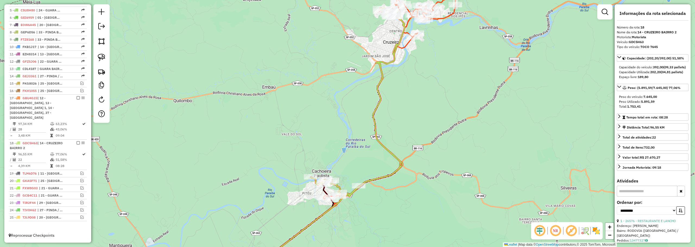
drag, startPoint x: 348, startPoint y: 121, endPoint x: 342, endPoint y: 139, distance: 18.9
click at [342, 139] on div "Janela de atendimento Grade de atendimento Capacidade Transportadoras Veículos …" at bounding box center [347, 123] width 695 height 247
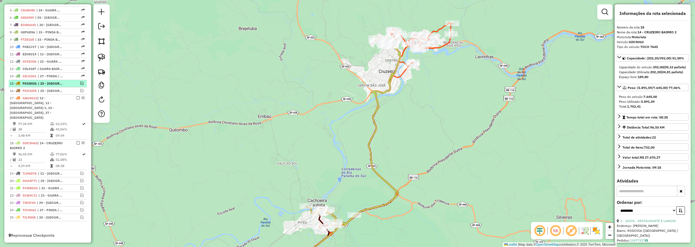
click at [55, 86] on span "| 25 - LORENA CENTRO, 26 - LORENA BAIRRO" at bounding box center [50, 83] width 25 height 5
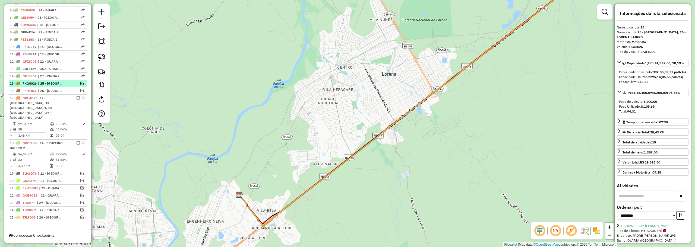
drag, startPoint x: 82, startPoint y: 88, endPoint x: 75, endPoint y: 89, distance: 7.6
drag, startPoint x: 75, startPoint y: 89, endPoint x: 80, endPoint y: 88, distance: 5.1
click at [80, 85] on em at bounding box center [81, 83] width 3 height 3
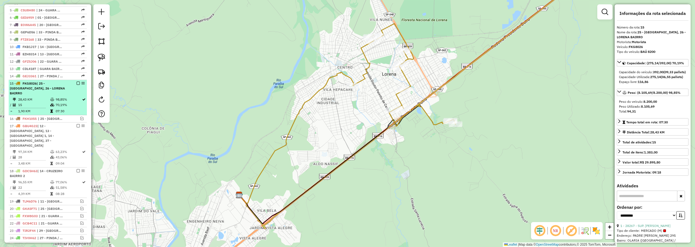
scroll to position [249, 0]
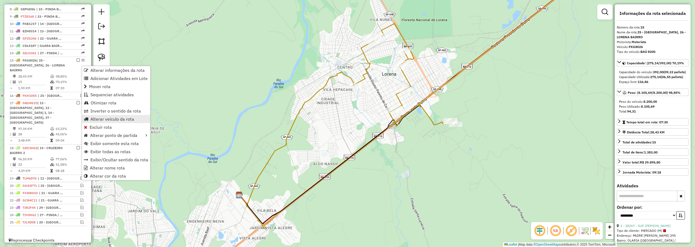
click at [99, 120] on span "Alterar veículo da rota" at bounding box center [112, 119] width 44 height 4
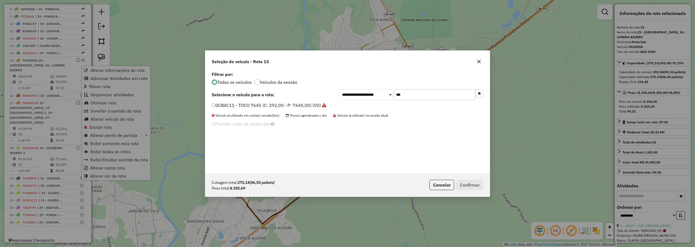
scroll to position [3, 2]
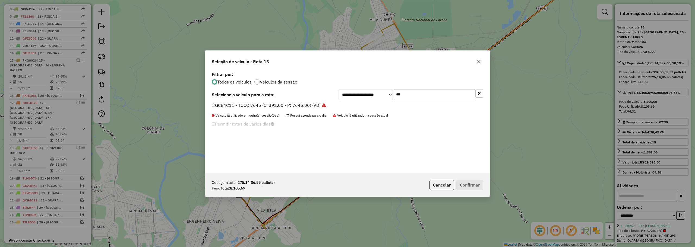
click at [405, 95] on input "***" at bounding box center [434, 94] width 81 height 11
click at [406, 95] on input "***" at bounding box center [434, 94] width 81 height 11
type input "***"
click at [435, 184] on button "Cancelar" at bounding box center [442, 185] width 25 height 10
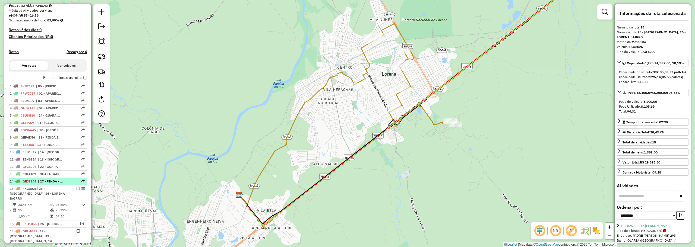
scroll to position [140, 0]
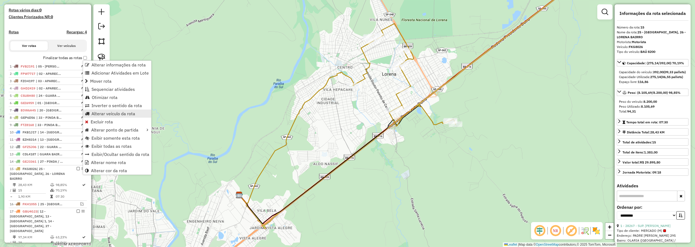
click at [98, 115] on span "Alterar veículo da rota" at bounding box center [114, 114] width 44 height 4
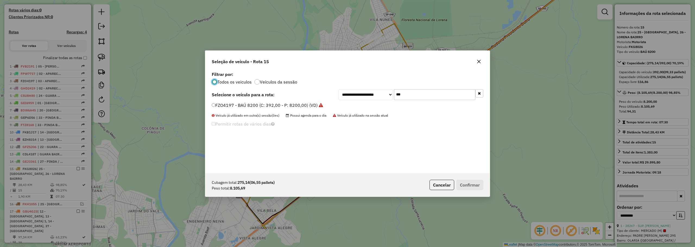
scroll to position [3, 2]
click at [419, 93] on input "***" at bounding box center [434, 94] width 81 height 11
type input "***"
click at [234, 105] on label "FDR6839 - BAÚ 8200 (C: 392,00 - P: 8200,00) (VD)" at bounding box center [265, 105] width 106 height 7
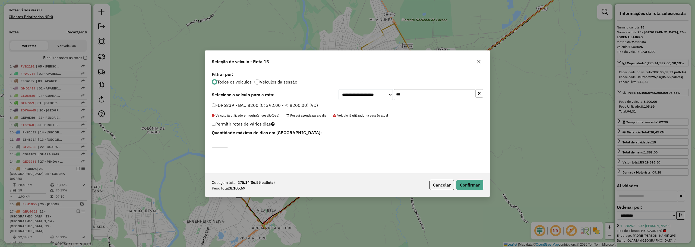
click at [478, 176] on div "Cubagem total: 275,14 (06,55 pallets) Peso total: 8.105,69 Cancelar Confirmar" at bounding box center [347, 185] width 285 height 23
click at [469, 183] on button "Confirmar" at bounding box center [470, 185] width 27 height 10
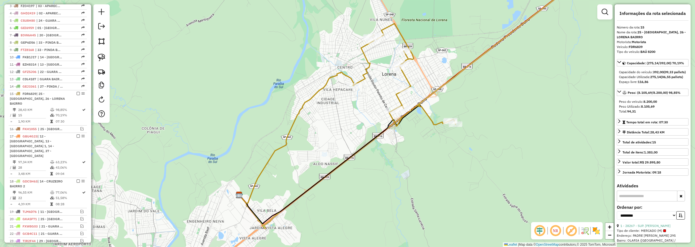
scroll to position [249, 0]
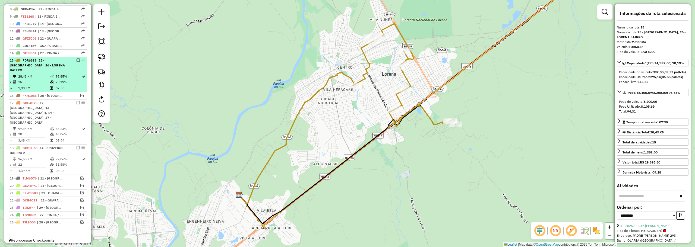
click at [43, 71] on span "| 25 - LORENA CENTRO, 26 - LORENA BAIRRO" at bounding box center [37, 65] width 55 height 14
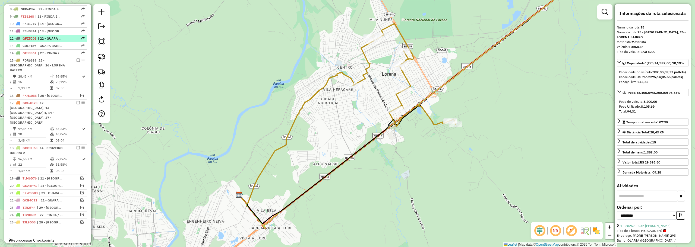
click at [77, 62] on em at bounding box center [78, 60] width 3 height 3
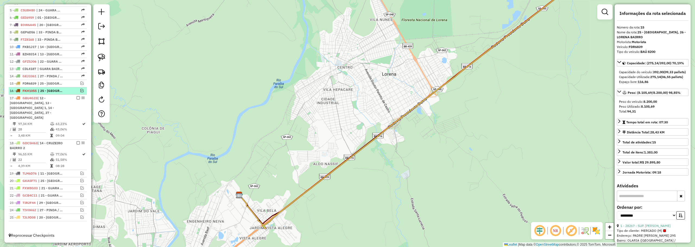
click at [80, 93] on div "16 - FKH1055 | 25 - LORENA CENTRO, 26 - LORENA BAIRRO, 27 - PINDA / MOREIRA" at bounding box center [48, 91] width 76 height 5
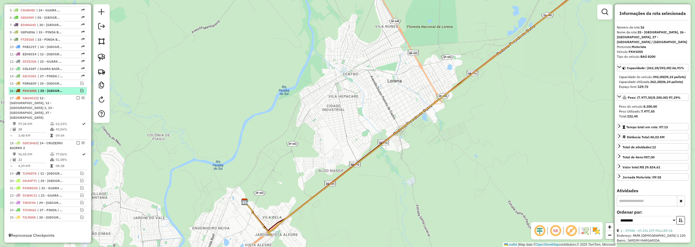
click at [79, 92] on div at bounding box center [76, 90] width 16 height 3
click at [82, 92] on em at bounding box center [81, 90] width 3 height 3
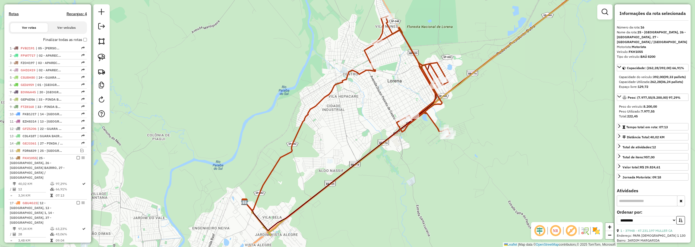
scroll to position [113, 0]
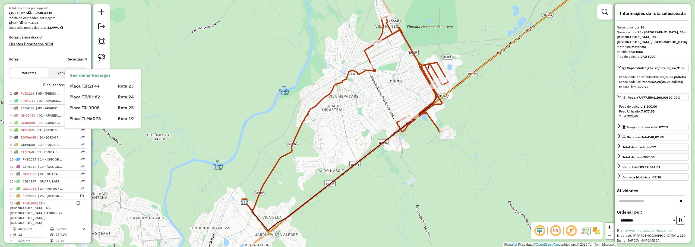
click at [84, 92] on div "Placa TIR2F44 Rota 23 Placa TIV0H62 Rota 24 Placa TJL9D08 Rota 25 Placa TLM6D76…" at bounding box center [108, 100] width 76 height 43
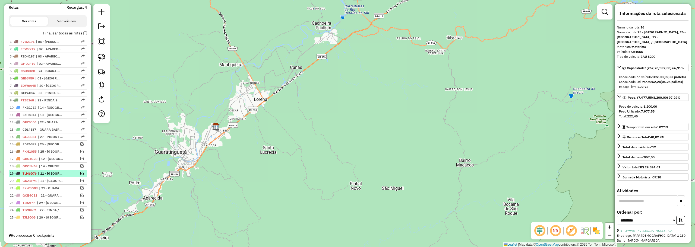
scroll to position [170, 0]
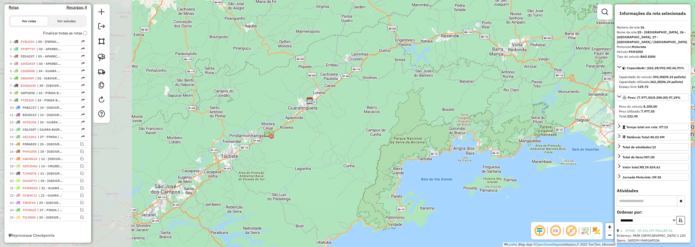
drag, startPoint x: 158, startPoint y: 112, endPoint x: 294, endPoint y: 98, distance: 137.6
click at [294, 98] on div "Janela de atendimento Grade de atendimento Capacidade Transportadoras Veículos …" at bounding box center [347, 123] width 695 height 247
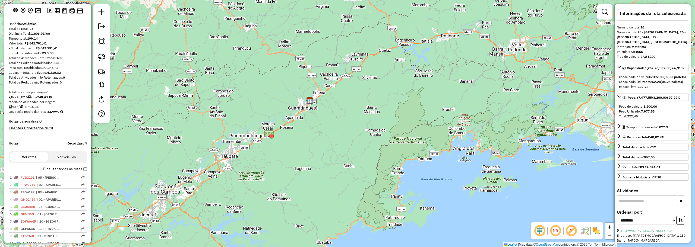
scroll to position [0, 0]
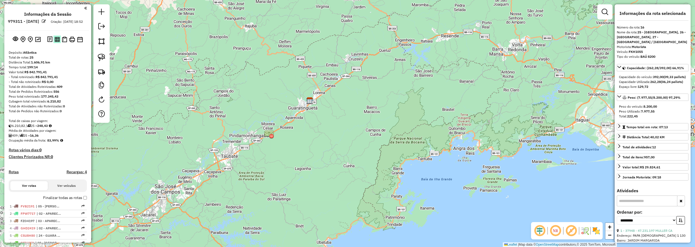
click at [57, 42] on img at bounding box center [57, 39] width 5 height 5
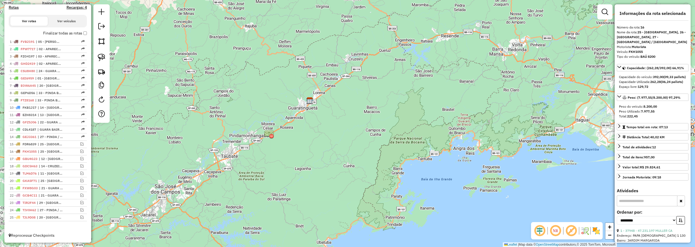
scroll to position [170, 0]
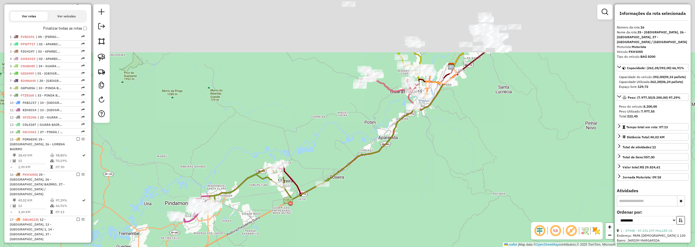
drag, startPoint x: 224, startPoint y: 147, endPoint x: 223, endPoint y: 150, distance: 2.8
click at [223, 150] on div "Janela de atendimento Grade de atendimento Capacidade Transportadoras Veículos …" at bounding box center [347, 123] width 695 height 247
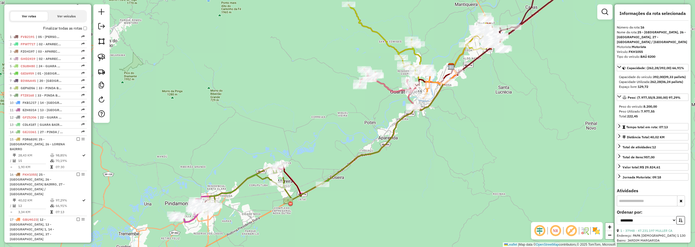
drag, startPoint x: 239, startPoint y: 206, endPoint x: 317, endPoint y: 103, distance: 128.8
click at [317, 103] on div "Janela de atendimento Grade de atendimento Capacidade Transportadoras Veículos …" at bounding box center [347, 123] width 695 height 247
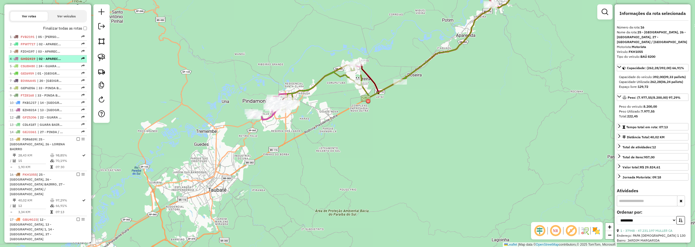
click at [56, 61] on span "| 02 - APARECIDA BAIRRO 2, 03 - APARECIDA BAIRRO 3" at bounding box center [49, 59] width 25 height 5
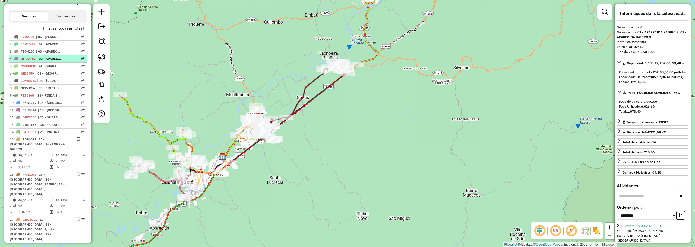
click at [56, 61] on span "| 02 - APARECIDA BAIRRO 2, 03 - APARECIDA BAIRRO 3" at bounding box center [49, 59] width 25 height 5
click at [59, 69] on span "| 24 - GUARA BAIRRO (PEDRINHAS / PINGO DE OURO)" at bounding box center [48, 66] width 25 height 5
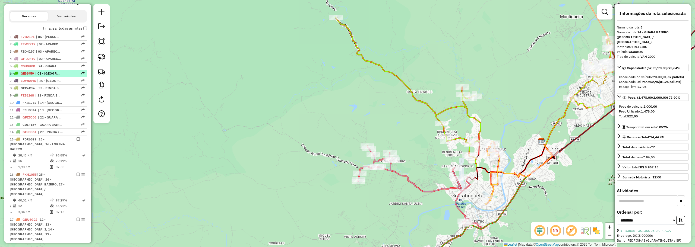
click at [58, 76] on span "| 01 - APARECIDA BAIRRO 1 , 02 - APARECIDA BAIRRO 2, 03 - APARECIDA BAIRRO 3, 0…" at bounding box center [47, 73] width 25 height 5
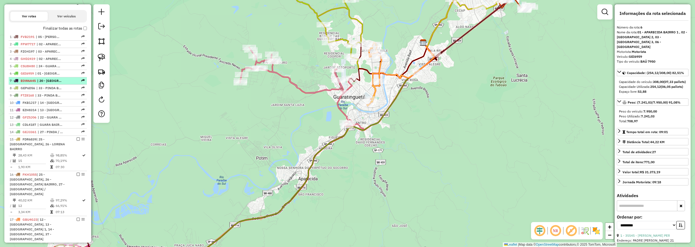
click at [58, 83] on span "| 20 - GUARA CENTRO, 21 - GUARA BAIRRO JD DO VALE, 22 - GUARA BAIRRO PEDREGULHO" at bounding box center [49, 81] width 25 height 5
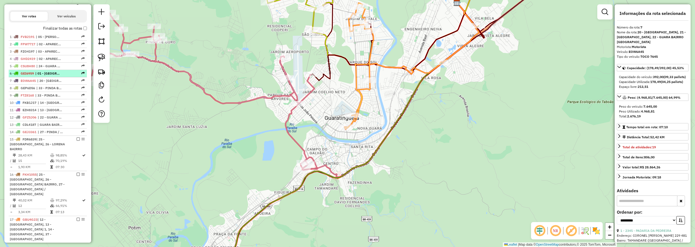
click at [56, 76] on span "| 01 - APARECIDA BAIRRO 1 , 02 - APARECIDA BAIRRO 2, 03 - APARECIDA BAIRRO 3, 0…" at bounding box center [47, 73] width 25 height 5
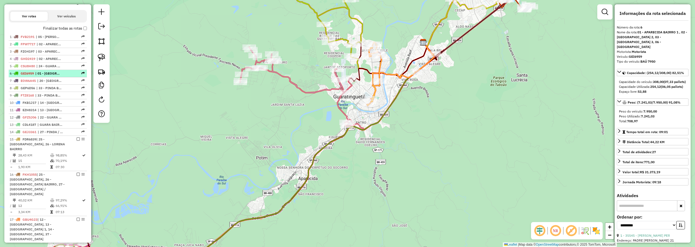
click at [56, 76] on span "| 01 - APARECIDA BAIRRO 1 , 02 - APARECIDA BAIRRO 2, 03 - APARECIDA BAIRRO 3, 0…" at bounding box center [47, 73] width 25 height 5
click at [54, 83] on span "| 20 - GUARA CENTRO, 21 - GUARA BAIRRO JD DO VALE, 22 - GUARA BAIRRO PEDREGULHO" at bounding box center [49, 81] width 25 height 5
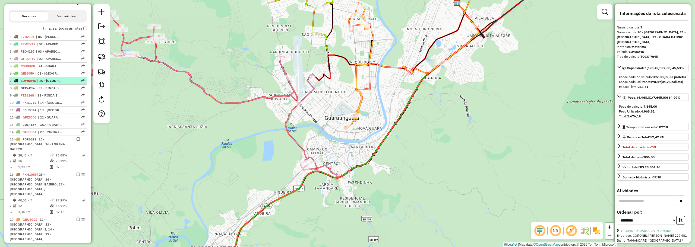
click at [42, 83] on span "| 20 - GUARA CENTRO, 21 - GUARA BAIRRO JD DO VALE, 22 - GUARA BAIRRO PEDREGULHO" at bounding box center [49, 81] width 25 height 5
click at [43, 83] on span "| 20 - GUARA CENTRO, 21 - GUARA BAIRRO JD DO VALE, 22 - GUARA BAIRRO PEDREGULHO" at bounding box center [49, 81] width 25 height 5
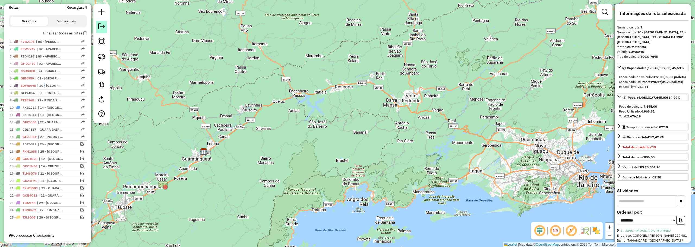
click at [101, 26] on em at bounding box center [101, 26] width 7 height 7
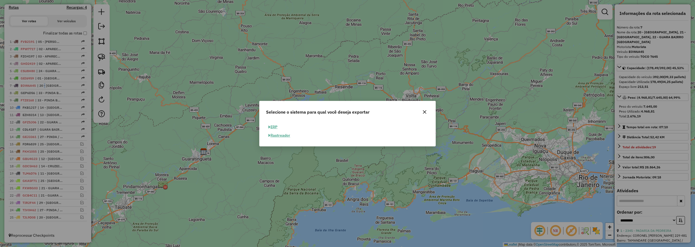
click at [277, 126] on button "ERP" at bounding box center [273, 127] width 14 height 8
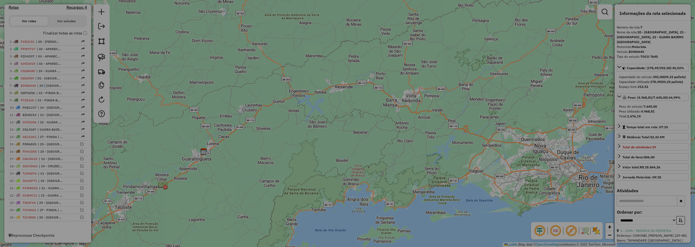
select select "**"
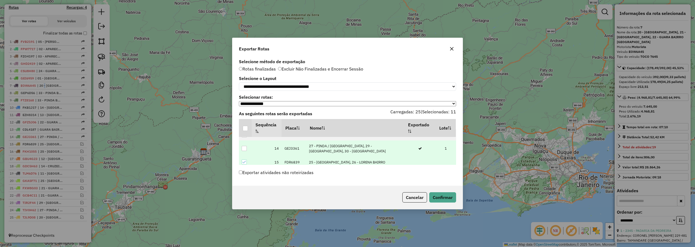
scroll to position [163, 0]
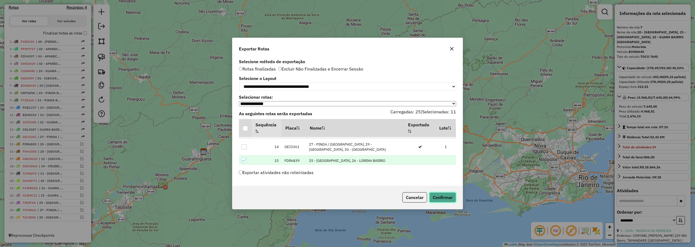
click at [445, 199] on button "Confirmar" at bounding box center [442, 198] width 27 height 10
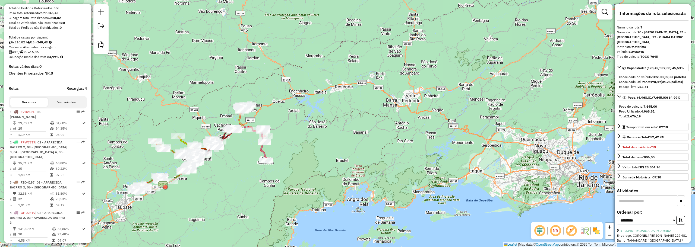
scroll to position [0, 0]
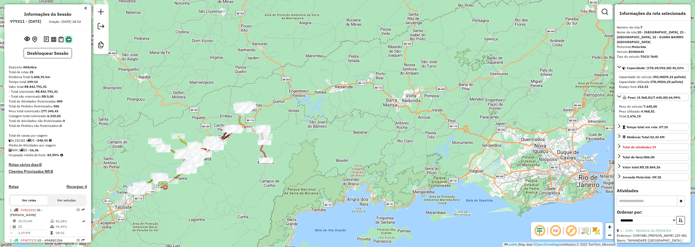
click at [68, 42] on img at bounding box center [69, 40] width 6 height 6
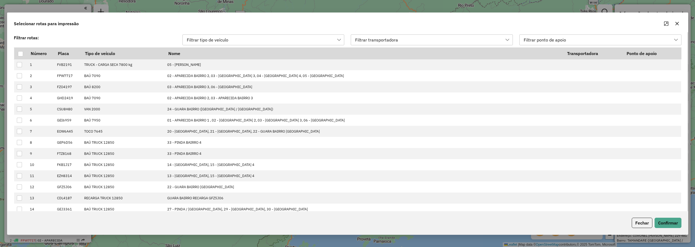
scroll to position [4, 25]
click at [20, 53] on div at bounding box center [20, 53] width 5 height 5
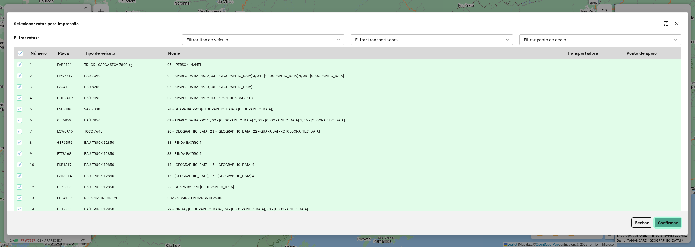
click at [676, 223] on button "Confirmar" at bounding box center [668, 223] width 27 height 10
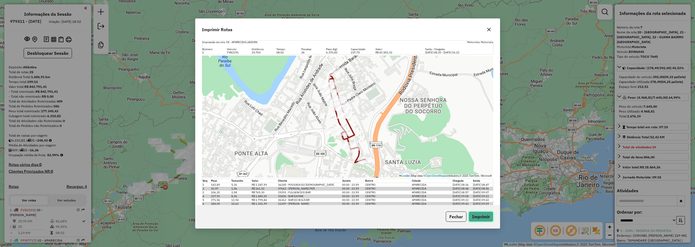
drag, startPoint x: 479, startPoint y: 214, endPoint x: 537, endPoint y: 231, distance: 60.6
click at [479, 214] on button "Imprimir" at bounding box center [481, 217] width 25 height 10
click at [490, 29] on icon "button" at bounding box center [489, 30] width 4 height 4
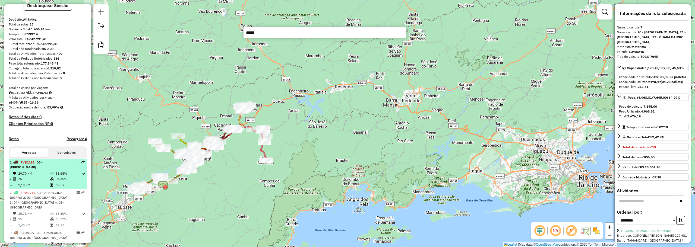
scroll to position [81, 0]
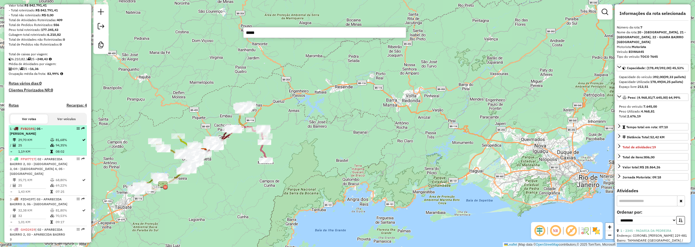
type input "*****"
click at [50, 147] on icon at bounding box center [52, 145] width 4 height 3
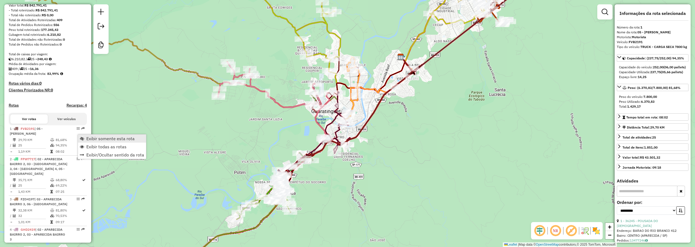
click at [96, 137] on span "Exibir somente esta rota" at bounding box center [110, 139] width 48 height 4
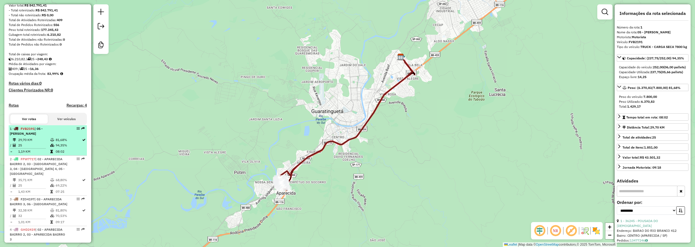
click at [57, 136] on div "1 - FVB2191 | 05 - APARECIDA LADEIRA" at bounding box center [39, 132] width 58 height 10
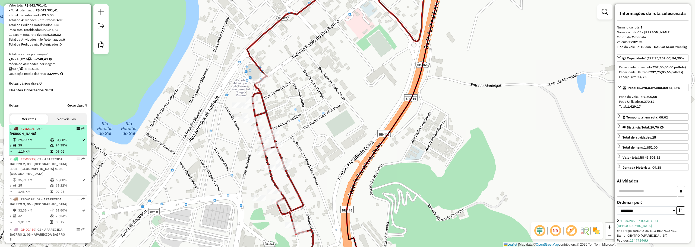
click at [67, 136] on div "1 - FVB2191 | 05 - APARECIDA LADEIRA" at bounding box center [48, 132] width 76 height 10
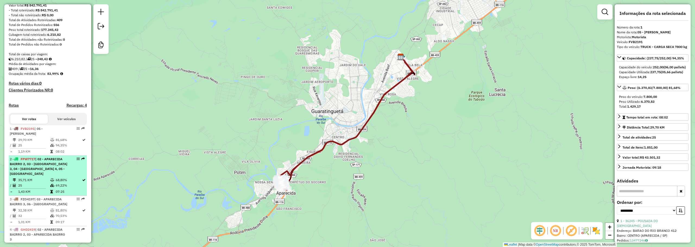
click at [60, 169] on span "| 02 - APARECIDA BAIRRO 2, 03 - APARECIDA BAIRRO 3, 04 - APARECIDA BAIRRO 4, 05…" at bounding box center [39, 166] width 58 height 19
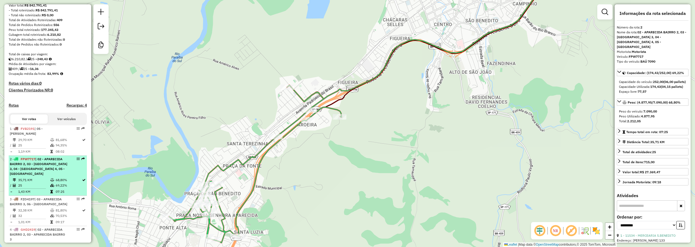
click at [43, 177] on div "2 - FPW7717 | 02 - APARECIDA BAIRRO 2, 03 - APARECIDA BAIRRO 3, 04 - APARECIDA …" at bounding box center [39, 167] width 58 height 20
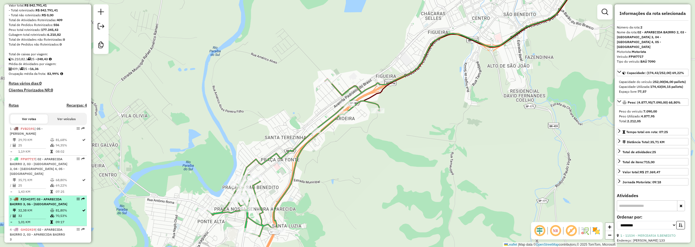
click at [48, 206] on span "| 03 - APARECIDA BAIRRO 3, 06 - APARECIDA BASILICA" at bounding box center [39, 201] width 58 height 9
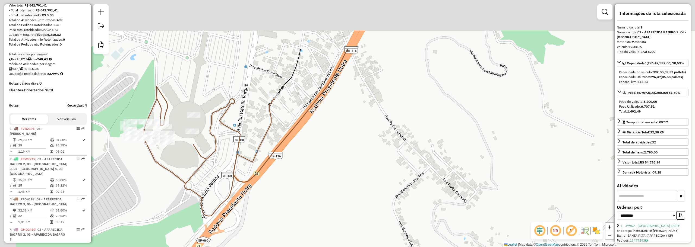
drag, startPoint x: 308, startPoint y: 175, endPoint x: 243, endPoint y: 155, distance: 68.0
click at [310, 178] on div "Janela de atendimento Grade de atendimento Capacidade Transportadoras Veículos …" at bounding box center [347, 123] width 695 height 247
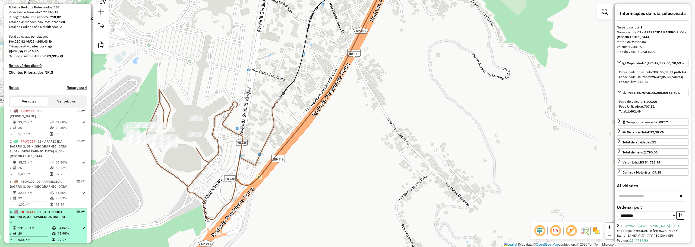
scroll to position [109, 0]
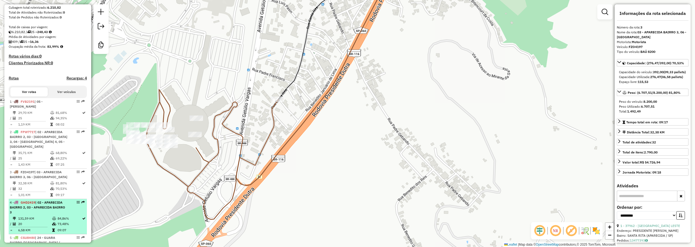
click at [37, 215] on div "4 - GHD2419 | 02 - APARECIDA BAIRRO 2, 03 - APARECIDA BAIRRO 3" at bounding box center [39, 207] width 58 height 15
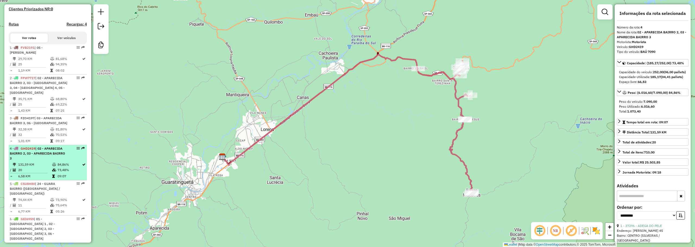
scroll to position [163, 0]
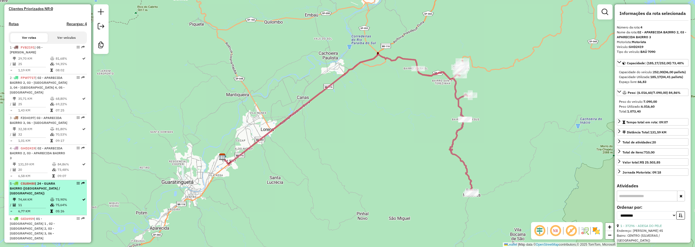
click at [28, 206] on li "5 - CSU8H80 | 24 - GUARA BAIRRO (PEDRINHAS / PINGO DE OURO) 74,44 KM 73,90% / 1…" at bounding box center [48, 197] width 78 height 35
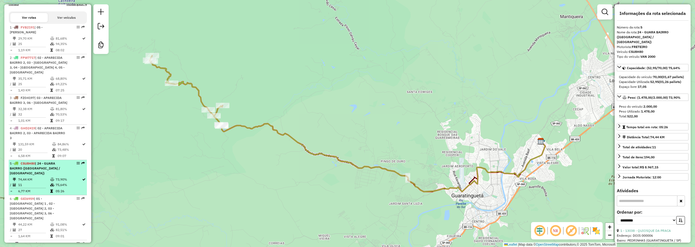
scroll to position [217, 0]
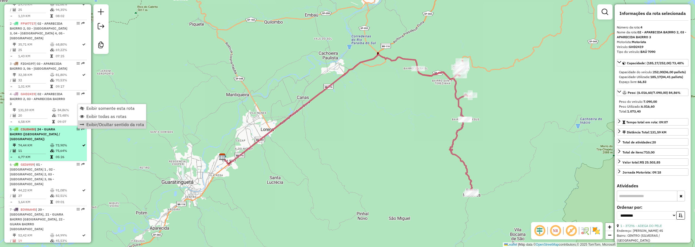
click at [32, 142] on div "5 - CSU8H80 | 24 - GUARA BAIRRO (PEDRINHAS / PINGO DE OURO)" at bounding box center [39, 134] width 58 height 15
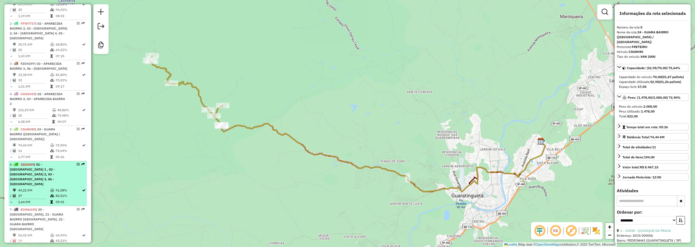
click at [39, 178] on span "| 01 - APARECIDA BAIRRO 1 , 02 - APARECIDA BAIRRO 2, 03 - APARECIDA BAIRRO 3, 0…" at bounding box center [32, 175] width 45 height 24
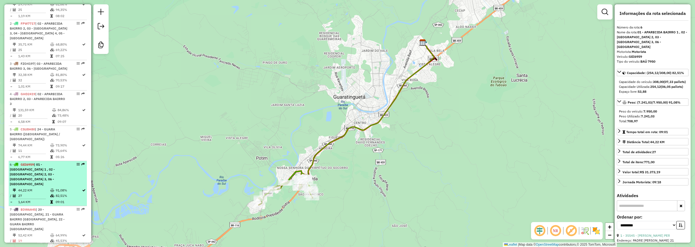
scroll to position [244, 0]
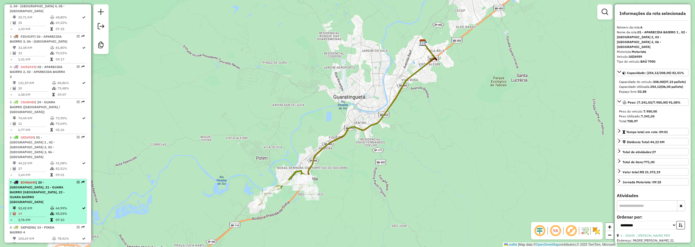
click at [46, 196] on span "| 20 - GUARA CENTRO, 21 - GUARA BAIRRO JD DO VALE, 22 - GUARA BAIRRO PEDREGULHO" at bounding box center [37, 193] width 55 height 24
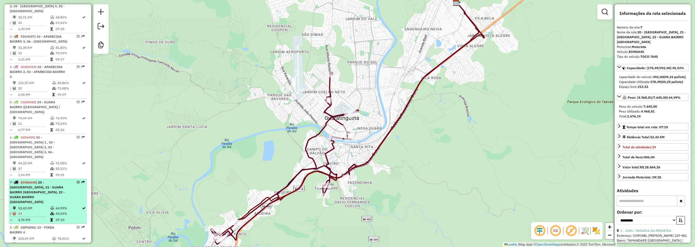
scroll to position [272, 0]
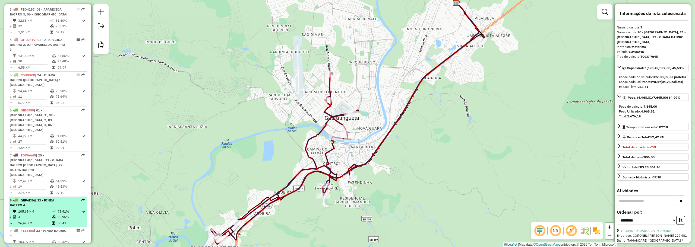
click at [52, 213] on icon at bounding box center [54, 211] width 4 height 3
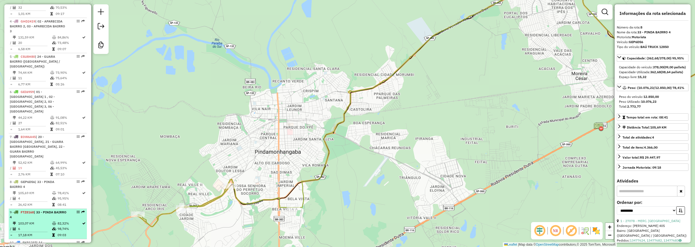
scroll to position [299, 0]
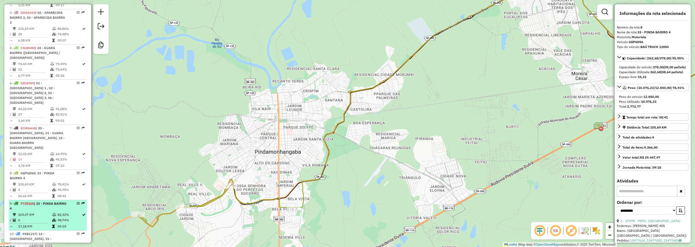
click at [43, 205] on span "| 33 - PINDA BAIRRO 4" at bounding box center [38, 206] width 57 height 9
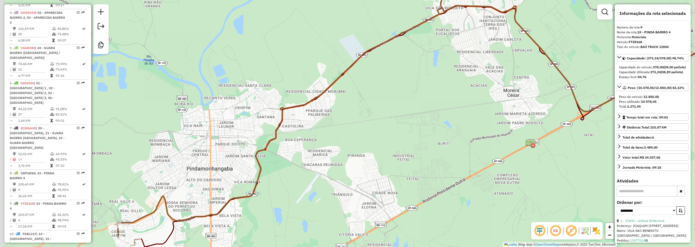
drag, startPoint x: 197, startPoint y: 193, endPoint x: 293, endPoint y: 138, distance: 111.0
click at [292, 132] on div "Janela de atendimento Grade de atendimento Capacidade Transportadoras Veículos …" at bounding box center [347, 123] width 695 height 247
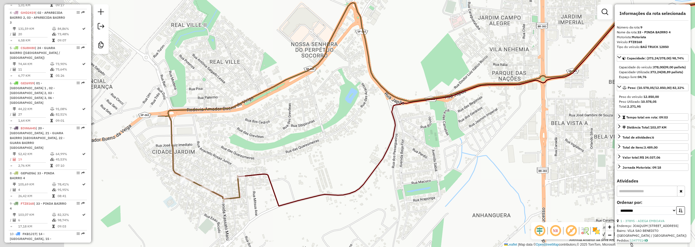
drag, startPoint x: 295, startPoint y: 143, endPoint x: 378, endPoint y: 123, distance: 85.6
click at [378, 123] on div "Janela de atendimento Grade de atendimento Capacidade Transportadoras Veículos …" at bounding box center [347, 123] width 695 height 247
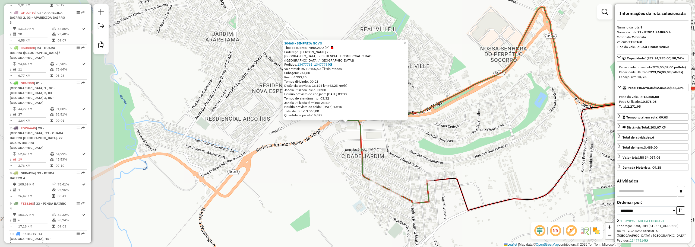
scroll to position [495, 0]
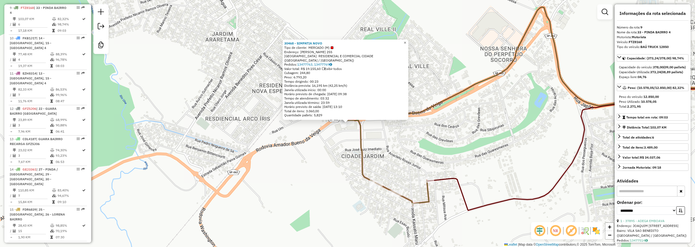
click at [406, 45] on span "×" at bounding box center [405, 42] width 2 height 5
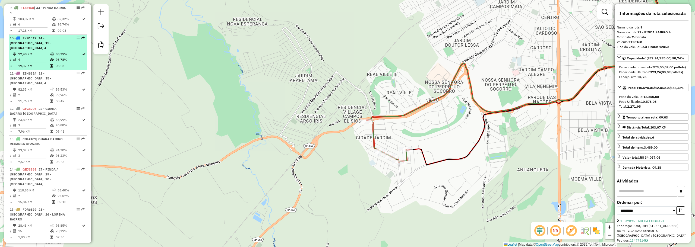
click at [40, 52] on td "77,48 KM" at bounding box center [34, 54] width 32 height 5
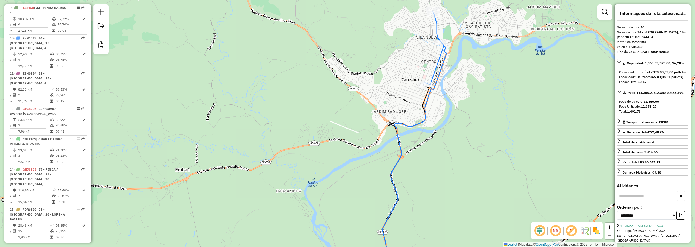
drag, startPoint x: 452, startPoint y: 32, endPoint x: 422, endPoint y: 69, distance: 47.1
click at [424, 81] on icon at bounding box center [434, 48] width 20 height 74
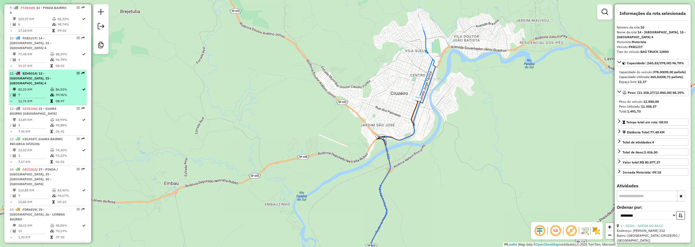
click at [37, 92] on td "7" at bounding box center [34, 94] width 32 height 5
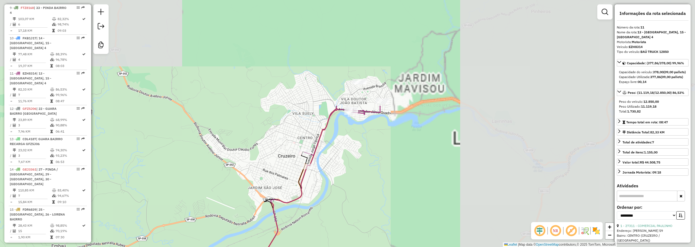
drag, startPoint x: 382, startPoint y: 45, endPoint x: 121, endPoint y: 145, distance: 279.7
click at [9, 168] on hb-router-mapa "Informações da Sessão 979311 - 14/08/2025 Criação: 13/08/2025 18:52 Desbloquear…" at bounding box center [347, 123] width 695 height 247
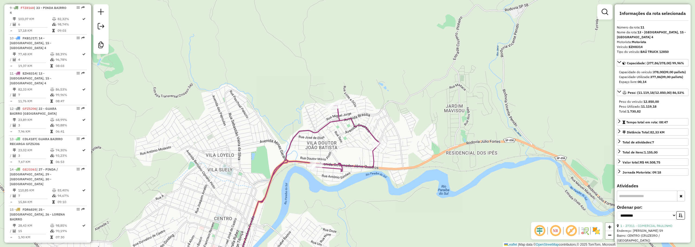
drag, startPoint x: 223, startPoint y: 218, endPoint x: 240, endPoint y: 158, distance: 63.1
click at [240, 156] on div "Janela de atendimento Grade de atendimento Capacidade Transportadoras Veículos …" at bounding box center [347, 123] width 695 height 247
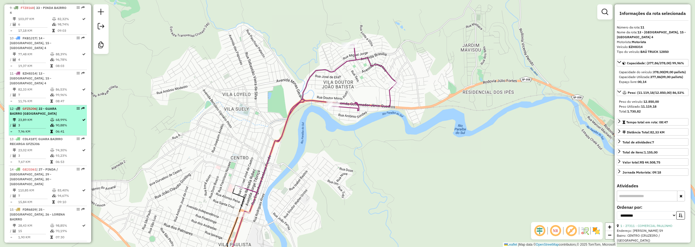
click at [42, 117] on td "23,89 KM" at bounding box center [34, 119] width 32 height 5
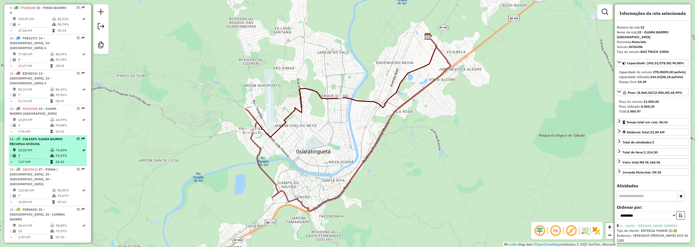
click at [47, 153] on td "3" at bounding box center [34, 155] width 32 height 5
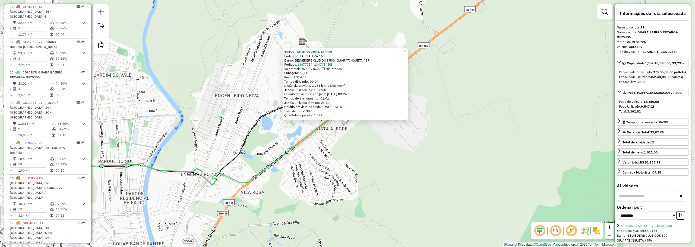
scroll to position [617, 0]
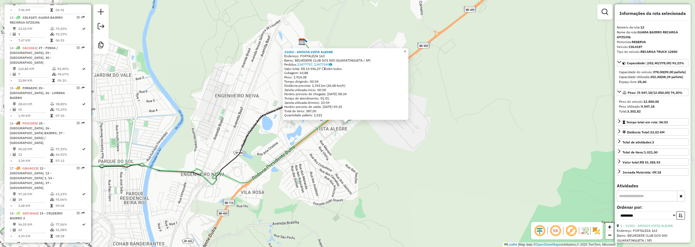
click at [406, 51] on span "×" at bounding box center [405, 51] width 2 height 5
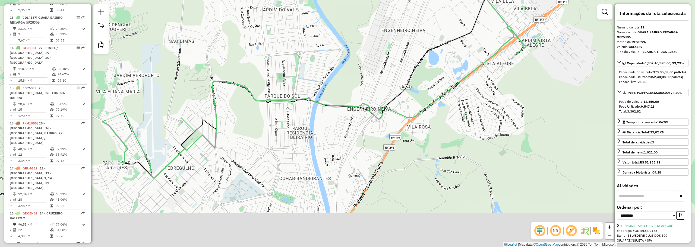
drag, startPoint x: 293, startPoint y: 139, endPoint x: 460, endPoint y: 73, distance: 178.9
click at [460, 73] on div "Janela de atendimento Grade de atendimento Capacidade Transportadoras Veículos …" at bounding box center [347, 123] width 695 height 247
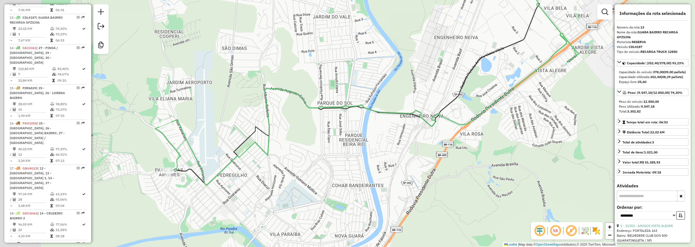
drag, startPoint x: 368, startPoint y: 95, endPoint x: 526, endPoint y: 53, distance: 163.7
click at [526, 53] on div "Janela de atendimento Grade de atendimento Capacidade Transportadoras Veículos …" at bounding box center [347, 123] width 695 height 247
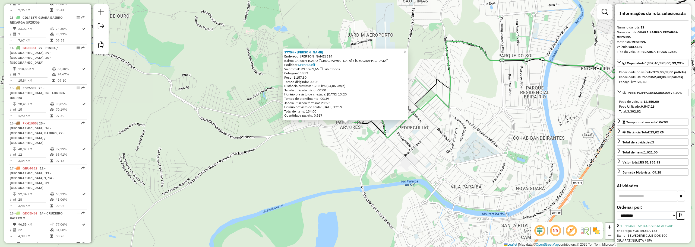
click at [406, 50] on span "×" at bounding box center [405, 51] width 2 height 5
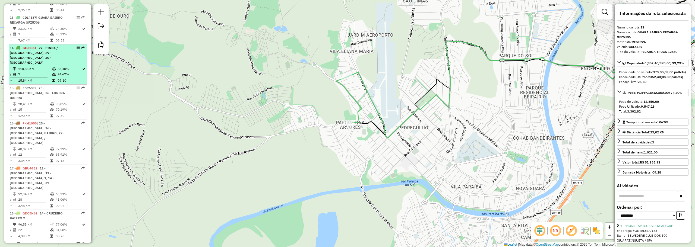
click at [51, 48] on div "14 - GEJ3361 | 27 - PINDA / MOREIRA, 29 - PINDA CENTRO, 30 - PINDA BAIRRO 1" at bounding box center [39, 56] width 58 height 20
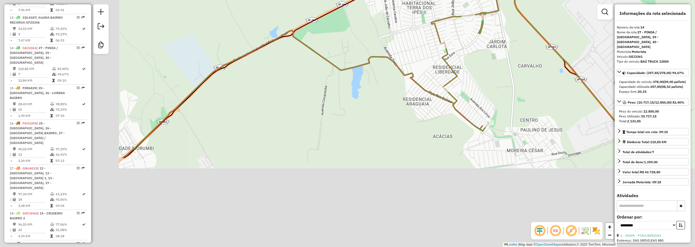
drag, startPoint x: 240, startPoint y: 239, endPoint x: 416, endPoint y: 128, distance: 208.6
click at [453, 93] on div "Janela de atendimento Grade de atendimento Capacidade Transportadoras Veículos …" at bounding box center [347, 123] width 695 height 247
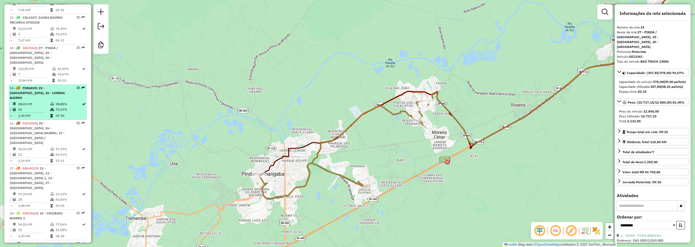
click at [50, 86] on span "| 25 - LORENA CENTRO, 26 - LORENA BAIRRO" at bounding box center [37, 93] width 55 height 14
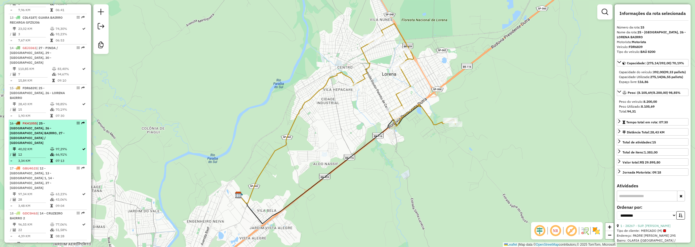
click at [41, 121] on span "| 25 - LORENA CENTRO, 26 - LORENA BAIRRO, 27 - PINDA / MOREIRA" at bounding box center [37, 133] width 55 height 24
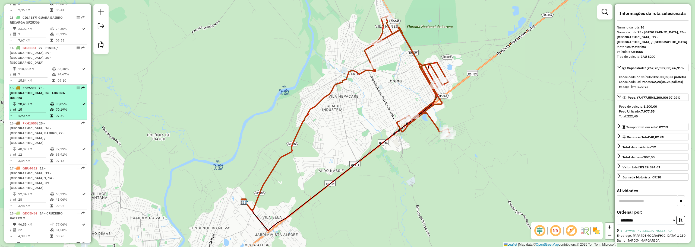
click at [42, 86] on div "15 - FDR6839 | 25 - LORENA CENTRO, 26 - LORENA BAIRRO" at bounding box center [39, 93] width 58 height 15
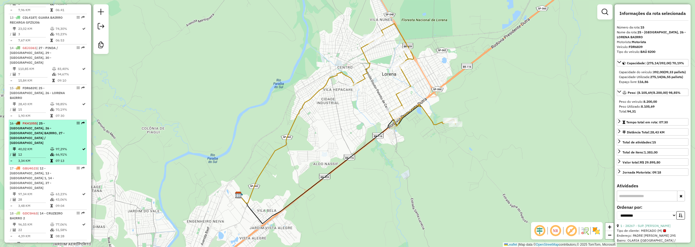
click at [46, 121] on div "16 - FKH1055 | 25 - LORENA CENTRO, 26 - LORENA BAIRRO, 27 - PINDA / MOREIRA" at bounding box center [39, 133] width 58 height 24
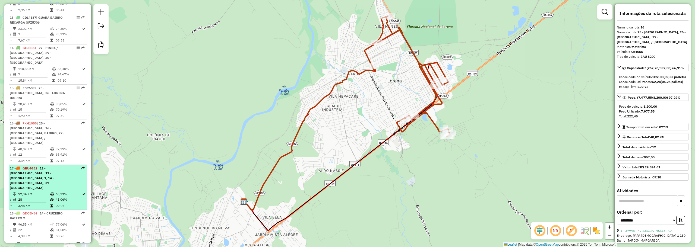
click at [45, 167] on span "| 12 - CRUZEIRO CENTRO, 13 - CRUZEIRO BAIRRO 1, 14 - CRUZEIRO BAIRRO 2, 37 - LA…" at bounding box center [32, 179] width 44 height 24
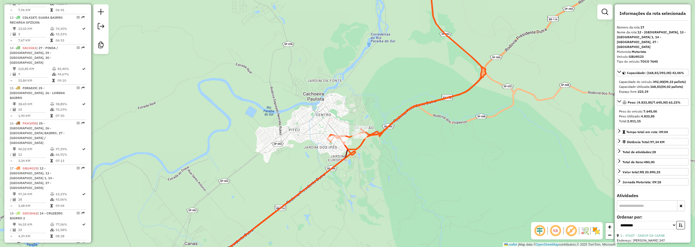
drag, startPoint x: 358, startPoint y: 70, endPoint x: 338, endPoint y: 164, distance: 96.4
click at [339, 166] on div "Janela de atendimento Grade de atendimento Capacidade Transportadoras Veículos …" at bounding box center [347, 123] width 695 height 247
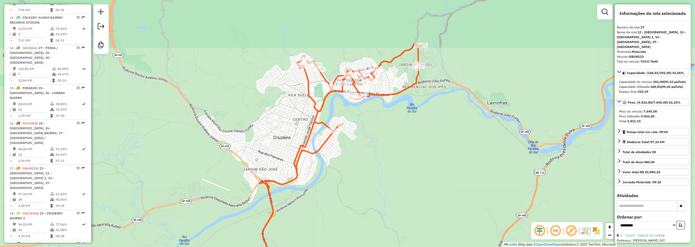
drag, startPoint x: 383, startPoint y: 123, endPoint x: 378, endPoint y: 134, distance: 12.2
click at [380, 141] on div "Janela de atendimento Grade de atendimento Capacidade Transportadoras Veículos …" at bounding box center [347, 123] width 695 height 247
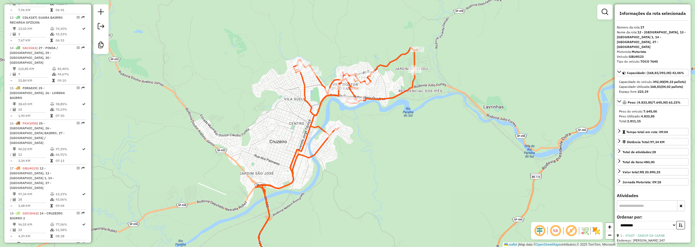
drag, startPoint x: 340, startPoint y: 168, endPoint x: 346, endPoint y: 138, distance: 30.2
click at [344, 139] on div "Janela de atendimento Grade de atendimento Capacidade Transportadoras Veículos …" at bounding box center [347, 123] width 695 height 247
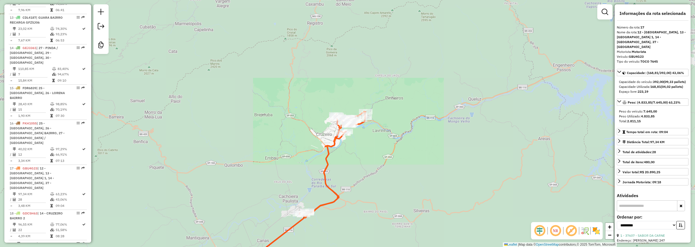
drag, startPoint x: 349, startPoint y: 171, endPoint x: 375, endPoint y: 108, distance: 67.5
click at [375, 109] on div "Janela de atendimento Grade de atendimento Capacidade Transportadoras Veículos …" at bounding box center [347, 123] width 695 height 247
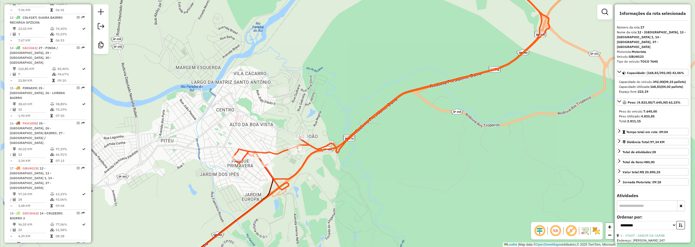
drag, startPoint x: 212, startPoint y: 142, endPoint x: 205, endPoint y: 139, distance: 7.7
click at [213, 142] on div "Janela de atendimento Grade de atendimento Capacidade Transportadoras Veículos …" at bounding box center [347, 123] width 695 height 247
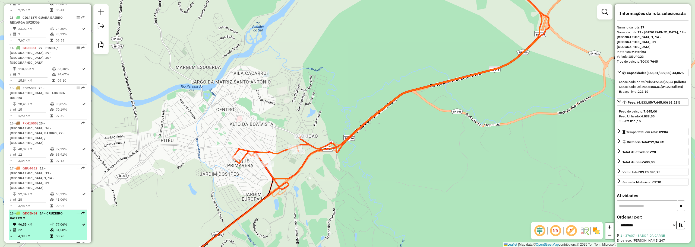
click at [50, 212] on span "| 14 - CRUZEIRO BAIRRO 2" at bounding box center [36, 216] width 53 height 9
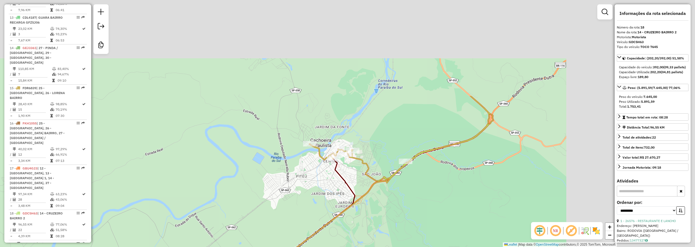
drag, startPoint x: 354, startPoint y: 172, endPoint x: 298, endPoint y: 175, distance: 56.6
click at [290, 202] on div "Janela de atendimento Grade de atendimento Capacidade Transportadoras Veículos …" at bounding box center [347, 123] width 695 height 247
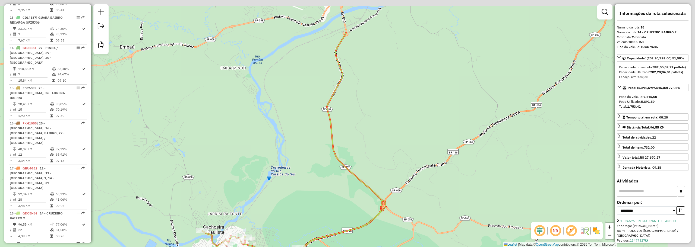
drag, startPoint x: 490, startPoint y: 38, endPoint x: 346, endPoint y: 158, distance: 187.3
click at [345, 199] on div "Janela de atendimento Grade de atendimento Capacidade Transportadoras Veículos …" at bounding box center [347, 123] width 695 height 247
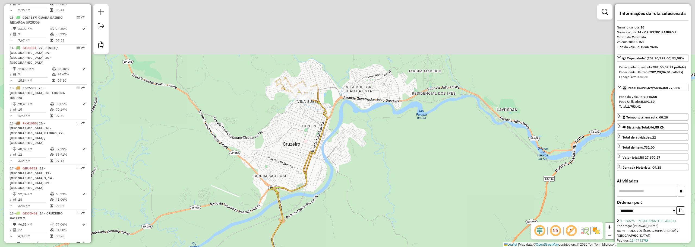
drag, startPoint x: 367, startPoint y: 146, endPoint x: 329, endPoint y: 113, distance: 50.6
click at [367, 146] on div "Janela de atendimento Grade de atendimento Capacidade Transportadoras Veículos …" at bounding box center [347, 123] width 695 height 247
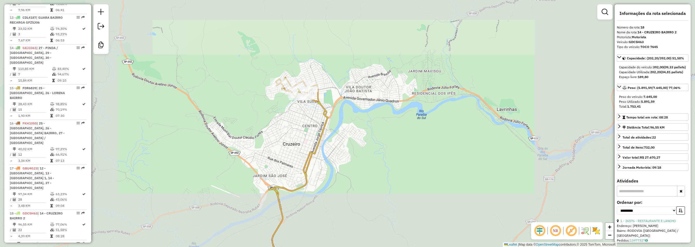
drag, startPoint x: 356, startPoint y: 166, endPoint x: 457, endPoint y: 12, distance: 184.3
click at [457, 12] on div "Janela de atendimento Grade de atendimento Capacidade Transportadoras Veículos …" at bounding box center [347, 123] width 695 height 247
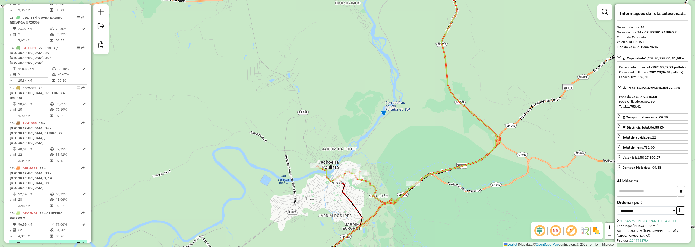
click at [50, 242] on span "| 11 - CACHOEIRA CENTRO, 26 - LORENA BAIRRO" at bounding box center [31, 249] width 42 height 14
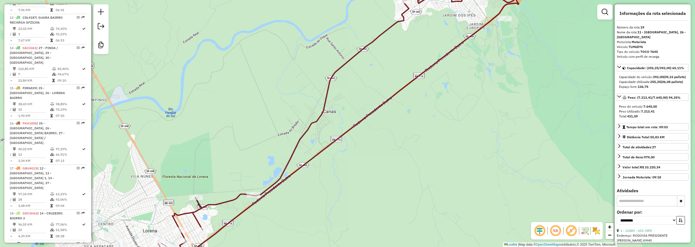
drag, startPoint x: 425, startPoint y: 37, endPoint x: 292, endPoint y: 208, distance: 216.6
click at [292, 208] on div "Janela de atendimento Grade de atendimento Capacidade Transportadoras Veículos …" at bounding box center [347, 123] width 695 height 247
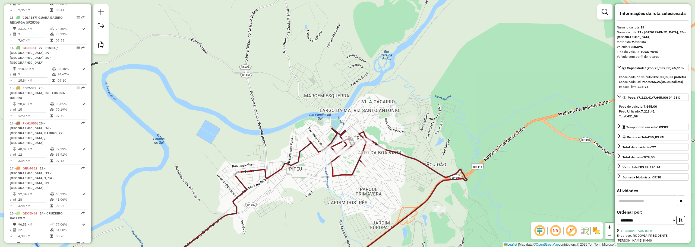
drag, startPoint x: 303, startPoint y: 244, endPoint x: 386, endPoint y: 152, distance: 123.3
click at [386, 152] on div "Janela de atendimento Grade de atendimento Capacidade Transportadoras Veículos …" at bounding box center [347, 123] width 695 height 247
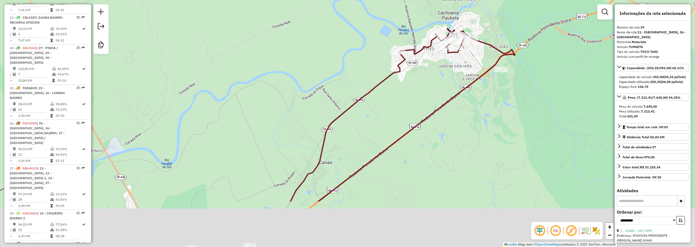
drag, startPoint x: 395, startPoint y: 106, endPoint x: 418, endPoint y: 87, distance: 29.7
click at [432, 59] on div "Janela de atendimento Grade de atendimento Capacidade Transportadoras Veículos …" at bounding box center [347, 123] width 695 height 247
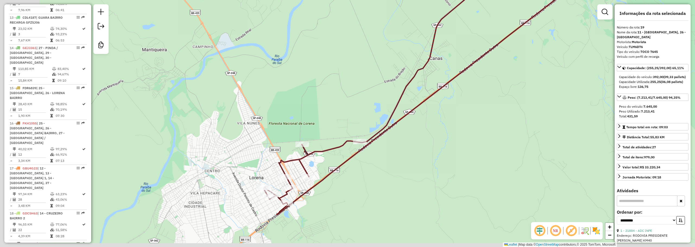
drag, startPoint x: 261, startPoint y: 176, endPoint x: 309, endPoint y: 135, distance: 63.0
click at [309, 135] on div "Janela de atendimento Grade de atendimento Capacidade Transportadoras Veículos …" at bounding box center [347, 123] width 695 height 247
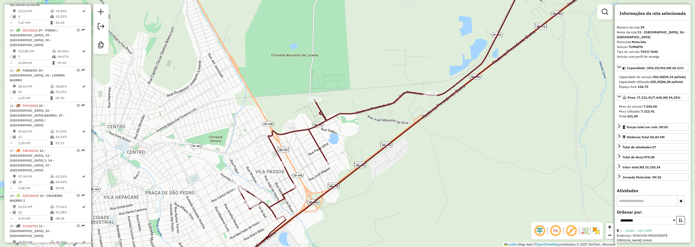
scroll to position [644, 0]
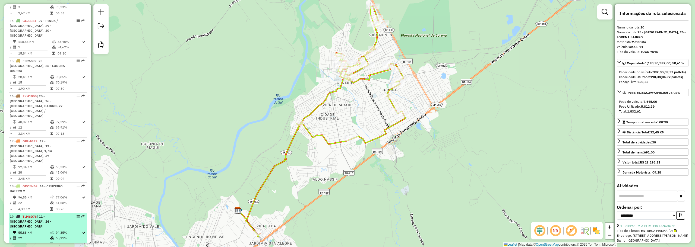
click at [51, 215] on span "| 11 - CACHOEIRA CENTRO, 26 - LORENA BAIRRO" at bounding box center [31, 222] width 42 height 14
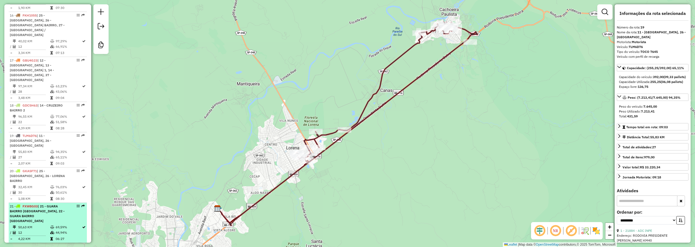
scroll to position [725, 0]
click at [40, 204] on span "| 21 - GUARA BAIRRO JD DO VALE, 22 - GUARA BAIRRO PEDREGULHO" at bounding box center [37, 213] width 55 height 19
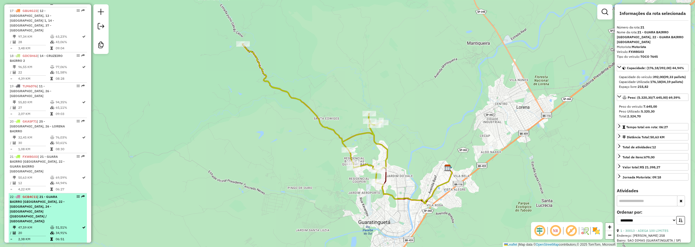
scroll to position [780, 0]
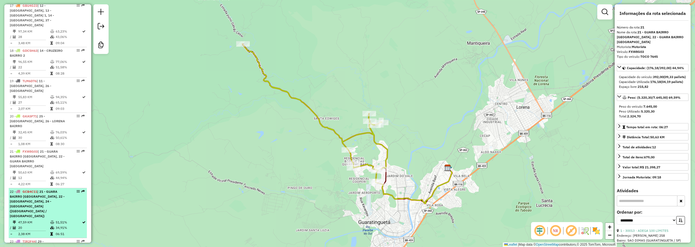
click at [58, 190] on div "22 - GCB4C11 | 21 - GUARA BAIRRO JD DO VALE, 22 - GUARA BAIRRO PEDREGULHO, 24 -…" at bounding box center [39, 204] width 58 height 29
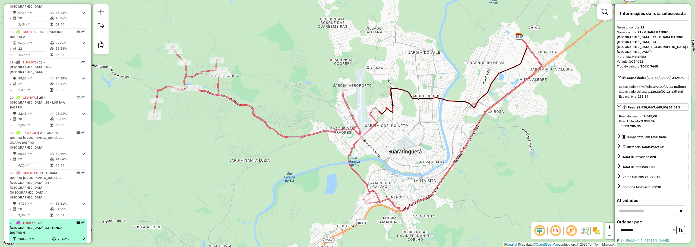
scroll to position [807, 0]
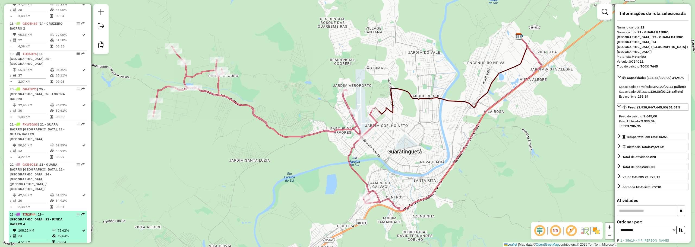
click at [55, 228] on td at bounding box center [54, 230] width 5 height 5
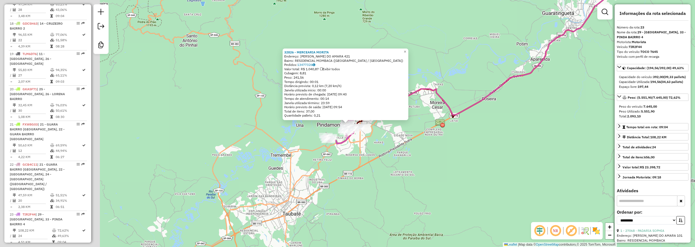
scroll to position [841, 0]
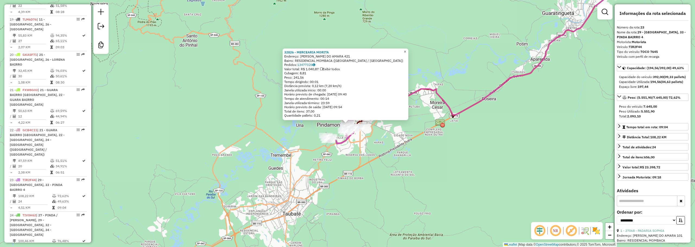
drag, startPoint x: 408, startPoint y: 50, endPoint x: 403, endPoint y: 51, distance: 5.0
click at [406, 50] on span "×" at bounding box center [405, 51] width 2 height 5
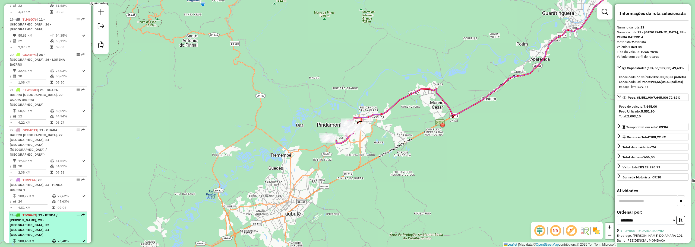
click at [62, 213] on div "24 - TIV0H62 | 27 - PINDA / MOREIRA, 29 - PINDA CENTRO, 32 - PINDA BAIRRO 3, 34…" at bounding box center [39, 225] width 58 height 24
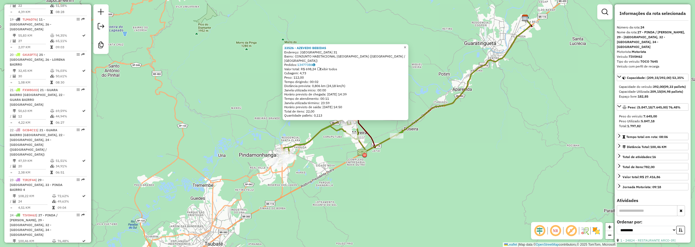
click at [406, 50] on span "×" at bounding box center [405, 47] width 2 height 5
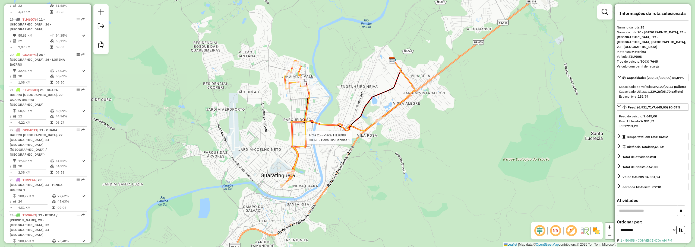
click at [303, 141] on div at bounding box center [306, 137] width 14 height 5
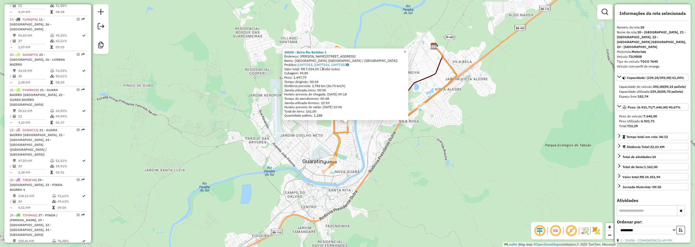
click at [406, 50] on span "×" at bounding box center [405, 51] width 2 height 5
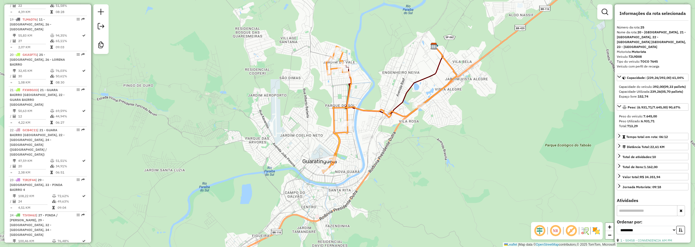
click at [247, 95] on div "Janela de atendimento Grade de atendimento Capacidade Transportadoras Veículos …" at bounding box center [347, 123] width 695 height 247
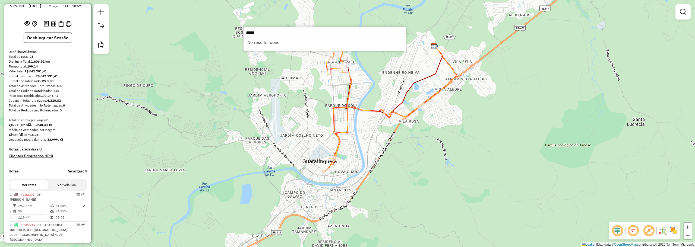
scroll to position [0, 0]
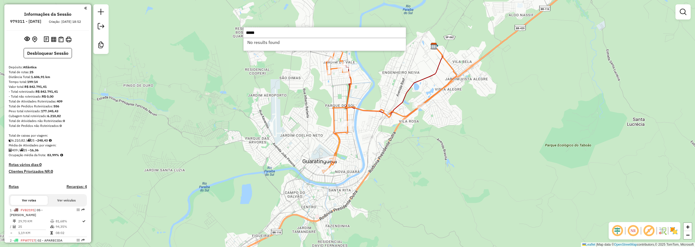
drag, startPoint x: 271, startPoint y: 34, endPoint x: 184, endPoint y: 36, distance: 86.4
click at [184, 36] on hb-router-mapa "Informações da Sessão 979311 - 14/08/2025 Criação: 13/08/2025 18:52 Desbloquear…" at bounding box center [347, 123] width 695 height 247
paste input "text"
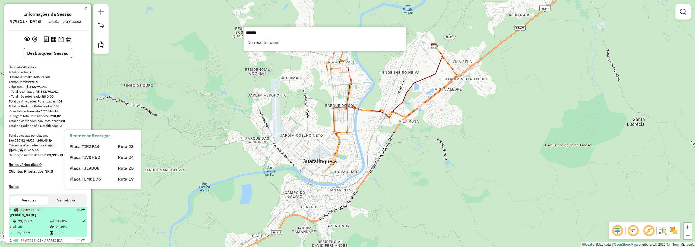
type input "*****"
select select "**********"
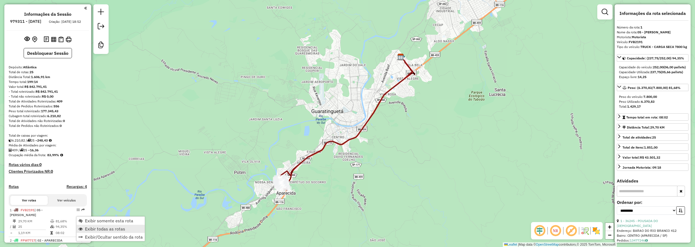
click at [99, 230] on span "Exibir todas as rotas" at bounding box center [105, 229] width 40 height 4
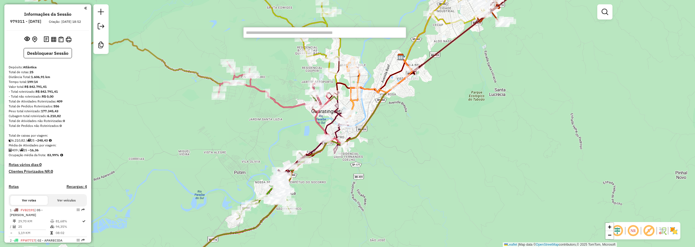
paste input "*****"
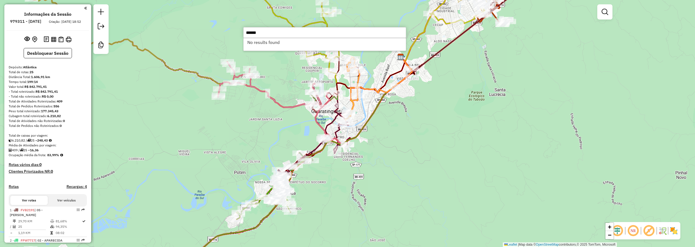
type input "*****"
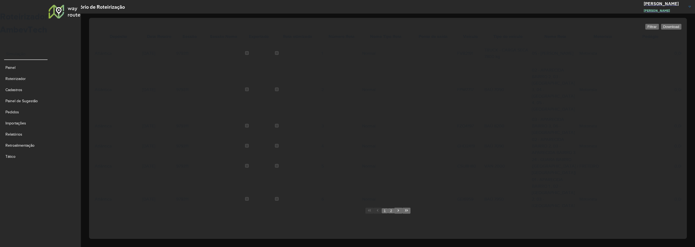
click at [674, 26] on button "Download" at bounding box center [671, 27] width 20 height 6
click at [675, 27] on span "Download" at bounding box center [672, 27] width 16 height 4
